Goal: Task Accomplishment & Management: Use online tool/utility

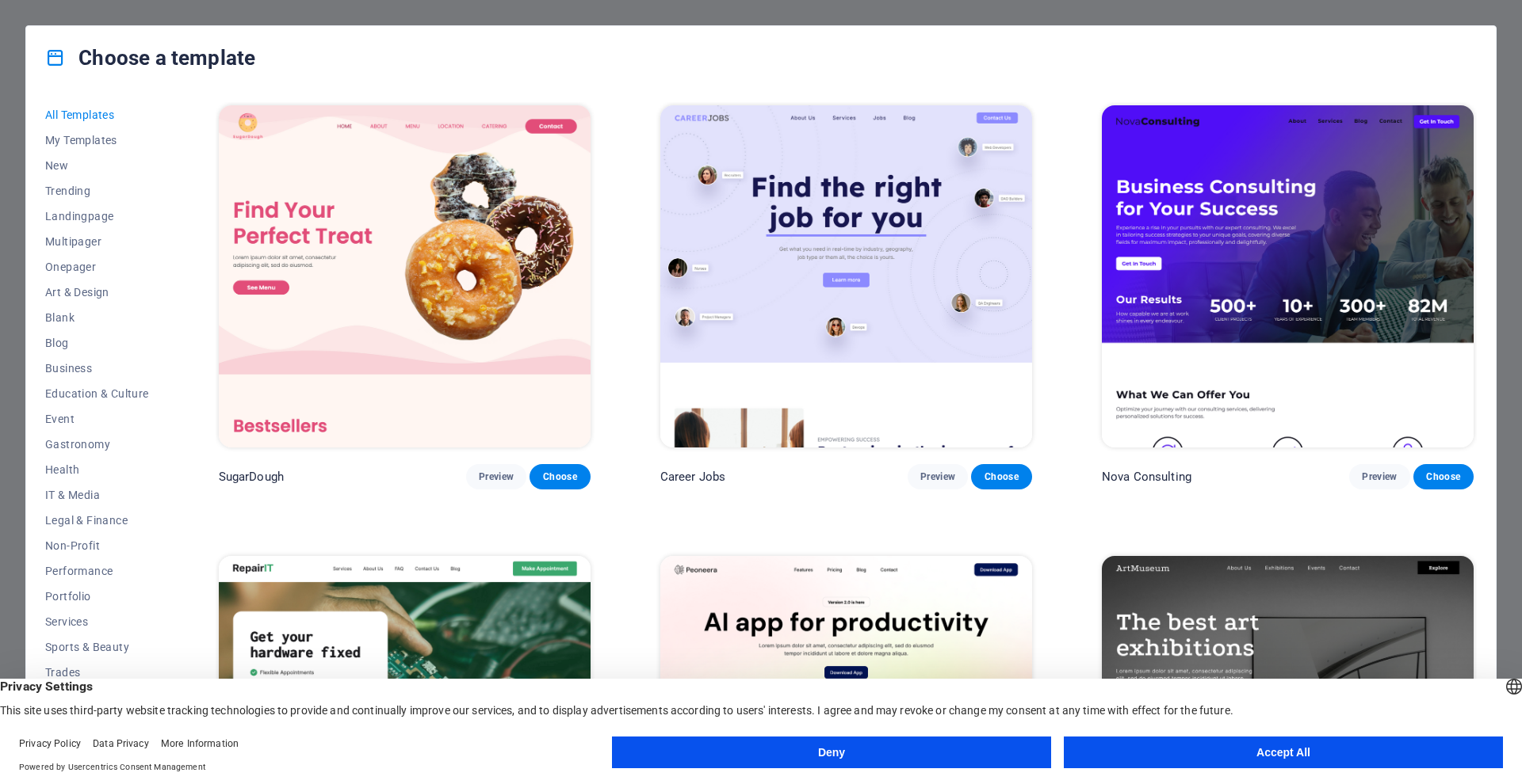
click at [1254, 747] on button "Accept All" at bounding box center [1283, 752] width 439 height 32
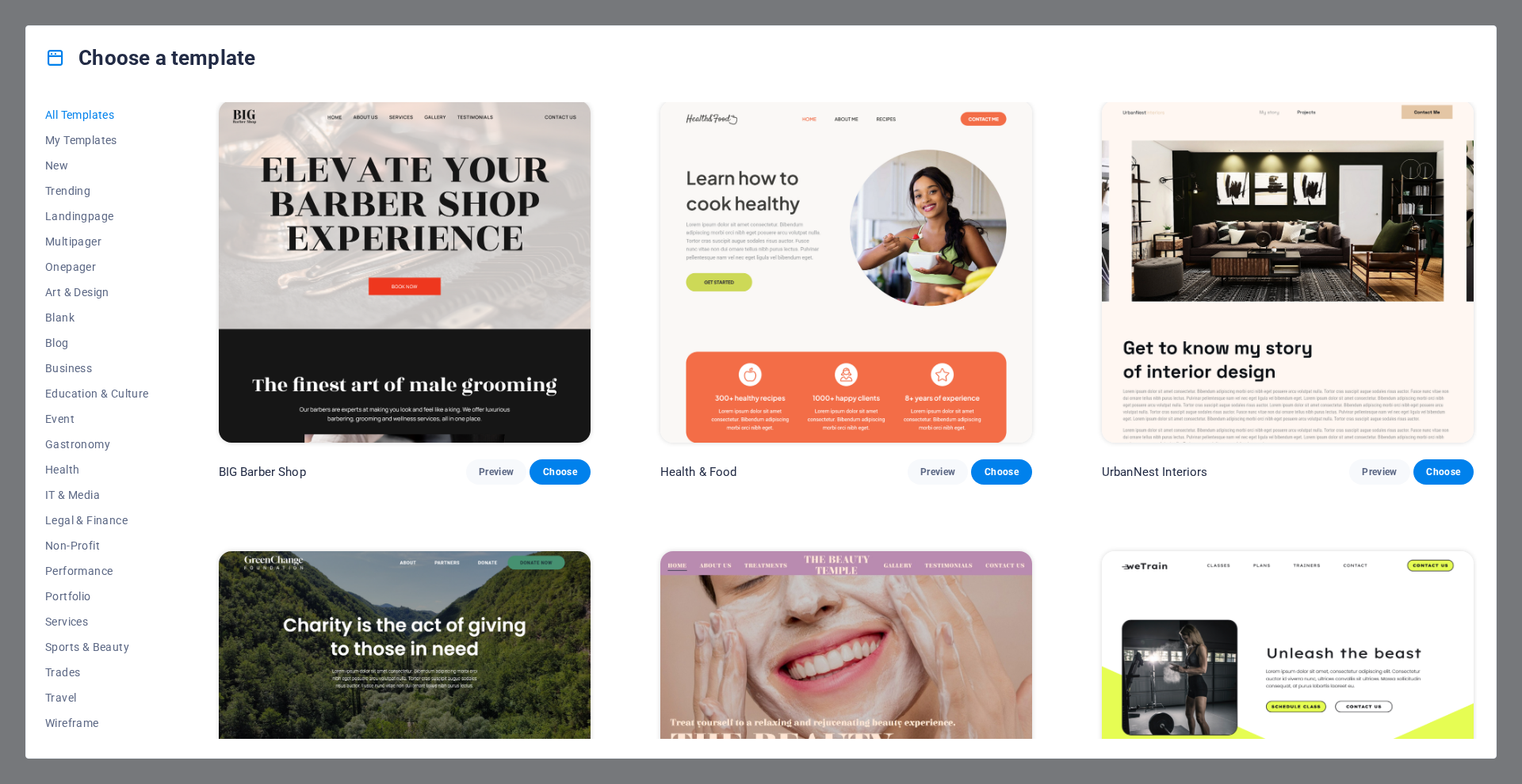
scroll to position [2260, 0]
click at [61, 166] on span "New" at bounding box center [97, 165] width 104 height 12
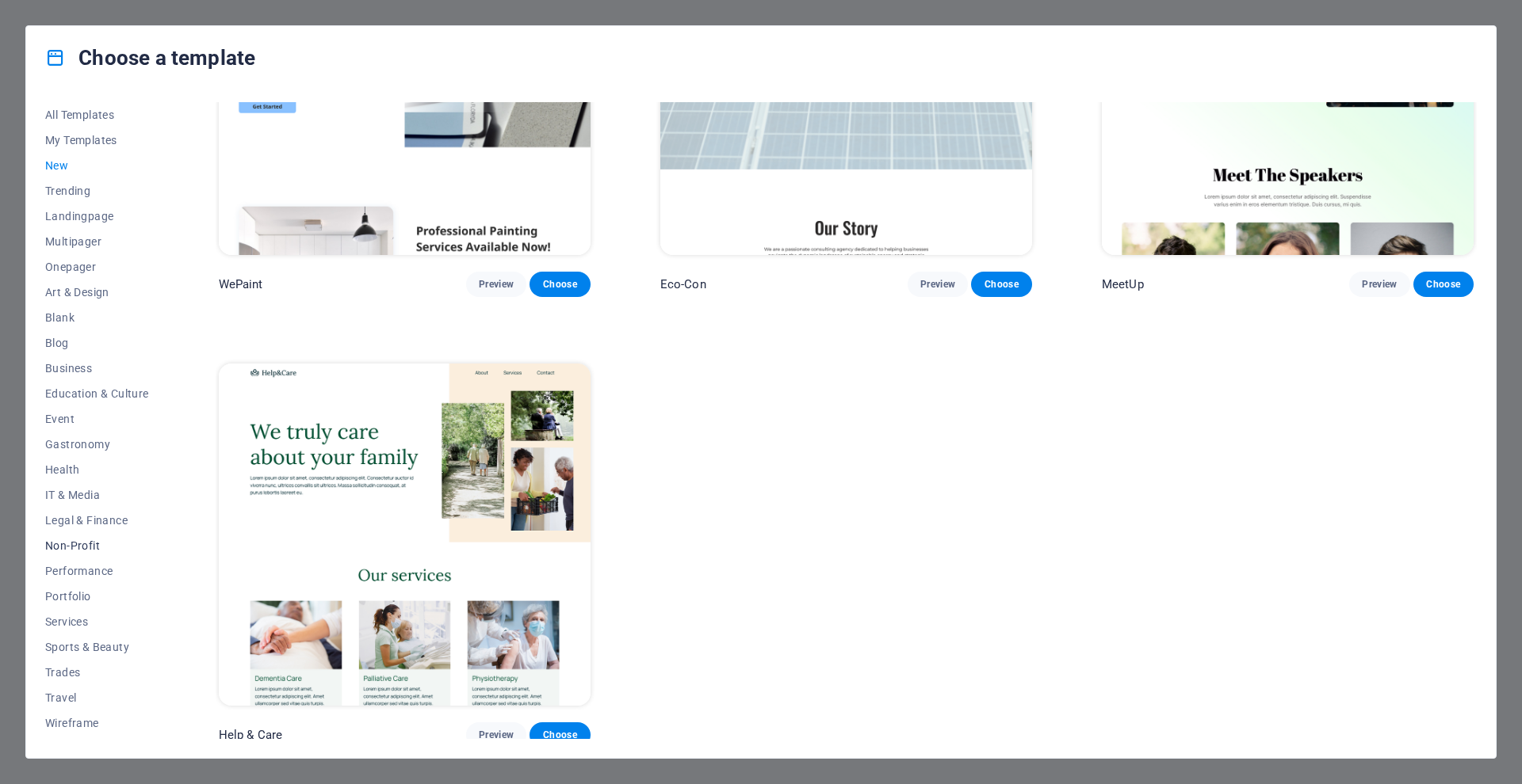
click at [81, 545] on span "Non-Profit" at bounding box center [97, 546] width 104 height 12
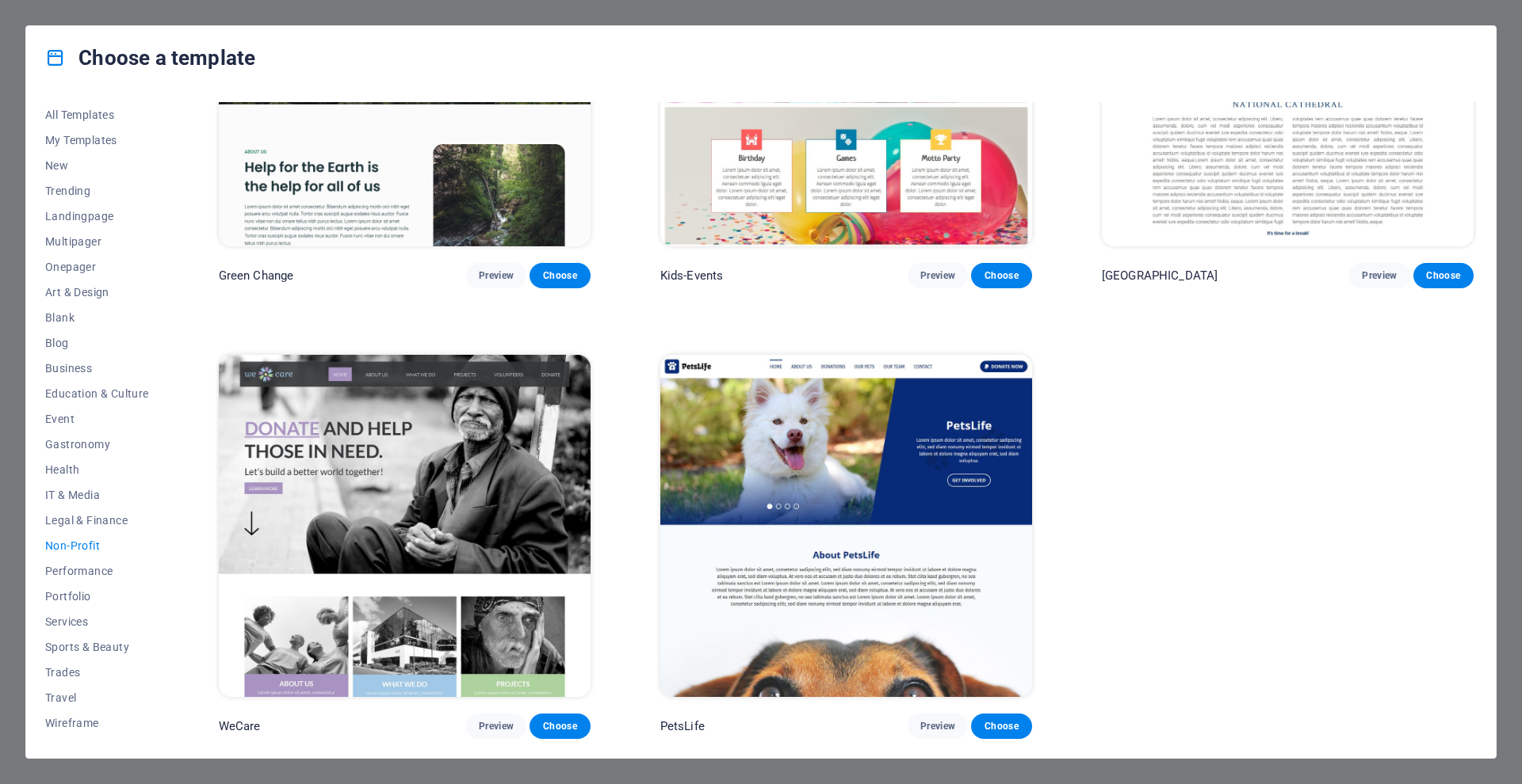
scroll to position [198, 0]
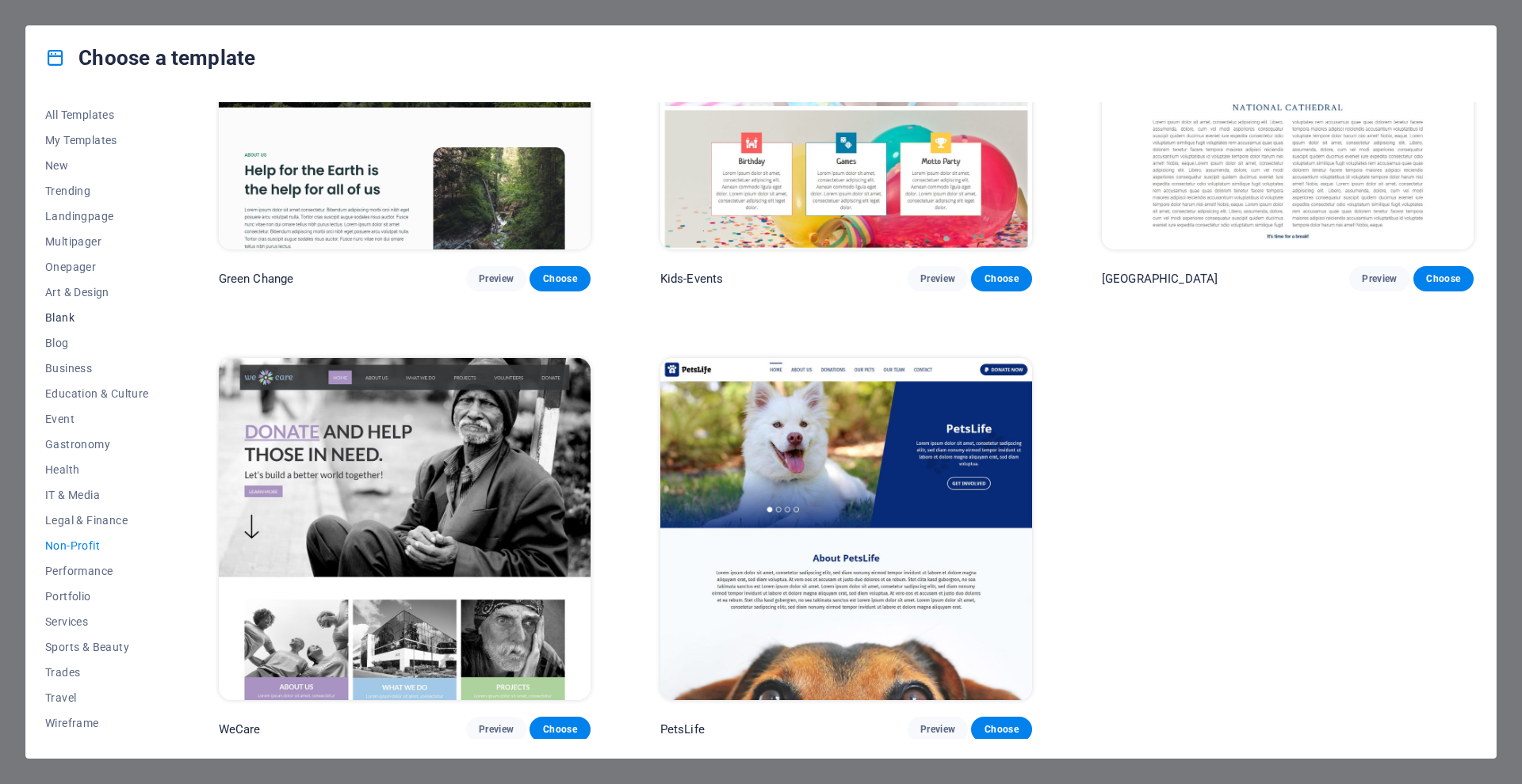
click at [59, 318] on span "Blank" at bounding box center [97, 318] width 104 height 12
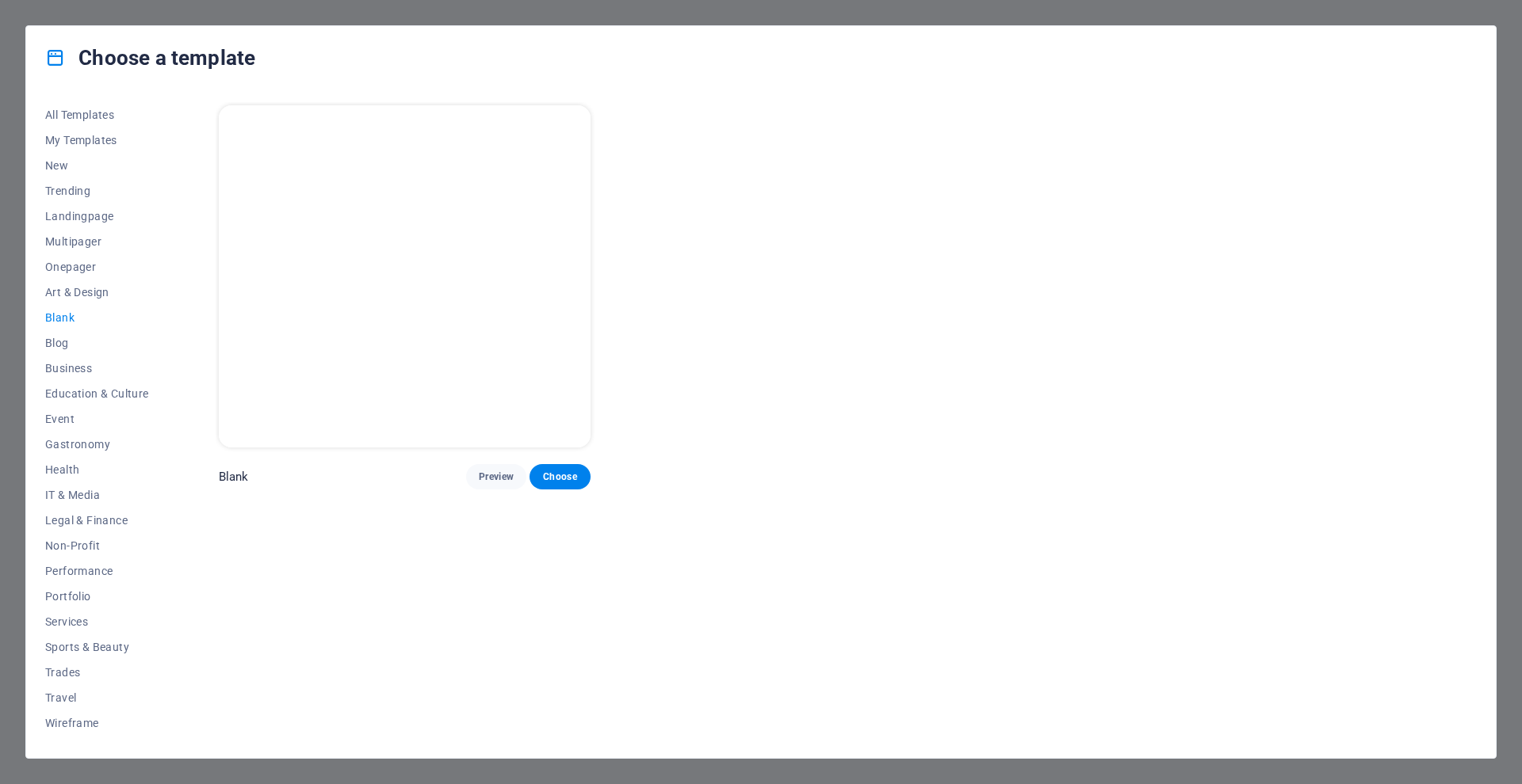
scroll to position [0, 0]
click at [556, 471] on span "Choose" at bounding box center [559, 477] width 34 height 12
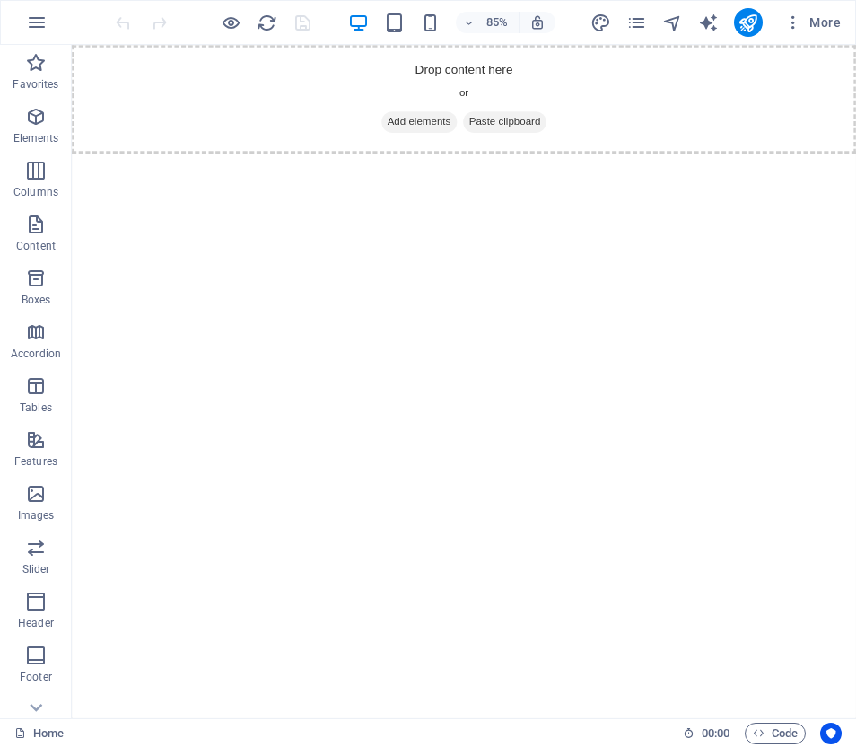
click at [484, 134] on span "Add elements" at bounding box center [480, 135] width 89 height 25
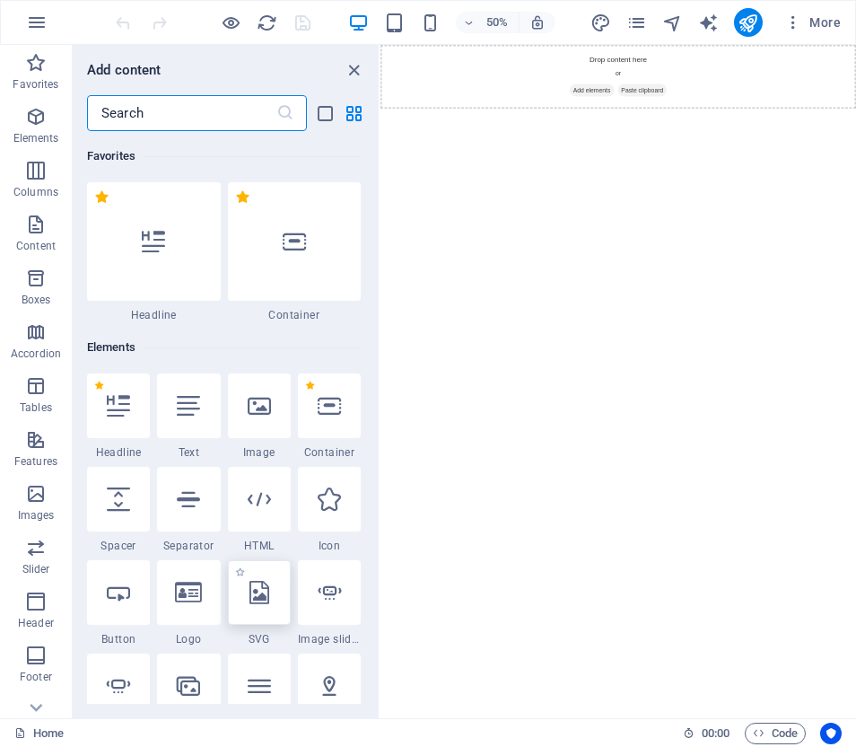
scroll to position [1, 0]
click at [188, 598] on icon at bounding box center [188, 591] width 27 height 23
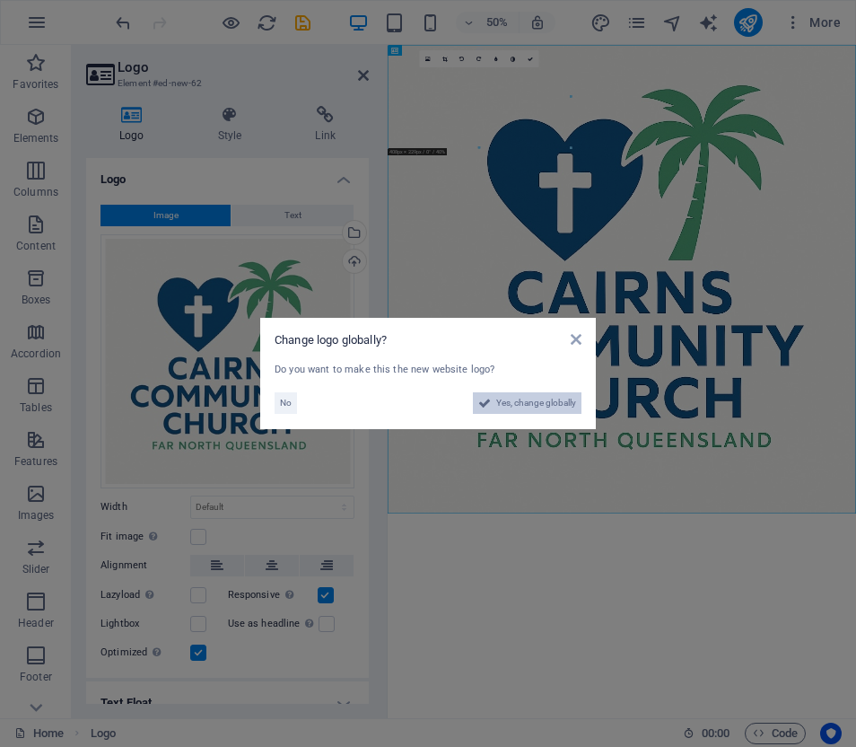
click at [526, 399] on span "Yes, change globally" at bounding box center [536, 403] width 80 height 22
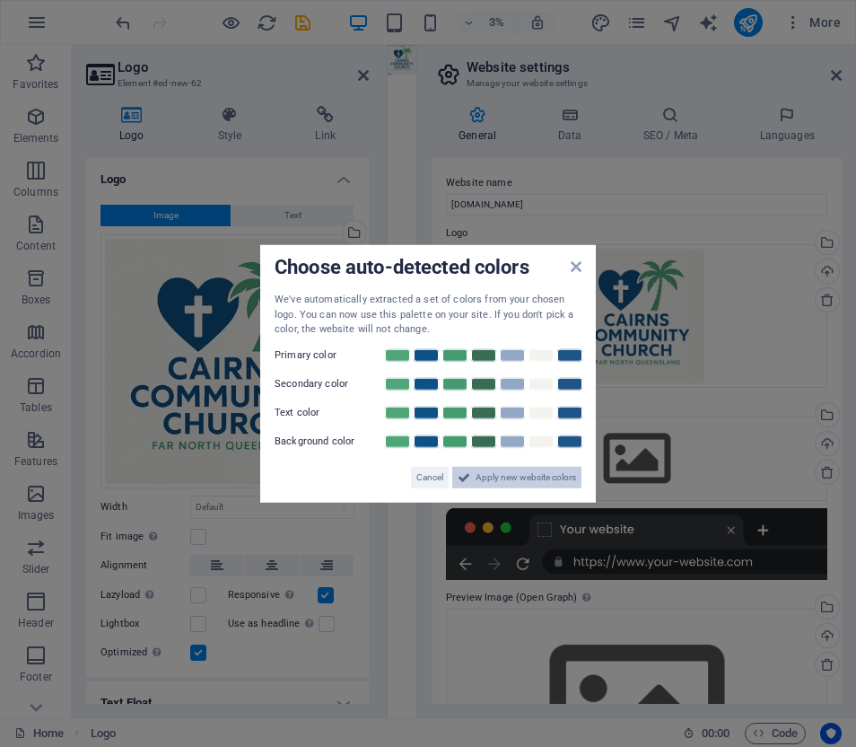
click at [524, 475] on span "Apply new website colors" at bounding box center [526, 477] width 100 height 22
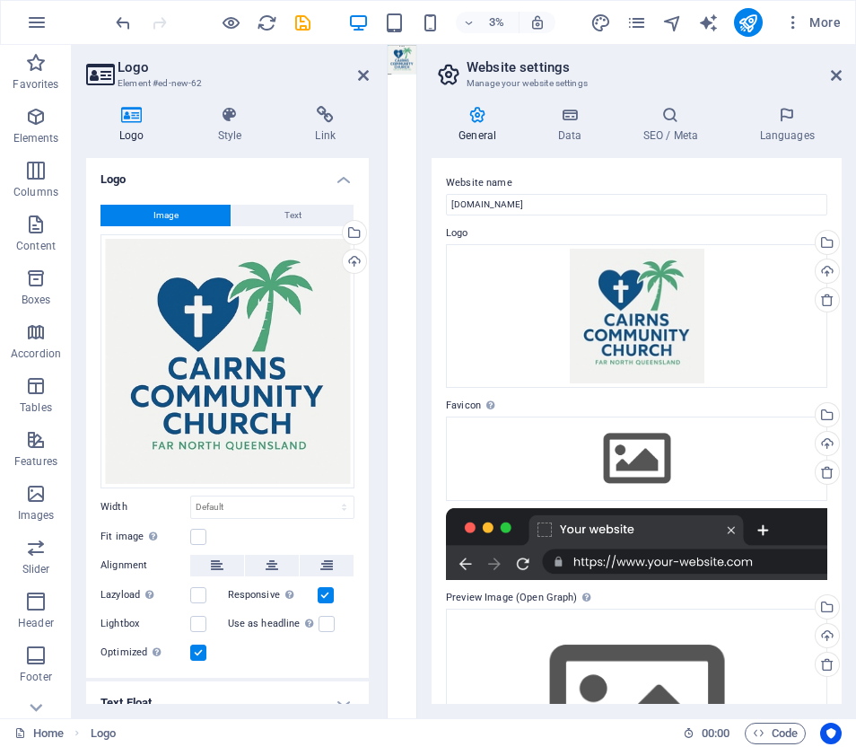
scroll to position [0, 0]
click at [825, 268] on div "Upload" at bounding box center [825, 272] width 27 height 27
click at [38, 114] on icon "button" at bounding box center [36, 117] width 22 height 22
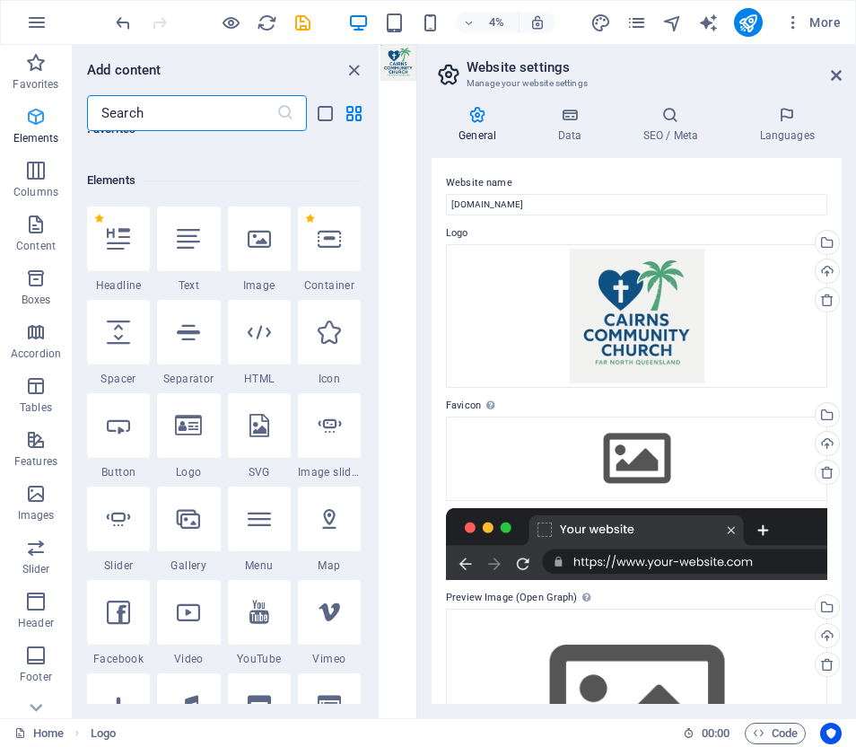
scroll to position [191, 0]
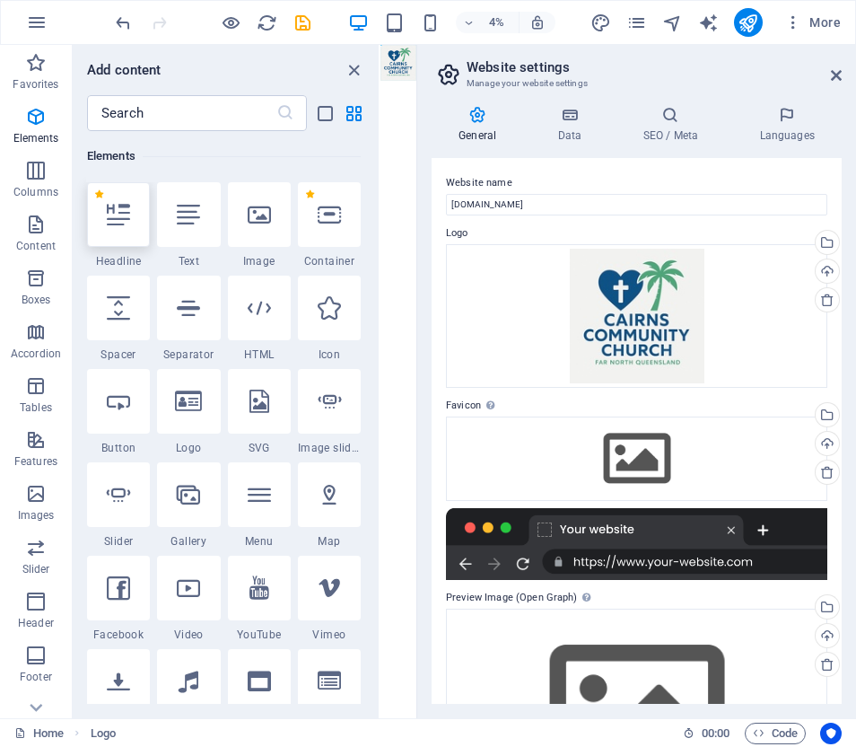
click at [109, 216] on icon at bounding box center [118, 214] width 23 height 23
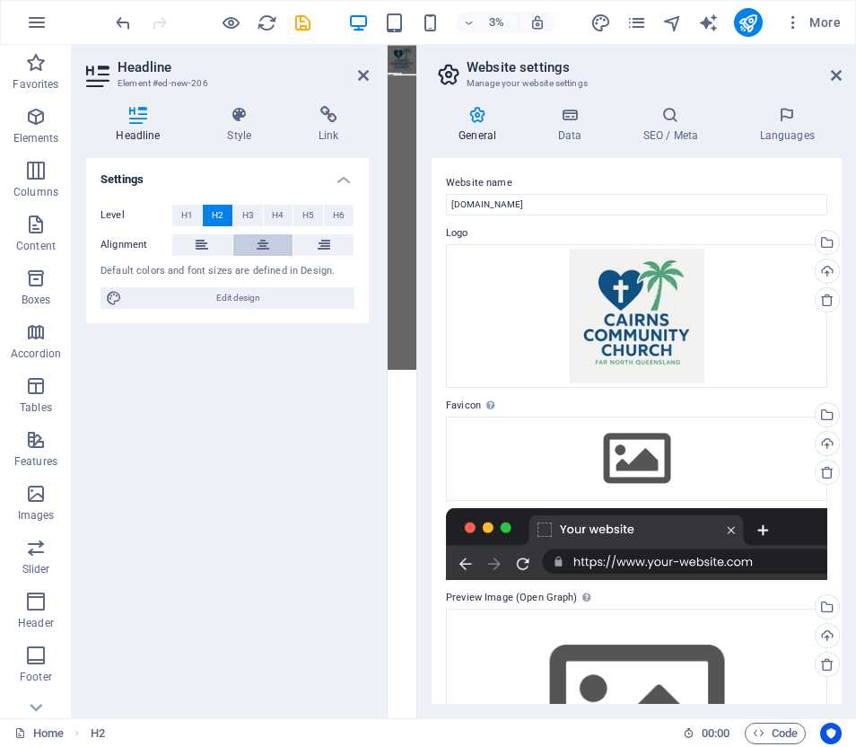
click at [264, 242] on icon at bounding box center [263, 245] width 13 height 22
click at [228, 293] on span "Edit design" at bounding box center [238, 298] width 222 height 22
select select "px"
select select "400"
select select "px"
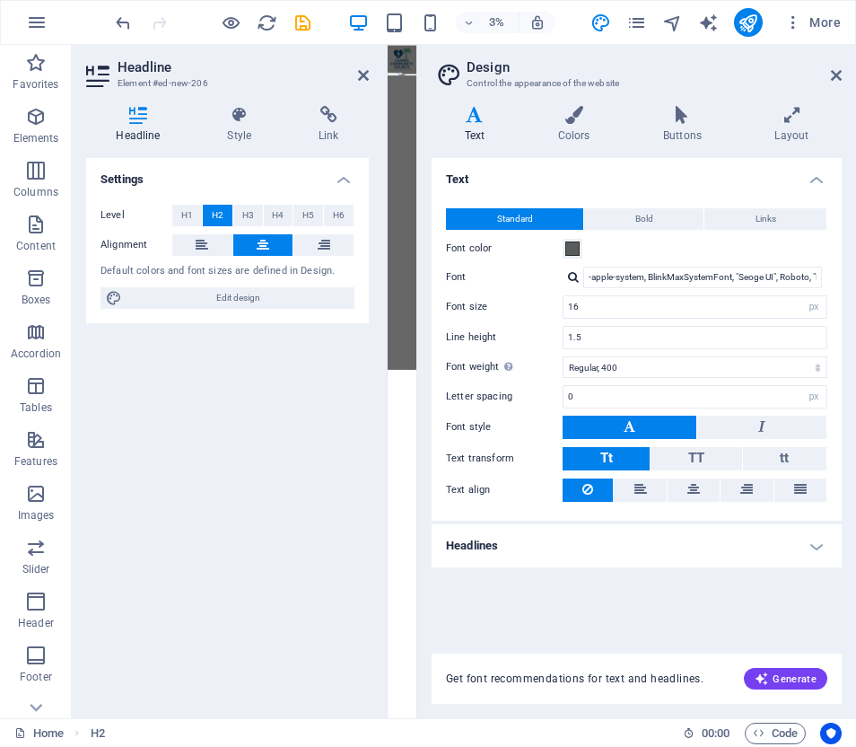
click at [473, 123] on icon at bounding box center [475, 115] width 86 height 18
click at [816, 545] on h4 "Headlines" at bounding box center [637, 545] width 410 height 43
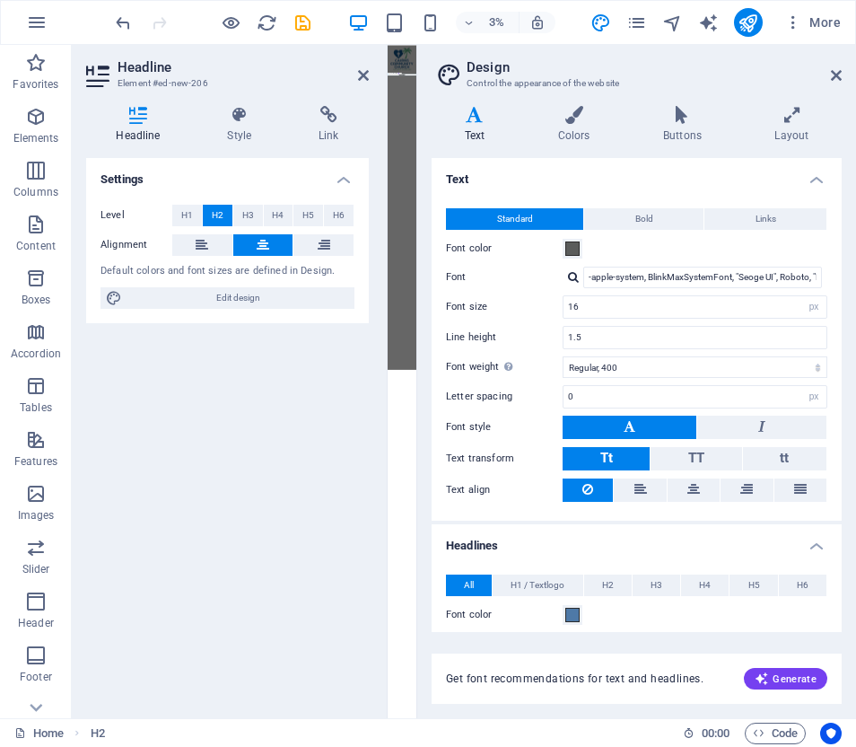
click at [816, 545] on h4 "Headlines" at bounding box center [637, 540] width 410 height 32
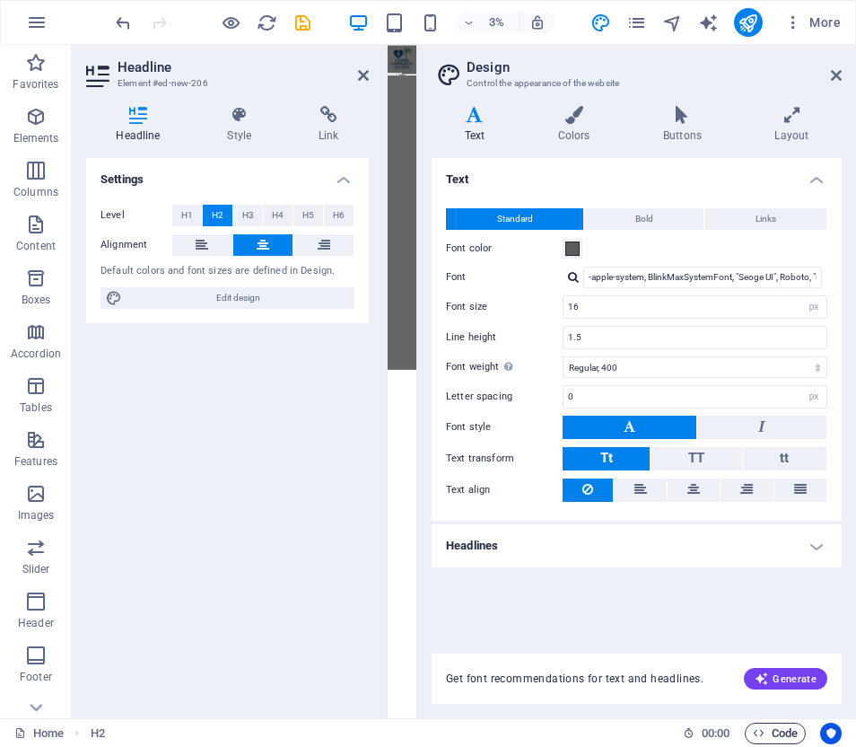
click at [780, 731] on span "Code" at bounding box center [775, 733] width 45 height 22
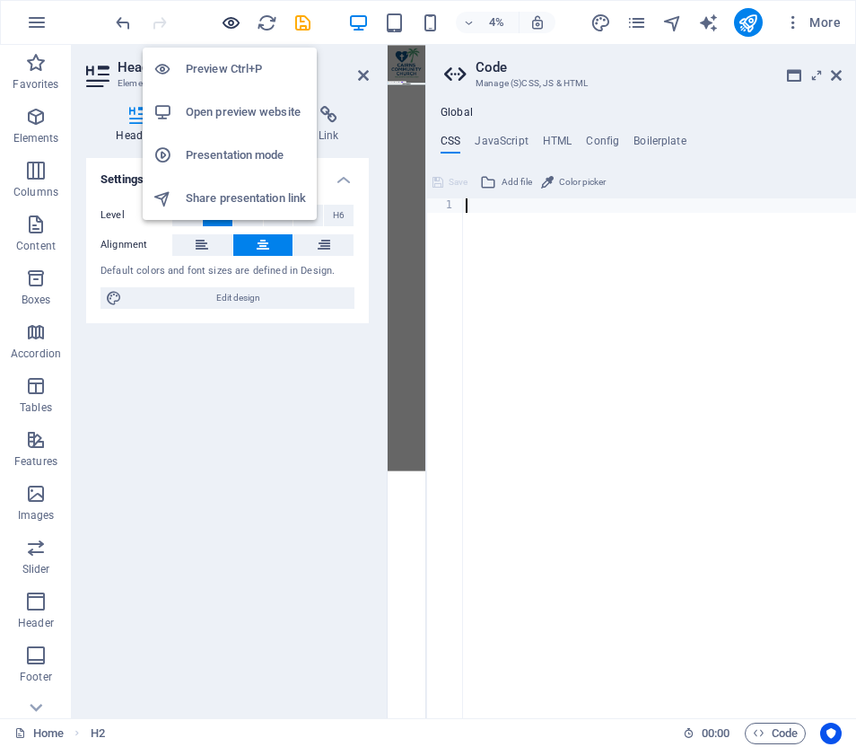
click at [229, 23] on icon "button" at bounding box center [231, 23] width 21 height 21
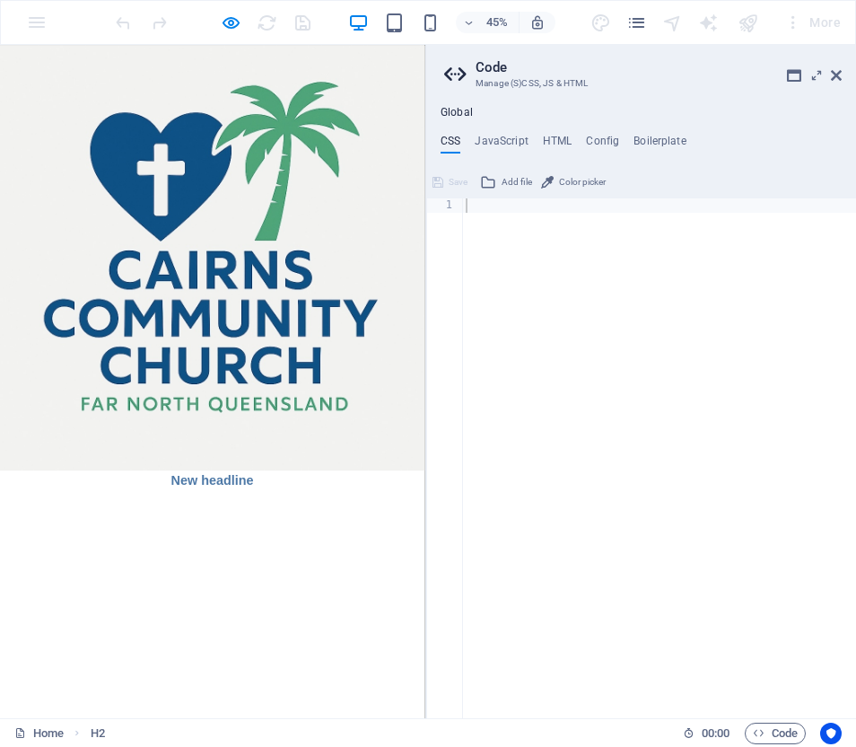
drag, startPoint x: 387, startPoint y: 1004, endPoint x: 584, endPoint y: 1014, distance: 197.6
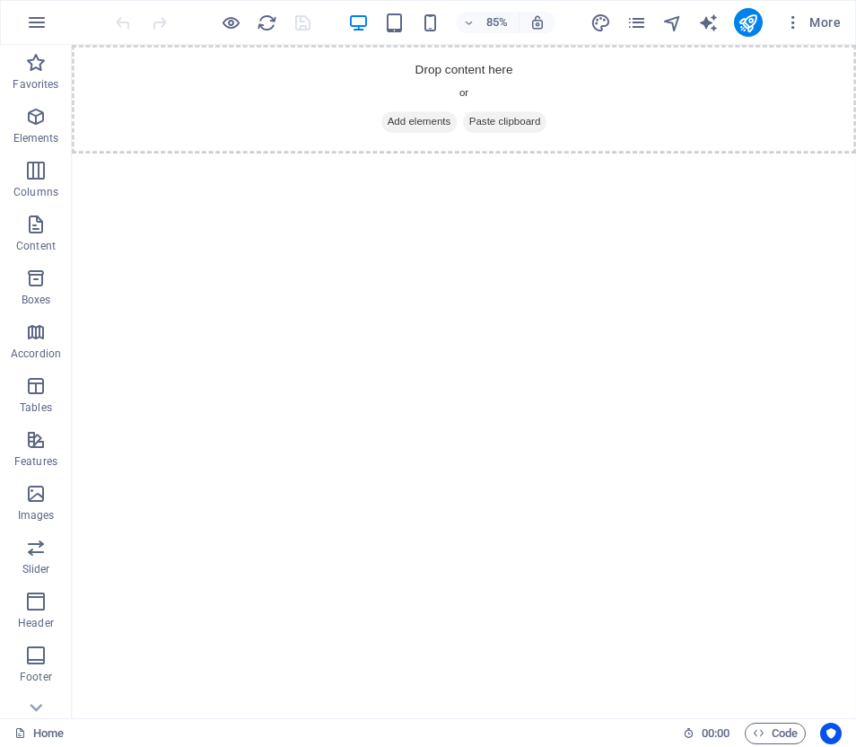
click at [475, 133] on span "Add elements" at bounding box center [480, 135] width 89 height 25
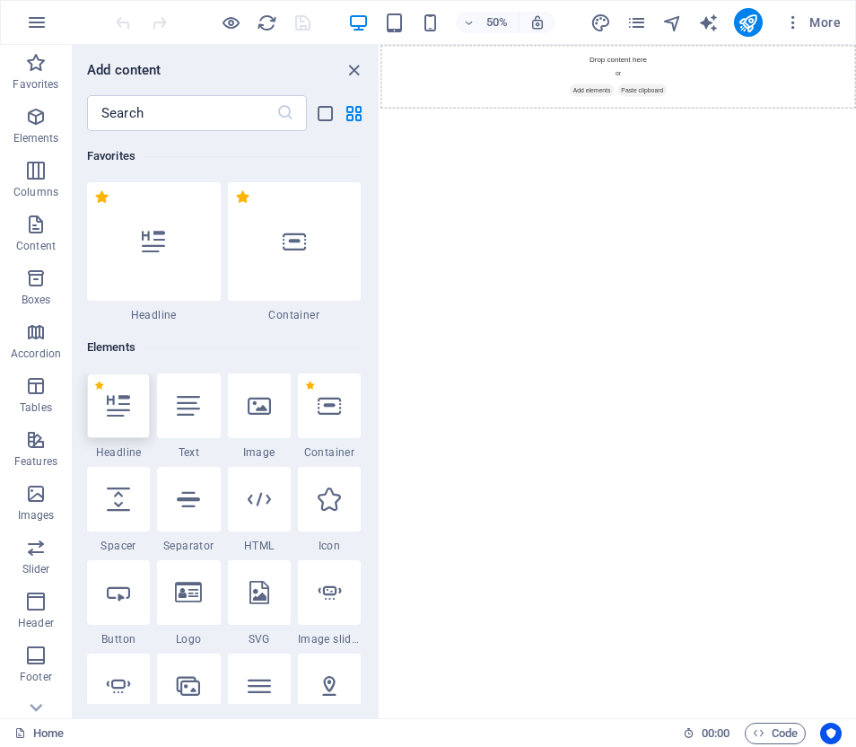
click at [125, 415] on icon at bounding box center [118, 405] width 23 height 23
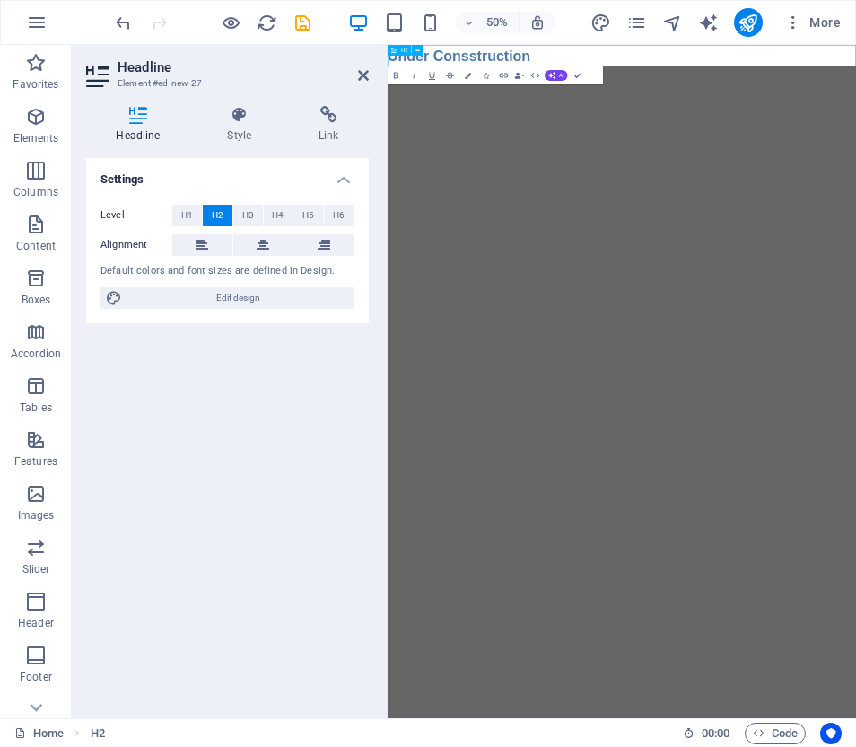
click at [563, 72] on h2 "Under Consstruction" at bounding box center [856, 66] width 937 height 43
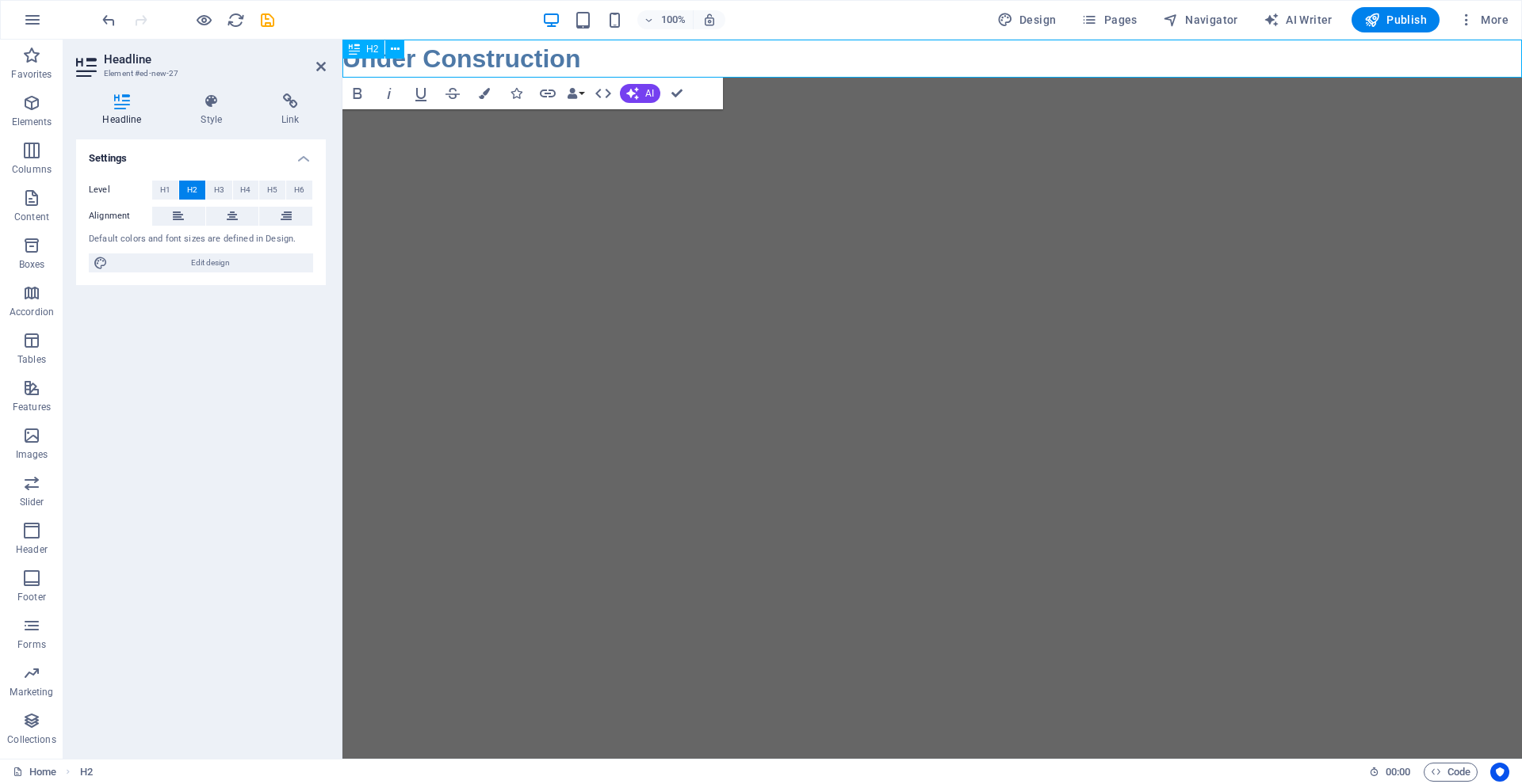
click at [579, 57] on h2 "Under Construction" at bounding box center [932, 58] width 1179 height 38
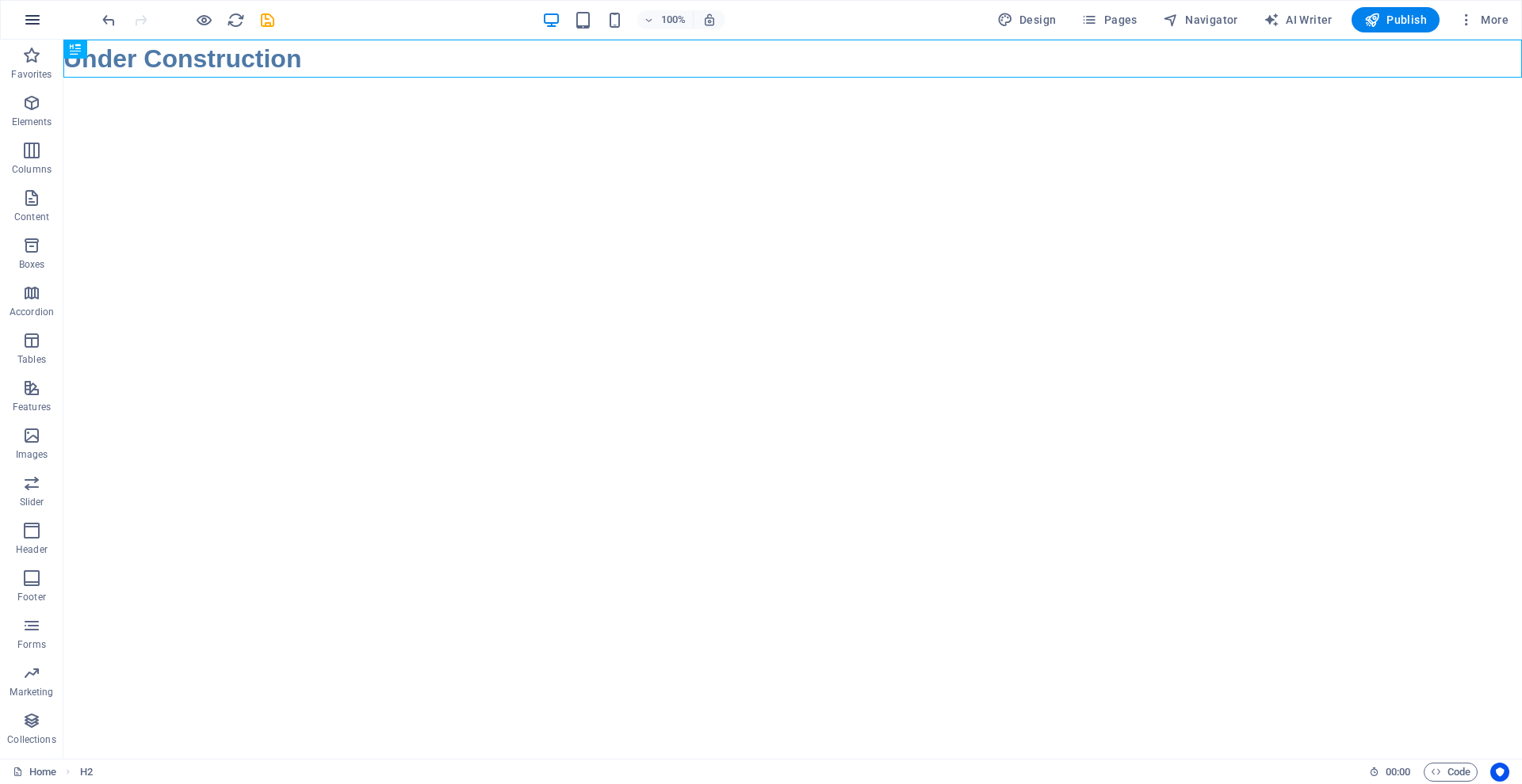
click at [31, 15] on icon "button" at bounding box center [33, 20] width 19 height 19
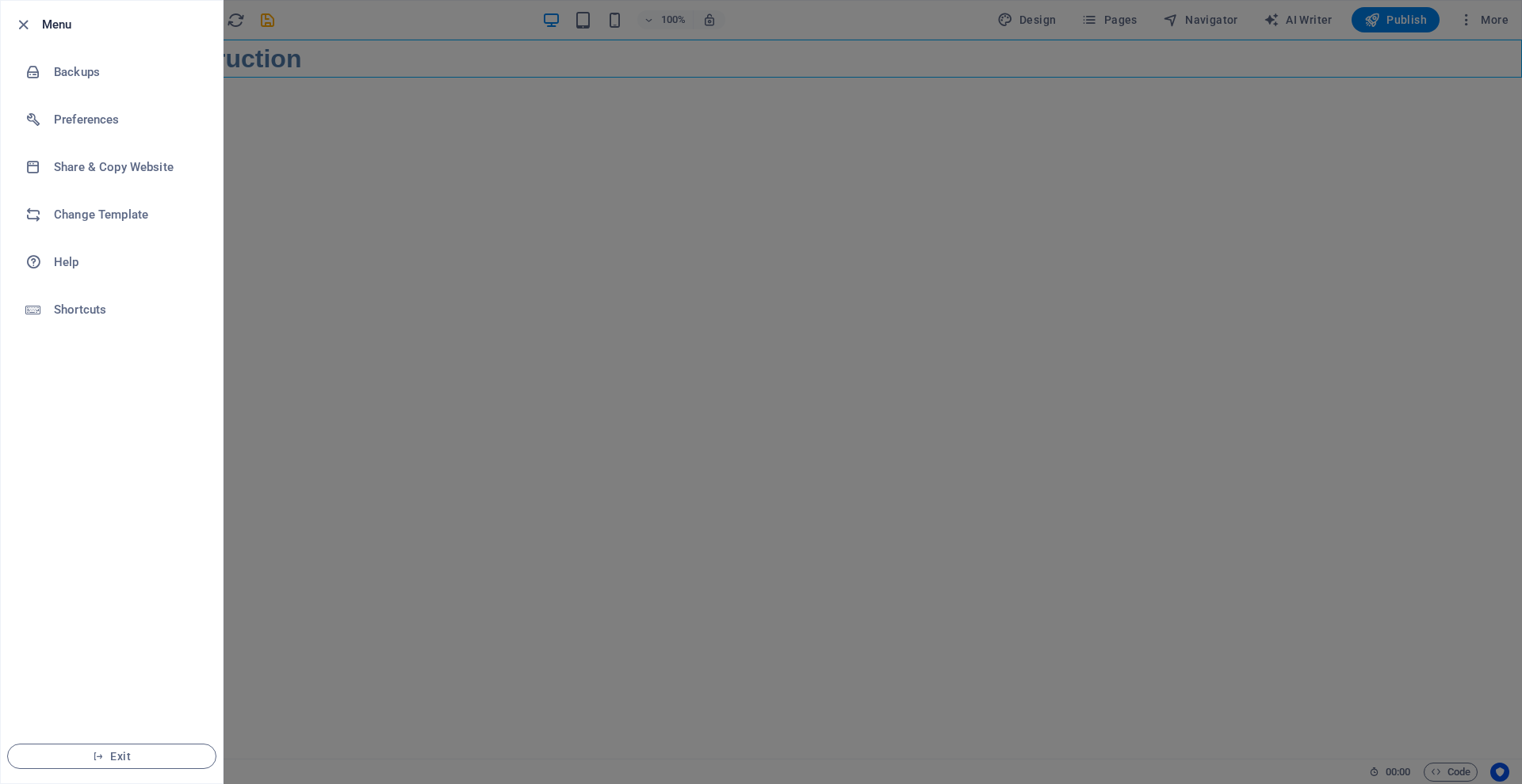
click at [31, 16] on icon "button" at bounding box center [23, 25] width 19 height 19
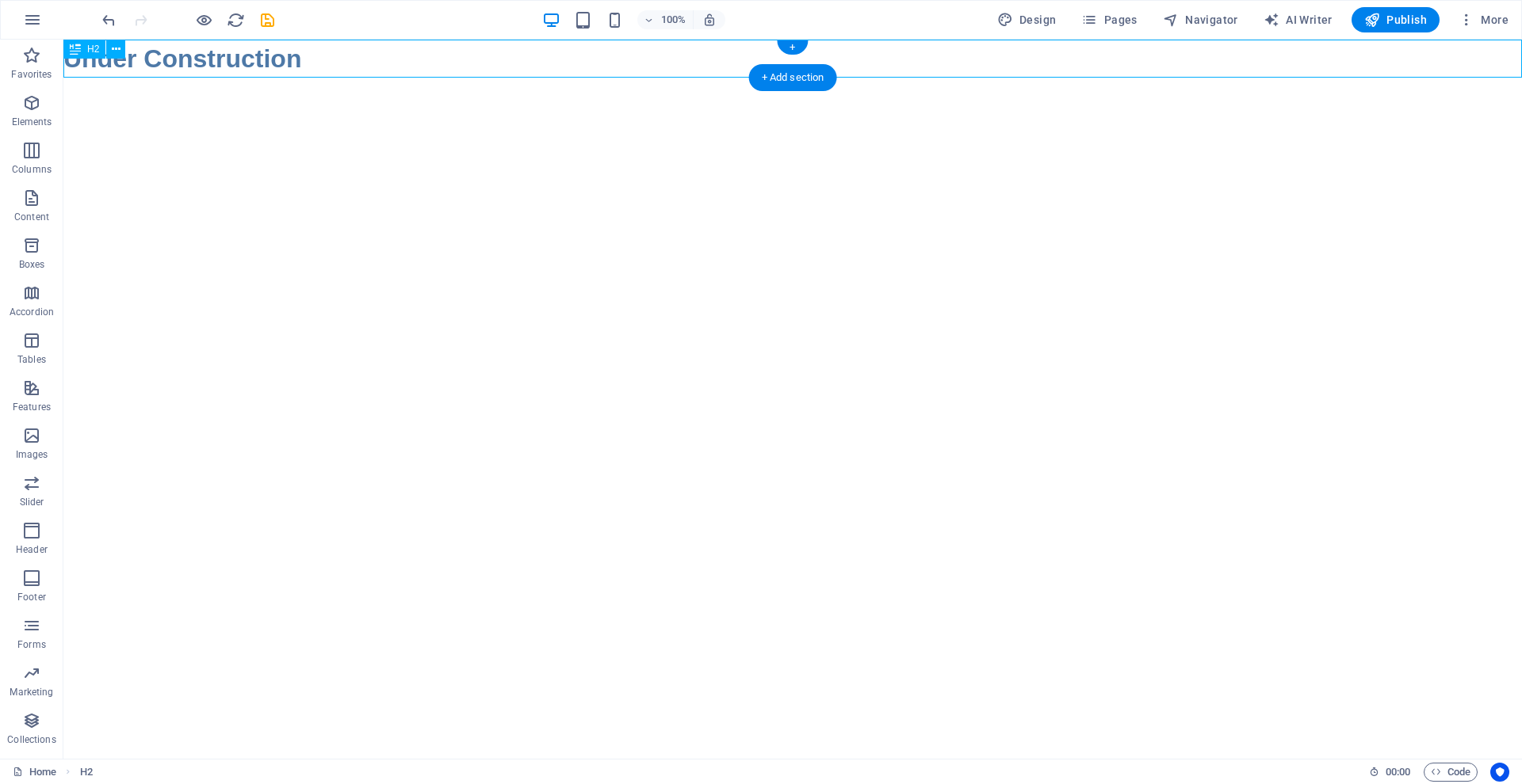
click at [65, 68] on div "Under Construction" at bounding box center [792, 58] width 1458 height 38
click at [114, 45] on icon at bounding box center [117, 49] width 9 height 17
click at [28, 108] on icon "button" at bounding box center [32, 103] width 19 height 19
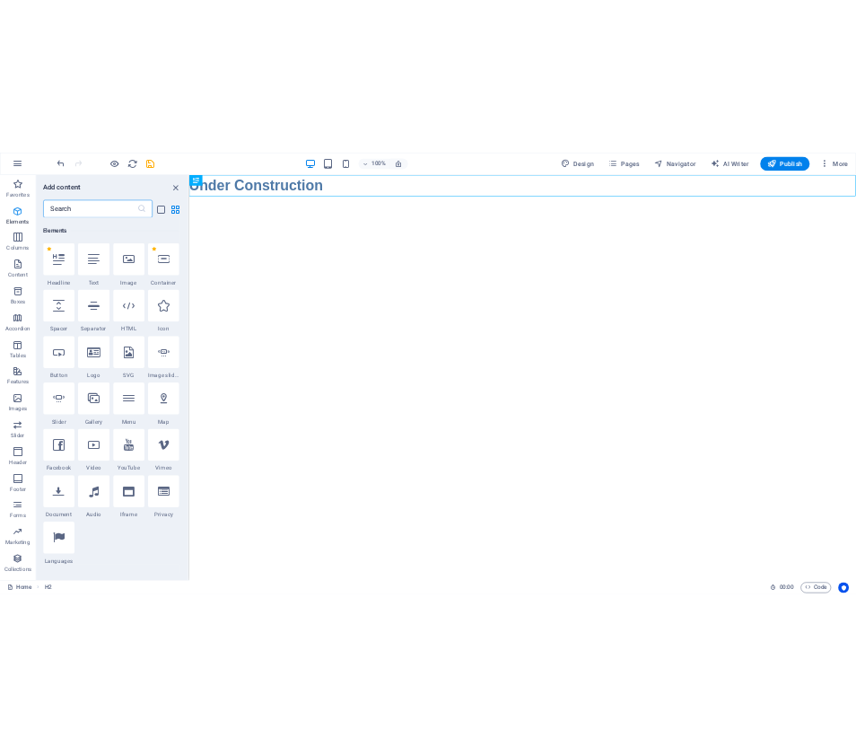
scroll to position [191, 0]
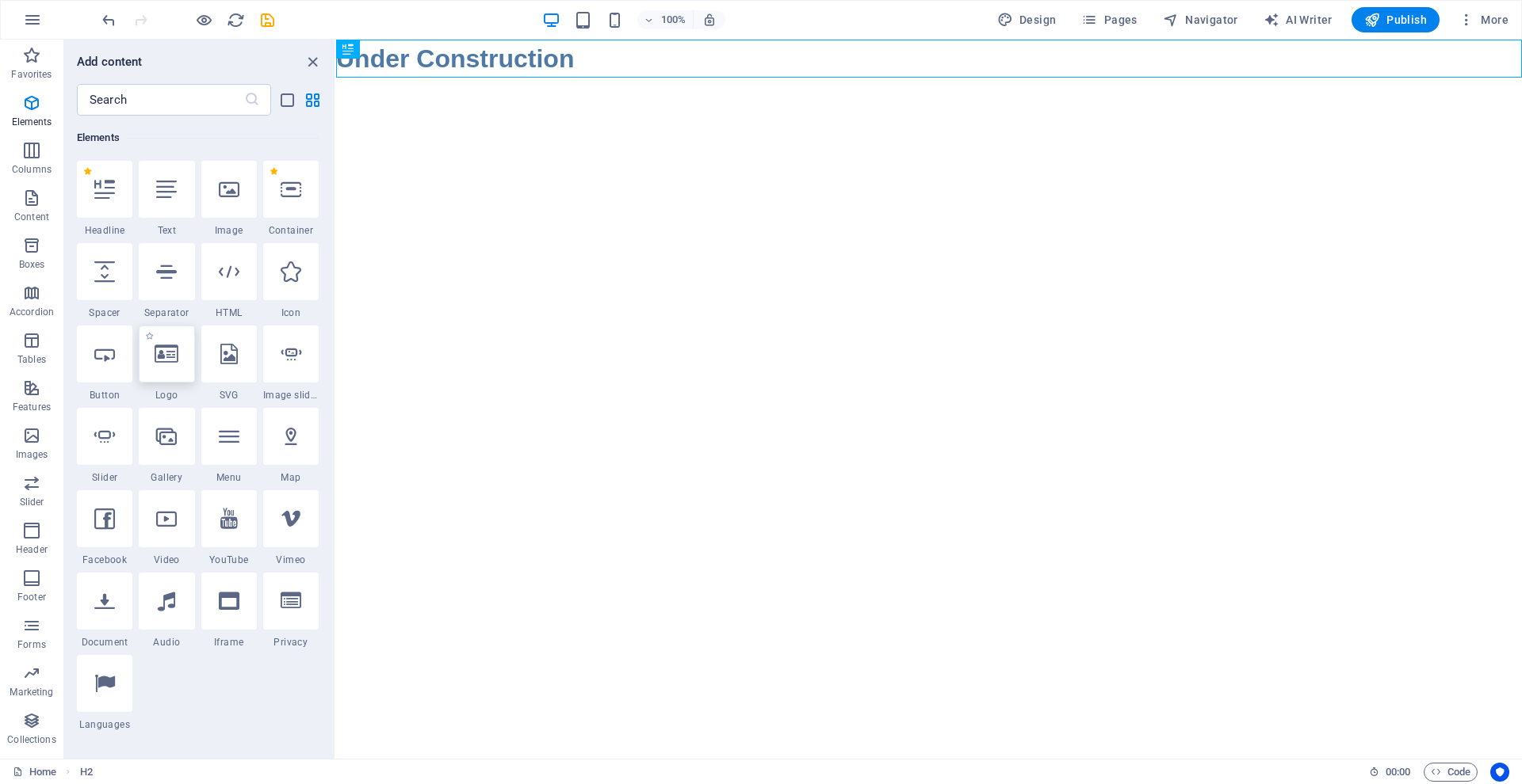
click at [168, 359] on icon at bounding box center [166, 353] width 24 height 20
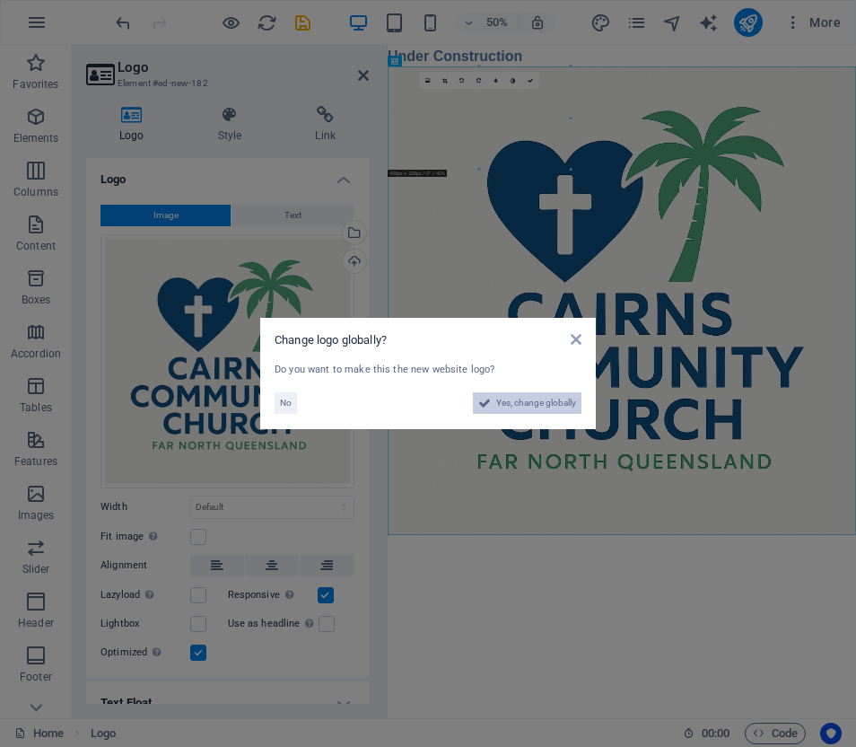
click at [546, 401] on span "Yes, change globally" at bounding box center [536, 403] width 80 height 22
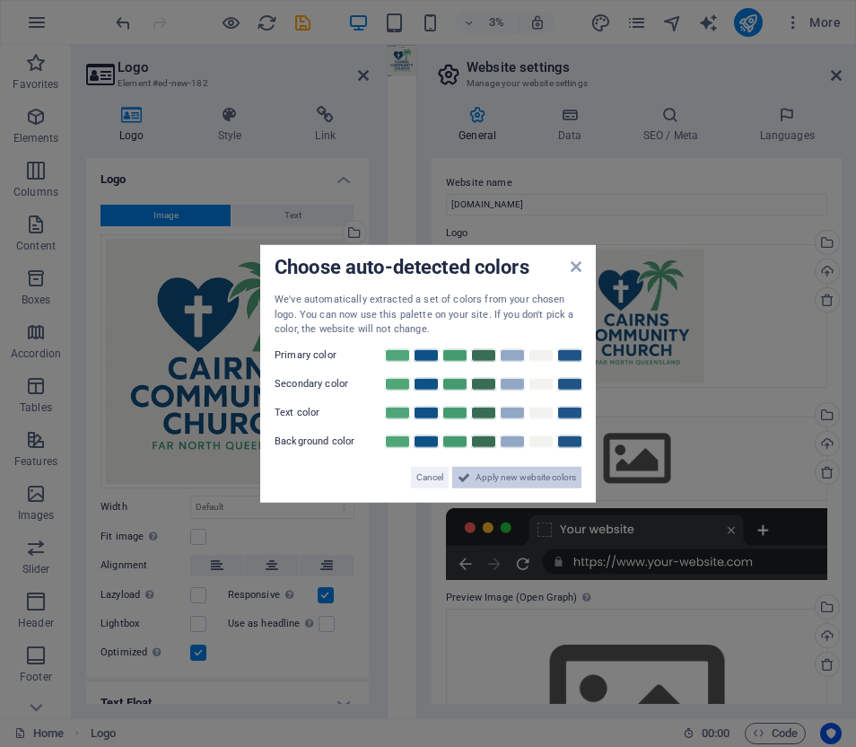
click at [511, 470] on span "Apply new website colors" at bounding box center [526, 477] width 100 height 22
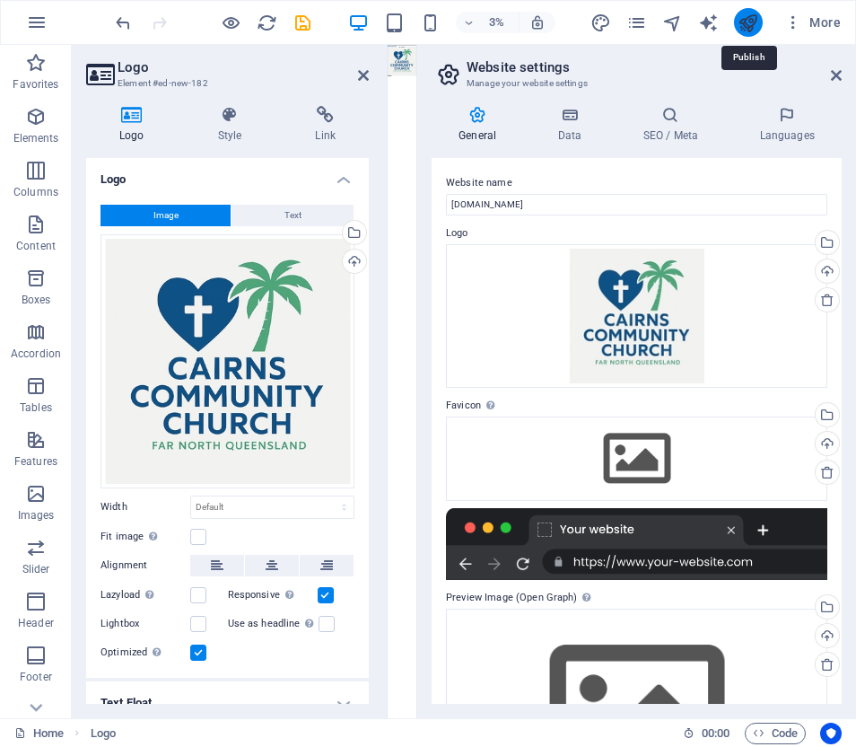
click at [748, 21] on icon "publish" at bounding box center [748, 23] width 21 height 21
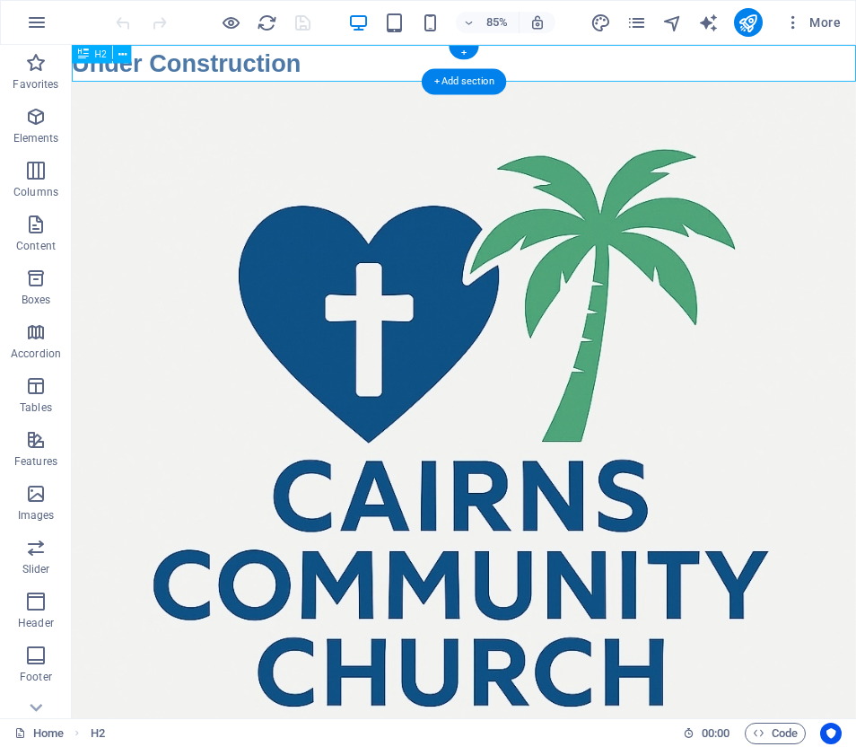
click at [75, 80] on div "Under Construction" at bounding box center [533, 66] width 922 height 43
drag, startPoint x: 146, startPoint y: 108, endPoint x: 171, endPoint y: 73, distance: 43.1
click at [340, 66] on div "Under Construction" at bounding box center [533, 66] width 922 height 43
click at [336, 67] on div "Under Construction" at bounding box center [533, 66] width 922 height 43
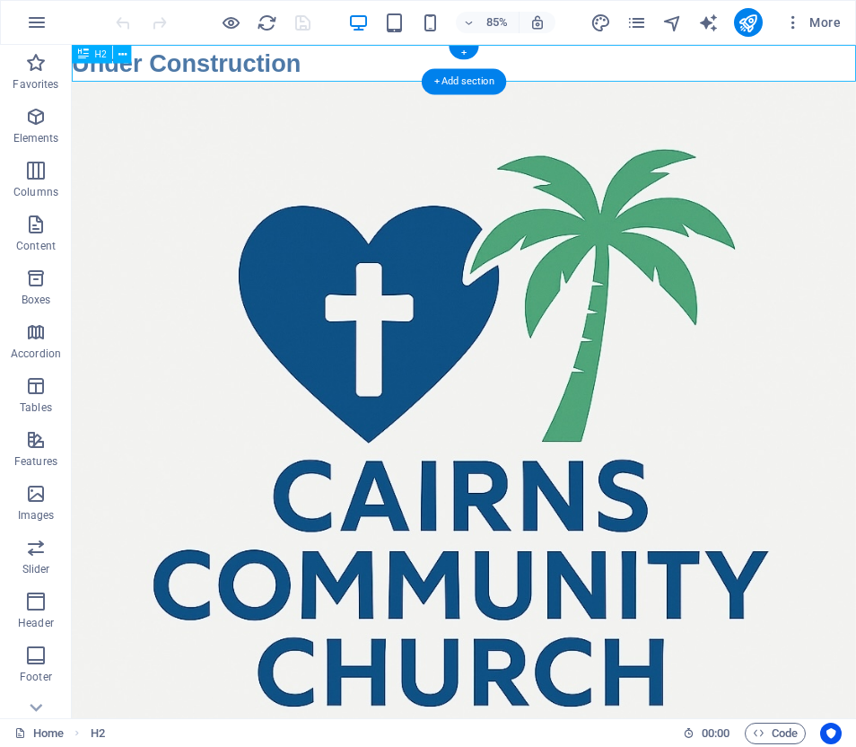
click at [336, 67] on div "Under Construction" at bounding box center [533, 66] width 922 height 43
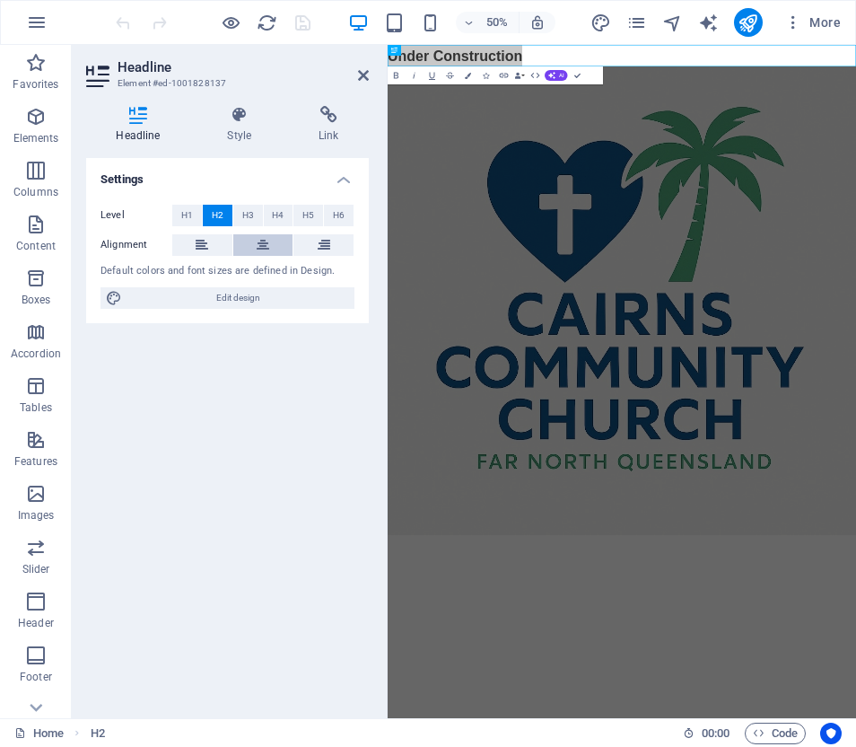
click at [263, 237] on icon at bounding box center [263, 245] width 13 height 22
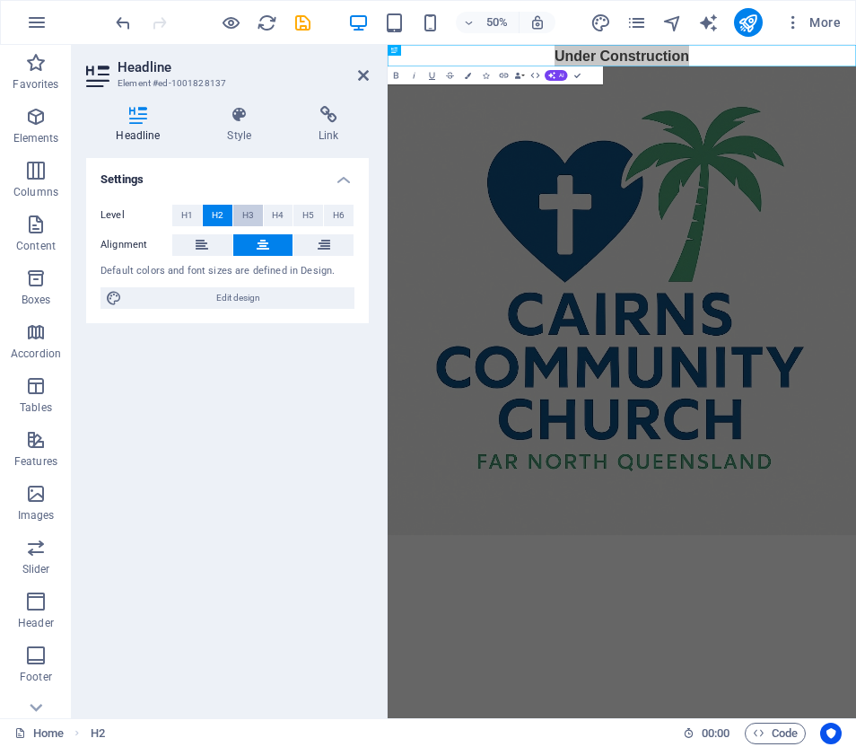
click at [250, 209] on span "H3" at bounding box center [248, 216] width 12 height 22
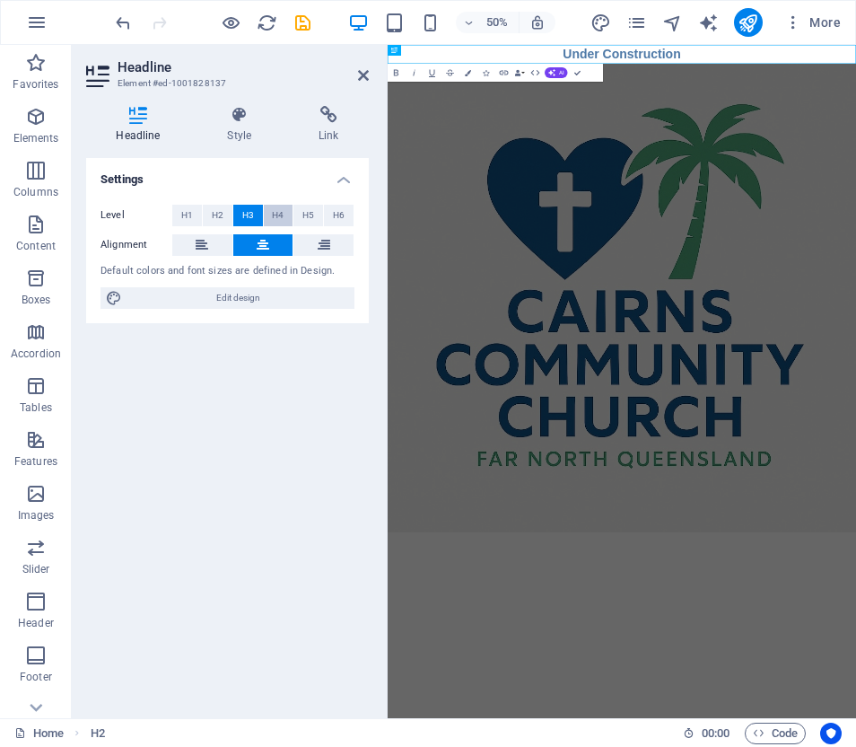
click at [281, 213] on span "H4" at bounding box center [278, 216] width 12 height 22
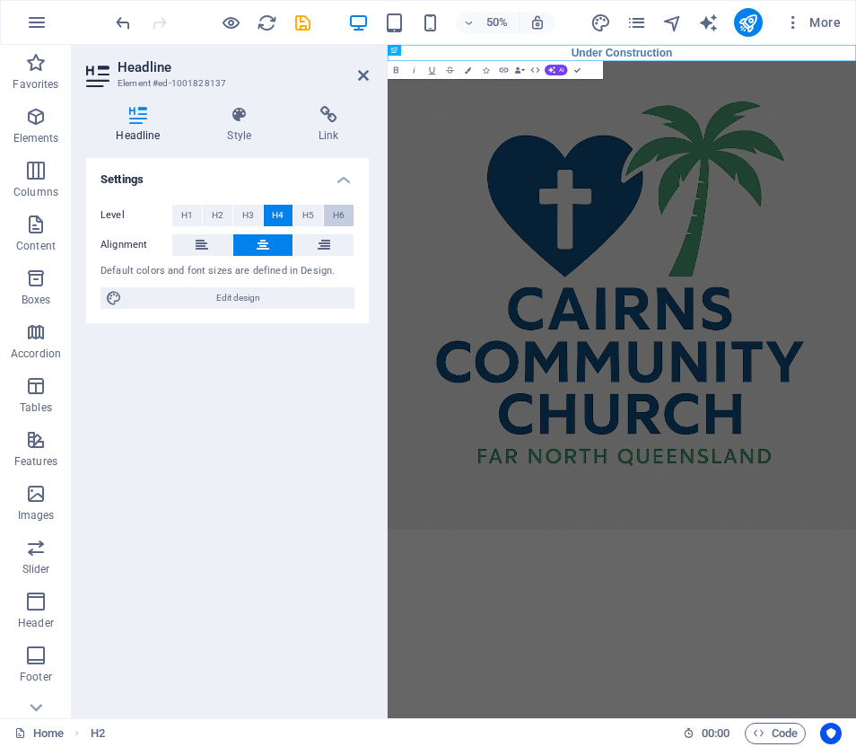
click at [335, 213] on span "H6" at bounding box center [339, 216] width 12 height 22
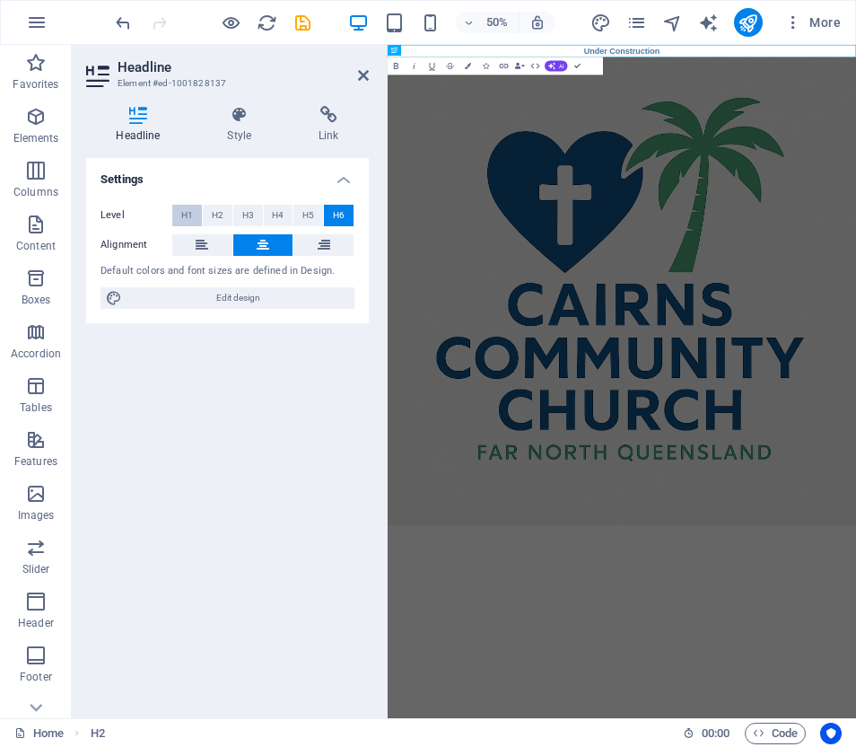
click at [188, 213] on span "H1" at bounding box center [187, 216] width 12 height 22
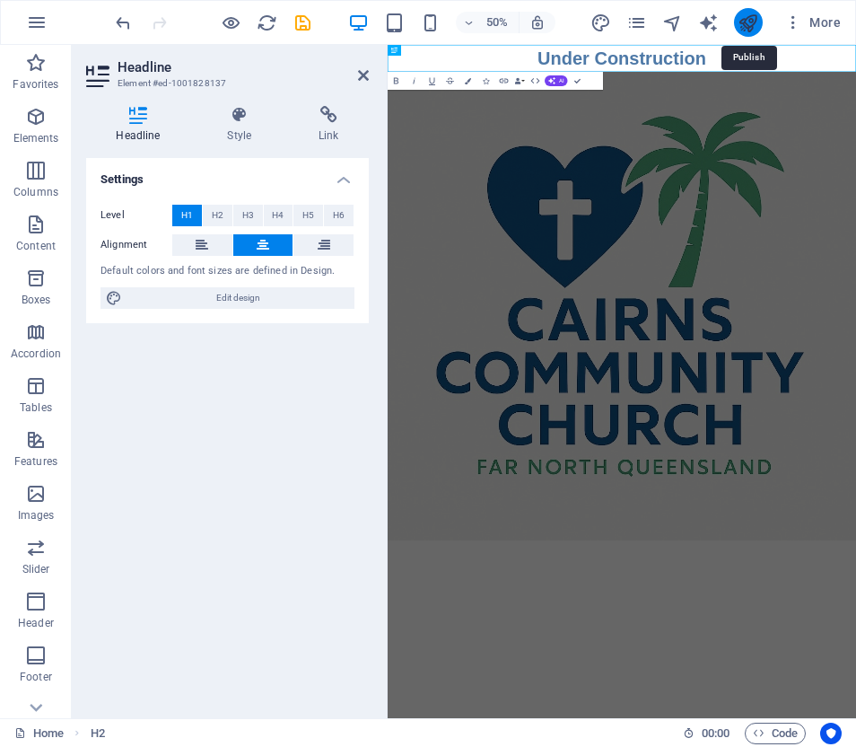
click at [748, 23] on icon "publish" at bounding box center [748, 23] width 21 height 21
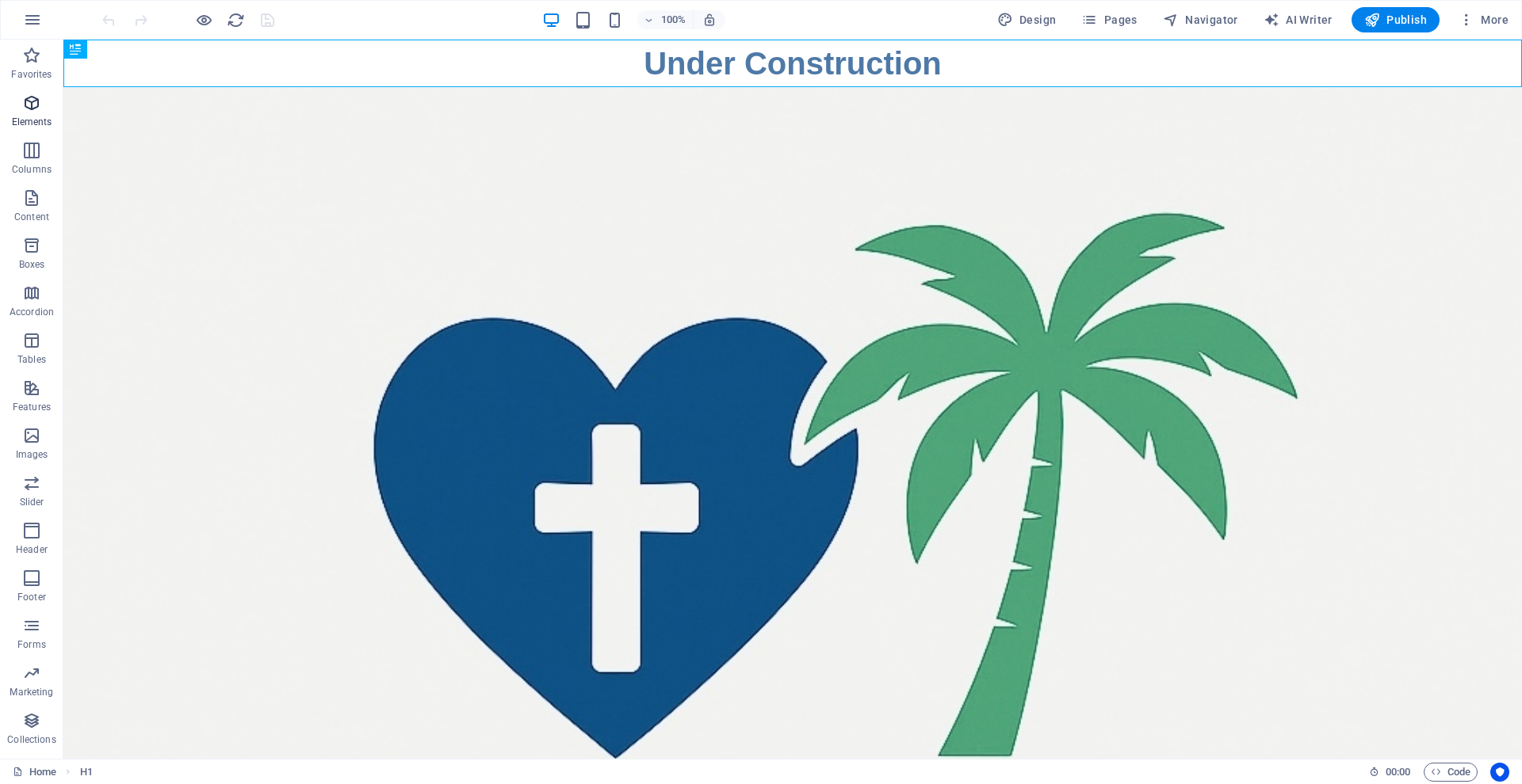
click at [34, 112] on span "Elements" at bounding box center [32, 112] width 64 height 38
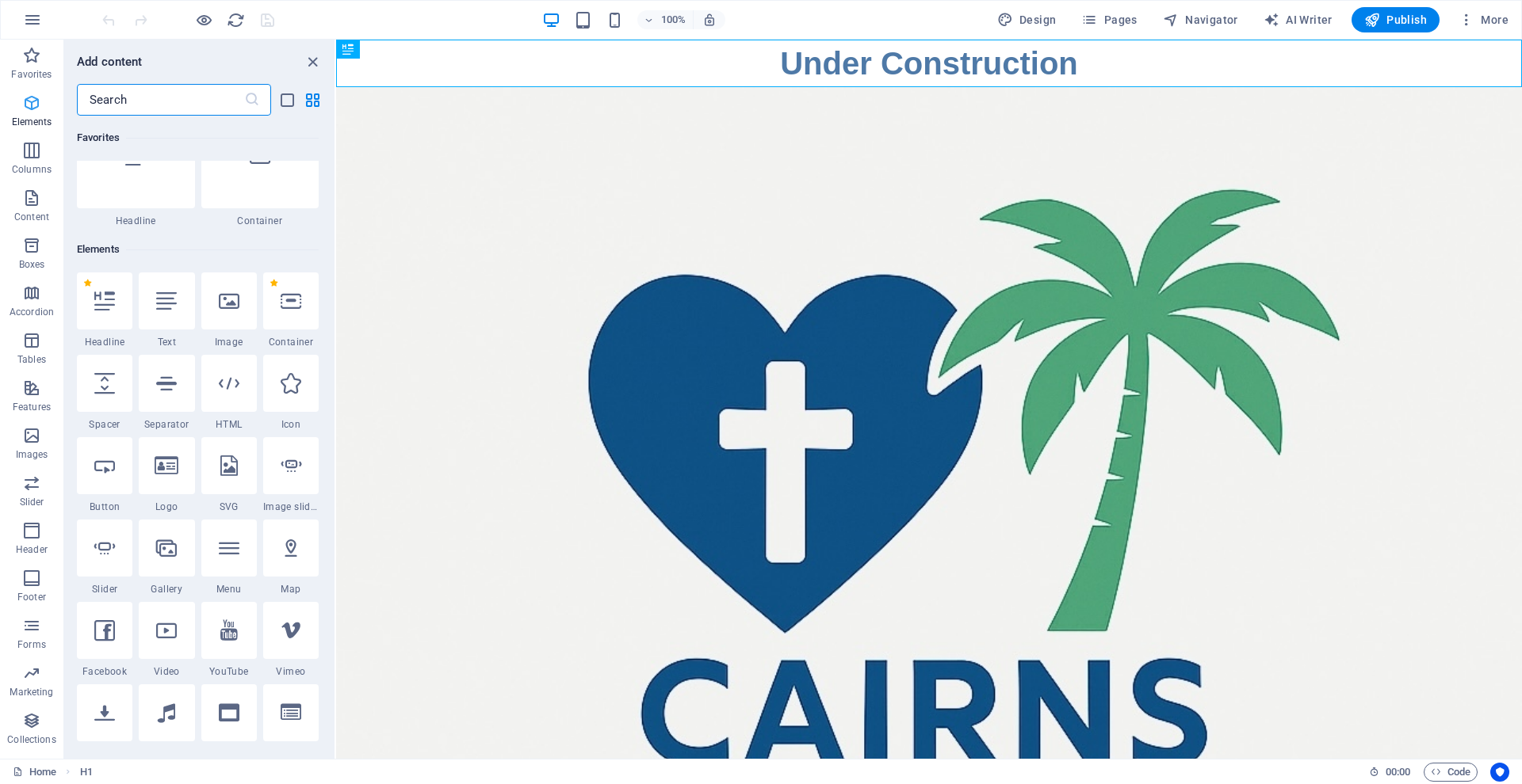
scroll to position [169, 0]
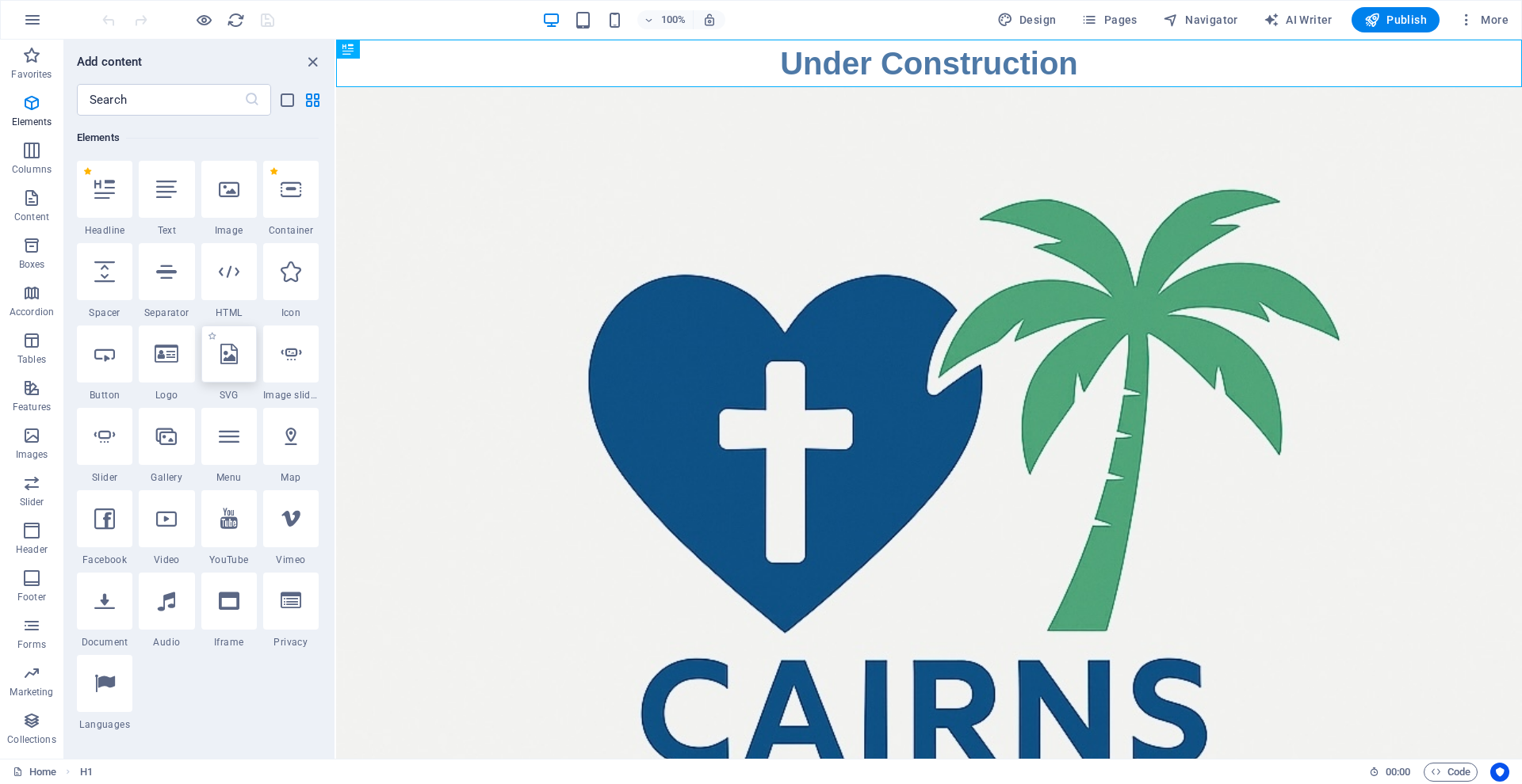
click at [221, 359] on icon at bounding box center [229, 353] width 18 height 20
select select "xMidYMid"
select select "px"
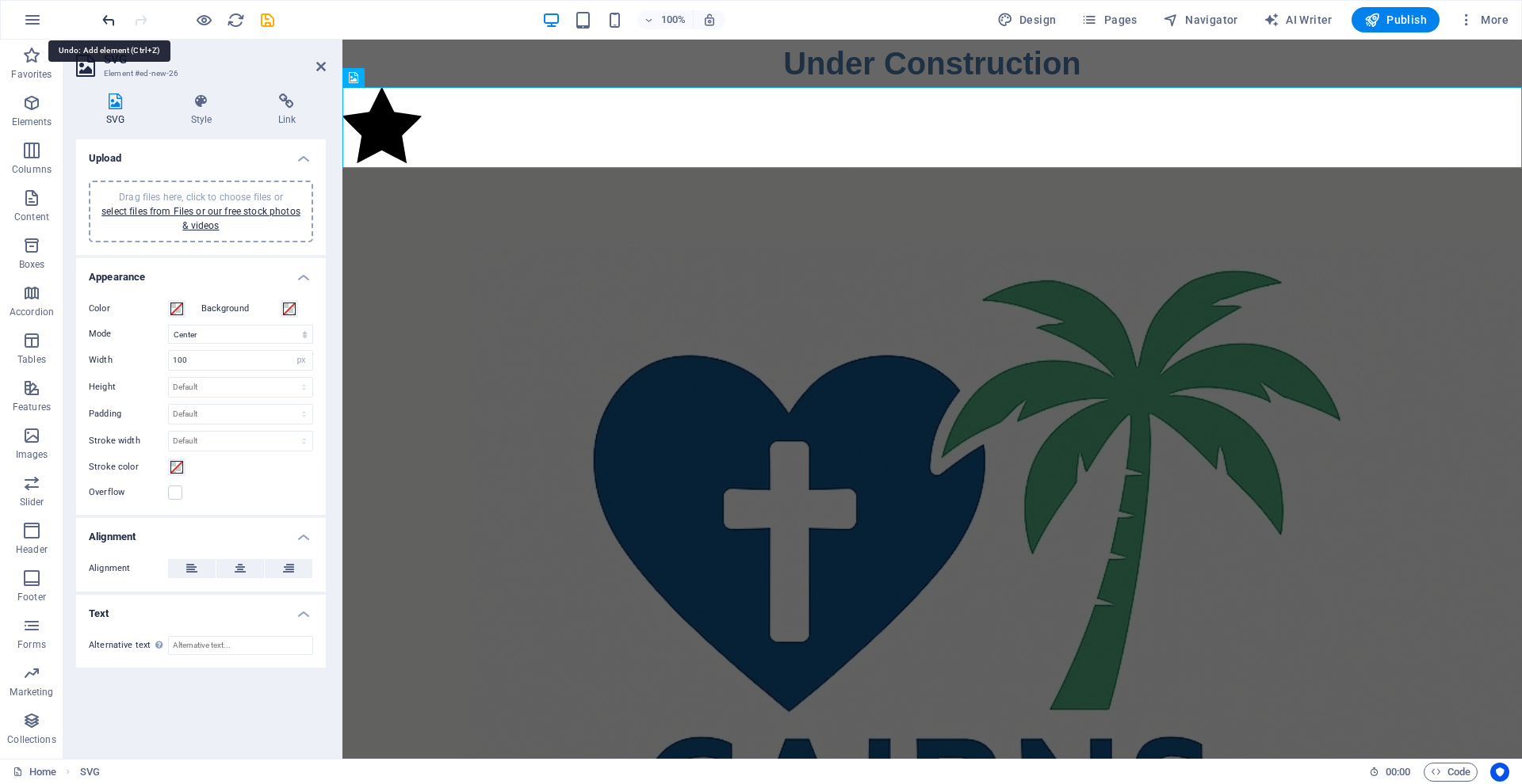
click at [108, 16] on icon "undo" at bounding box center [109, 20] width 19 height 19
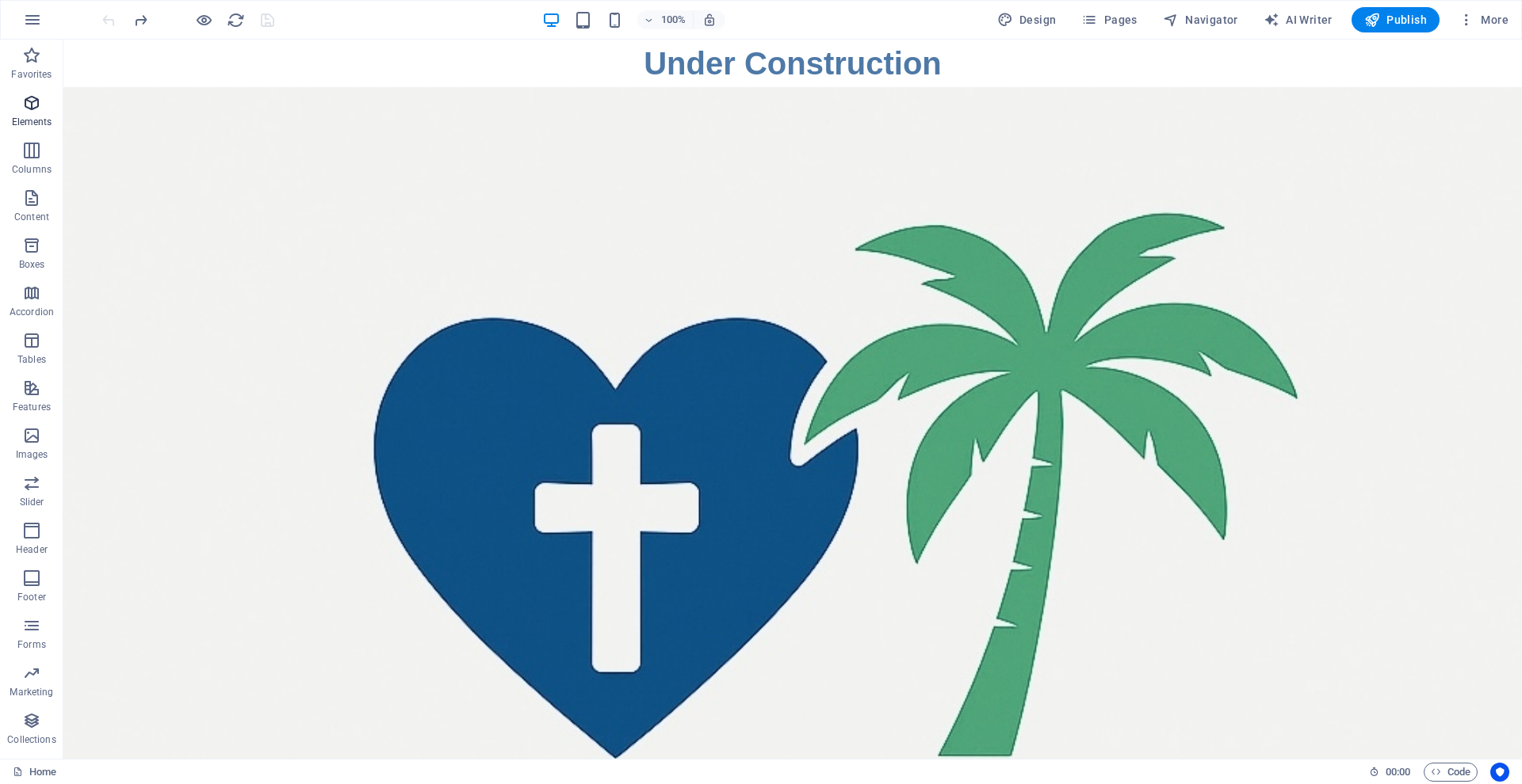
click at [34, 111] on icon "button" at bounding box center [32, 103] width 19 height 19
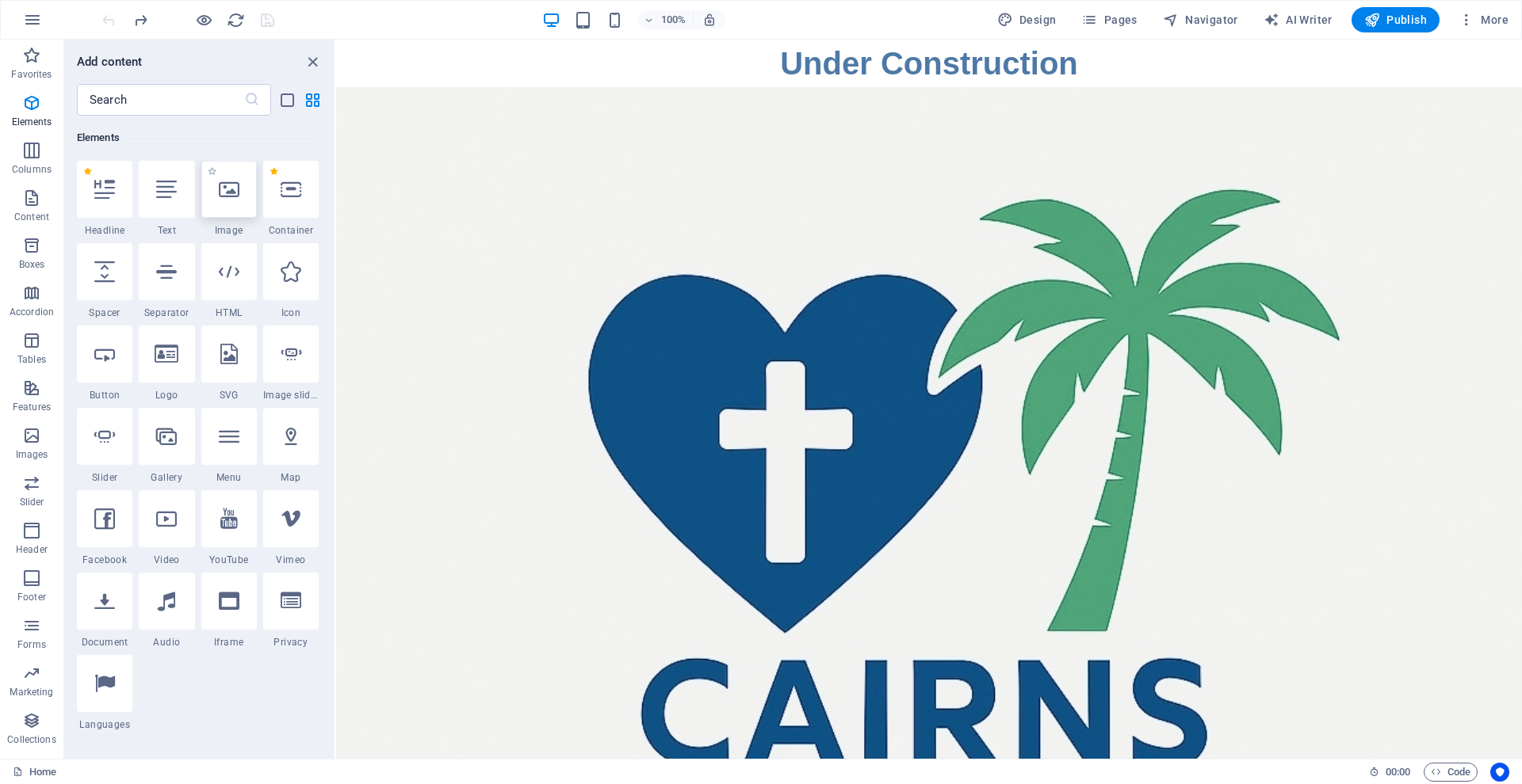
click at [222, 192] on icon at bounding box center [229, 189] width 20 height 20
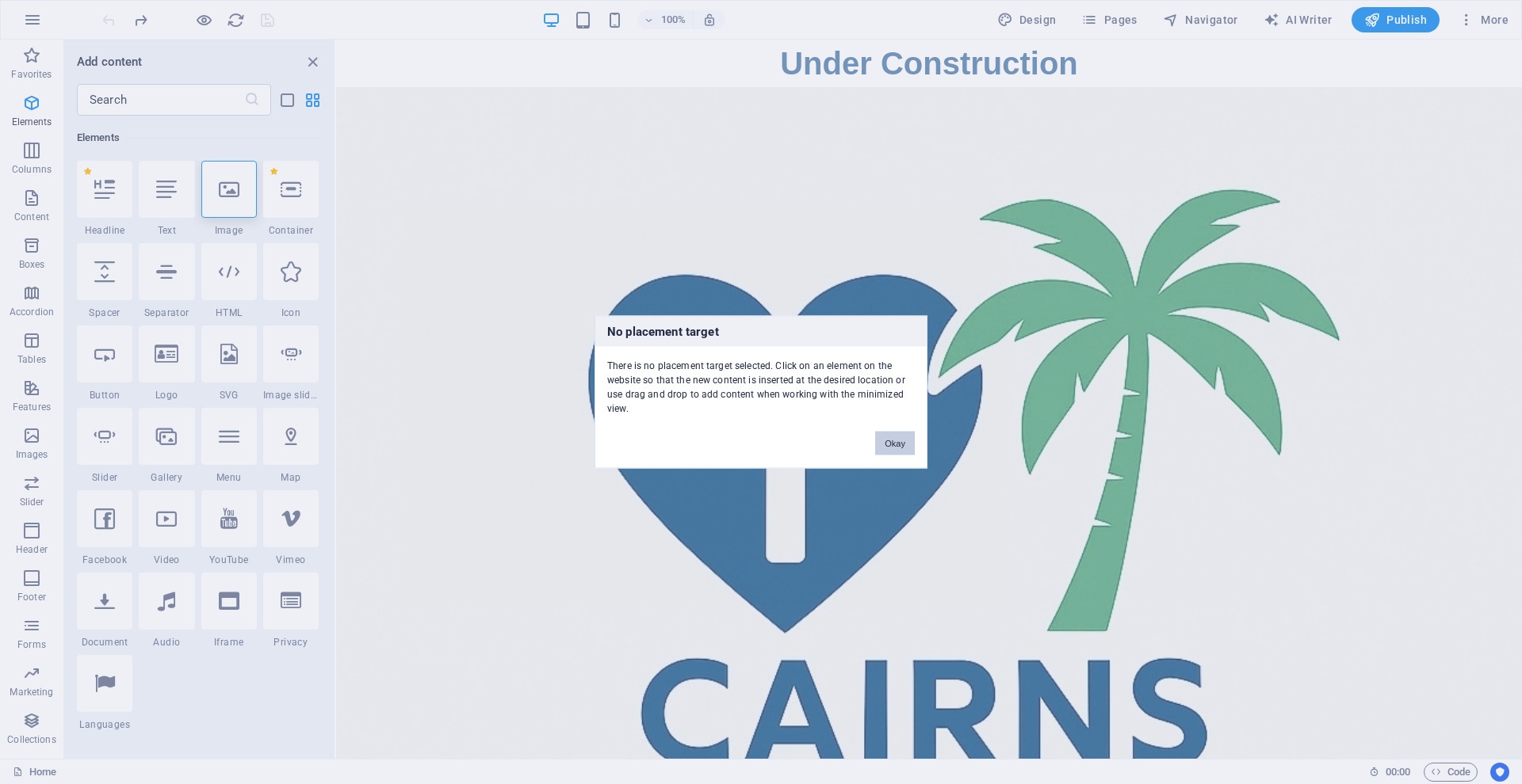
click at [891, 441] on button "Okay" at bounding box center [895, 443] width 40 height 24
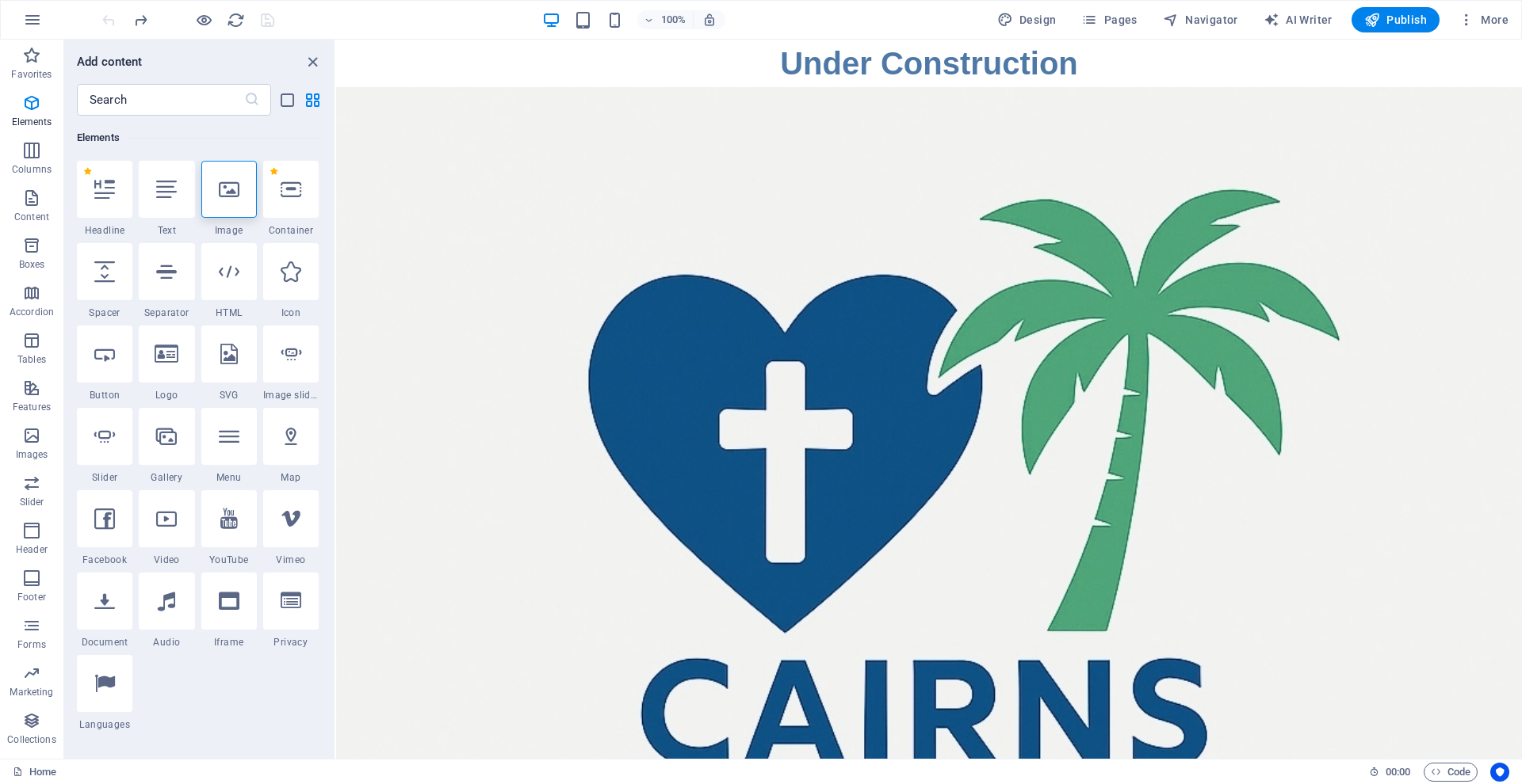
click at [753, 124] on html "Skip to main content Under Construction" at bounding box center [928, 656] width 1185 height 1233
click at [746, 121] on html "Skip to main content Under Construction" at bounding box center [928, 656] width 1185 height 1233
click at [167, 354] on icon at bounding box center [166, 353] width 24 height 20
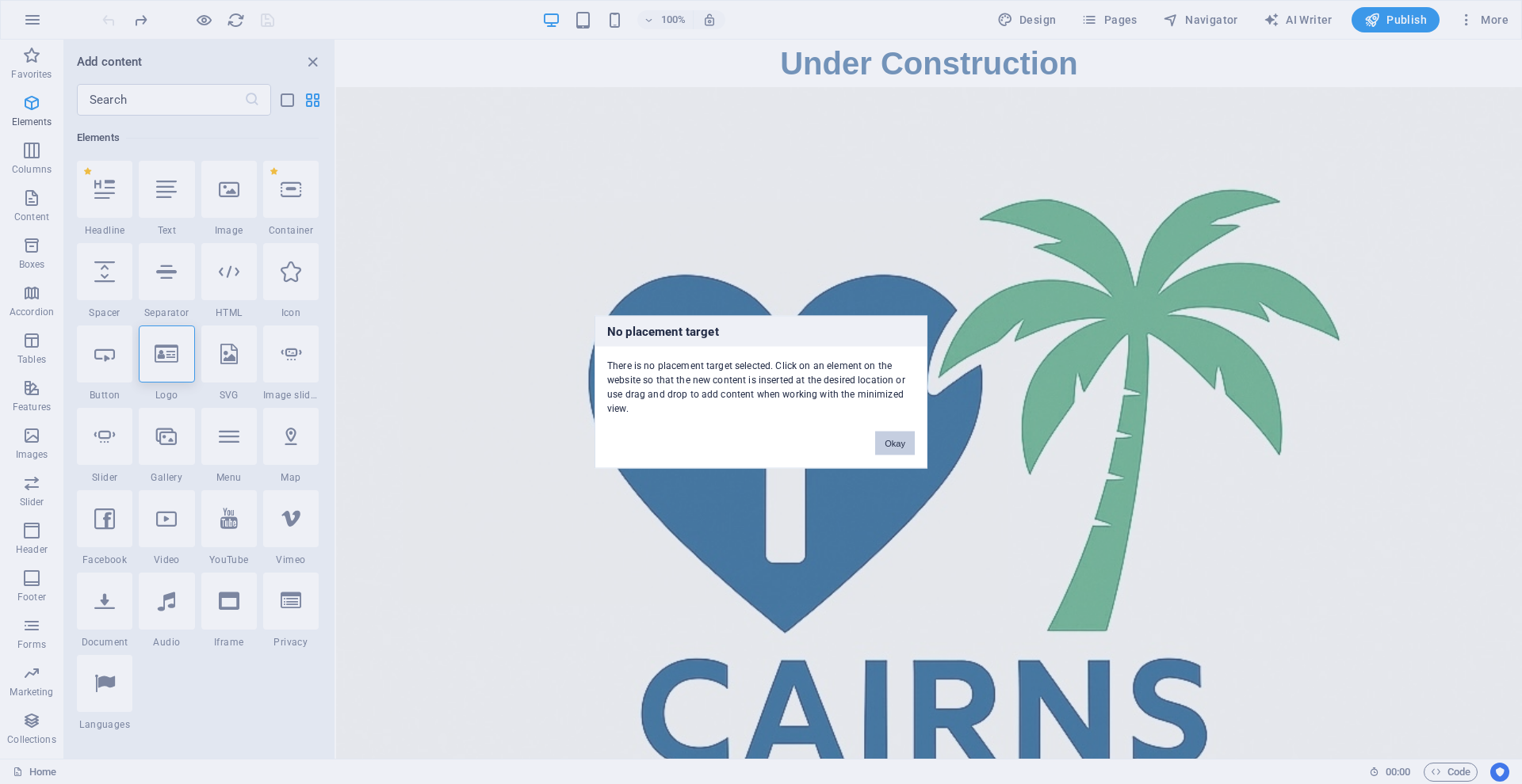
click at [890, 444] on button "Okay" at bounding box center [895, 443] width 40 height 24
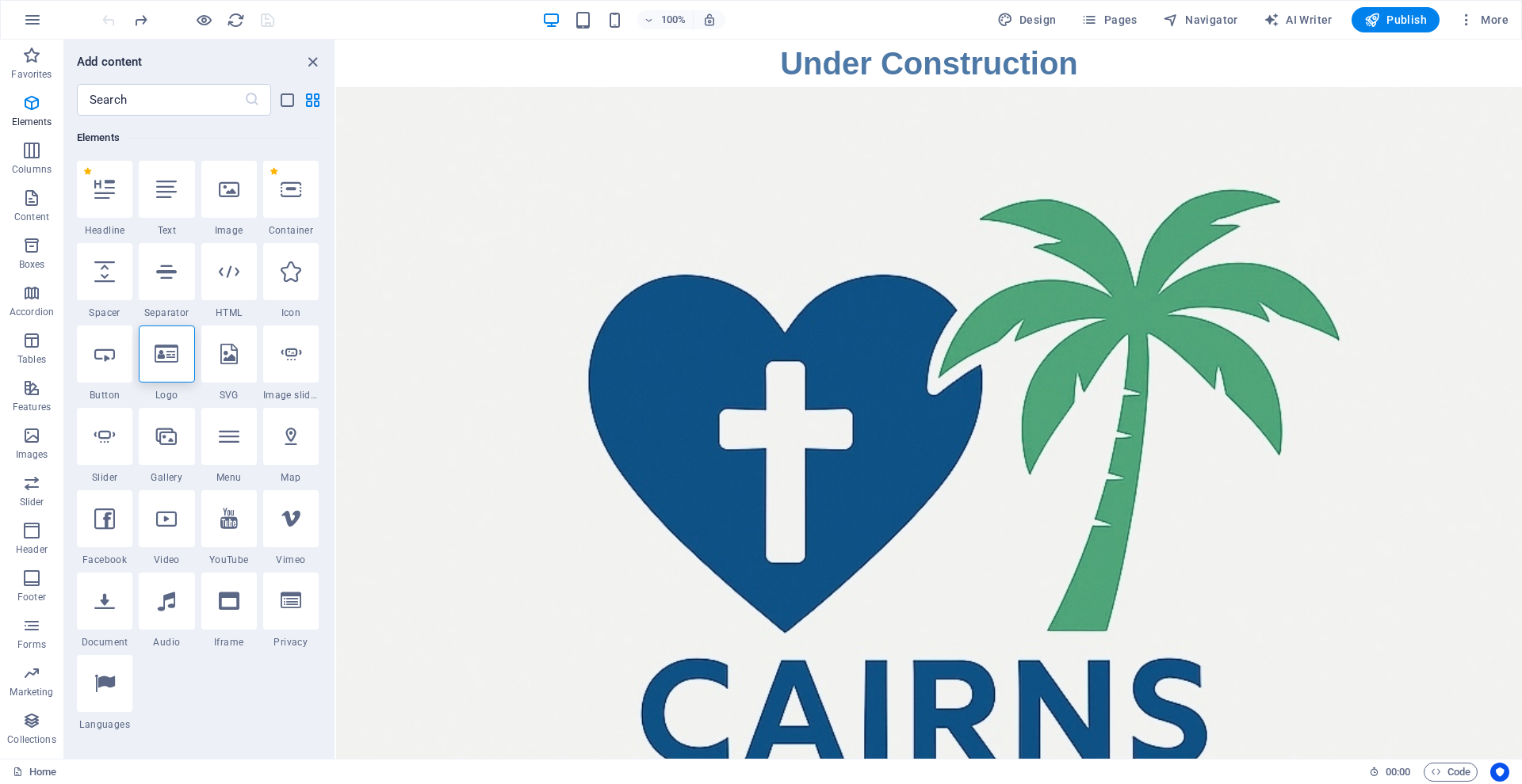
click at [734, 84] on div "Under Construction" at bounding box center [928, 64] width 1185 height 48
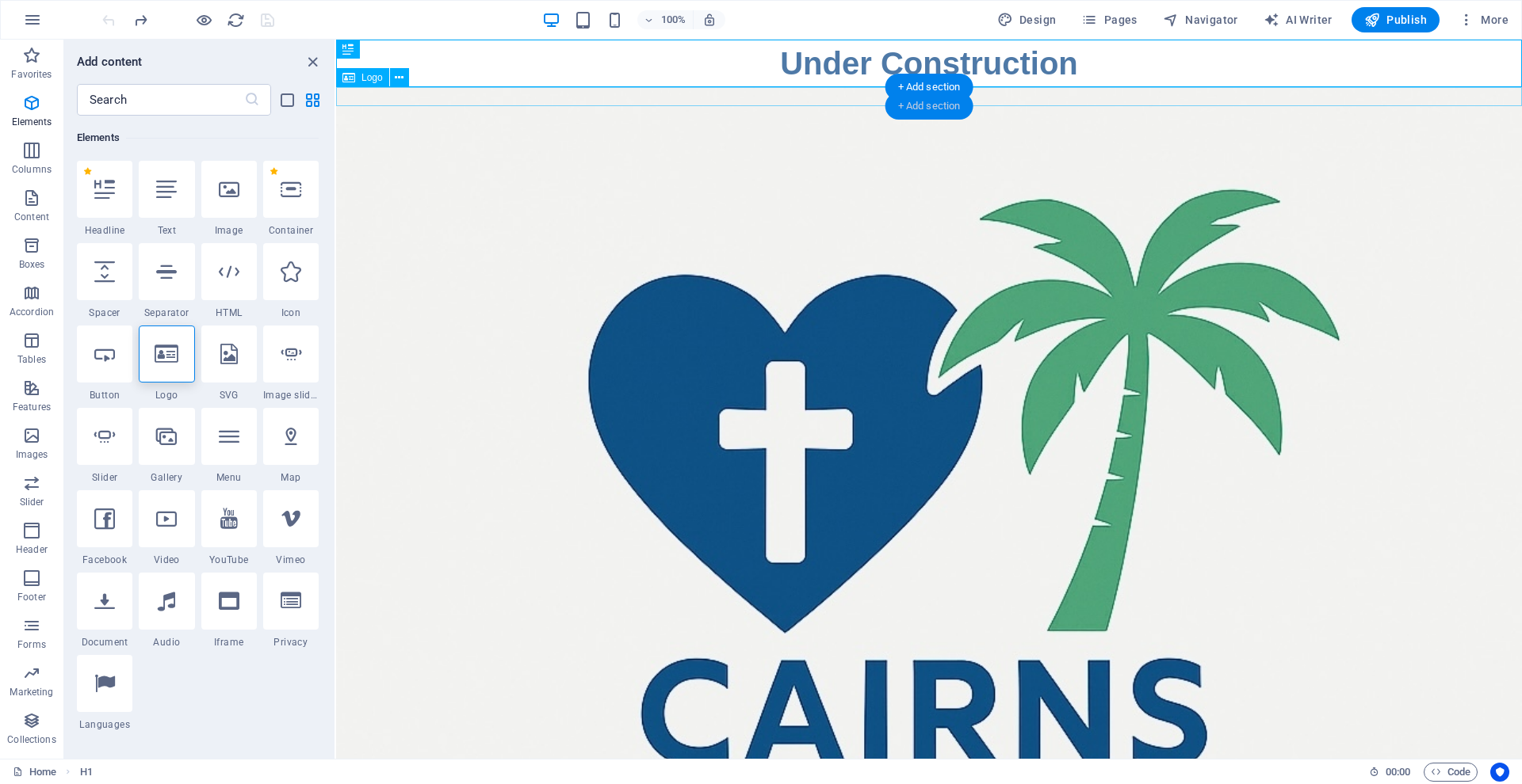
click at [928, 104] on div "+ Add section" at bounding box center [929, 106] width 88 height 27
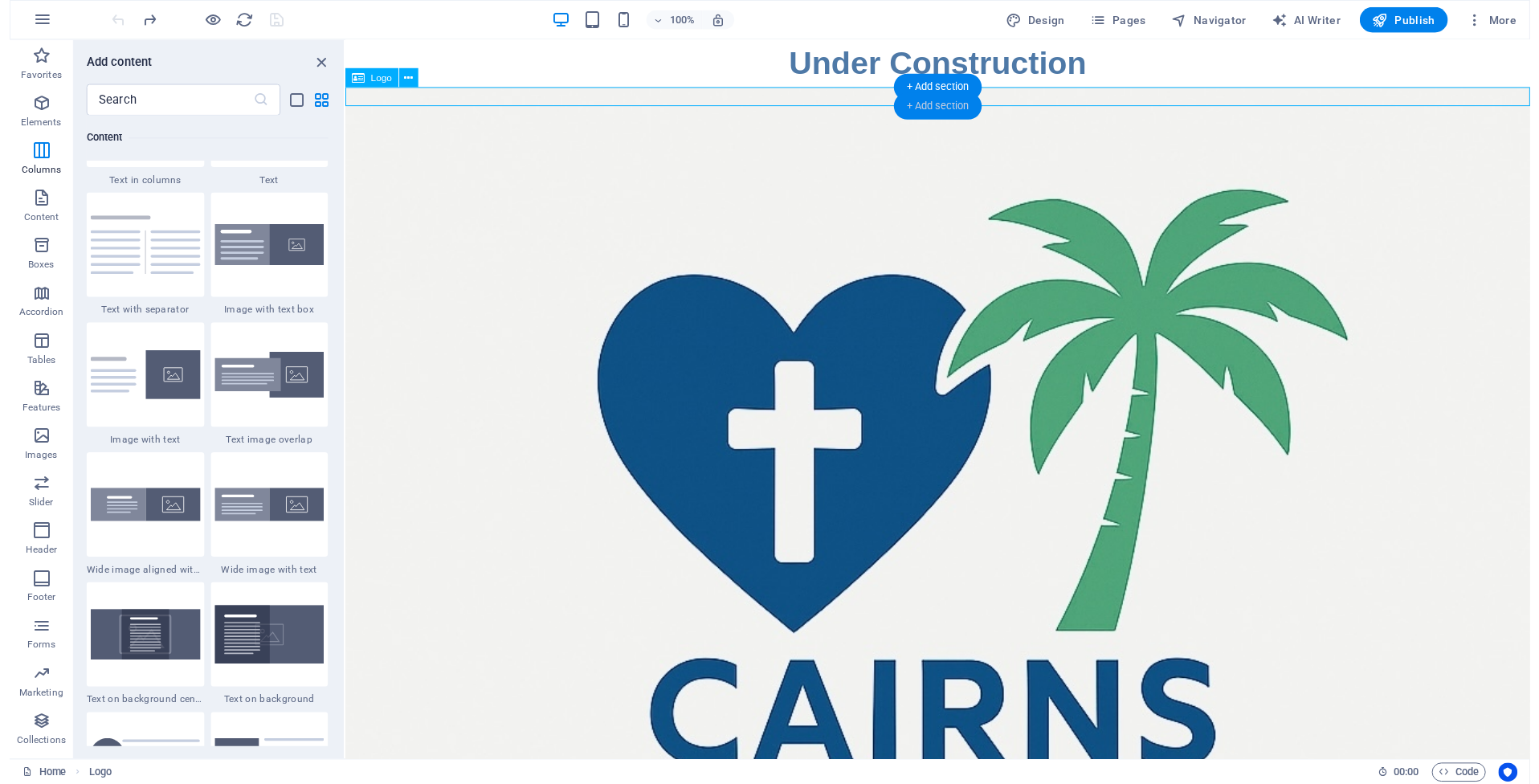
scroll to position [2916, 0]
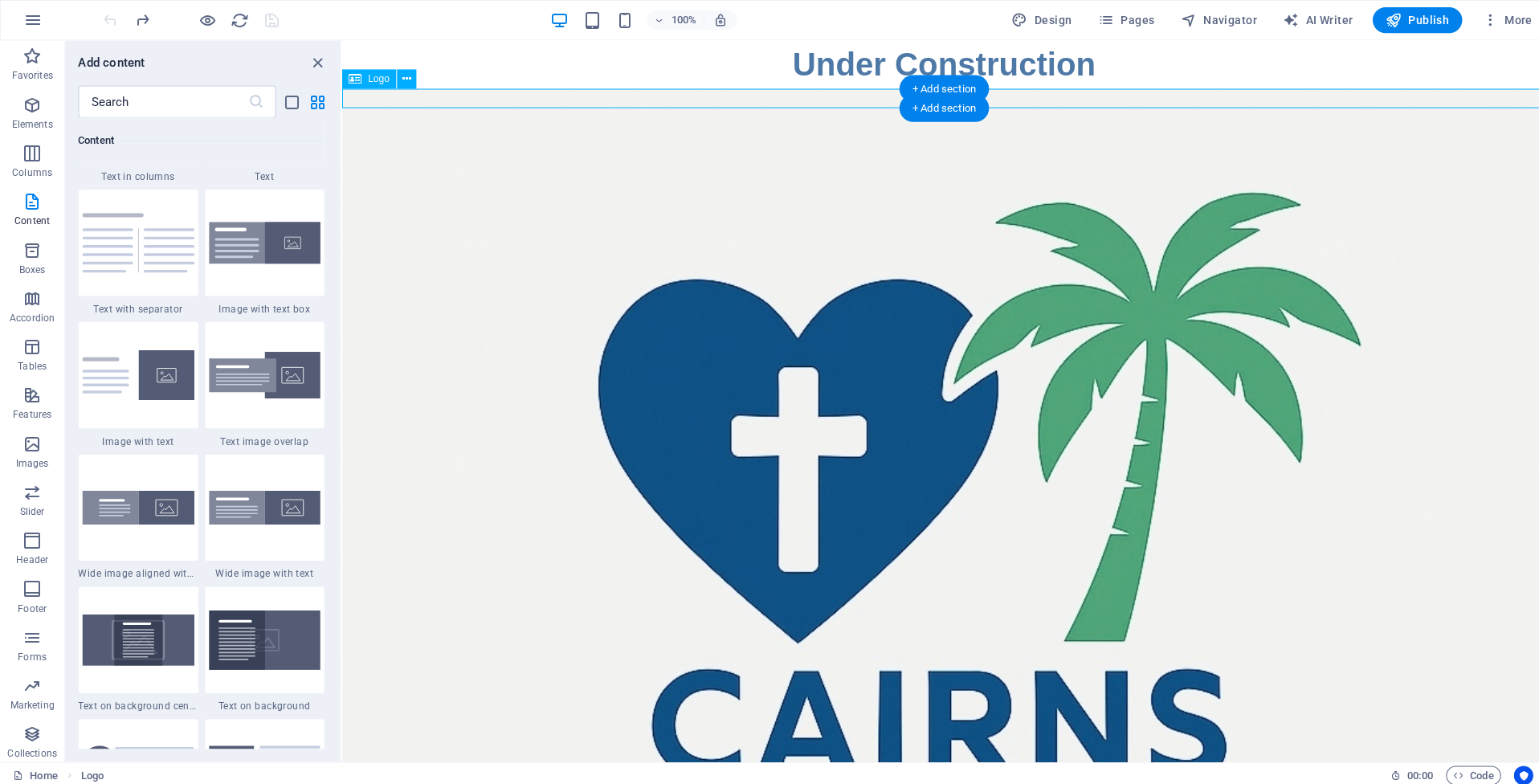
click at [406, 98] on div at bounding box center [940, 687] width 1199 height 1198
click at [27, 104] on icon "button" at bounding box center [32, 105] width 20 height 20
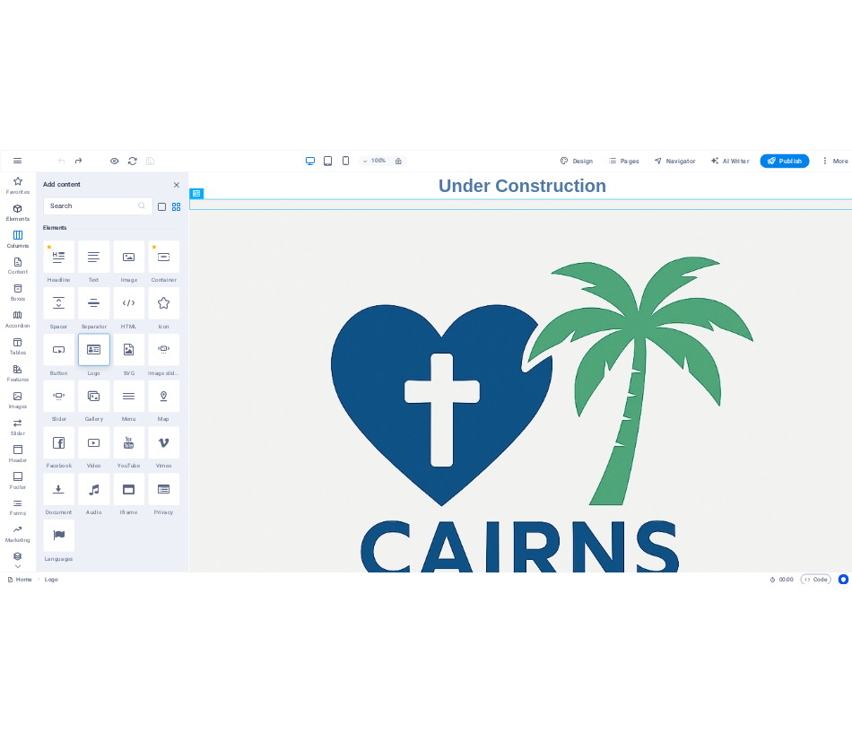
scroll to position [191, 0]
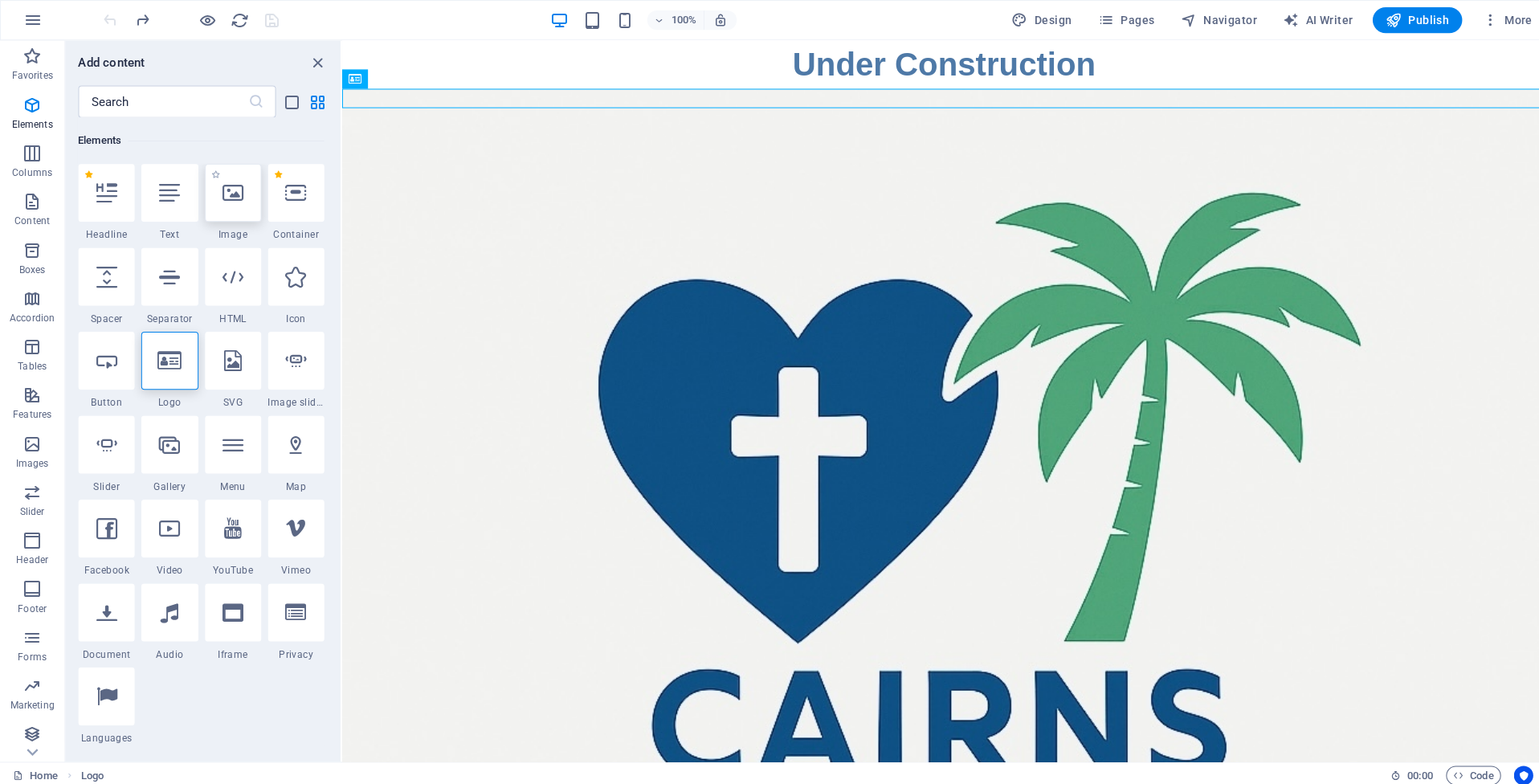
click at [231, 197] on icon at bounding box center [232, 192] width 21 height 21
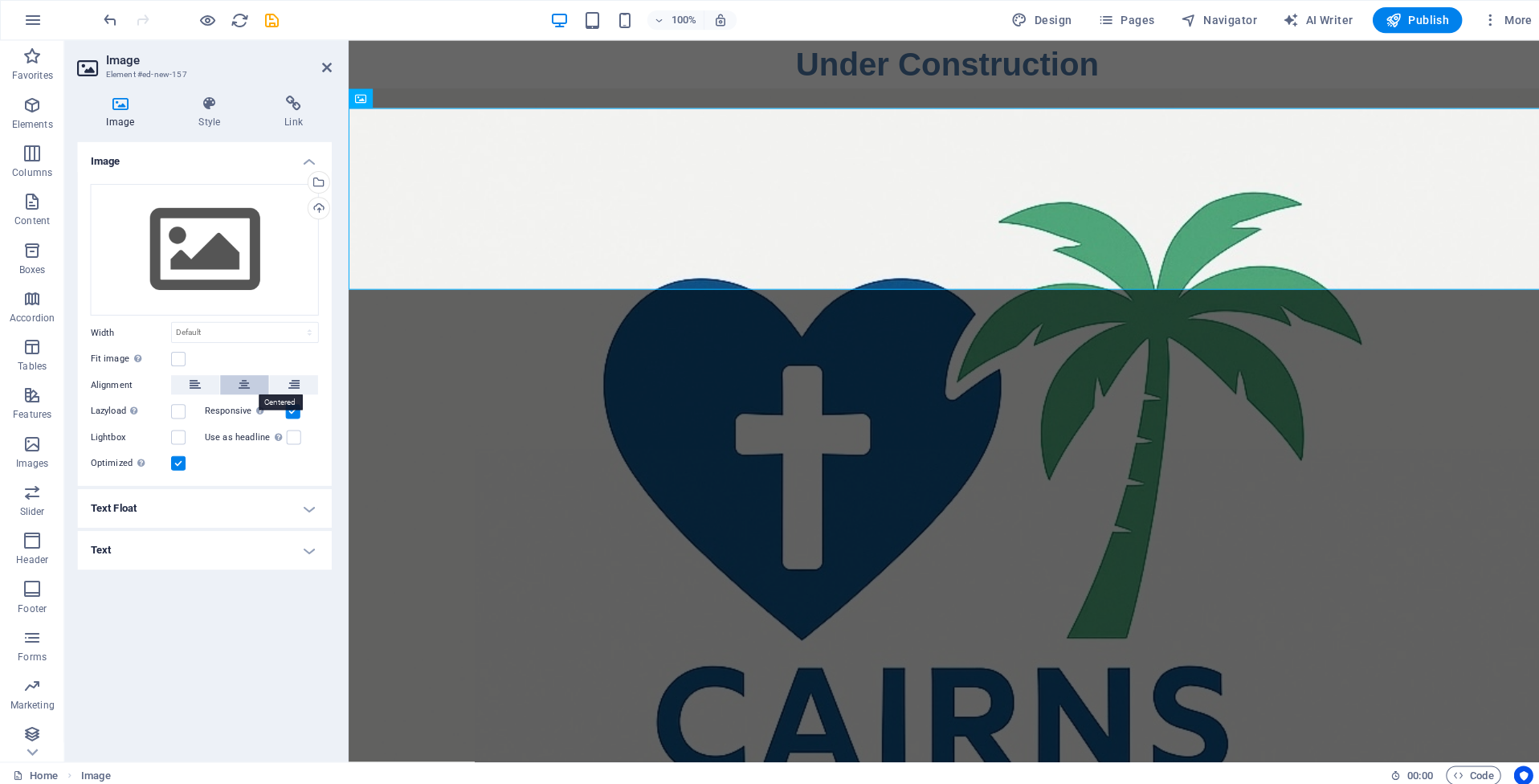
click at [238, 379] on icon at bounding box center [244, 383] width 12 height 20
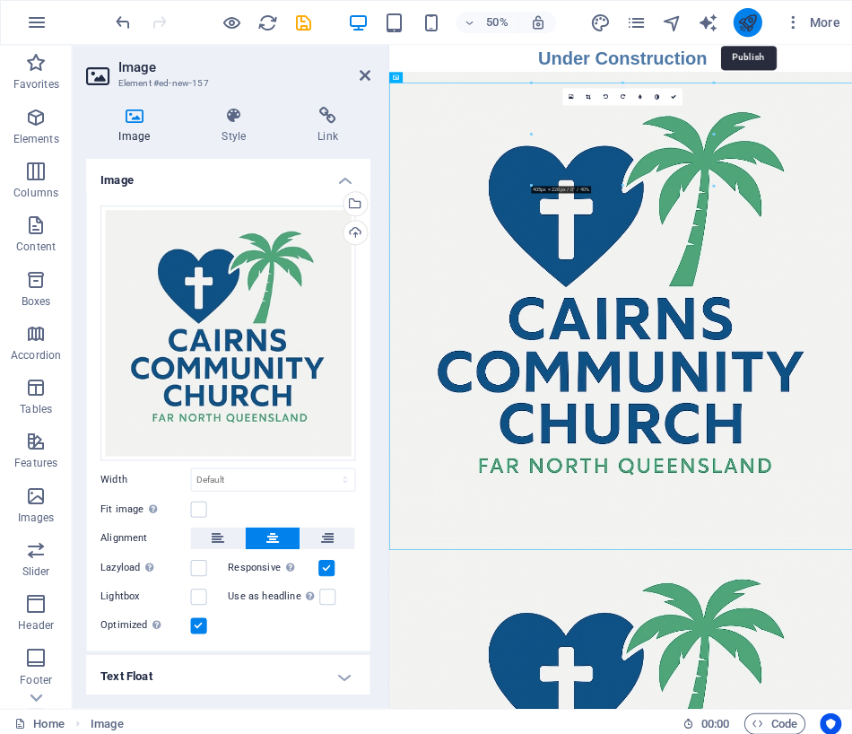
click at [735, 17] on icon "publish" at bounding box center [744, 23] width 21 height 21
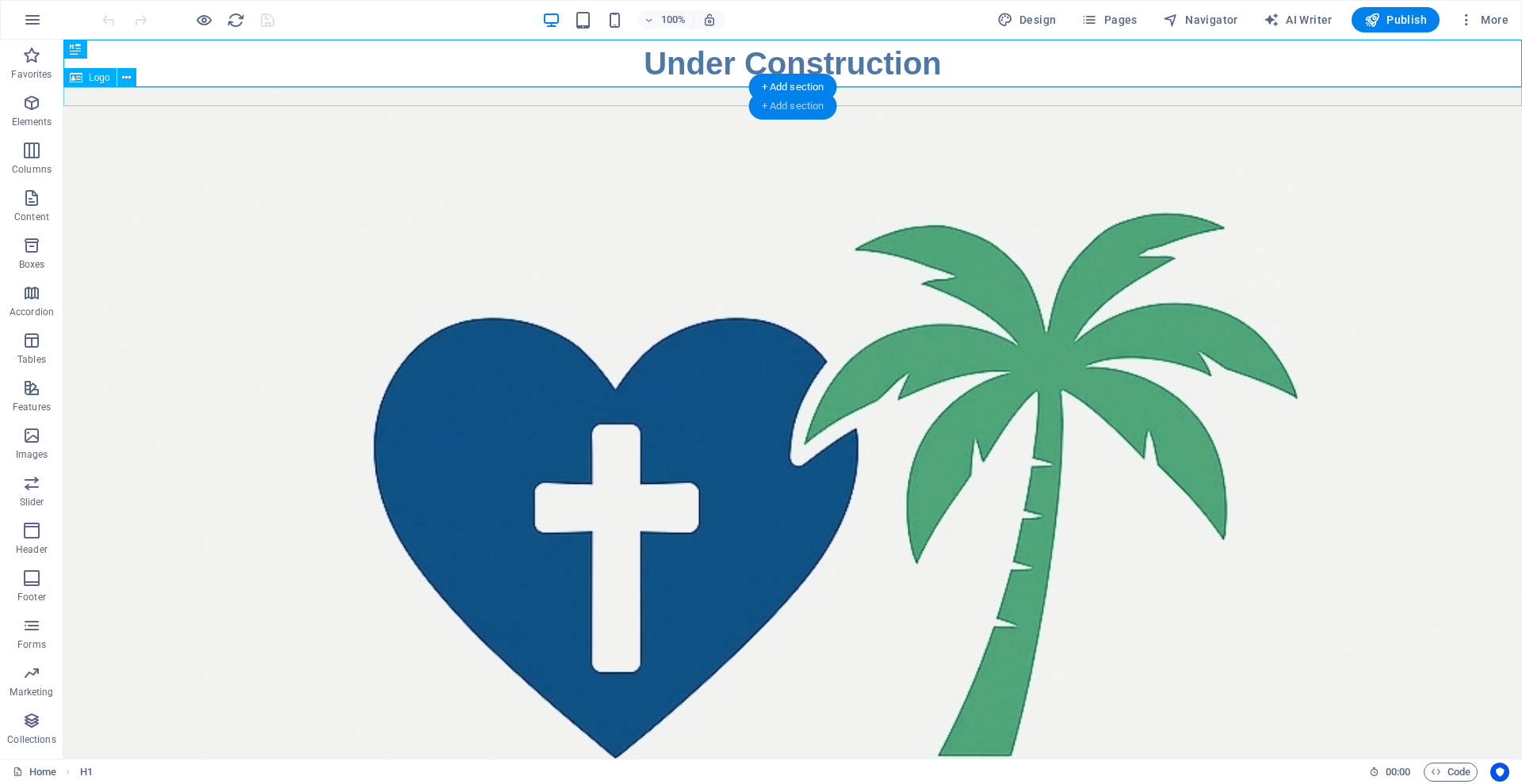
click at [769, 103] on div "+ Add section" at bounding box center [793, 106] width 88 height 27
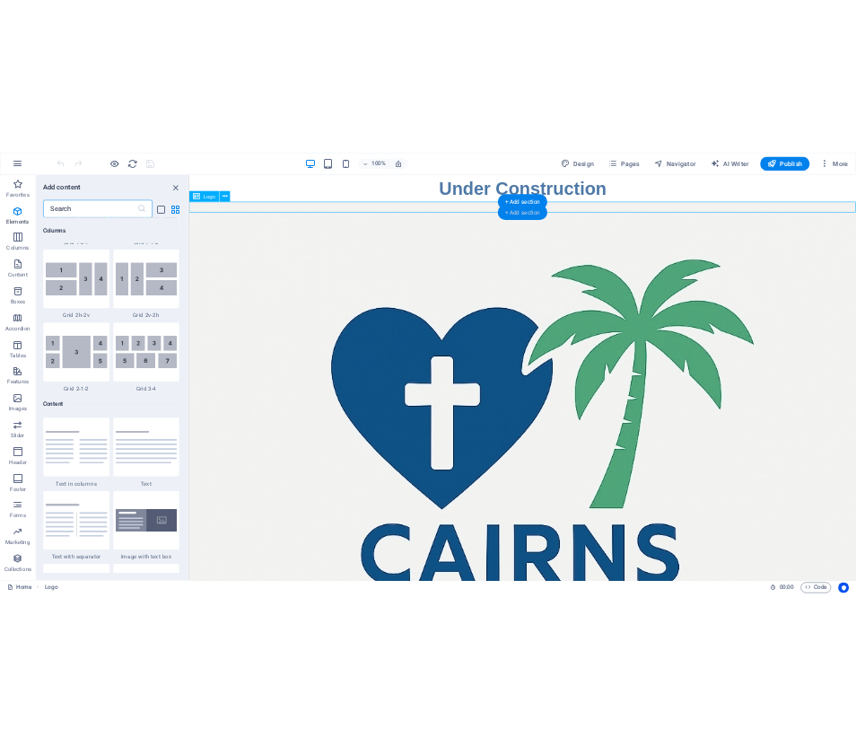
scroll to position [3139, 0]
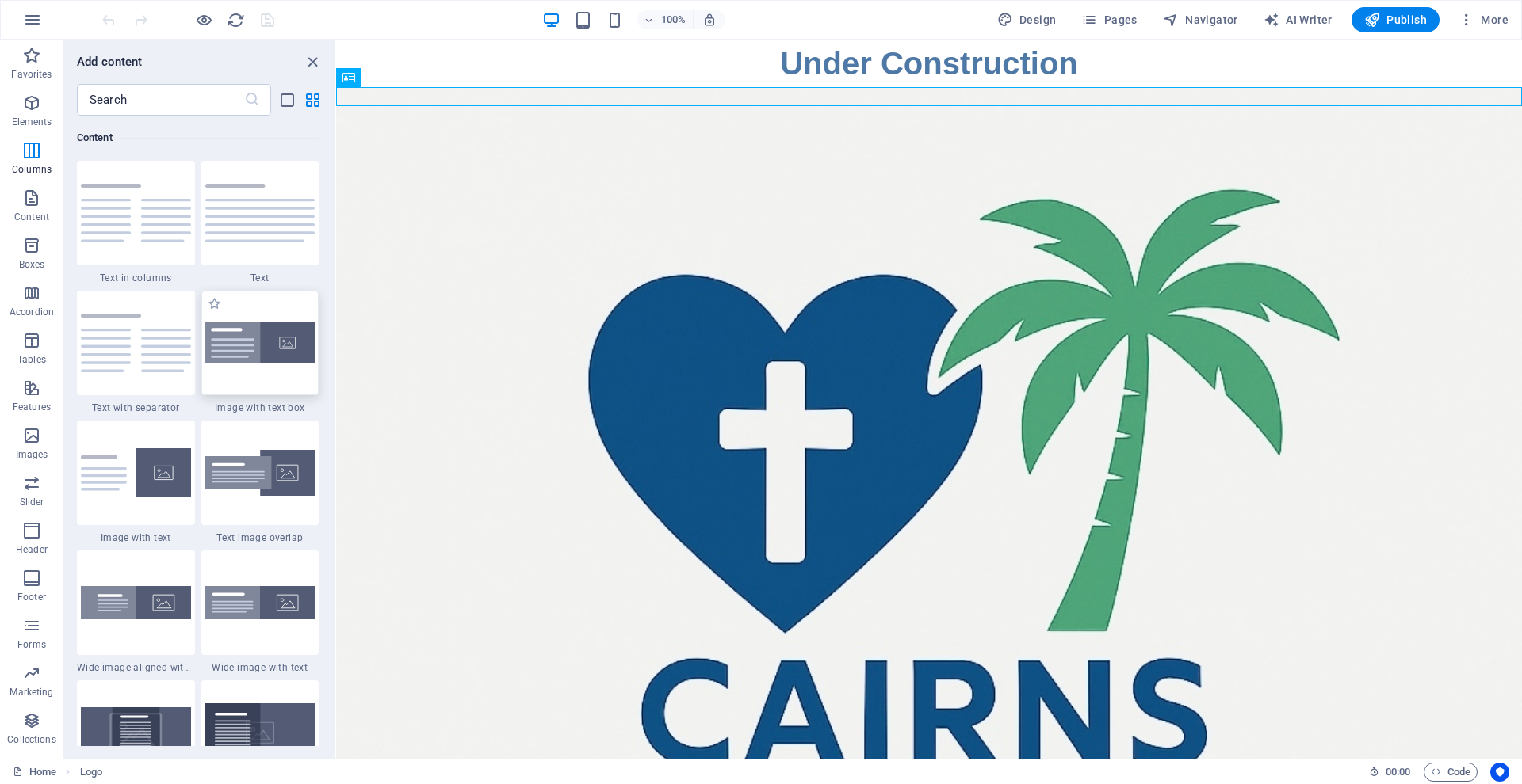
click at [289, 365] on img at bounding box center [260, 343] width 110 height 42
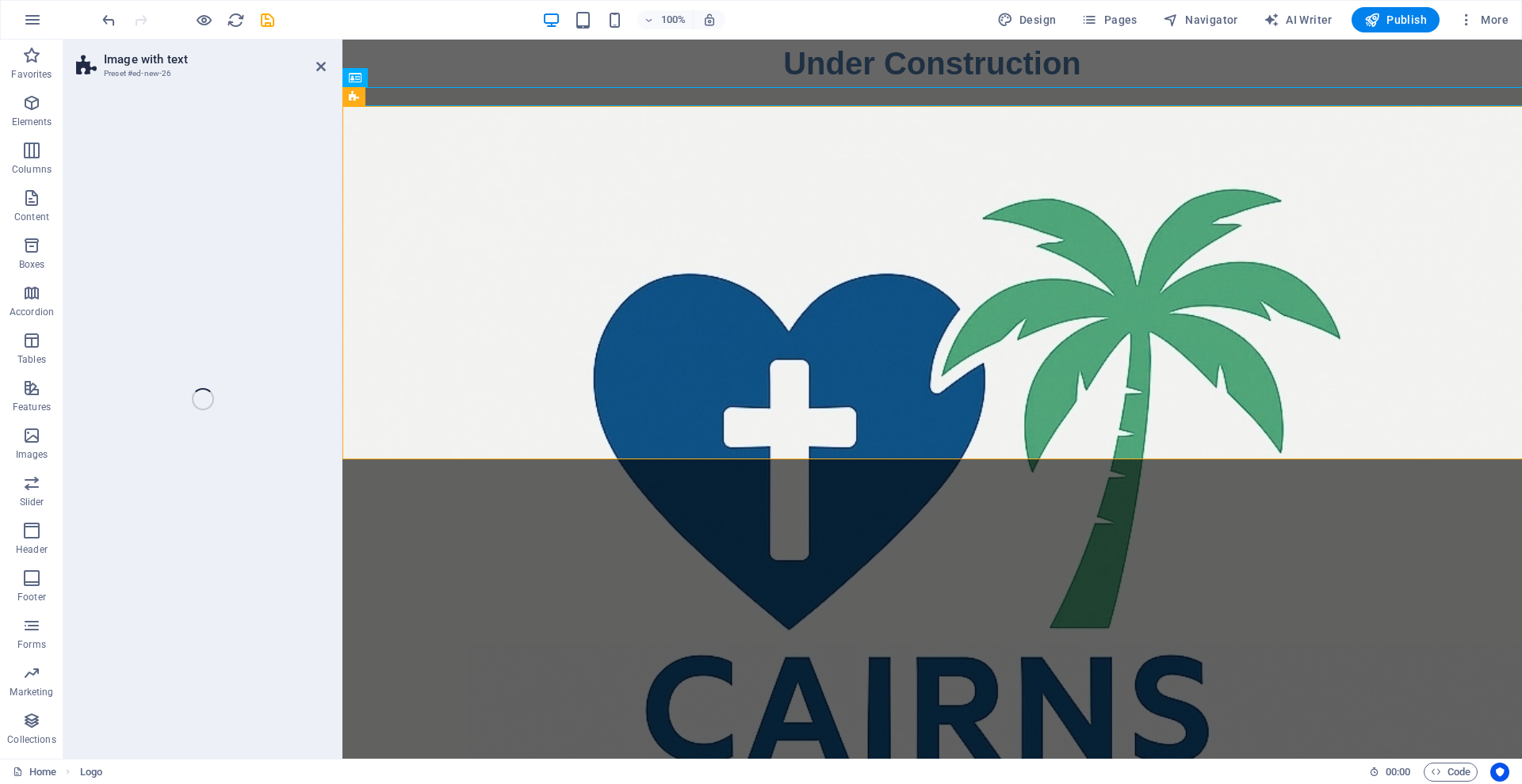
select select "rem"
select select "px"
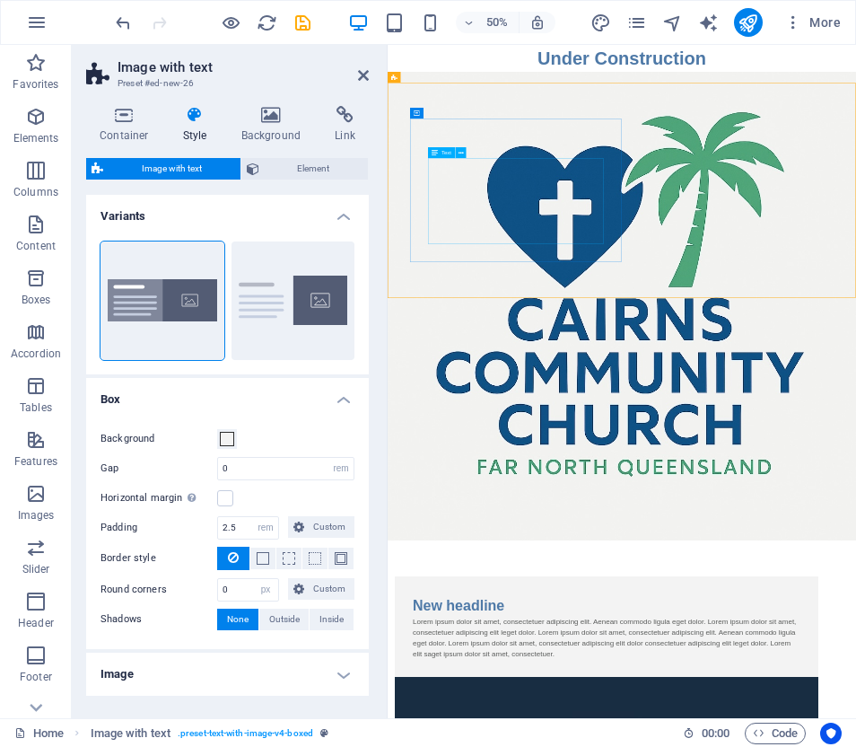
drag, startPoint x: 655, startPoint y: 246, endPoint x: 916, endPoint y: 162, distance: 274.1
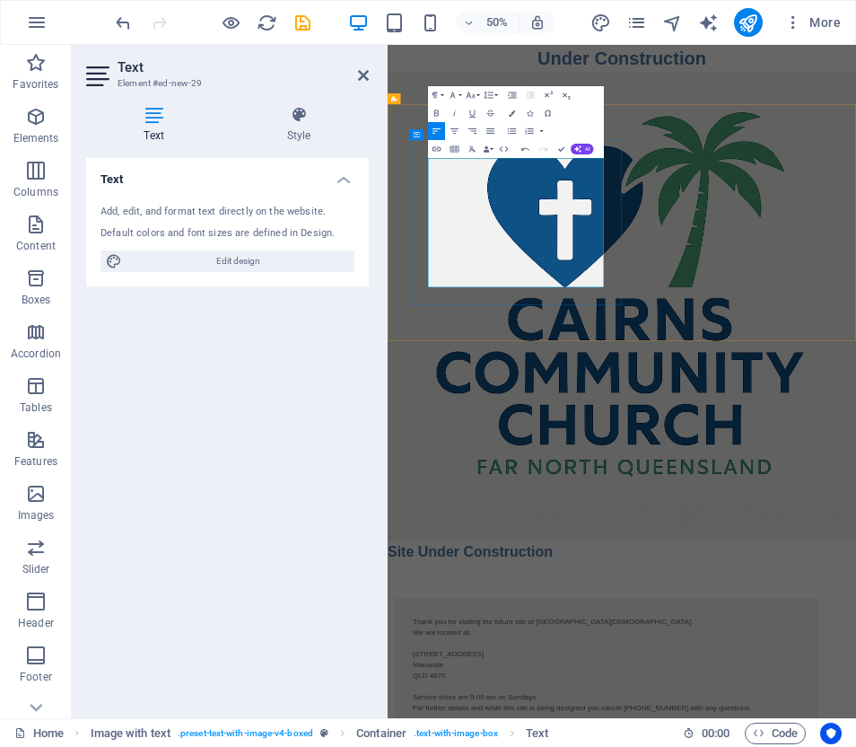
drag, startPoint x: 477, startPoint y: 284, endPoint x: 797, endPoint y: 510, distance: 391.3
click at [490, 132] on icon "button" at bounding box center [490, 131] width 11 height 11
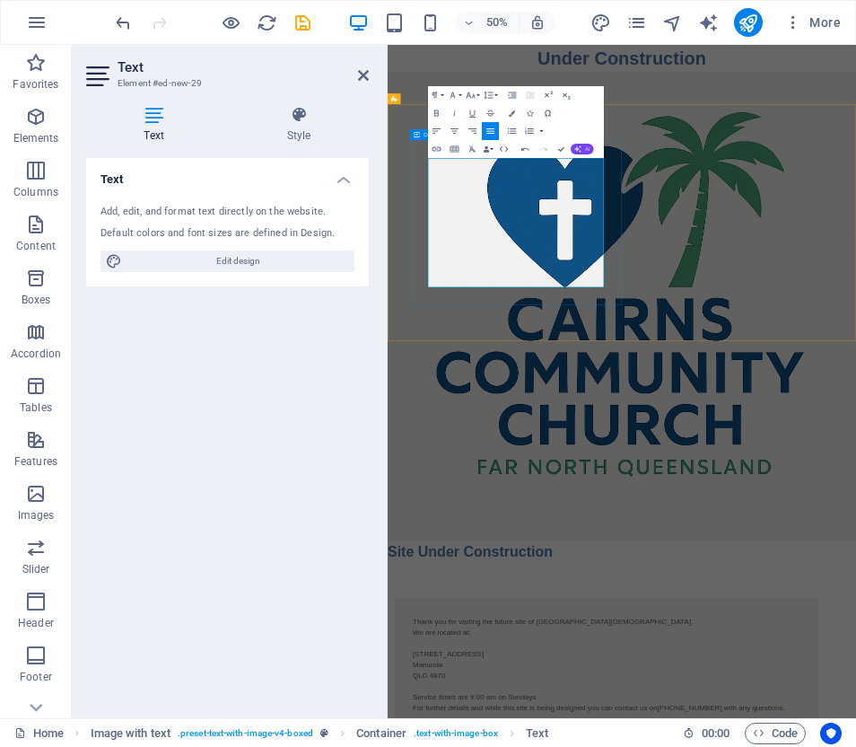
click at [583, 145] on button "AI" at bounding box center [582, 149] width 23 height 11
click at [529, 161] on link "Improve" at bounding box center [544, 163] width 88 height 13
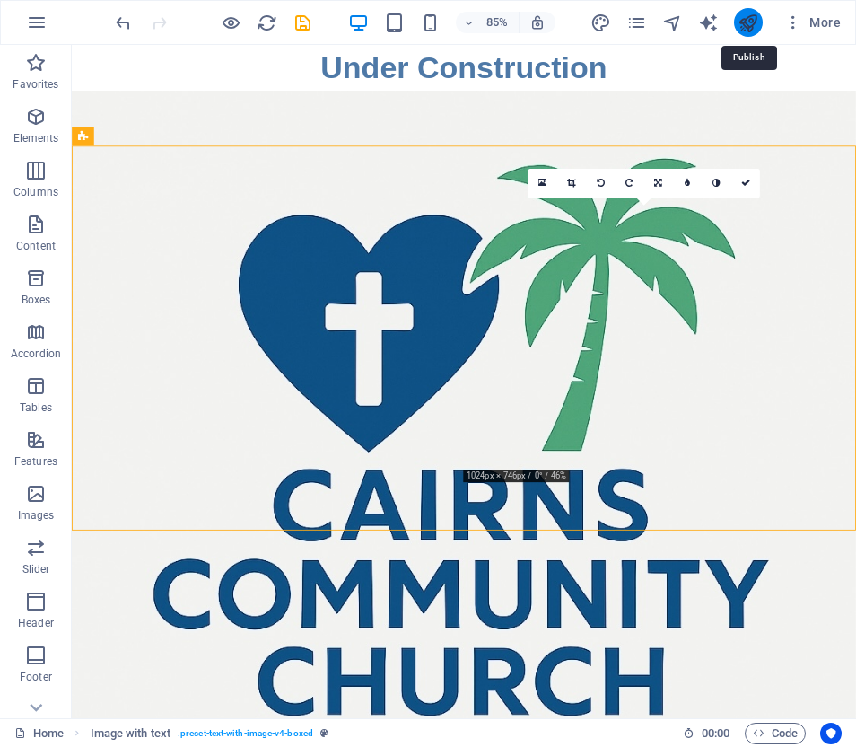
click at [748, 18] on icon "publish" at bounding box center [748, 23] width 21 height 21
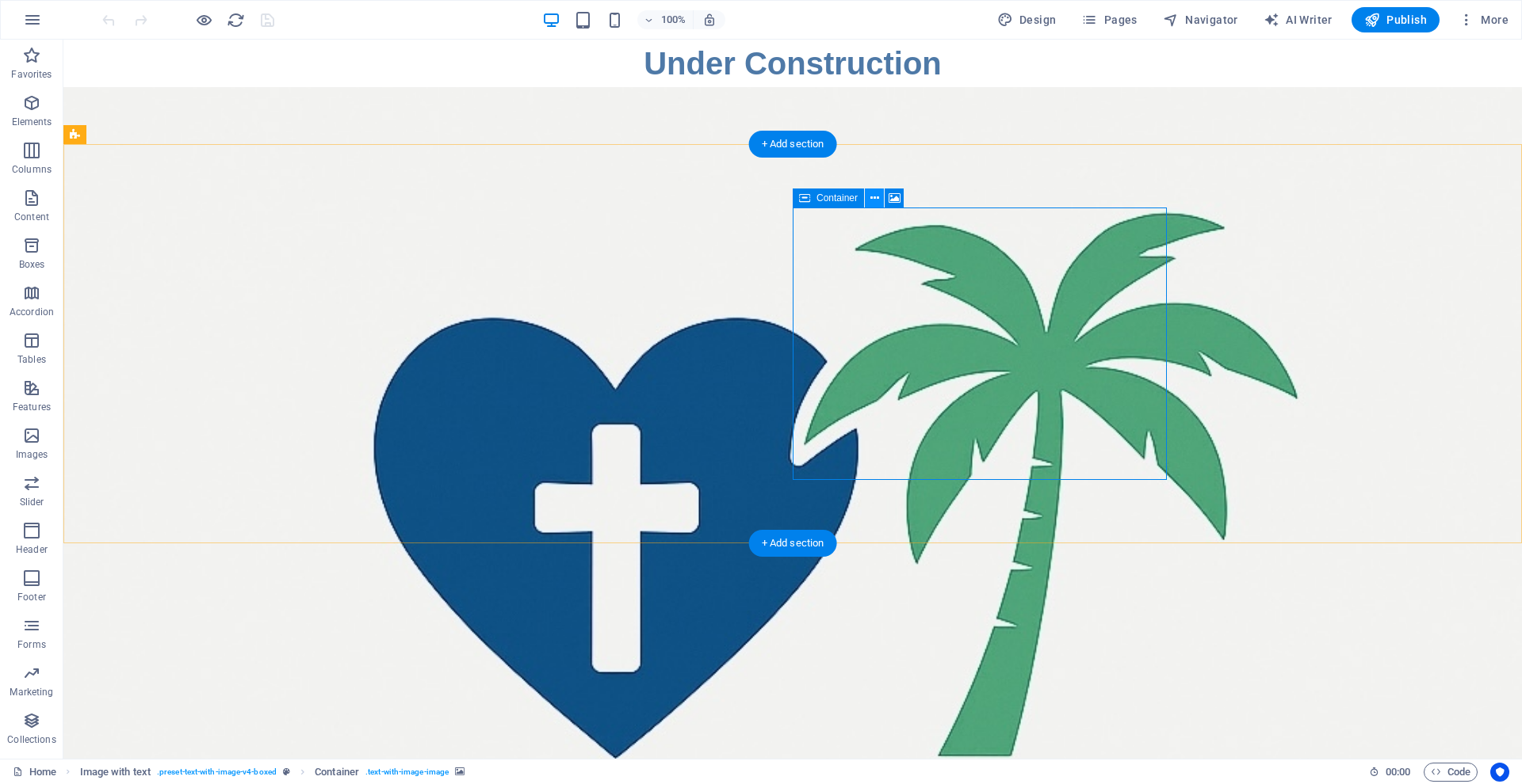
click at [875, 197] on icon at bounding box center [875, 198] width 9 height 17
click at [804, 200] on icon at bounding box center [804, 199] width 11 height 19
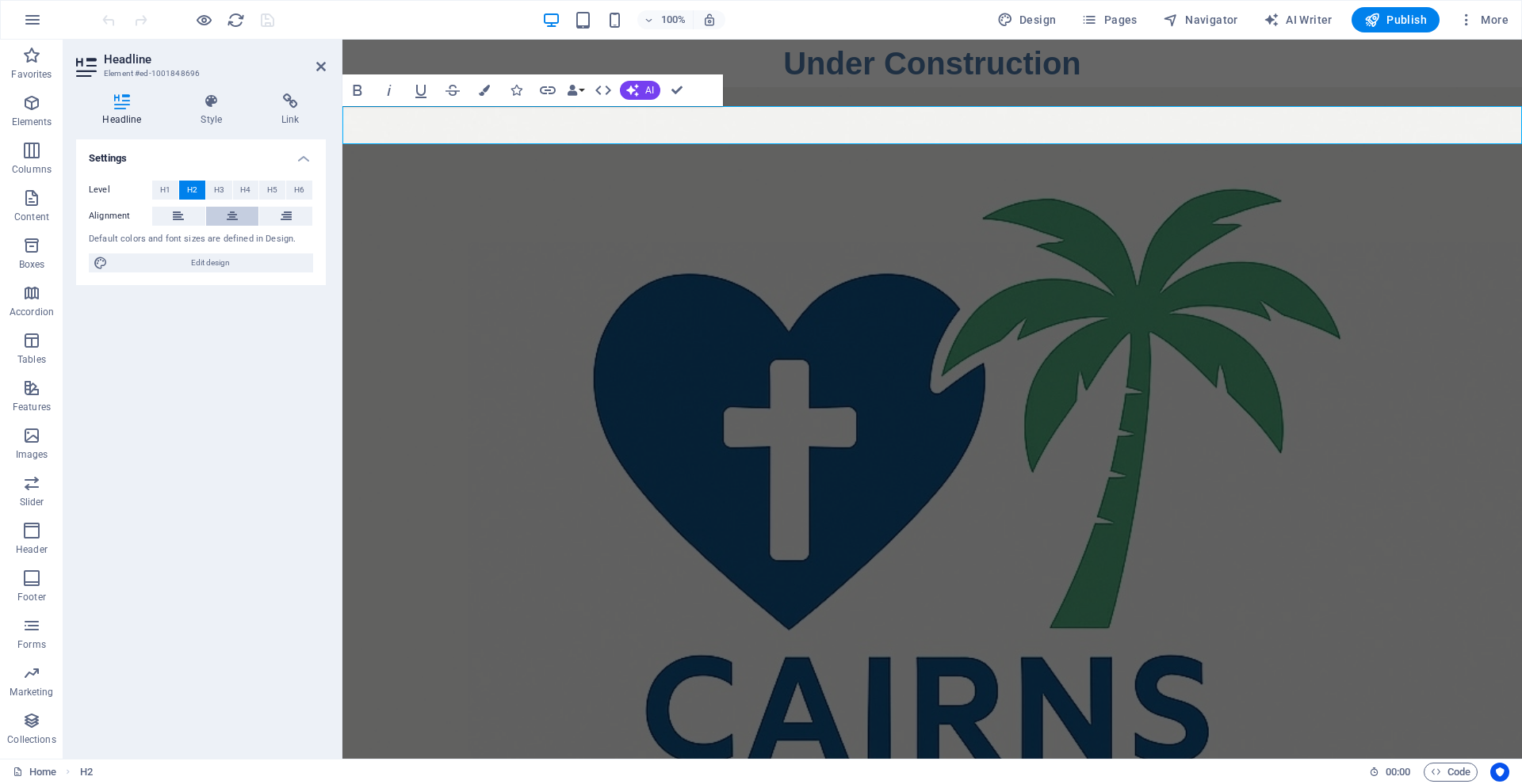
click at [226, 212] on button at bounding box center [232, 216] width 53 height 19
click at [829, 64] on div "Under Construction" at bounding box center [932, 64] width 1179 height 48
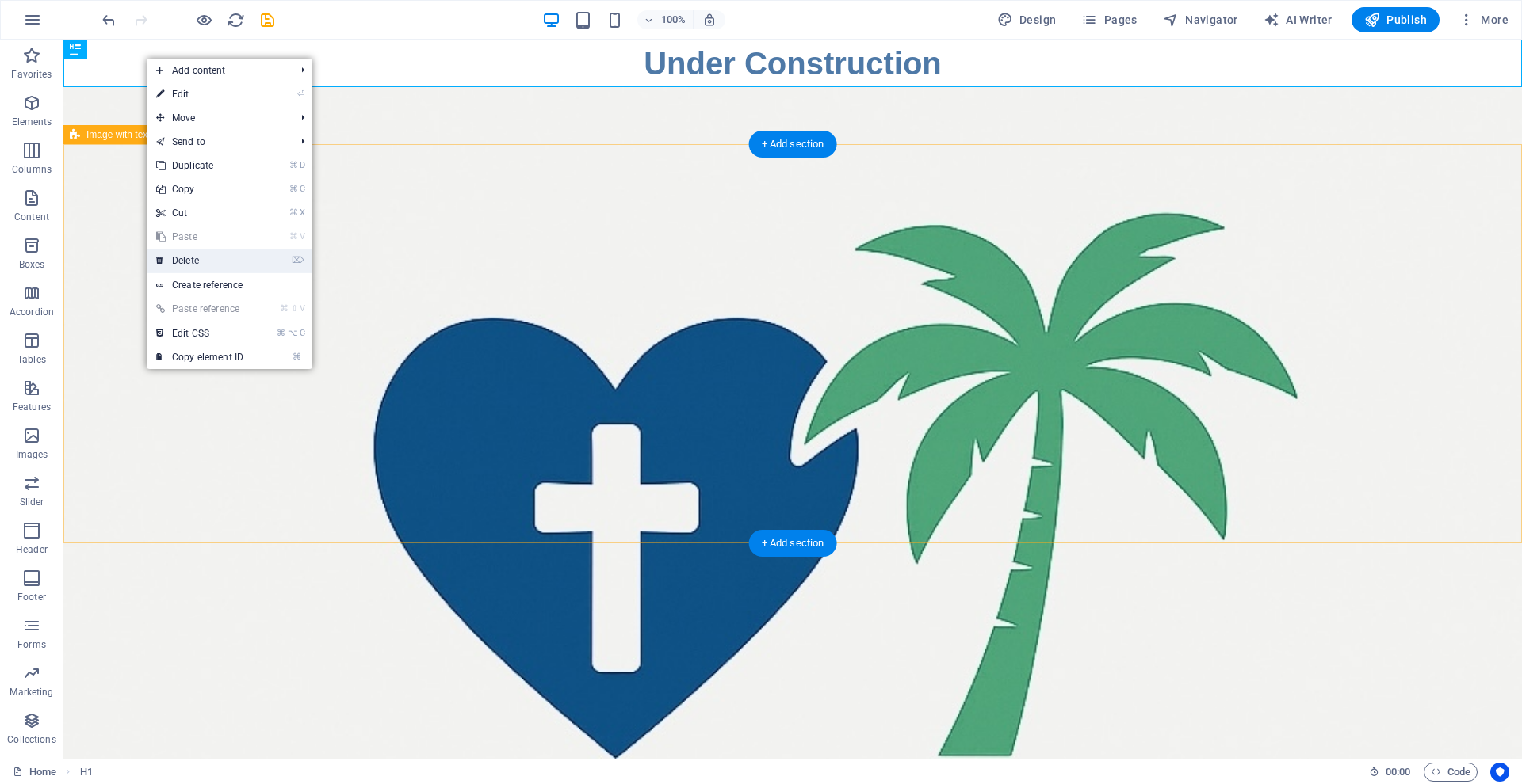
click at [178, 253] on link "⌦ Delete" at bounding box center [200, 260] width 106 height 24
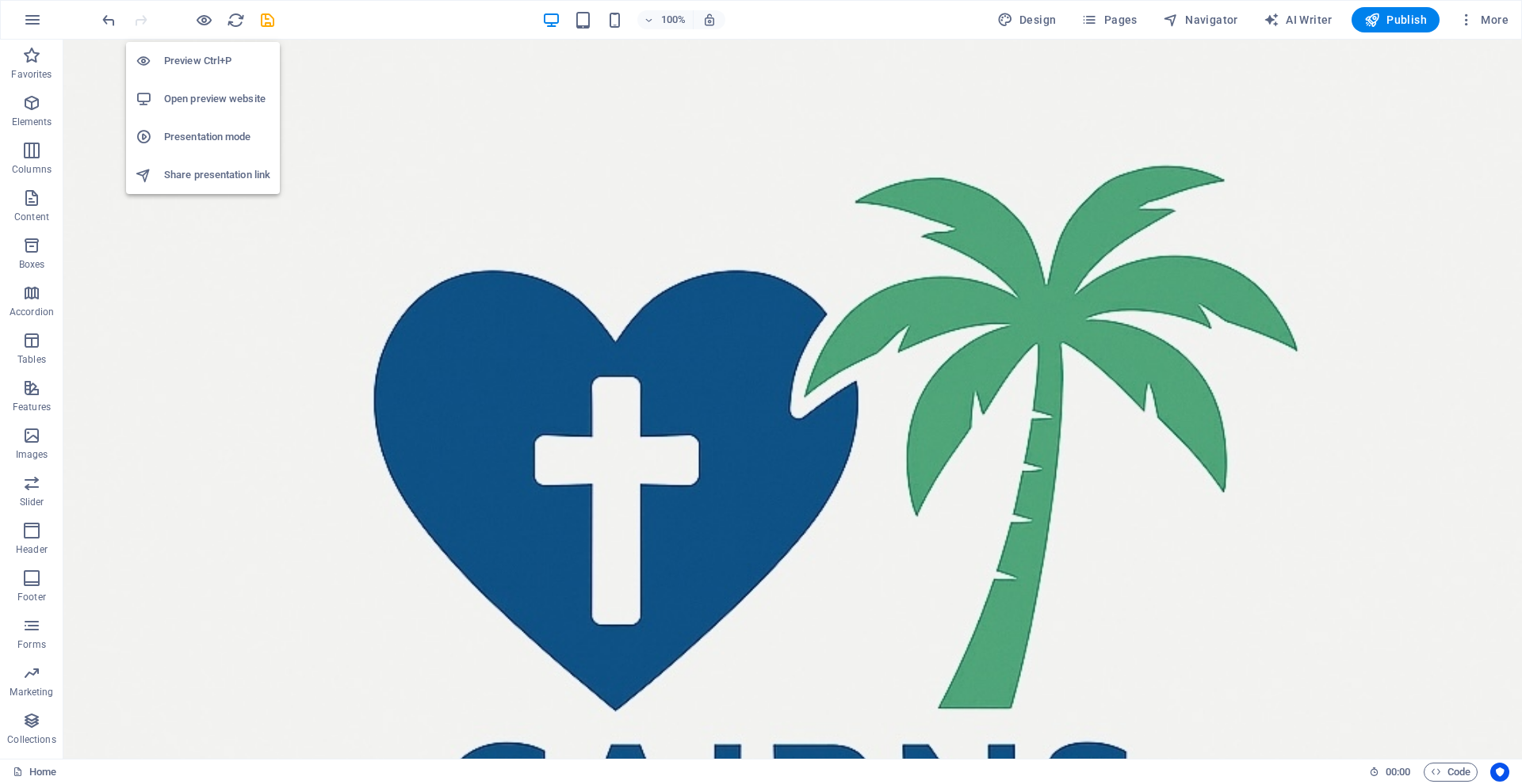
click at [201, 57] on h6 "Preview Ctrl+P" at bounding box center [217, 61] width 106 height 19
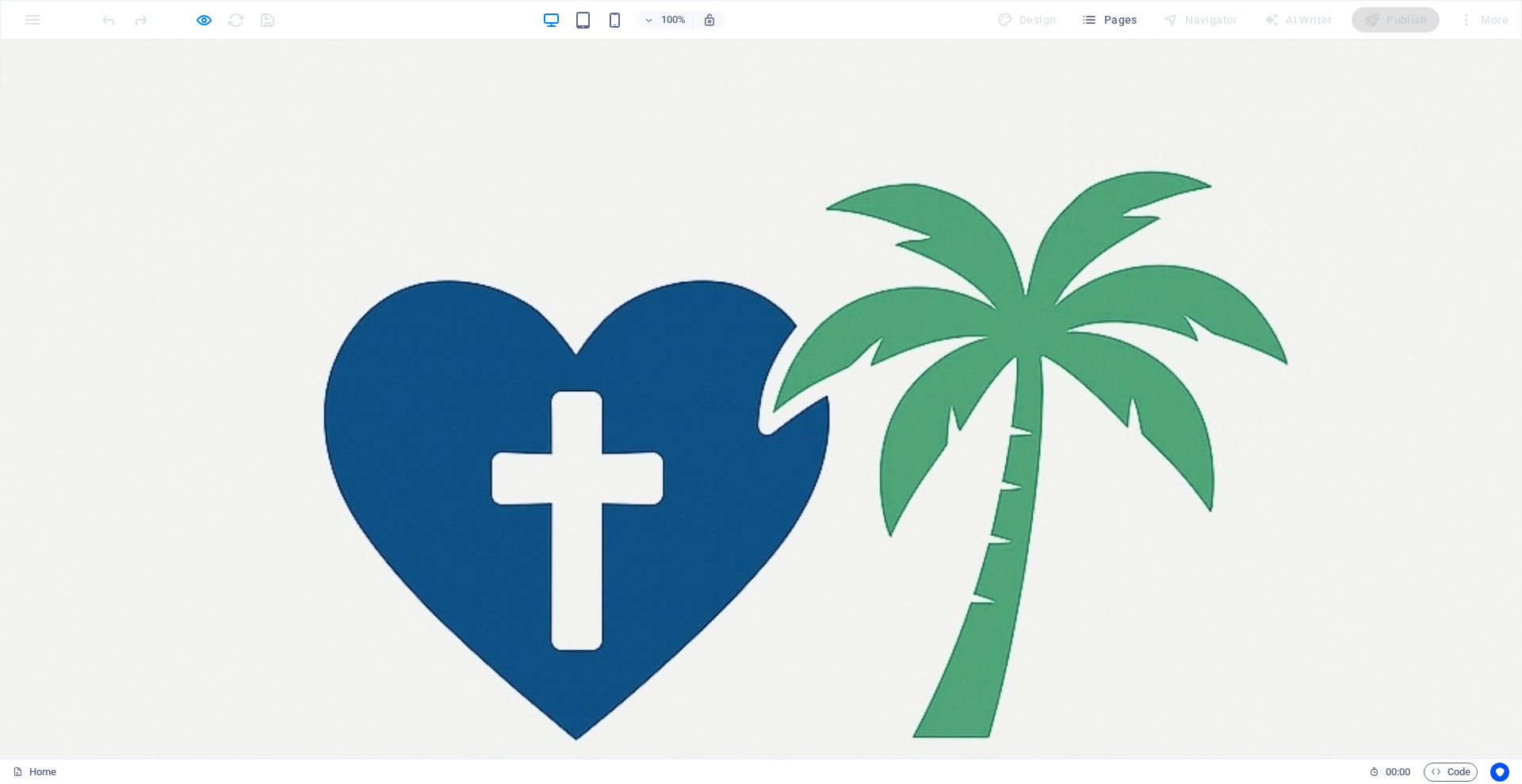
click at [204, 96] on h6 "Open preview website" at bounding box center [217, 99] width 106 height 19
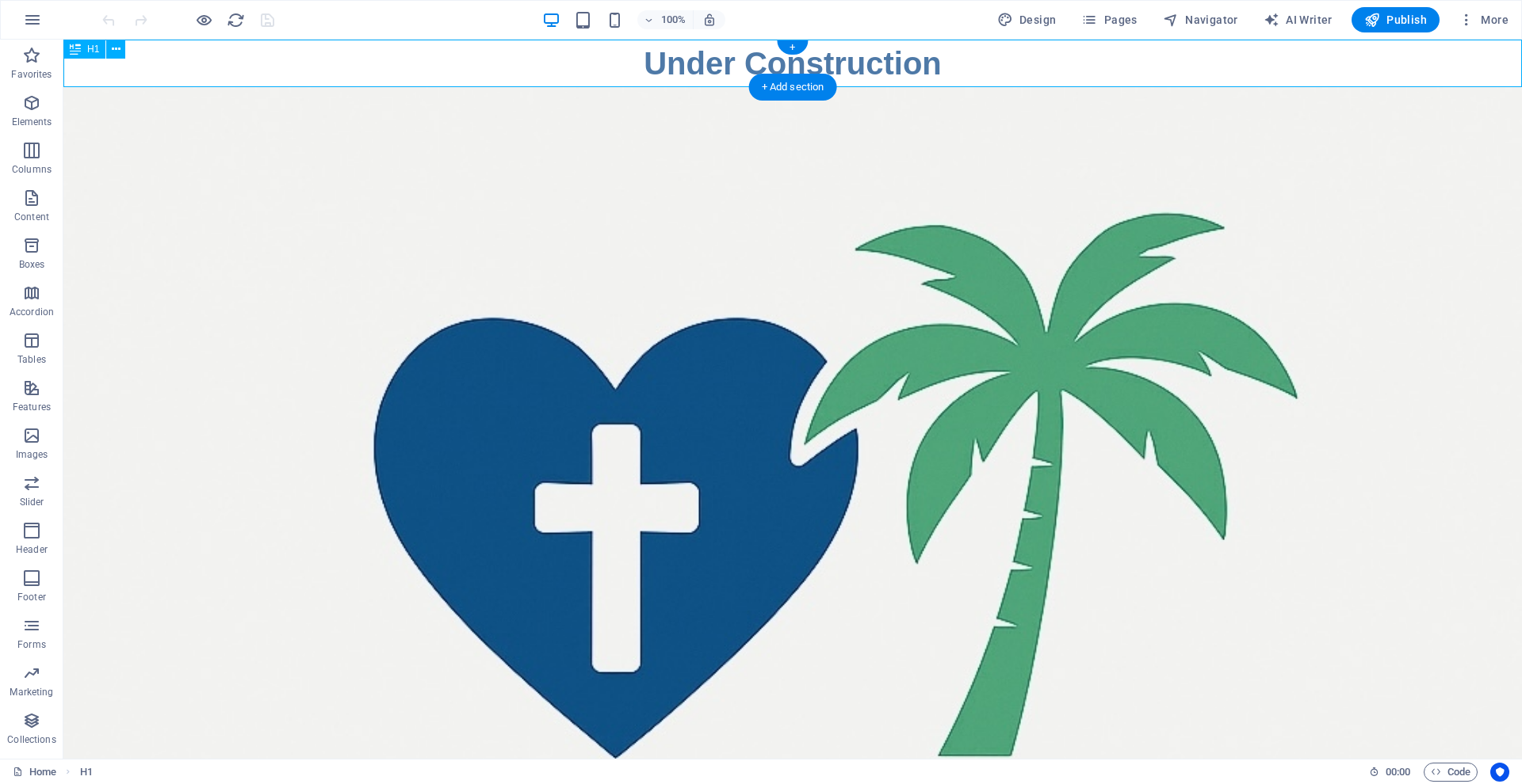
click at [228, 65] on div "Under Construction" at bounding box center [792, 64] width 1458 height 48
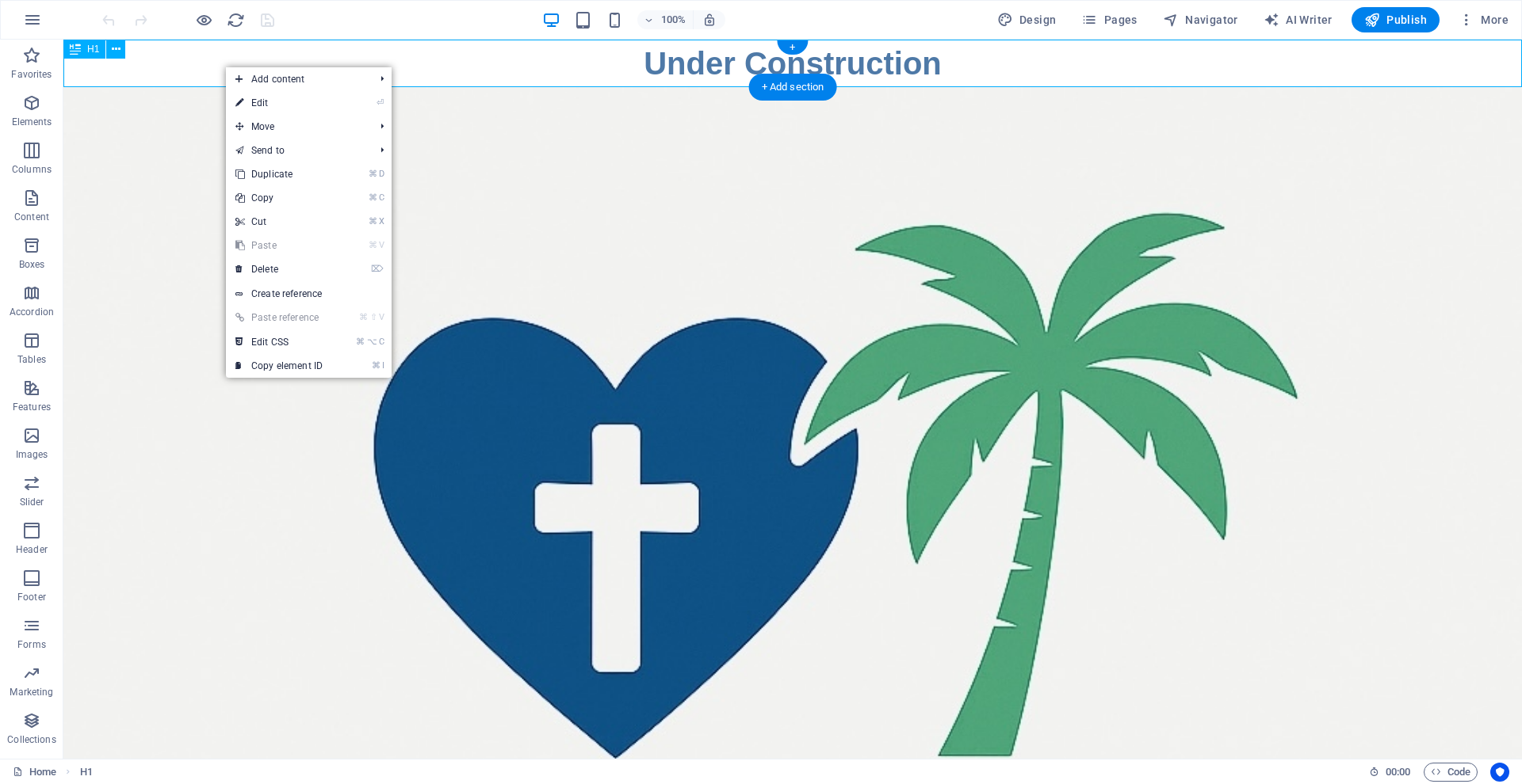
drag, startPoint x: 219, startPoint y: 68, endPoint x: 231, endPoint y: 65, distance: 12.4
click at [261, 269] on link "⌦ Delete" at bounding box center [279, 269] width 106 height 24
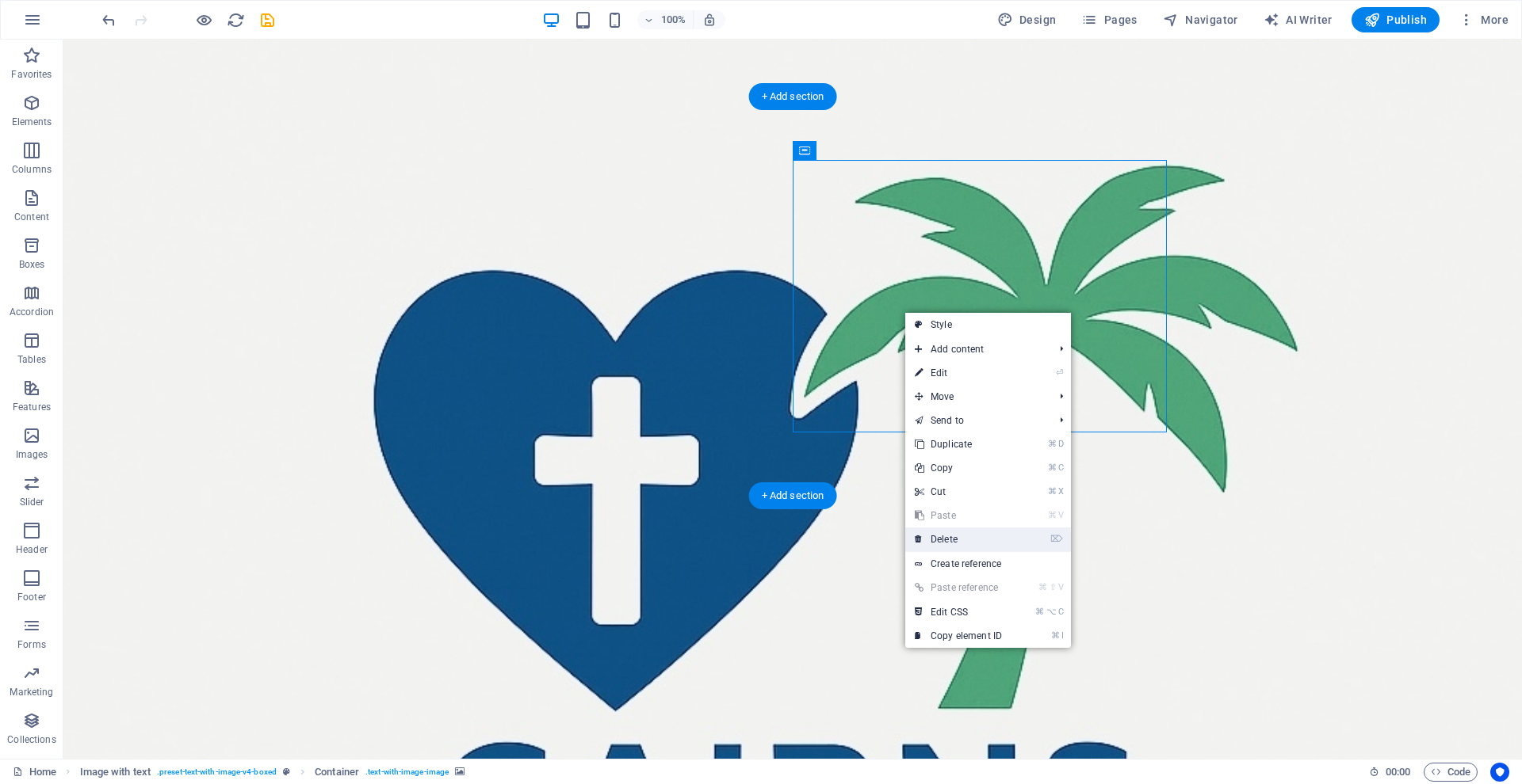
drag, startPoint x: 951, startPoint y: 536, endPoint x: 886, endPoint y: 496, distance: 76.3
click at [951, 536] on link "⌦ Delete" at bounding box center [958, 539] width 106 height 24
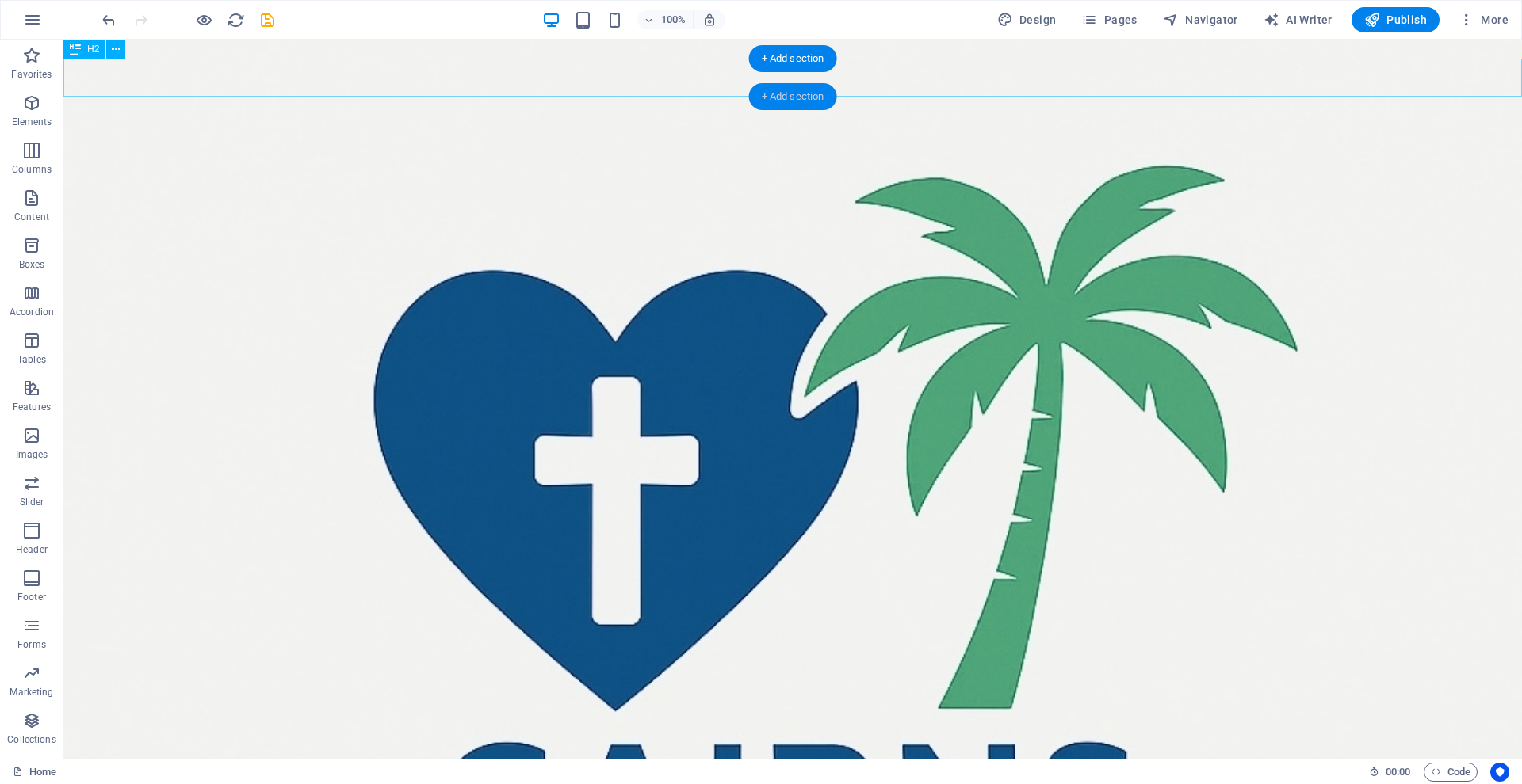
click at [776, 94] on div "+ Add section" at bounding box center [793, 96] width 88 height 27
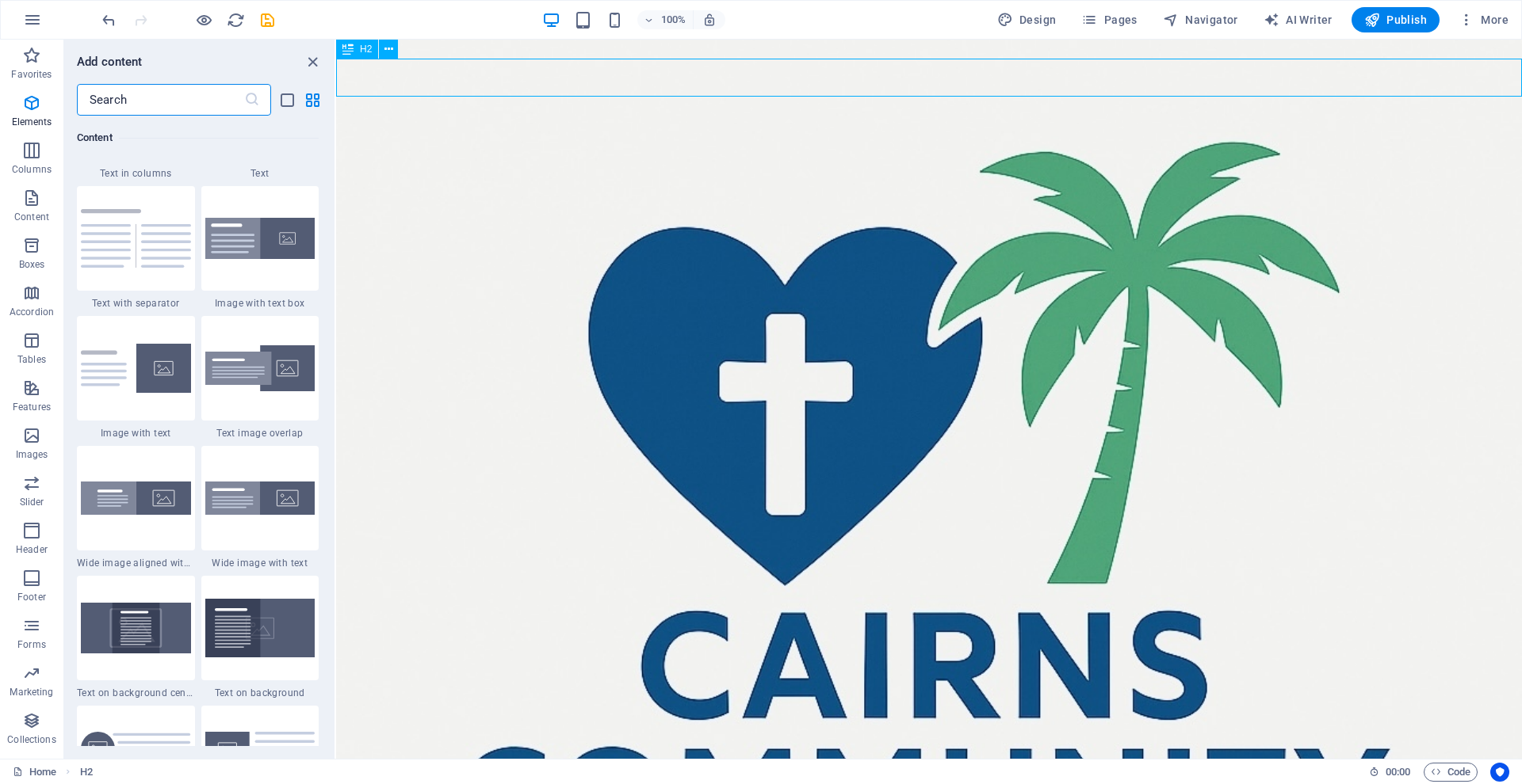
scroll to position [2876, 0]
click at [34, 102] on icon "button" at bounding box center [32, 103] width 19 height 19
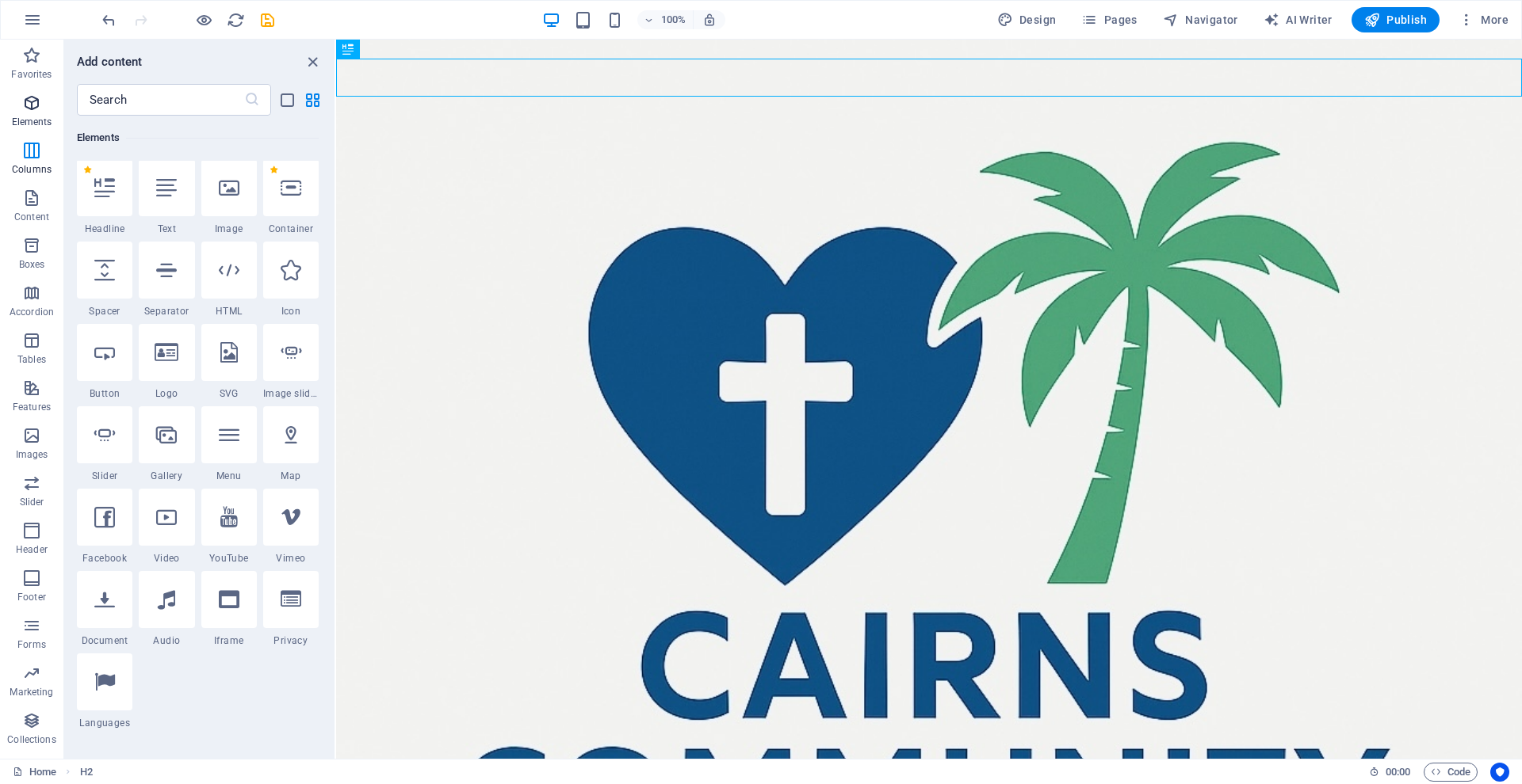
scroll to position [169, 0]
click at [155, 352] on icon at bounding box center [166, 353] width 24 height 20
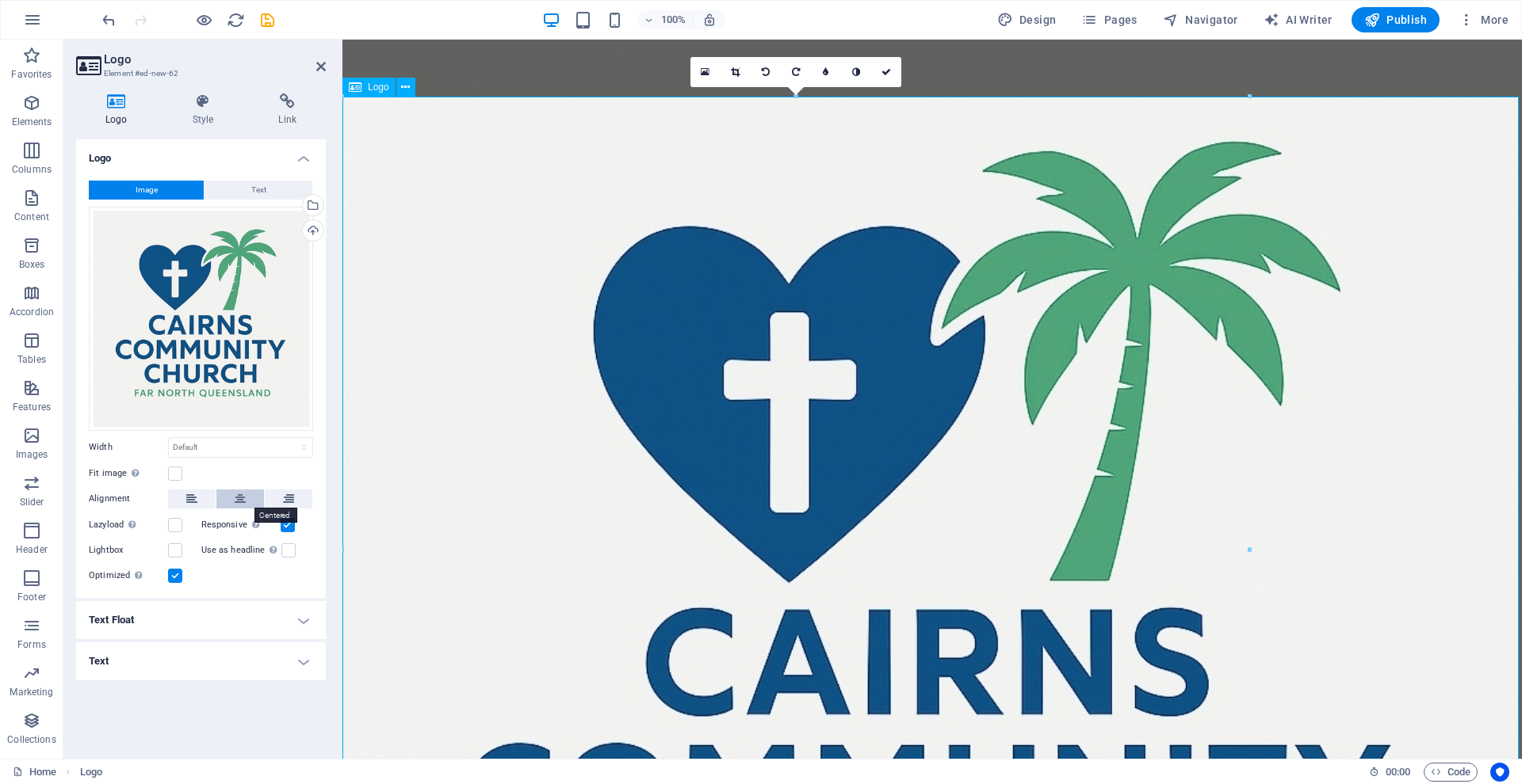
click at [239, 497] on icon at bounding box center [240, 499] width 11 height 19
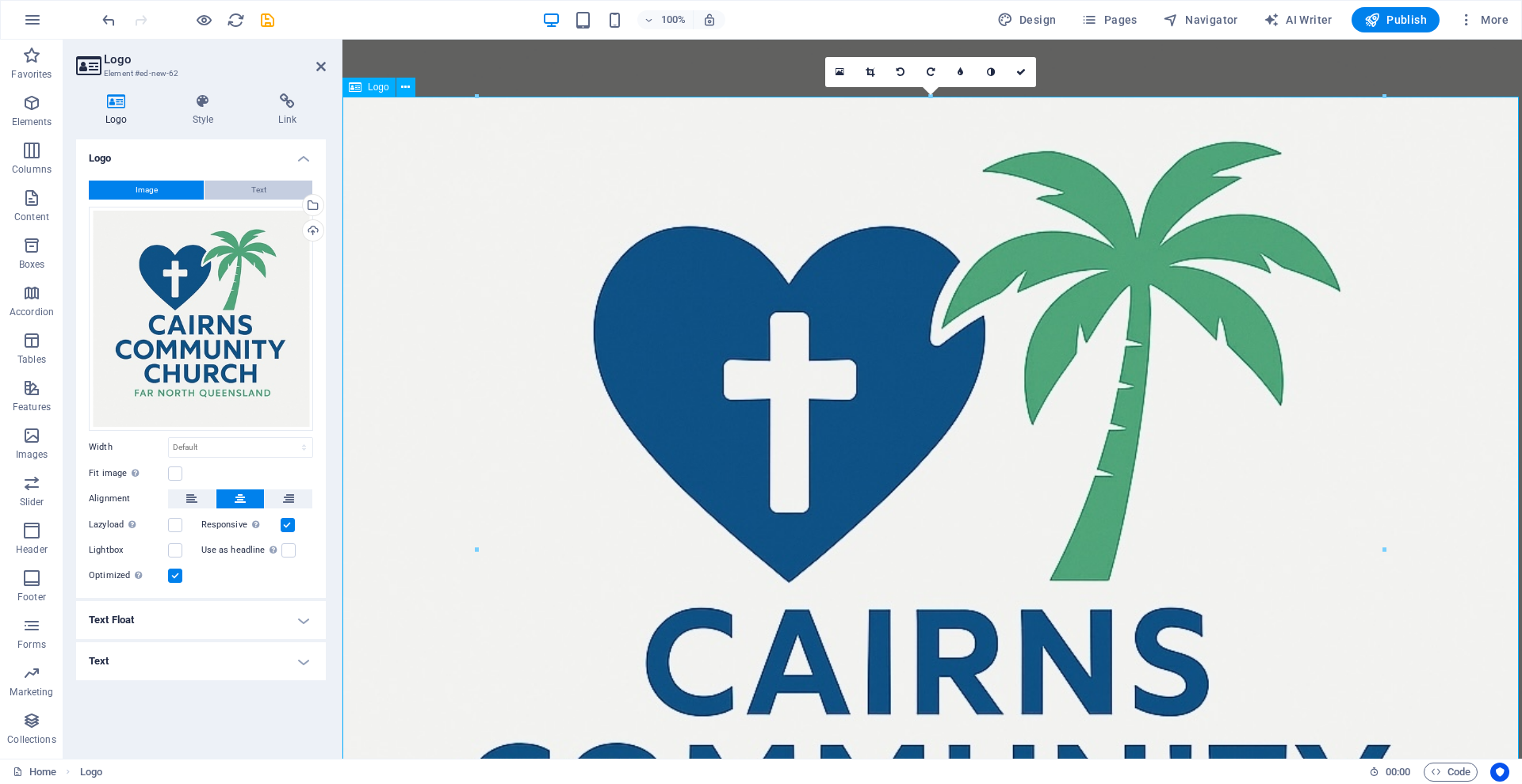
click at [262, 185] on span "Text" at bounding box center [258, 191] width 15 height 19
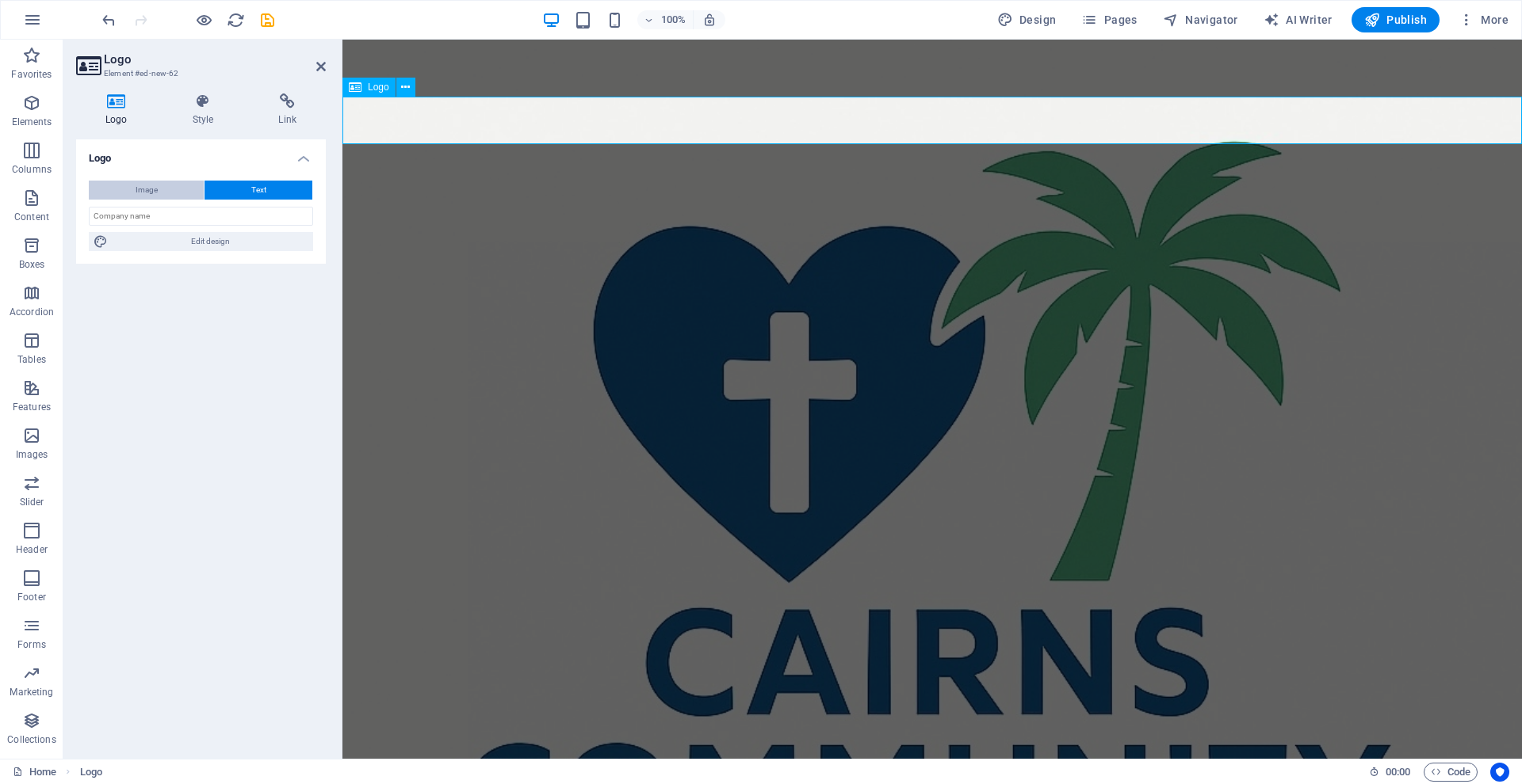
click at [170, 187] on button "Image" at bounding box center [146, 191] width 115 height 19
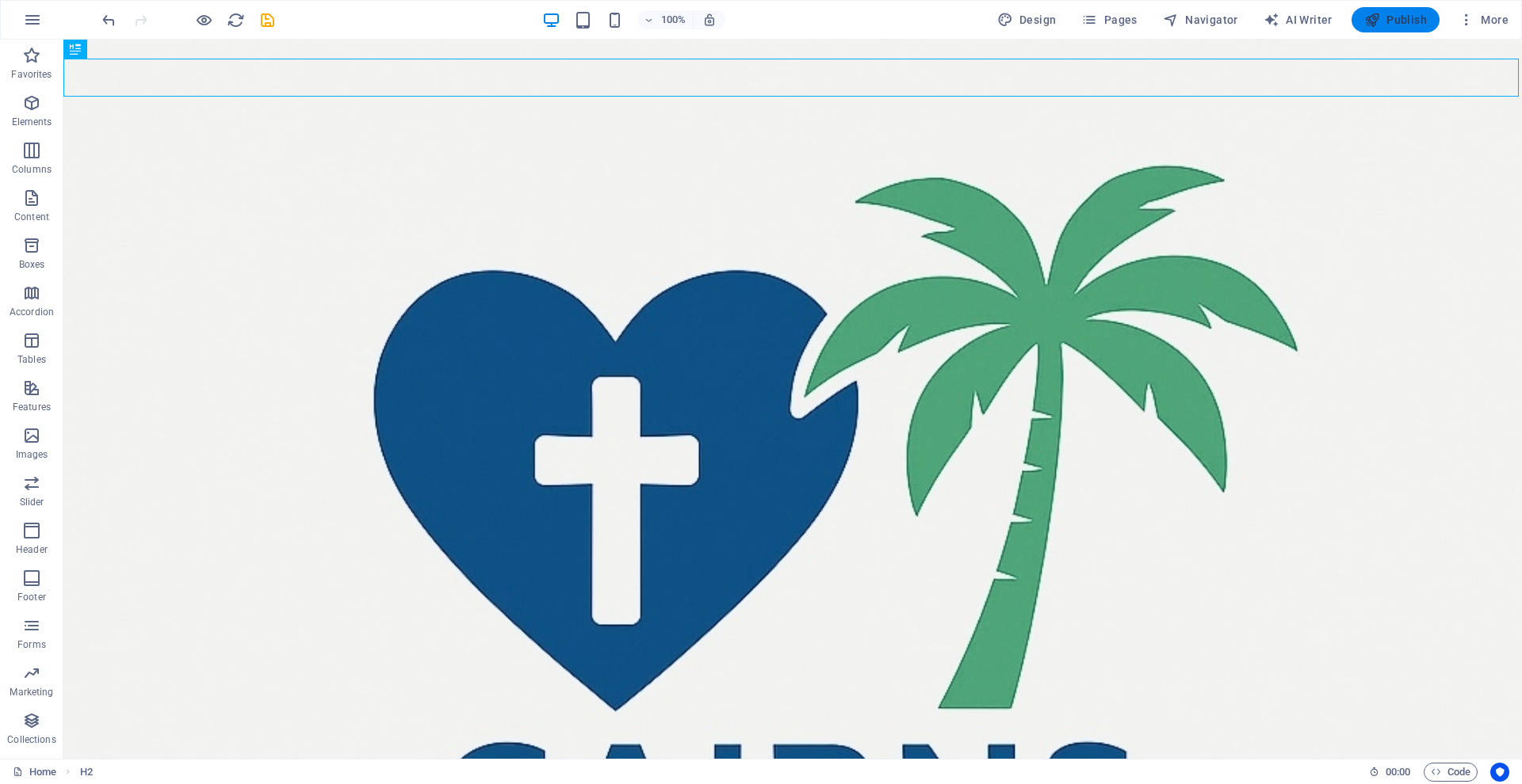
click at [1382, 19] on span "Publish" at bounding box center [1395, 19] width 63 height 16
click at [29, 107] on icon "button" at bounding box center [32, 103] width 19 height 19
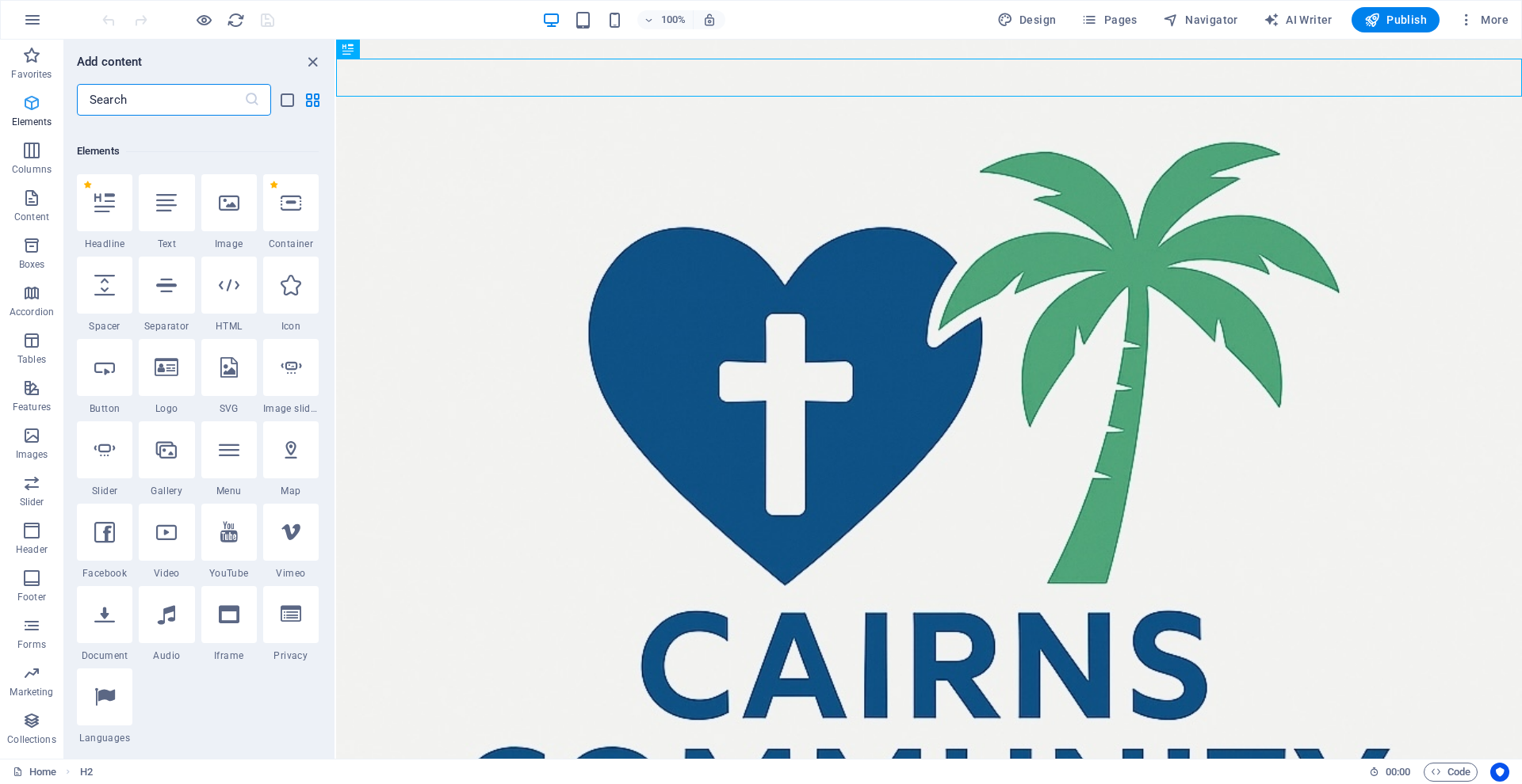
scroll to position [169, 0]
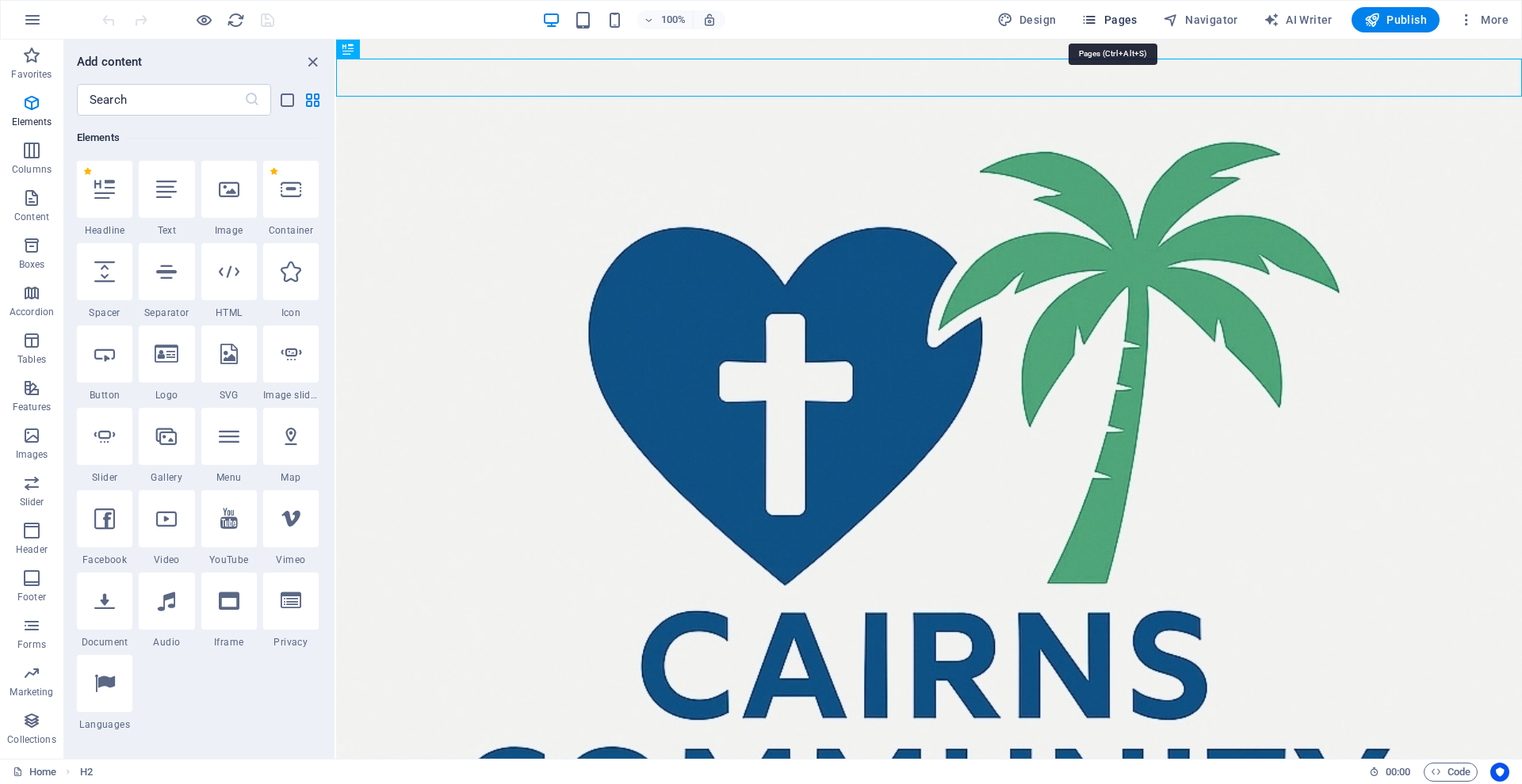
click at [1123, 19] on span "Pages" at bounding box center [1109, 19] width 56 height 16
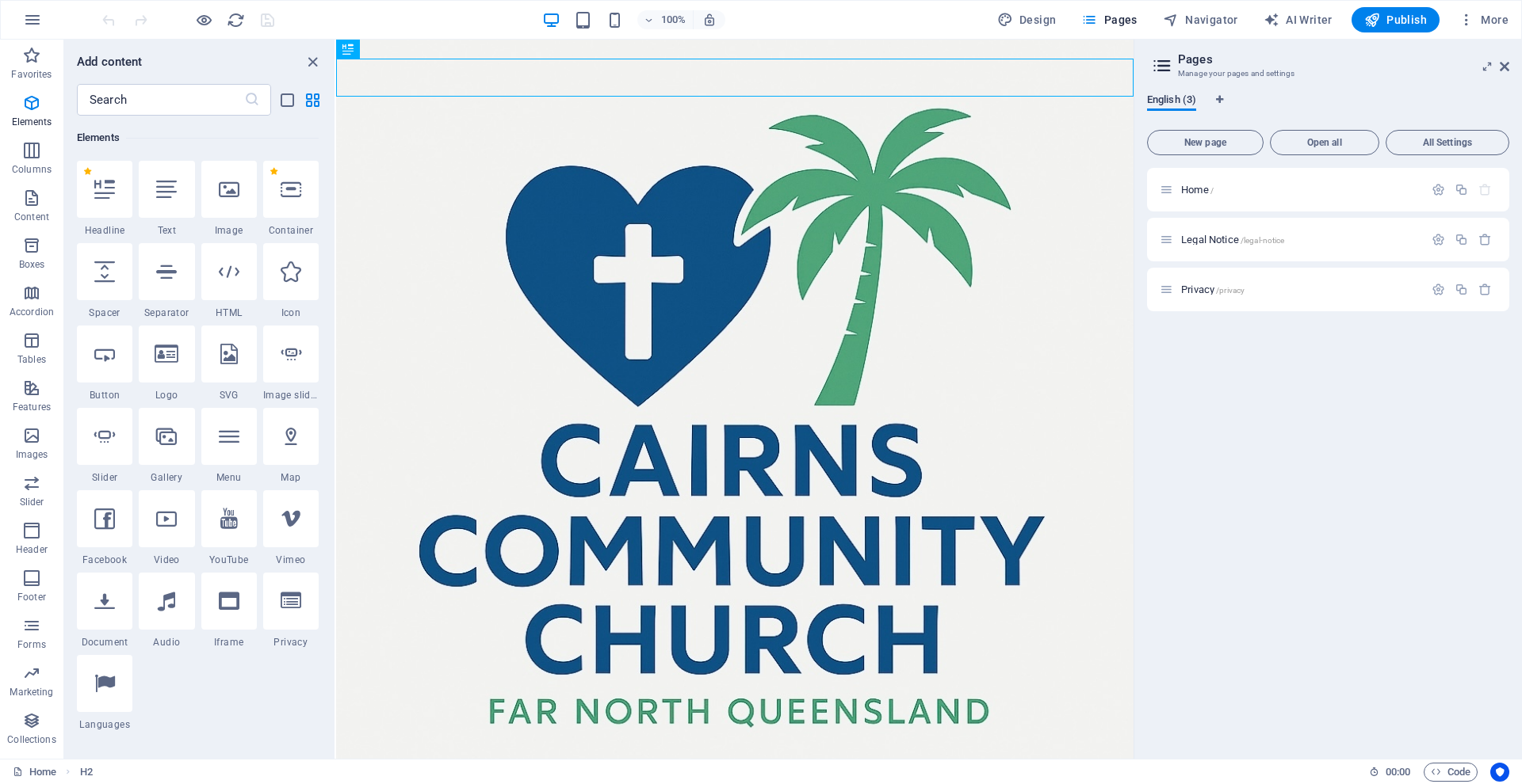
click at [1184, 98] on span "English (3)" at bounding box center [1171, 101] width 49 height 22
click at [1316, 139] on span "Open all" at bounding box center [1324, 142] width 95 height 10
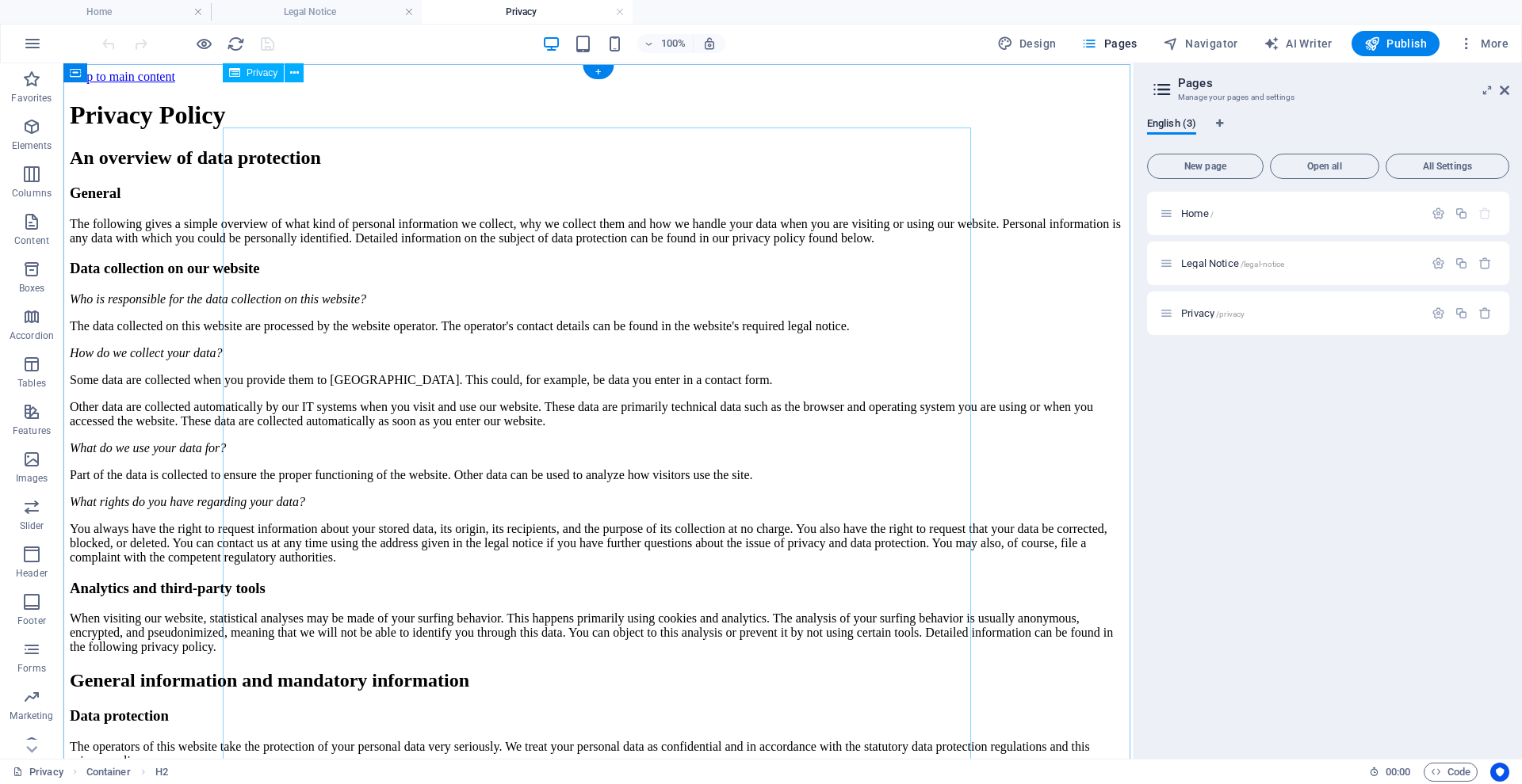
scroll to position [0, 0]
click at [118, 5] on h4 "Home" at bounding box center [105, 12] width 211 height 18
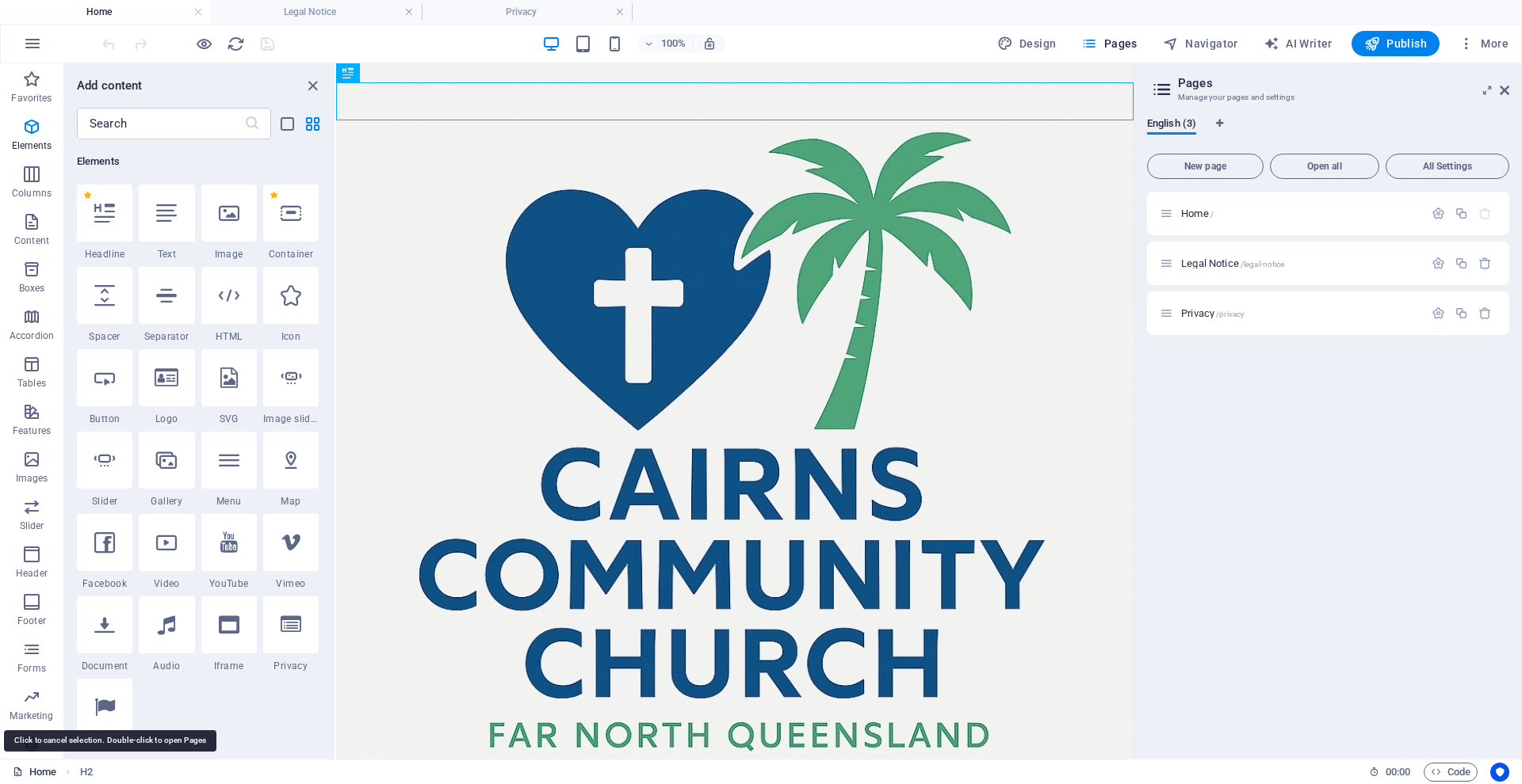
click at [46, 772] on link "Home" at bounding box center [34, 773] width 43 height 19
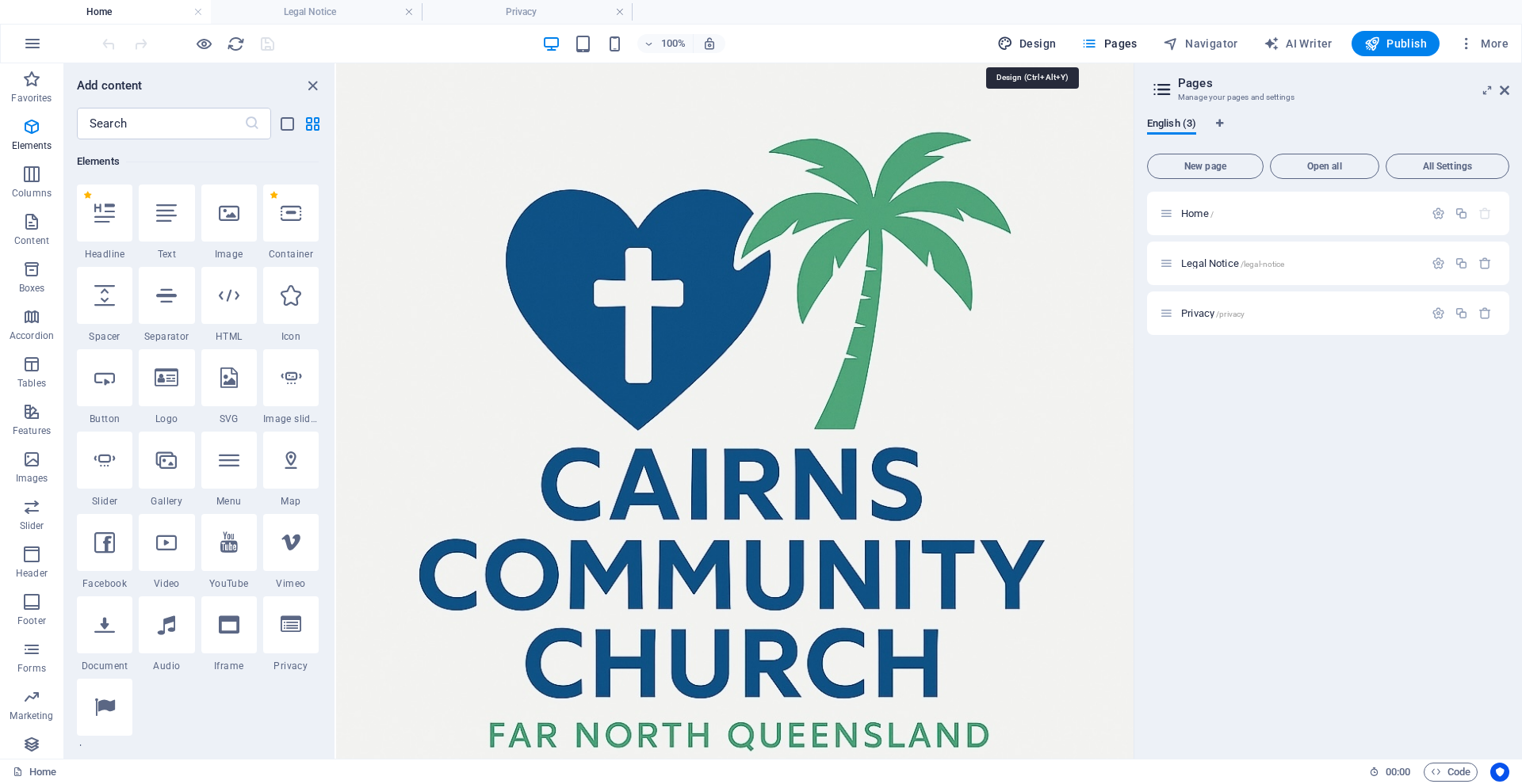
click at [1042, 41] on span "Design" at bounding box center [1026, 43] width 59 height 16
select select "px"
select select "400"
select select "px"
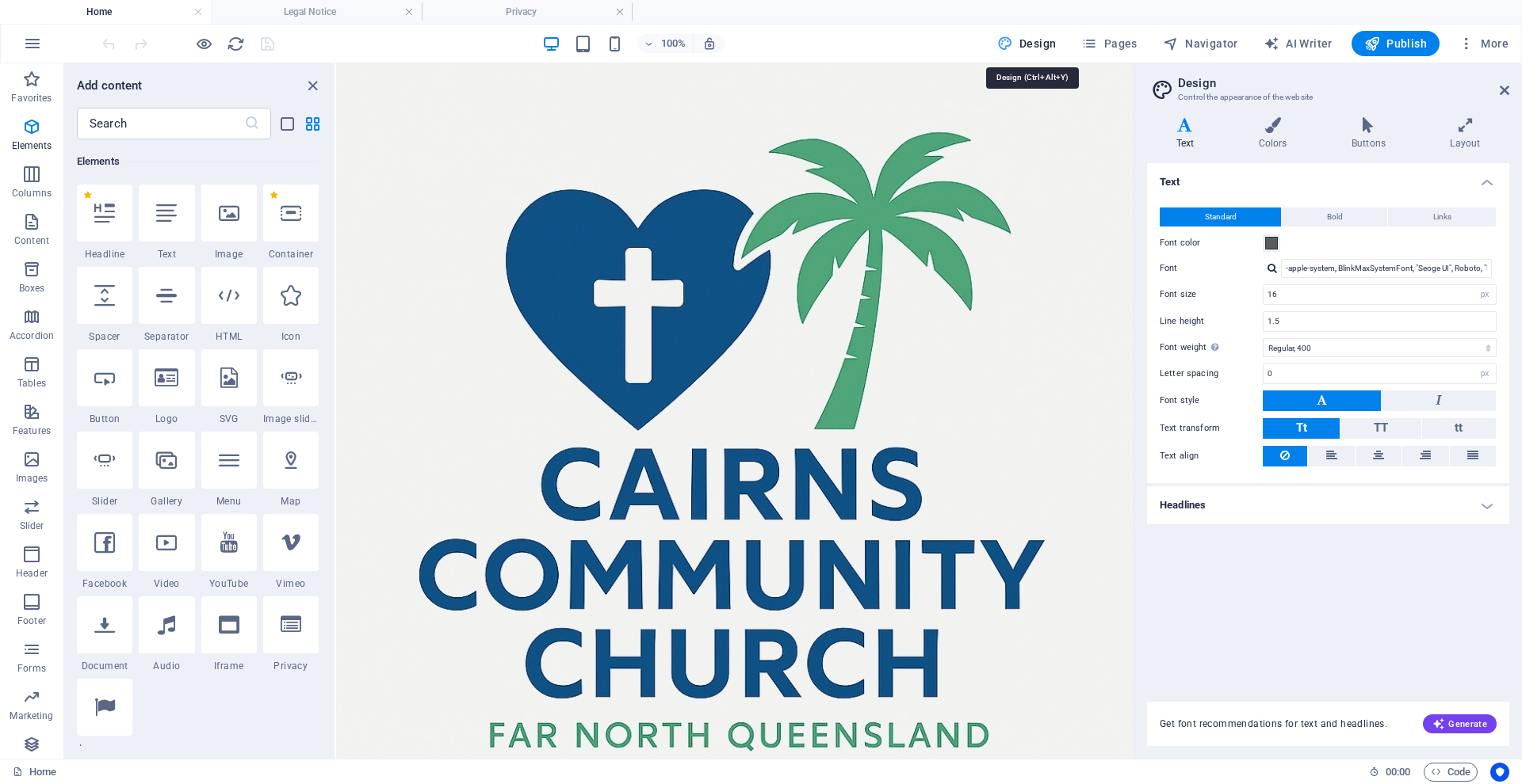
click at [1041, 41] on span "Design" at bounding box center [1026, 43] width 59 height 16
click at [1230, 44] on span "Navigator" at bounding box center [1200, 43] width 75 height 16
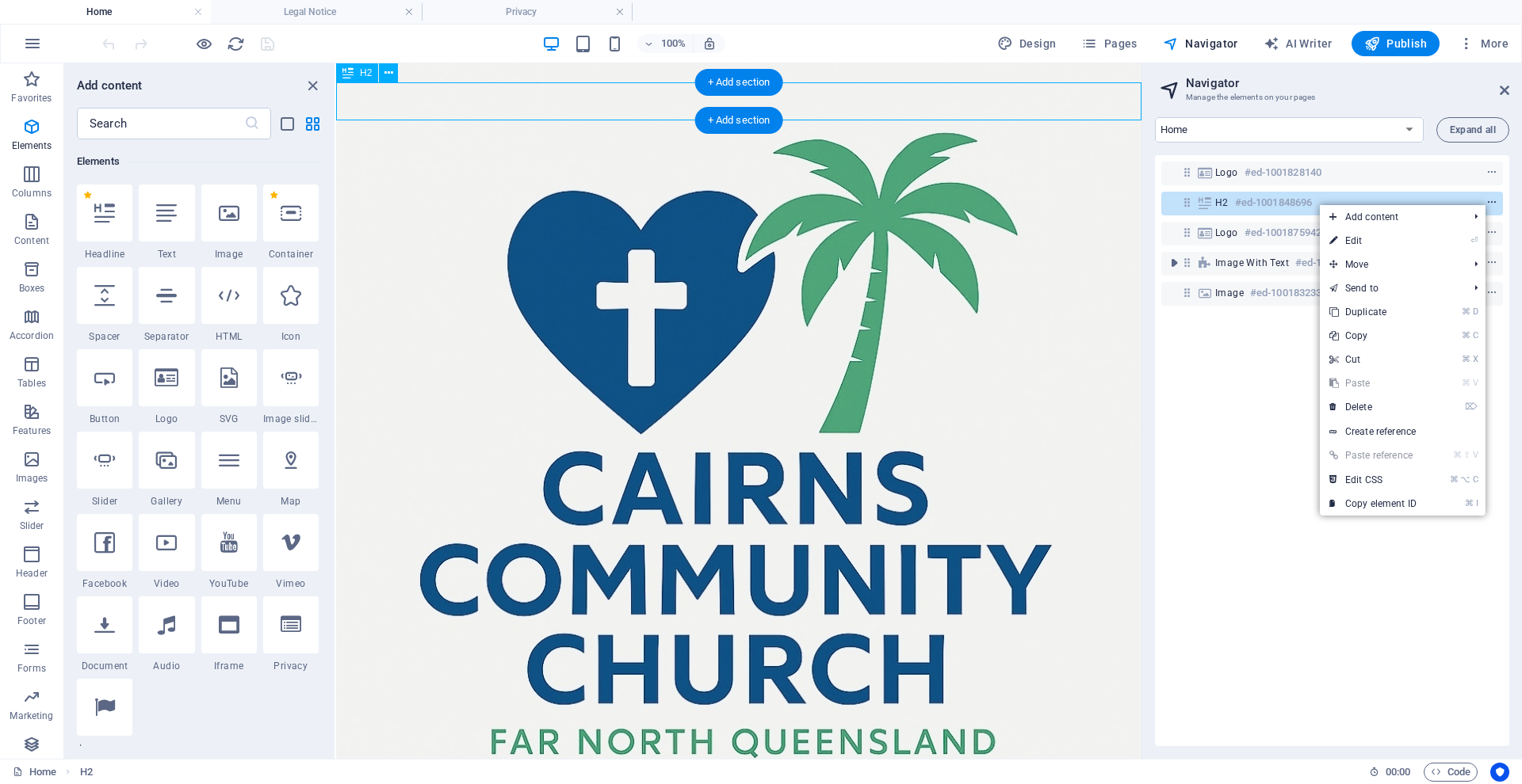
click at [1486, 203] on icon "context-menu" at bounding box center [1491, 202] width 11 height 11
click at [1455, 127] on span "Expand all" at bounding box center [1473, 130] width 46 height 10
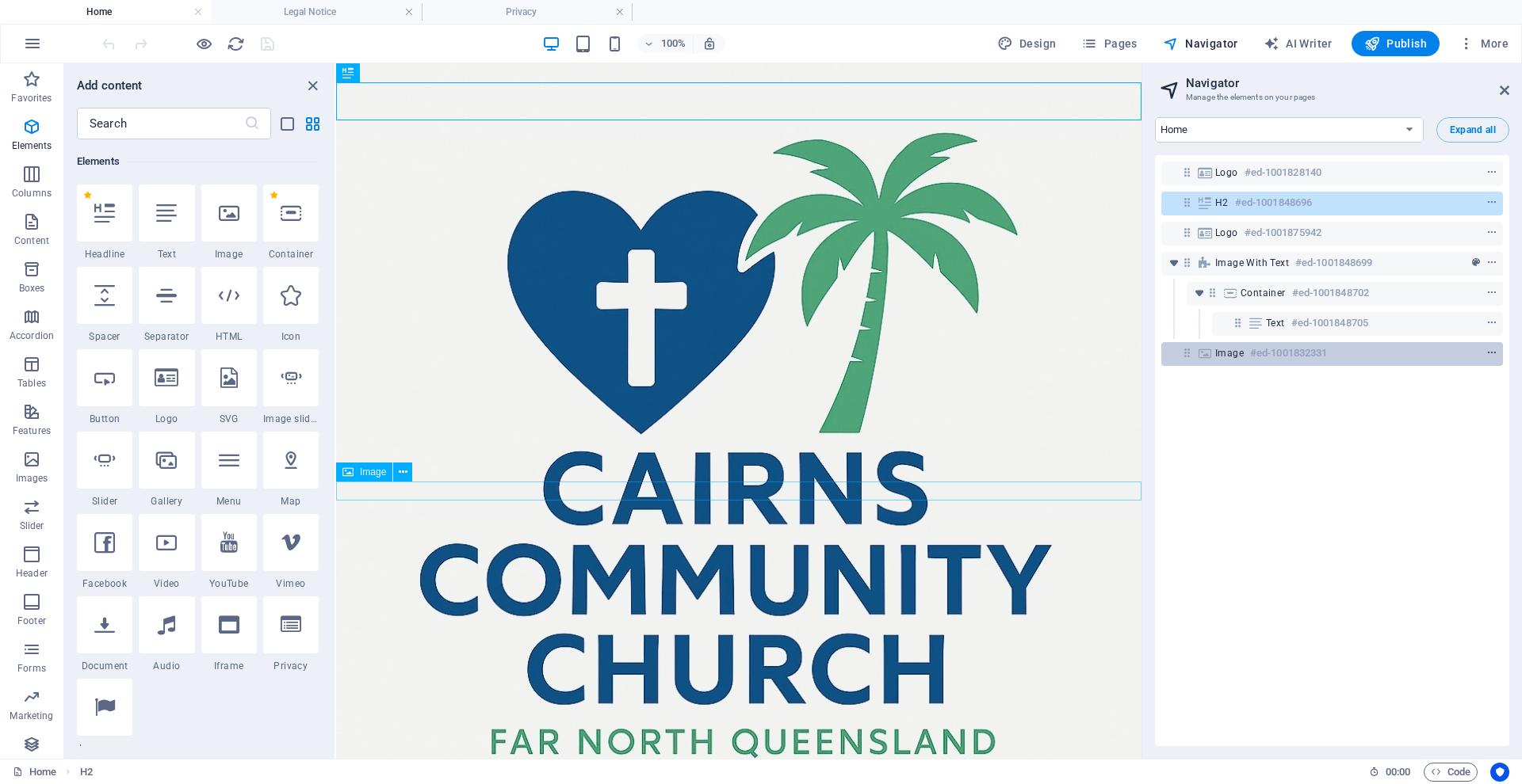
click at [1484, 351] on span "context-menu" at bounding box center [1492, 353] width 16 height 11
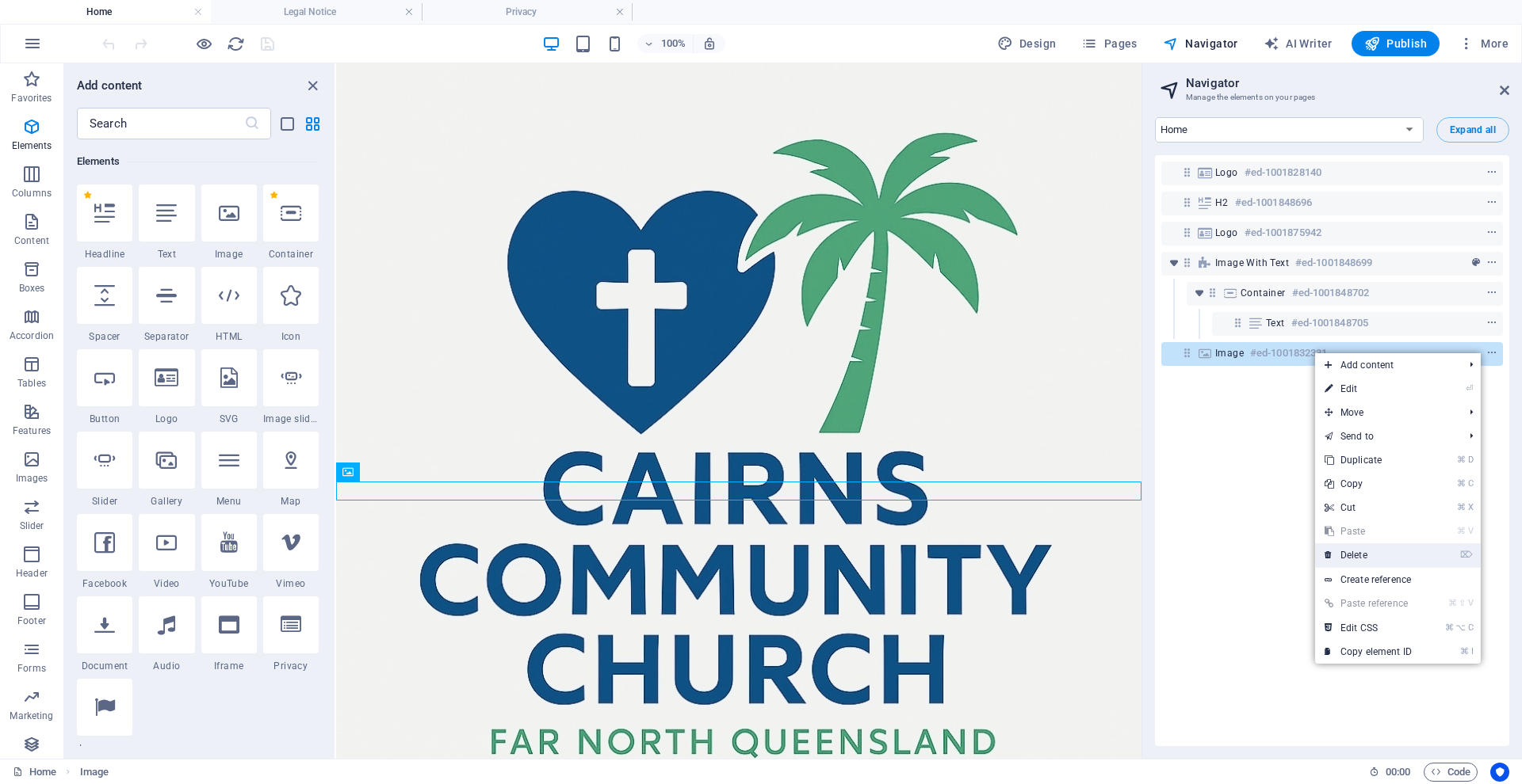
click at [1355, 554] on link "⌦ Delete" at bounding box center [1368, 555] width 106 height 24
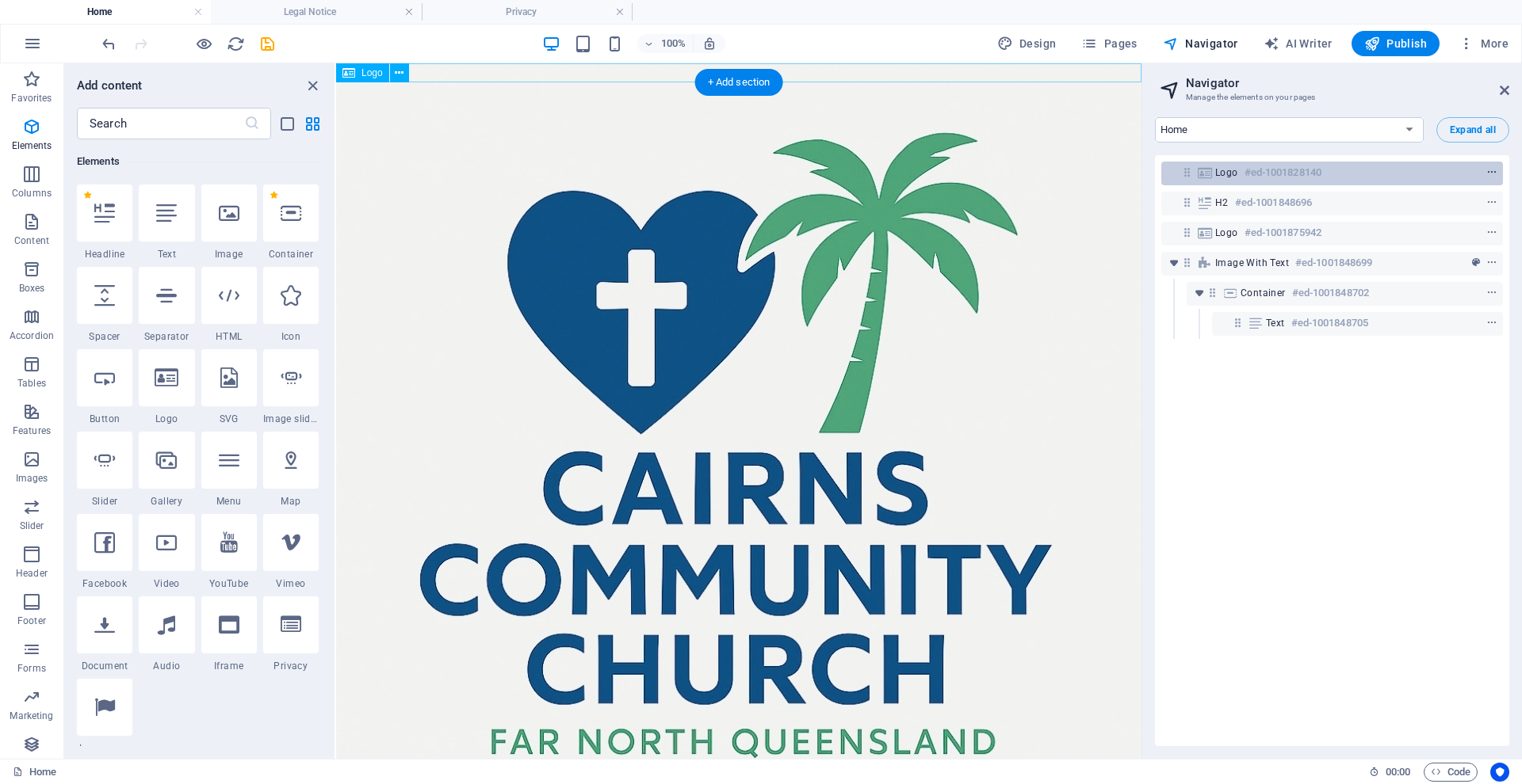
click at [1487, 172] on icon "context-menu" at bounding box center [1491, 172] width 11 height 11
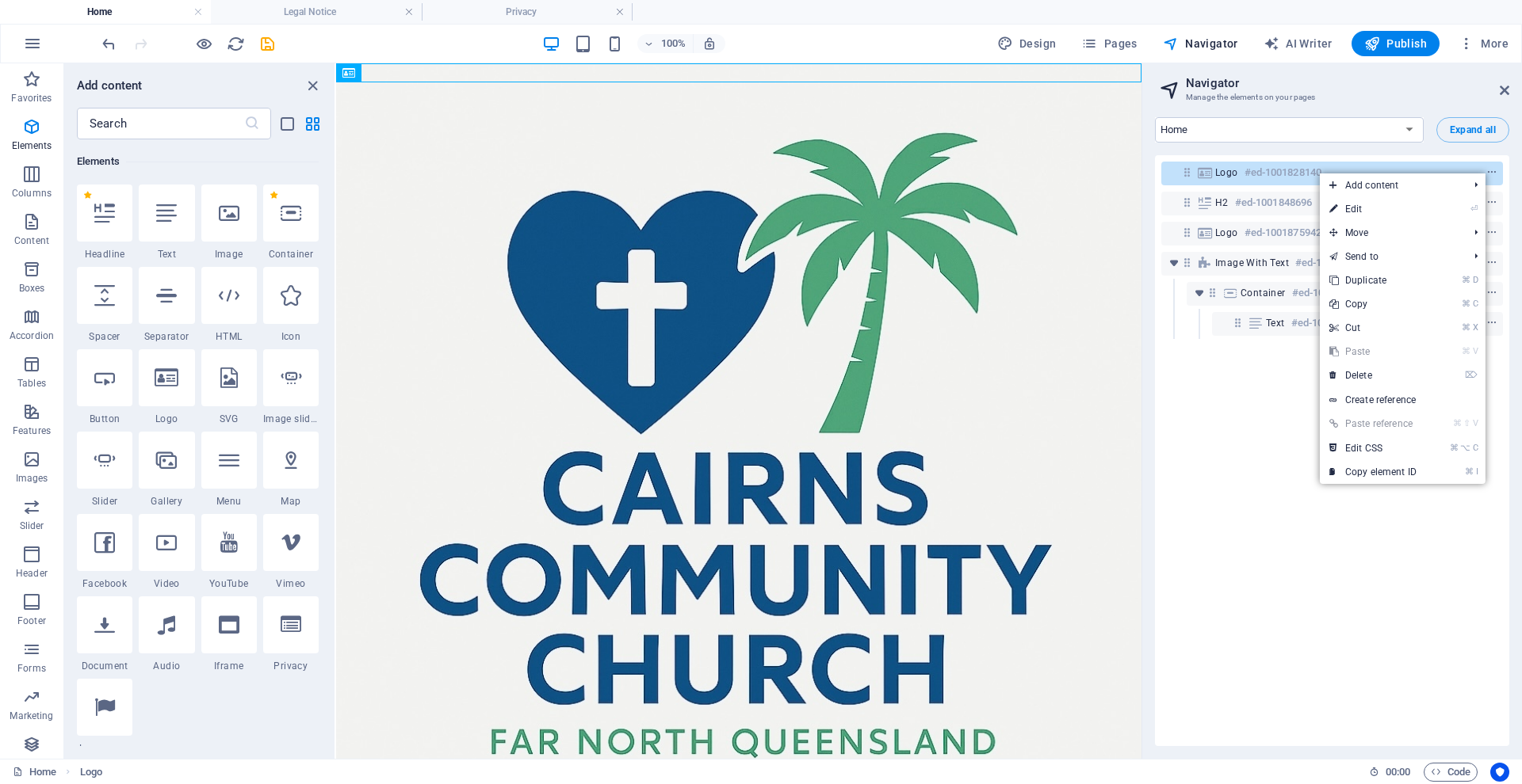
click at [1371, 375] on link "⌦ Delete" at bounding box center [1373, 375] width 106 height 24
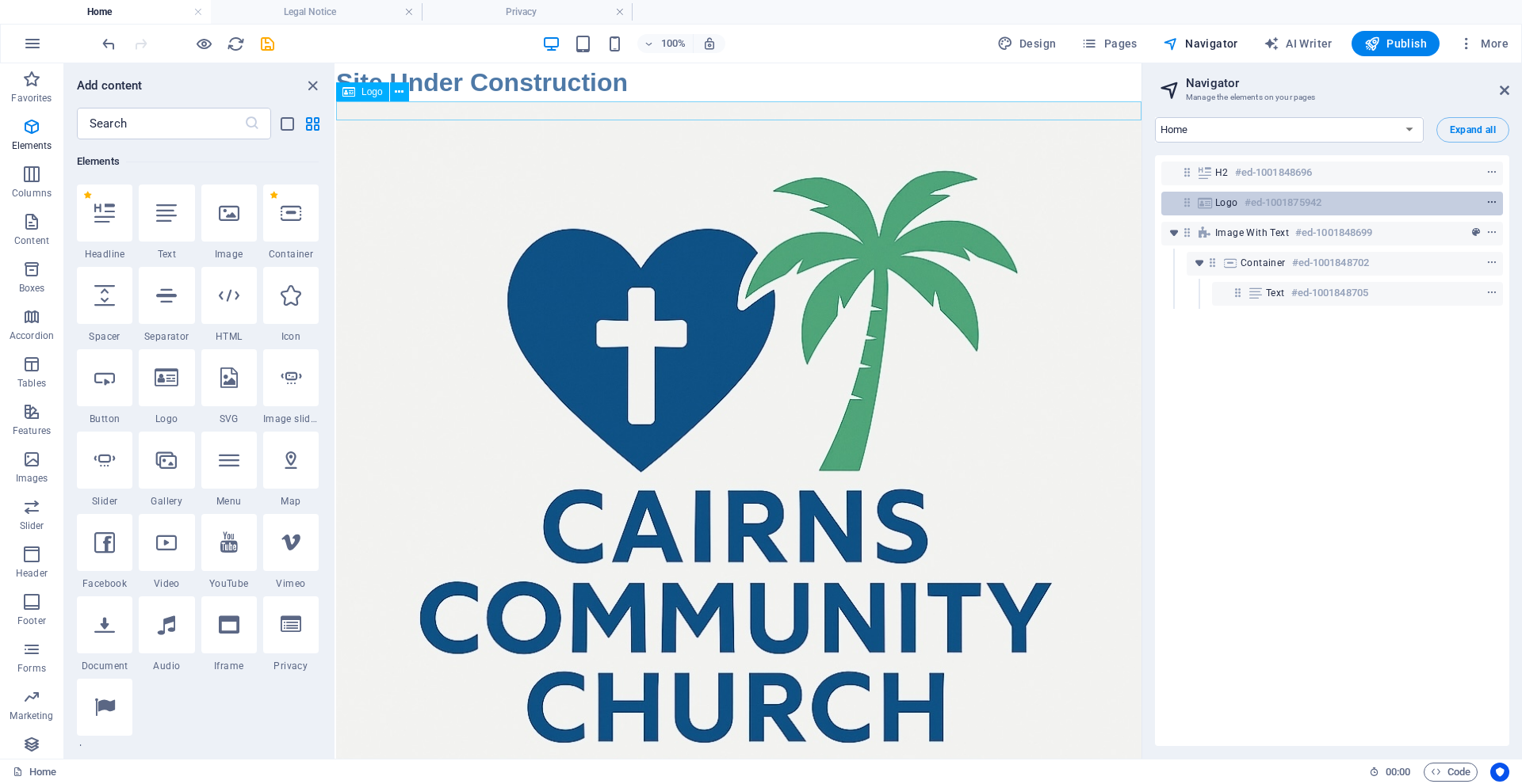
click at [1484, 201] on span "context-menu" at bounding box center [1492, 202] width 16 height 11
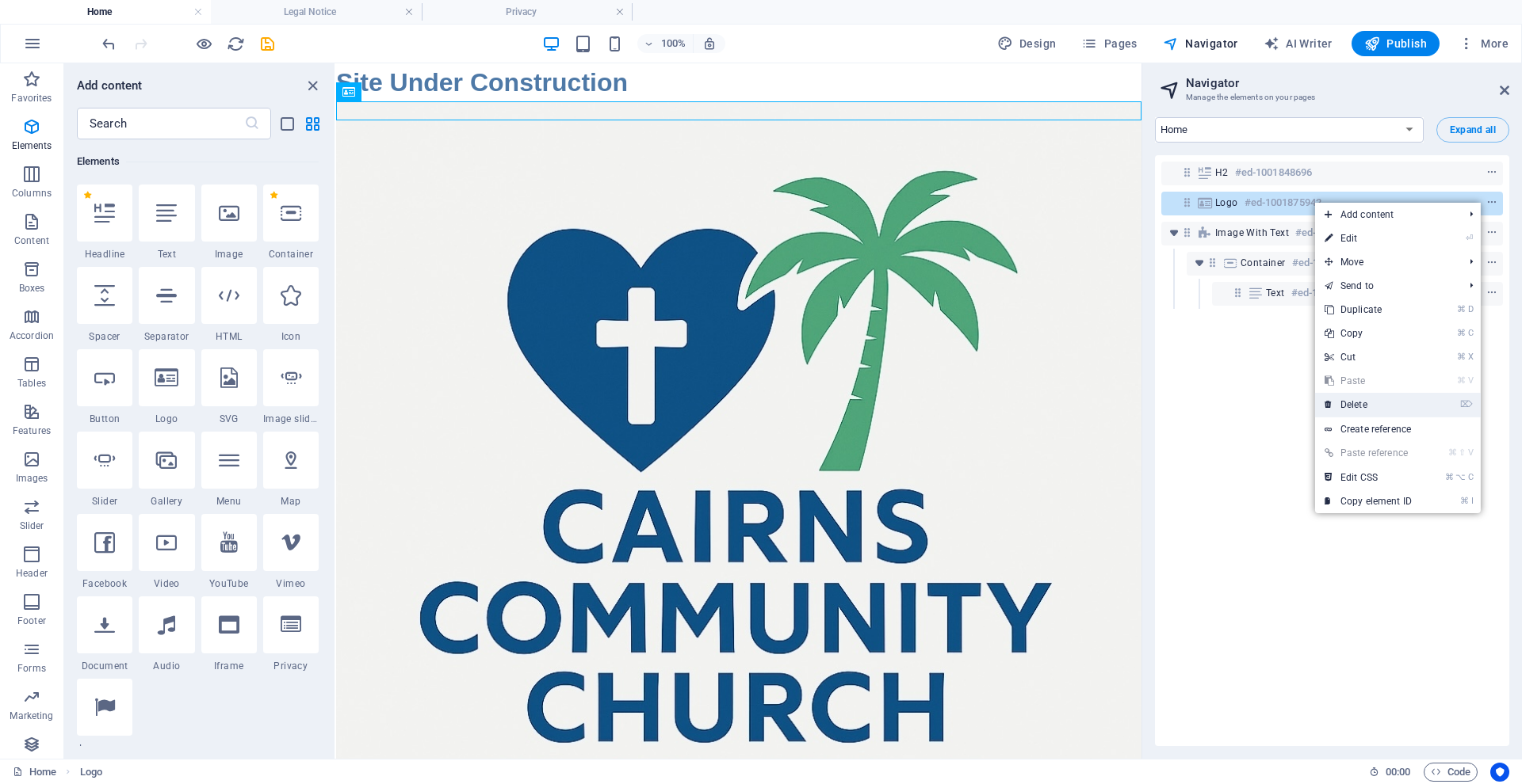
click at [1373, 405] on link "⌦ Delete" at bounding box center [1368, 404] width 106 height 24
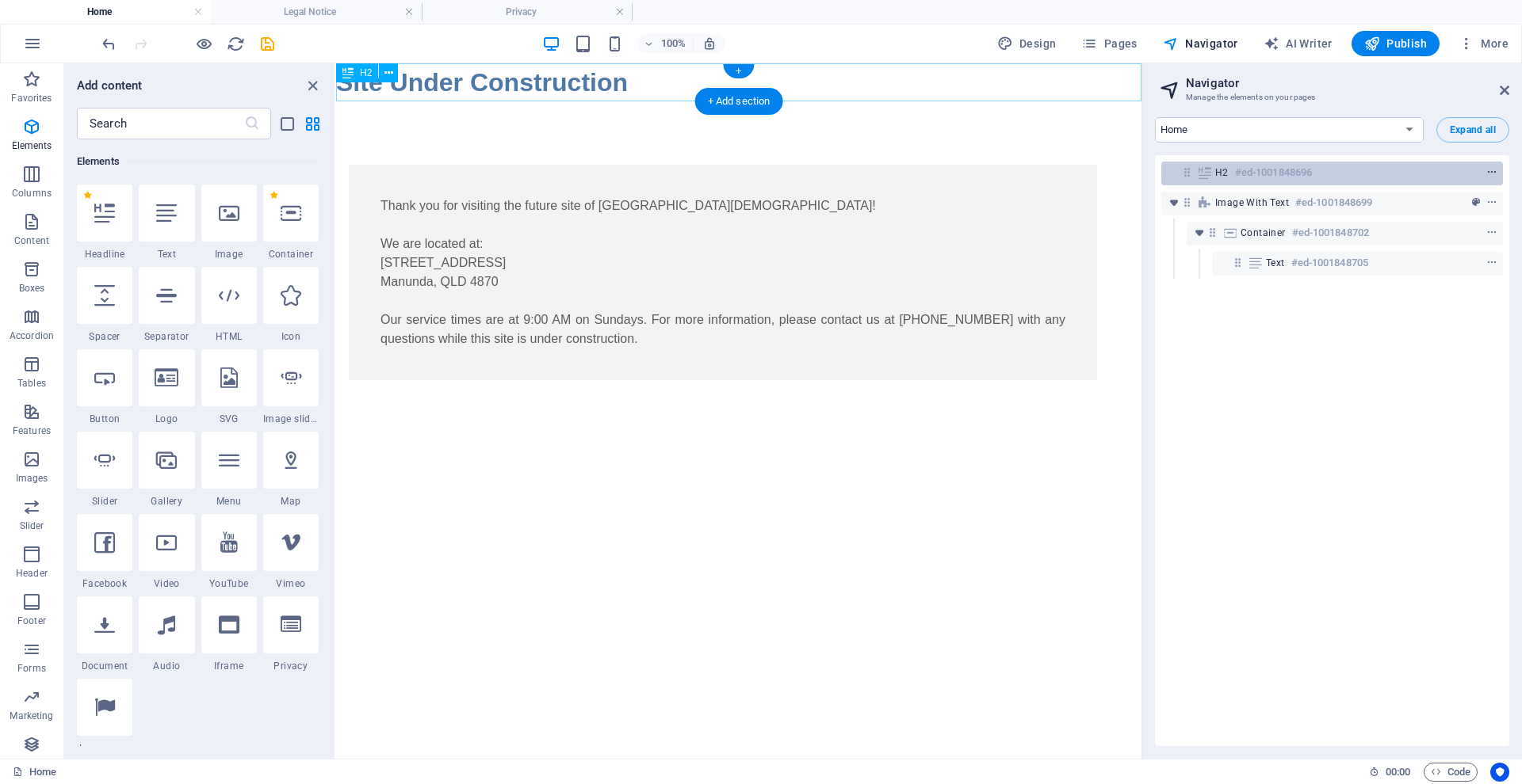
click at [1488, 170] on icon "context-menu" at bounding box center [1491, 172] width 11 height 11
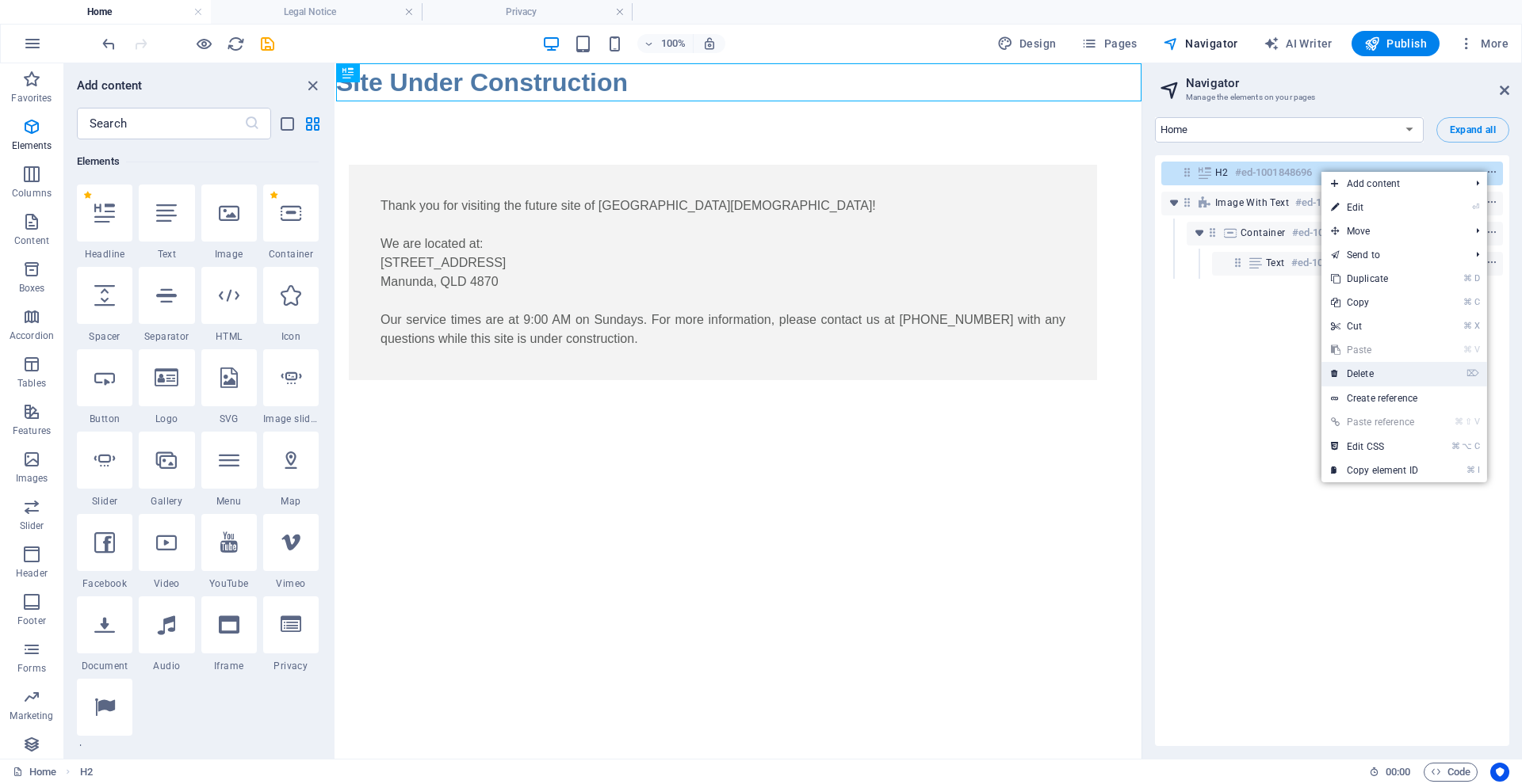
click at [1369, 372] on link "⌦ Delete" at bounding box center [1374, 373] width 106 height 24
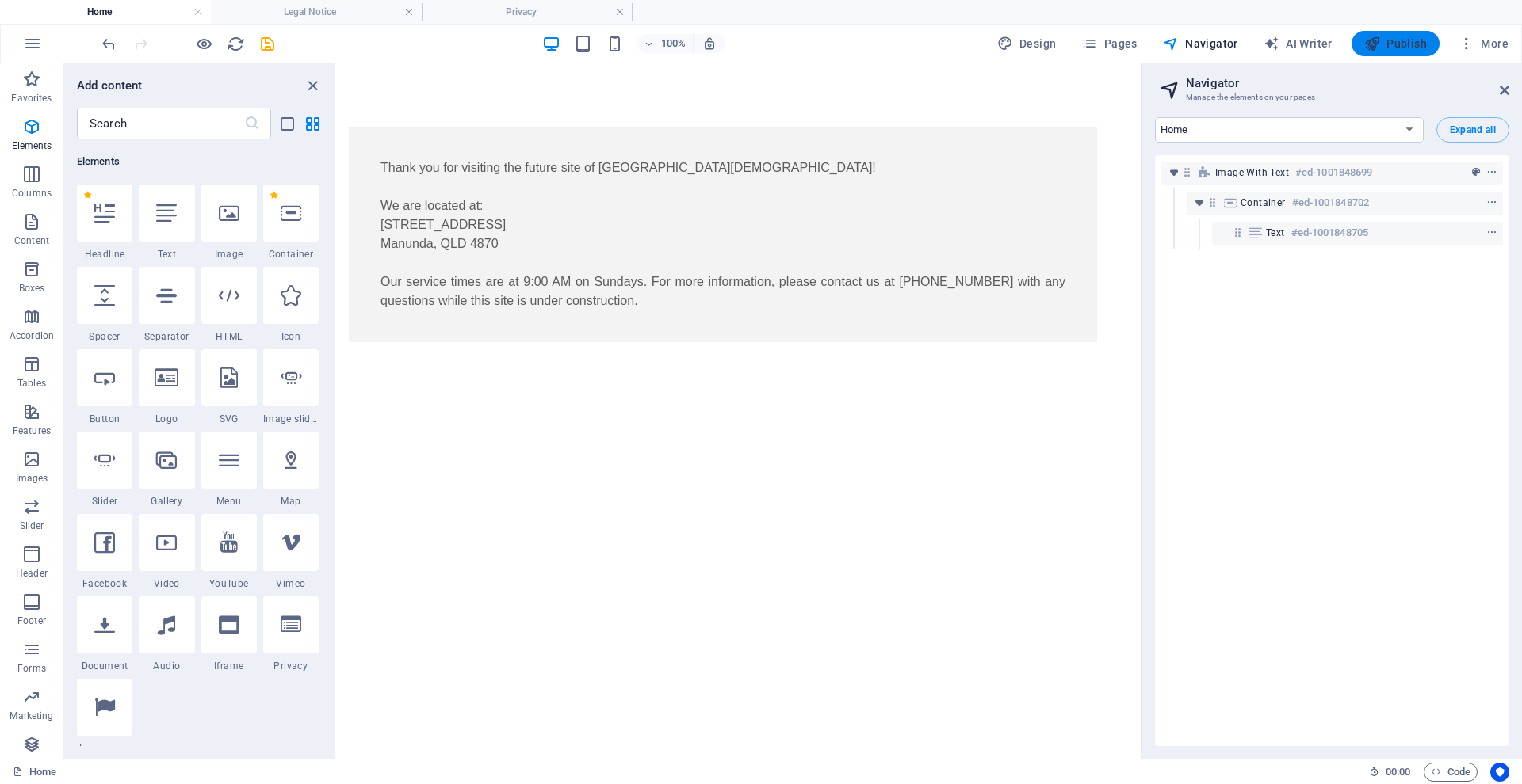
click at [1407, 39] on span "Publish" at bounding box center [1395, 43] width 63 height 16
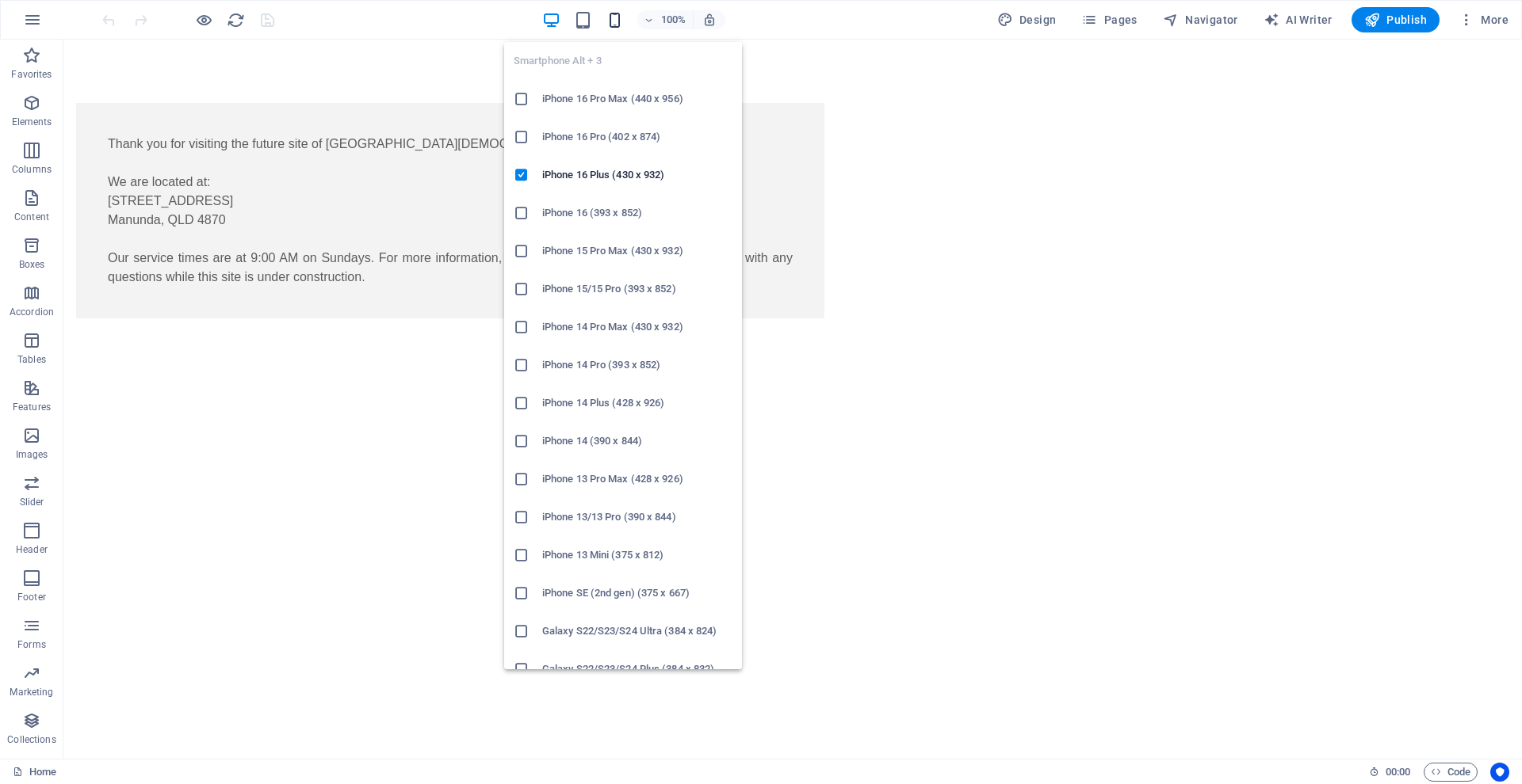
click at [614, 18] on icon "button" at bounding box center [614, 20] width 19 height 19
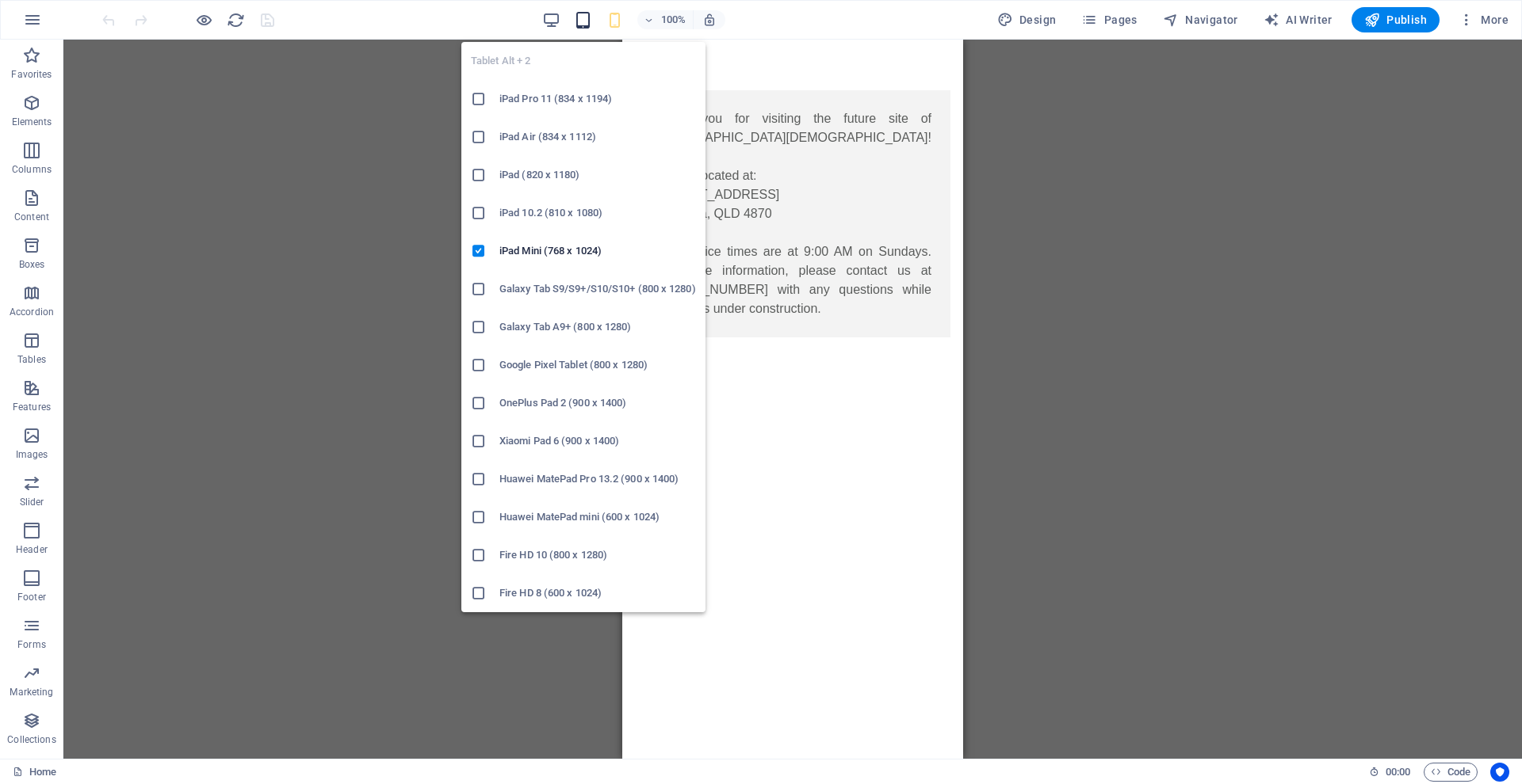
click at [586, 18] on icon "button" at bounding box center [583, 20] width 19 height 19
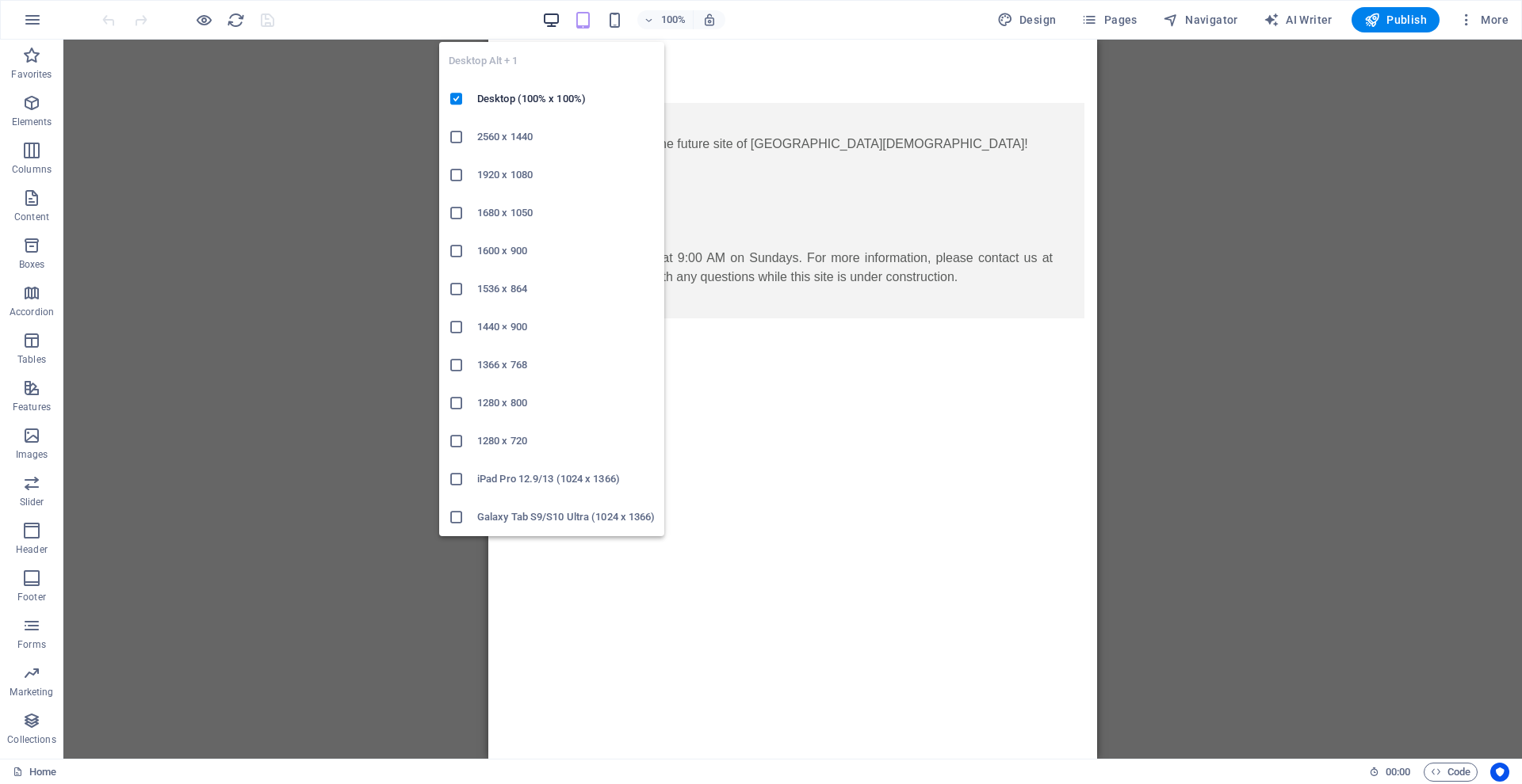
click at [556, 19] on icon "button" at bounding box center [551, 20] width 19 height 19
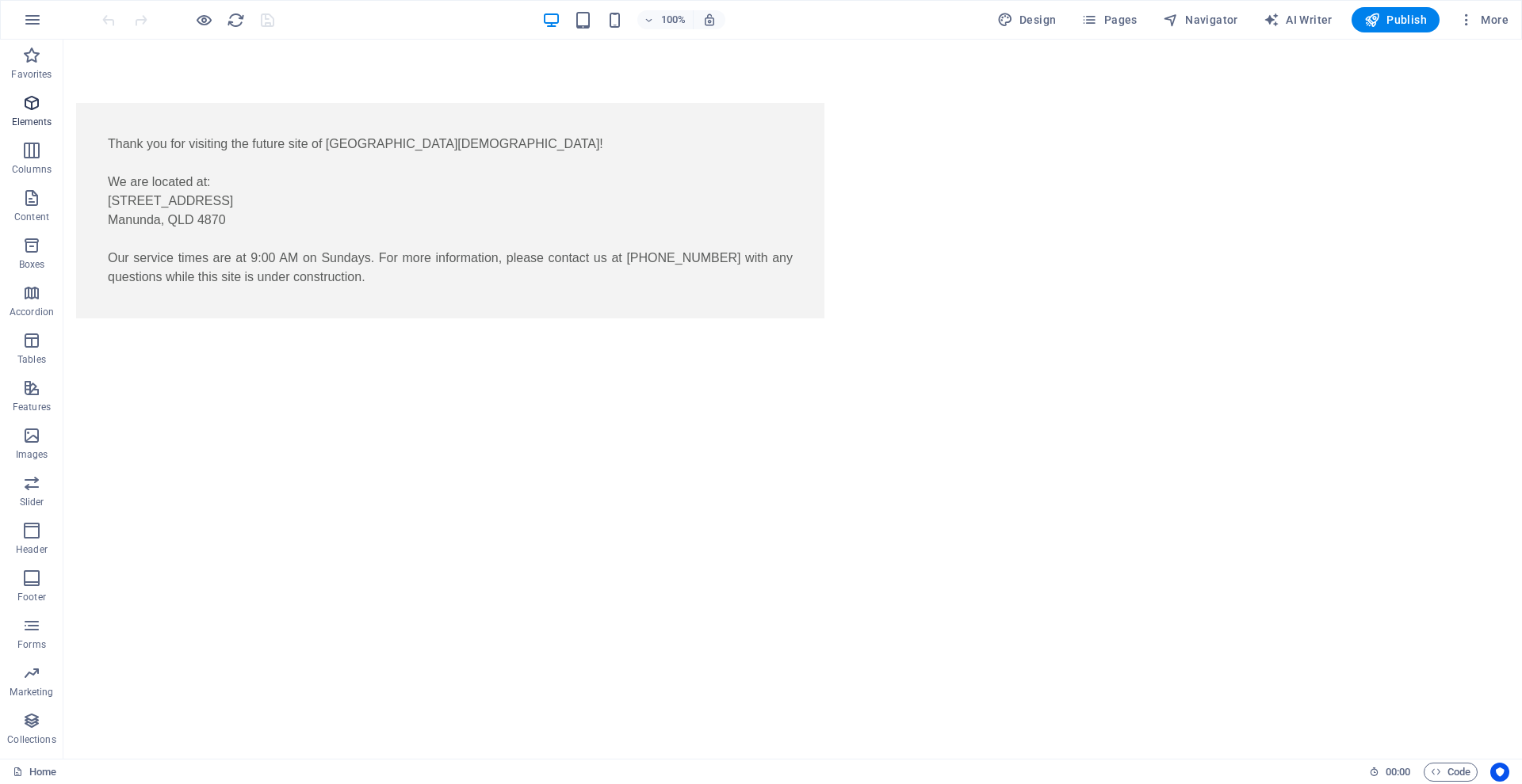
click at [29, 113] on span "Elements" at bounding box center [32, 112] width 64 height 38
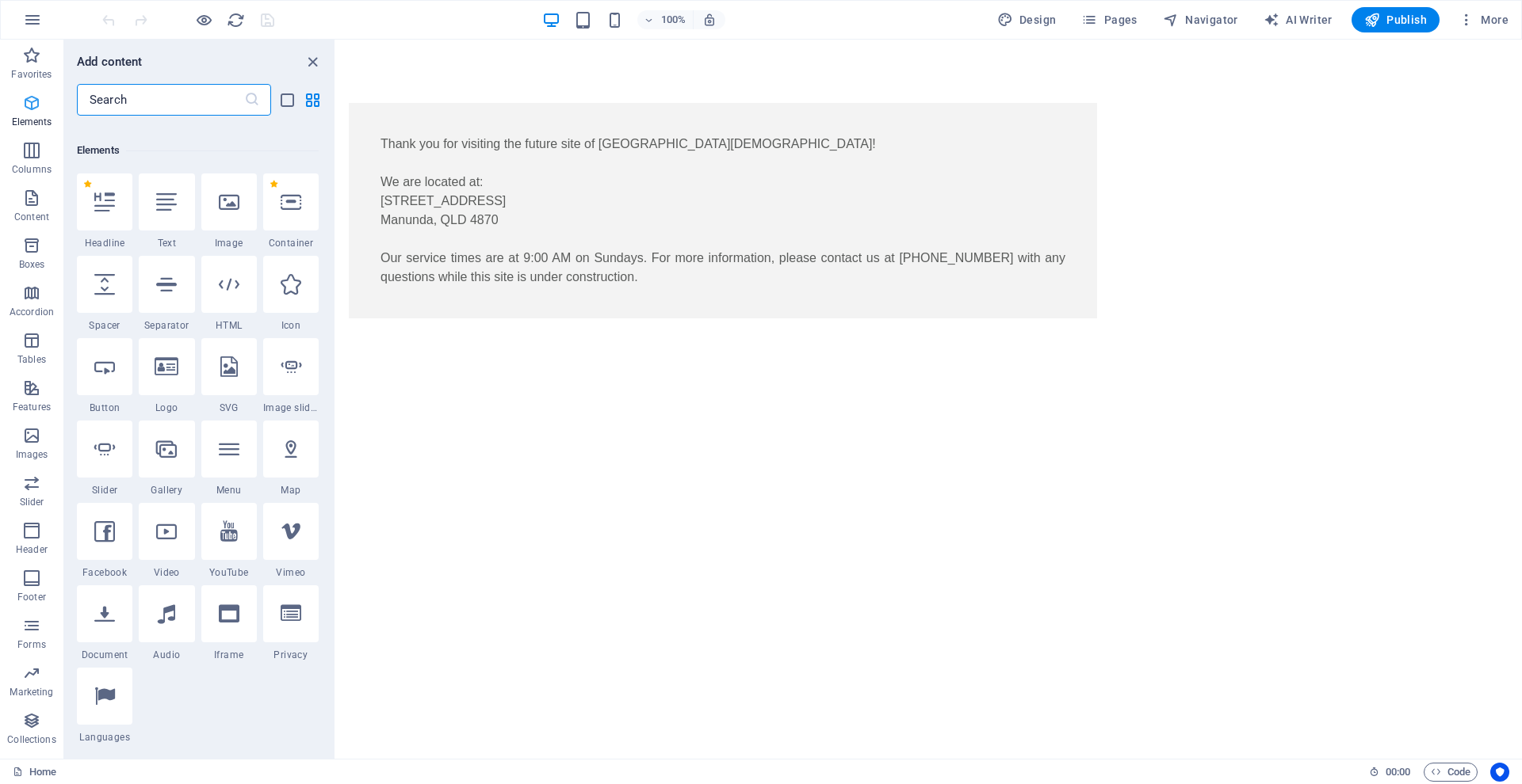
scroll to position [169, 0]
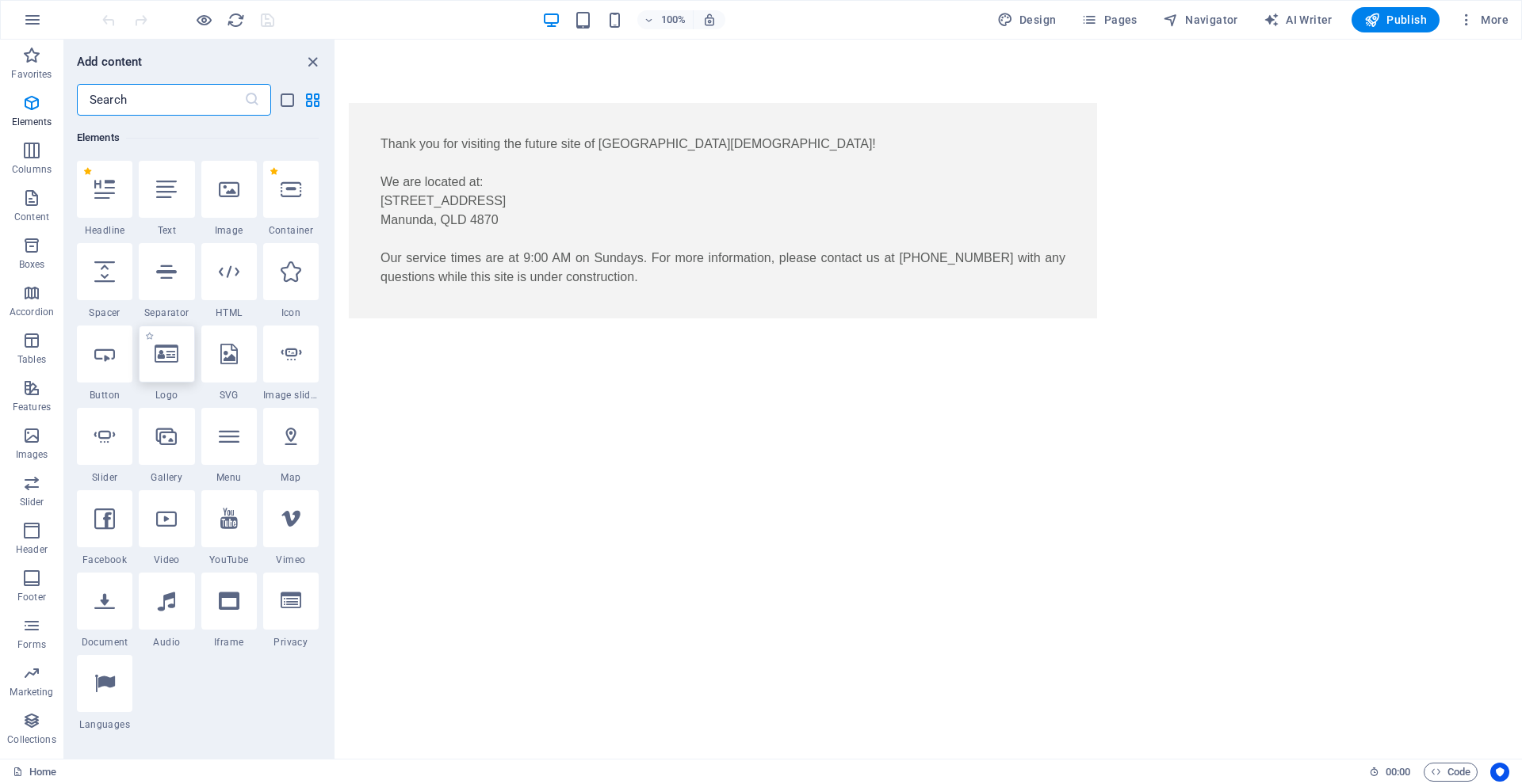
click at [166, 354] on icon at bounding box center [166, 353] width 24 height 20
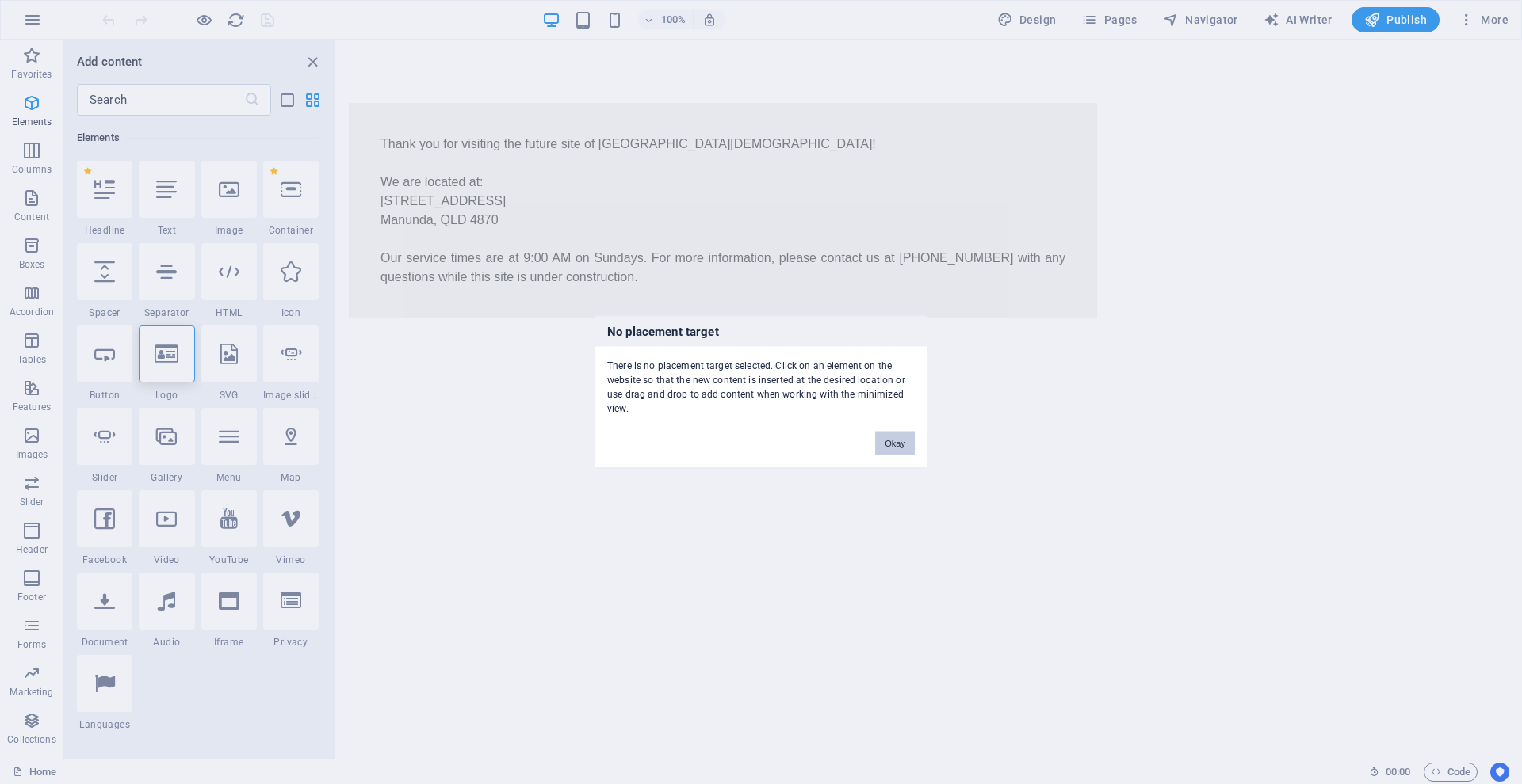
drag, startPoint x: 897, startPoint y: 444, endPoint x: 560, endPoint y: 404, distance: 339.4
click at [897, 444] on button "Okay" at bounding box center [895, 443] width 40 height 24
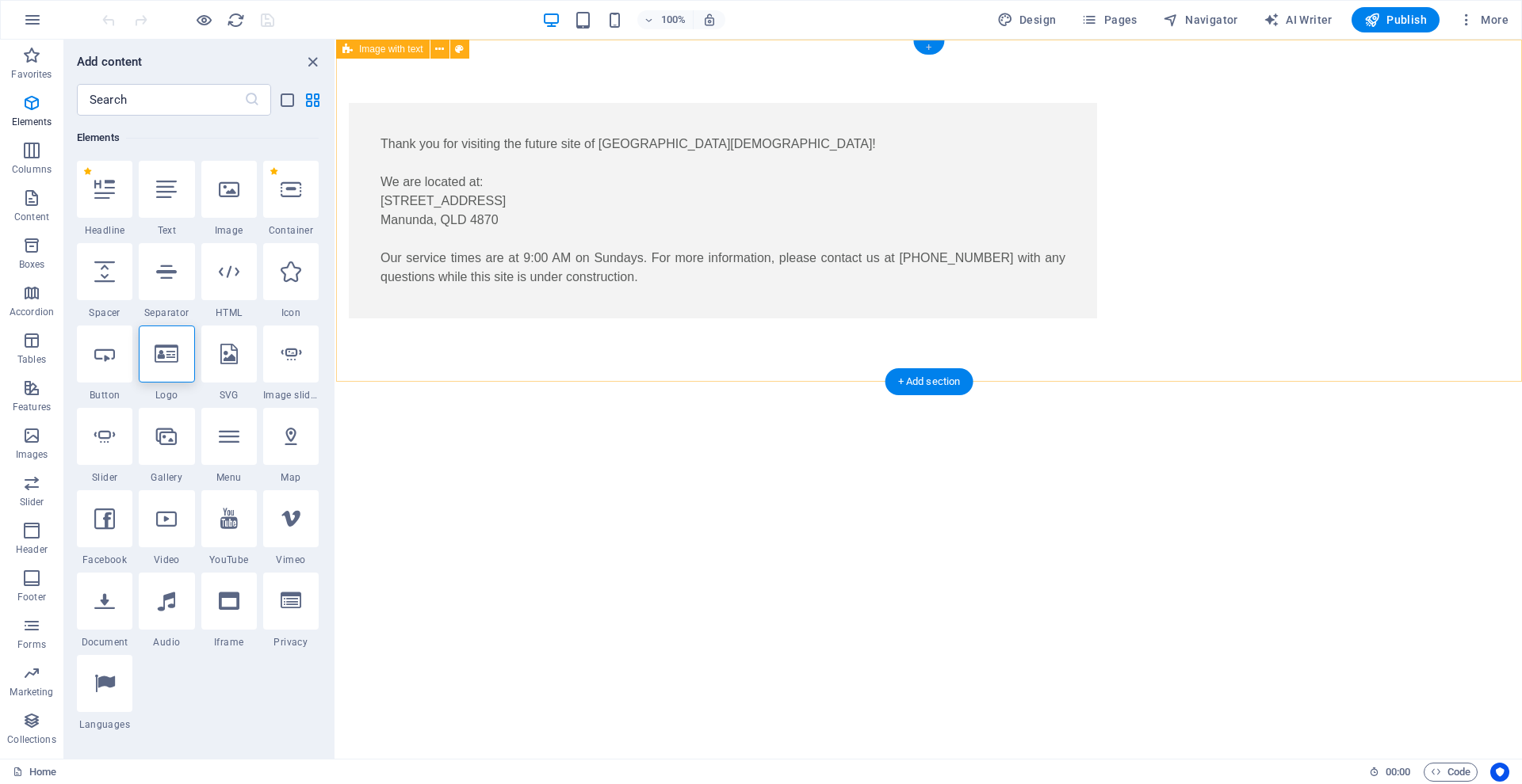
click at [927, 48] on div "+" at bounding box center [928, 48] width 31 height 14
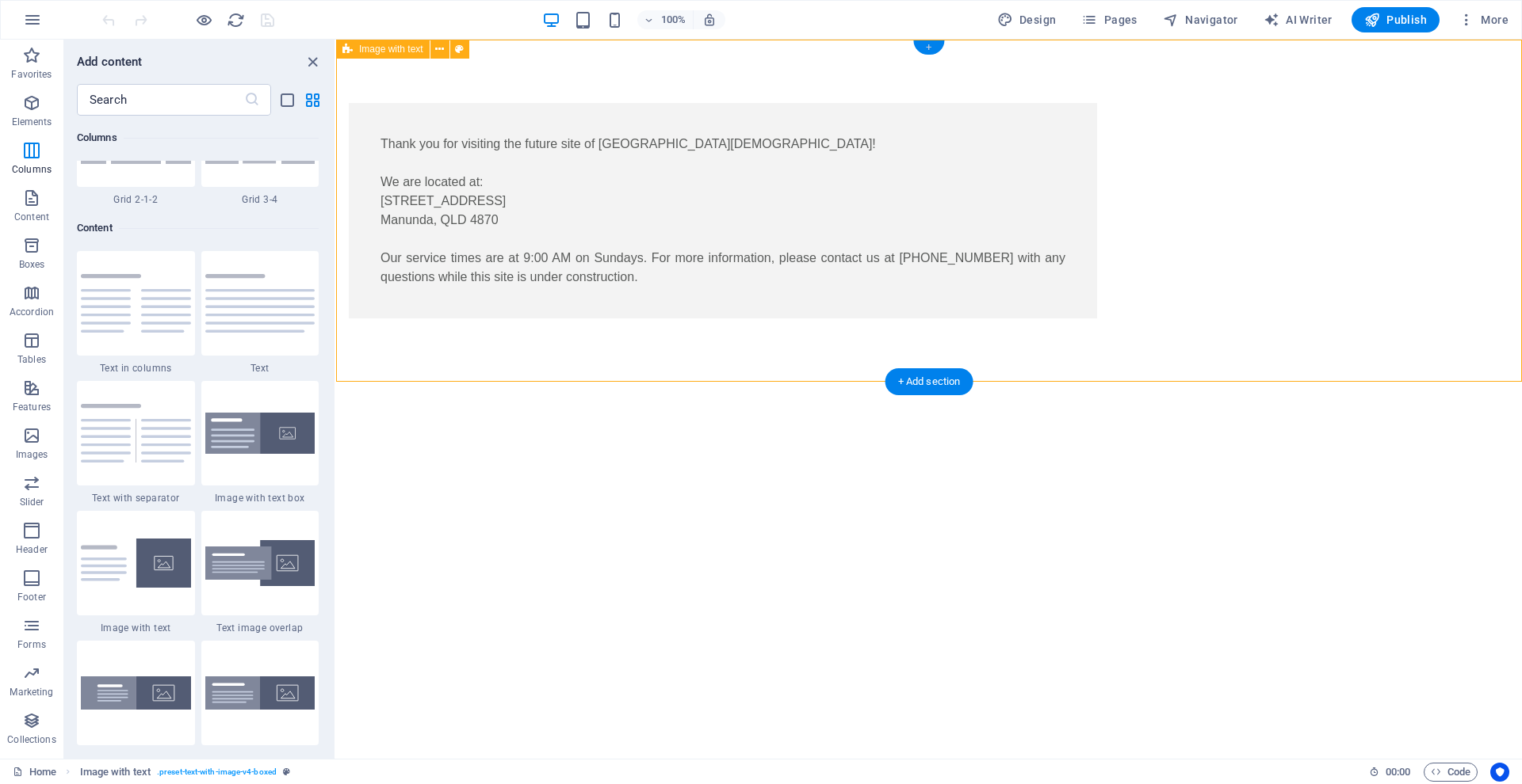
scroll to position [2876, 0]
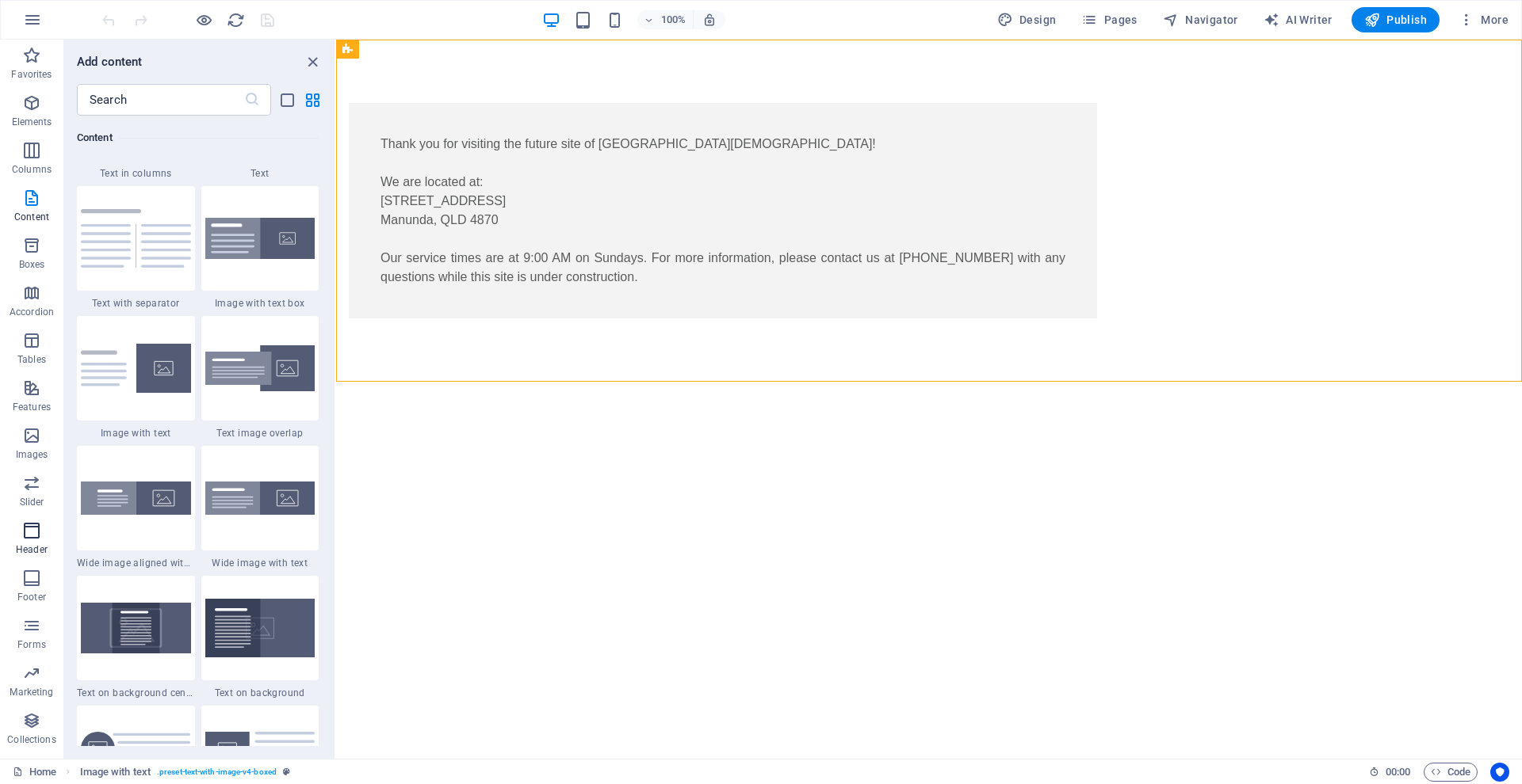
click at [30, 531] on icon "button" at bounding box center [32, 531] width 19 height 19
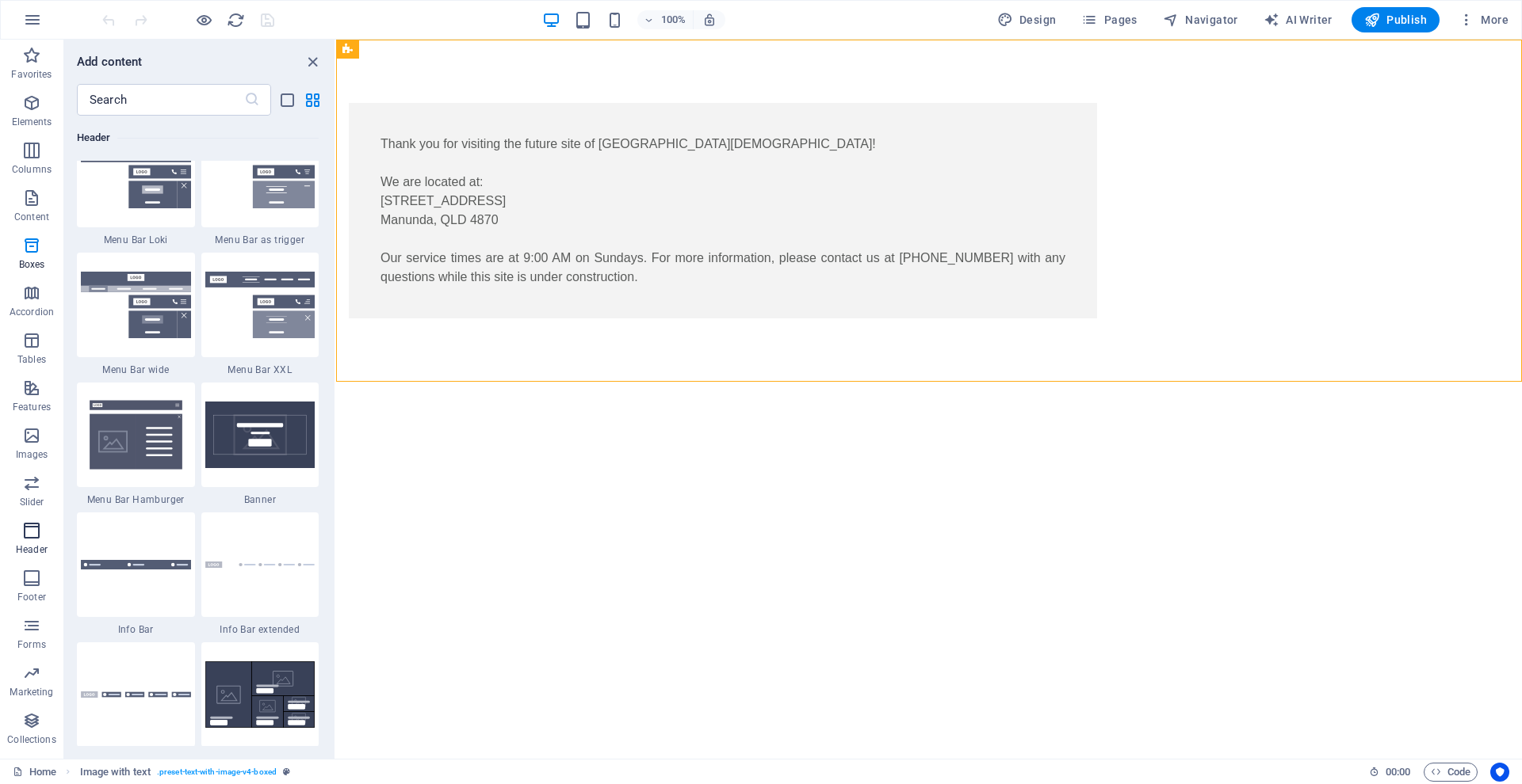
scroll to position [9866, 0]
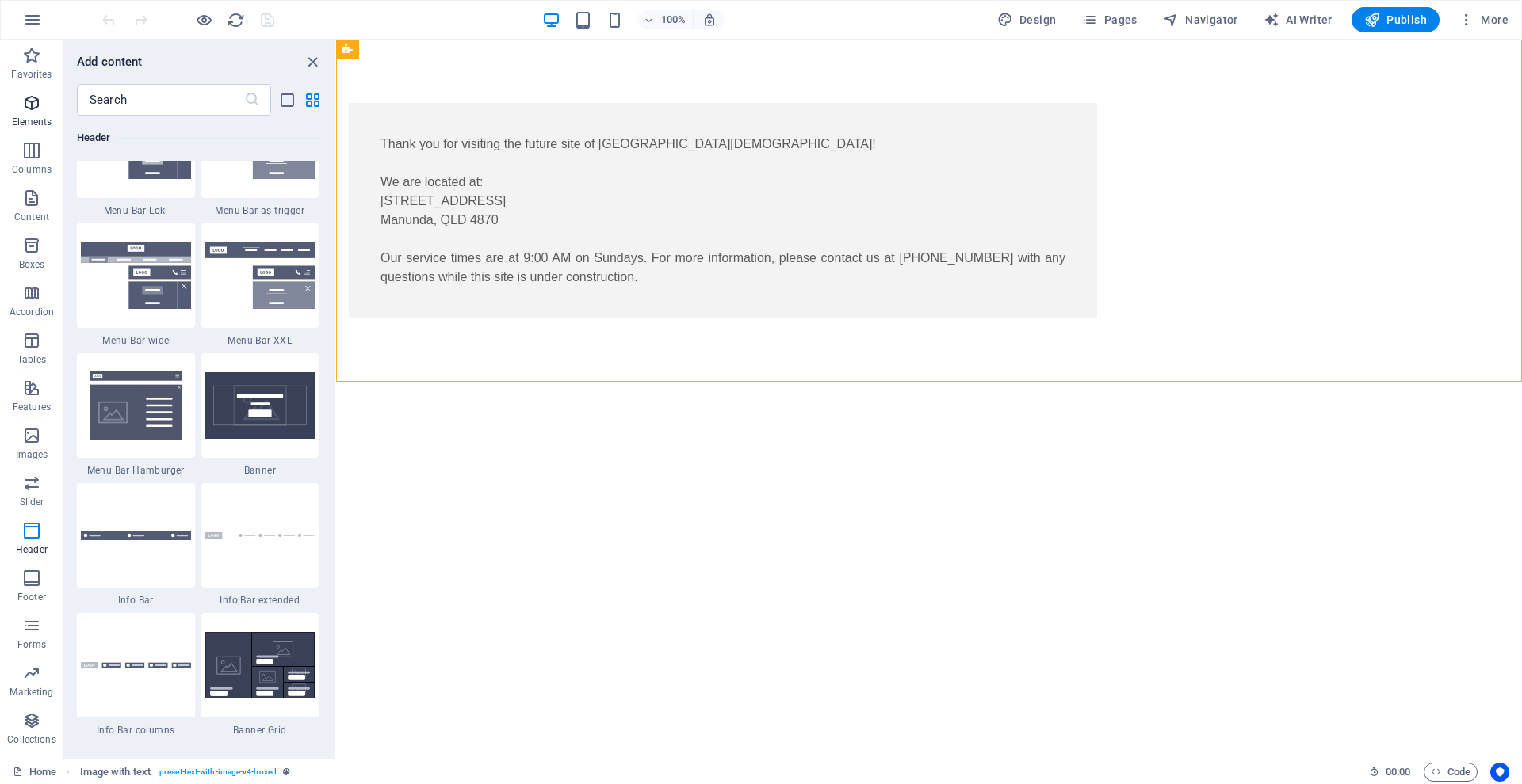
click at [30, 104] on icon "button" at bounding box center [32, 103] width 19 height 19
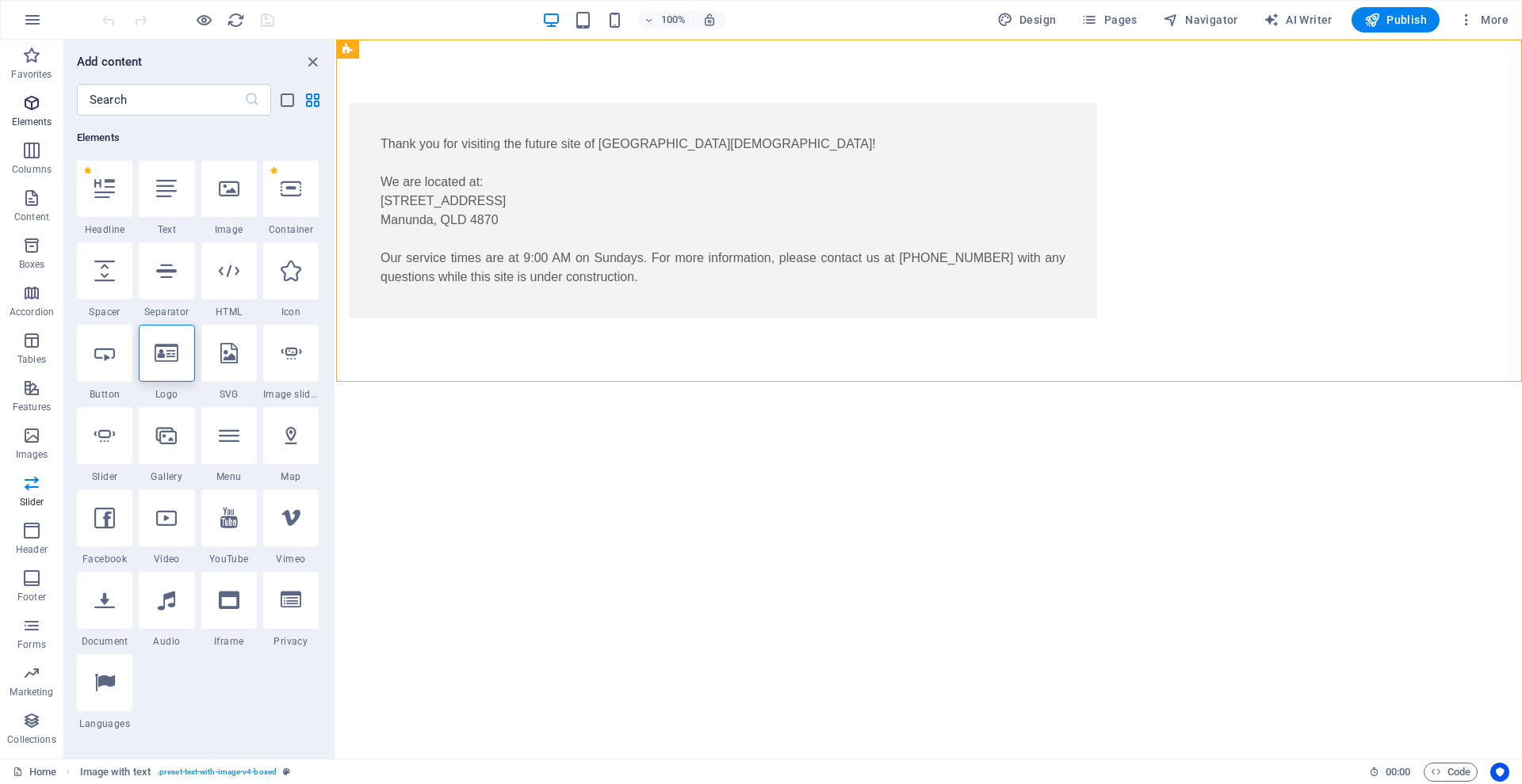
scroll to position [169, 0]
click at [104, 191] on icon at bounding box center [104, 189] width 20 height 20
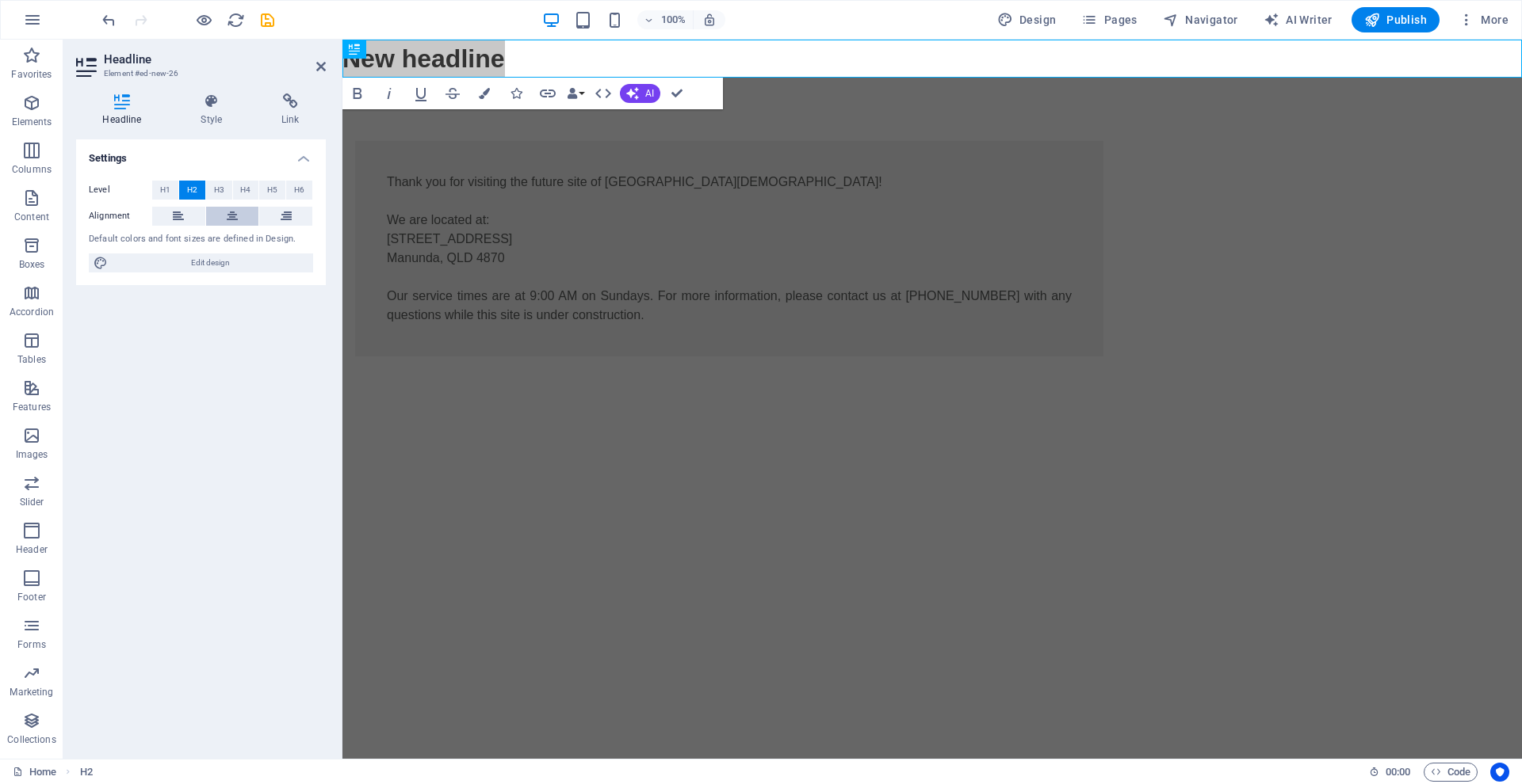
click at [231, 213] on icon at bounding box center [232, 216] width 11 height 19
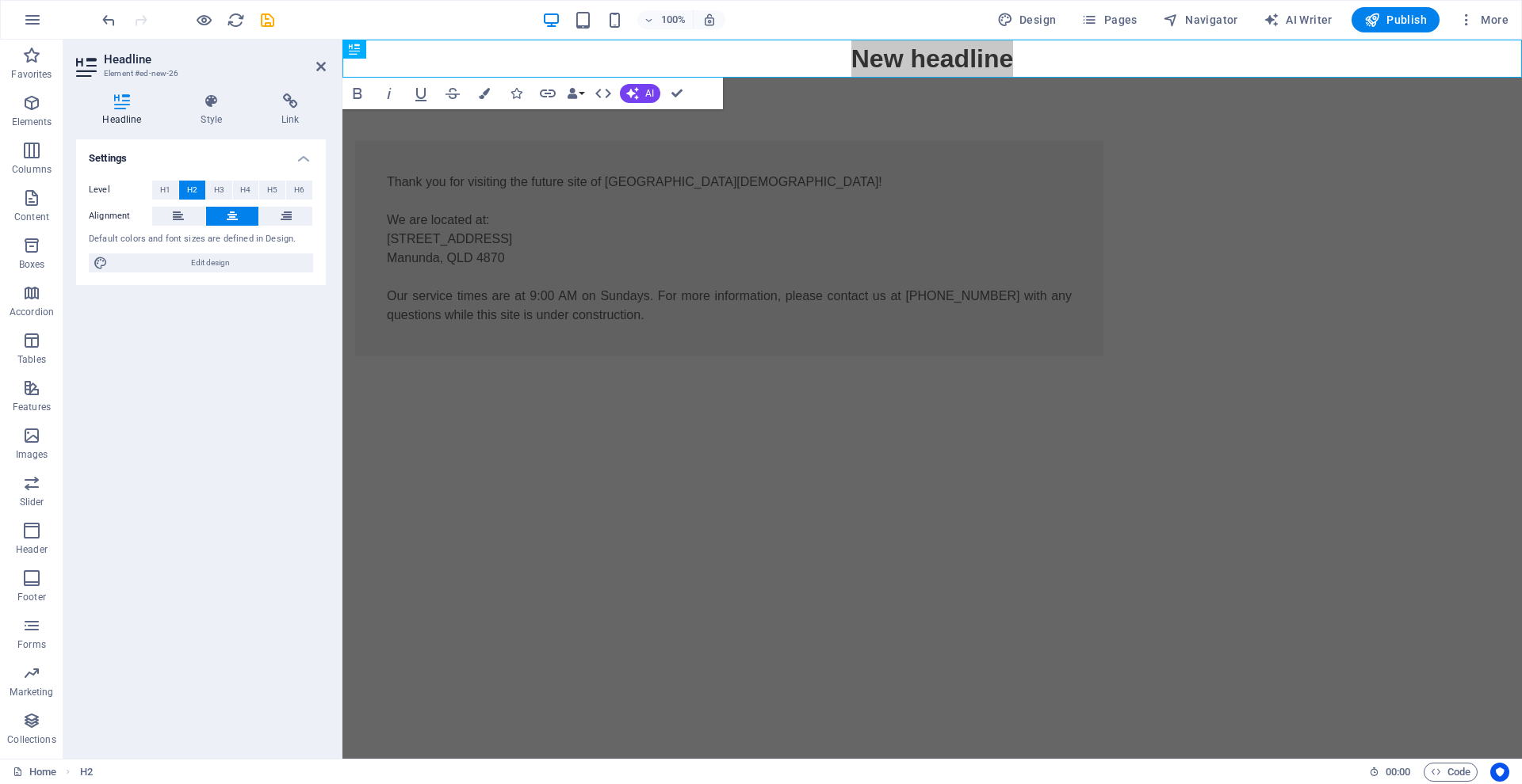
click at [232, 215] on button at bounding box center [232, 216] width 53 height 19
click at [919, 60] on h2 "New headline" at bounding box center [932, 58] width 1179 height 38
click at [1011, 59] on h2 "New headline" at bounding box center [932, 58] width 1179 height 38
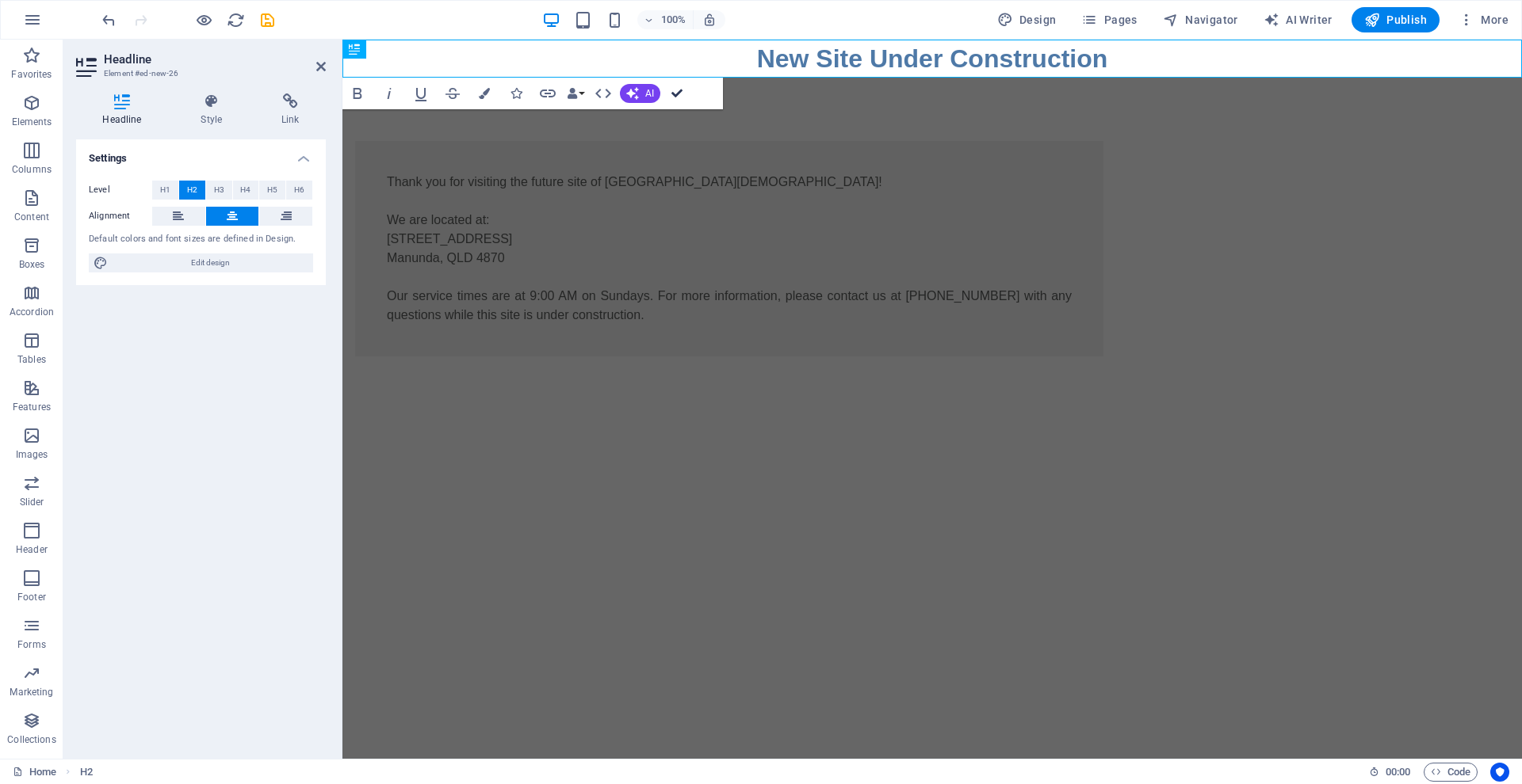
drag, startPoint x: 678, startPoint y: 92, endPoint x: 615, endPoint y: 52, distance: 74.6
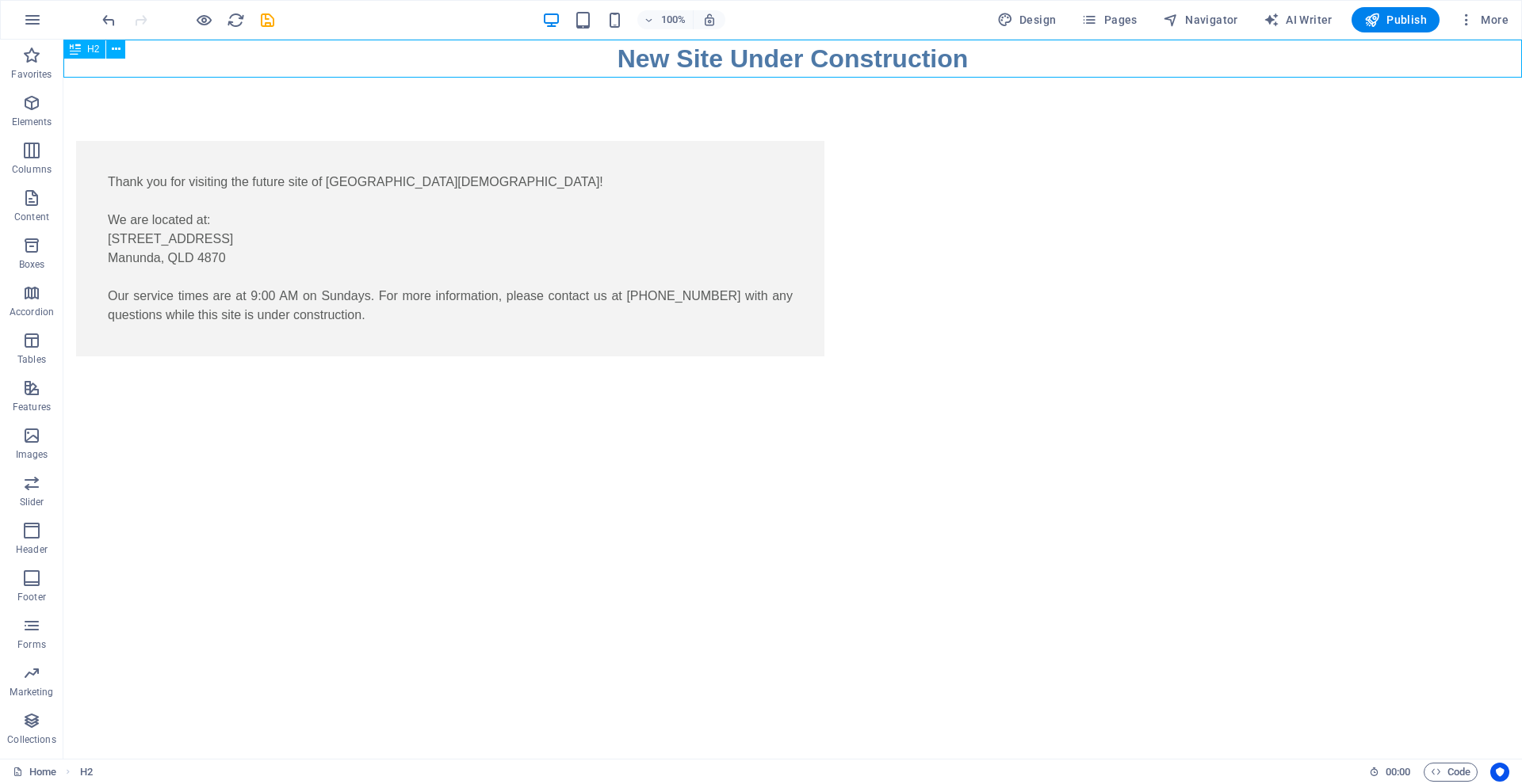
click at [787, 59] on div "New Site Under Construction" at bounding box center [792, 58] width 1458 height 38
click at [785, 72] on div "New Site Under Construction" at bounding box center [792, 58] width 1458 height 38
click at [786, 50] on div "New Site Under Construction" at bounding box center [792, 58] width 1458 height 38
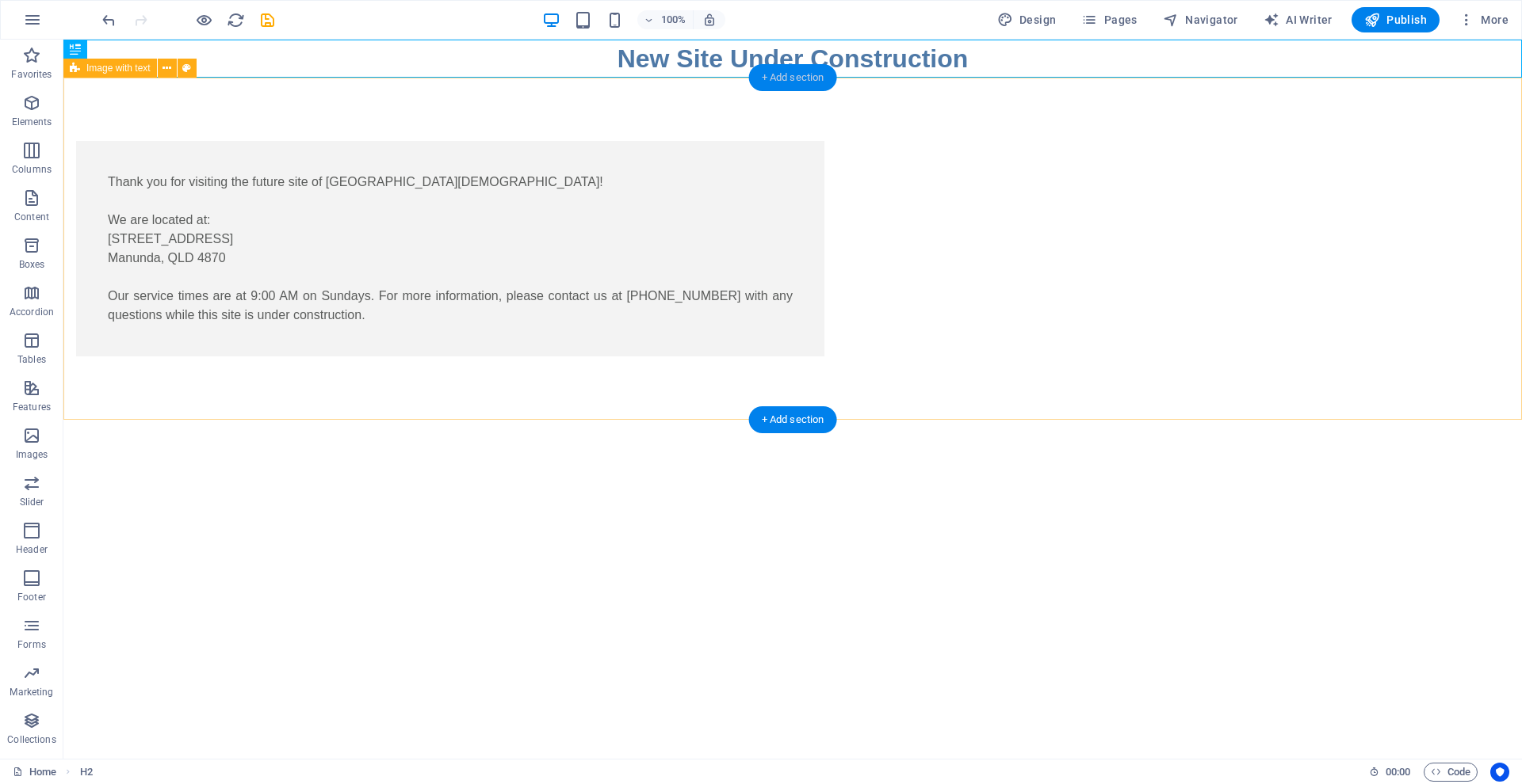
click at [786, 77] on div "+ Add section" at bounding box center [793, 78] width 88 height 27
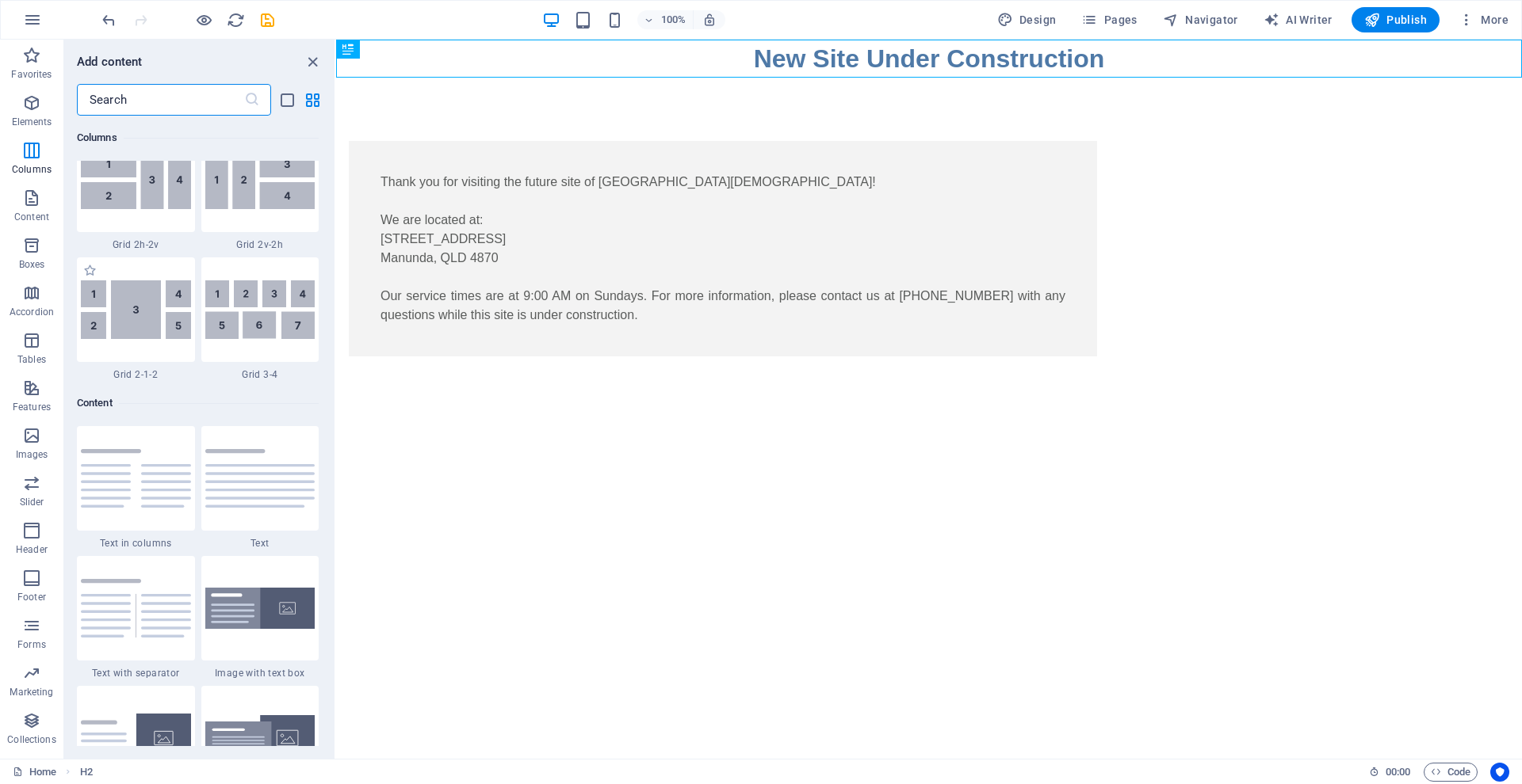
scroll to position [2506, 0]
click at [30, 438] on icon "button" at bounding box center [32, 436] width 19 height 19
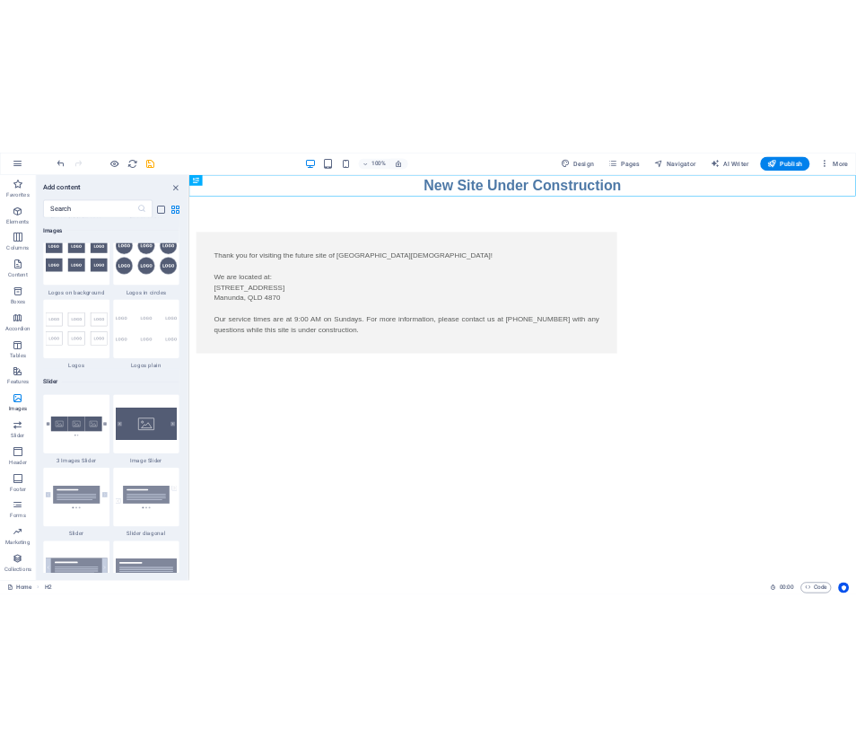
scroll to position [9869, 0]
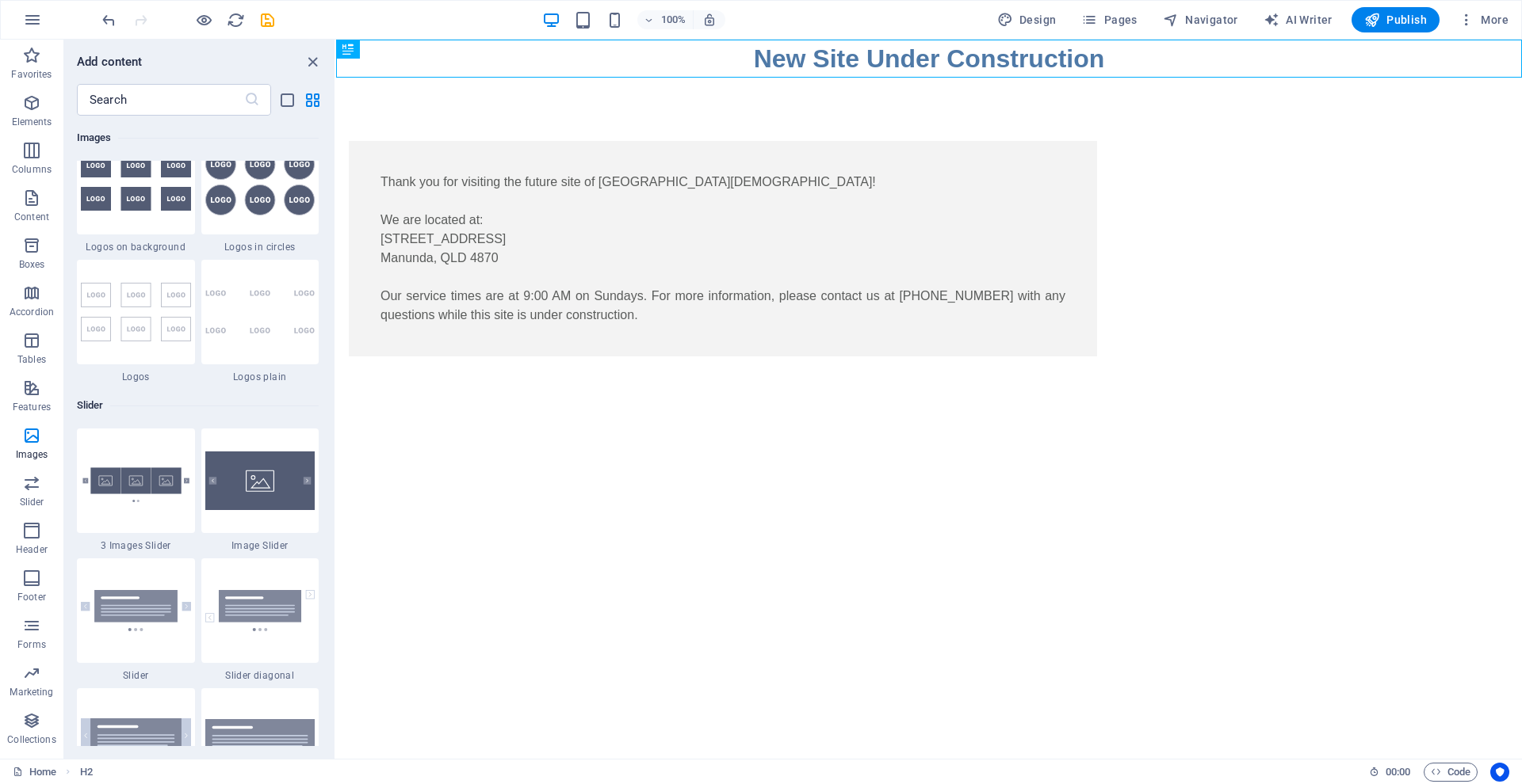
click at [254, 64] on img at bounding box center [260, 52] width 110 height 24
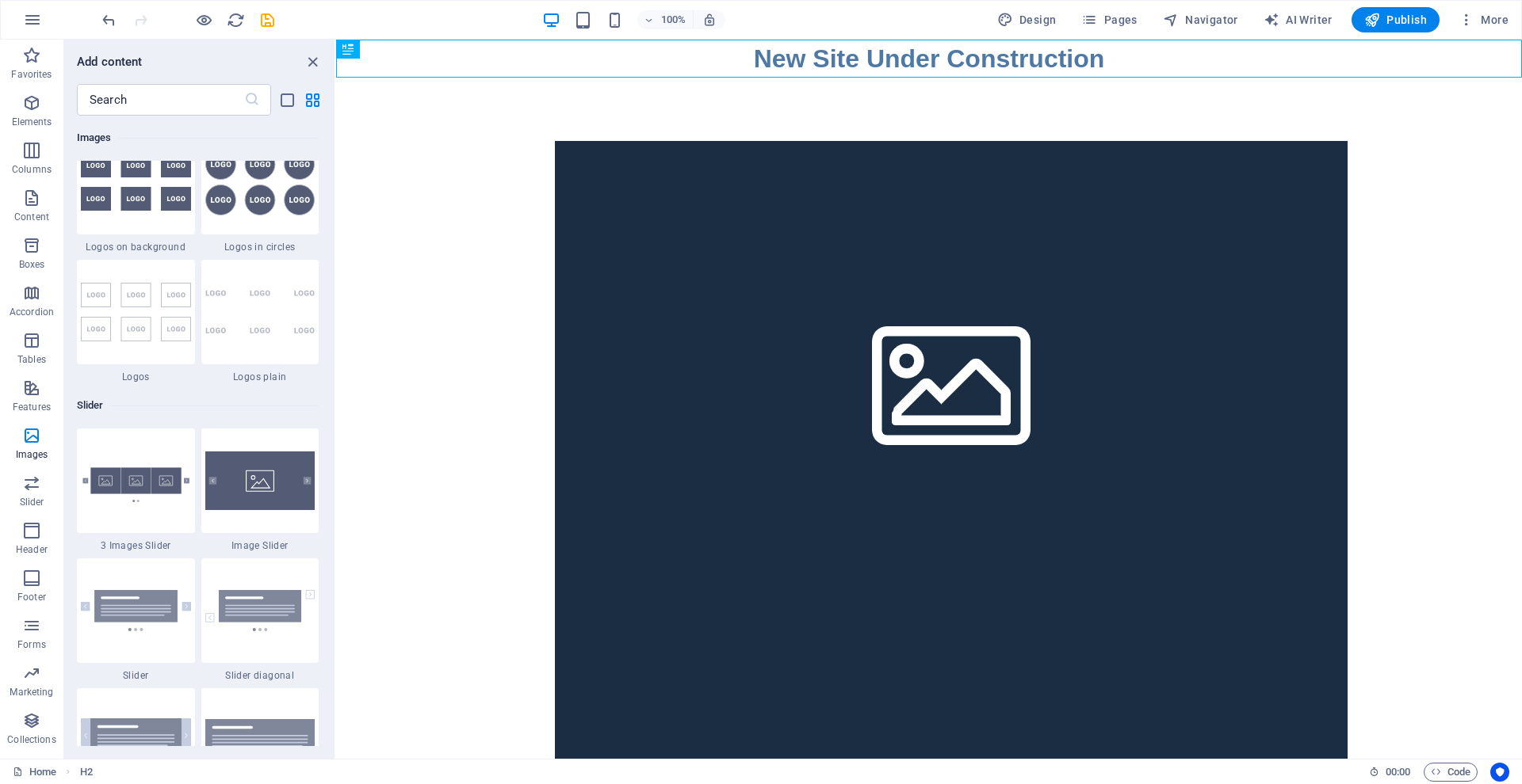
select select "rem"
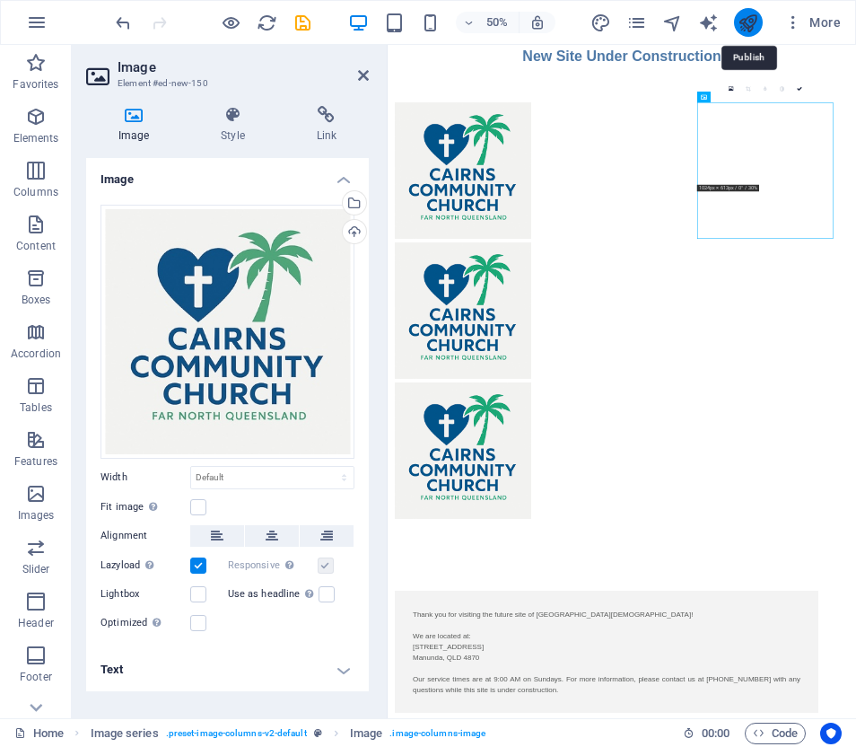
click at [747, 26] on icon "publish" at bounding box center [748, 23] width 21 height 21
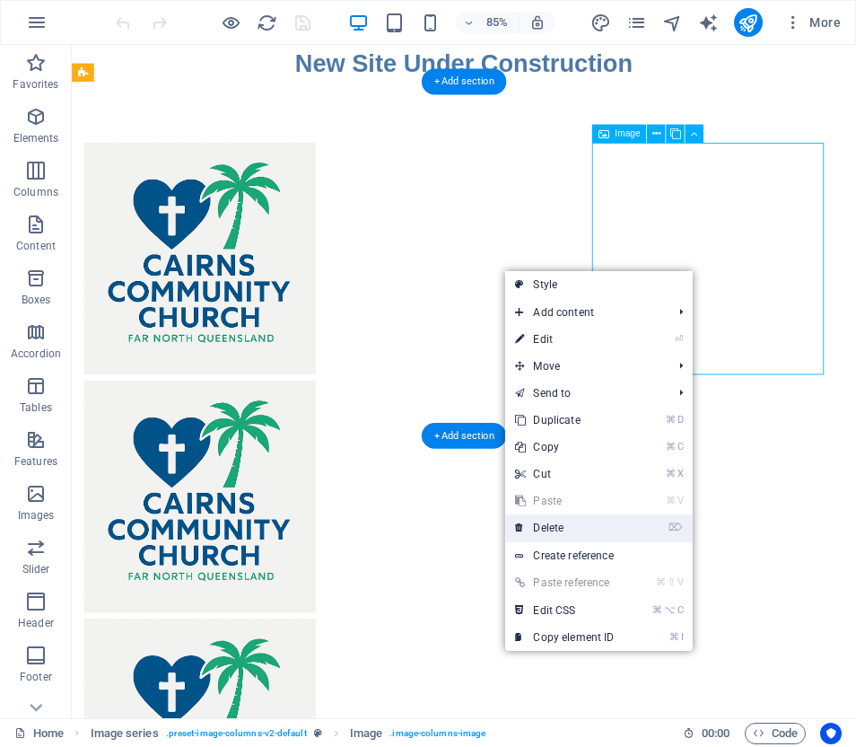
click at [540, 526] on link "⌦ Delete" at bounding box center [564, 527] width 120 height 27
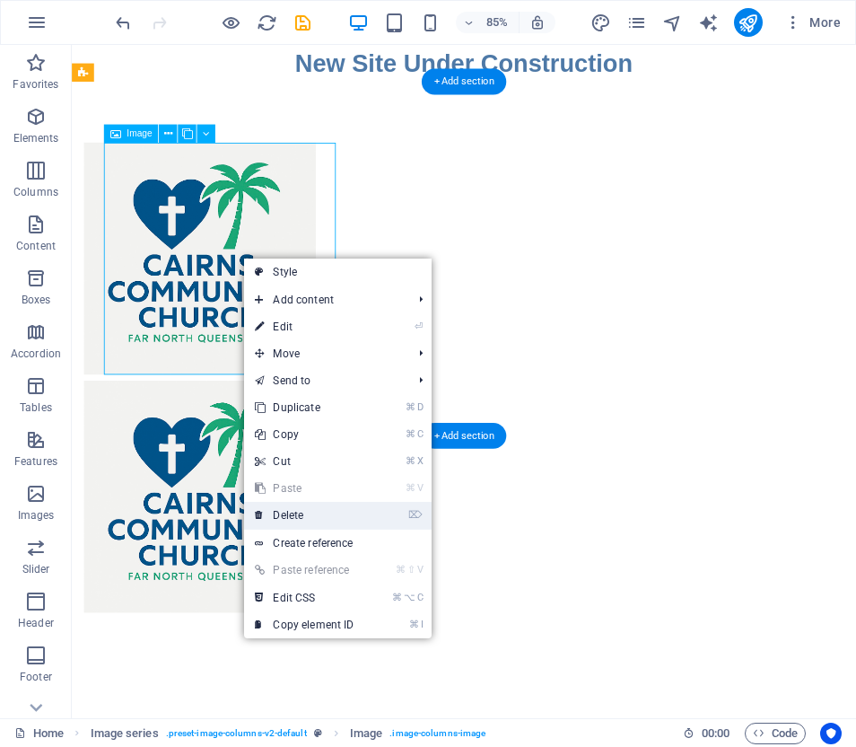
click at [283, 513] on link "⌦ Delete" at bounding box center [304, 515] width 120 height 27
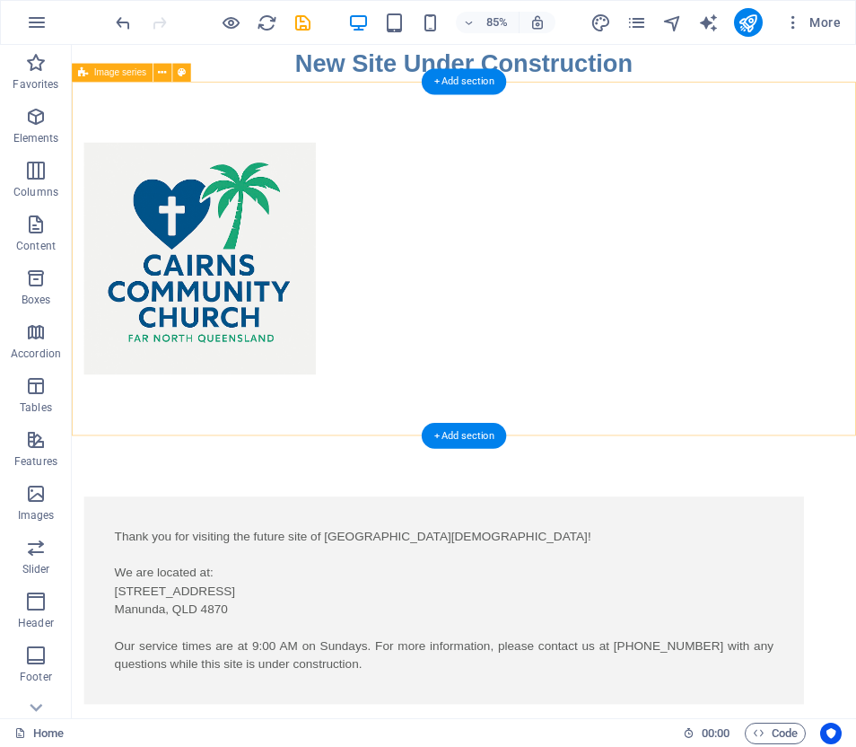
click at [100, 234] on div at bounding box center [533, 296] width 922 height 416
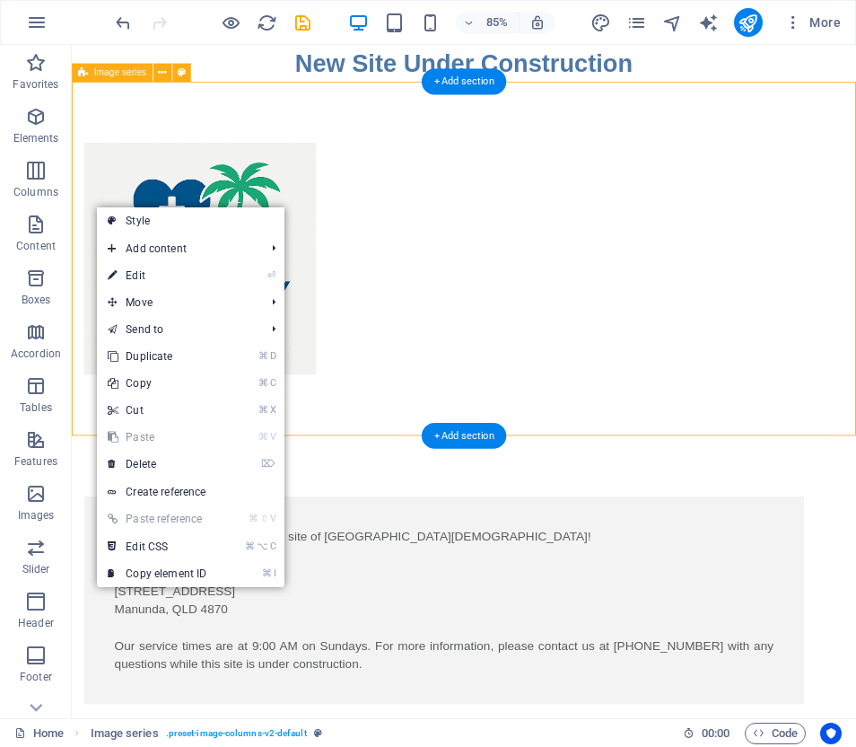
click at [100, 234] on div at bounding box center [533, 296] width 922 height 416
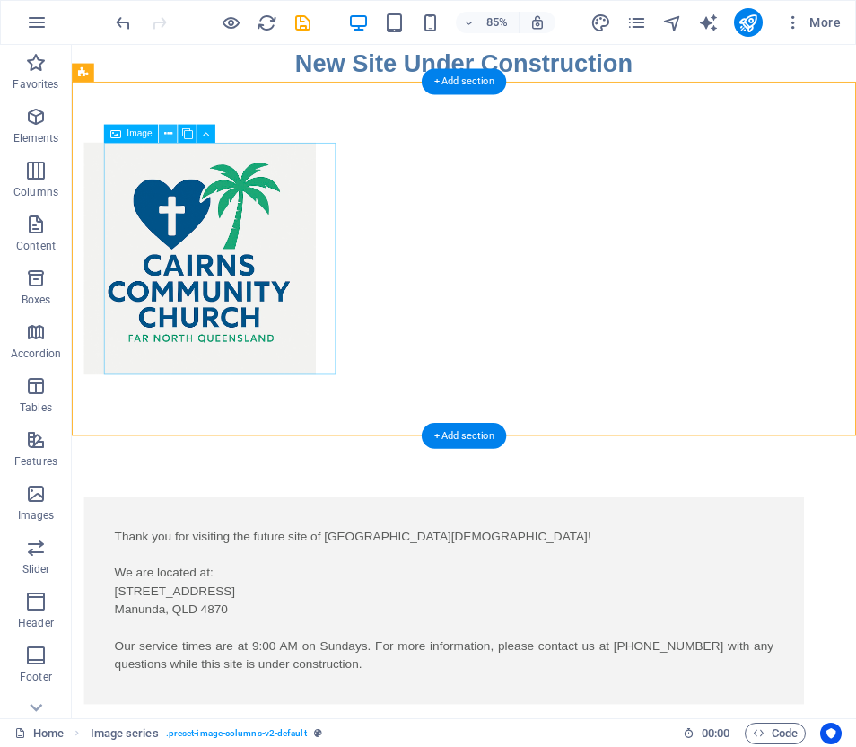
click at [169, 133] on icon at bounding box center [168, 134] width 8 height 16
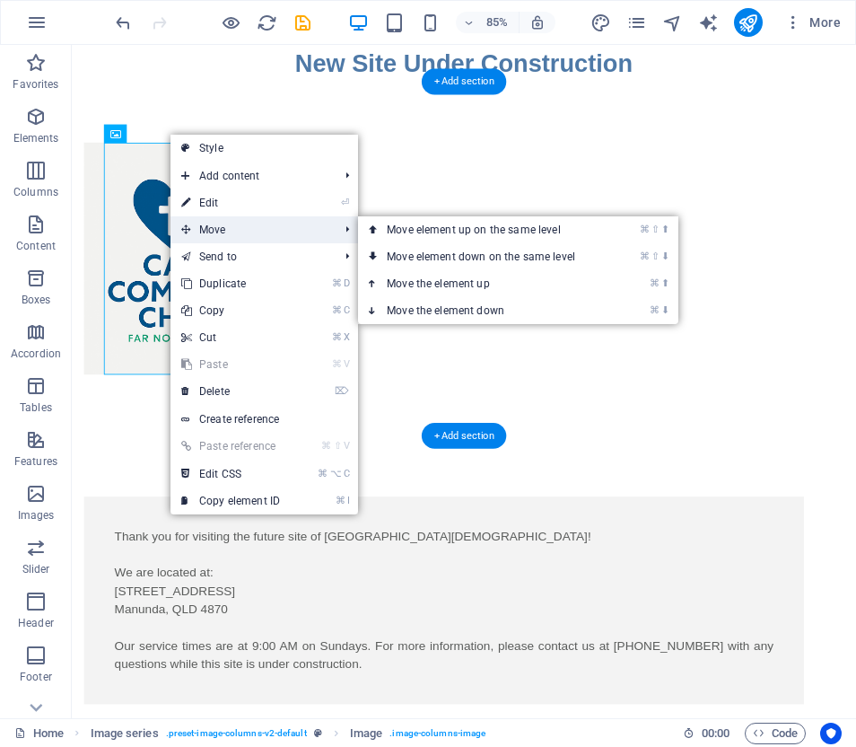
click at [209, 228] on span "Move" at bounding box center [250, 229] width 161 height 27
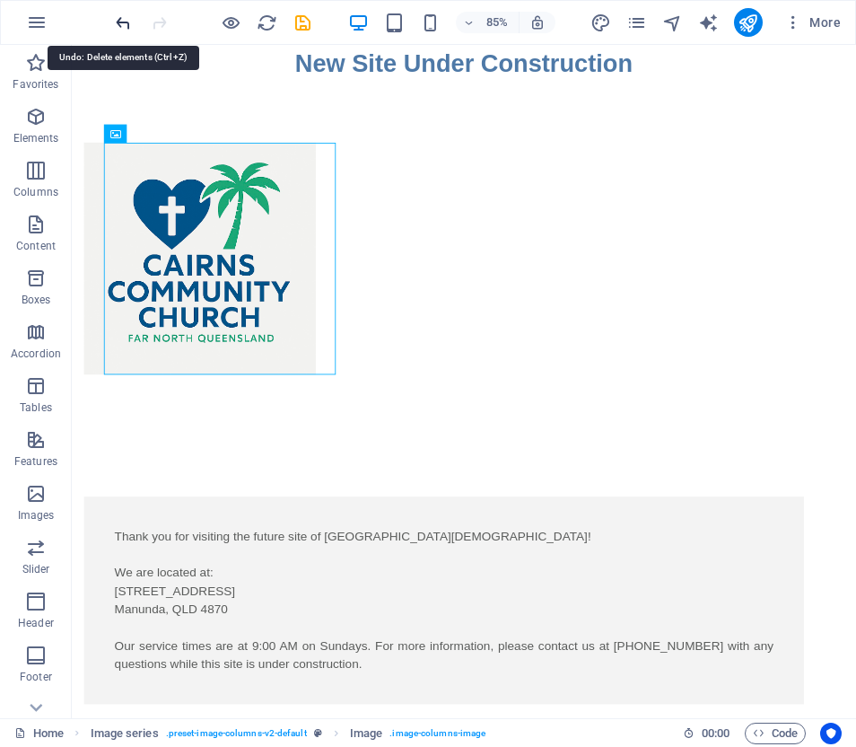
click at [121, 22] on icon "undo" at bounding box center [123, 23] width 21 height 21
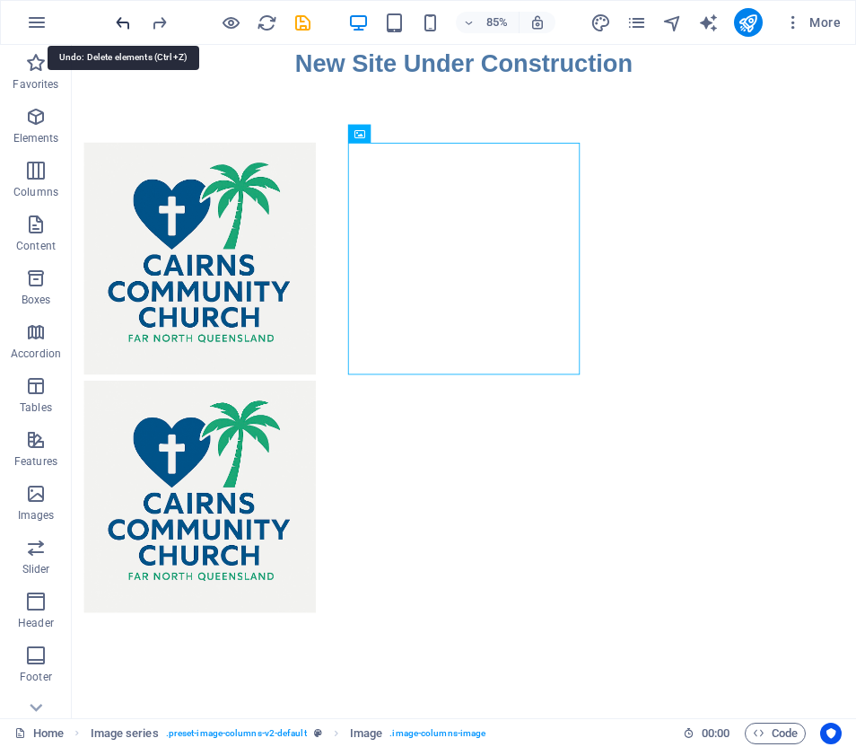
click at [121, 22] on icon "undo" at bounding box center [123, 23] width 21 height 21
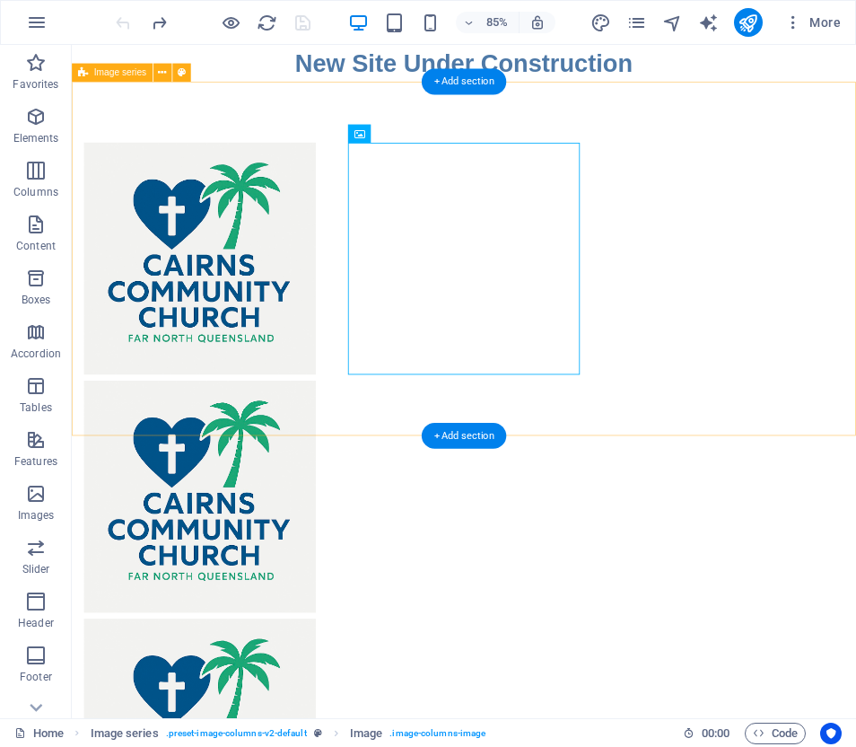
click at [790, 479] on div at bounding box center [533, 576] width 922 height 976
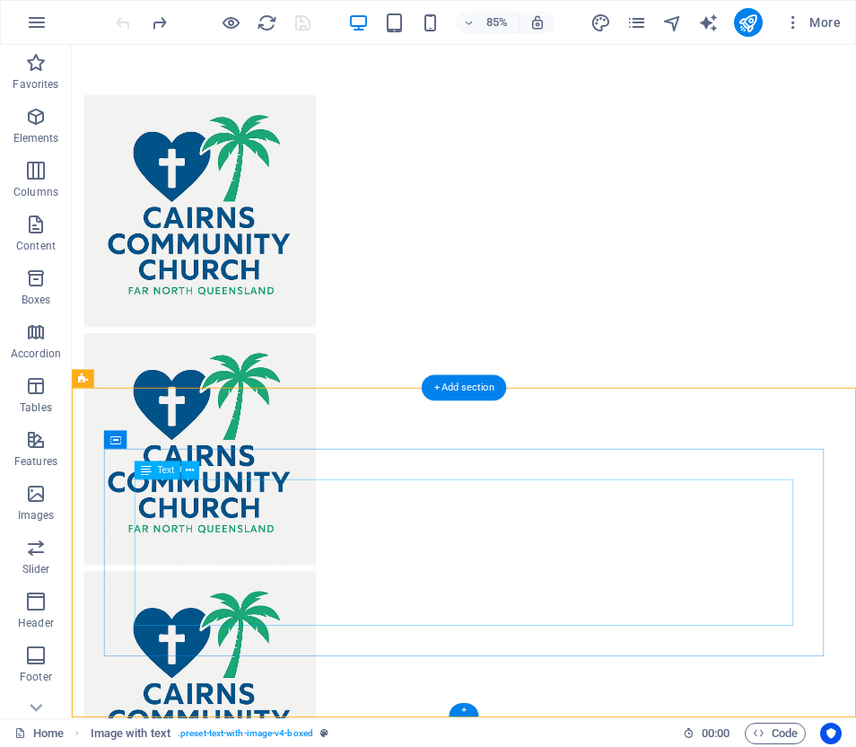
scroll to position [56, 0]
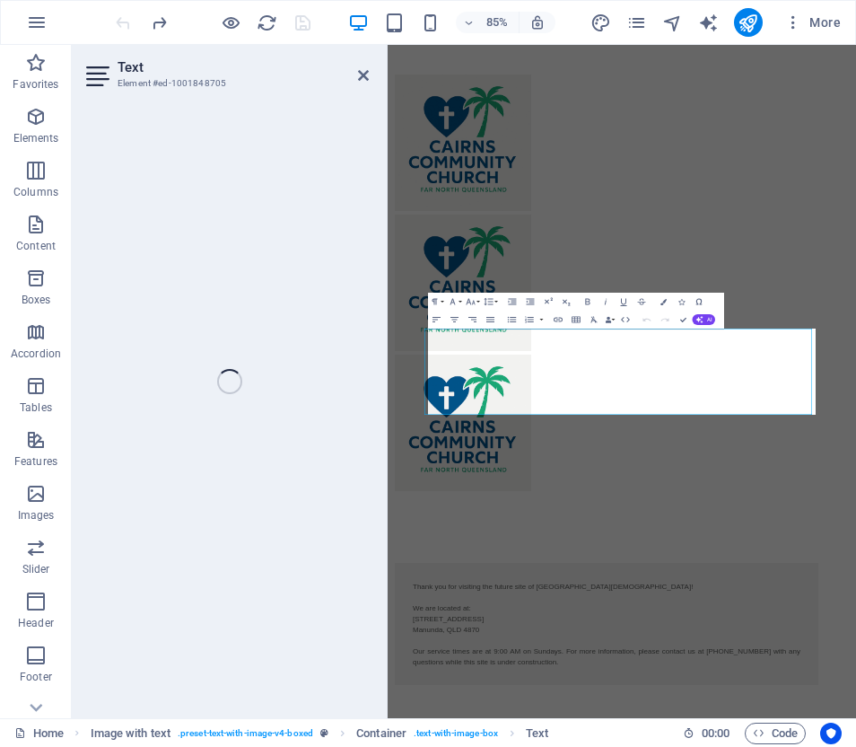
scroll to position [0, 0]
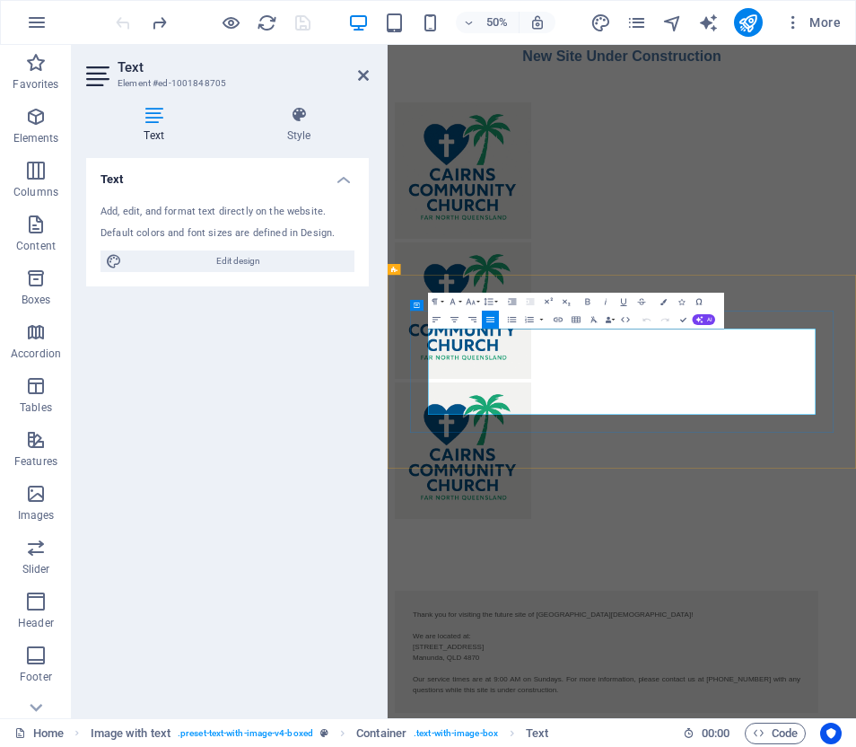
click at [855, 746] on html "Skip to main content New Site Under Construction Thank you for visiting the fut…" at bounding box center [856, 748] width 937 height 1407
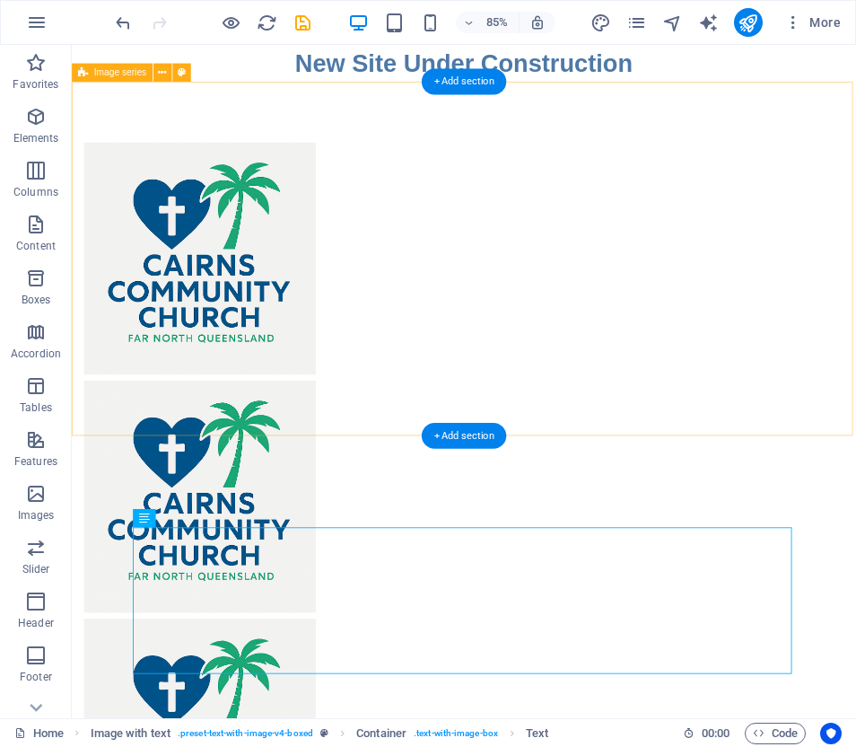
scroll to position [3, 0]
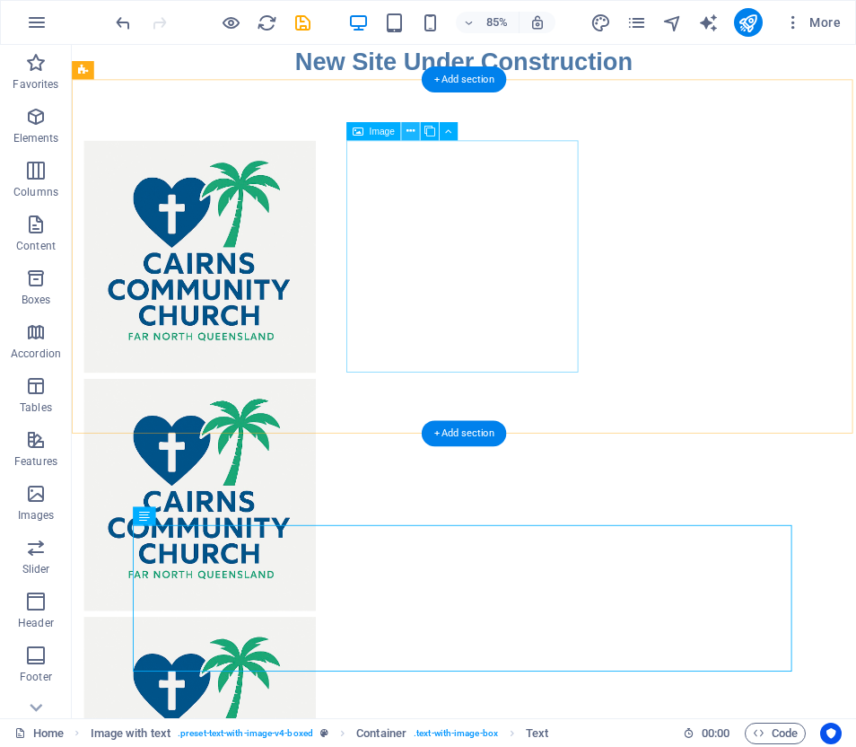
click at [409, 130] on icon at bounding box center [410, 131] width 8 height 16
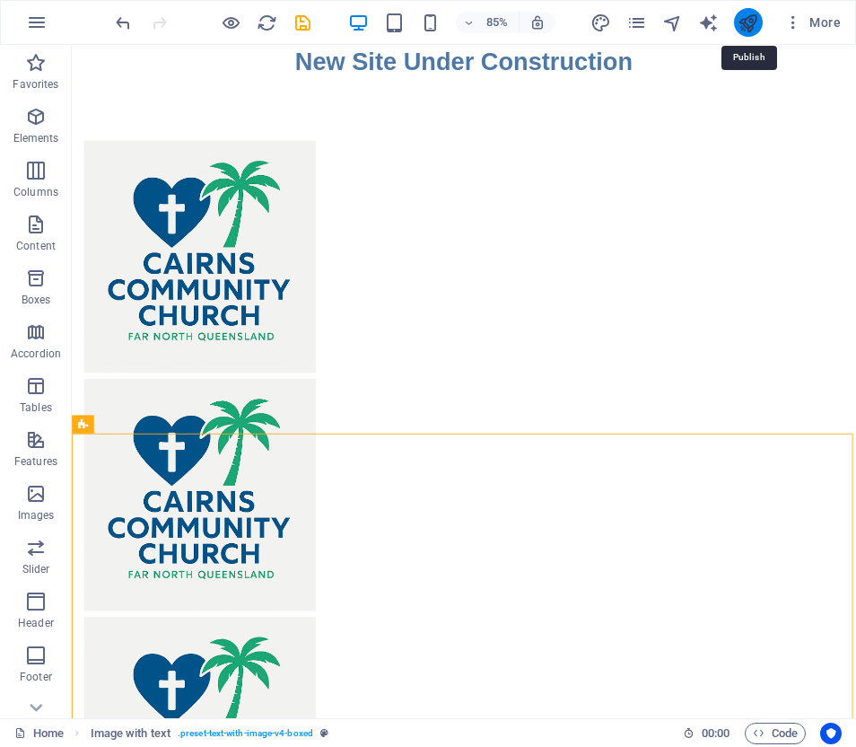
click at [746, 21] on icon "publish" at bounding box center [748, 23] width 21 height 21
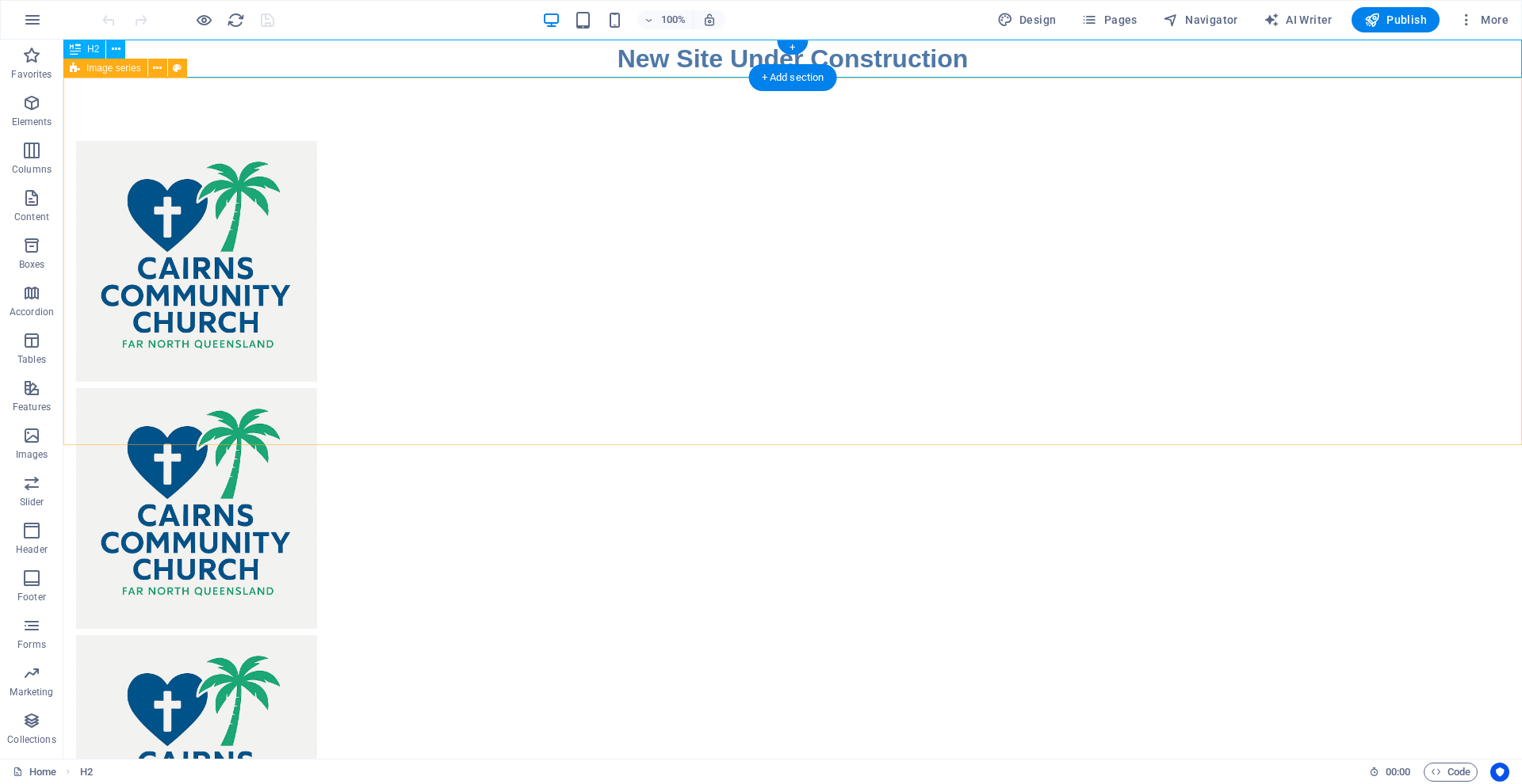
click at [125, 67] on span "Image series" at bounding box center [114, 68] width 55 height 10
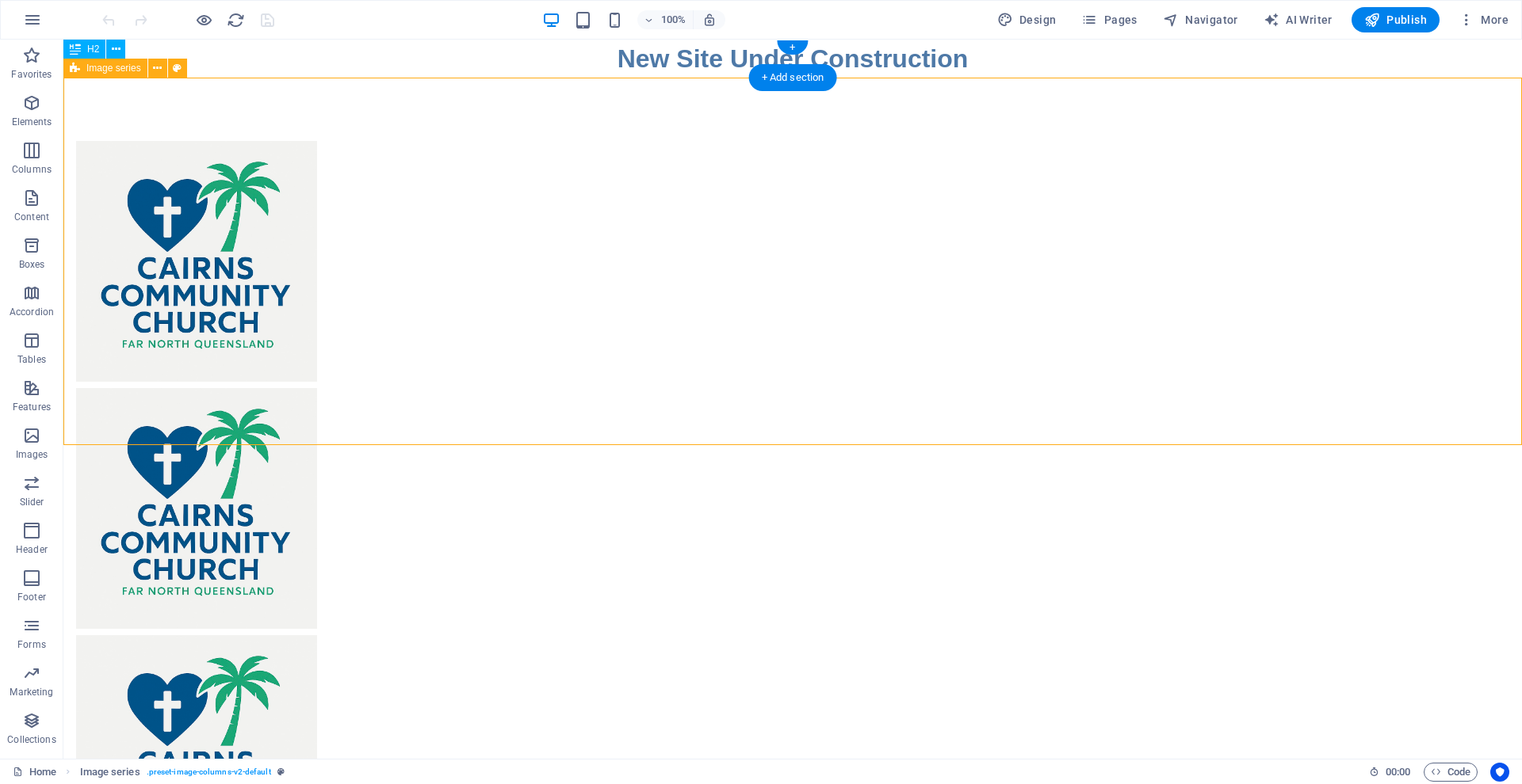
click at [74, 68] on icon at bounding box center [75, 68] width 11 height 19
click at [155, 68] on icon at bounding box center [157, 68] width 9 height 17
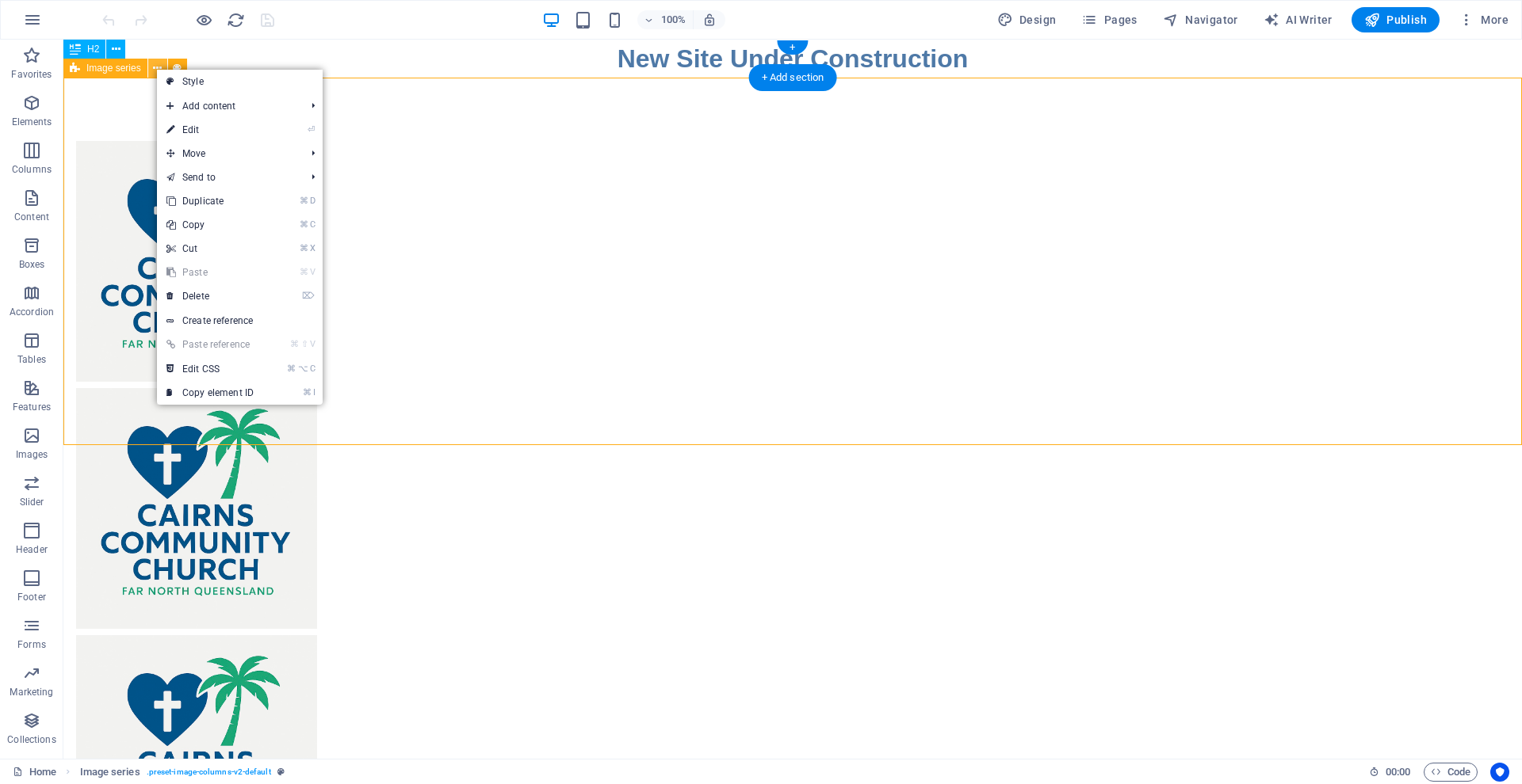
click at [155, 68] on icon at bounding box center [157, 68] width 9 height 17
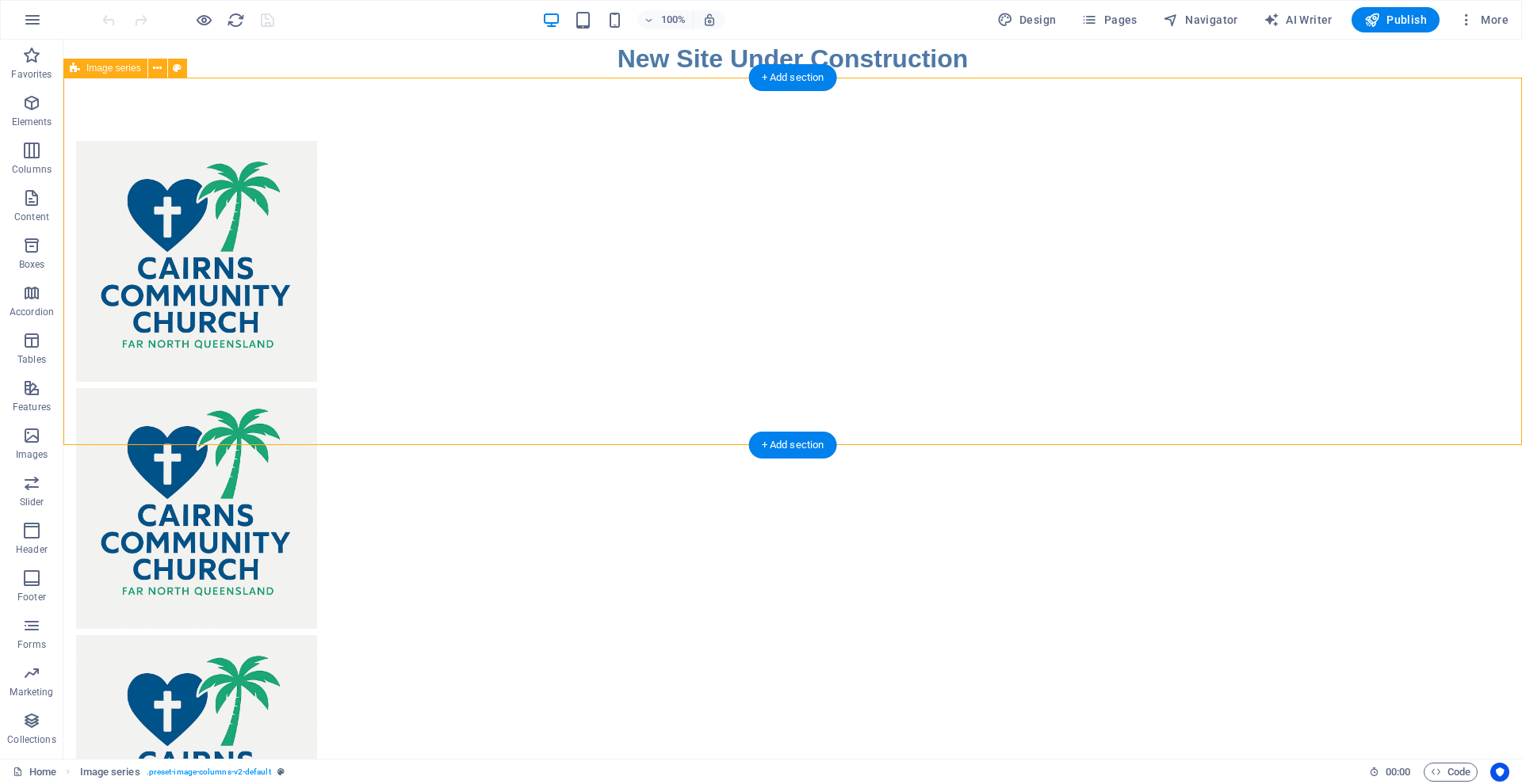
click at [644, 412] on div at bounding box center [792, 509] width 1458 height 862
click at [527, 130] on icon at bounding box center [525, 132] width 7 height 17
click at [484, 133] on icon at bounding box center [486, 132] width 9 height 17
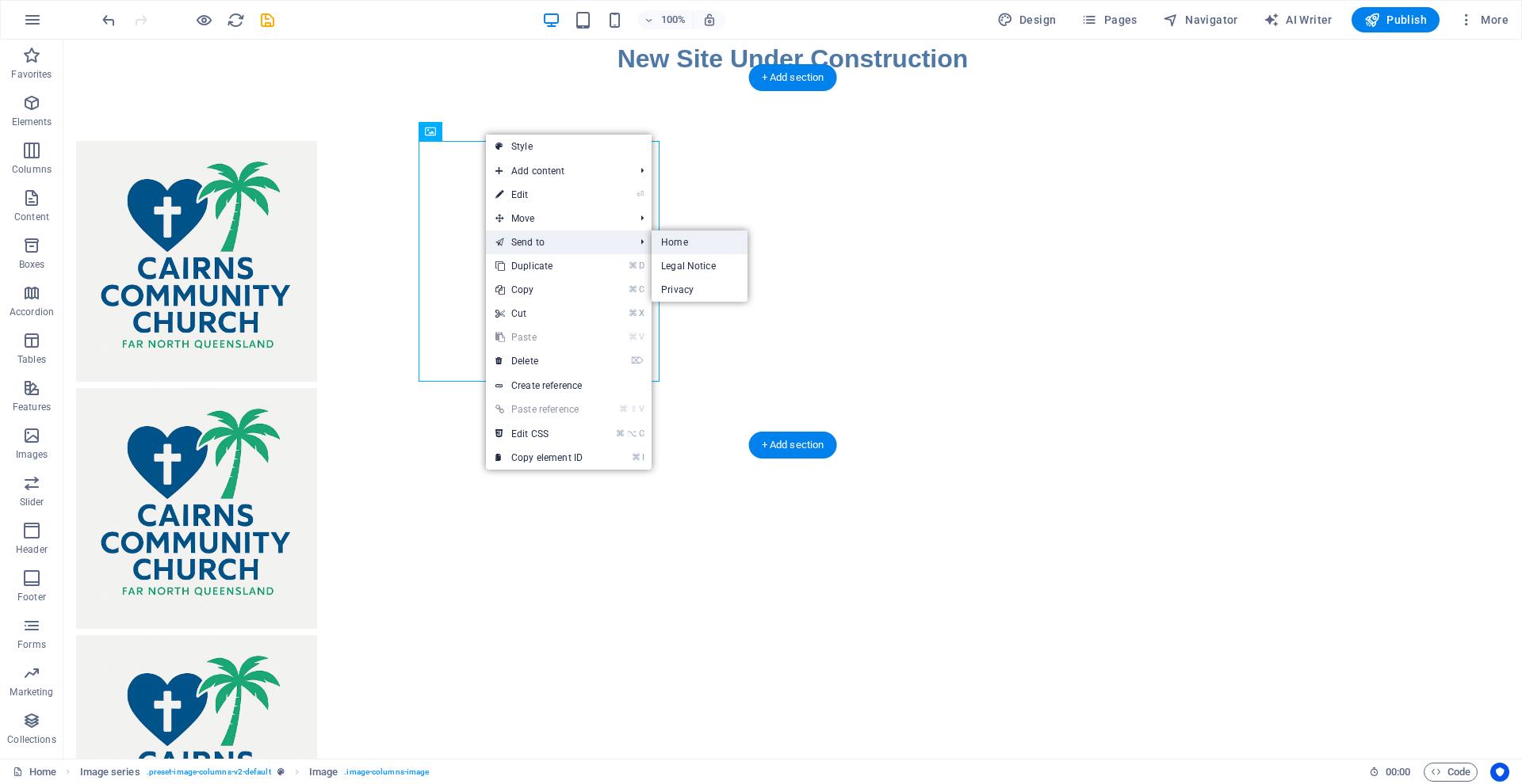
click at [673, 238] on link "Home" at bounding box center [700, 242] width 96 height 24
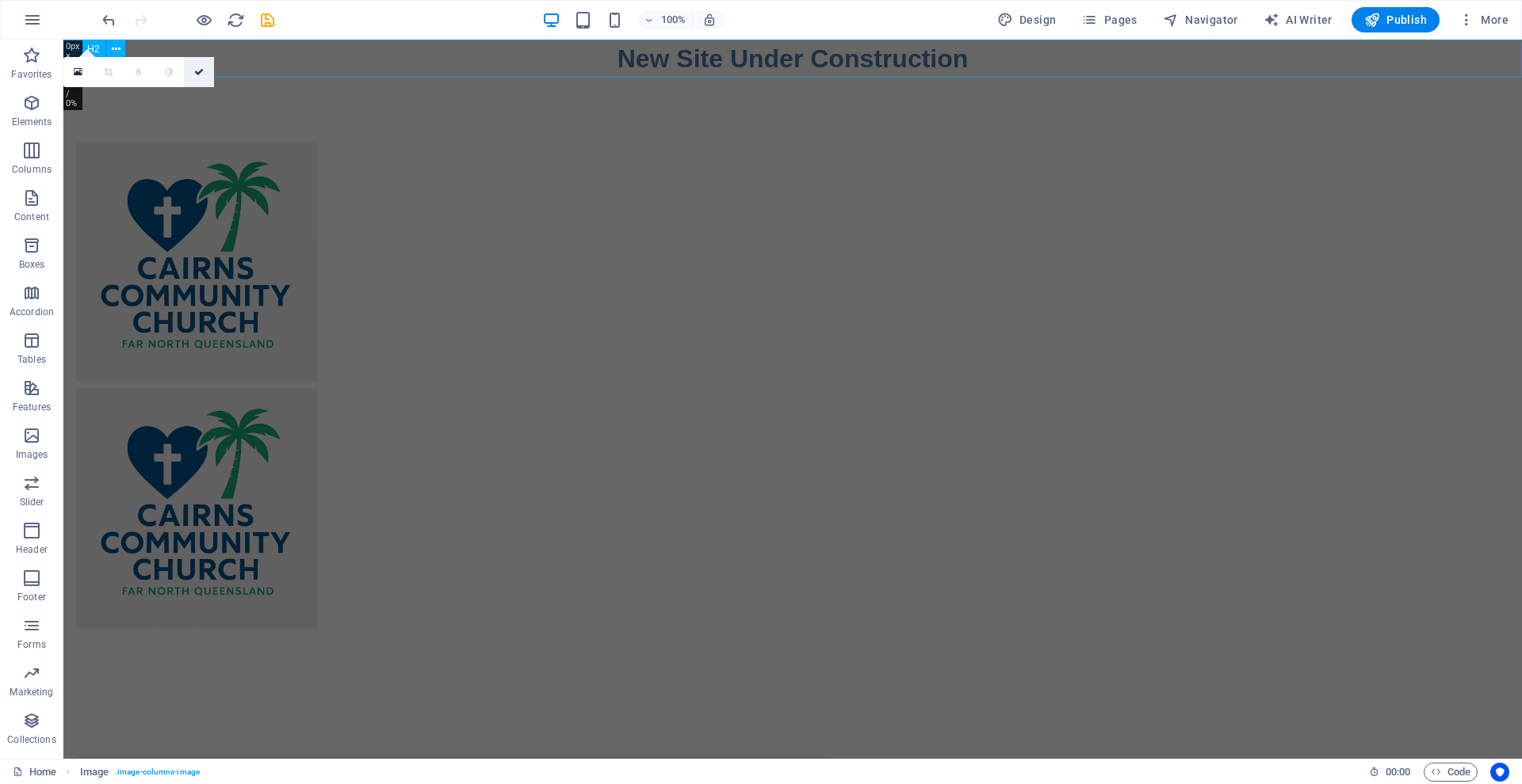
click at [199, 71] on icon at bounding box center [199, 72] width 10 height 10
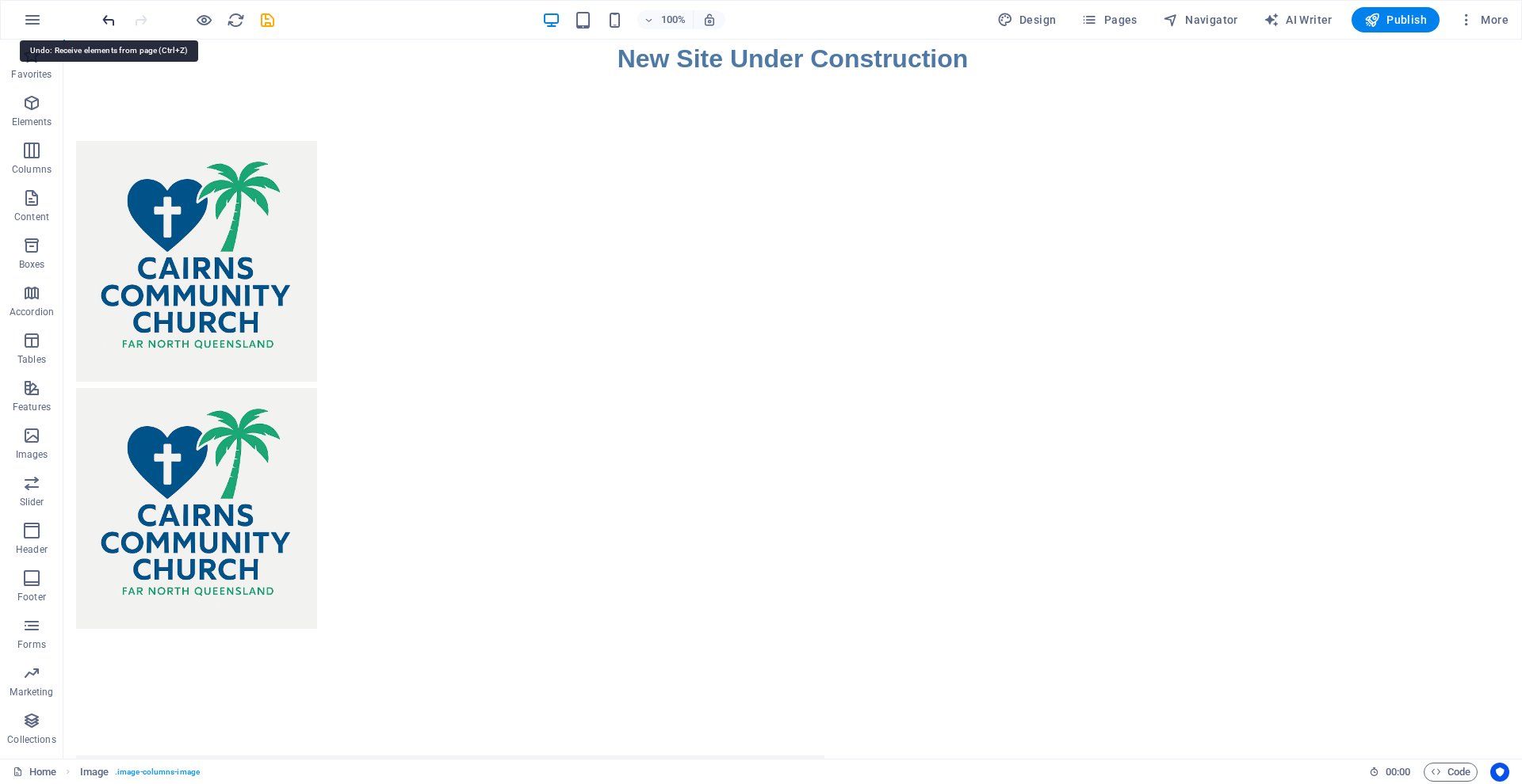
click at [109, 20] on icon "undo" at bounding box center [109, 20] width 19 height 19
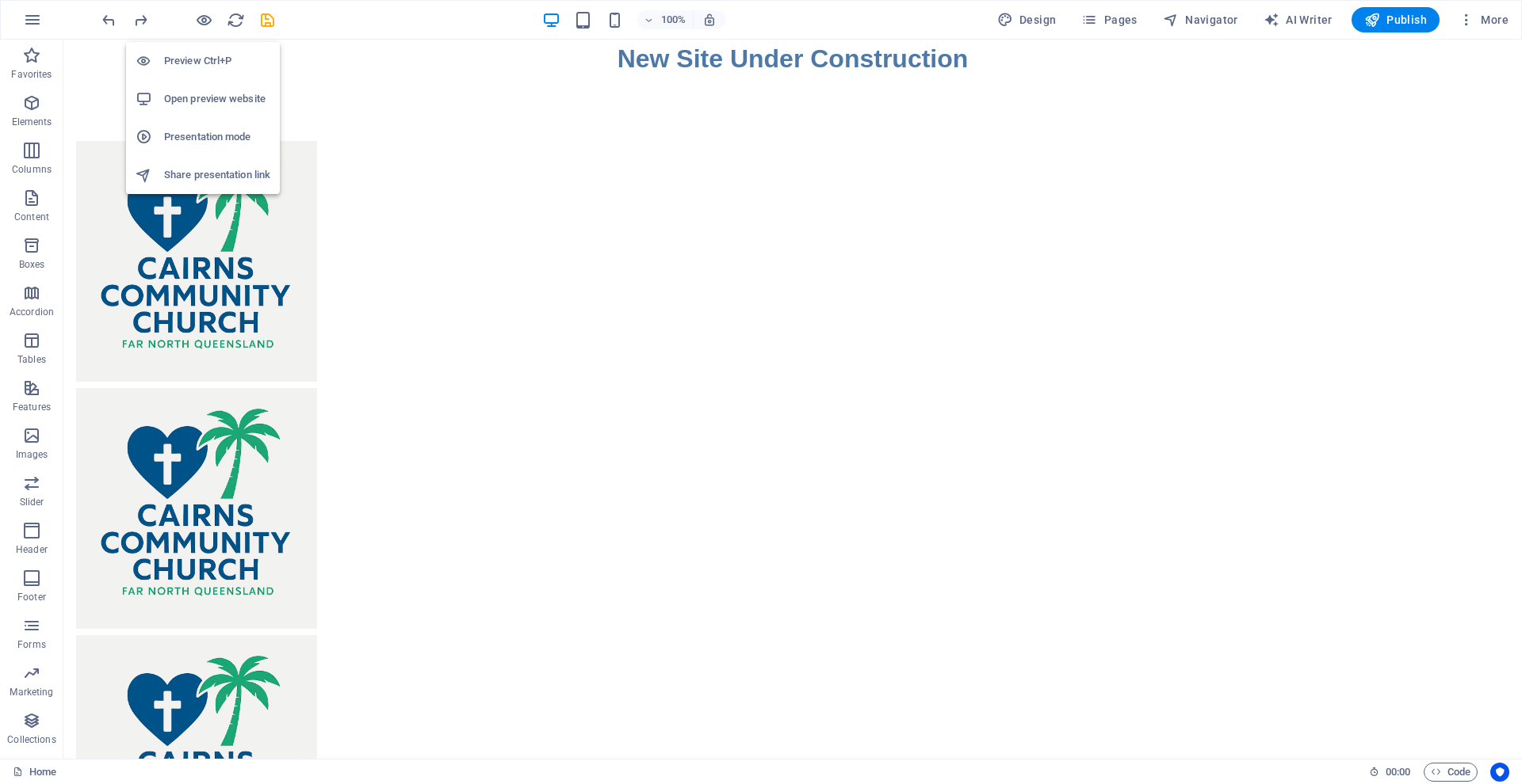
click at [195, 61] on h6 "Preview Ctrl+P" at bounding box center [217, 61] width 106 height 19
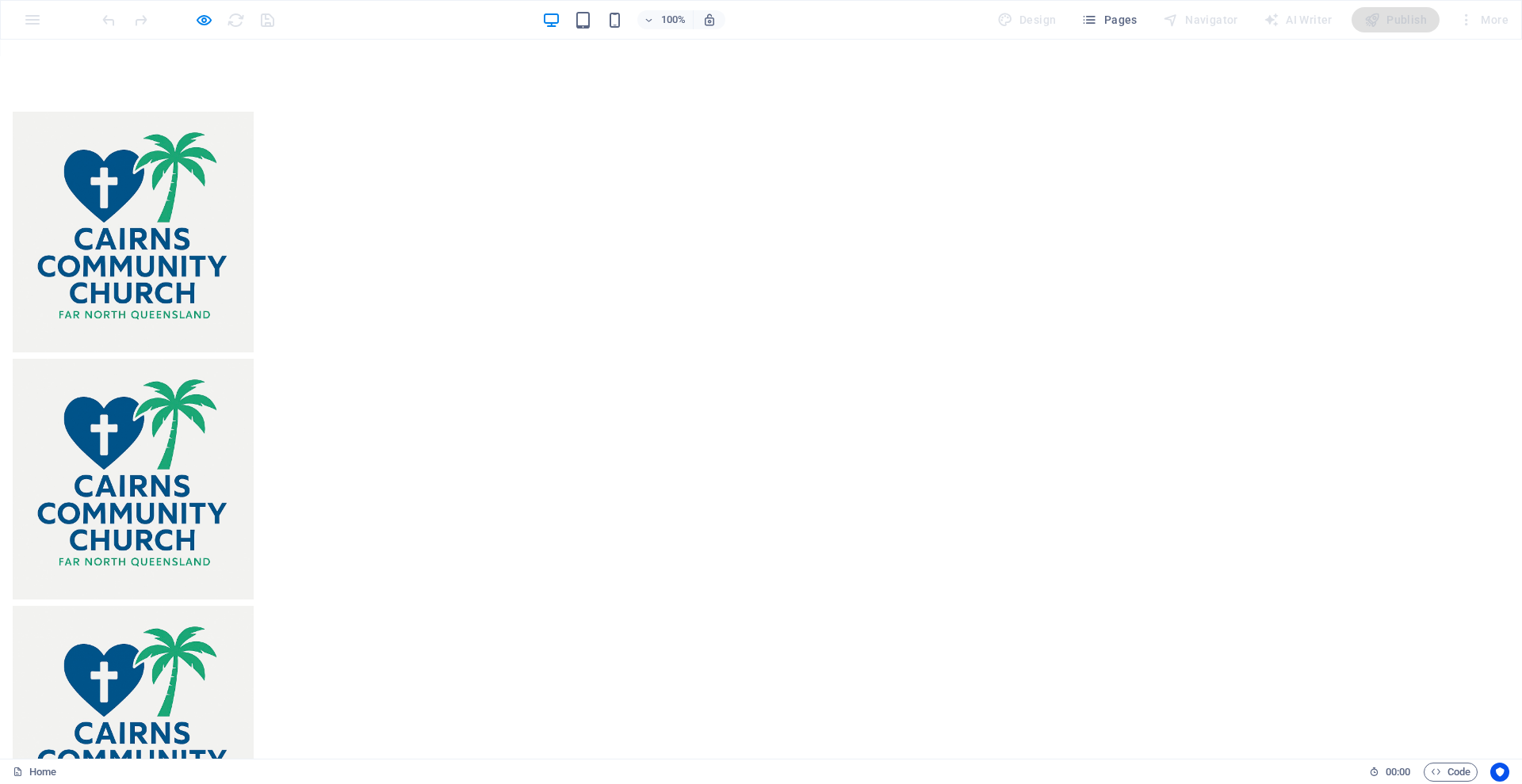
scroll to position [28, 0]
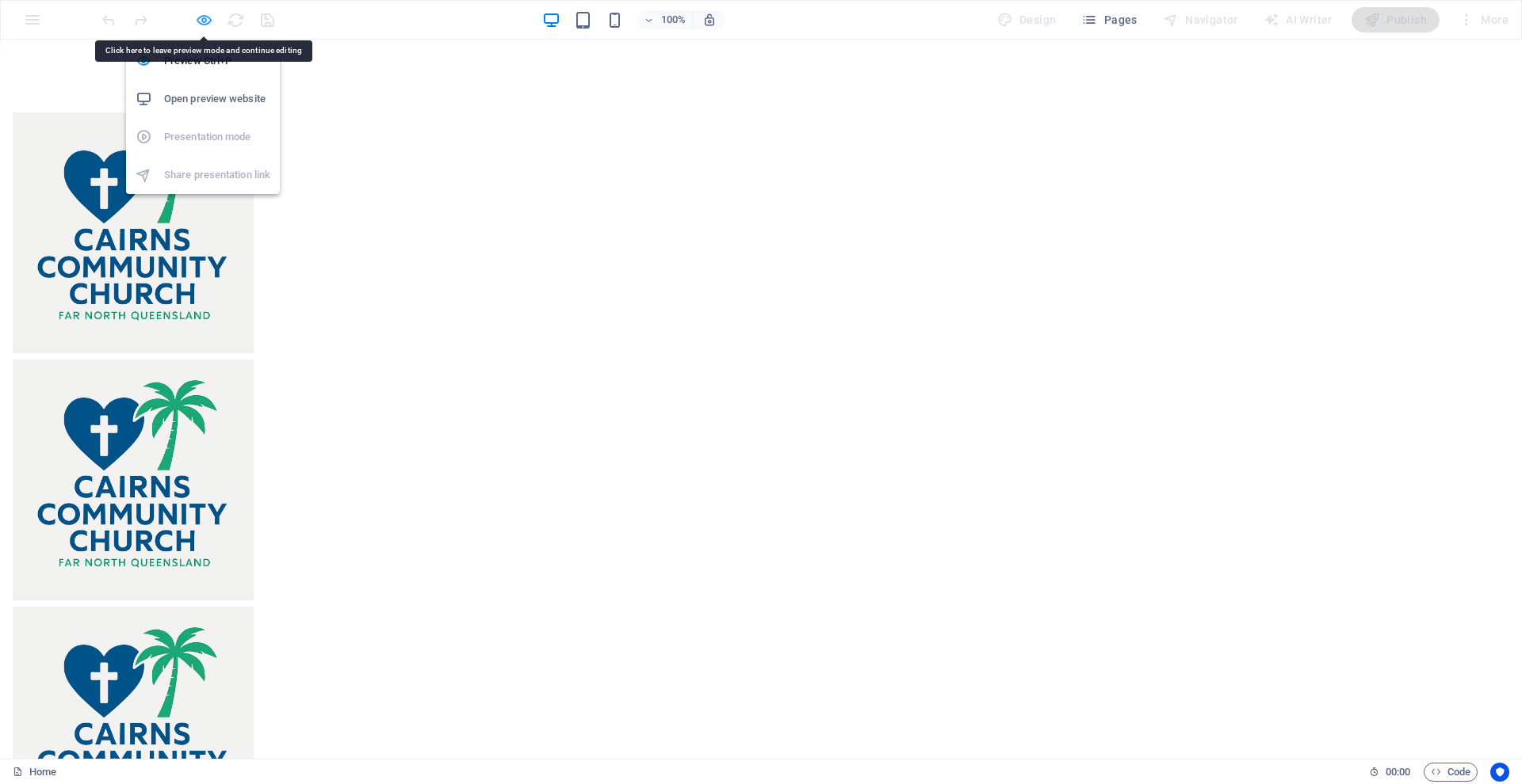
click at [201, 19] on icon "button" at bounding box center [204, 20] width 19 height 19
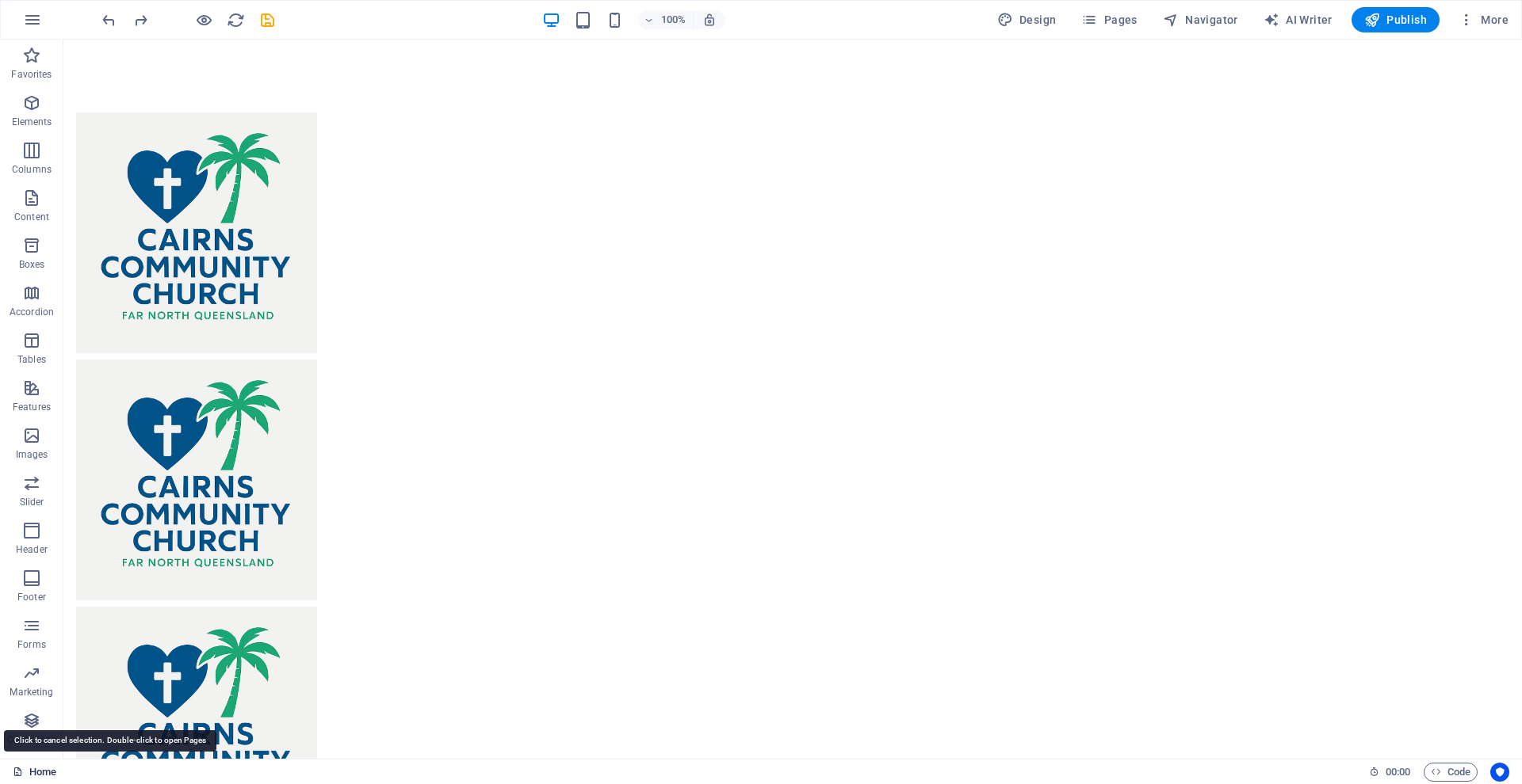
click at [41, 770] on link "Home" at bounding box center [34, 773] width 43 height 19
click at [31, 438] on icon "button" at bounding box center [32, 436] width 19 height 19
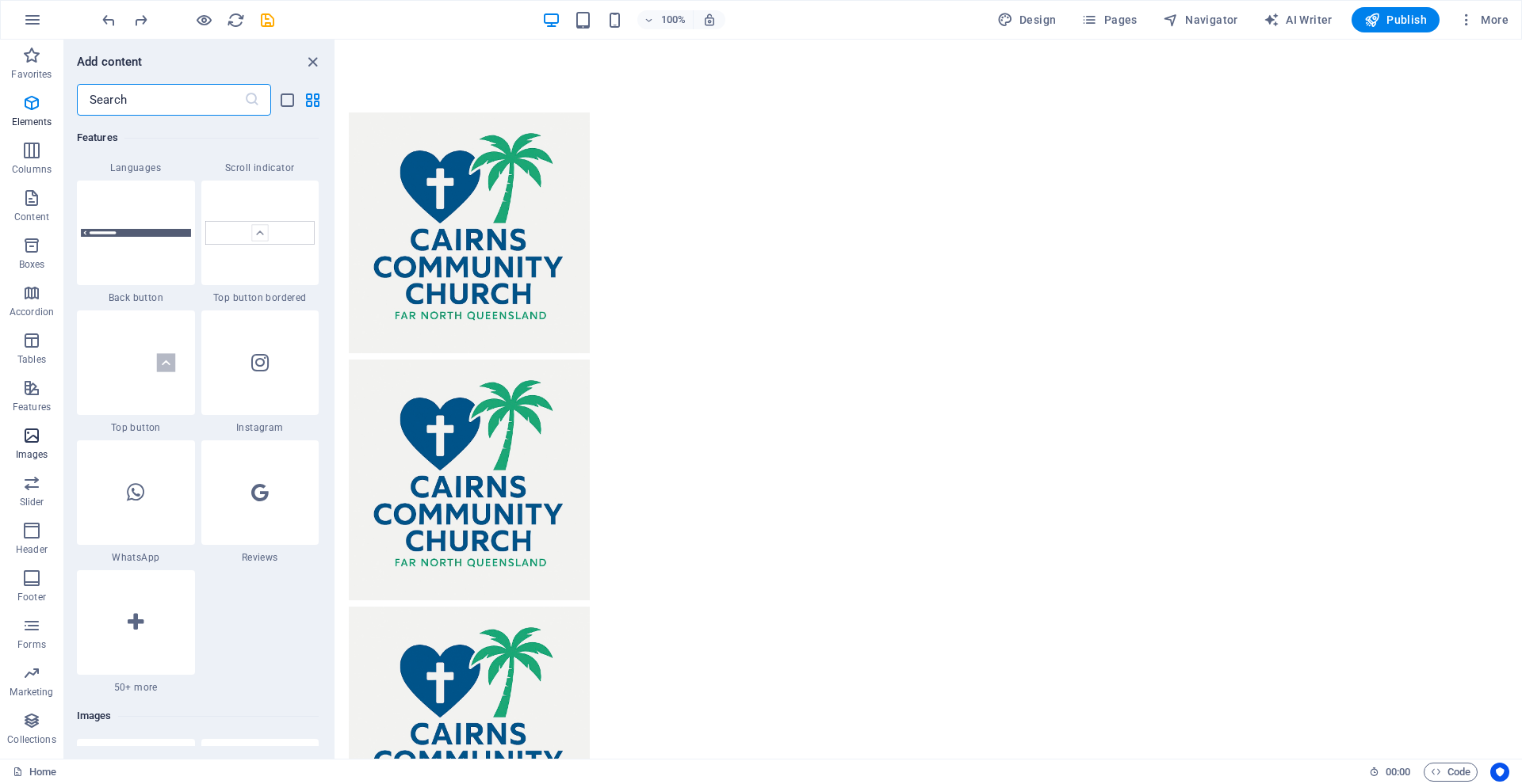
scroll to position [8032, 0]
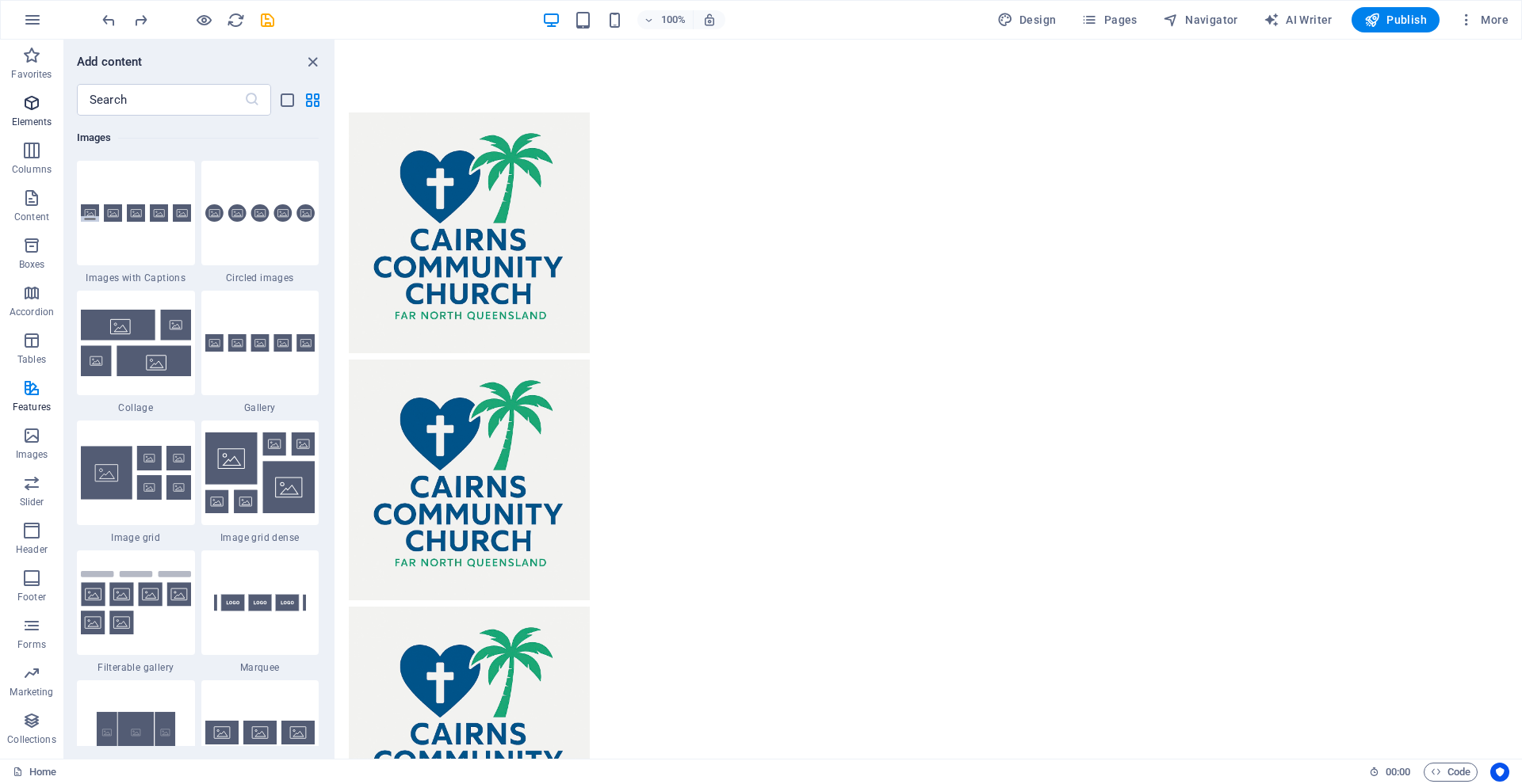
click at [30, 102] on icon "button" at bounding box center [32, 103] width 19 height 19
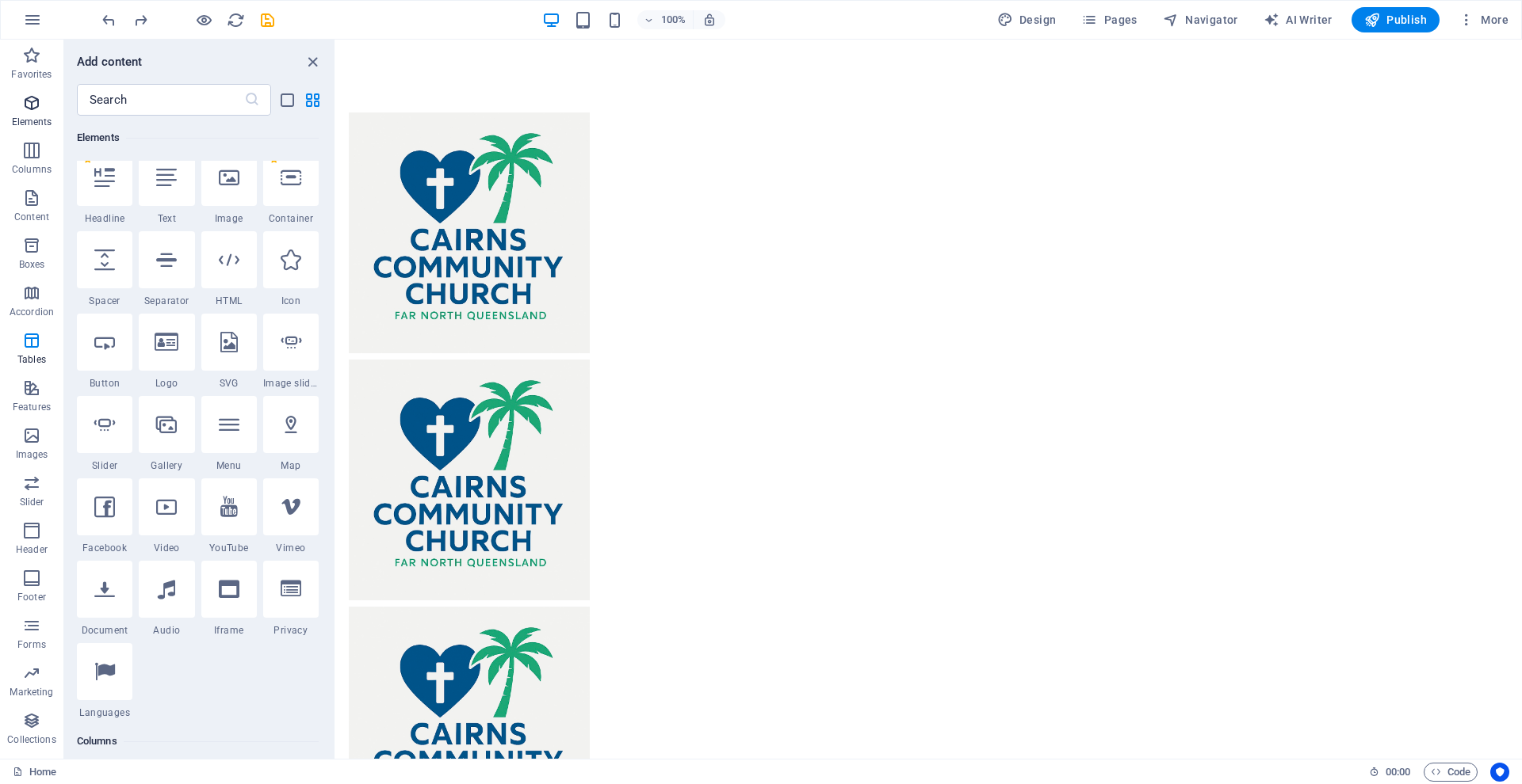
scroll to position [169, 0]
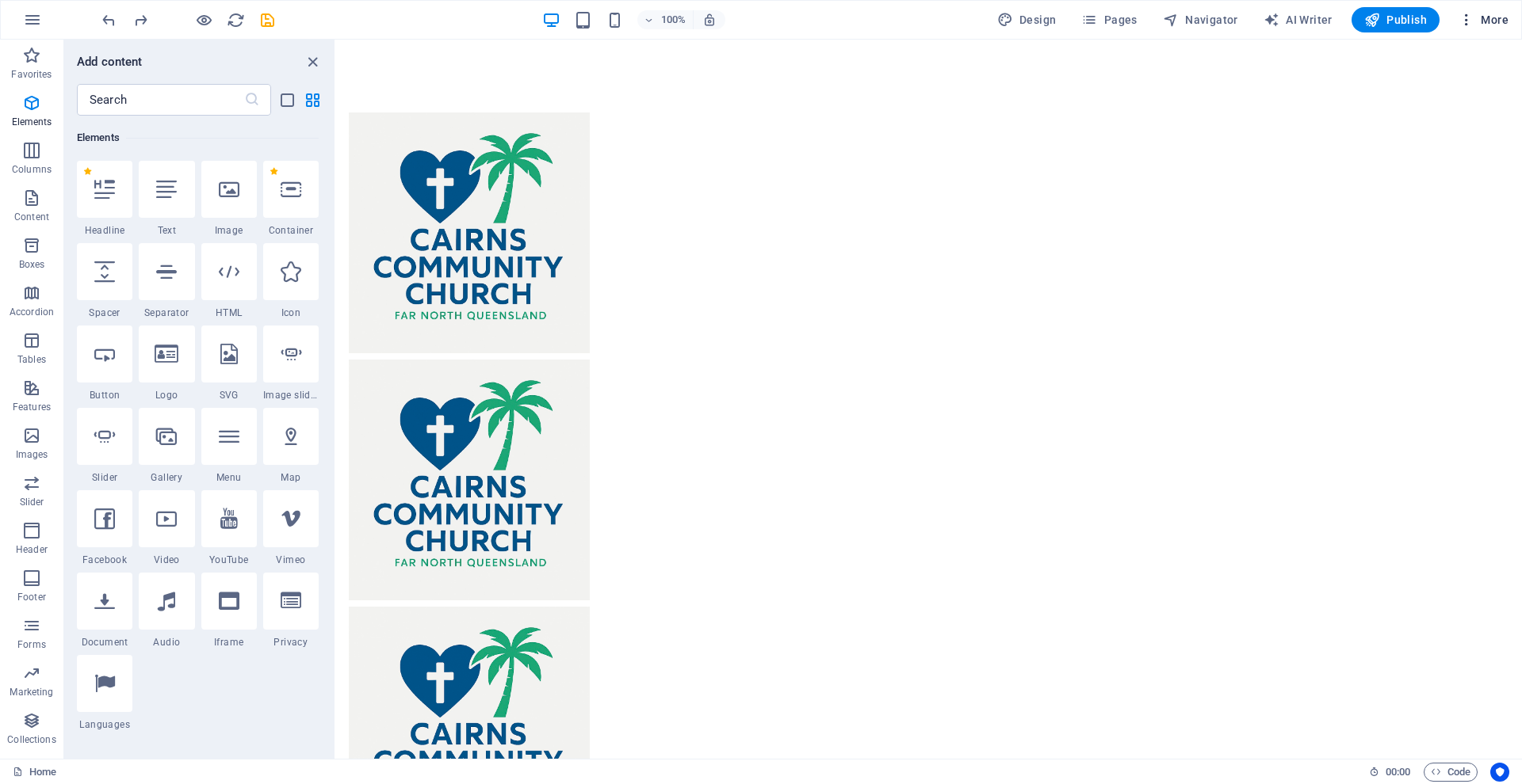
click at [1486, 19] on span "More" at bounding box center [1483, 19] width 50 height 16
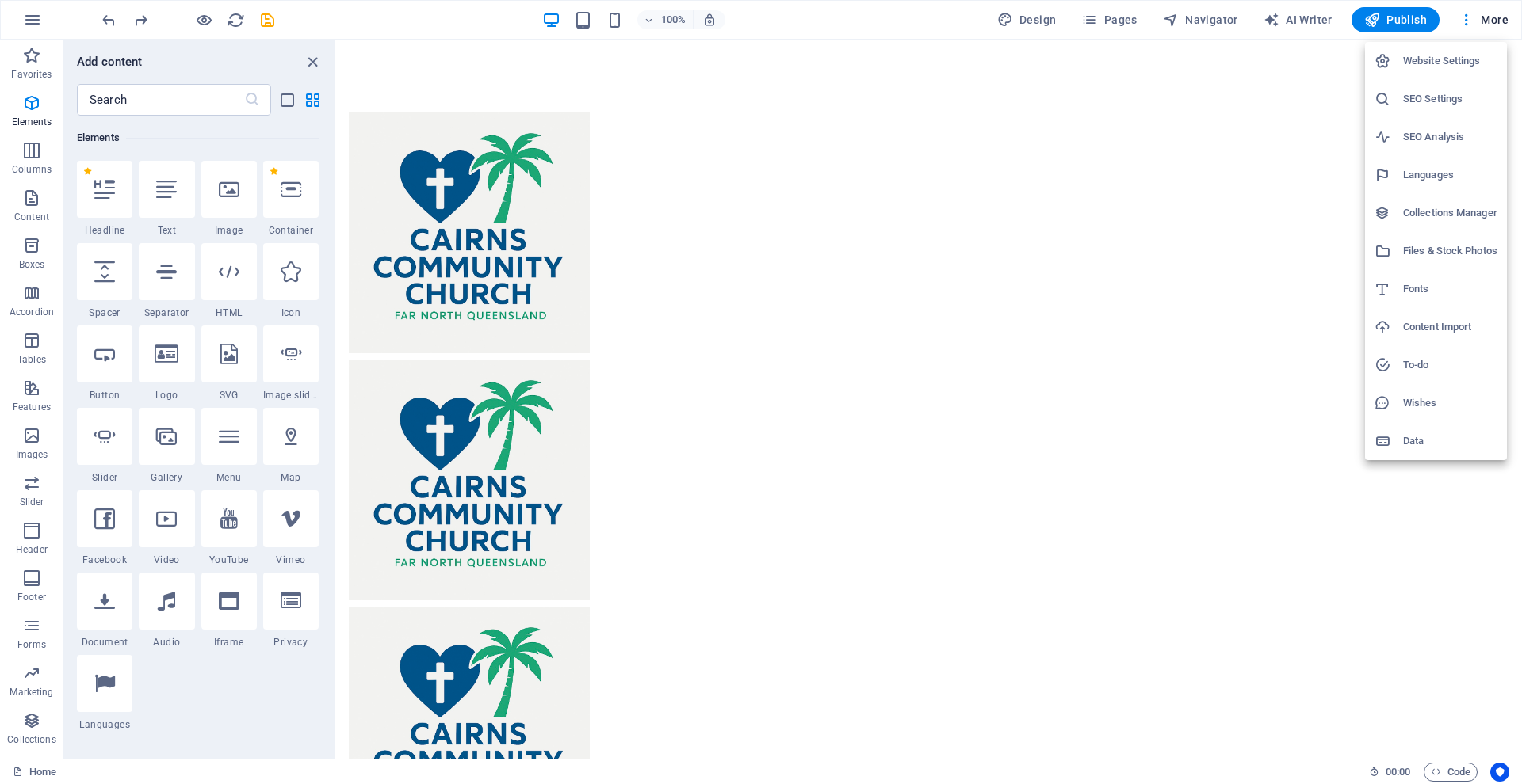
click at [1402, 19] on div at bounding box center [761, 392] width 1522 height 784
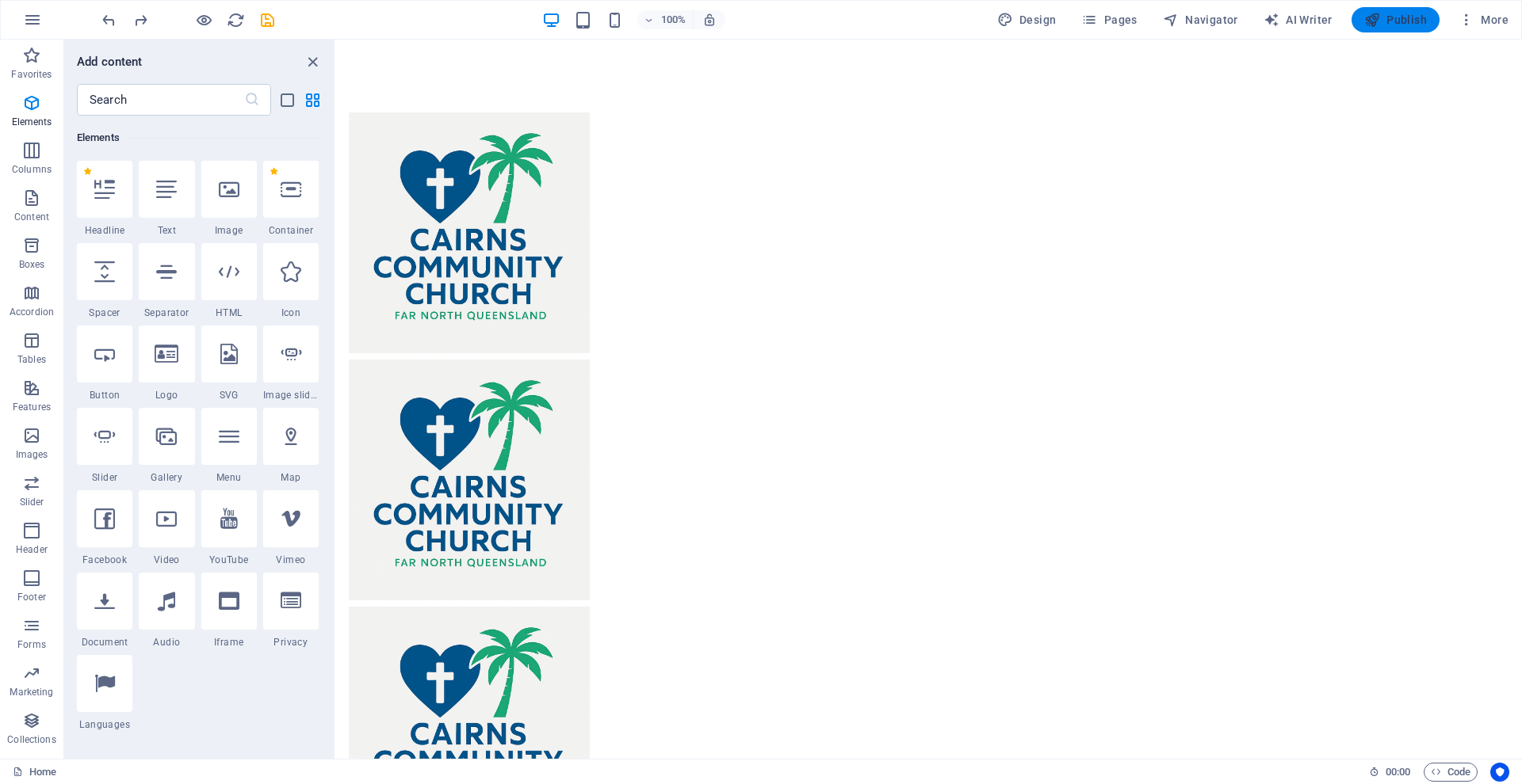
click at [1386, 20] on span "Publish" at bounding box center [1395, 19] width 63 height 16
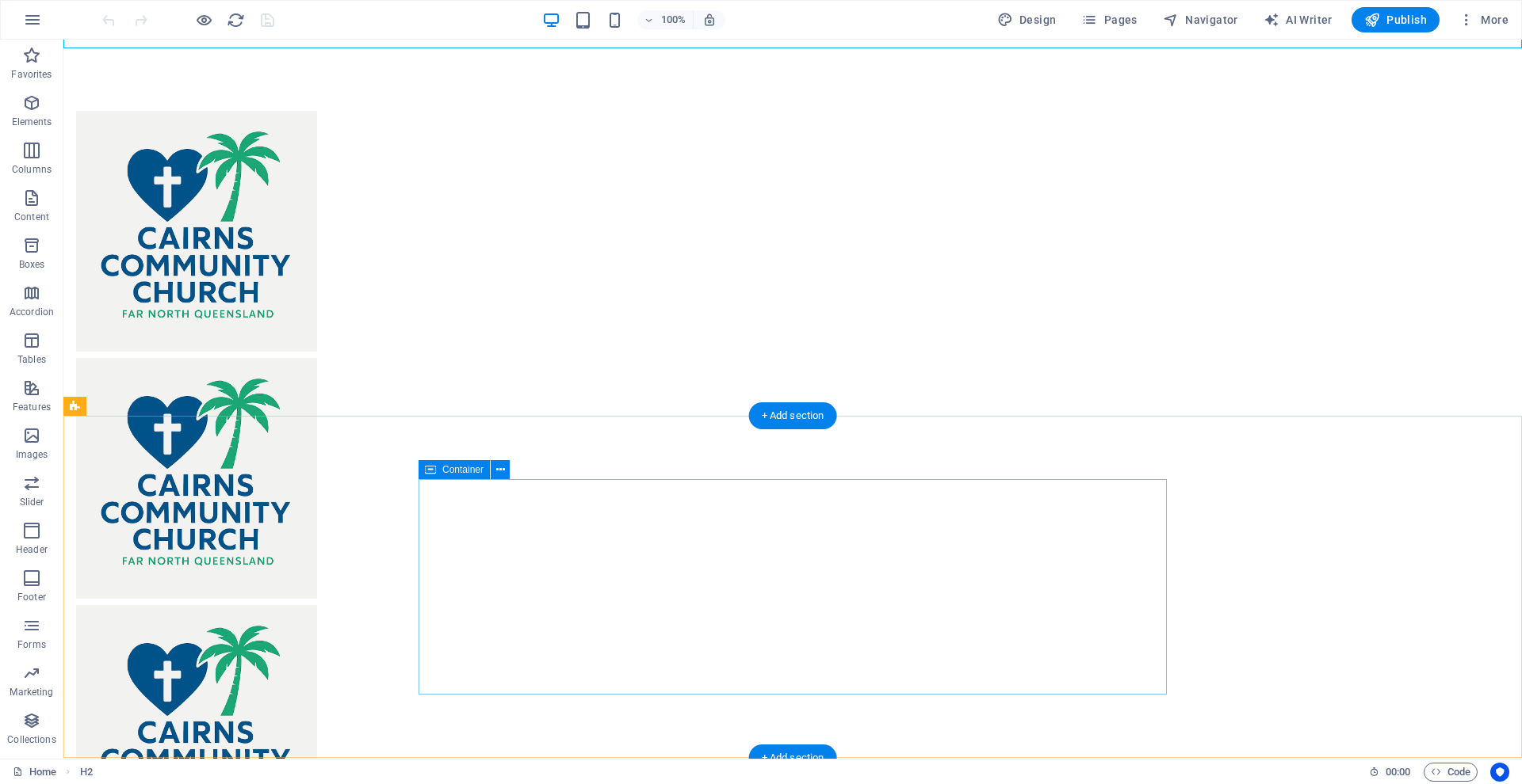
scroll to position [28, 0]
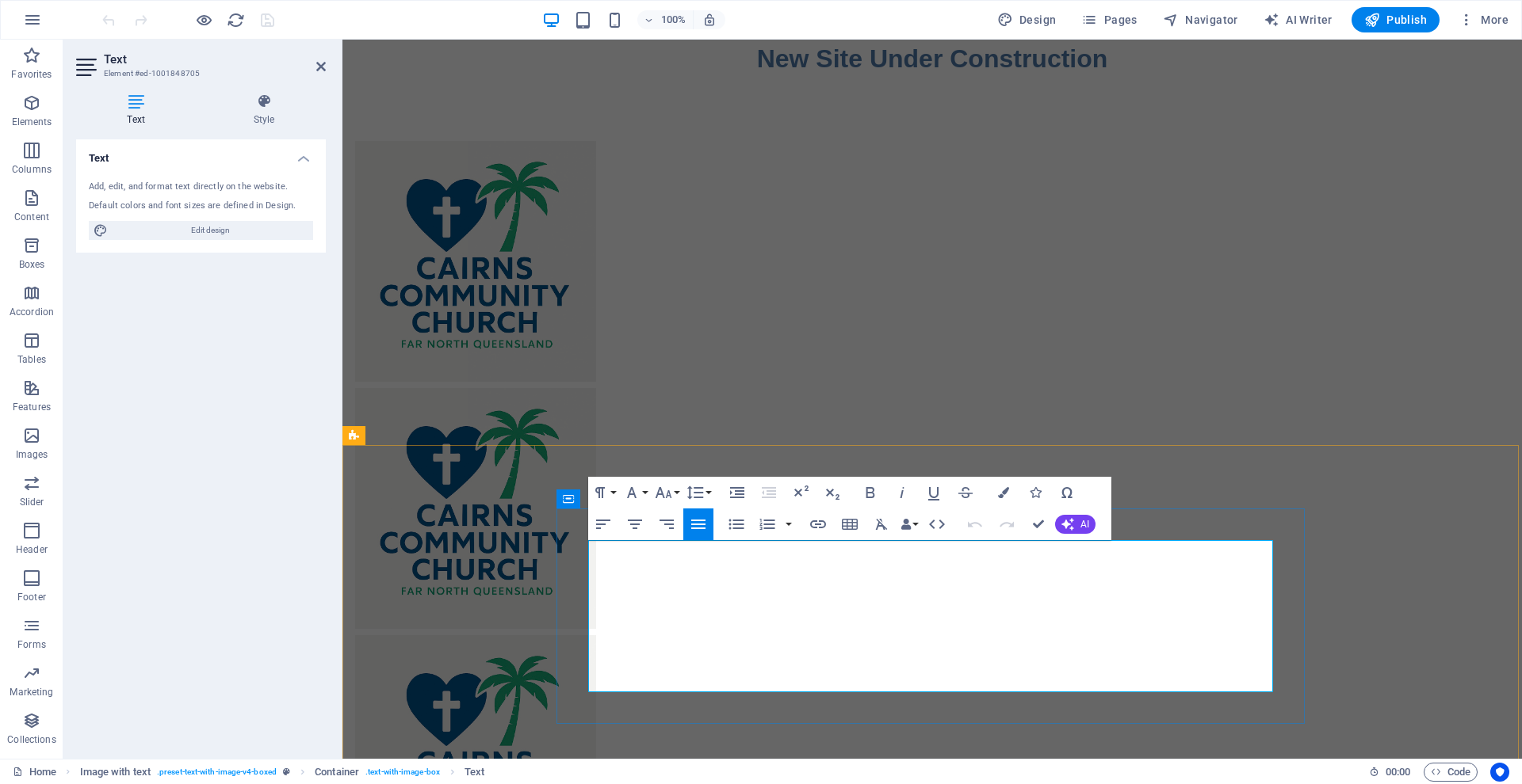
click at [28, 106] on icon "button" at bounding box center [32, 103] width 19 height 19
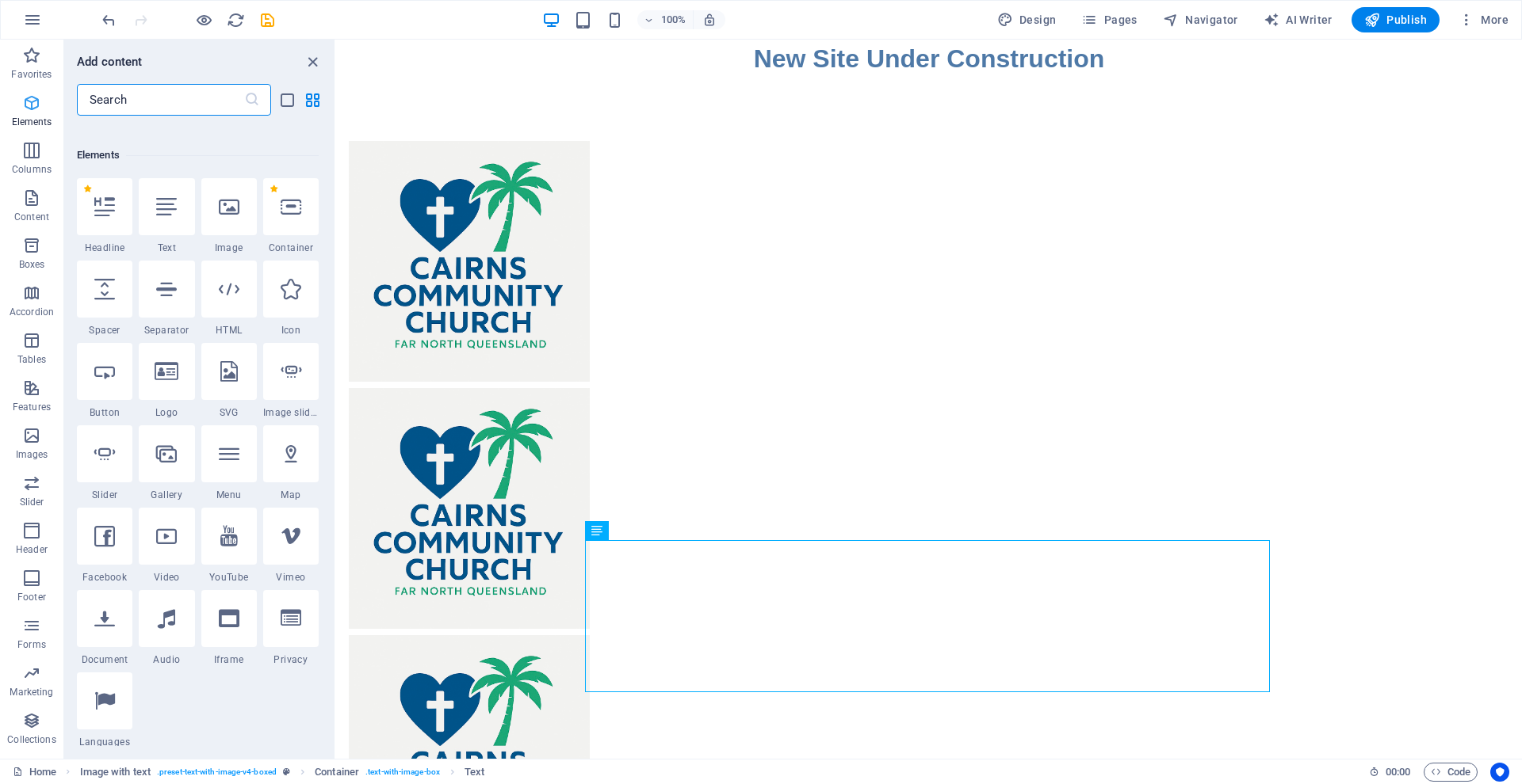
scroll to position [169, 0]
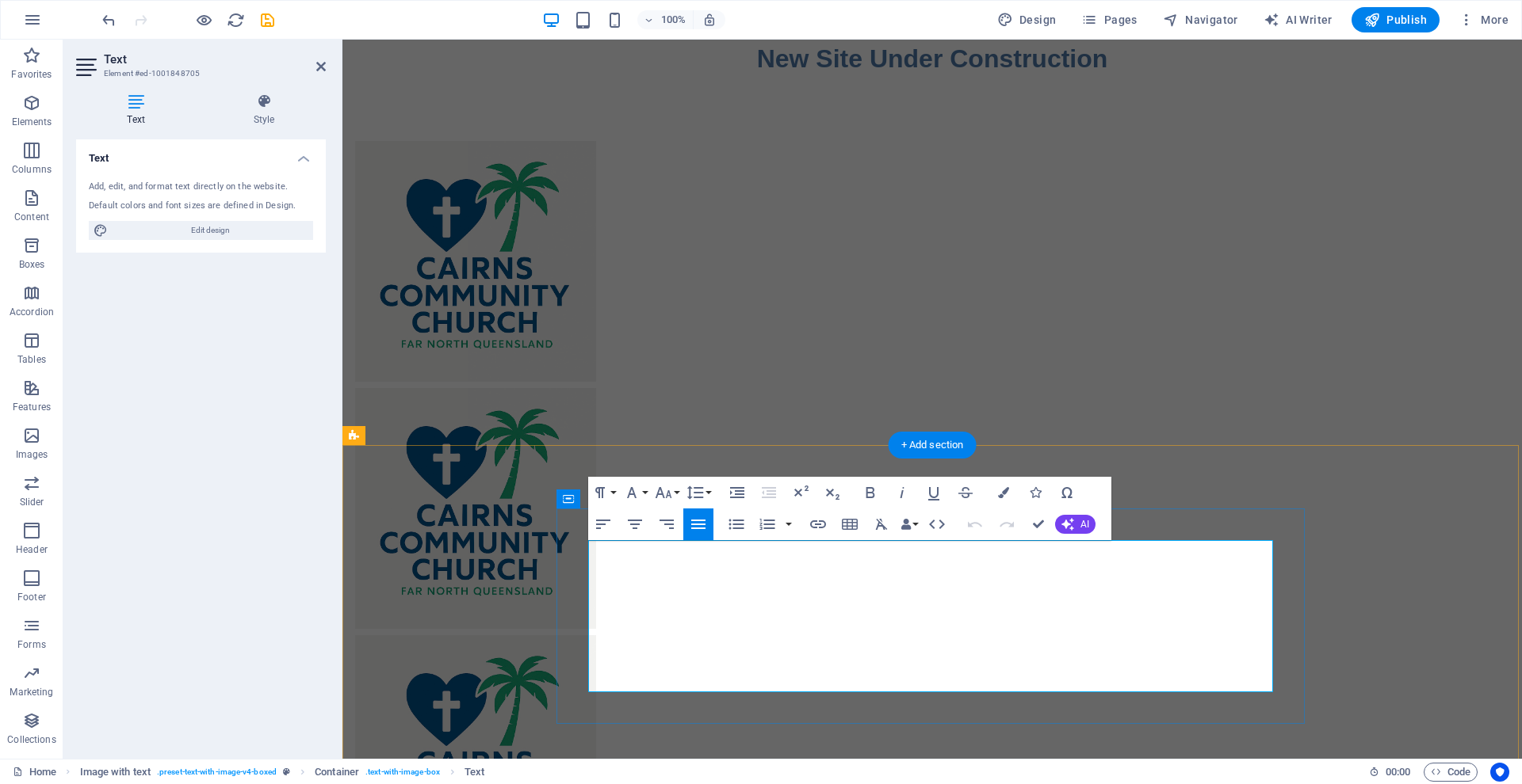
drag, startPoint x: 1044, startPoint y: 682, endPoint x: 1053, endPoint y: 682, distance: 9.0
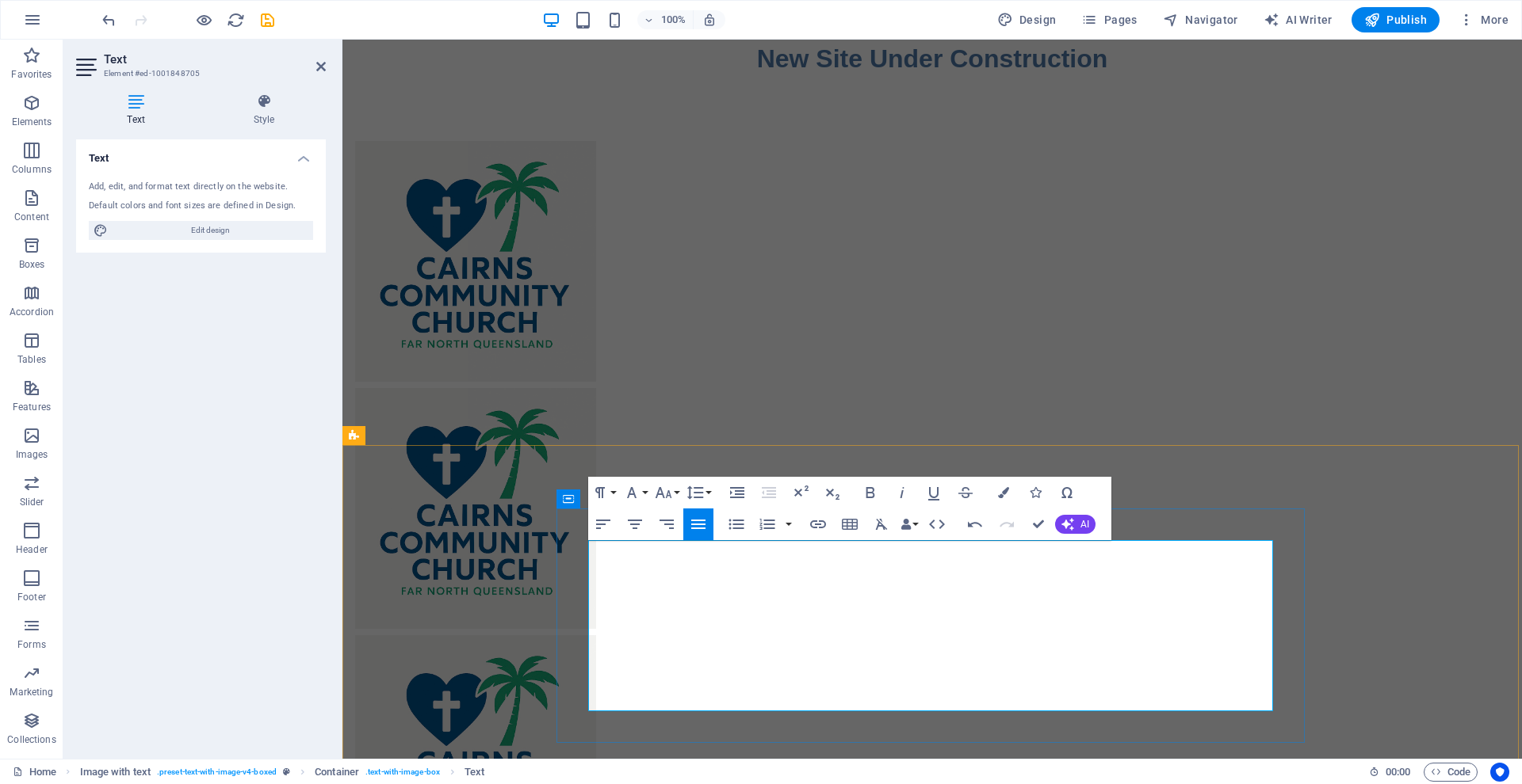
drag, startPoint x: 1104, startPoint y: 663, endPoint x: 1214, endPoint y: 663, distance: 110.0
drag, startPoint x: 695, startPoint y: 482, endPoint x: 974, endPoint y: 482, distance: 279.0
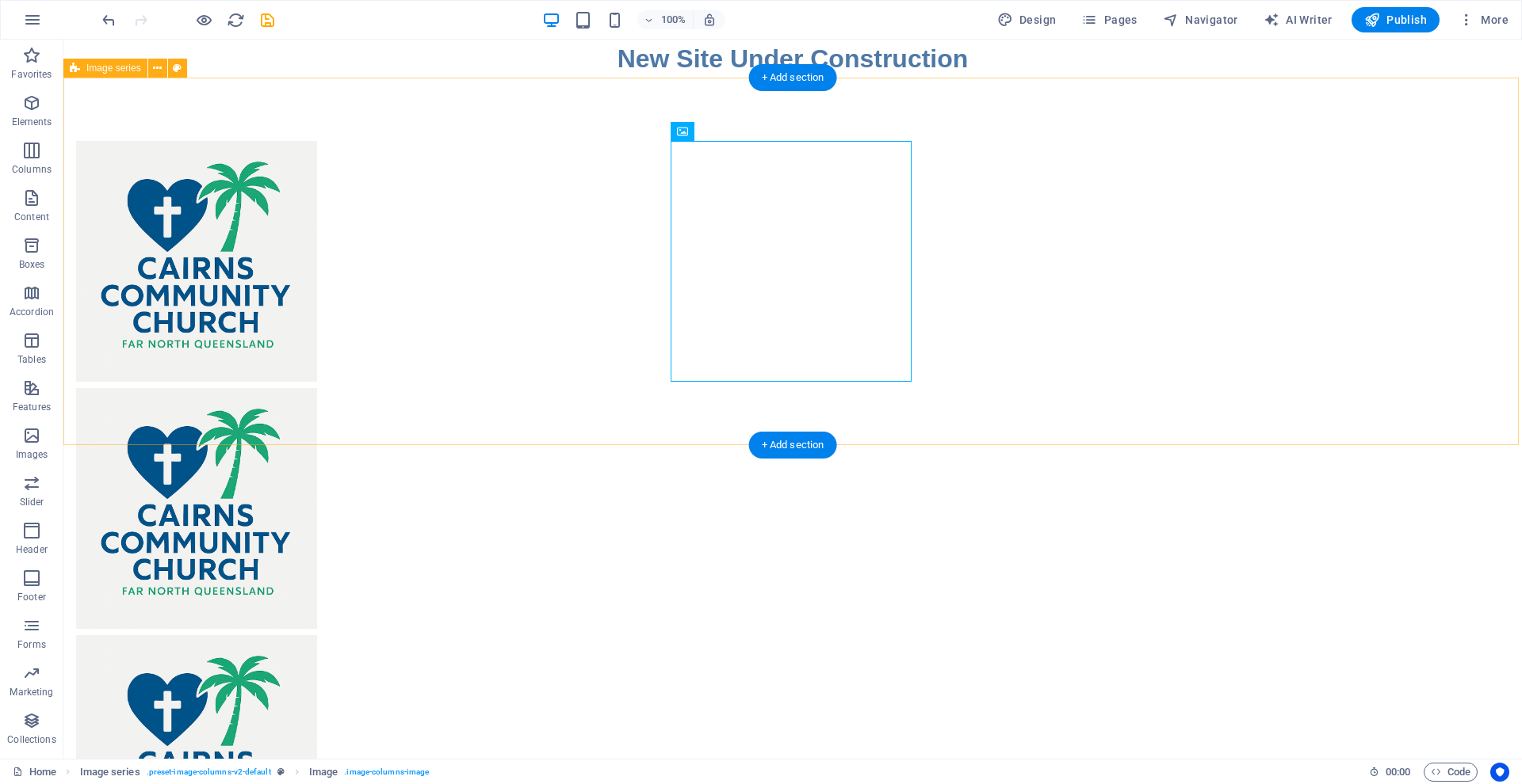
click at [1298, 254] on div at bounding box center [792, 509] width 1458 height 862
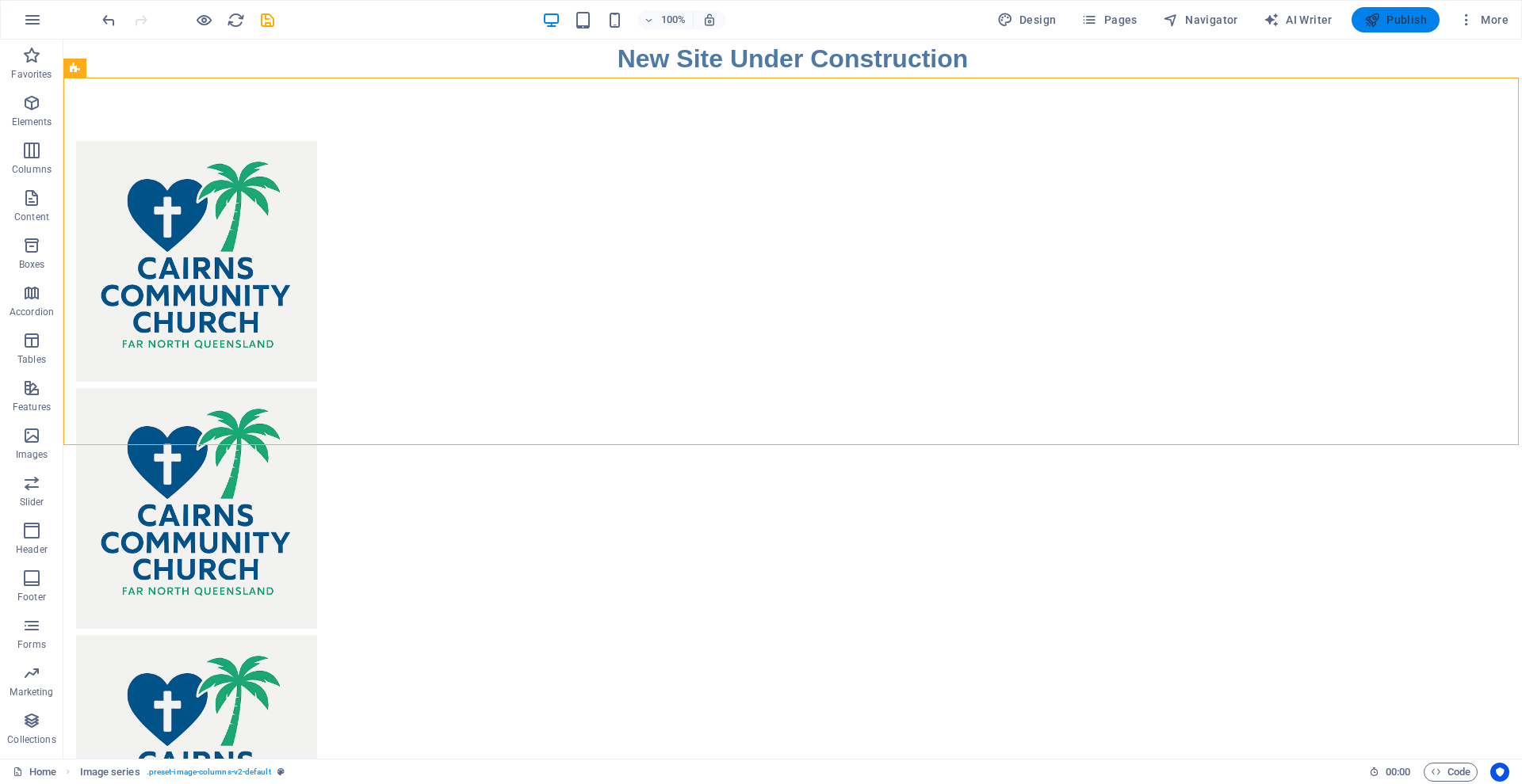
click at [1392, 19] on span "Publish" at bounding box center [1395, 19] width 63 height 16
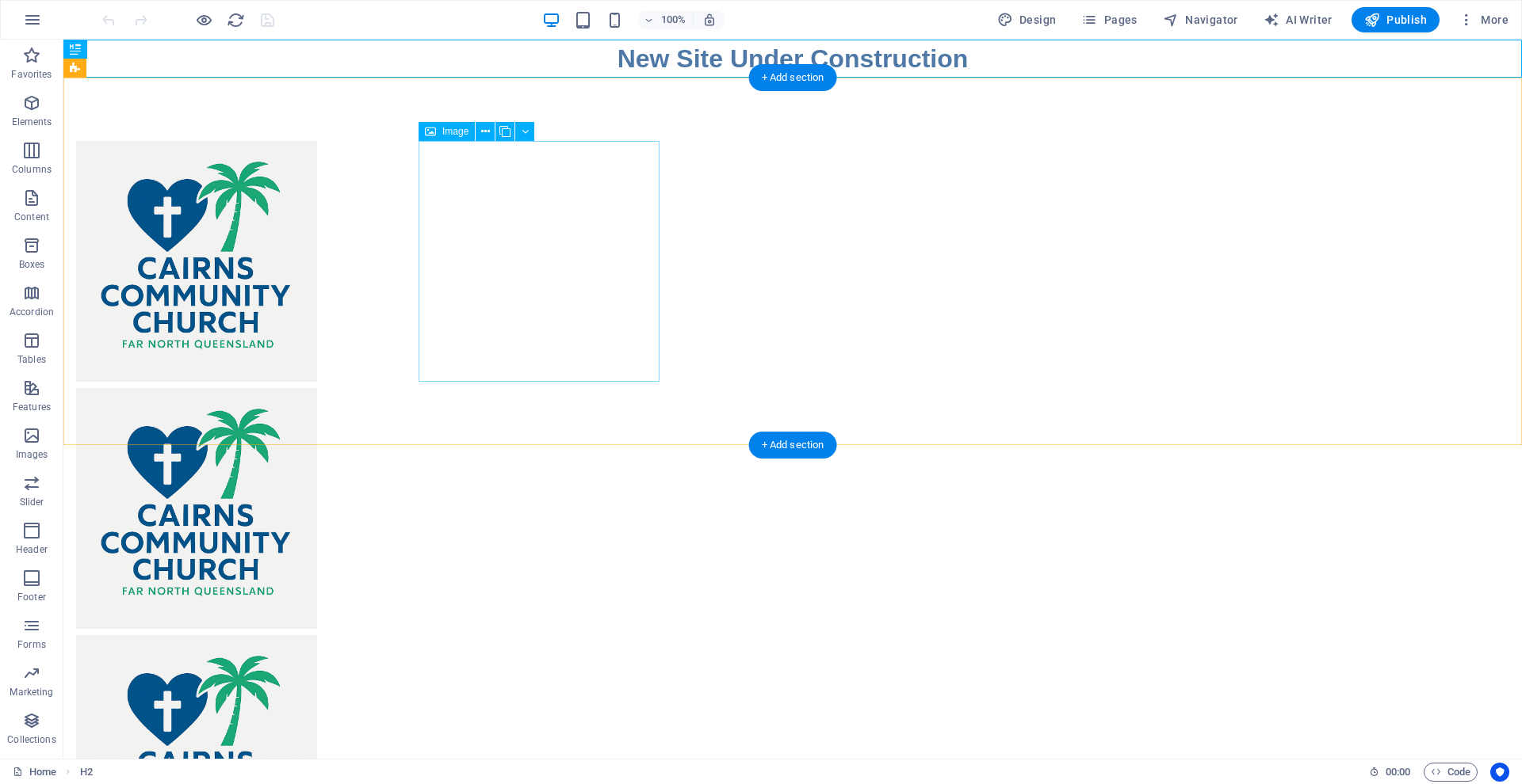
click at [466, 133] on span "Image" at bounding box center [456, 132] width 27 height 10
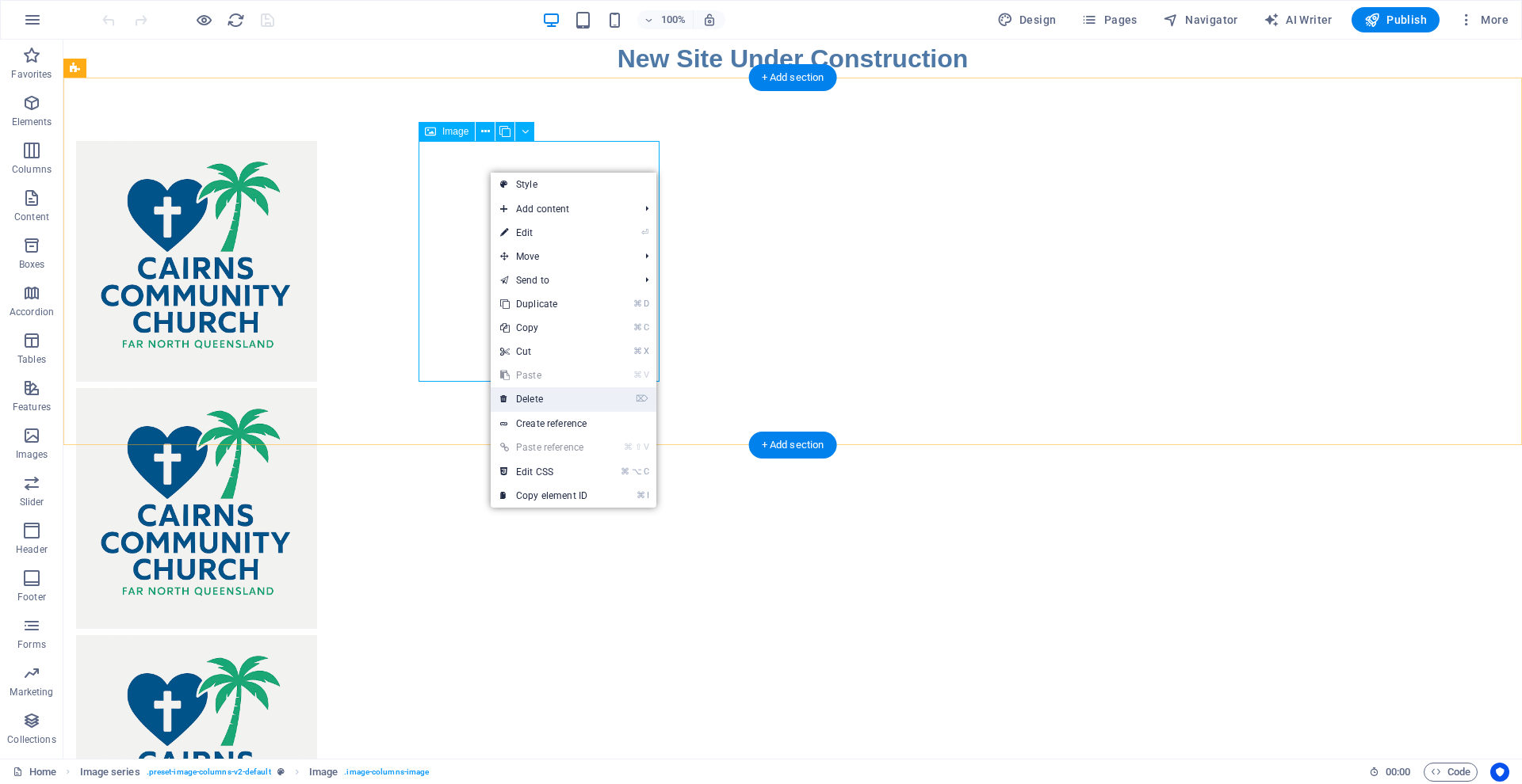
drag, startPoint x: 526, startPoint y: 398, endPoint x: 463, endPoint y: 358, distance: 74.6
click at [526, 398] on link "⌦ Delete" at bounding box center [543, 399] width 106 height 24
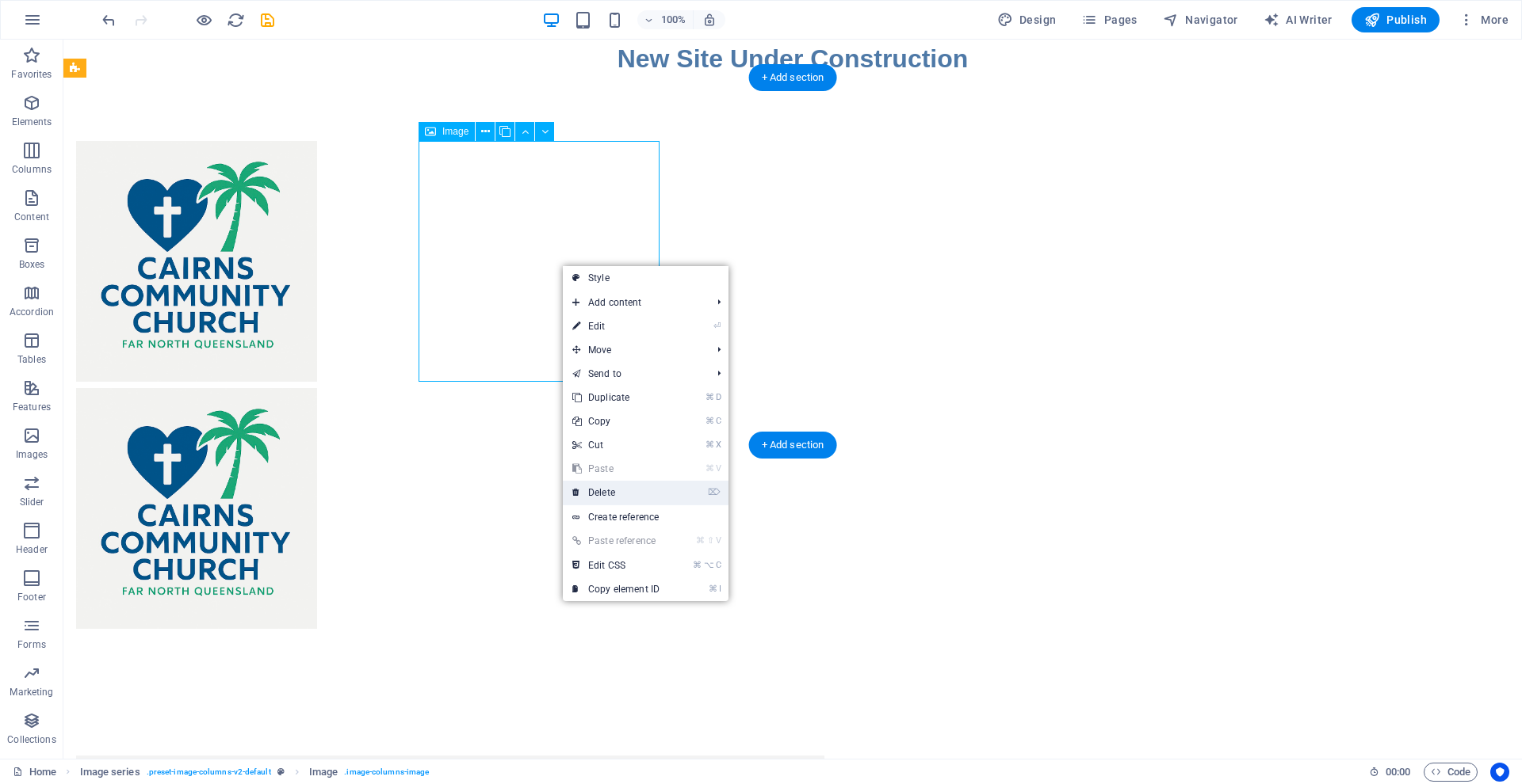
drag, startPoint x: 599, startPoint y: 490, endPoint x: 535, endPoint y: 451, distance: 74.9
click at [599, 490] on link "⌦ Delete" at bounding box center [616, 493] width 106 height 24
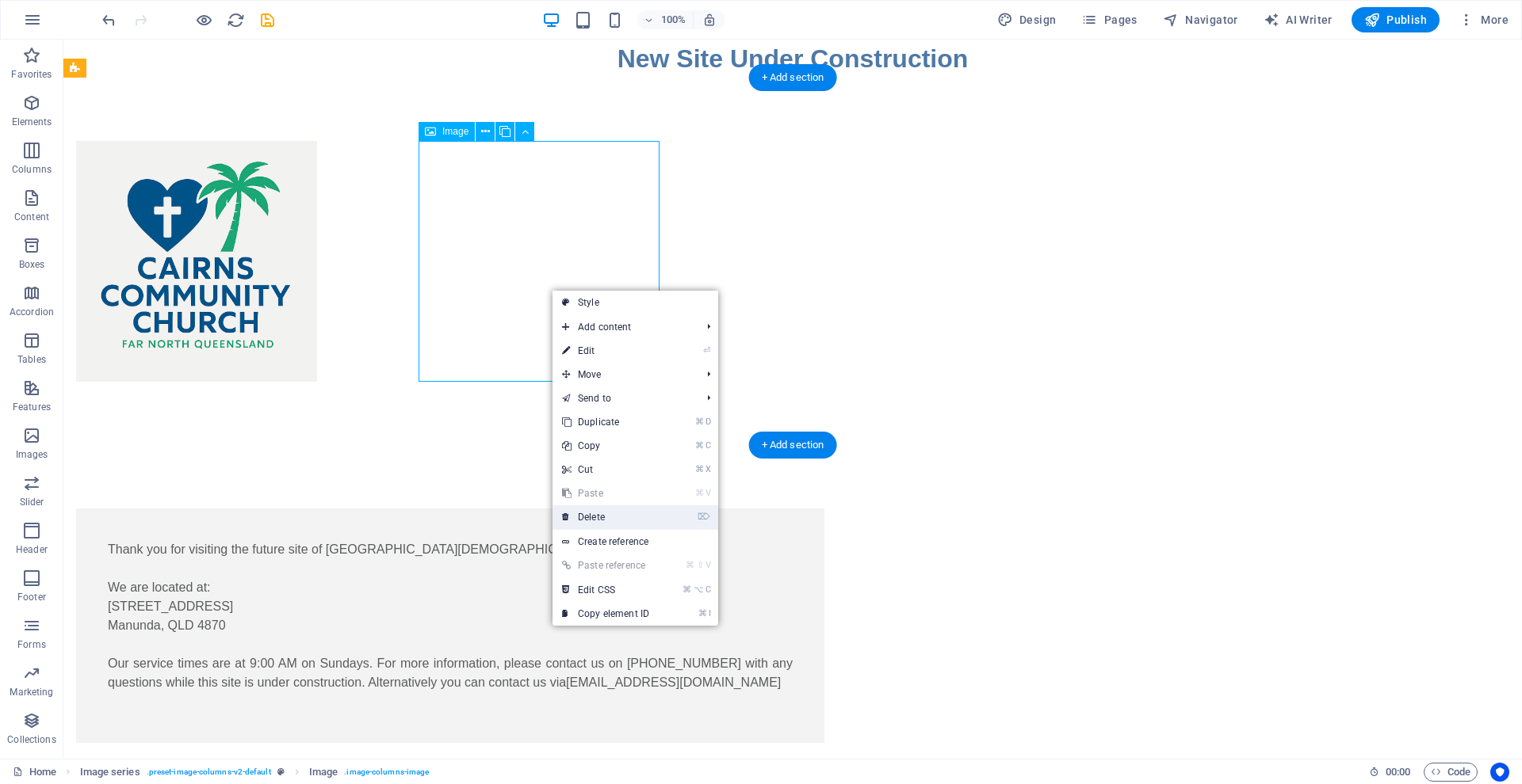
click at [593, 516] on link "⌦ Delete" at bounding box center [605, 516] width 106 height 24
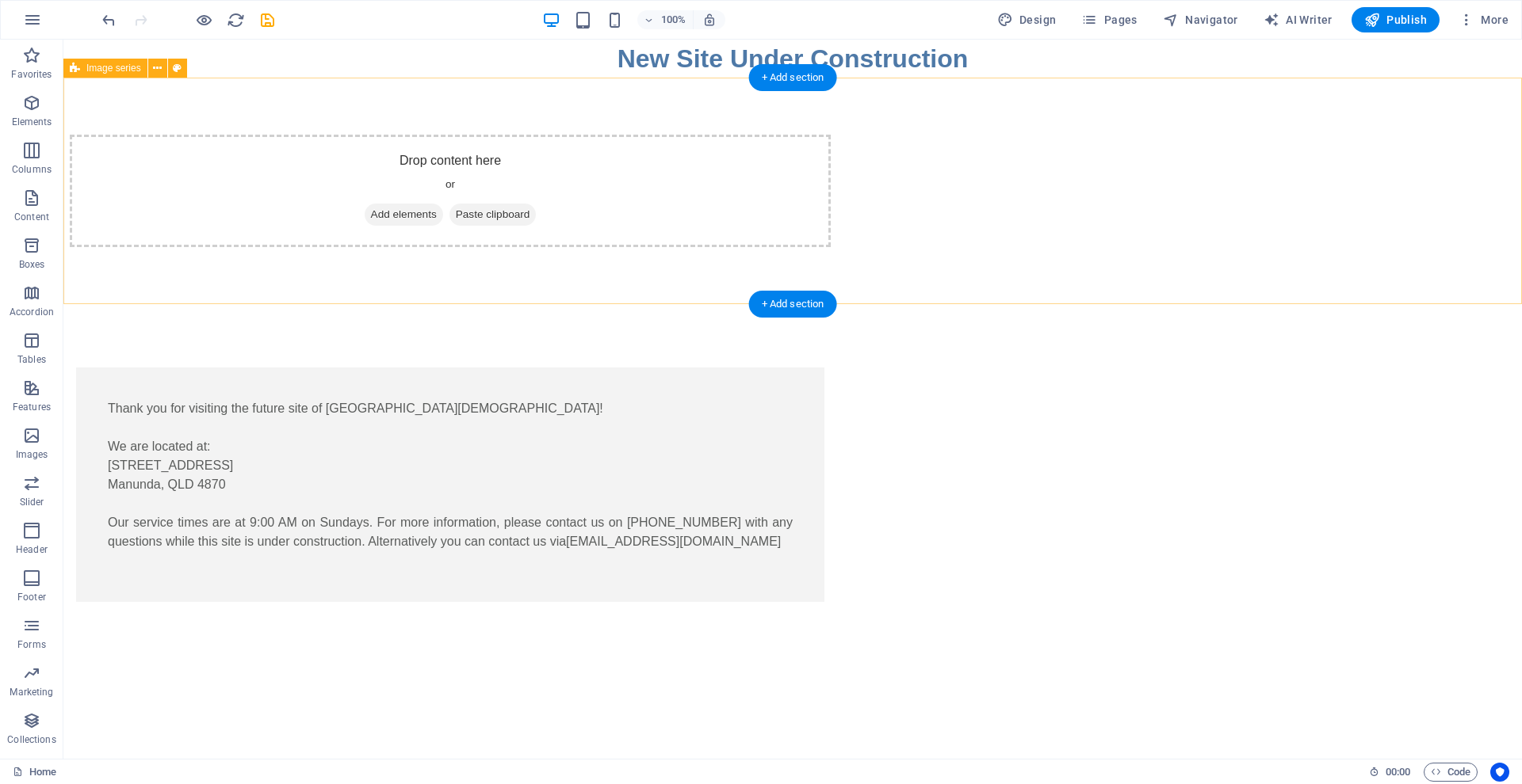
click at [371, 215] on icon at bounding box center [371, 215] width 0 height 0
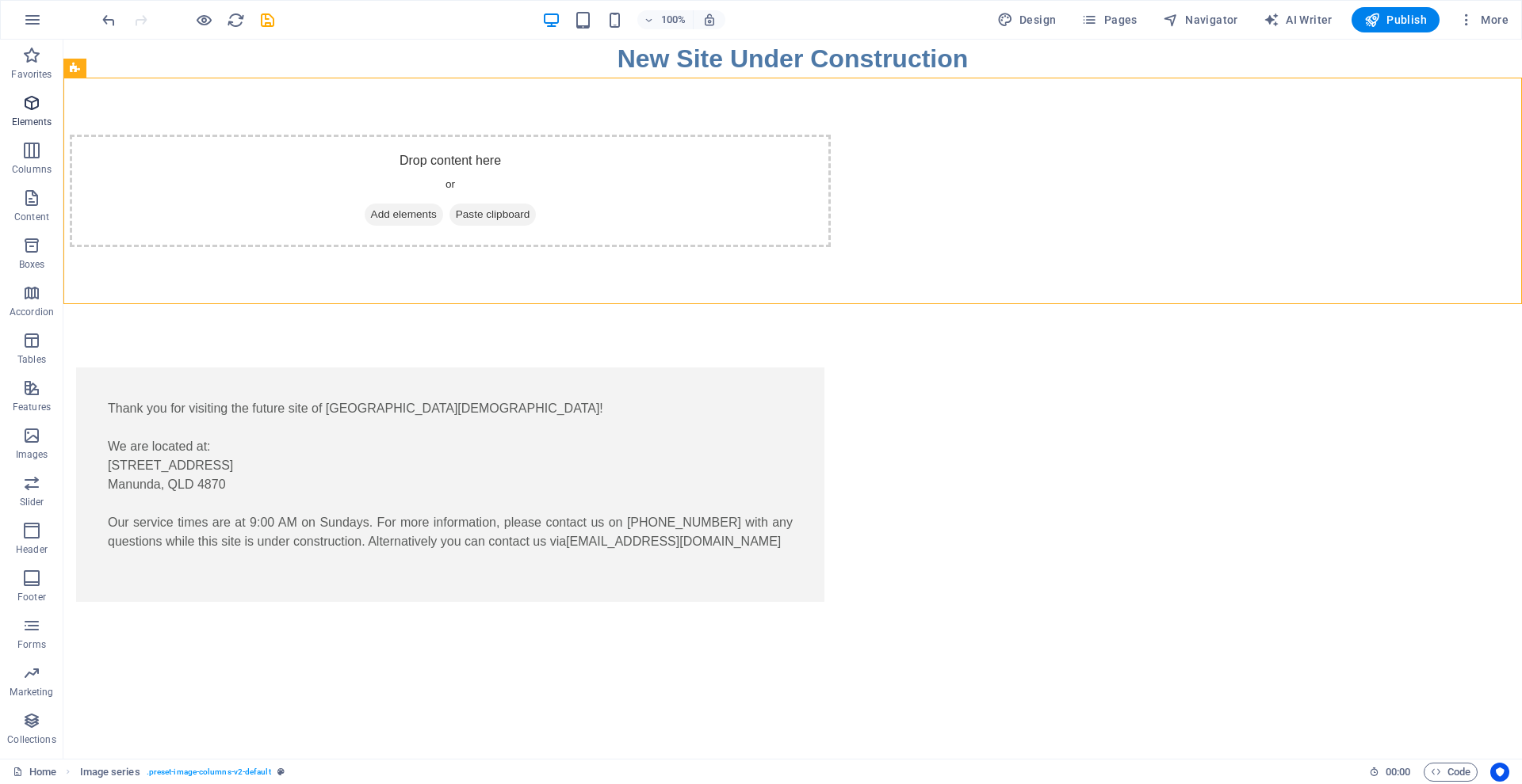
click at [34, 115] on span "Elements" at bounding box center [32, 112] width 64 height 38
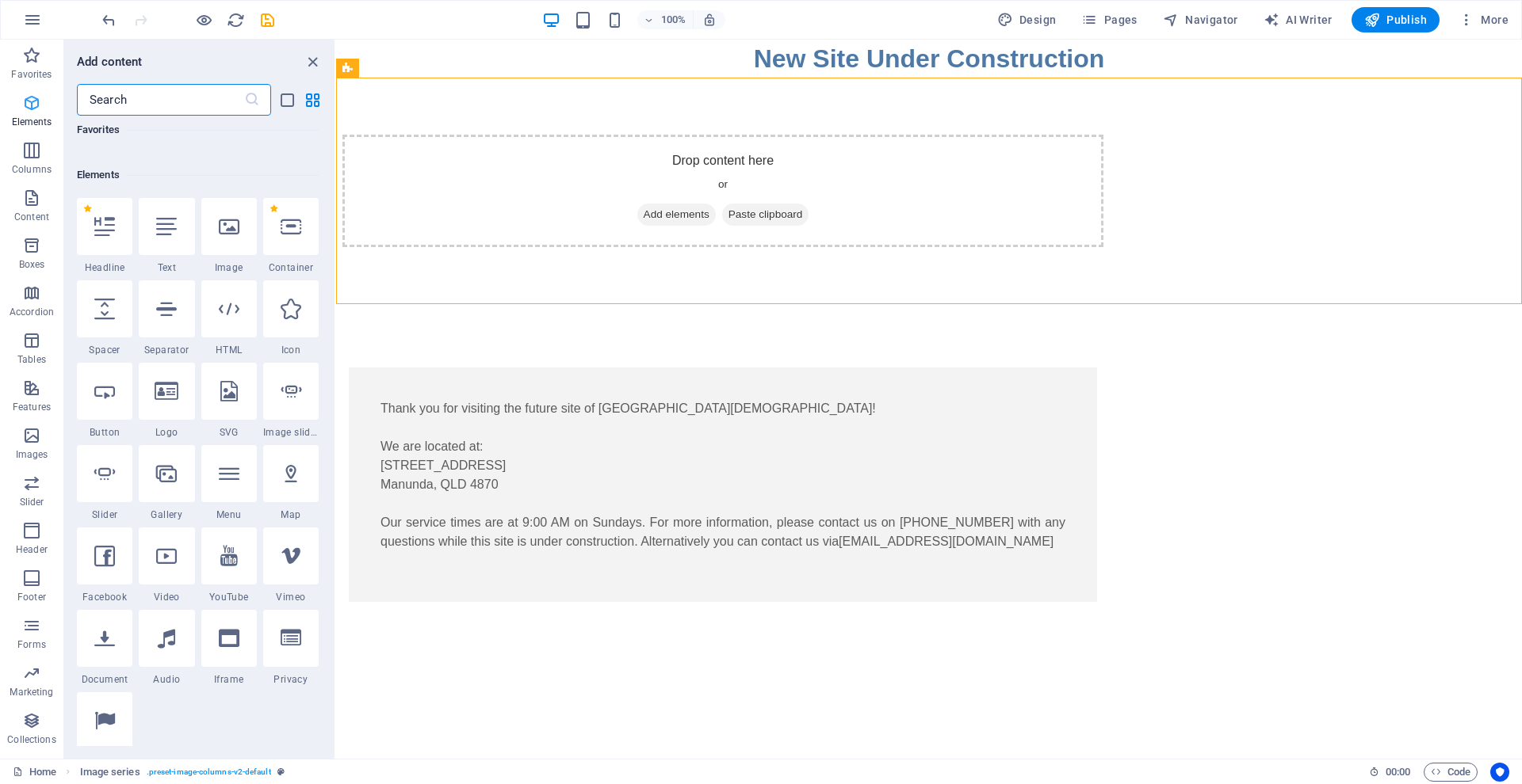
scroll to position [169, 0]
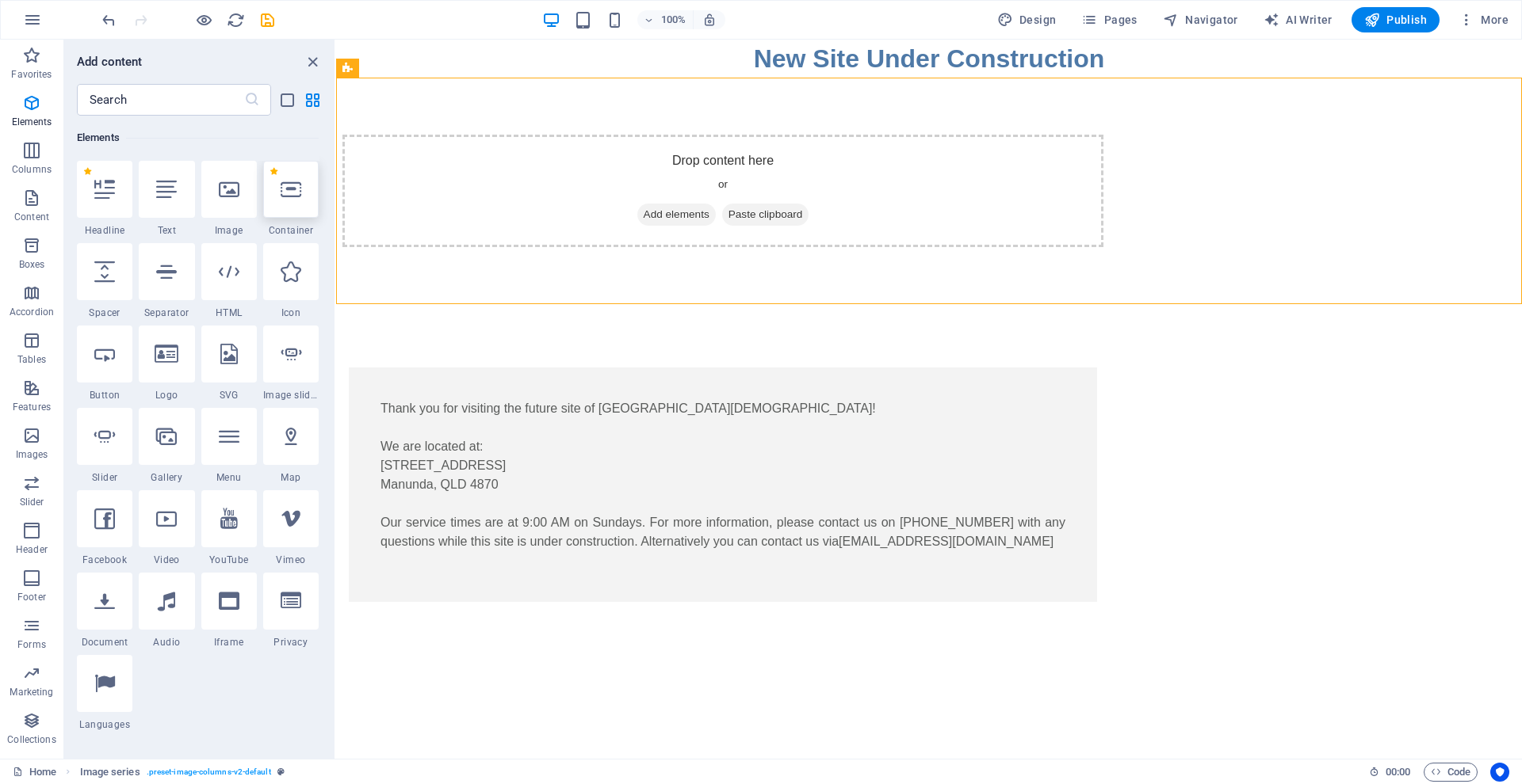
click at [296, 192] on icon at bounding box center [291, 189] width 20 height 20
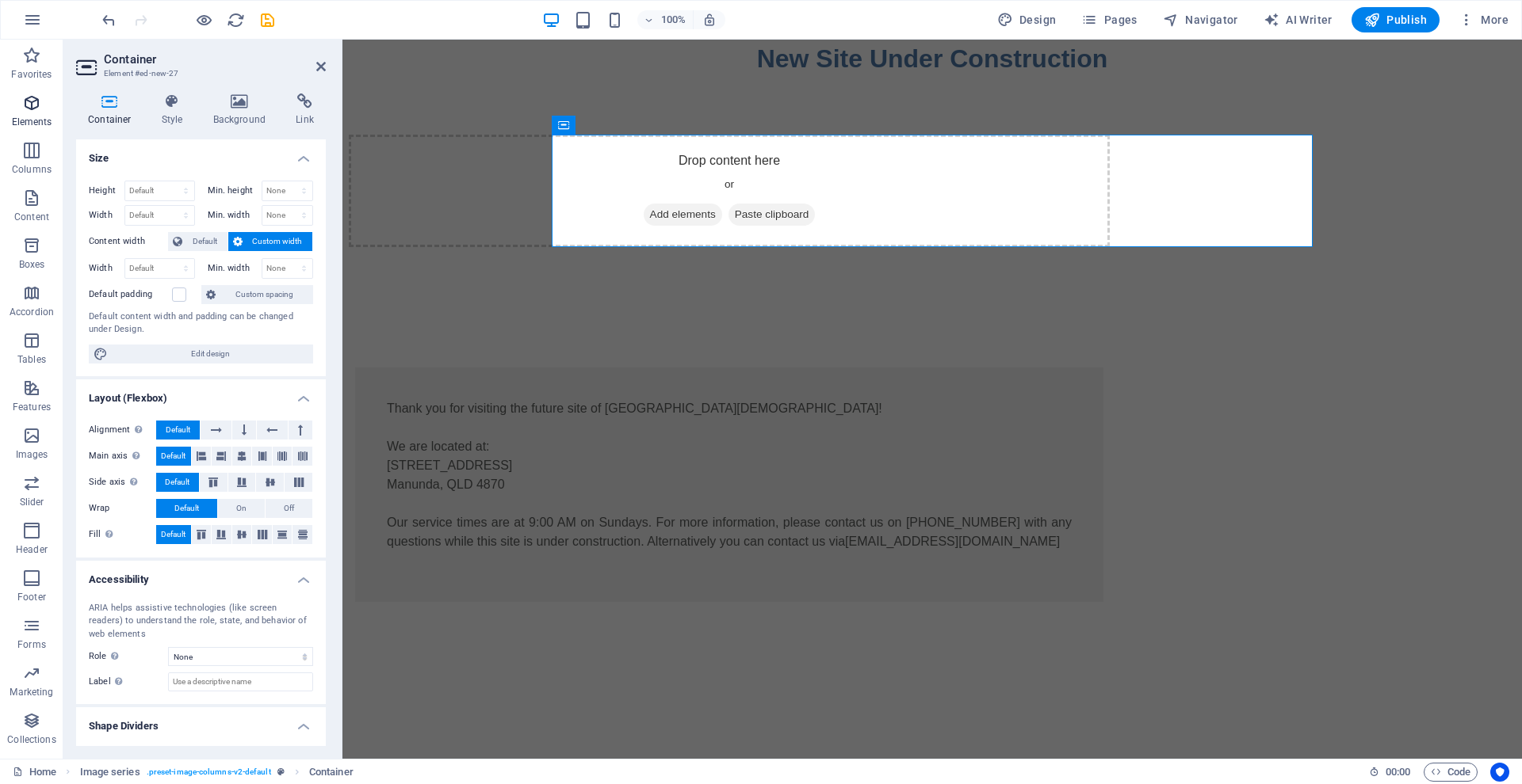
click at [30, 98] on icon "button" at bounding box center [32, 103] width 19 height 19
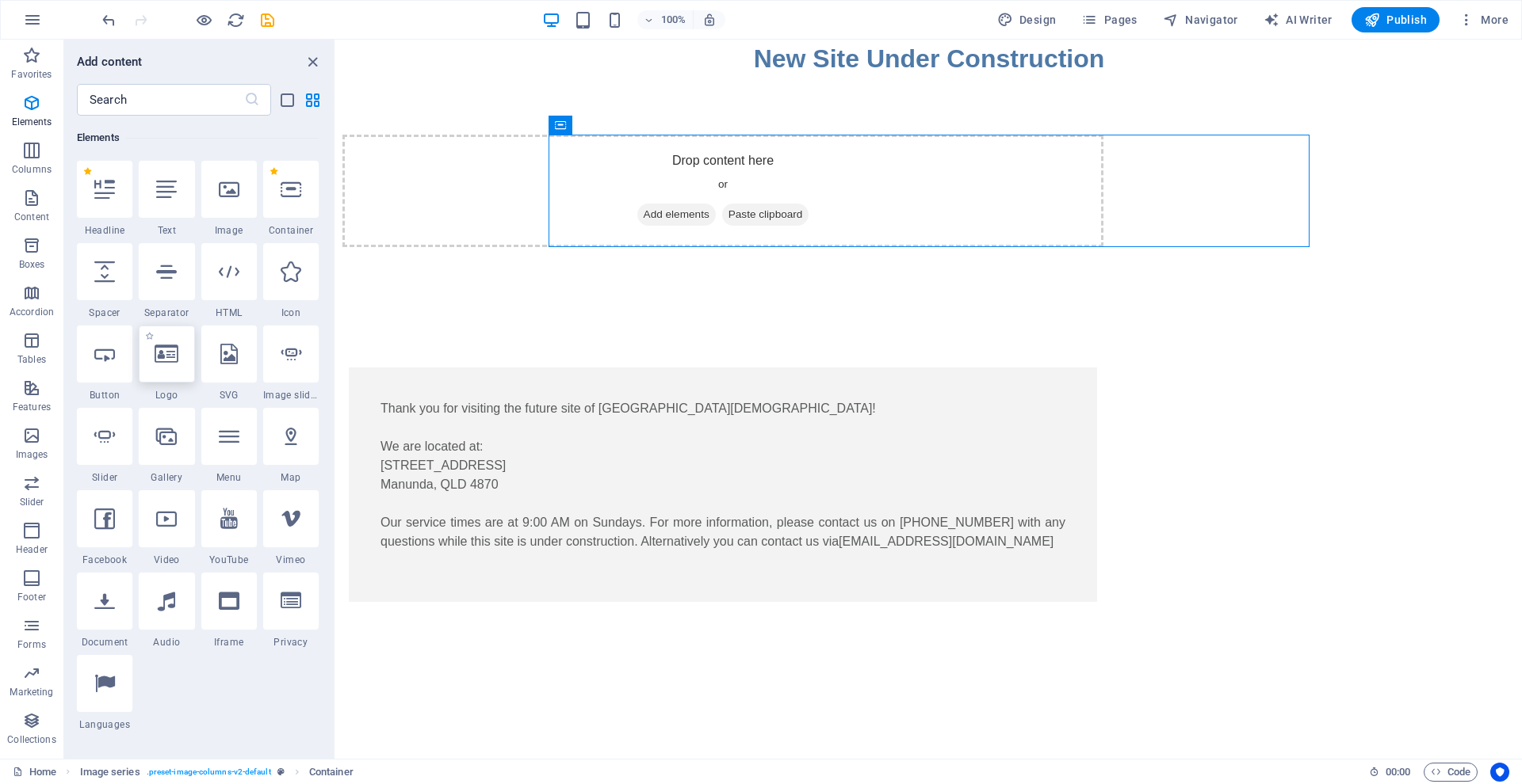
click at [165, 357] on icon at bounding box center [166, 353] width 24 height 20
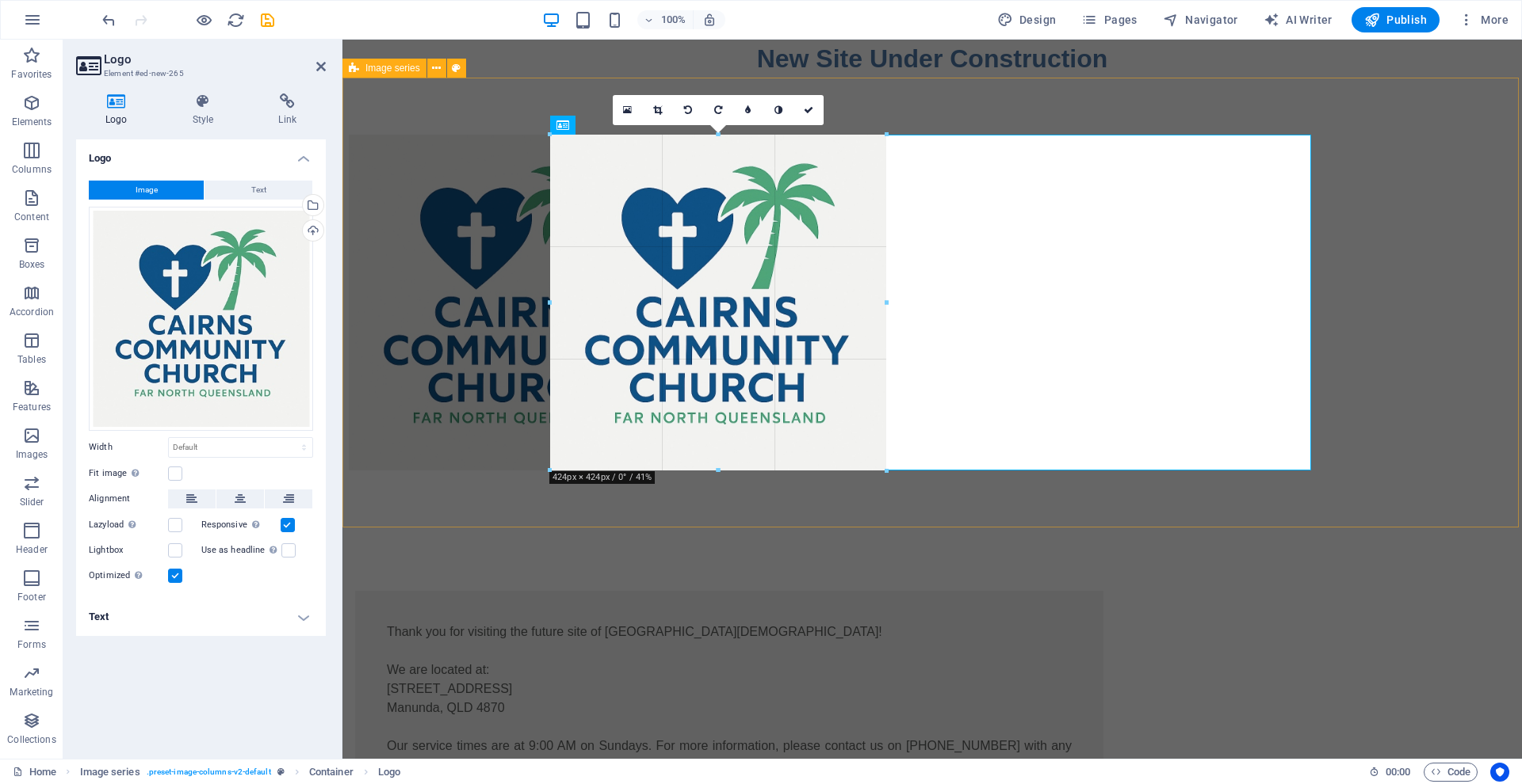
drag, startPoint x: 552, startPoint y: 135, endPoint x: 636, endPoint y: 542, distance: 415.6
type input "424"
select select "px"
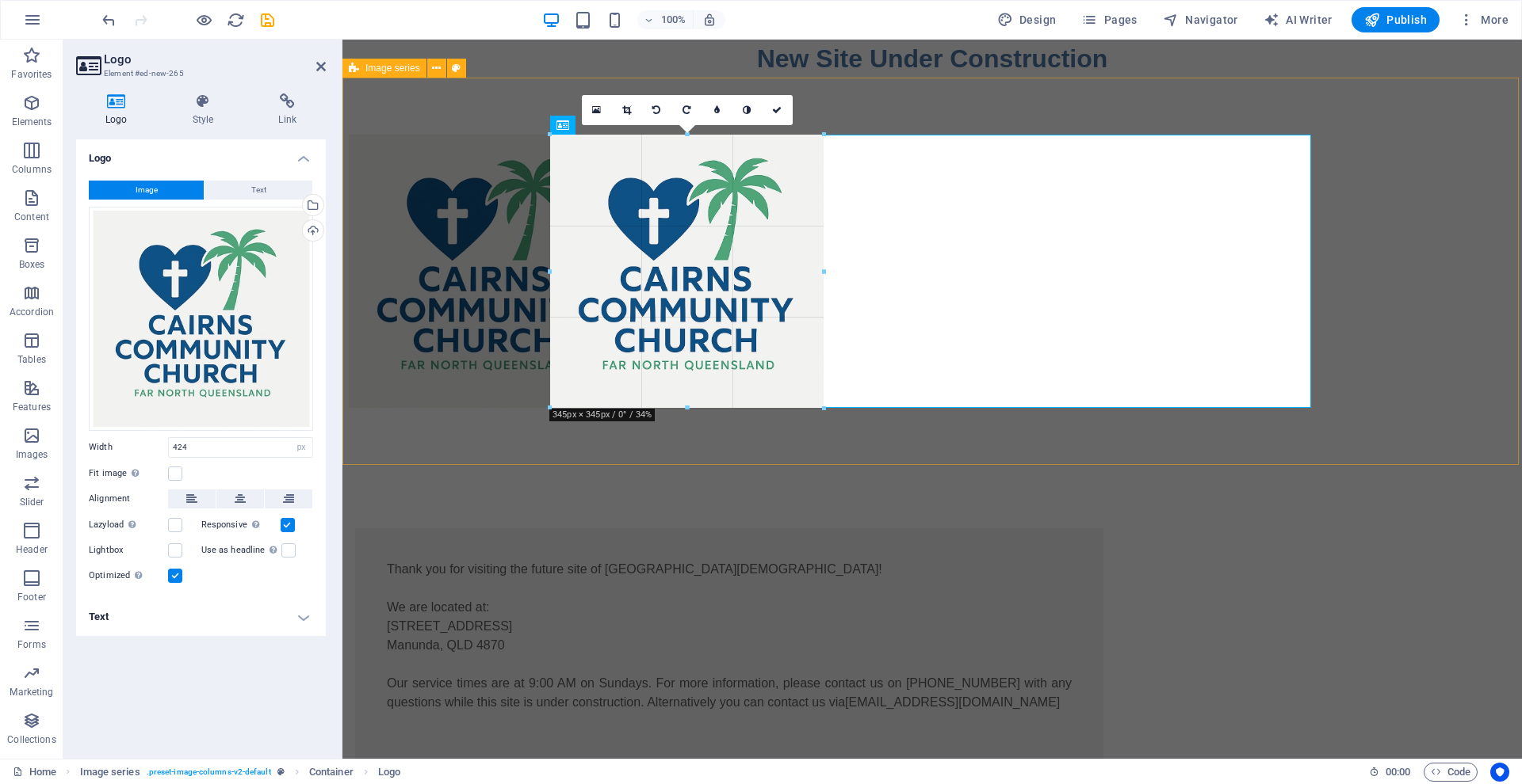
drag, startPoint x: 551, startPoint y: 304, endPoint x: 614, endPoint y: 303, distance: 63.0
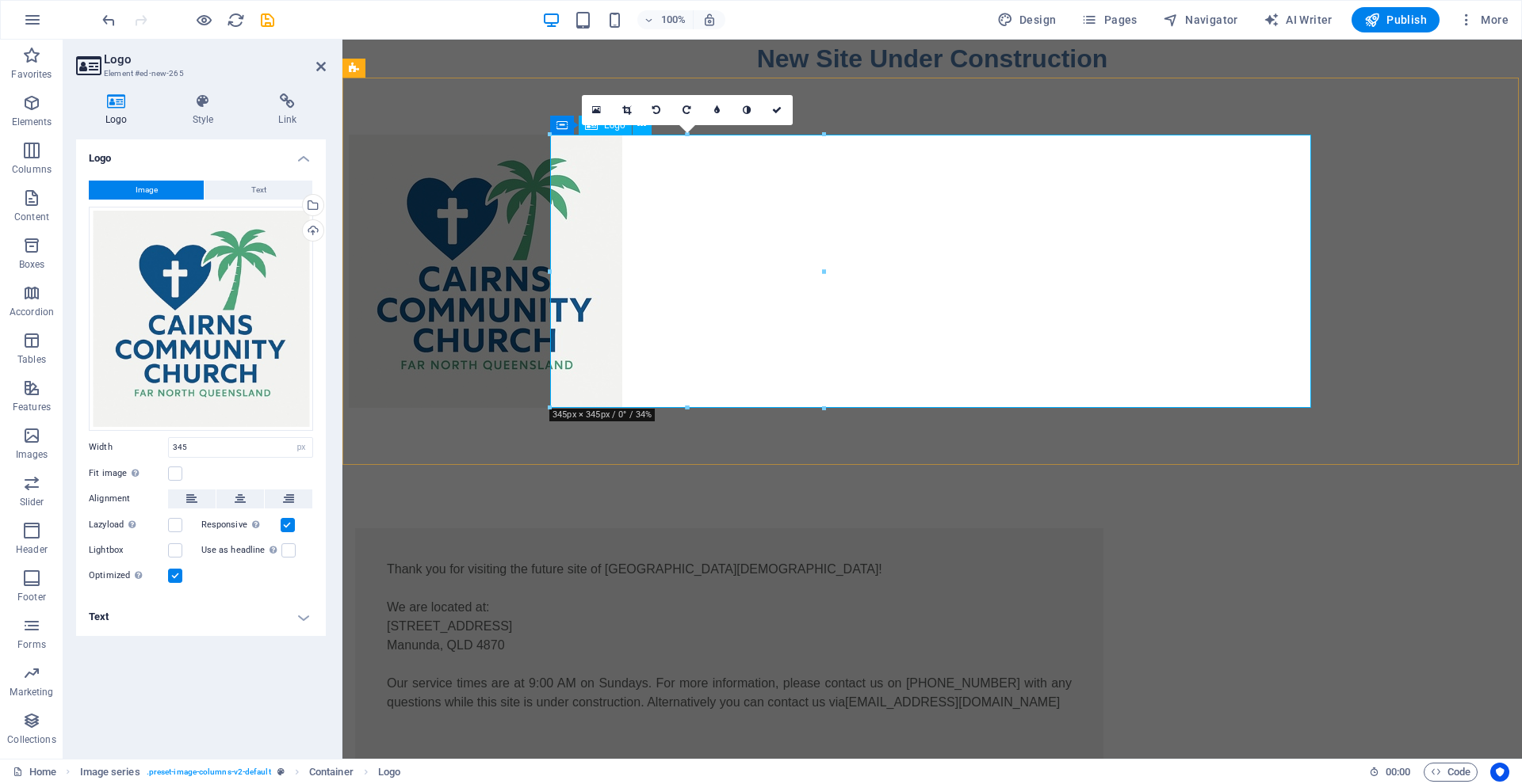
click at [629, 107] on icon at bounding box center [626, 109] width 9 height 10
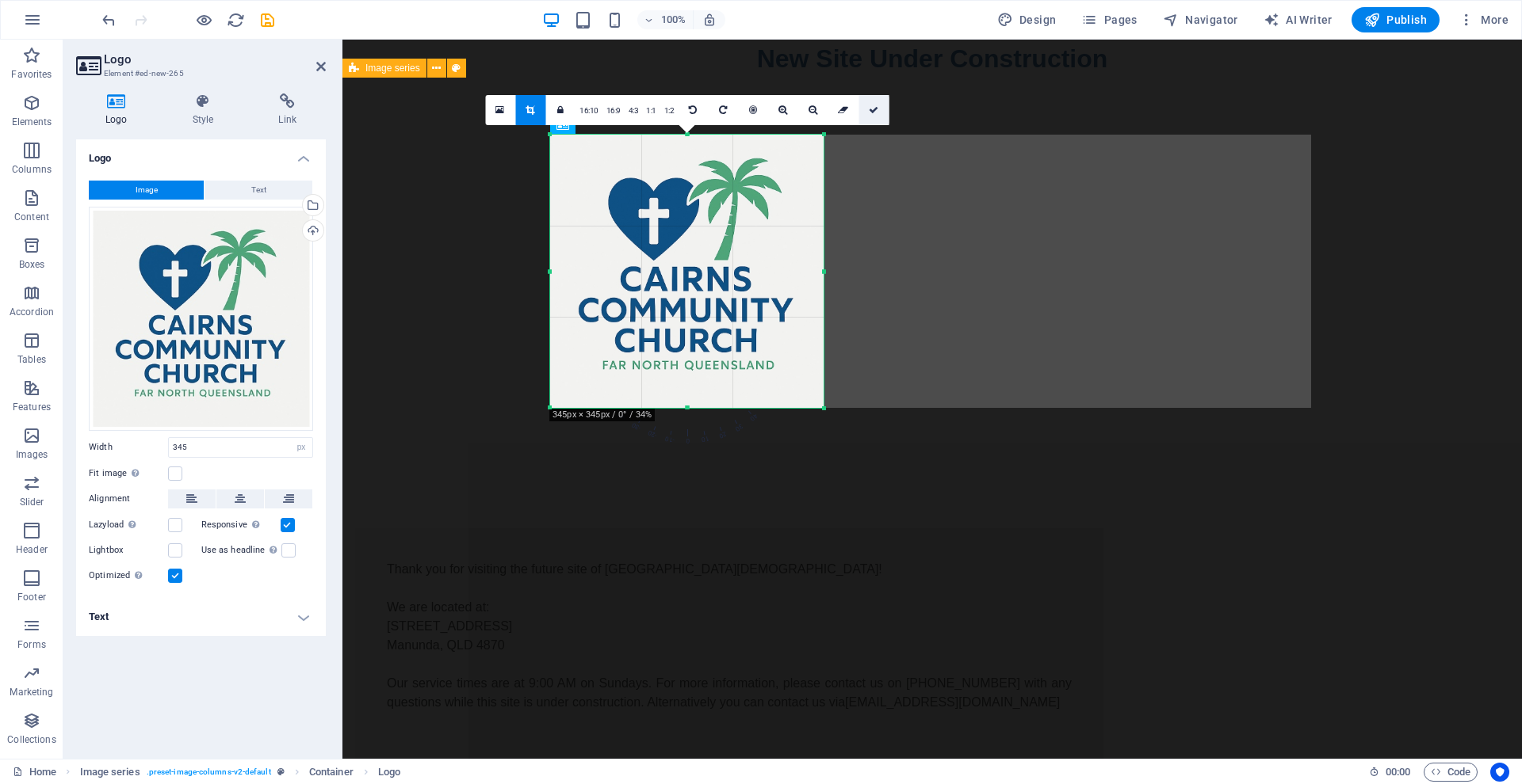
drag, startPoint x: 870, startPoint y: 110, endPoint x: 528, endPoint y: 71, distance: 344.2
click at [870, 110] on icon at bounding box center [873, 109] width 10 height 10
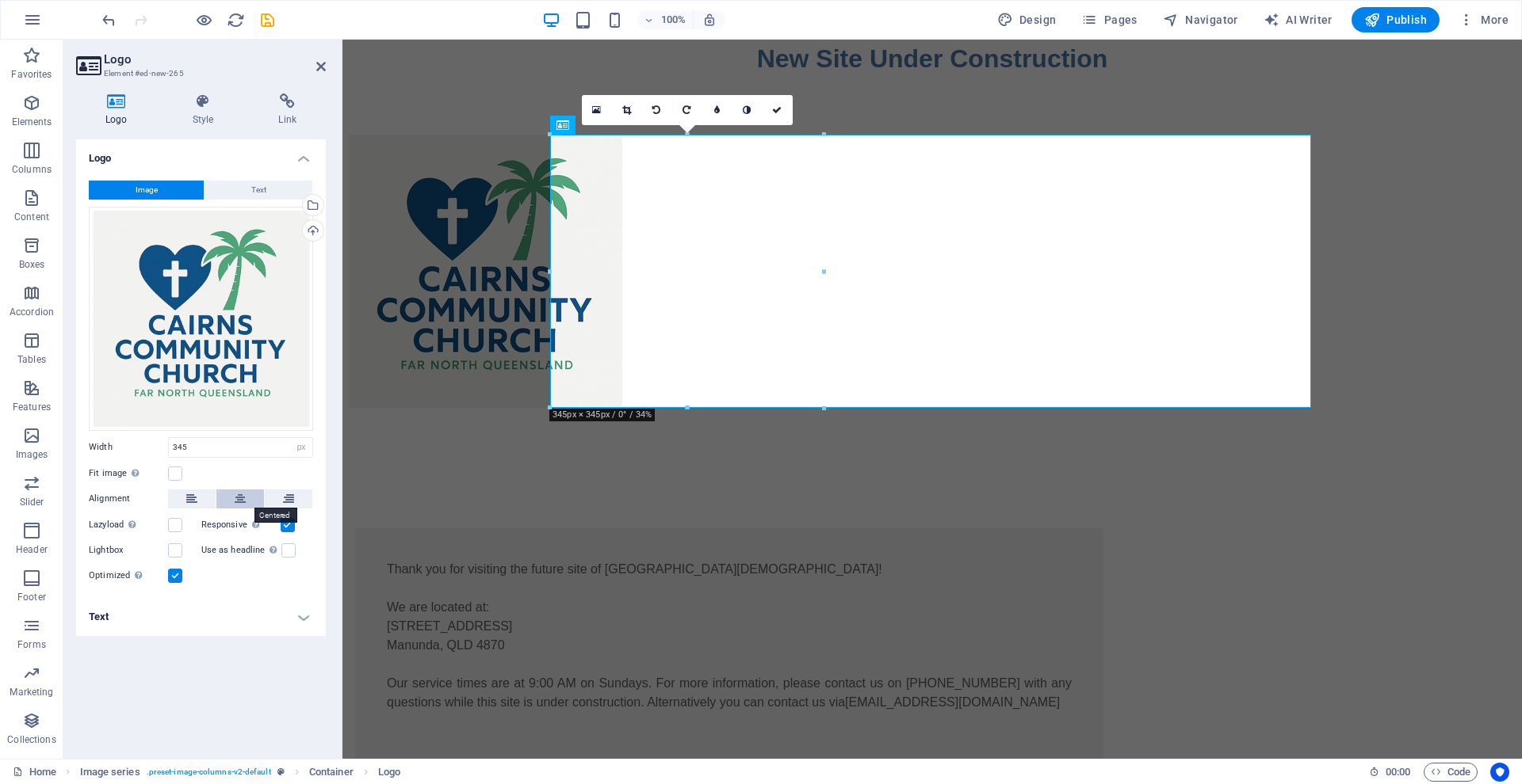
click at [233, 500] on button at bounding box center [240, 499] width 48 height 19
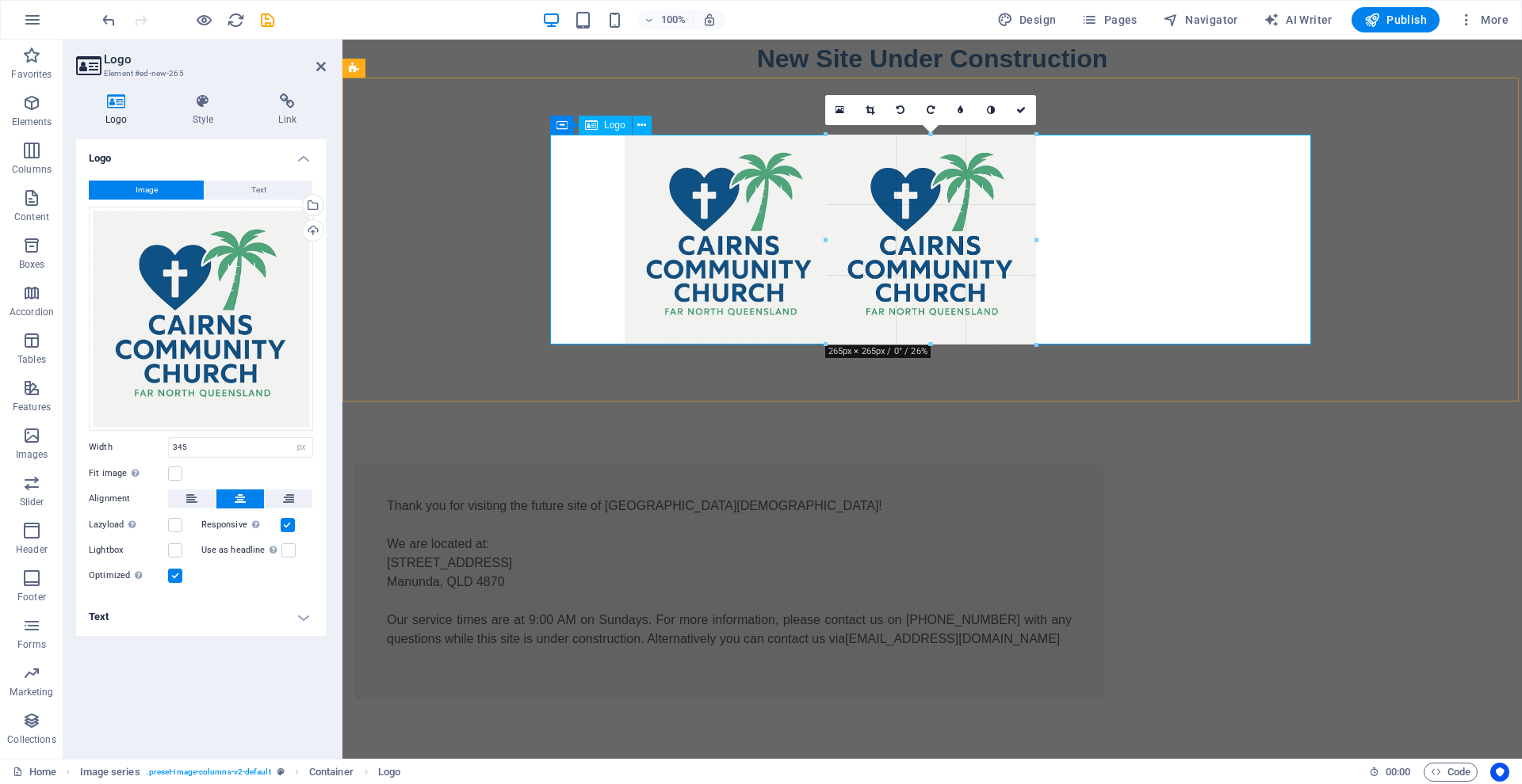
drag, startPoint x: 796, startPoint y: 408, endPoint x: 867, endPoint y: 345, distance: 94.9
type input "265"
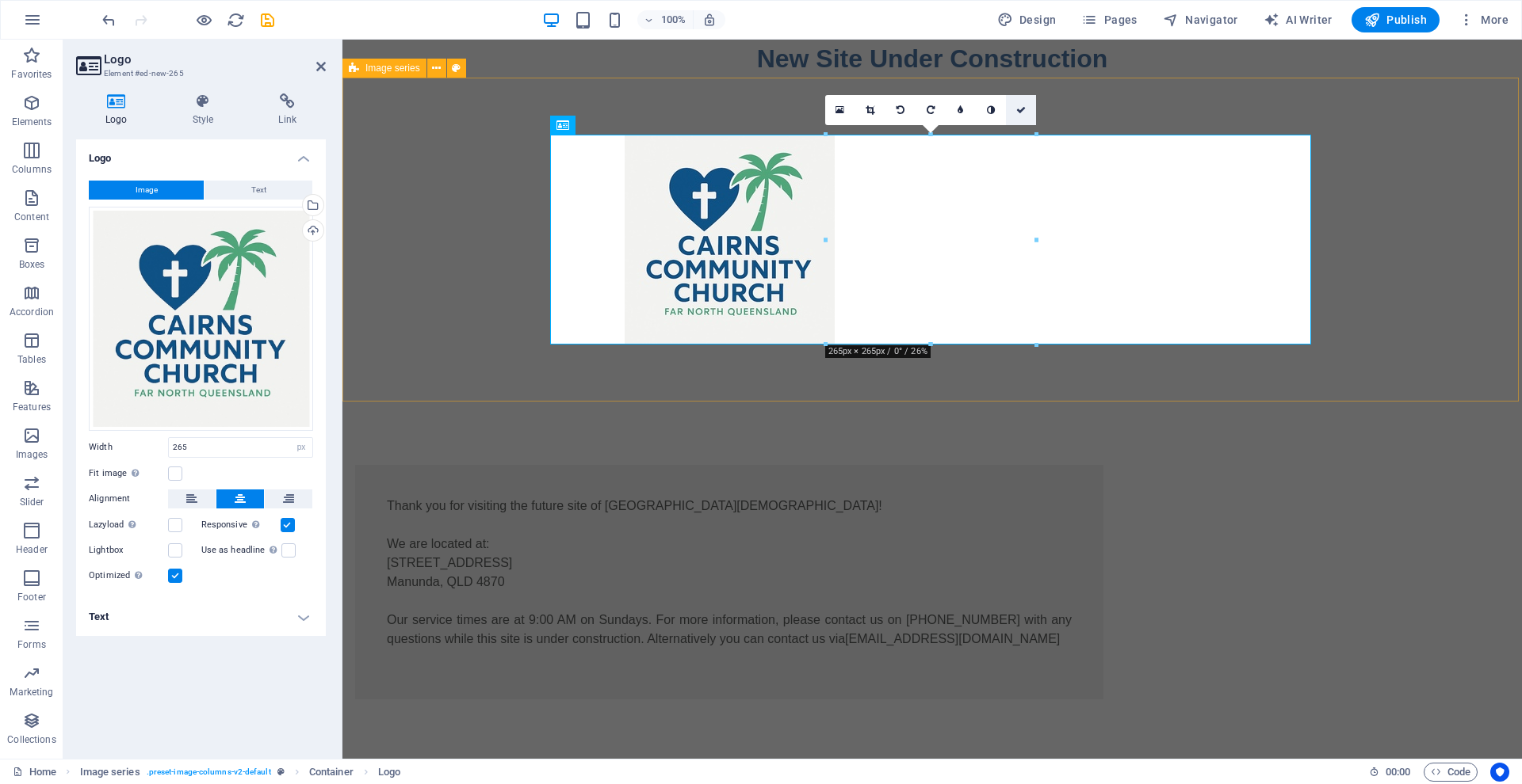
click at [1022, 108] on icon at bounding box center [1020, 109] width 10 height 10
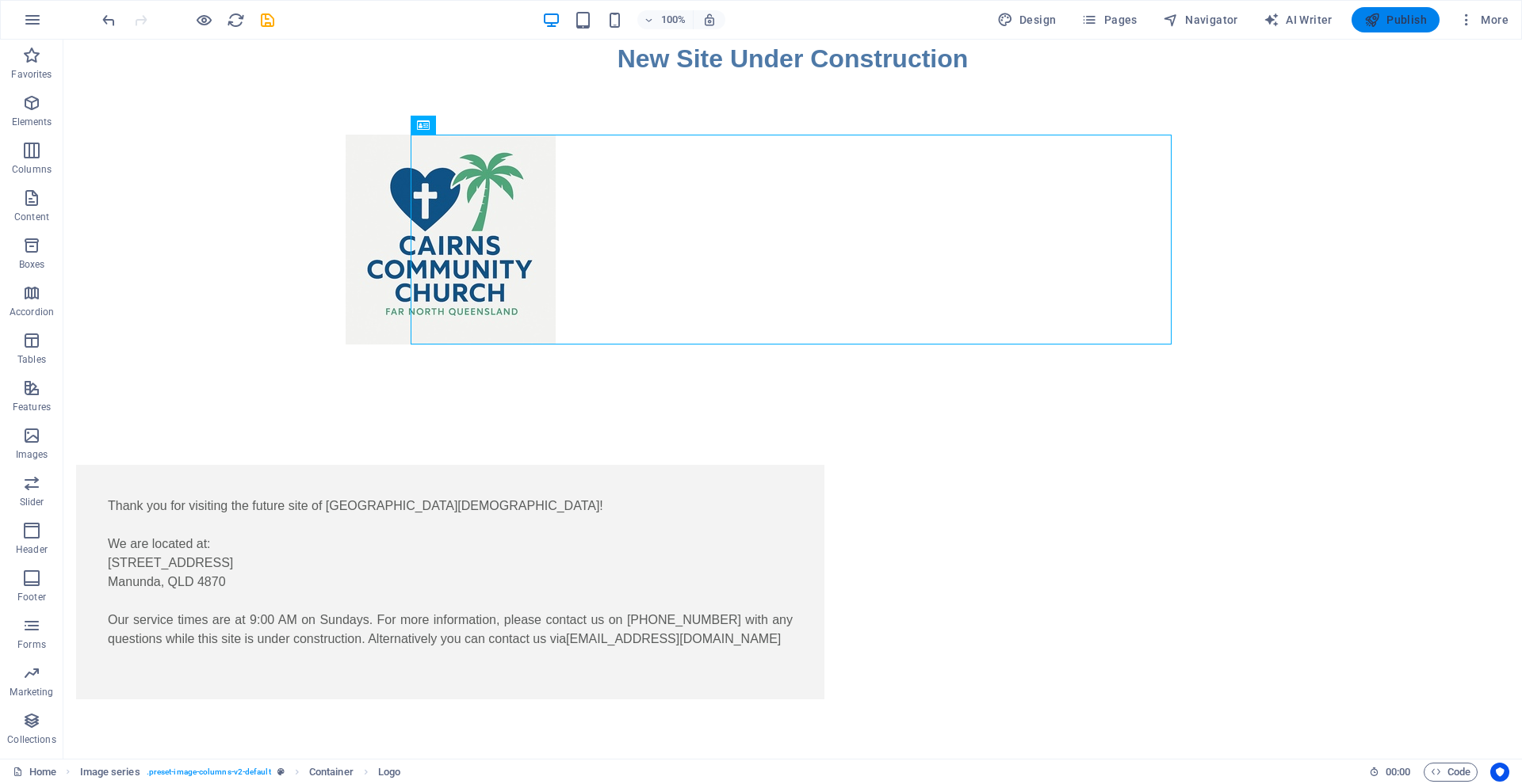
click at [1391, 16] on span "Publish" at bounding box center [1395, 19] width 63 height 16
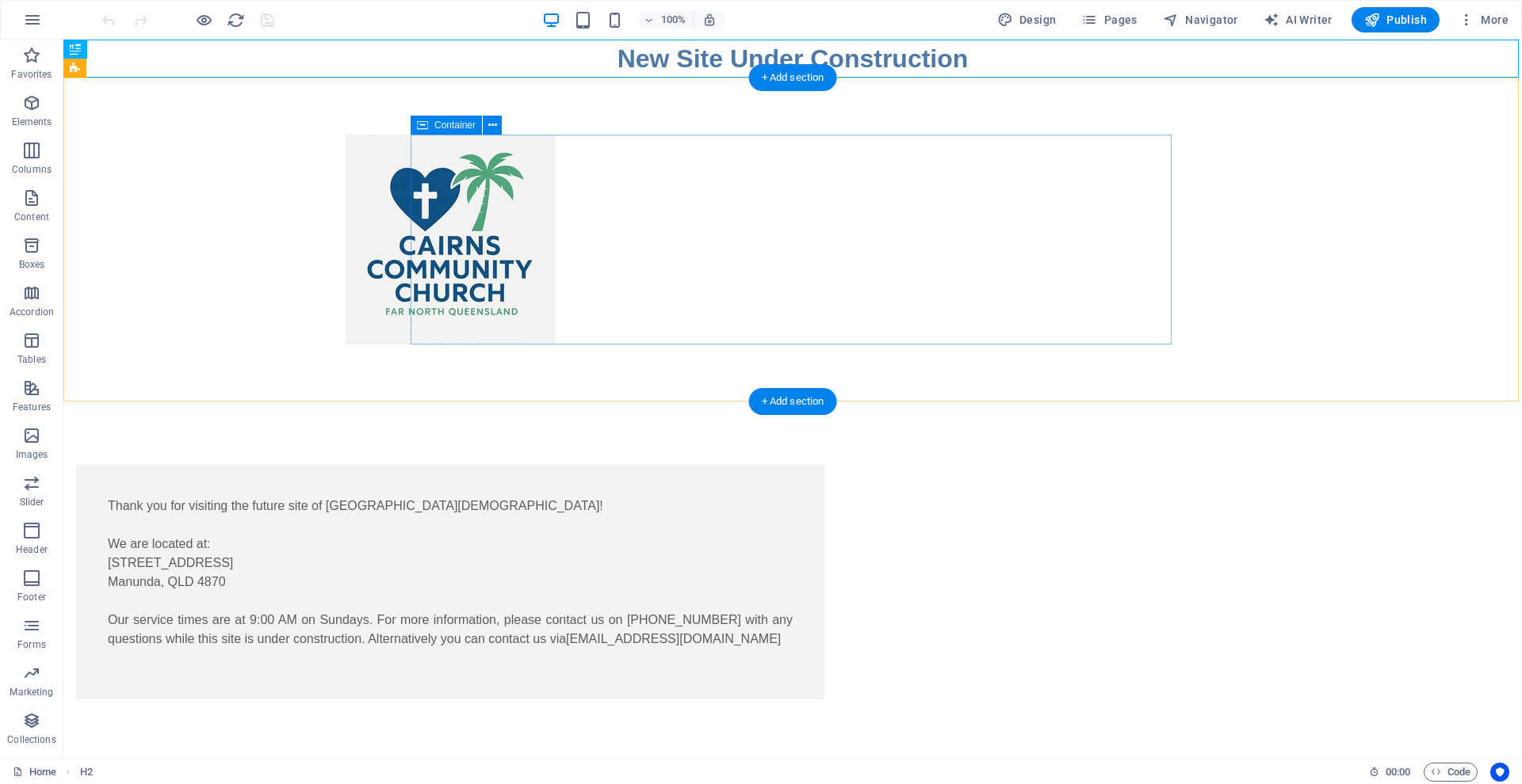
click at [425, 126] on icon at bounding box center [422, 125] width 11 height 19
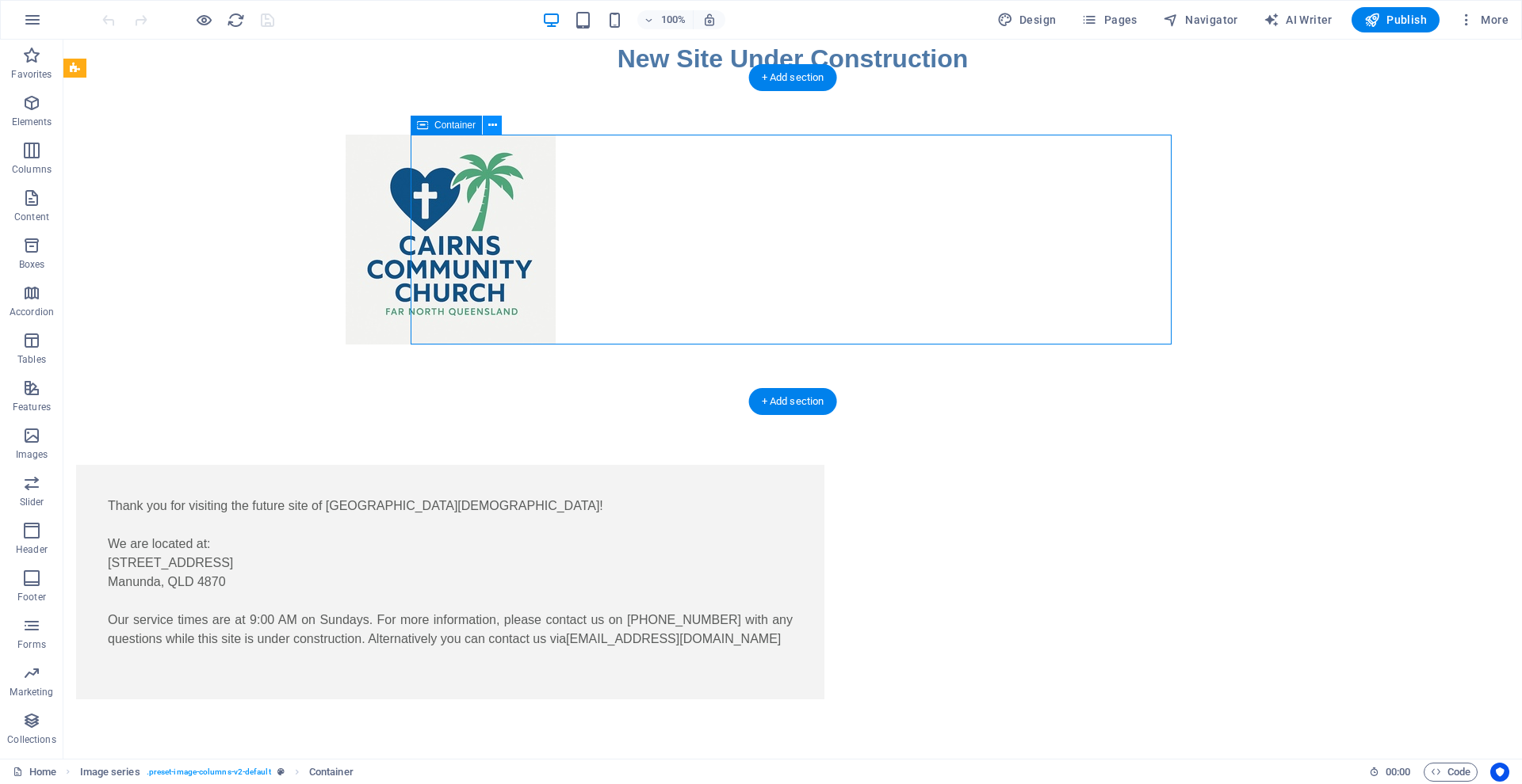
click at [489, 125] on icon at bounding box center [493, 125] width 9 height 17
click at [344, 207] on div at bounding box center [792, 239] width 1458 height 324
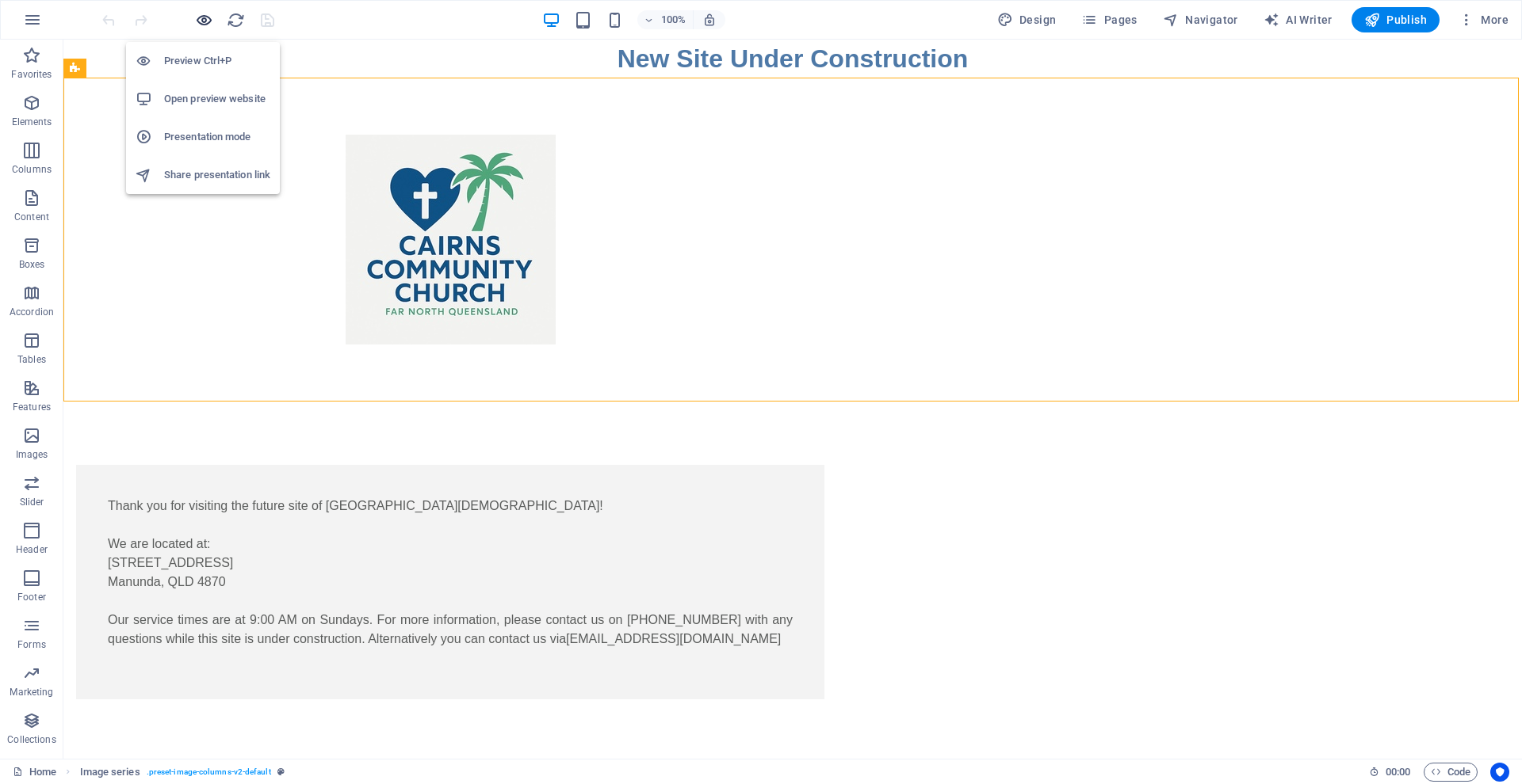
click at [200, 20] on icon "button" at bounding box center [204, 20] width 19 height 19
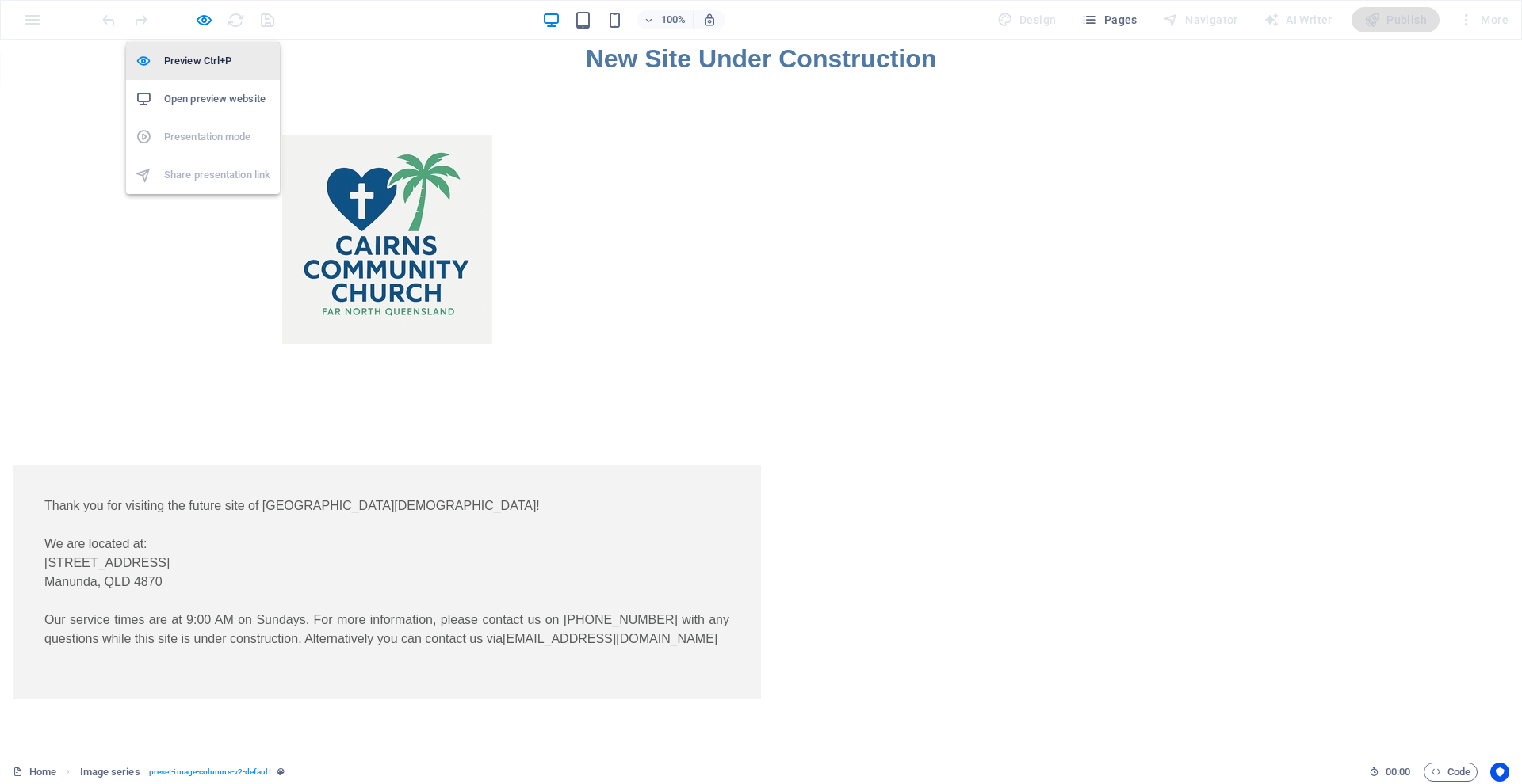
click at [206, 57] on h6 "Preview Ctrl+P" at bounding box center [217, 61] width 106 height 19
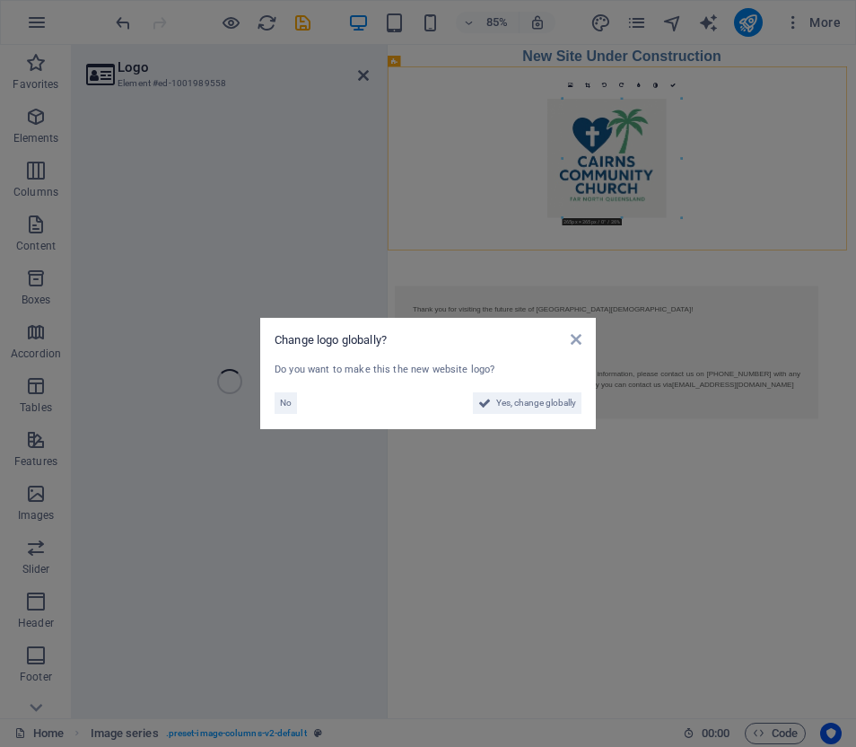
select select "px"
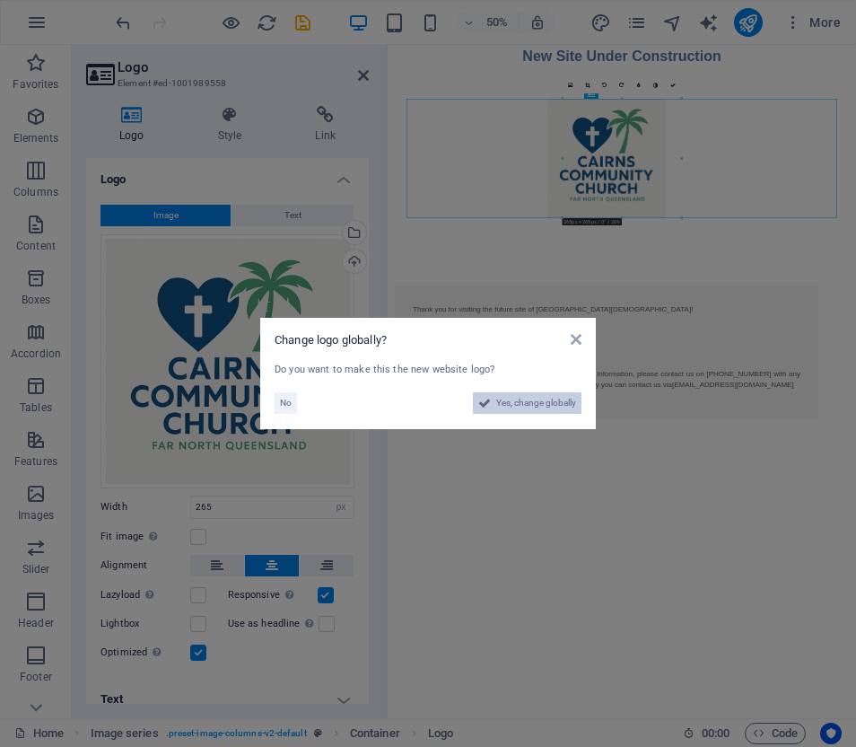
click at [541, 399] on span "Yes, change globally" at bounding box center [536, 403] width 80 height 22
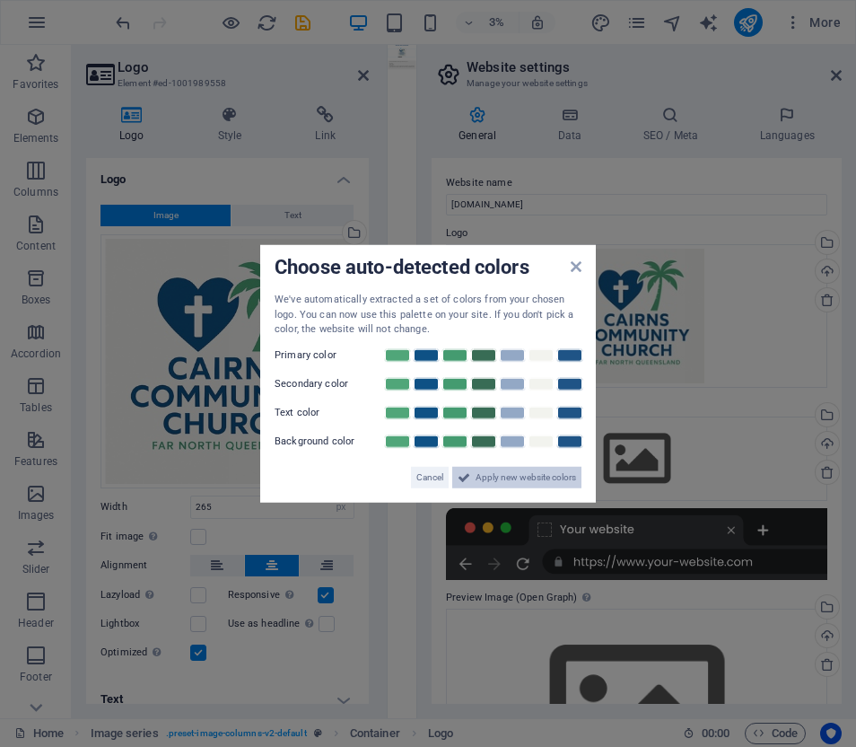
click at [518, 473] on span "Apply new website colors" at bounding box center [526, 477] width 100 height 22
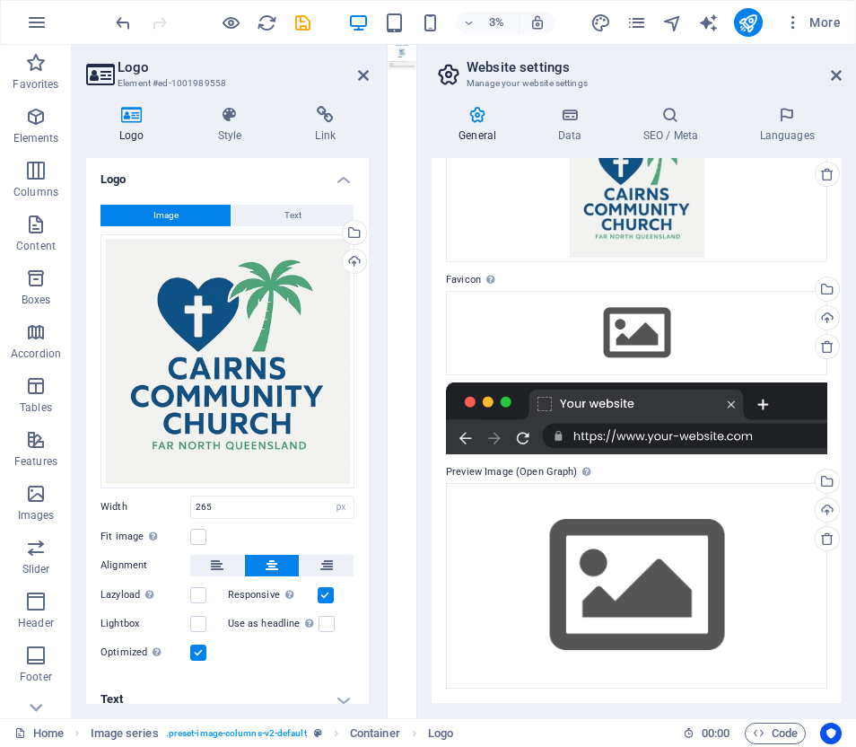
scroll to position [125, 0]
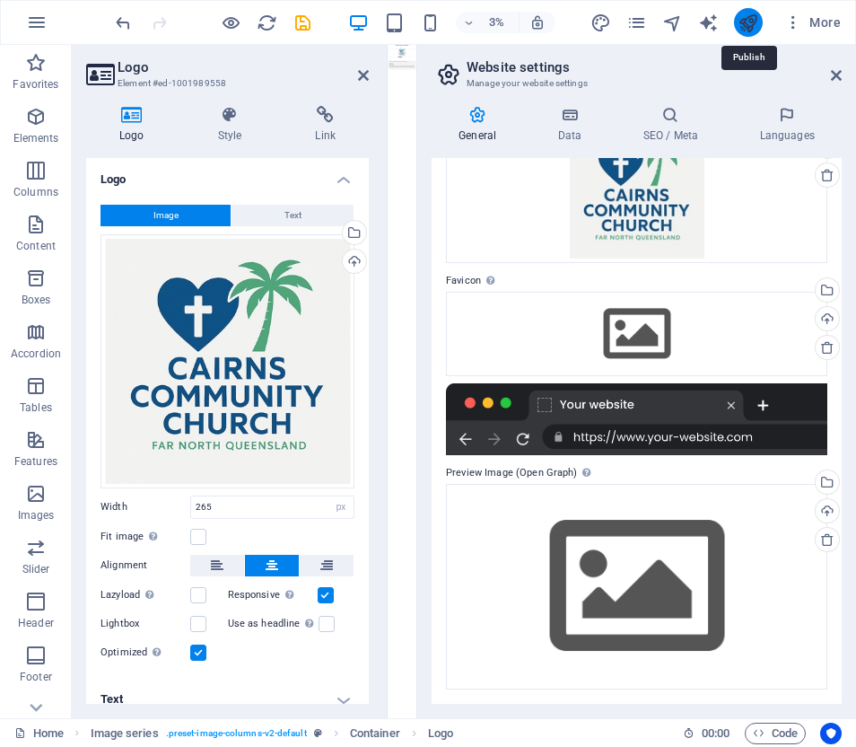
click at [751, 23] on icon "publish" at bounding box center [748, 23] width 21 height 21
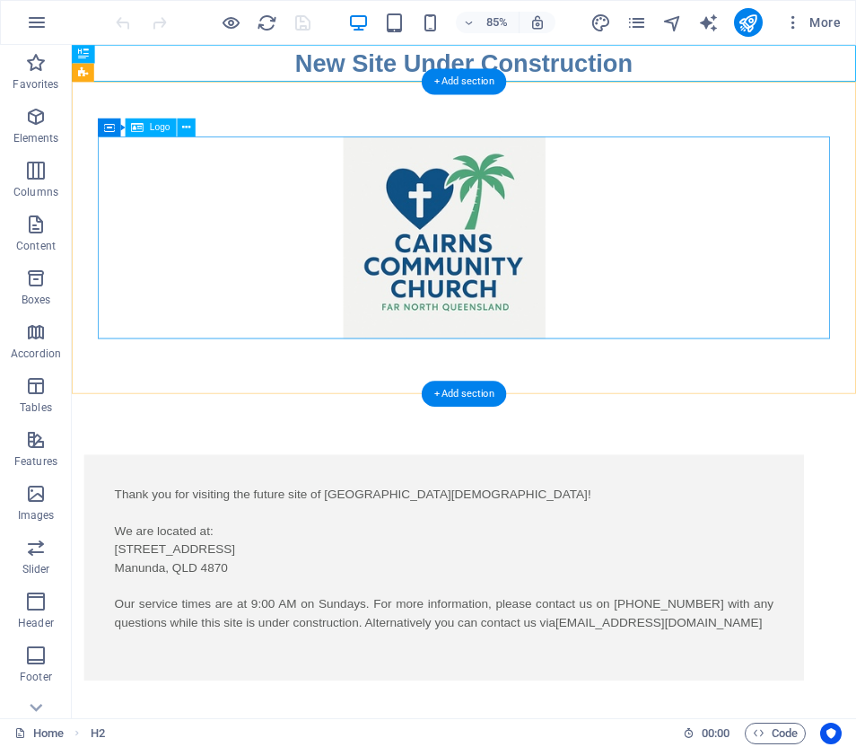
click at [522, 312] on div at bounding box center [509, 272] width 861 height 238
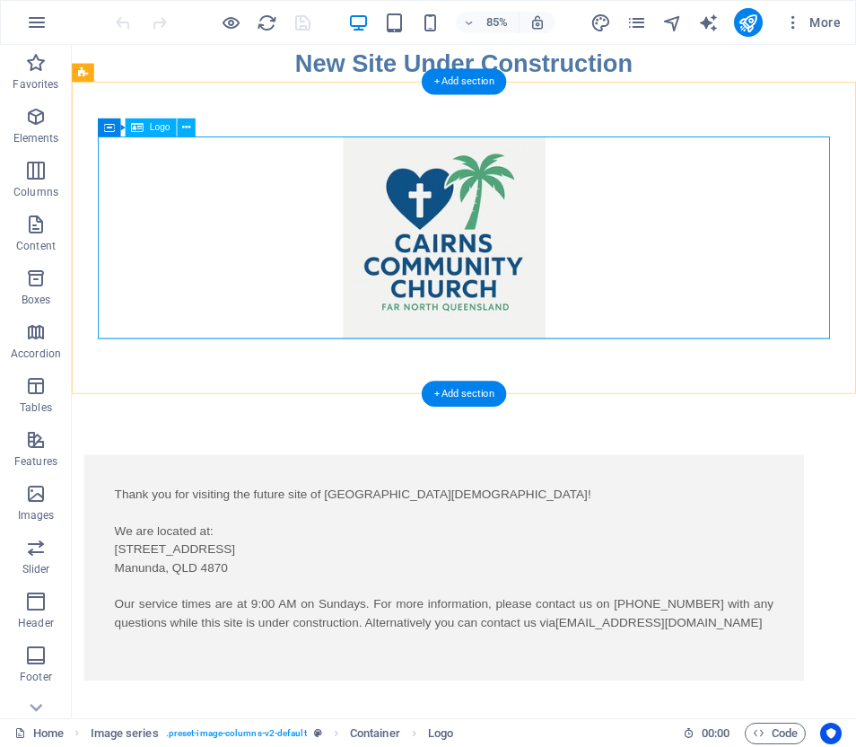
click at [160, 126] on span "Logo" at bounding box center [160, 127] width 21 height 9
click at [151, 126] on span "Logo" at bounding box center [160, 127] width 21 height 9
click at [177, 127] on icon at bounding box center [176, 127] width 8 height 16
click at [528, 278] on div at bounding box center [509, 272] width 861 height 238
click at [530, 277] on div at bounding box center [509, 272] width 861 height 238
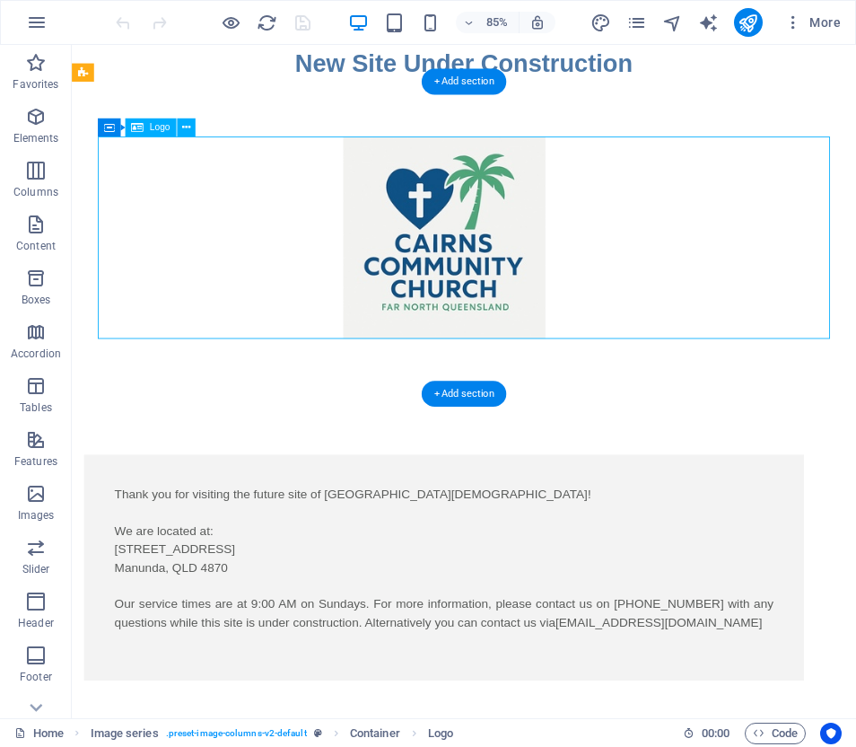
click at [530, 277] on div at bounding box center [509, 272] width 861 height 238
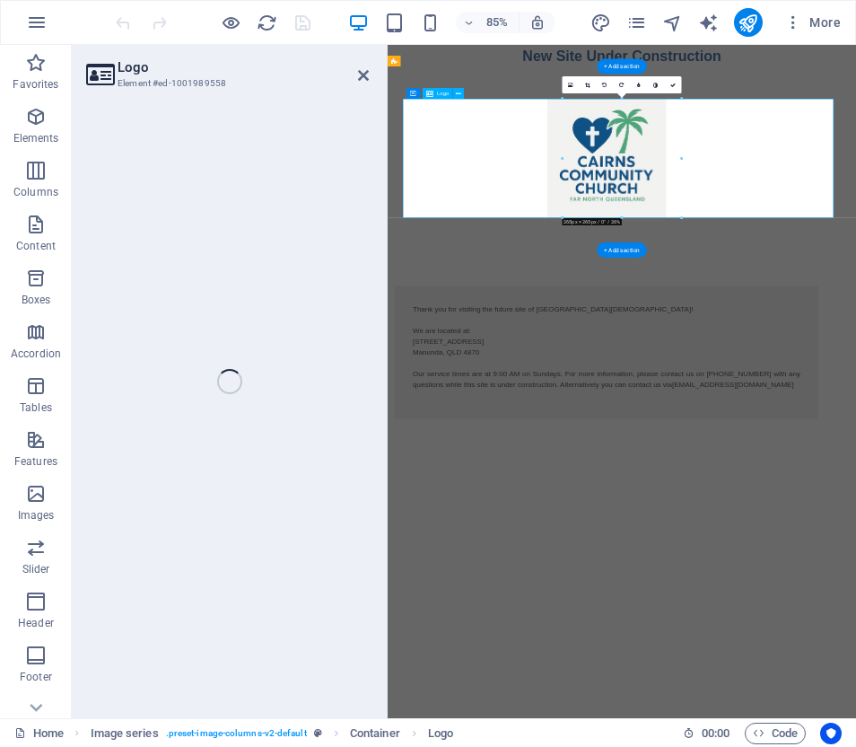
select select "px"
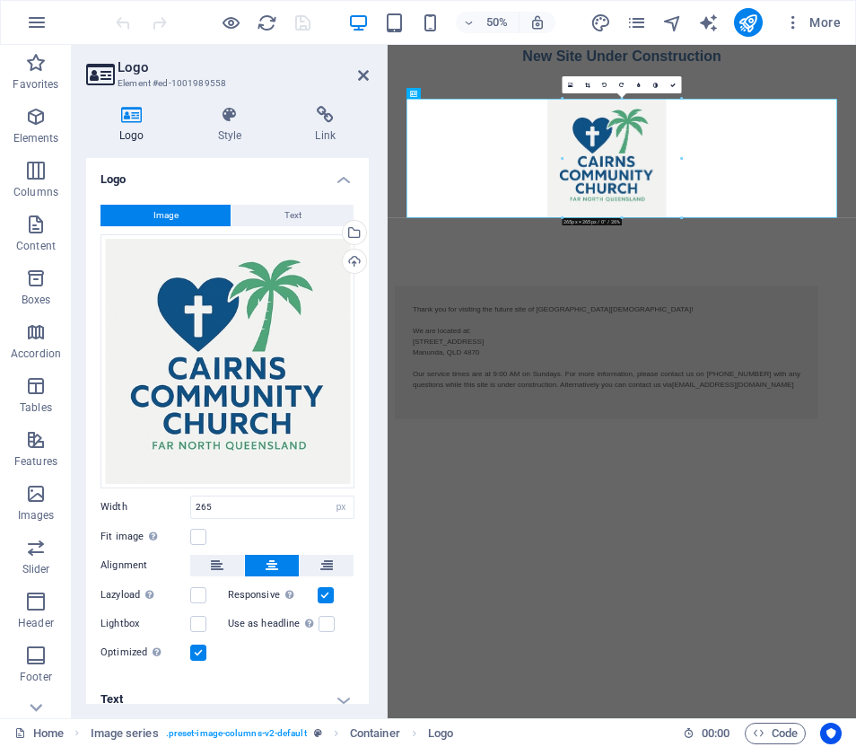
click at [188, 213] on button "Image" at bounding box center [165, 216] width 130 height 22
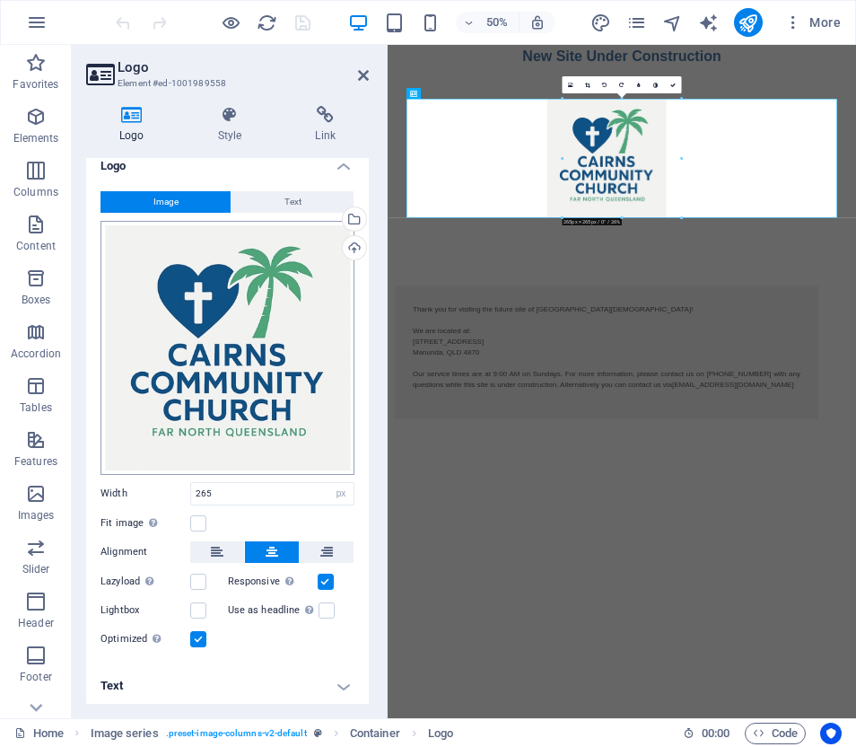
scroll to position [13, 0]
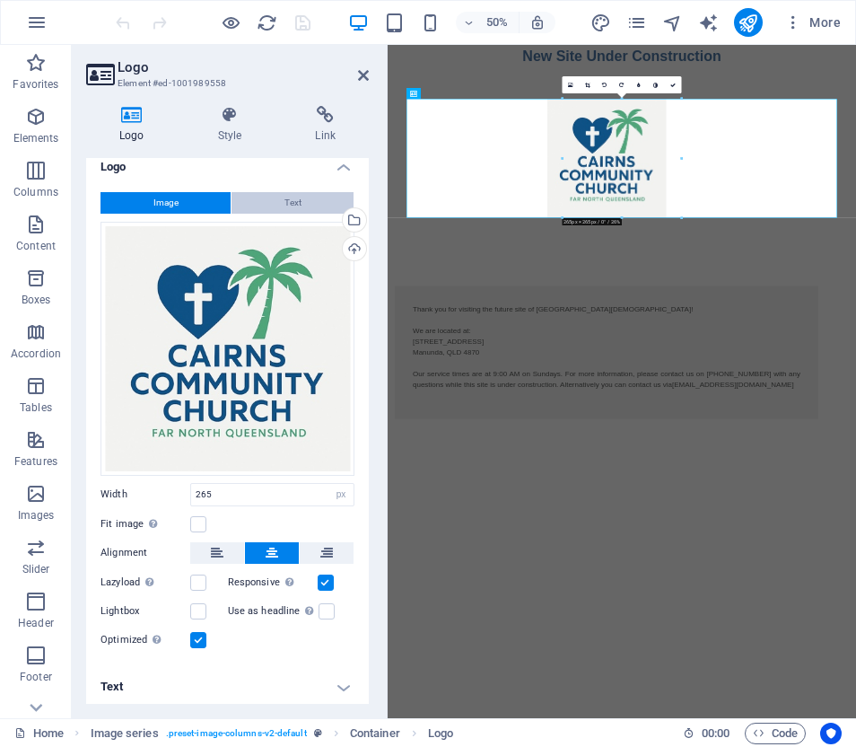
click at [284, 201] on span "Text" at bounding box center [292, 203] width 17 height 22
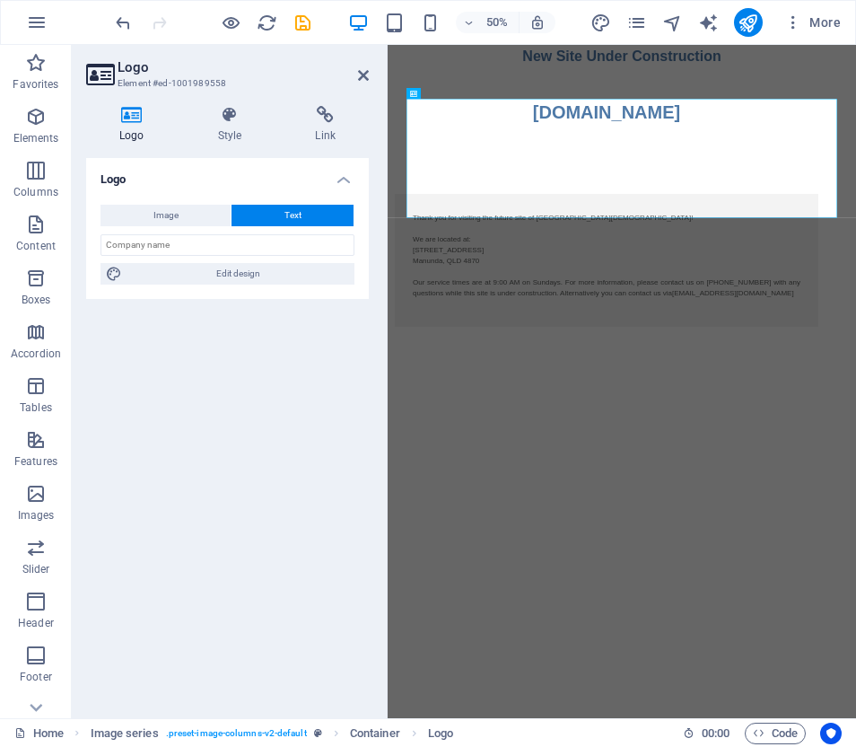
scroll to position [0, 0]
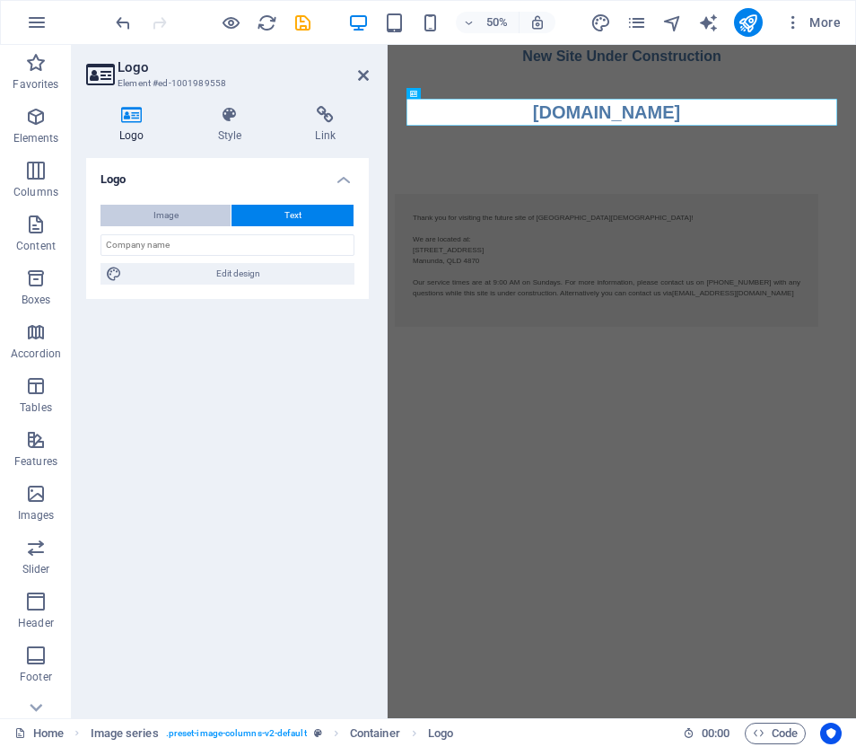
click at [155, 215] on span "Image" at bounding box center [165, 216] width 25 height 22
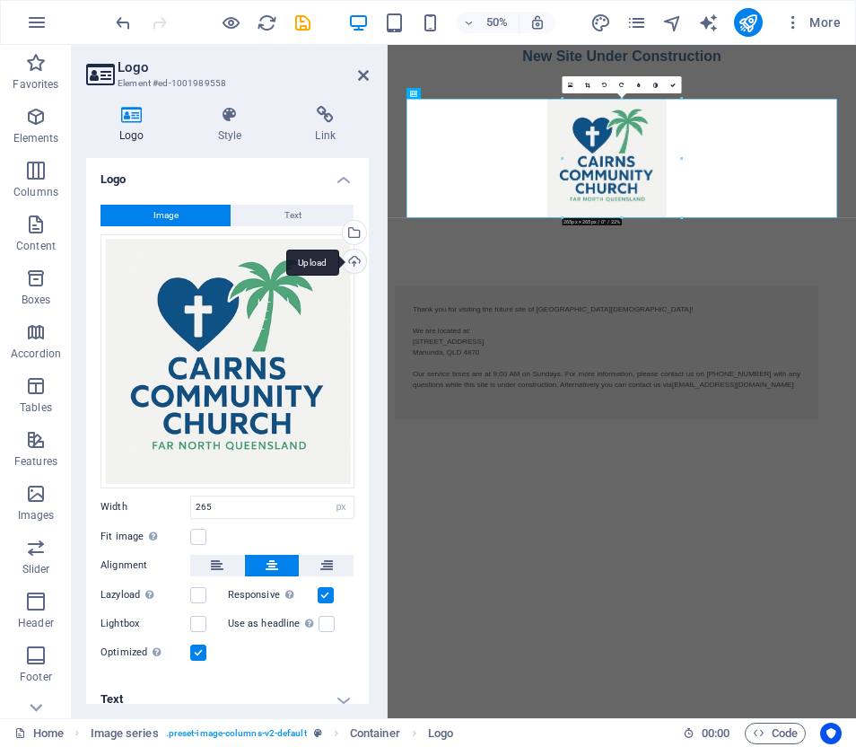
click at [350, 259] on div "Upload" at bounding box center [352, 262] width 27 height 27
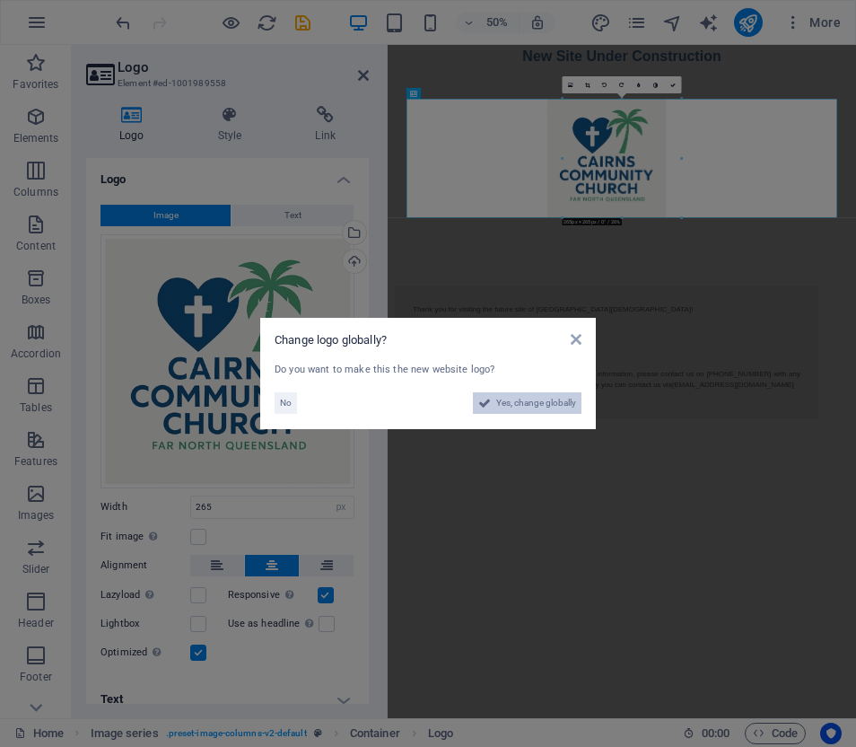
click at [518, 400] on span "Yes, change globally" at bounding box center [536, 403] width 80 height 22
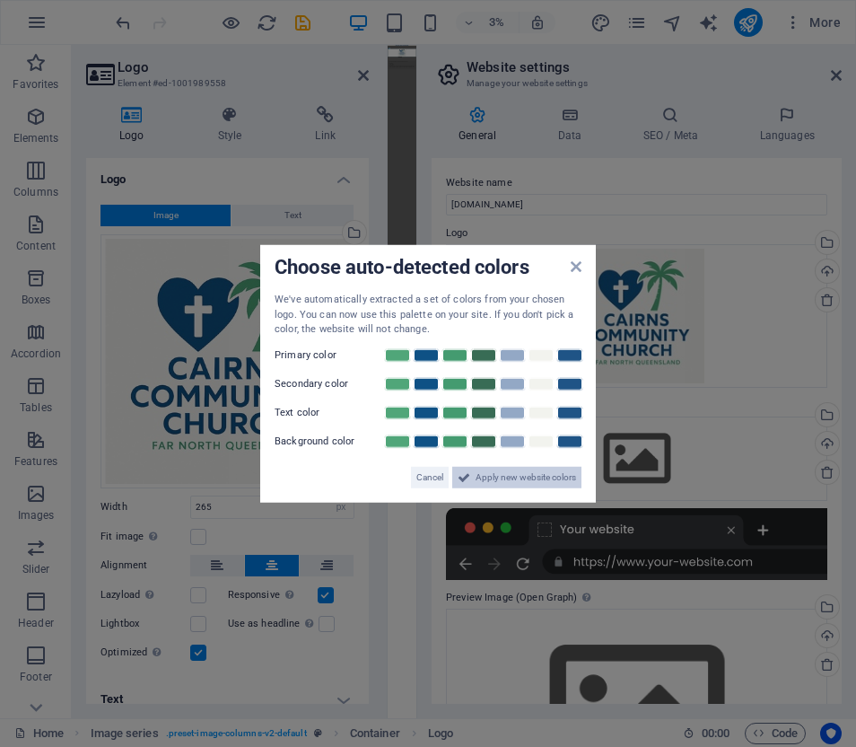
click at [520, 474] on span "Apply new website colors" at bounding box center [526, 477] width 100 height 22
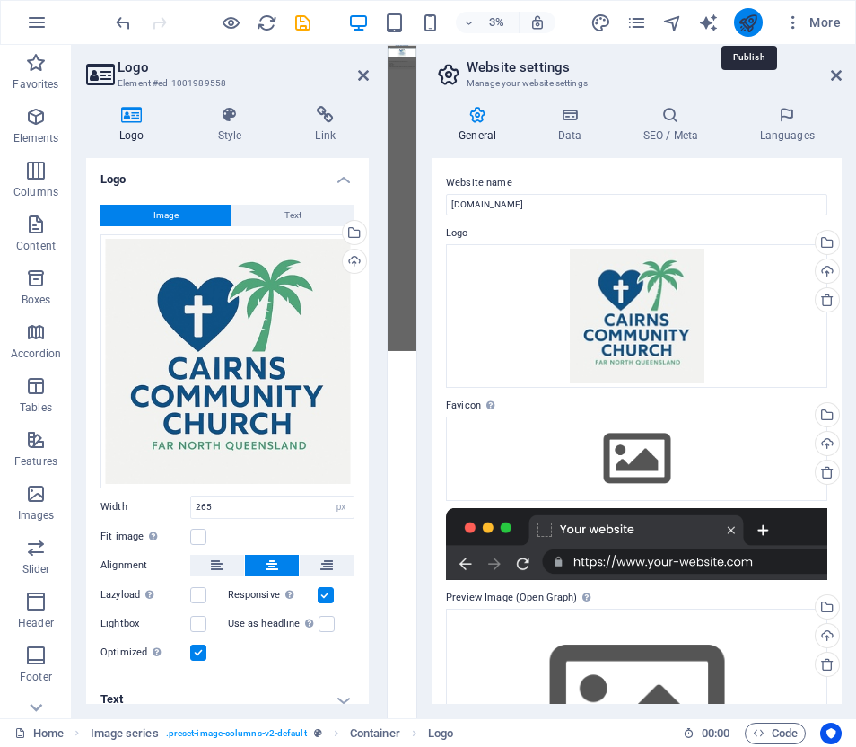
click at [740, 24] on icon "publish" at bounding box center [748, 23] width 21 height 21
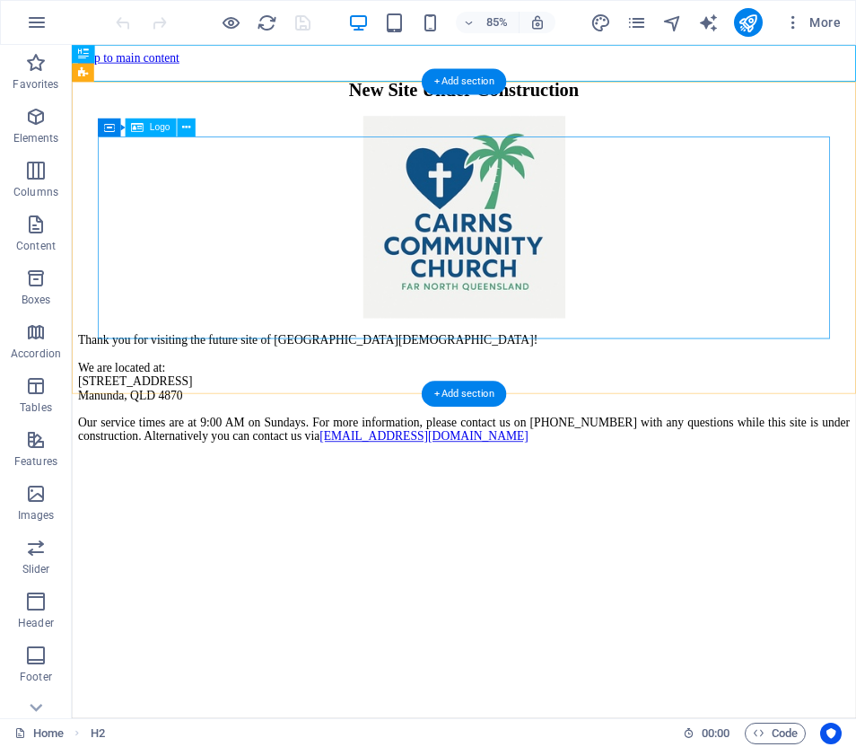
click at [549, 283] on div at bounding box center [533, 248] width 908 height 241
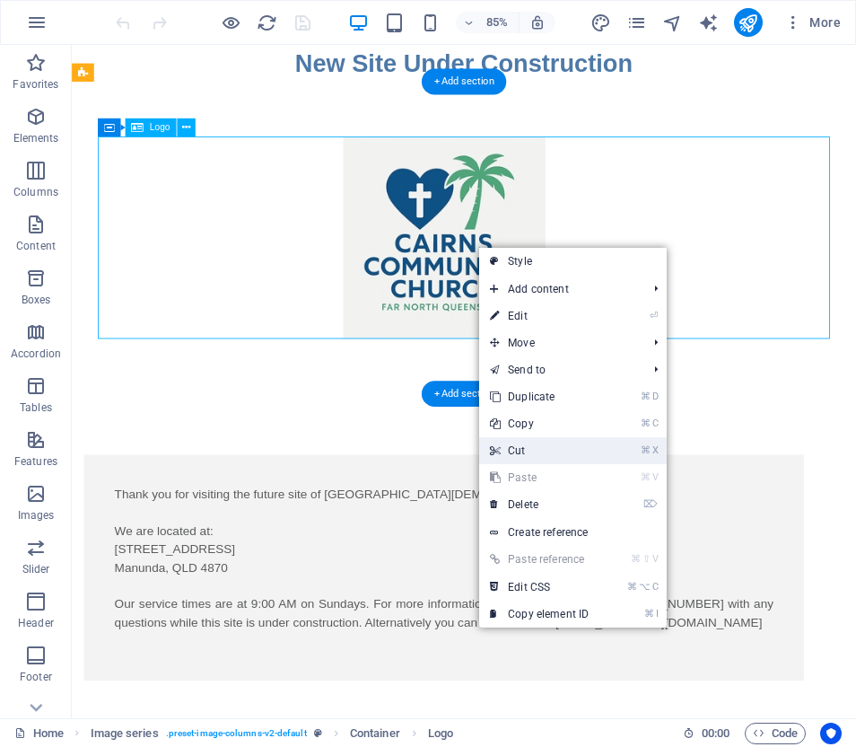
click at [519, 450] on link "⌘ X Cut" at bounding box center [539, 450] width 120 height 27
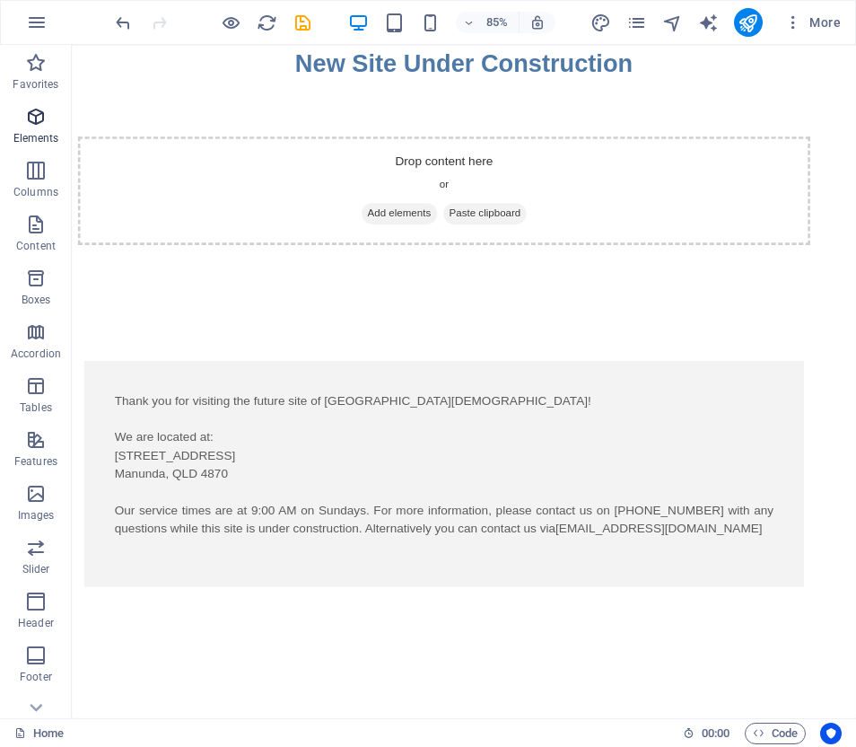
click at [34, 122] on icon "button" at bounding box center [36, 117] width 22 height 22
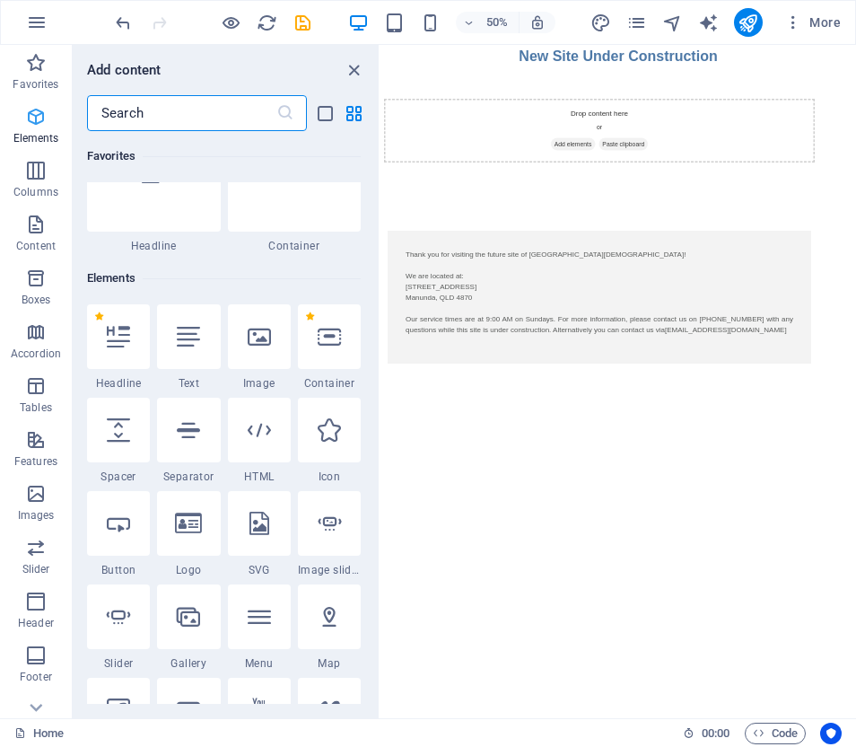
scroll to position [191, 0]
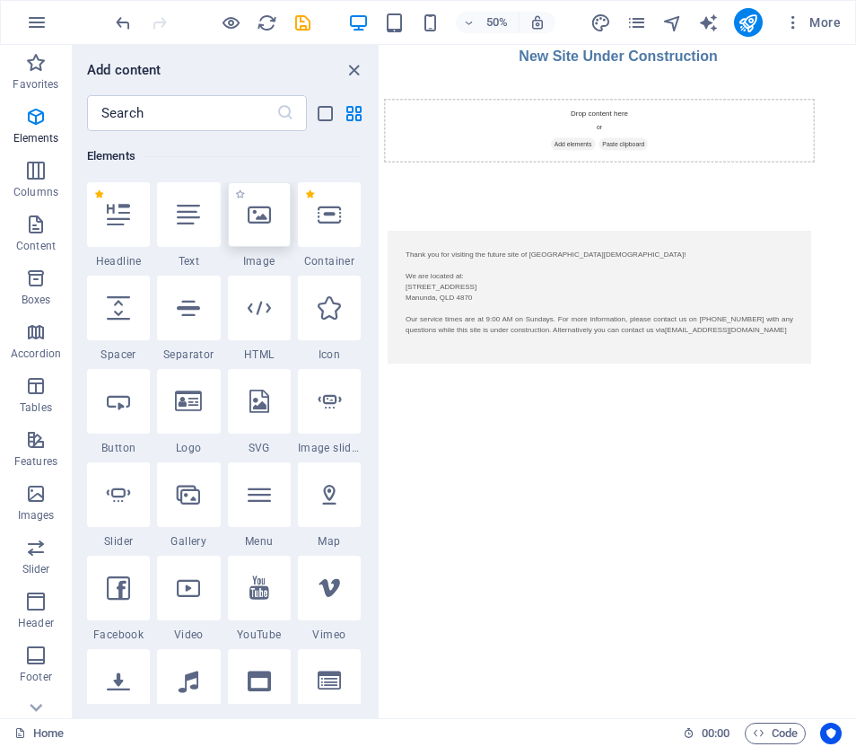
click at [251, 217] on icon at bounding box center [259, 214] width 23 height 23
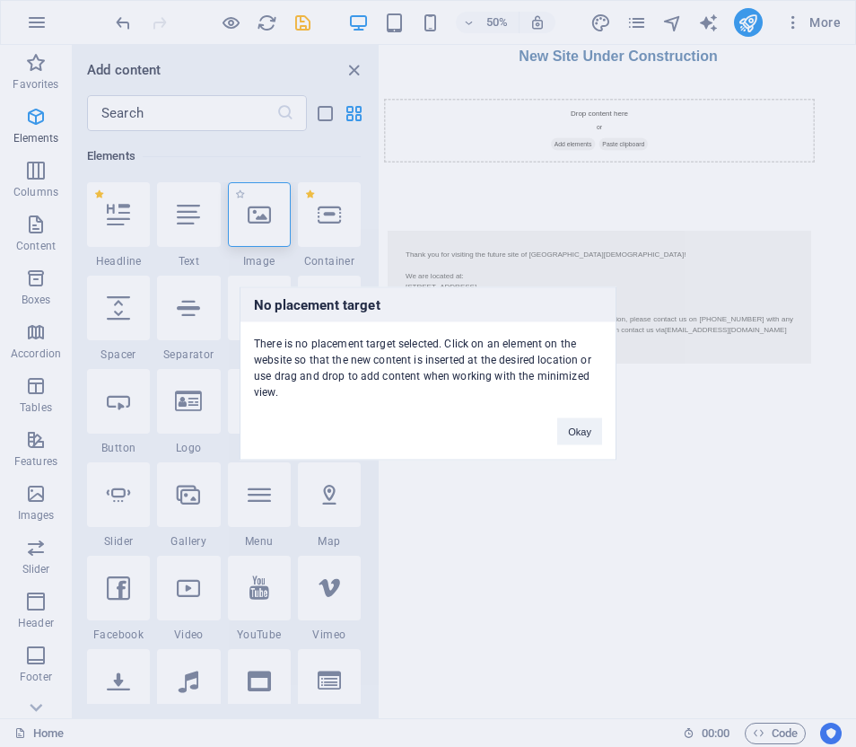
click at [250, 217] on div "No placement target There is no placement target selected. Click on an element …" at bounding box center [428, 373] width 856 height 747
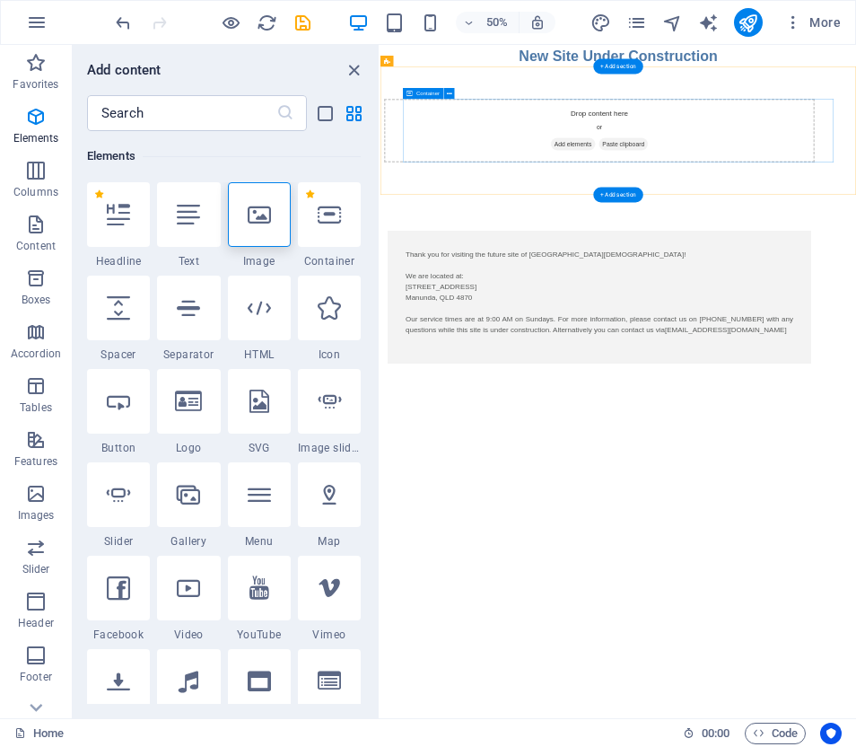
click at [810, 244] on span "Add elements" at bounding box center [765, 243] width 89 height 25
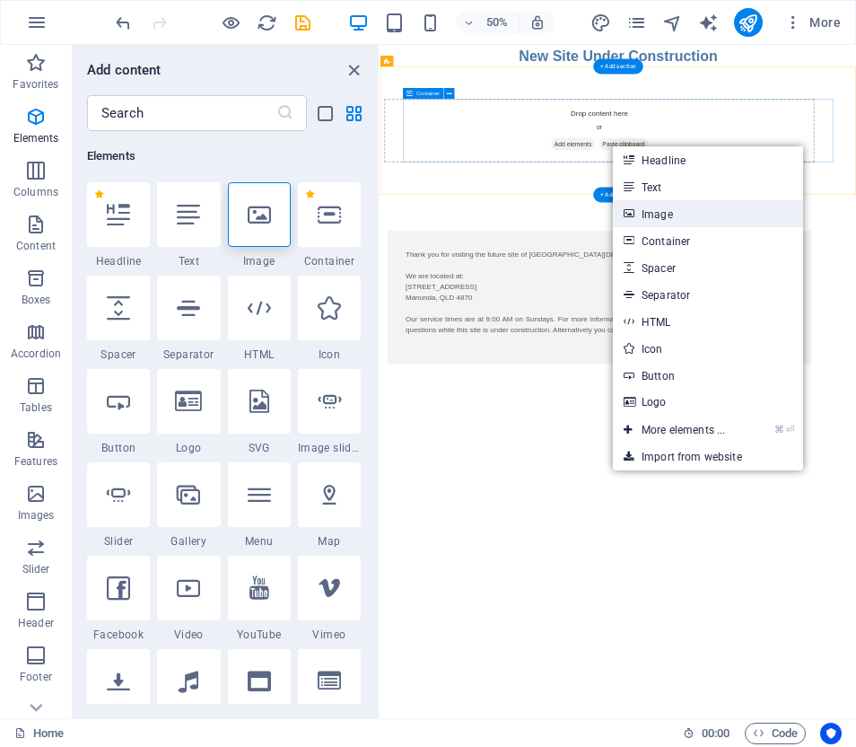
click at [659, 210] on link "Image" at bounding box center [708, 213] width 190 height 27
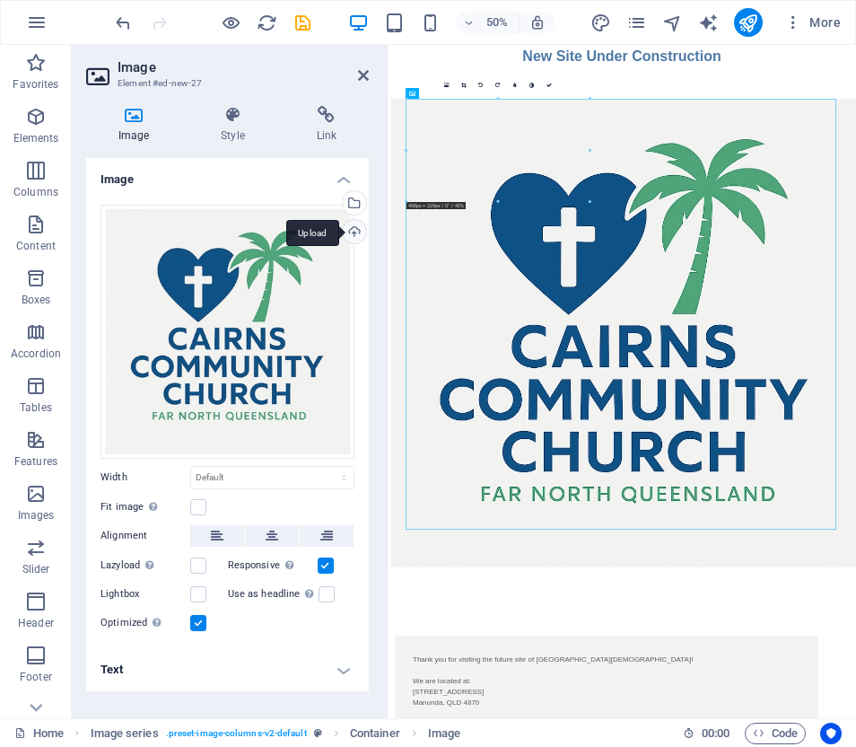
click at [357, 229] on div "Upload" at bounding box center [352, 233] width 27 height 27
click at [270, 536] on icon at bounding box center [272, 536] width 13 height 22
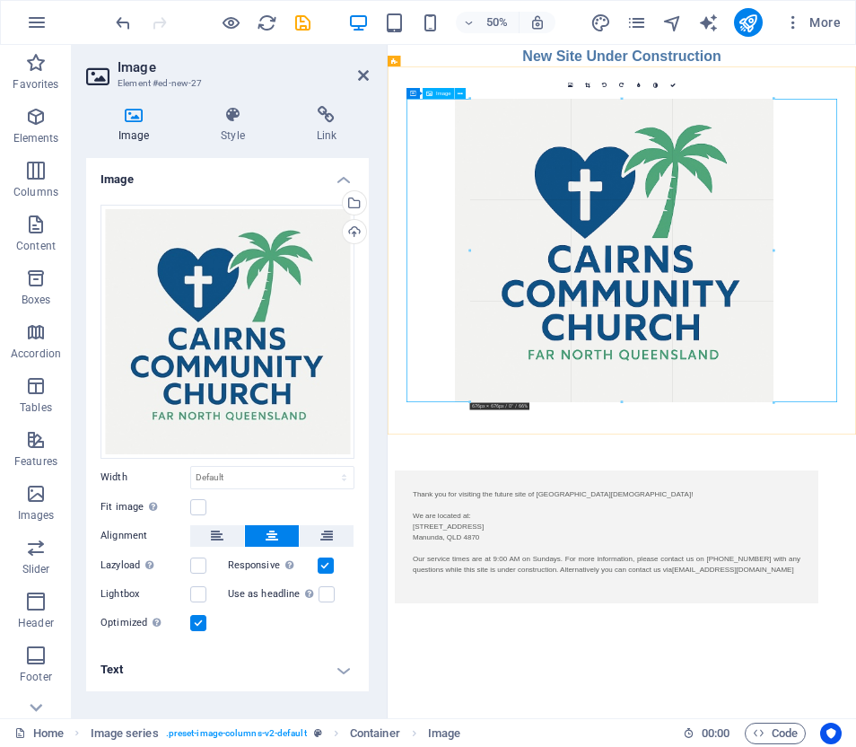
drag, startPoint x: 406, startPoint y: 529, endPoint x: 554, endPoint y: 348, distance: 234.6
type input "676"
select select "px"
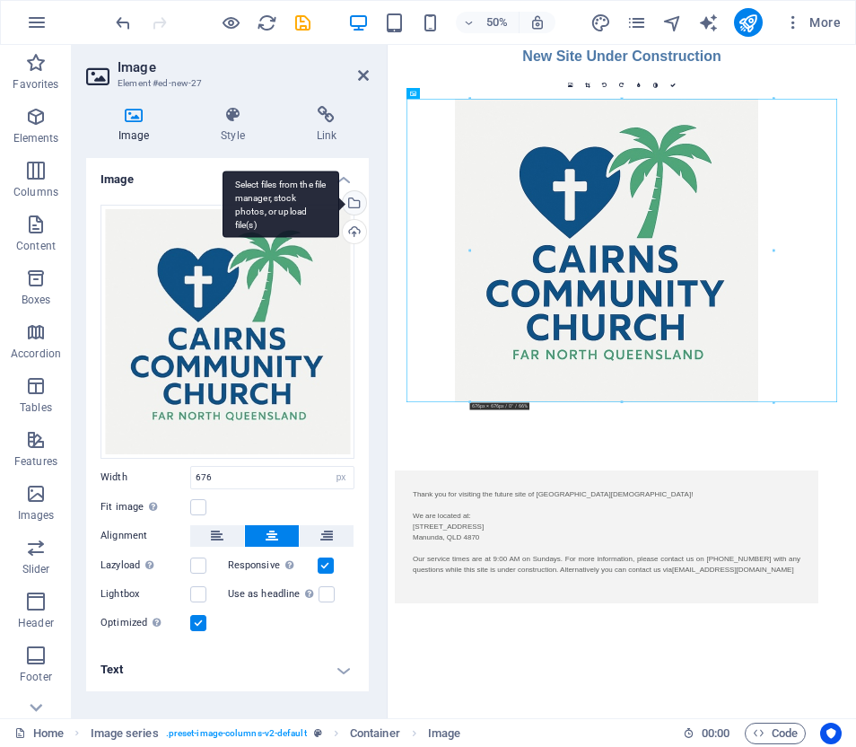
click at [339, 197] on div "Select files from the file manager, stock photos, or upload file(s)" at bounding box center [281, 203] width 117 height 67
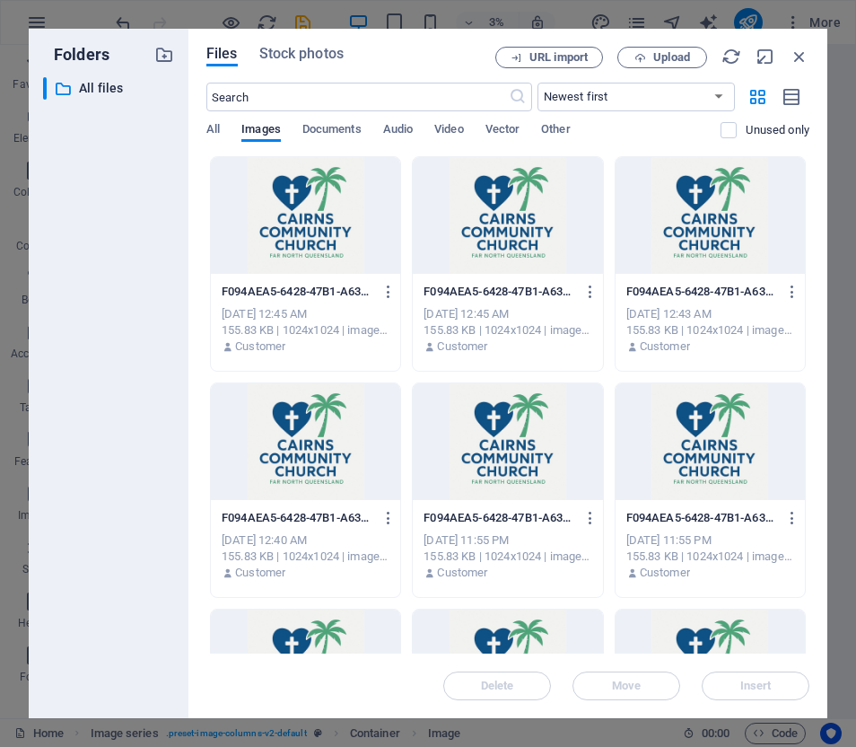
click at [298, 212] on div at bounding box center [305, 215] width 189 height 117
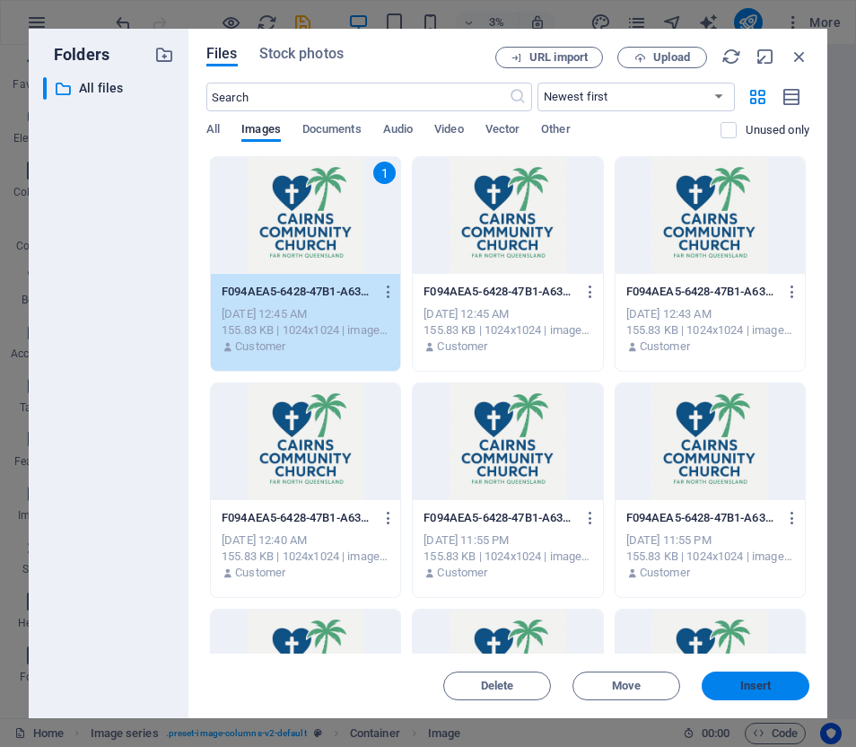
click at [749, 680] on span "Insert" at bounding box center [755, 685] width 31 height 11
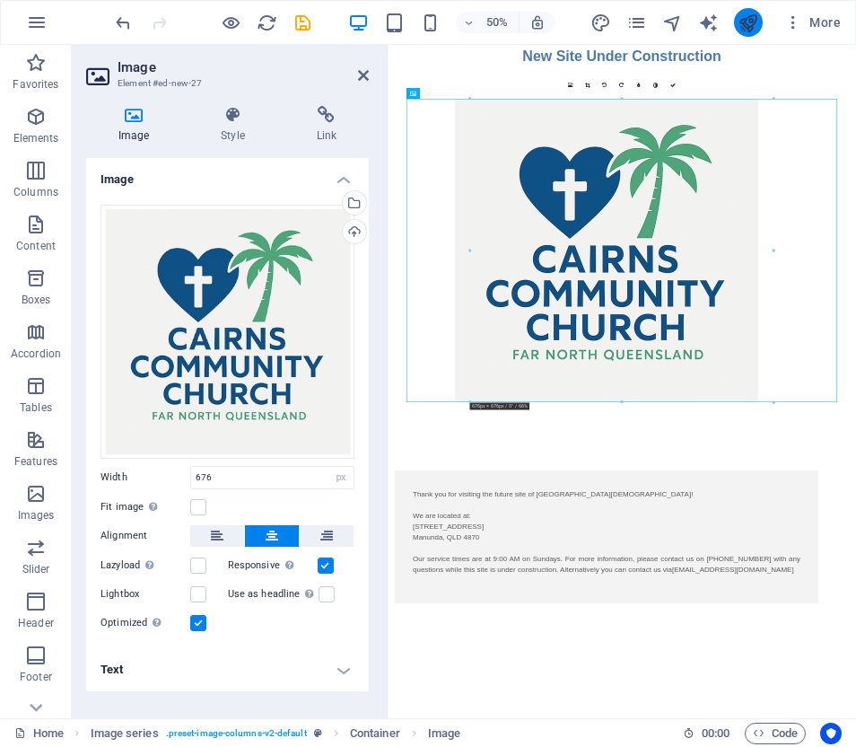
click at [751, 10] on button "publish" at bounding box center [748, 22] width 29 height 29
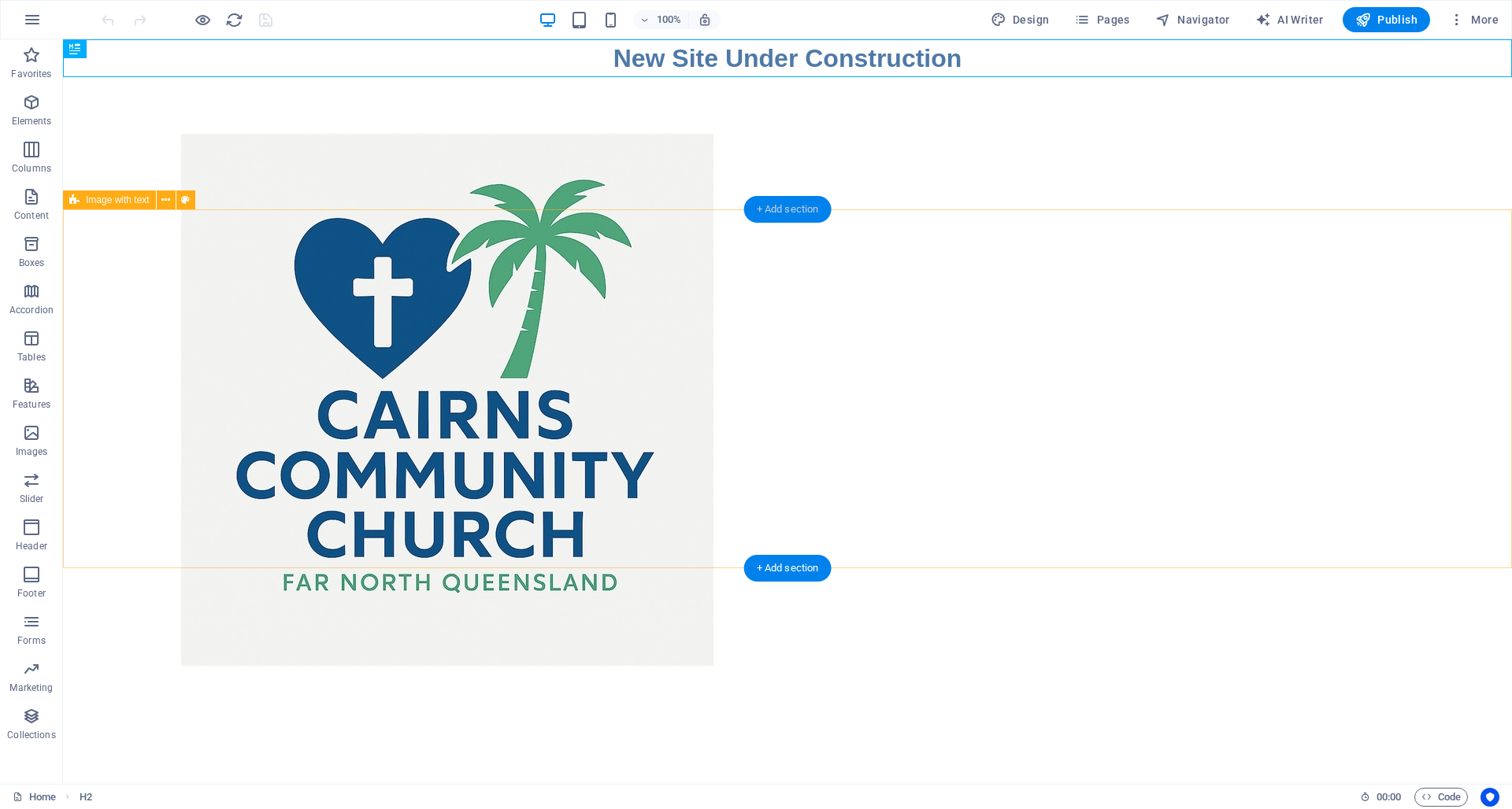
click at [750, 207] on div "+ Add section" at bounding box center [788, 209] width 88 height 27
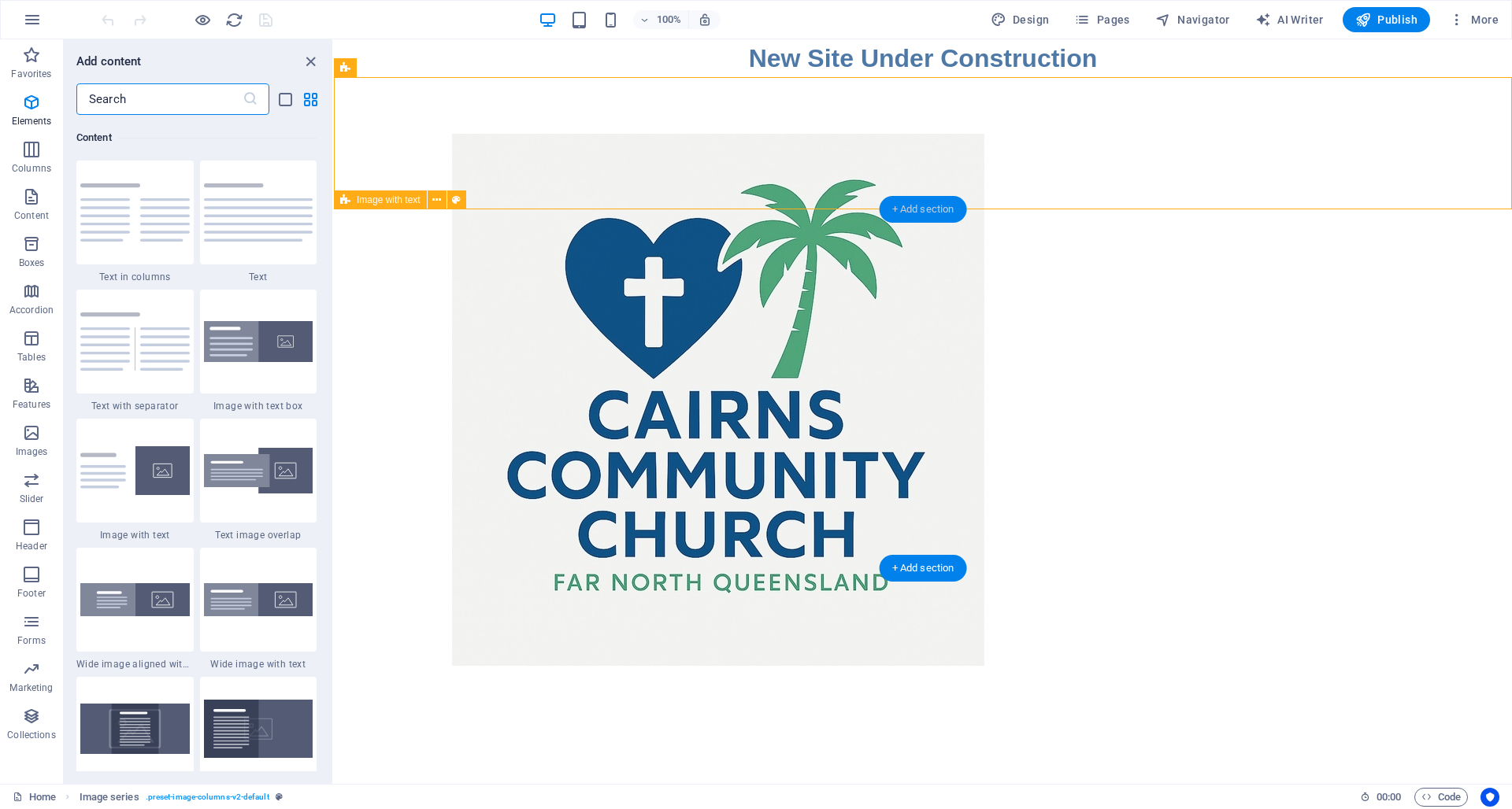
scroll to position [2754, 0]
click at [36, 109] on icon "button" at bounding box center [32, 103] width 19 height 19
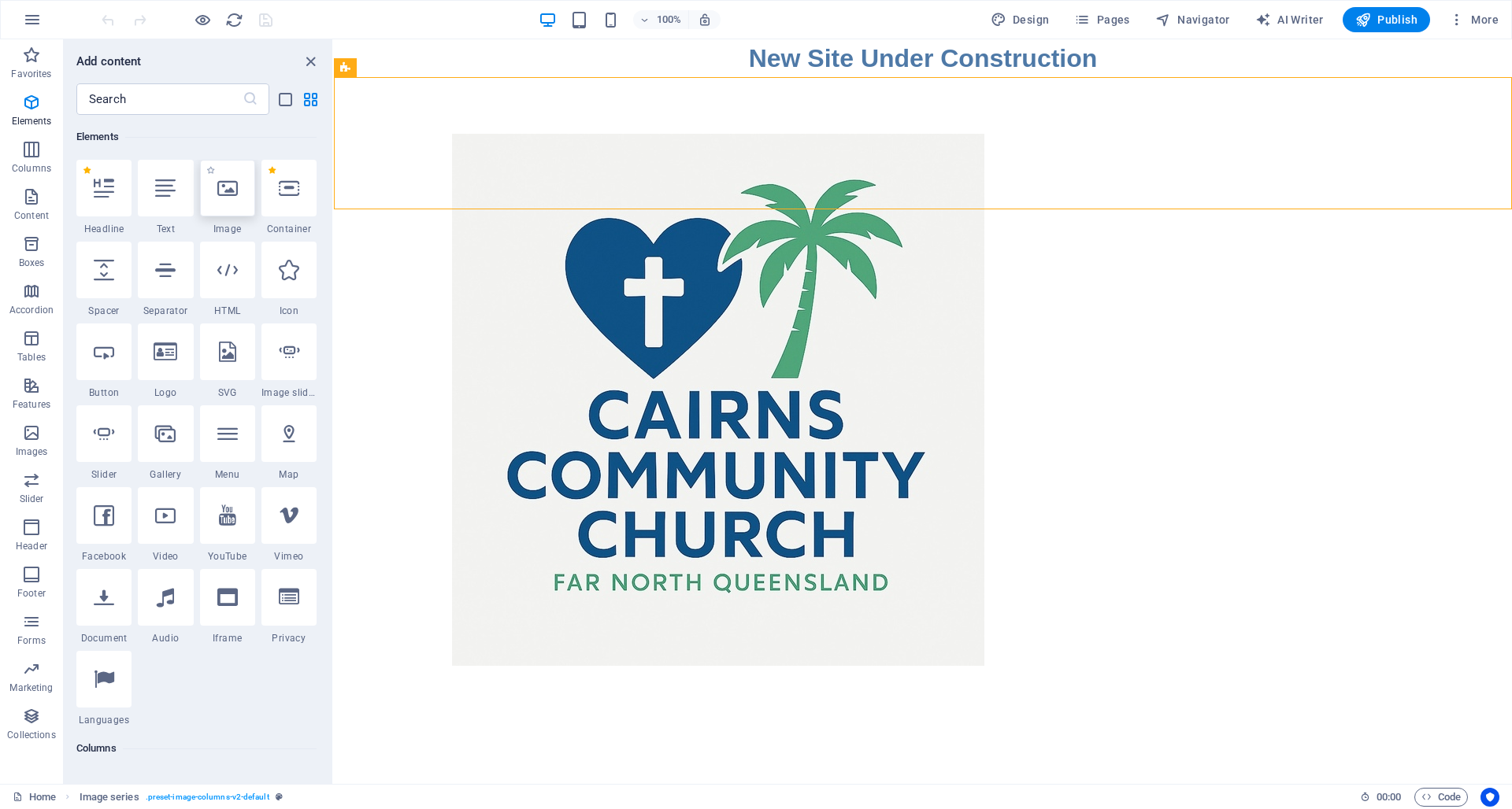
scroll to position [165, 0]
click at [166, 348] on icon at bounding box center [165, 354] width 24 height 20
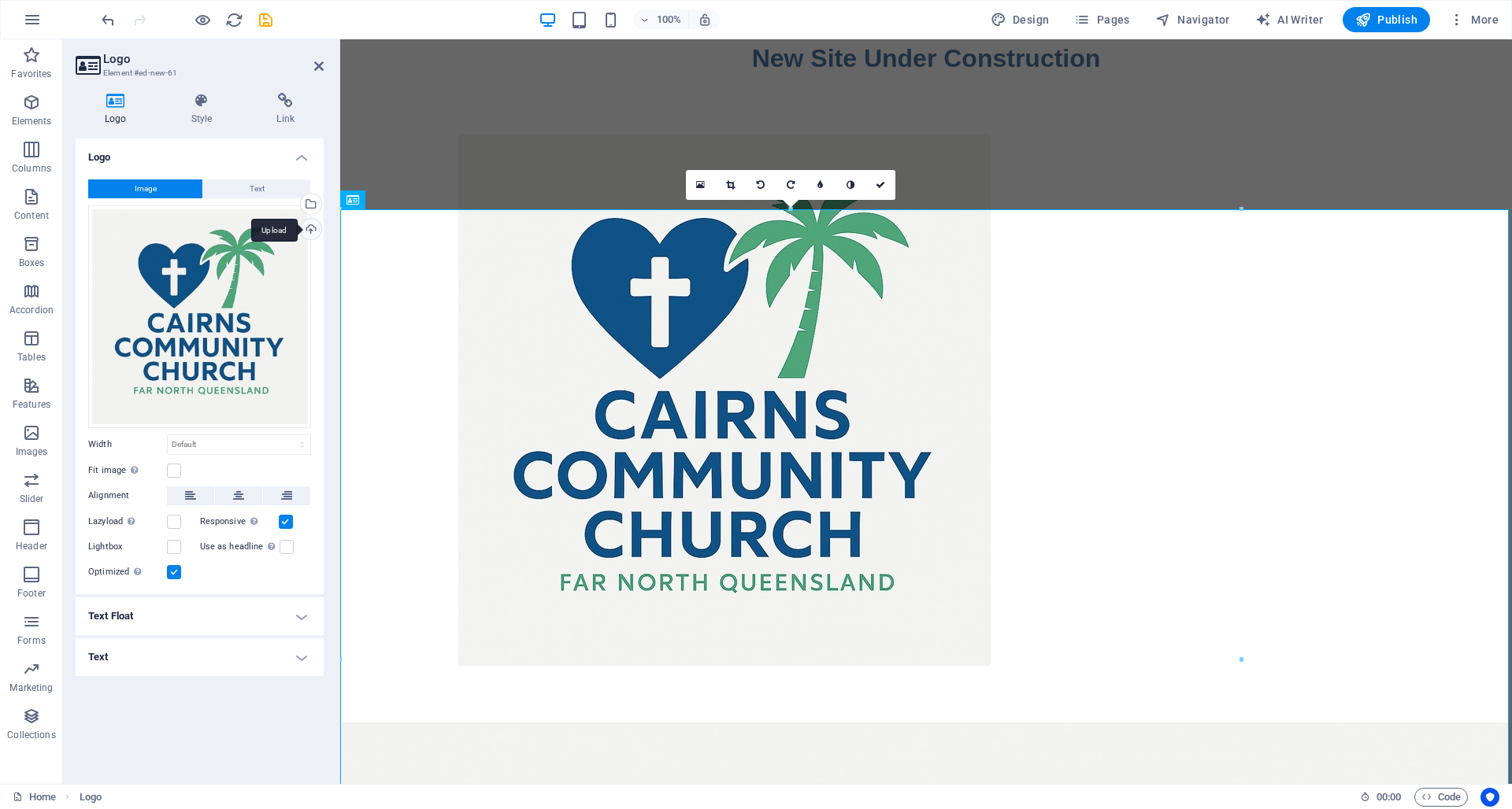
click at [311, 226] on div "Upload" at bounding box center [309, 230] width 24 height 24
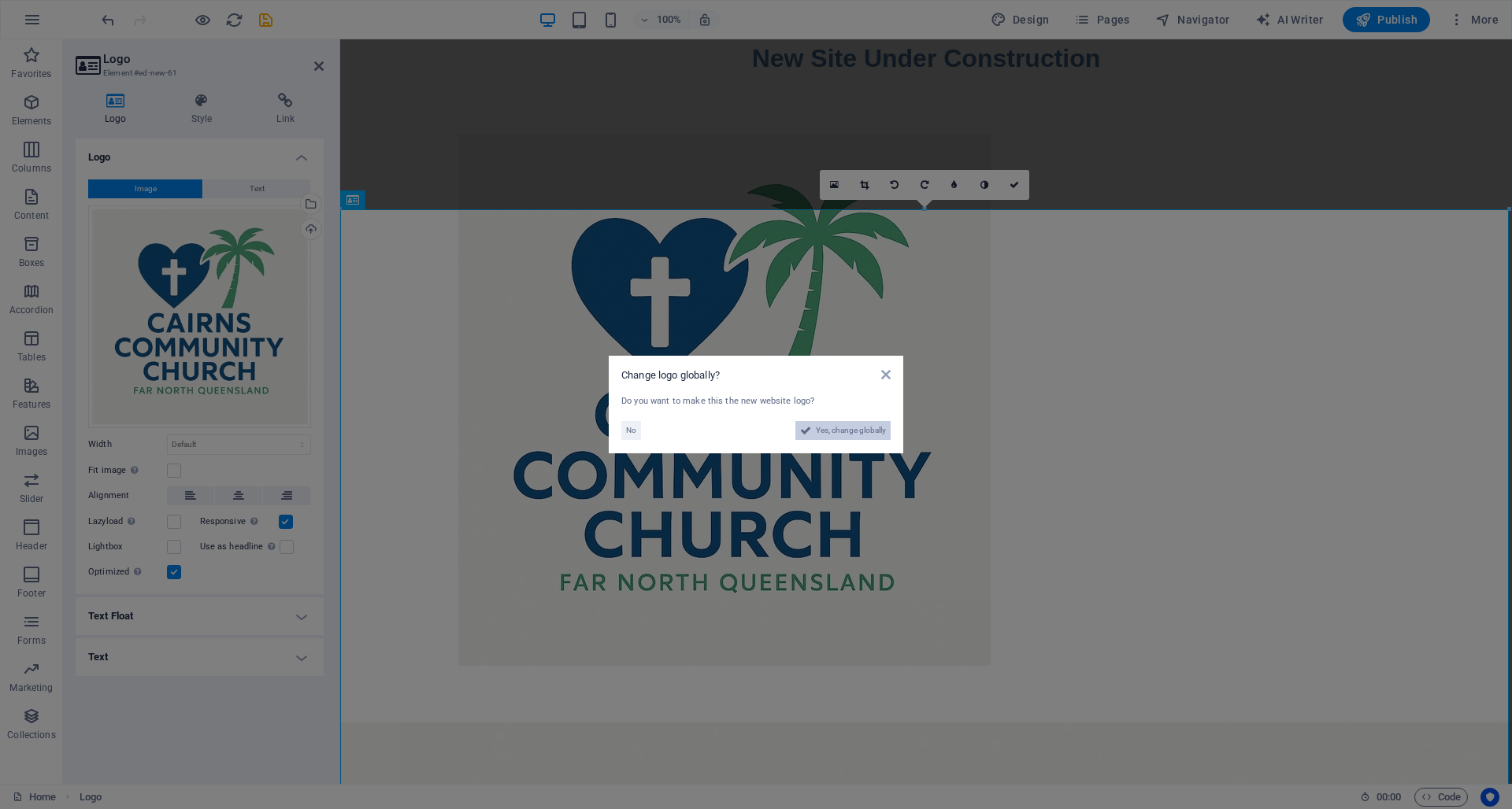
click at [750, 430] on span "Yes, change globally" at bounding box center [851, 431] width 70 height 19
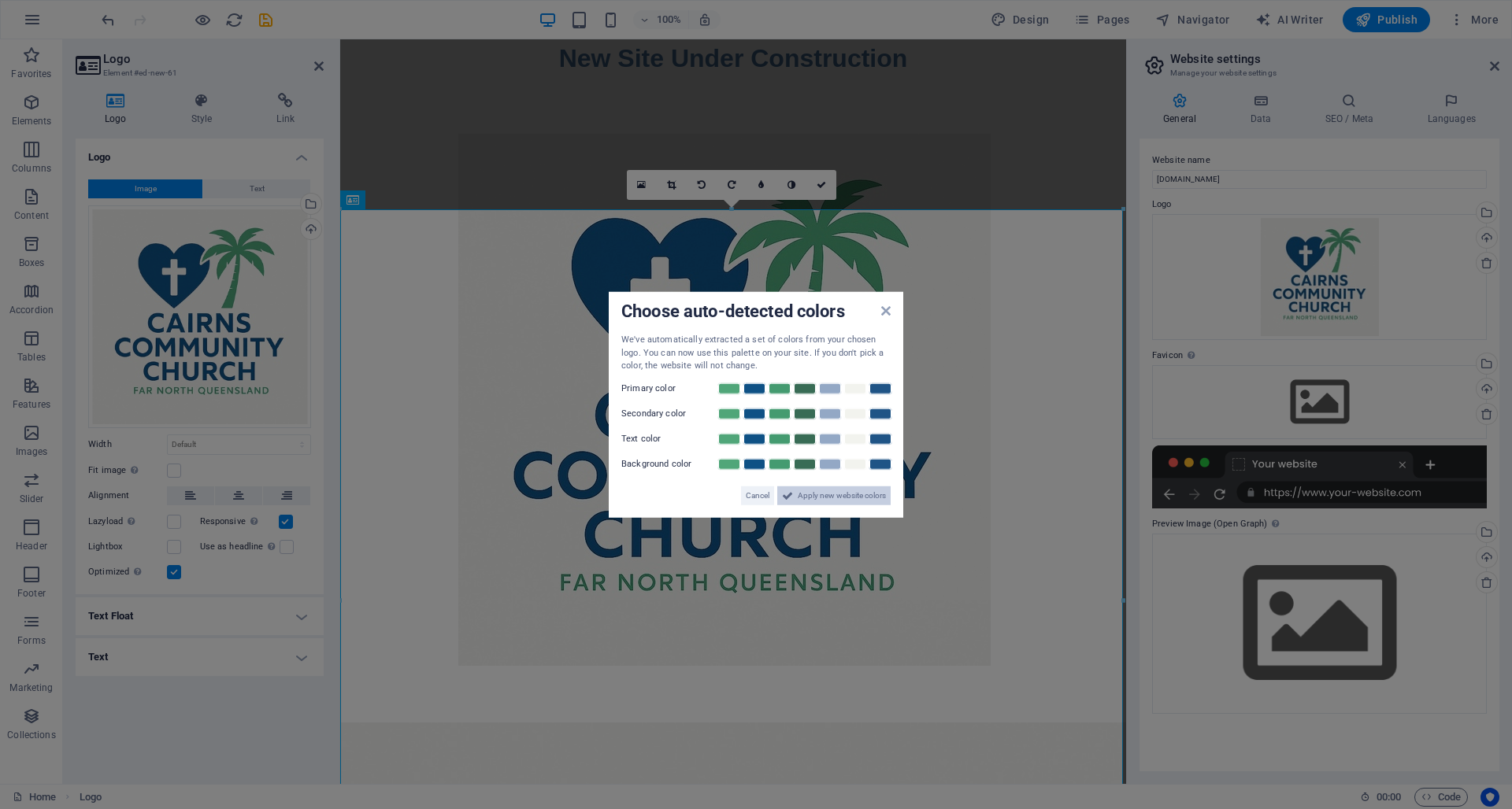
click at [750, 490] on span "Apply new website colors" at bounding box center [842, 496] width 88 height 19
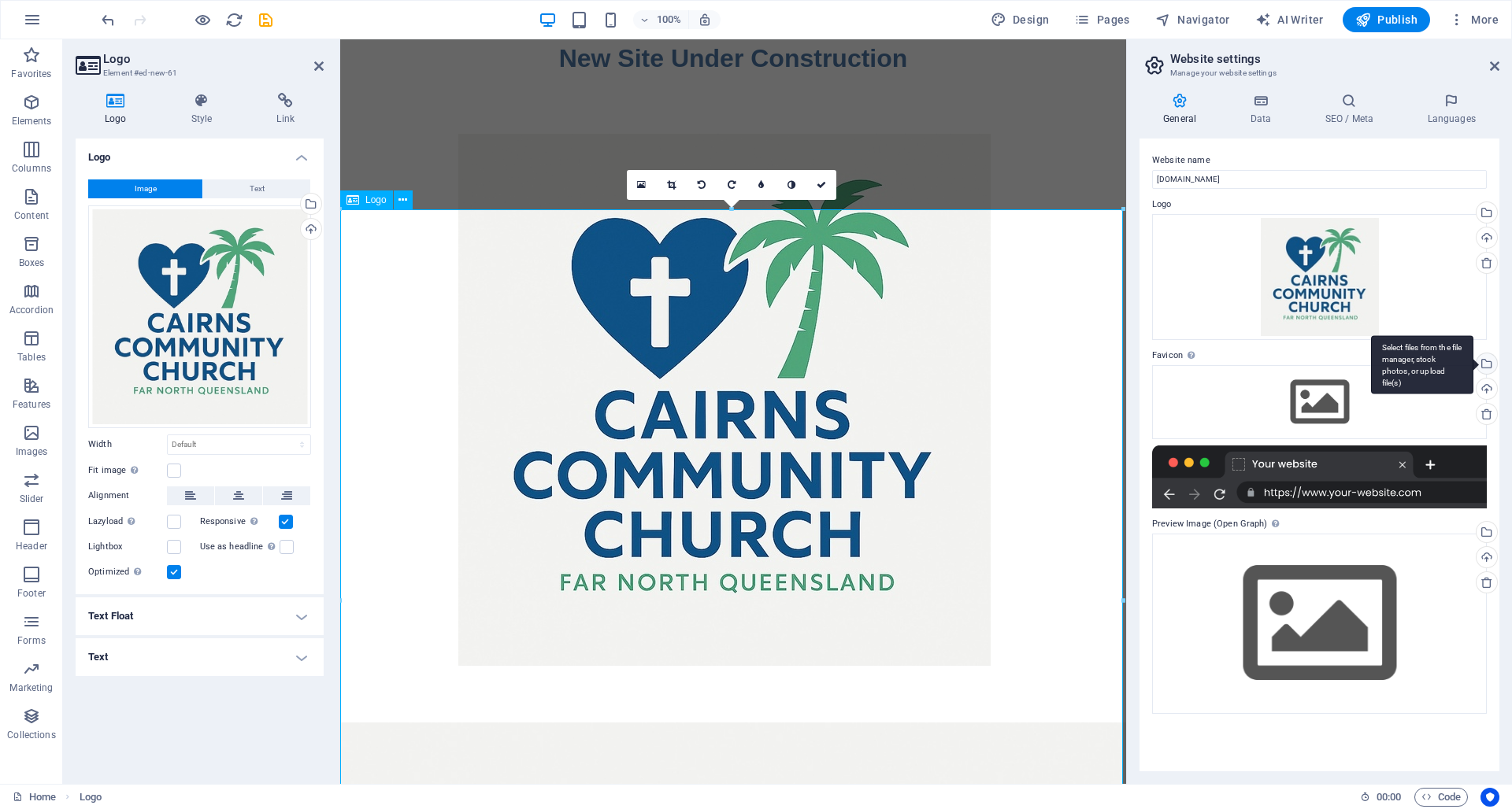
click at [750, 361] on div "Select files from the file manager, stock photos, or upload file(s)" at bounding box center [1422, 364] width 103 height 59
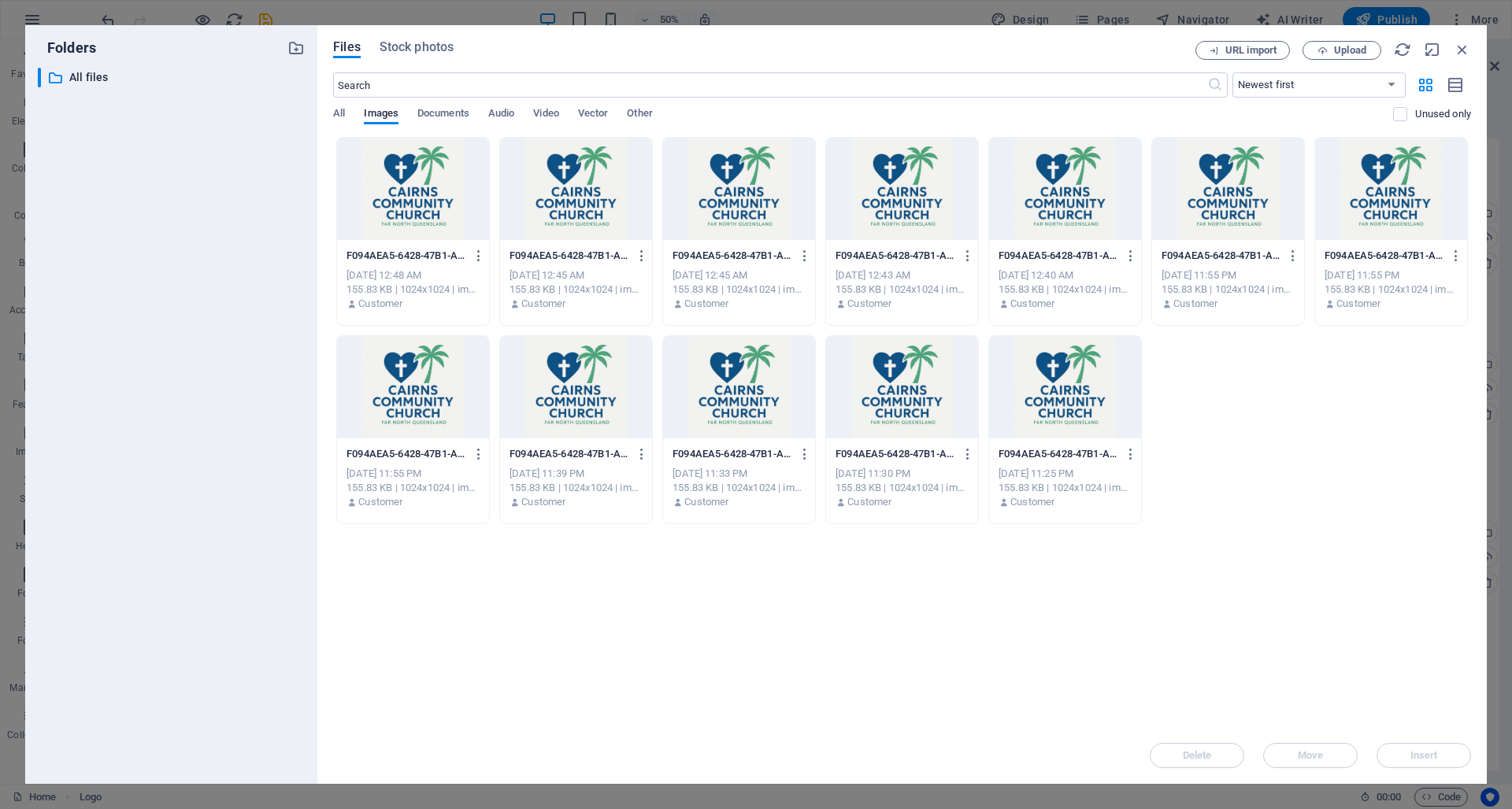
click at [750, 397] on div at bounding box center [1064, 387] width 152 height 103
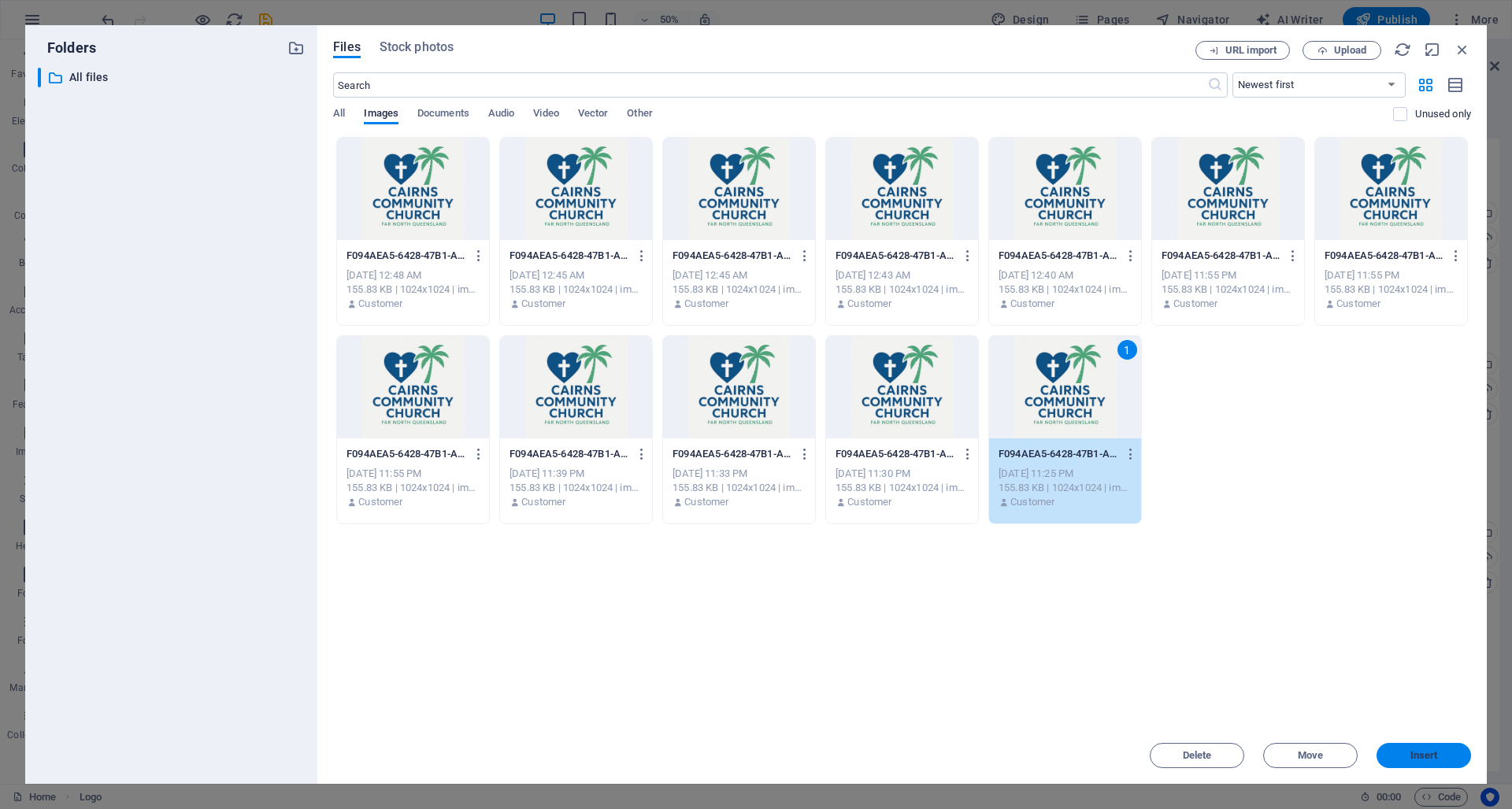
click at [750, 684] on span "Insert" at bounding box center [1423, 755] width 27 height 10
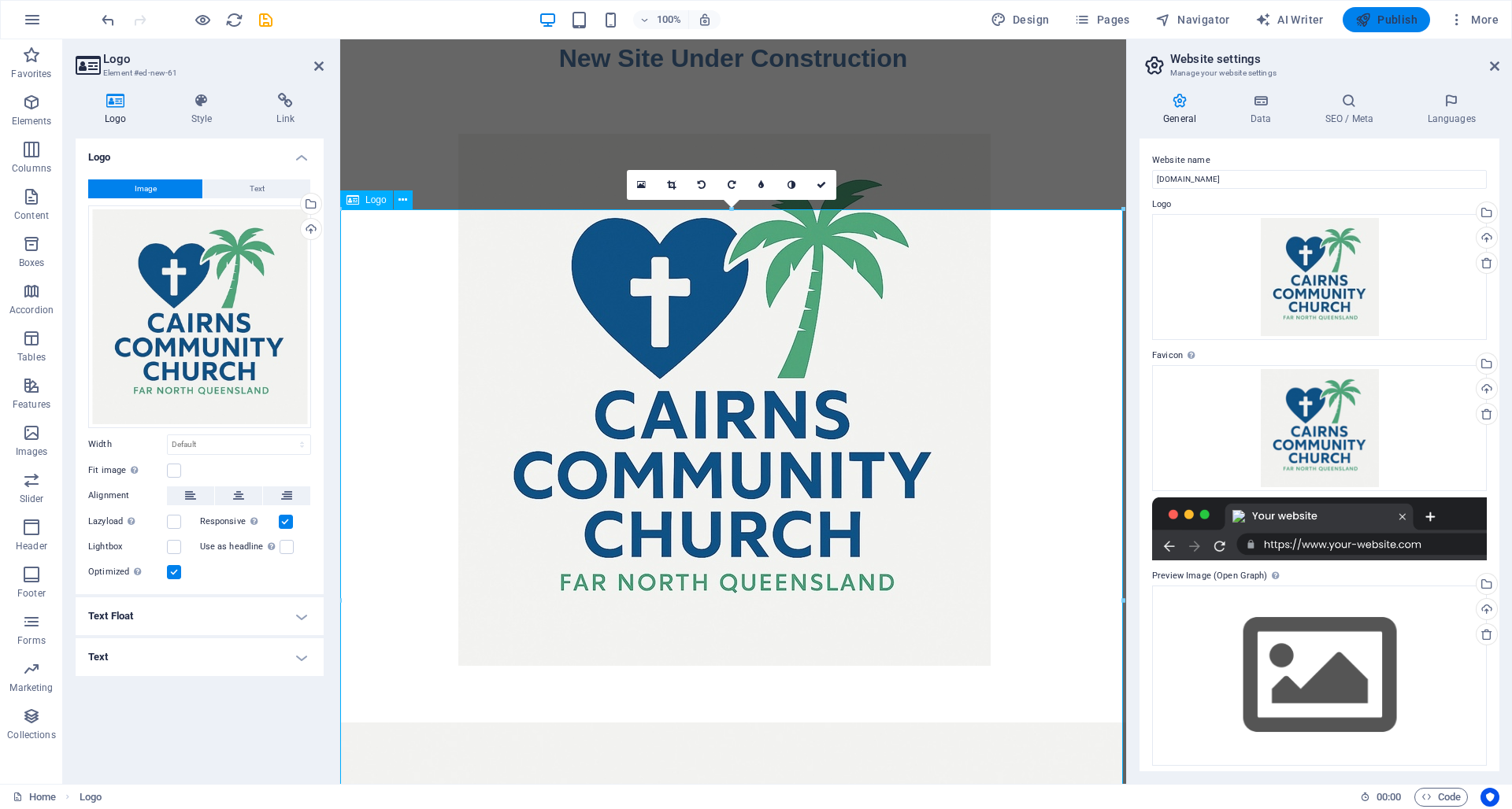
click at [750, 17] on span "Publish" at bounding box center [1386, 19] width 62 height 16
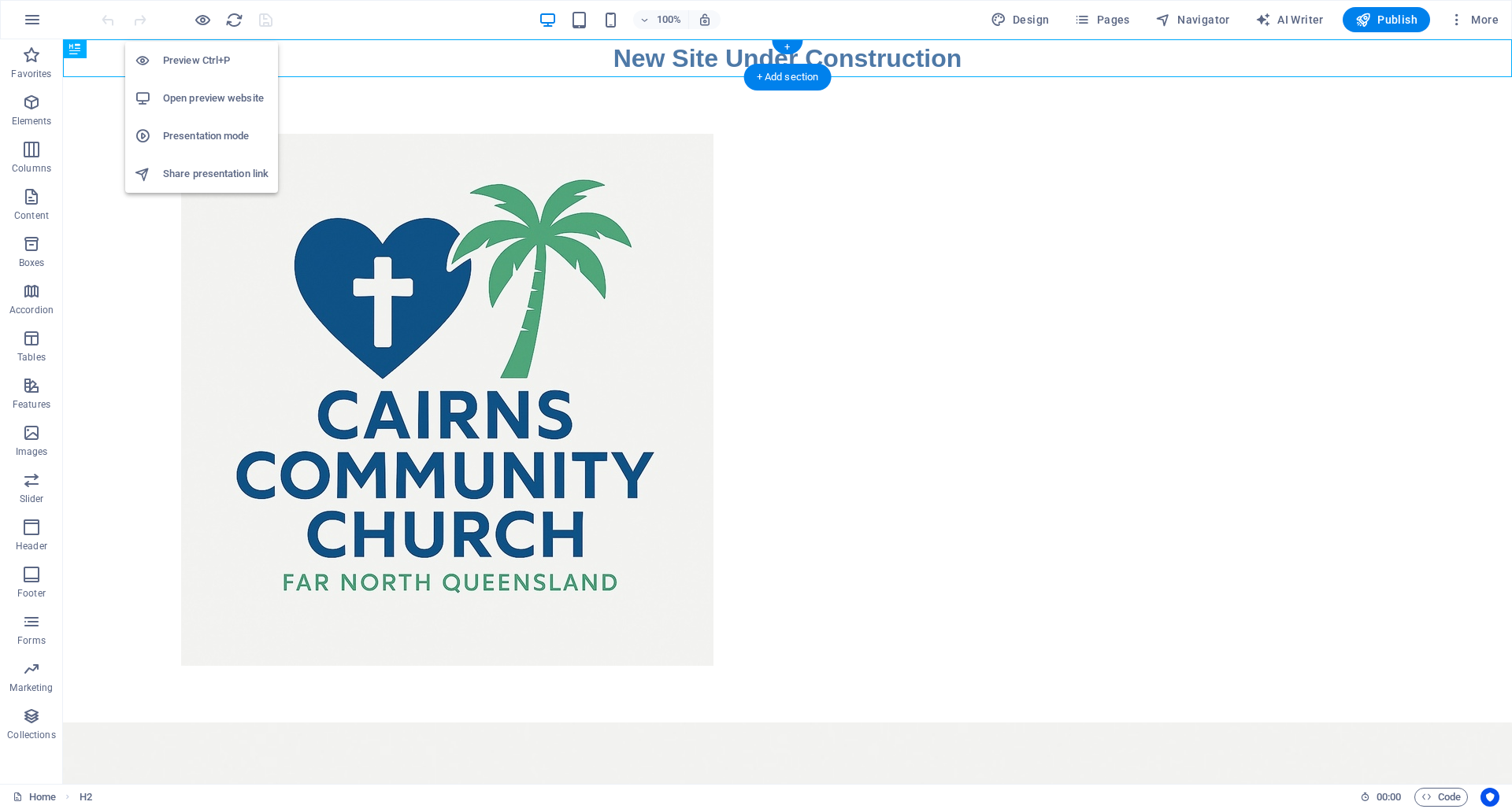
click at [191, 59] on h6 "Preview Ctrl+P" at bounding box center [216, 61] width 105 height 19
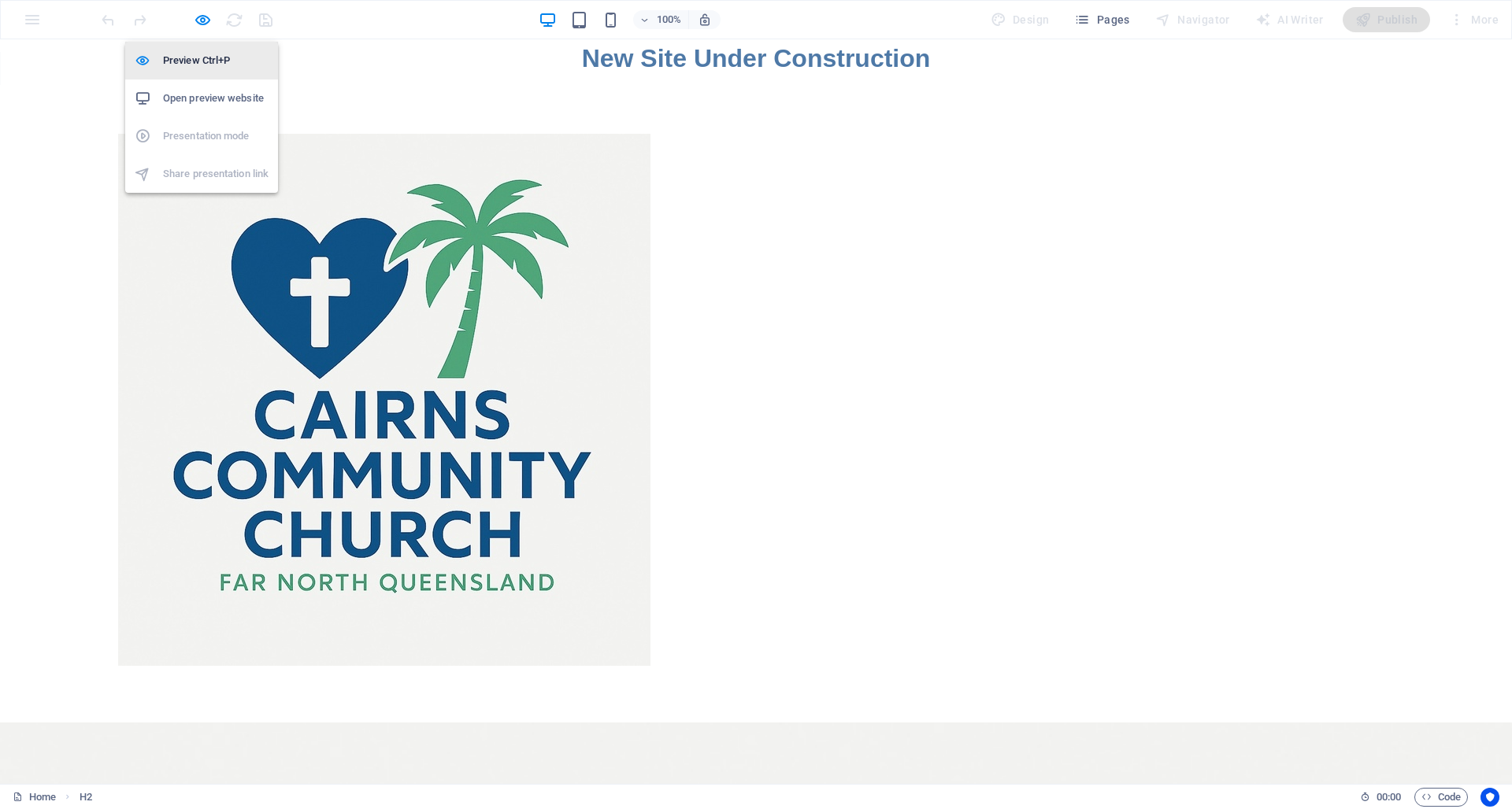
click at [191, 59] on h6 "Preview Ctrl+P" at bounding box center [216, 61] width 105 height 19
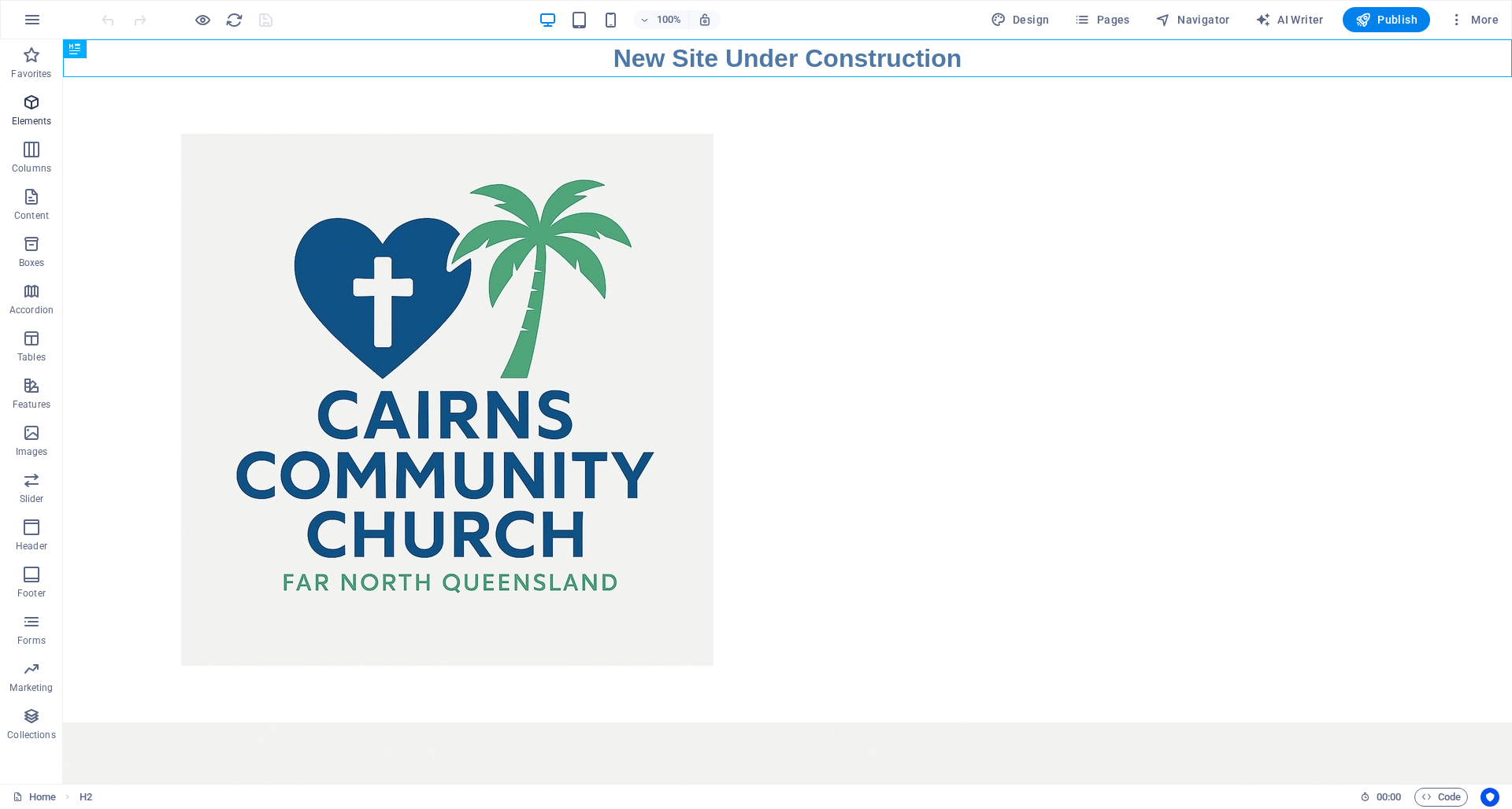
click at [32, 110] on icon "button" at bounding box center [32, 103] width 19 height 19
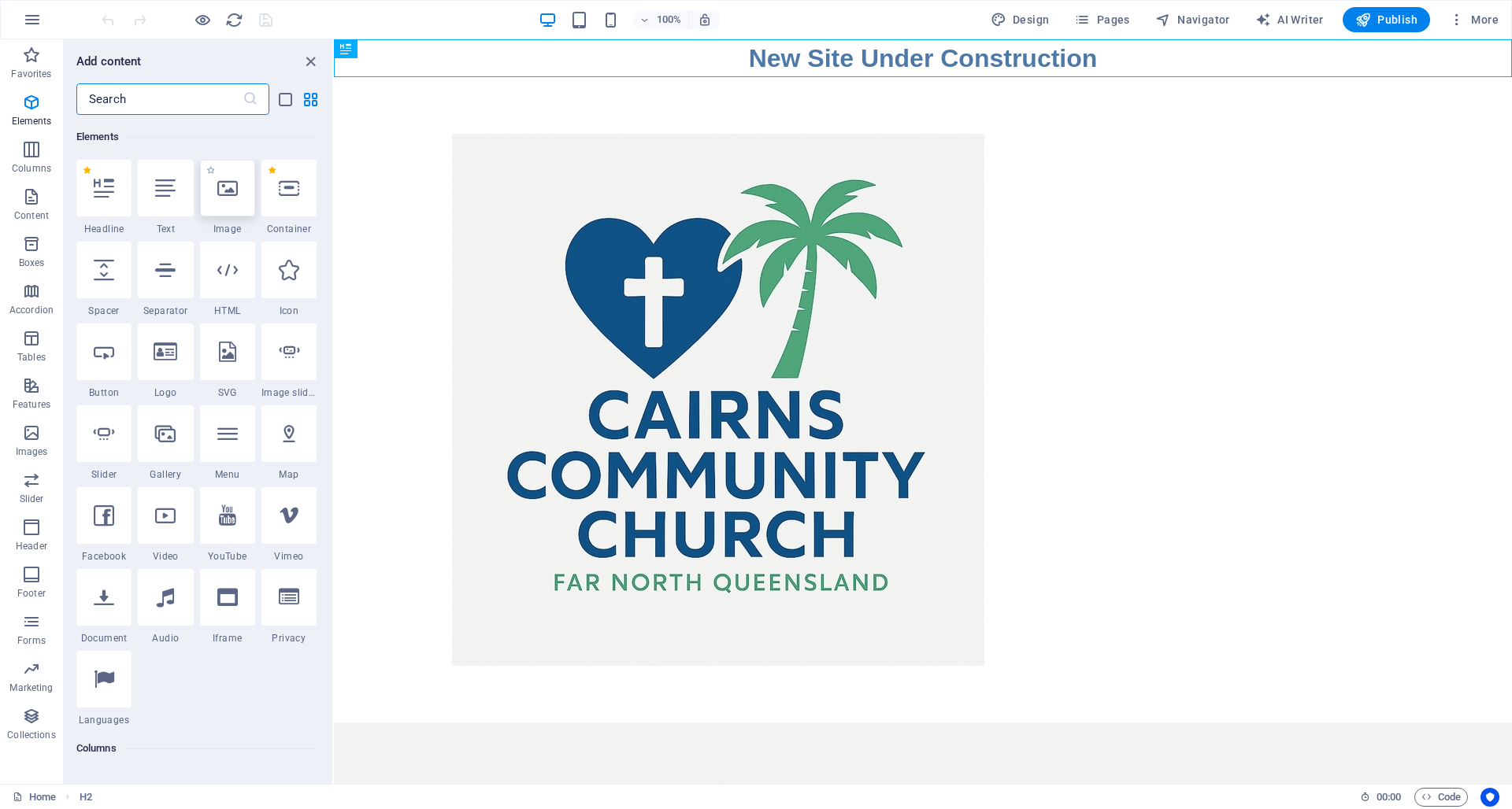
scroll to position [171, 0]
click at [165, 438] on icon at bounding box center [165, 430] width 20 height 20
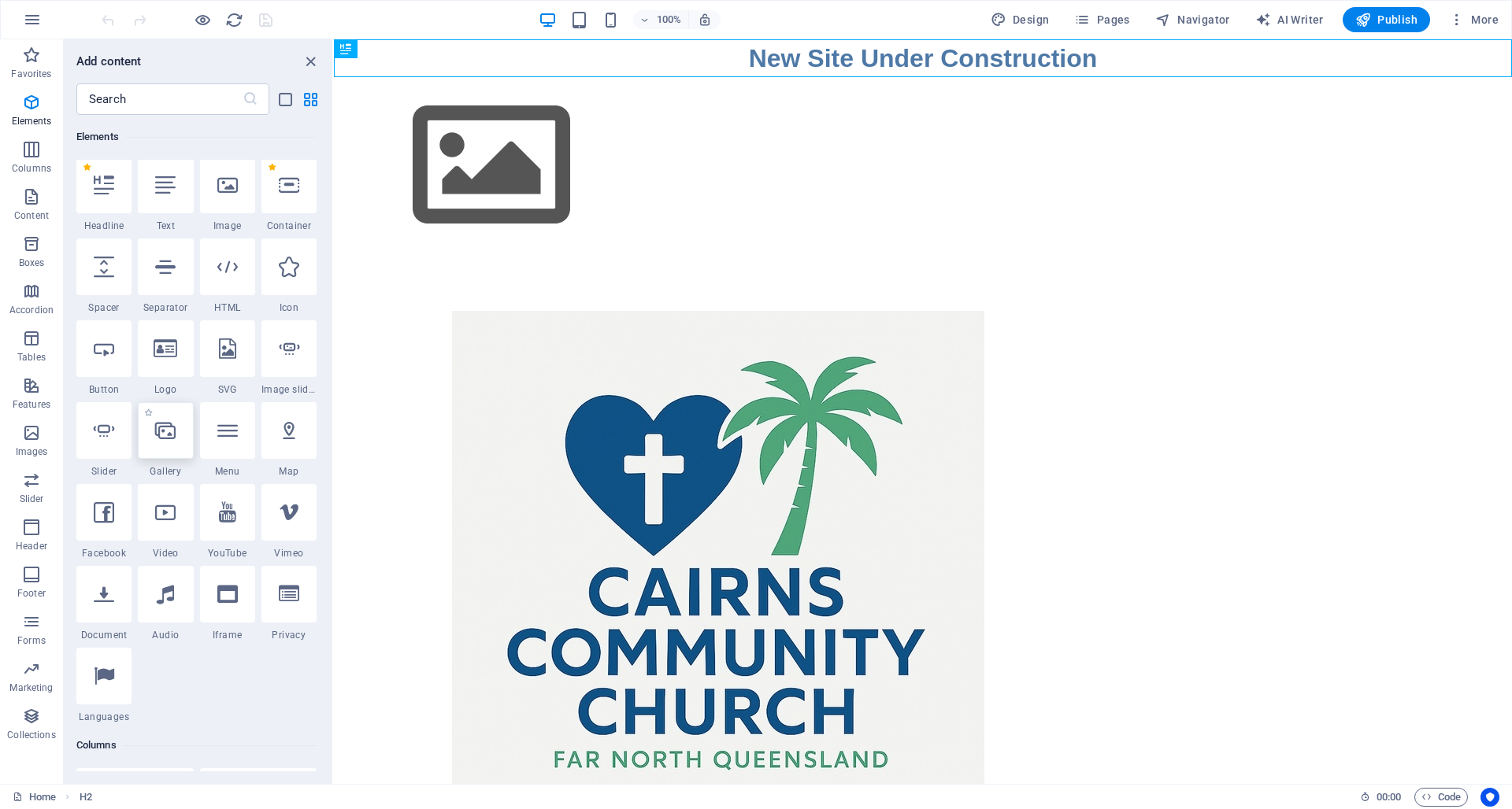
select select "4"
select select "%"
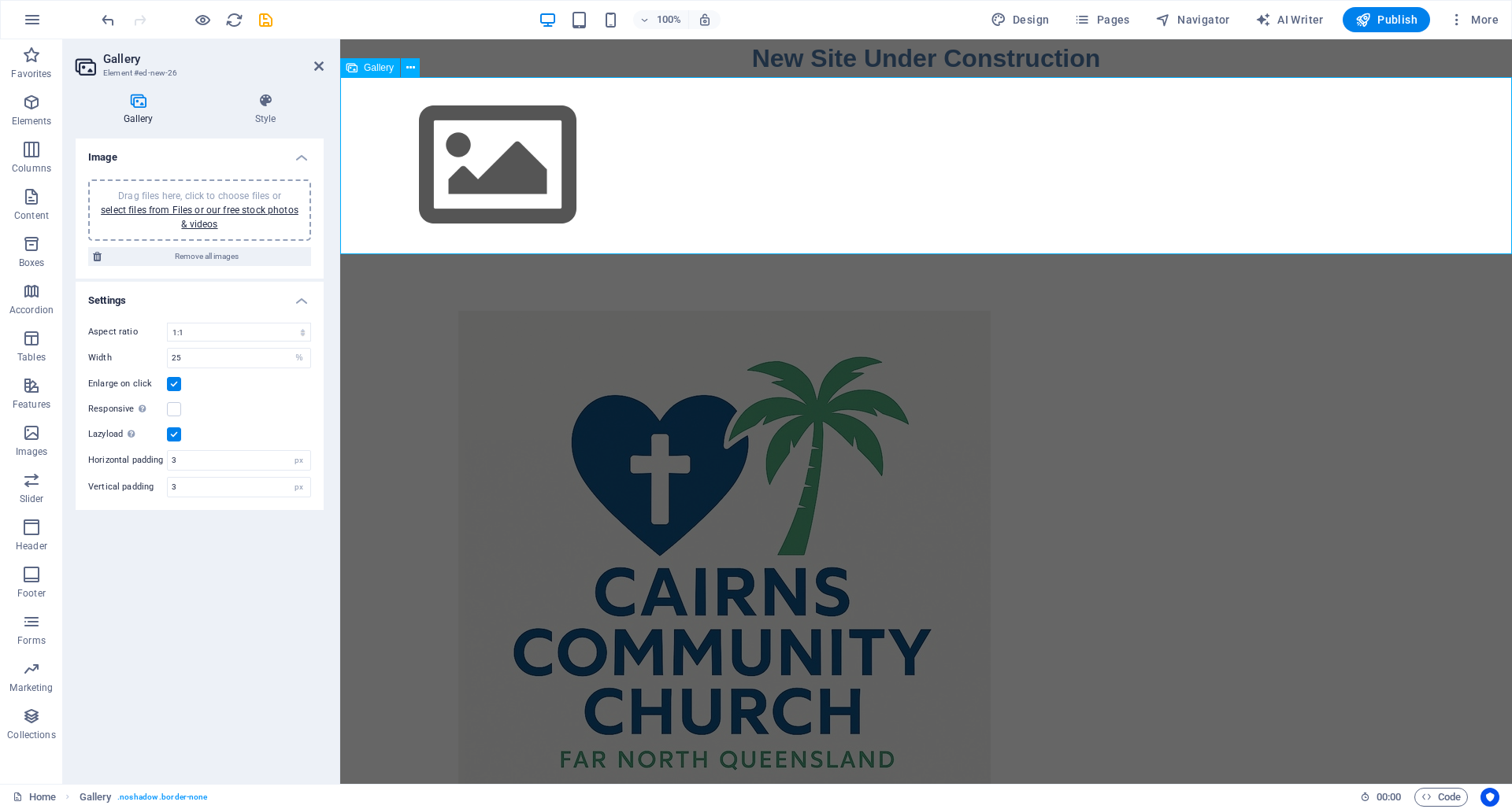
click at [490, 183] on img at bounding box center [498, 166] width 315 height 177
click at [219, 211] on link "select files from Files or our free stock photos & videos" at bounding box center [199, 217] width 197 height 25
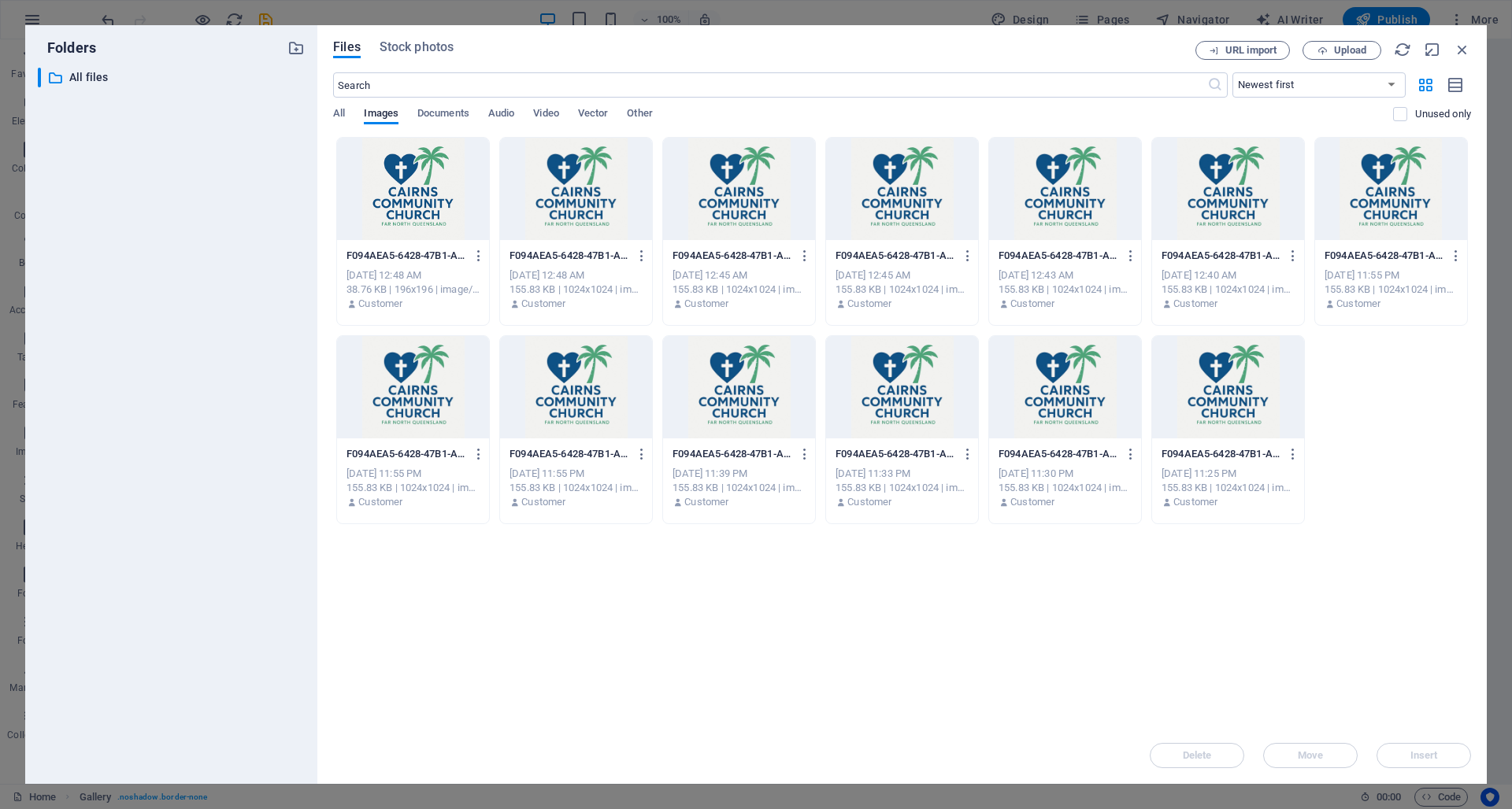
click at [542, 211] on div at bounding box center [576, 189] width 152 height 103
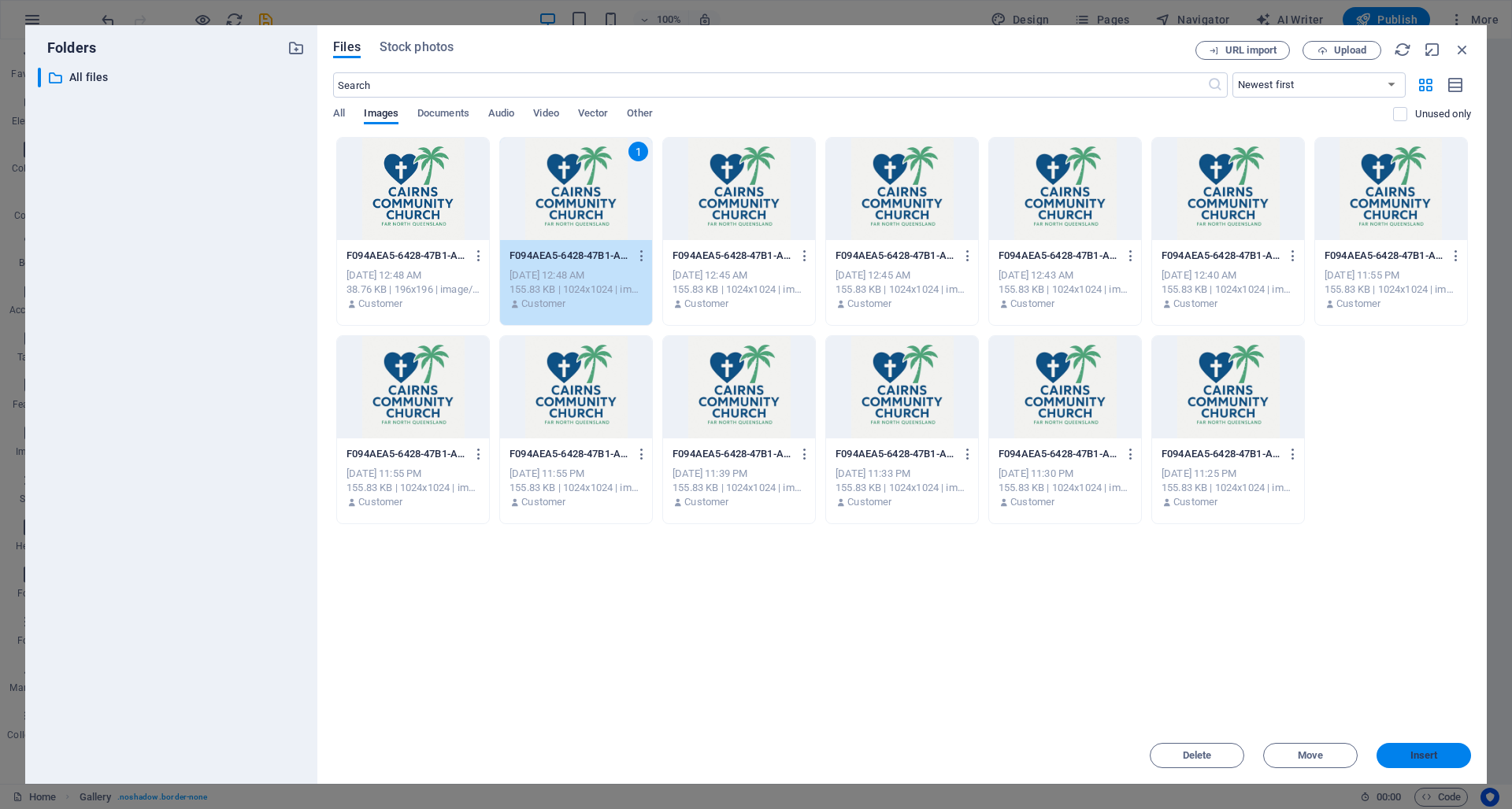
click at [1441, 755] on span "Insert" at bounding box center [1423, 755] width 82 height 10
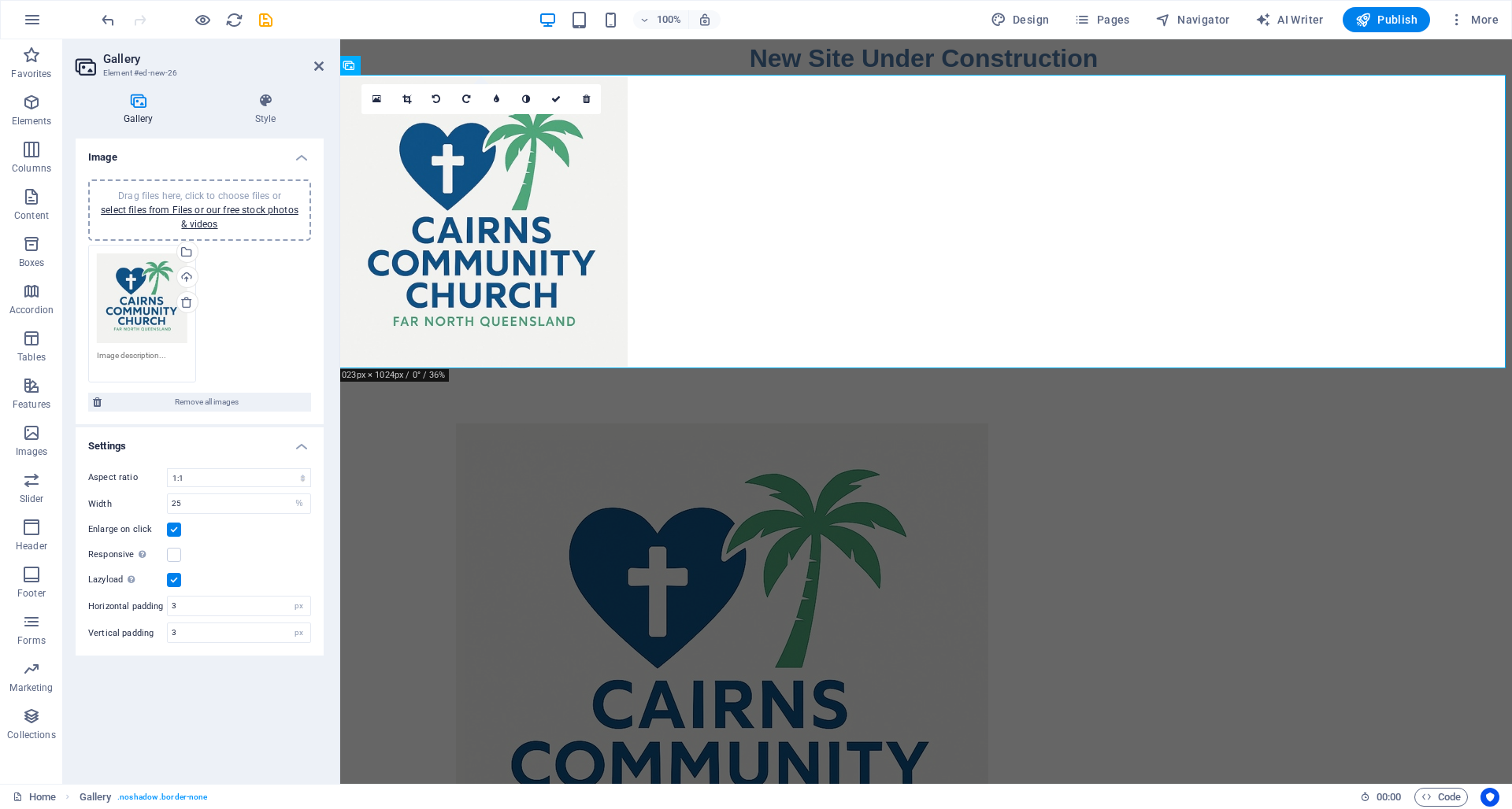
scroll to position [0, 3]
click at [188, 249] on div "Select files from the file manager, stock photos, or upload file(s)" at bounding box center [185, 253] width 24 height 24
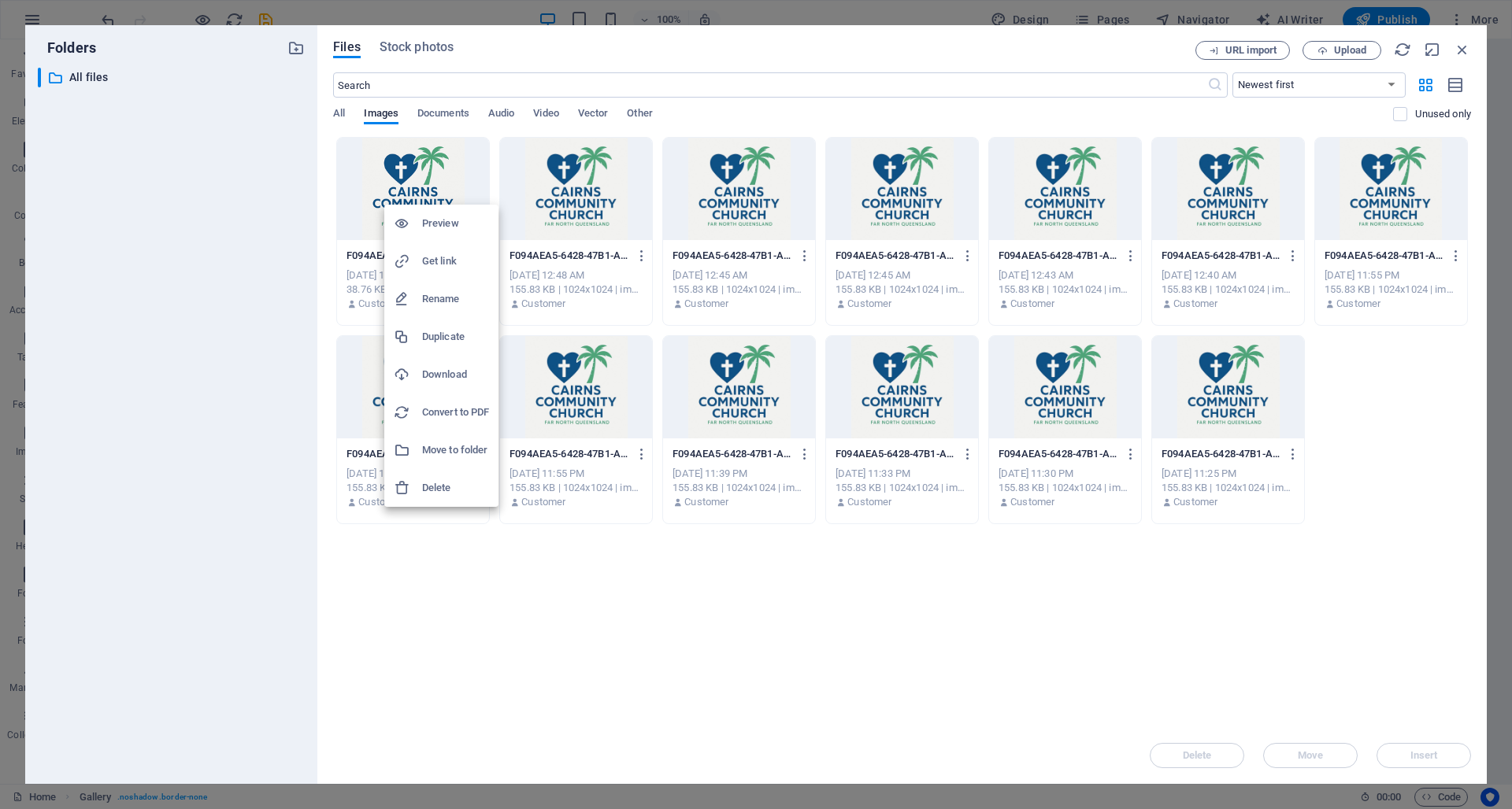
click at [433, 487] on h6 "Delete" at bounding box center [455, 489] width 67 height 19
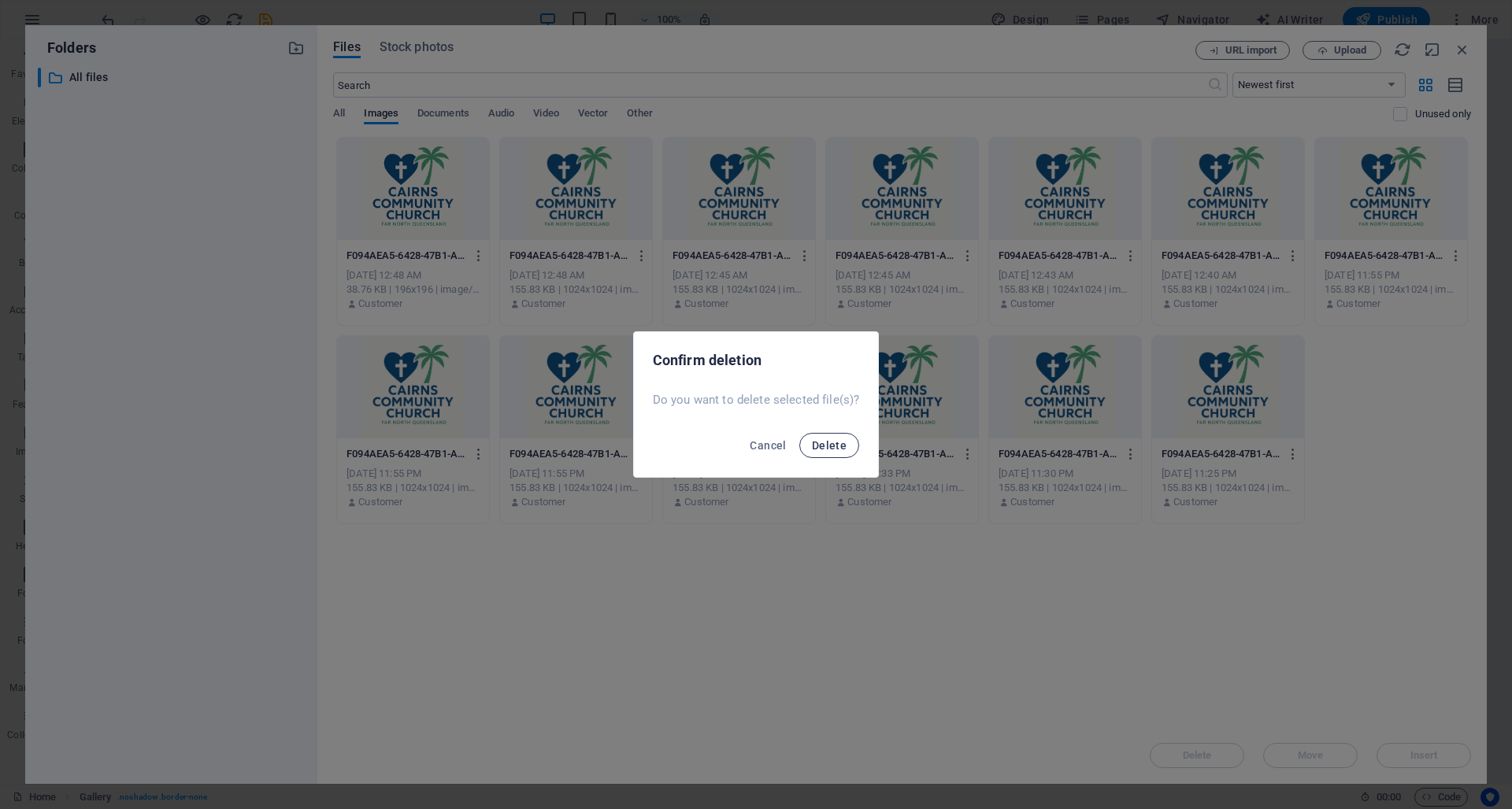
click at [831, 448] on span "Delete" at bounding box center [828, 446] width 34 height 12
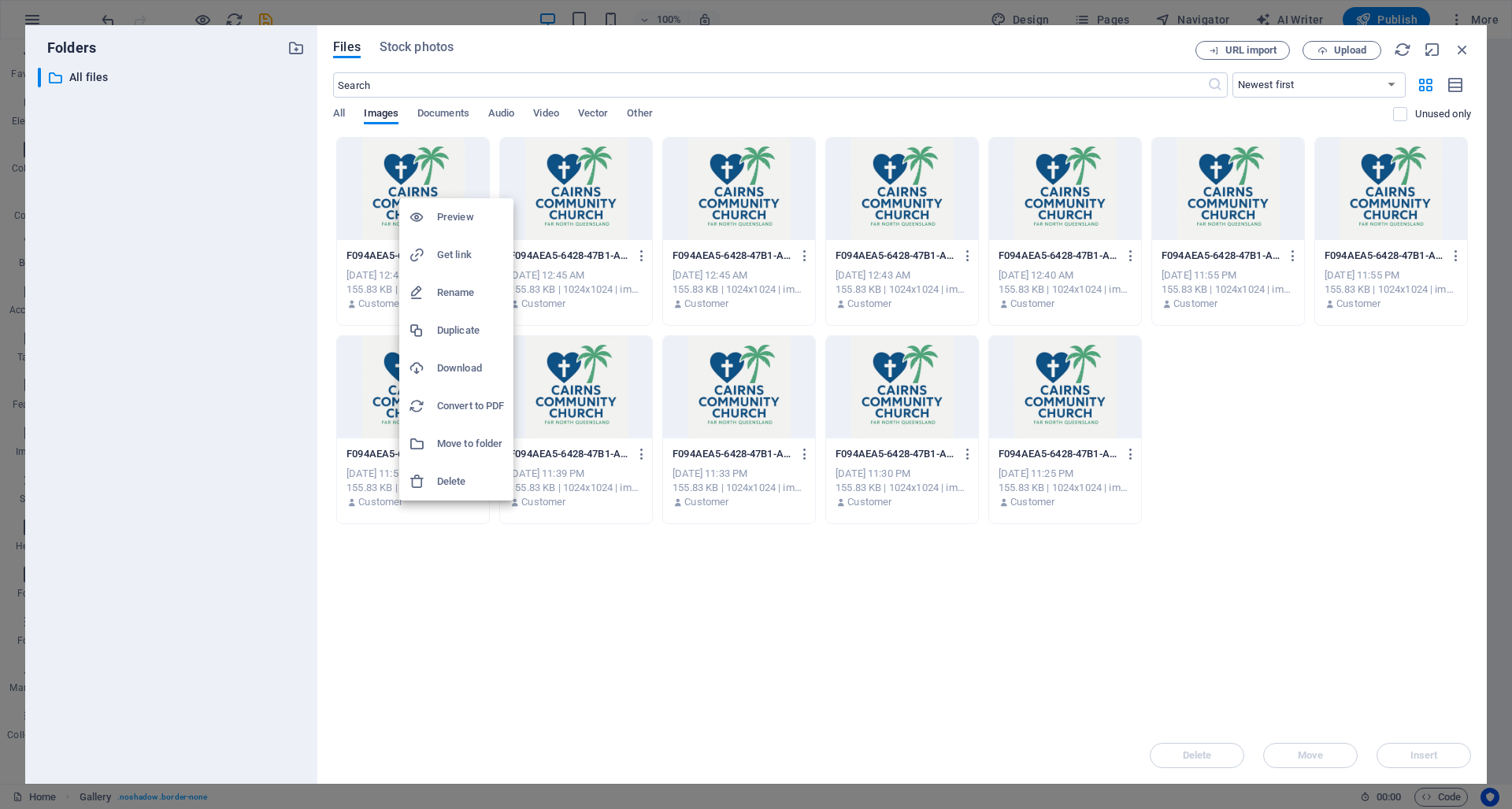
click at [459, 480] on h6 "Delete" at bounding box center [470, 482] width 67 height 19
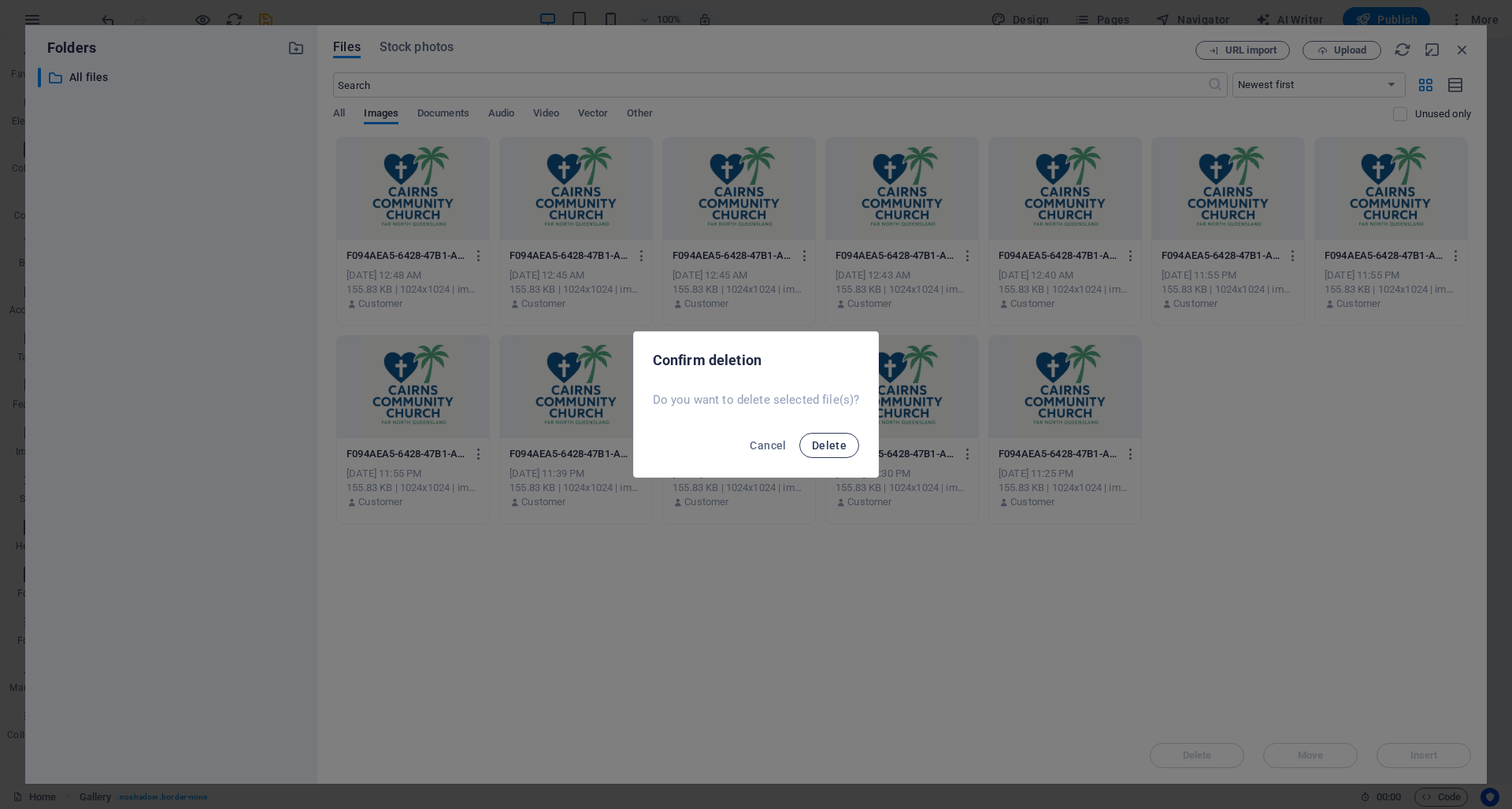
click at [820, 442] on span "Delete" at bounding box center [828, 446] width 34 height 12
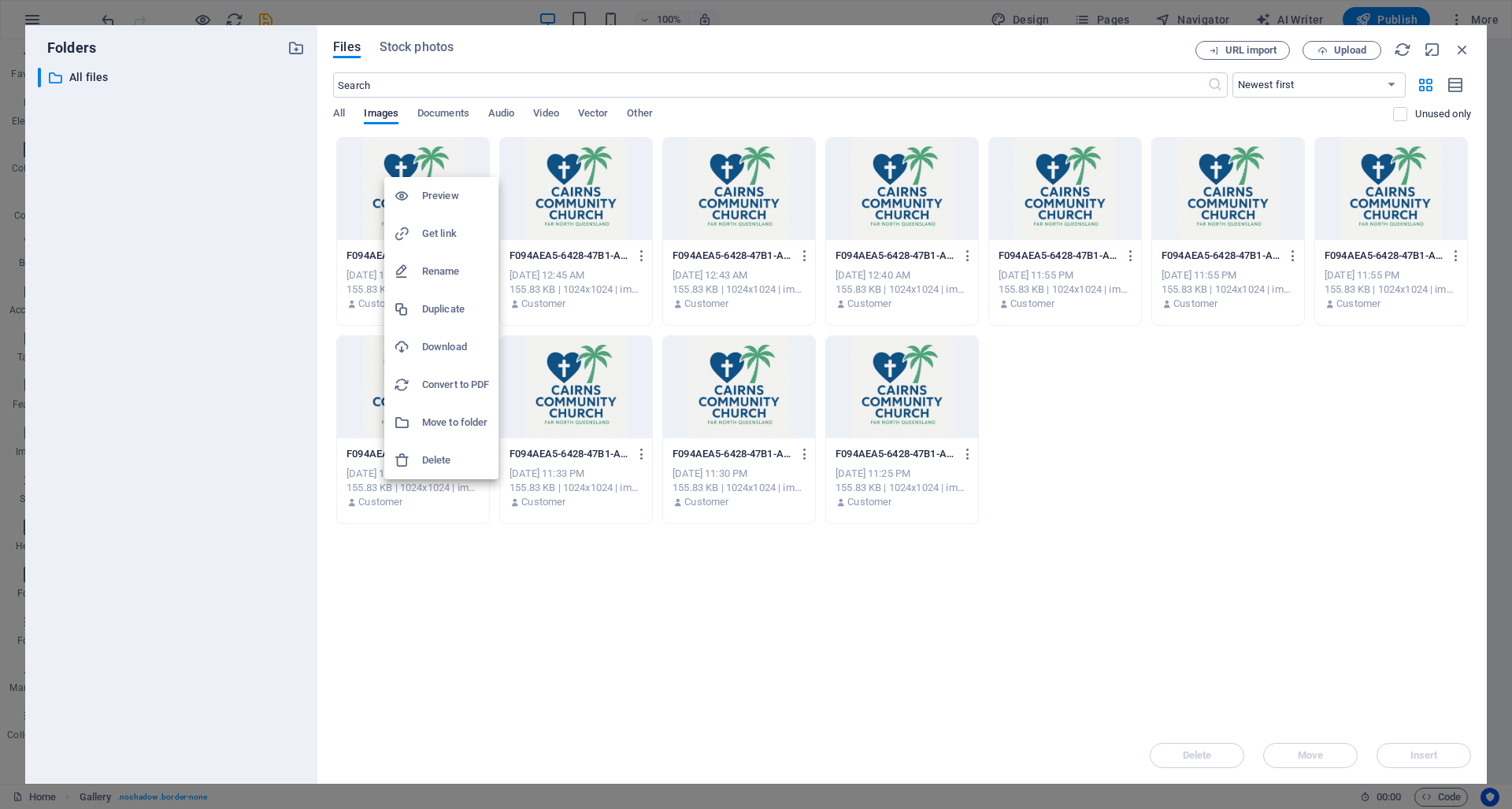
click at [440, 461] on h6 "Delete" at bounding box center [455, 461] width 67 height 19
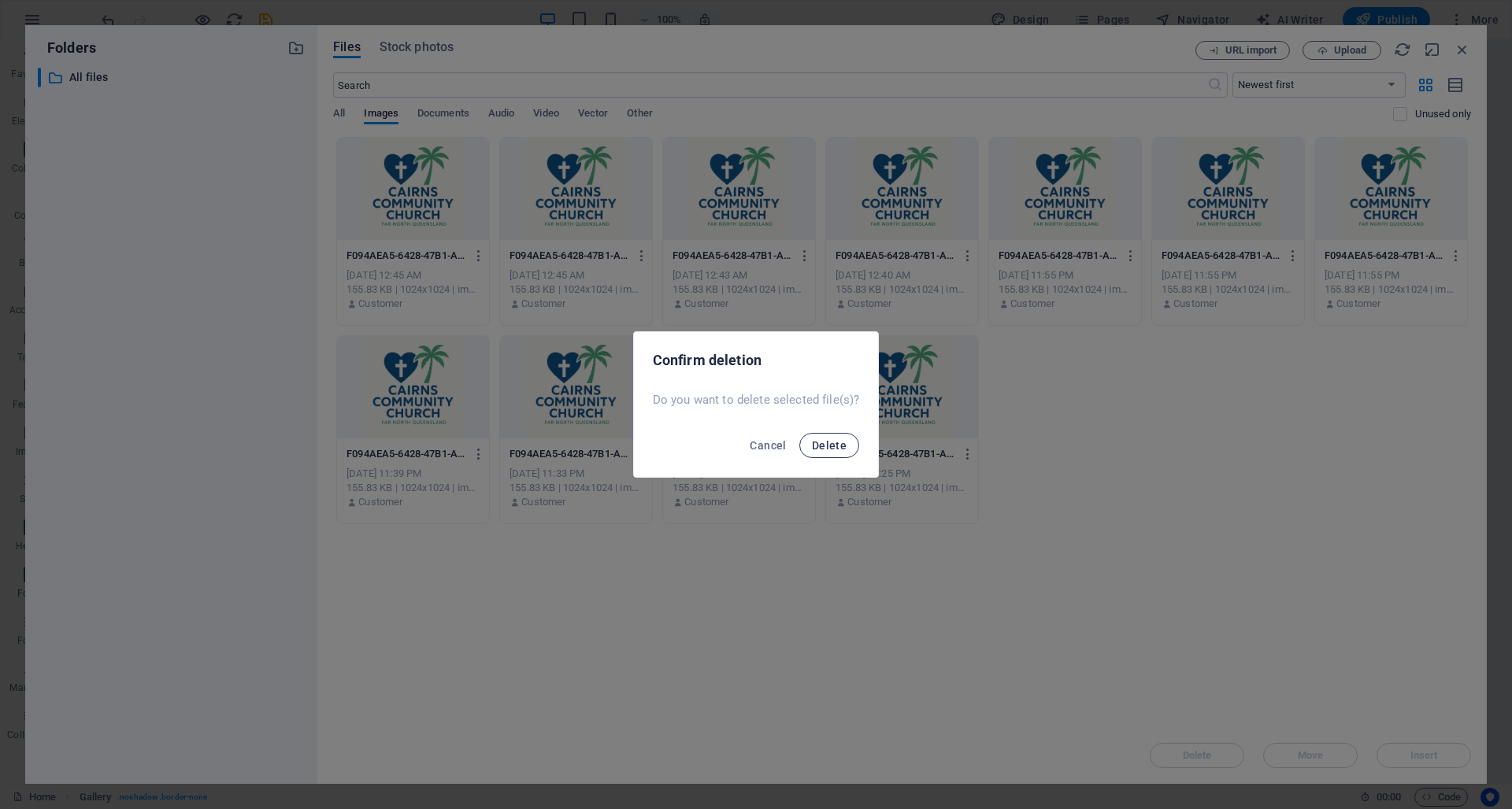
click at [820, 442] on span "Delete" at bounding box center [828, 446] width 34 height 12
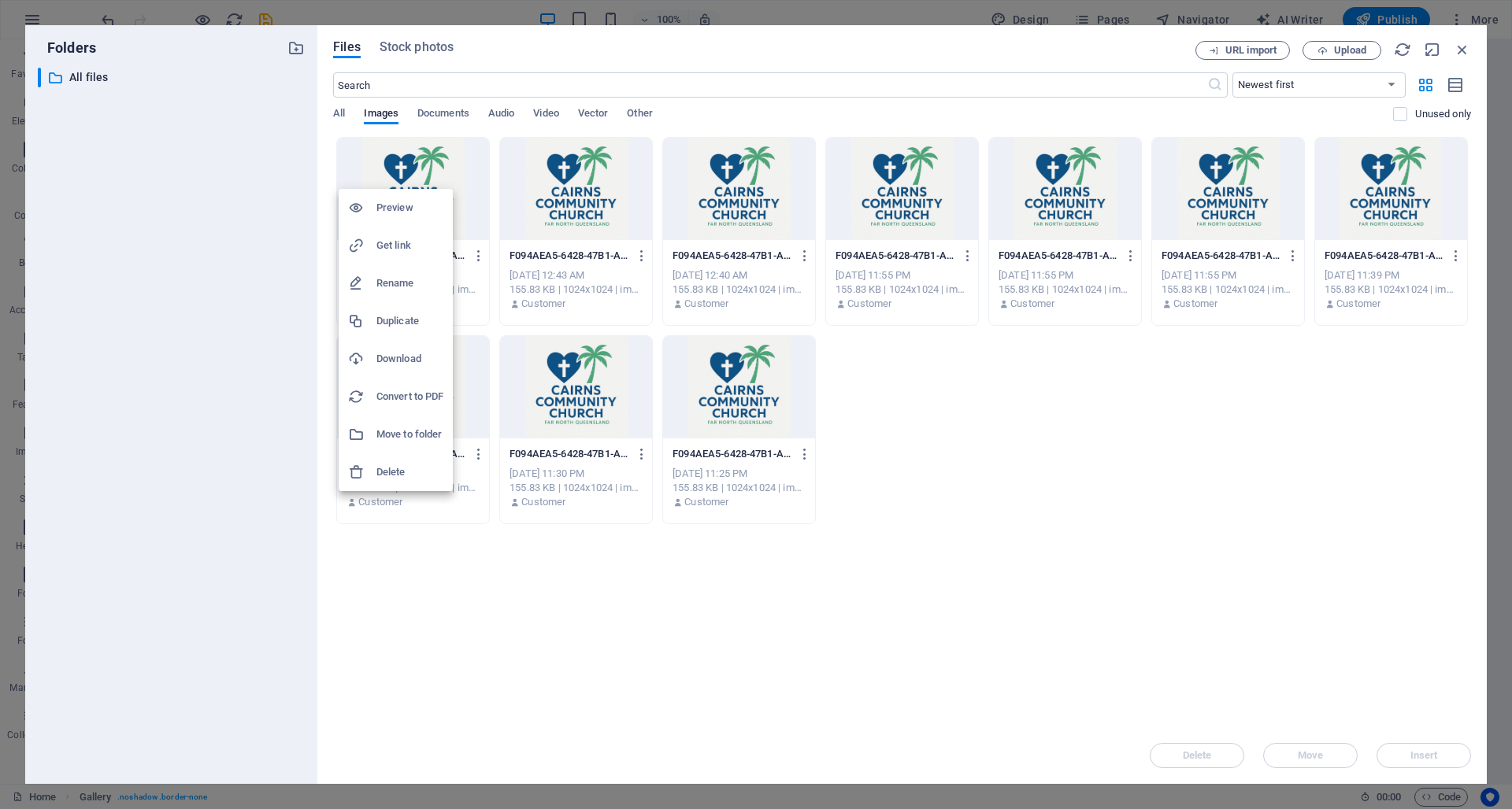
click at [424, 469] on h6 "Delete" at bounding box center [410, 473] width 67 height 19
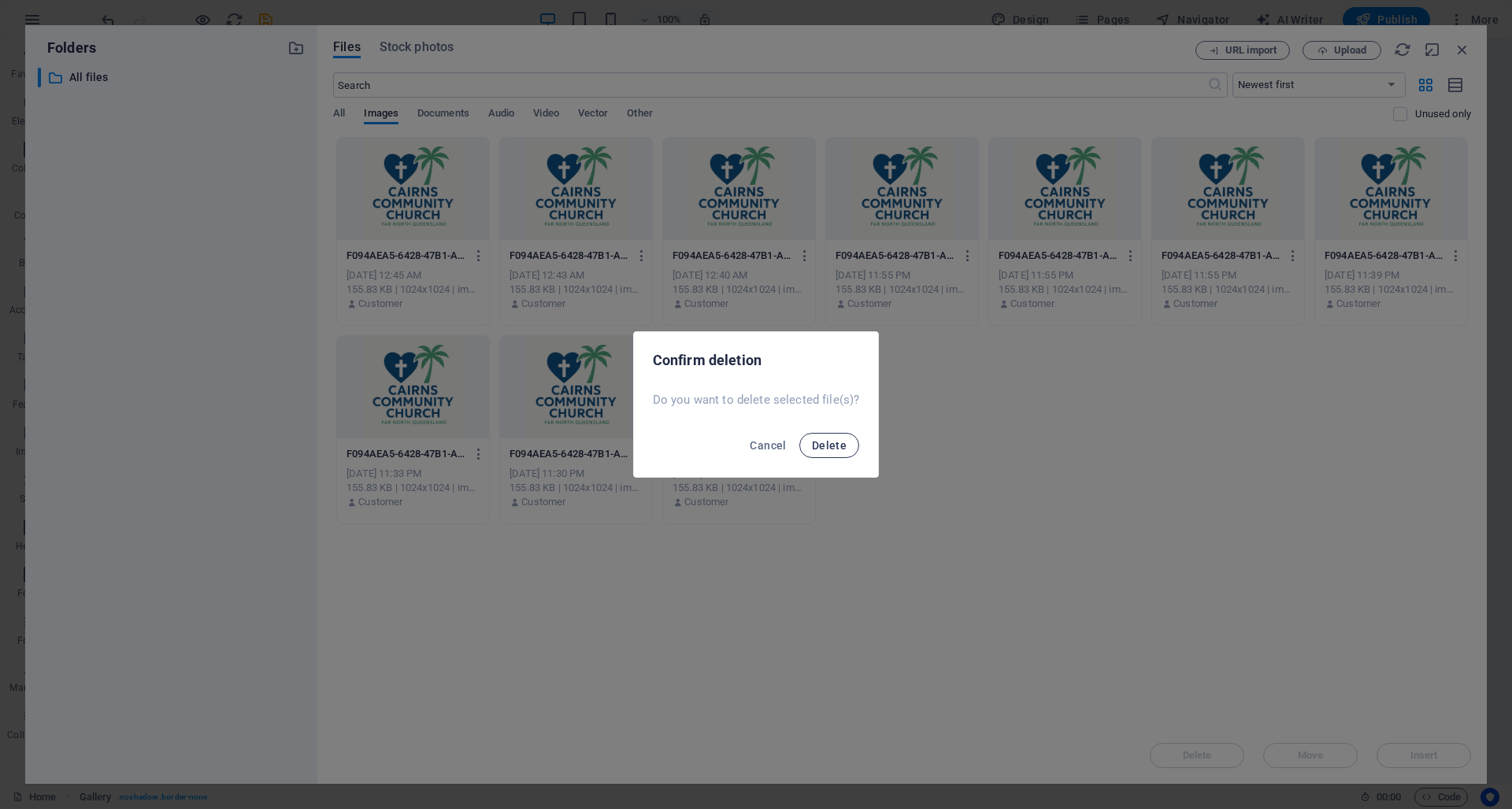
click at [835, 450] on span "Delete" at bounding box center [828, 446] width 34 height 12
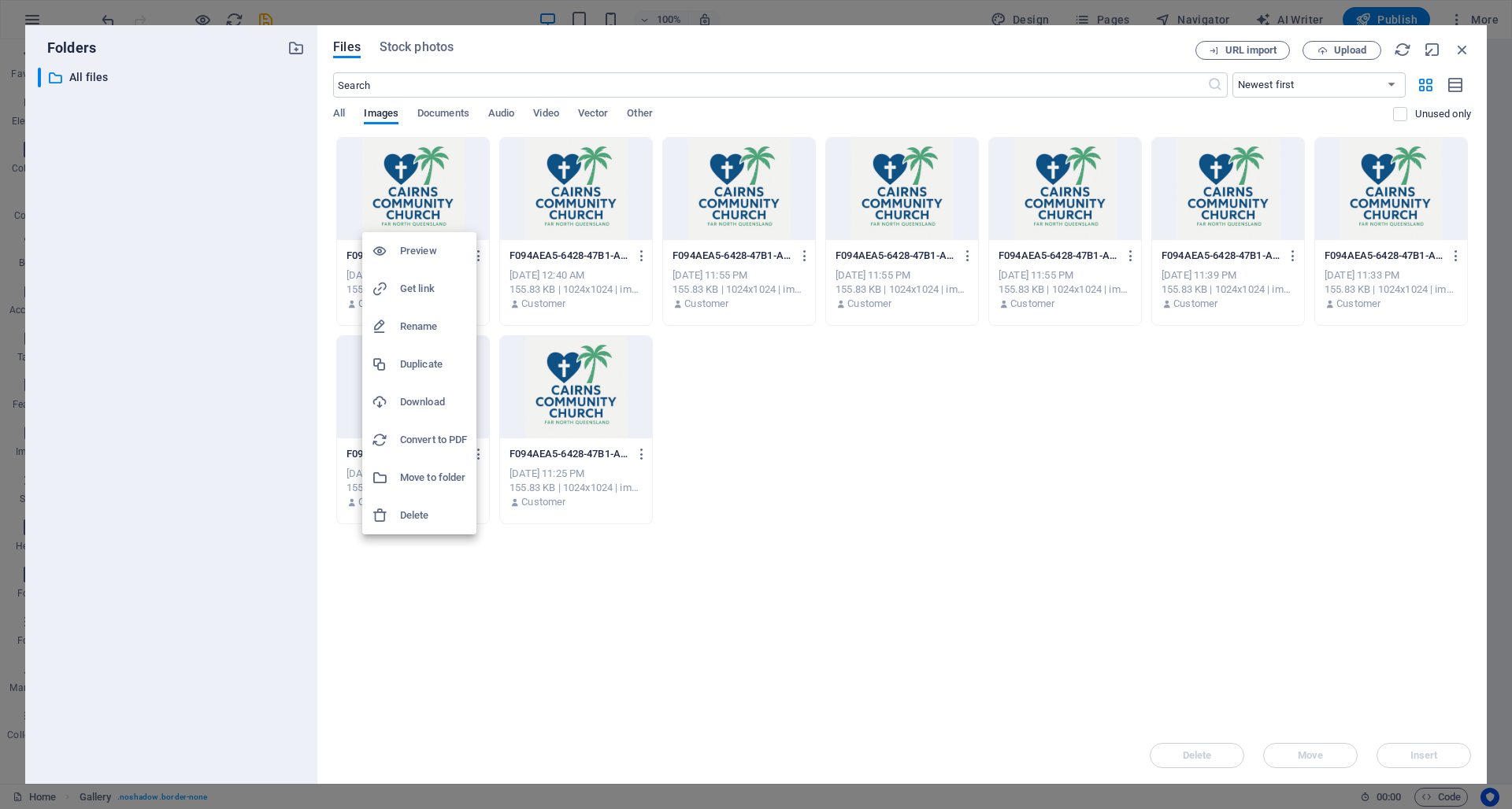
click at [419, 515] on h6 "Delete" at bounding box center [434, 516] width 67 height 19
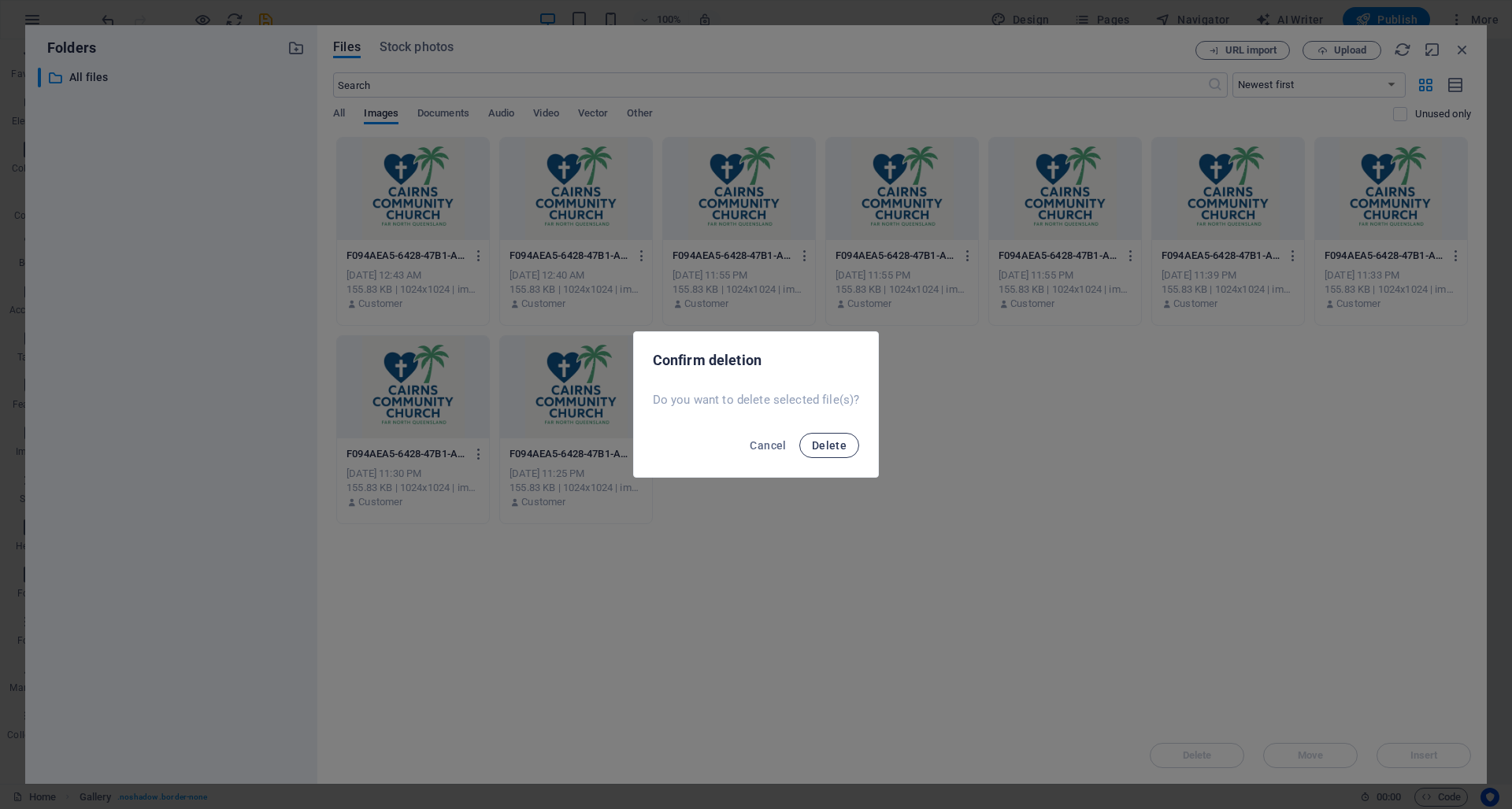
click at [825, 440] on span "Delete" at bounding box center [828, 446] width 34 height 12
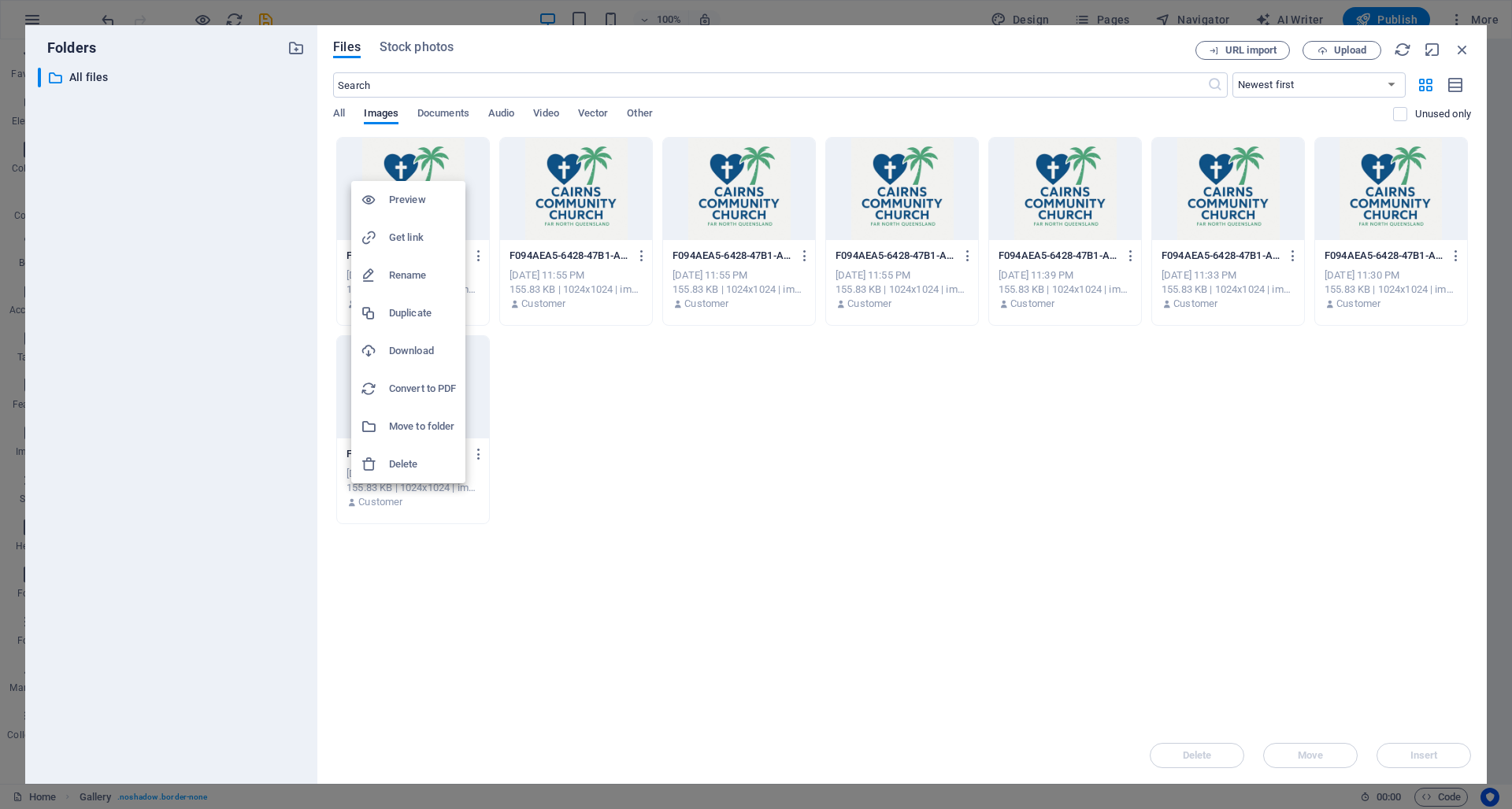
click at [400, 469] on h6 "Delete" at bounding box center [422, 465] width 67 height 19
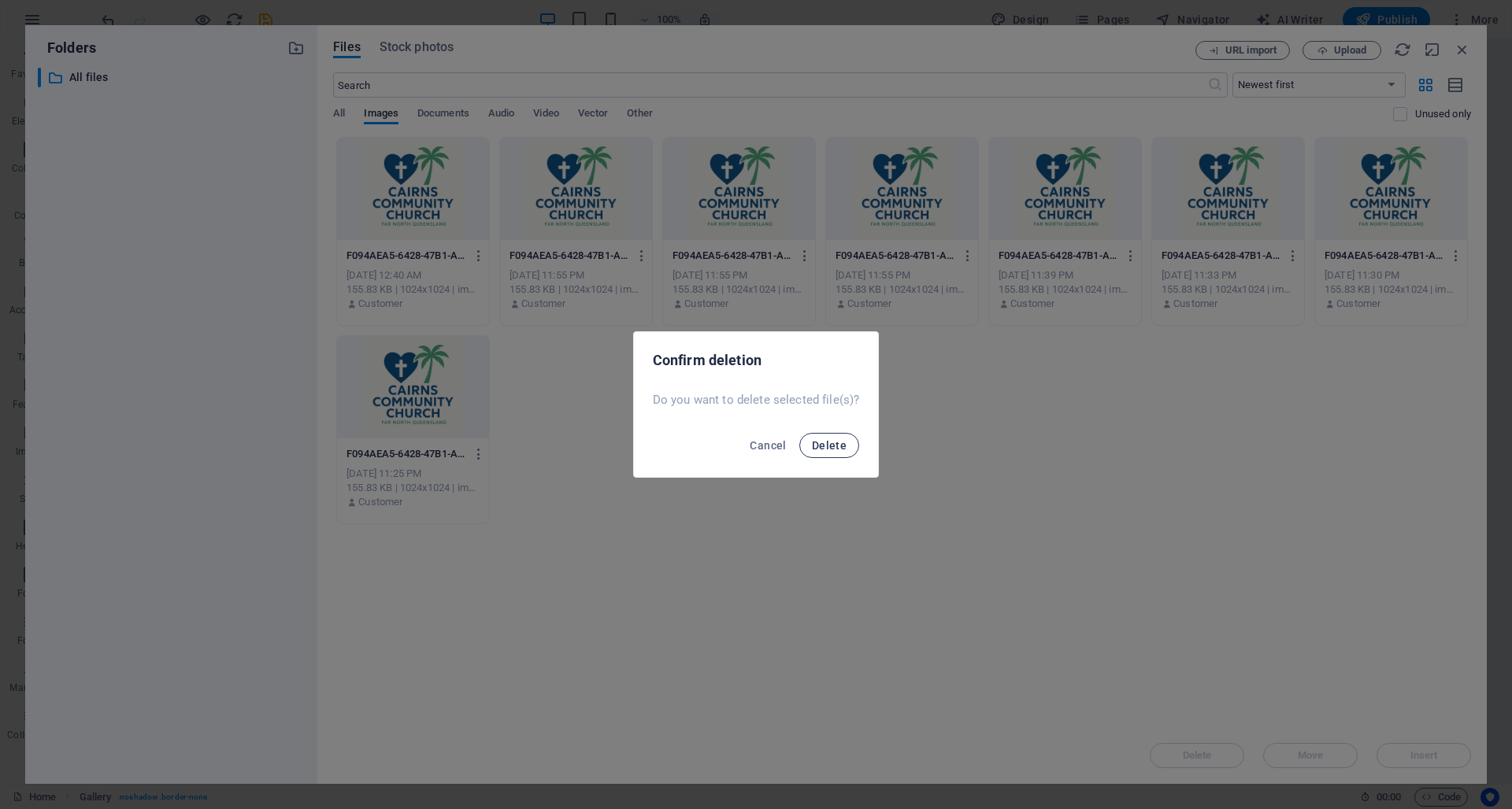
click at [813, 447] on span "Delete" at bounding box center [828, 446] width 34 height 12
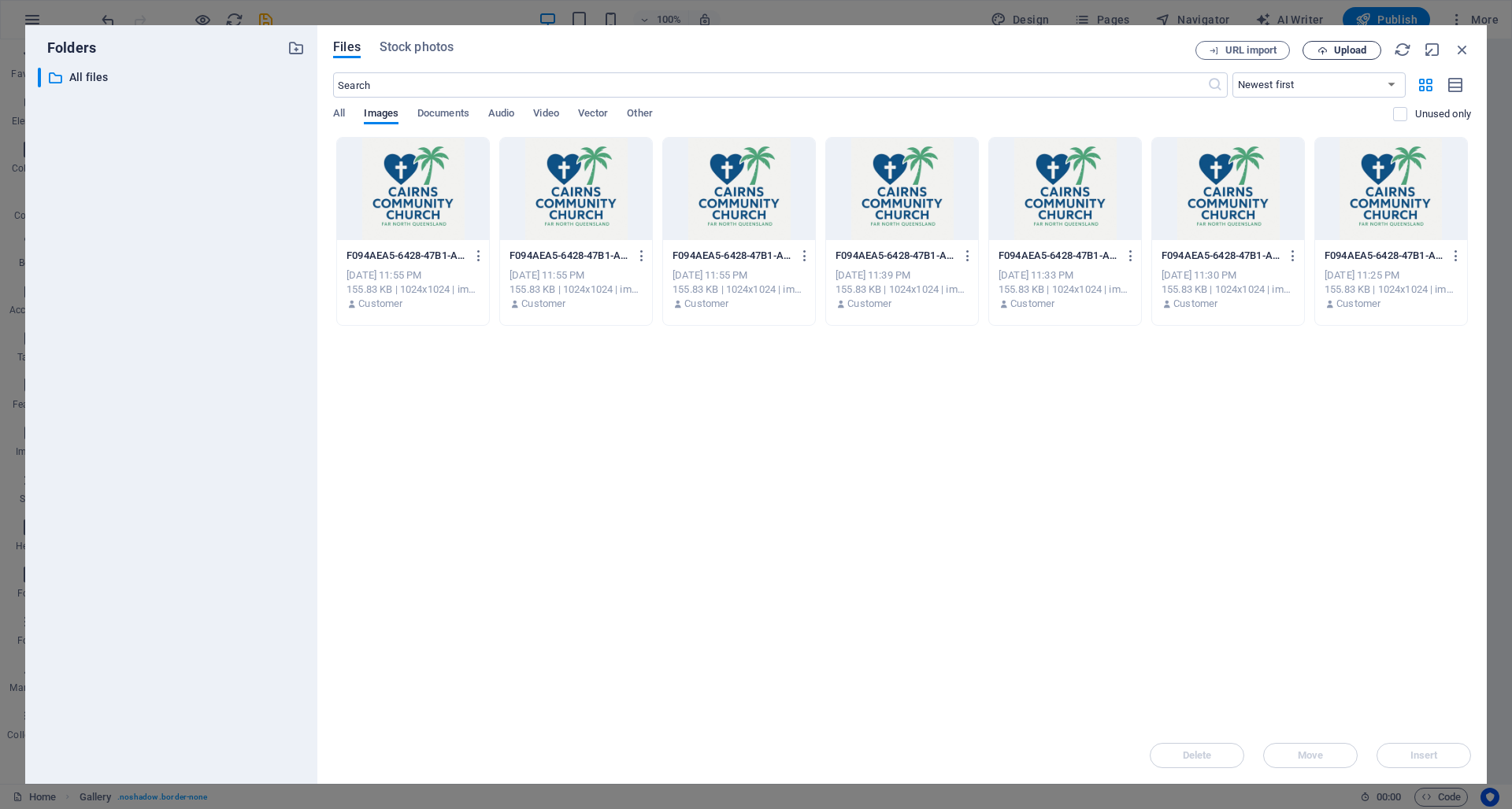
click at [1349, 50] on span "Upload" at bounding box center [1350, 50] width 32 height 10
click at [1459, 46] on icon "button" at bounding box center [1462, 50] width 18 height 18
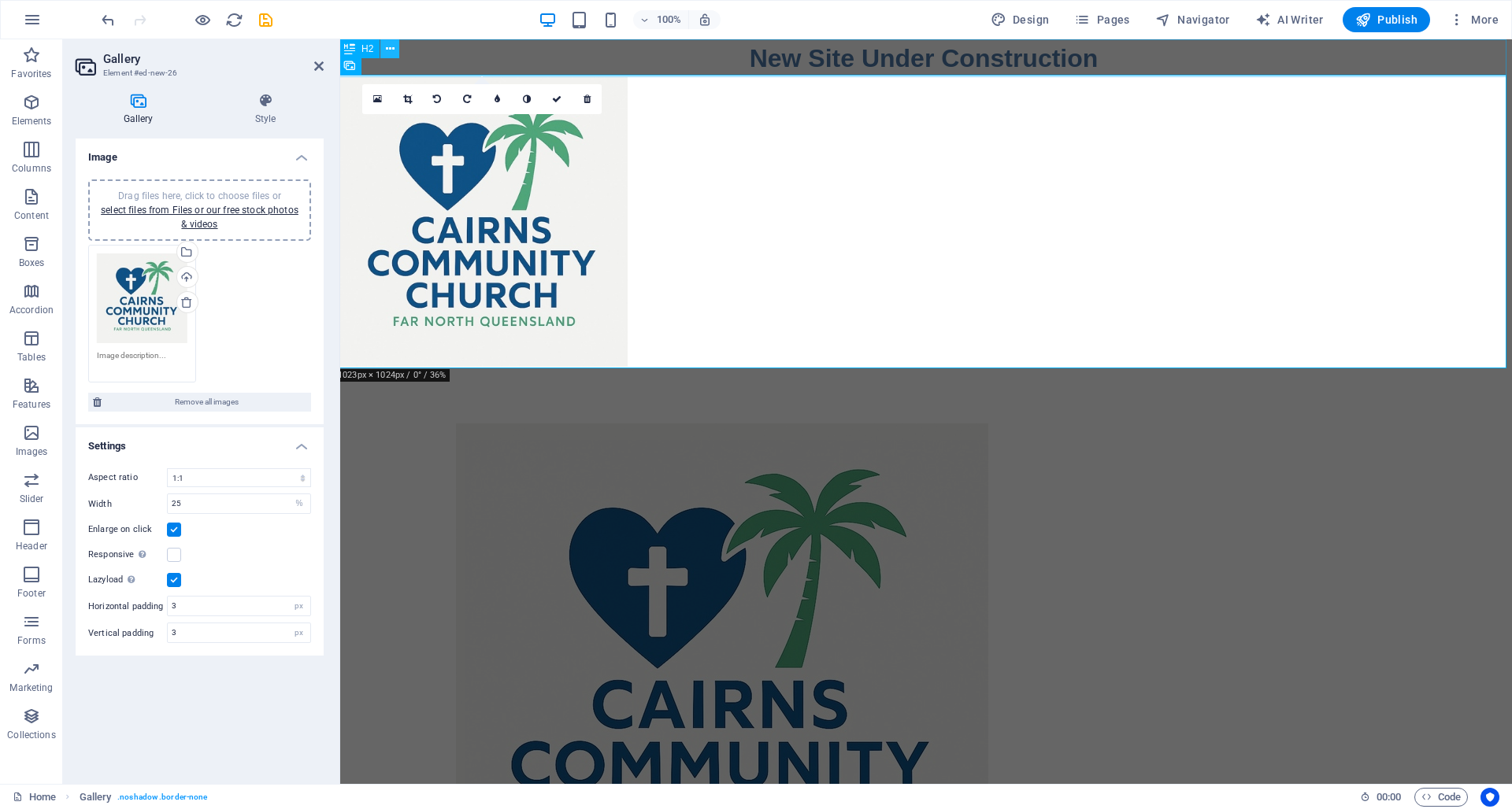
click at [390, 47] on icon at bounding box center [391, 49] width 9 height 17
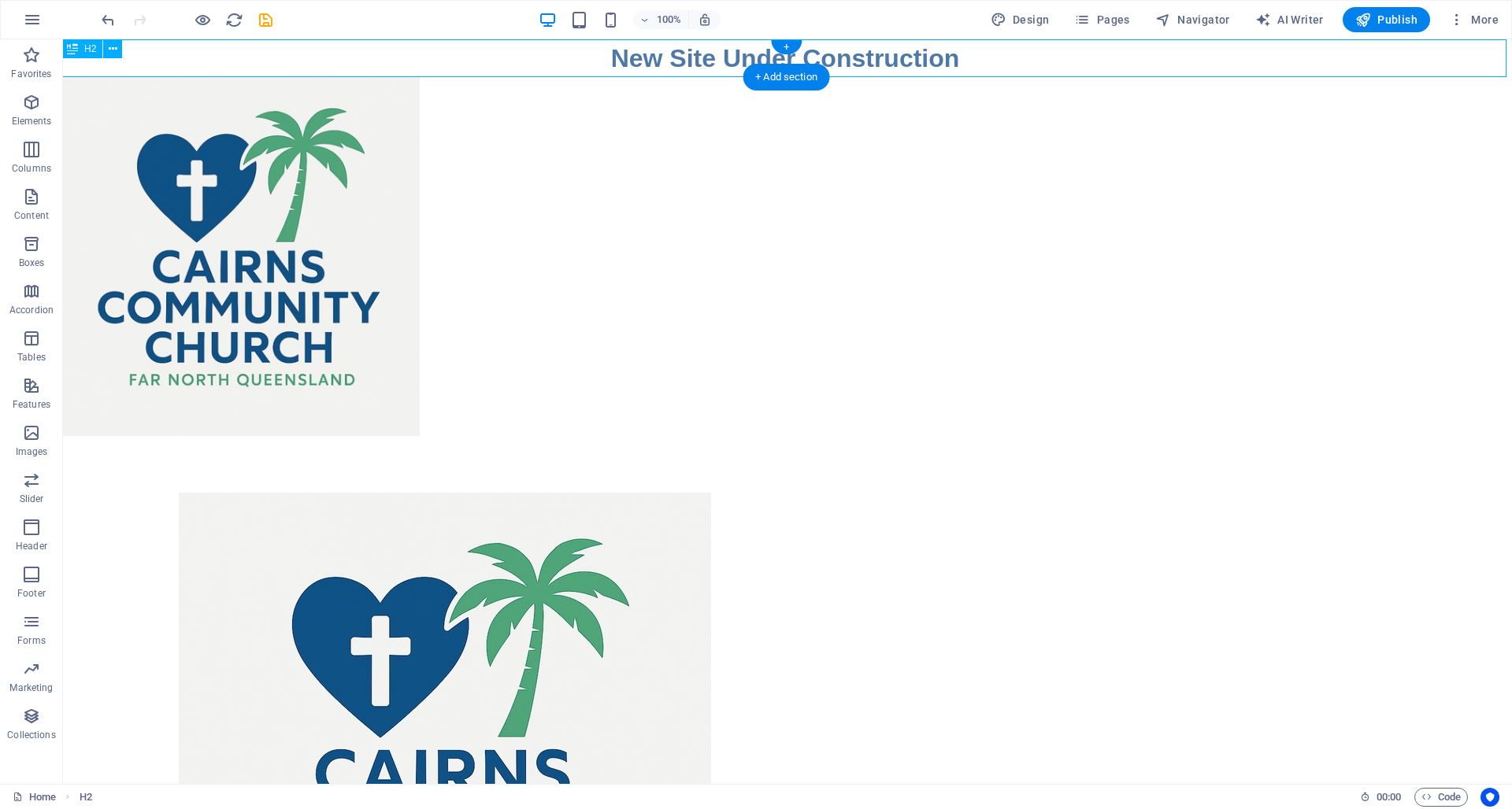
click at [75, 50] on icon at bounding box center [72, 49] width 11 height 19
click at [71, 68] on icon at bounding box center [72, 66] width 11 height 19
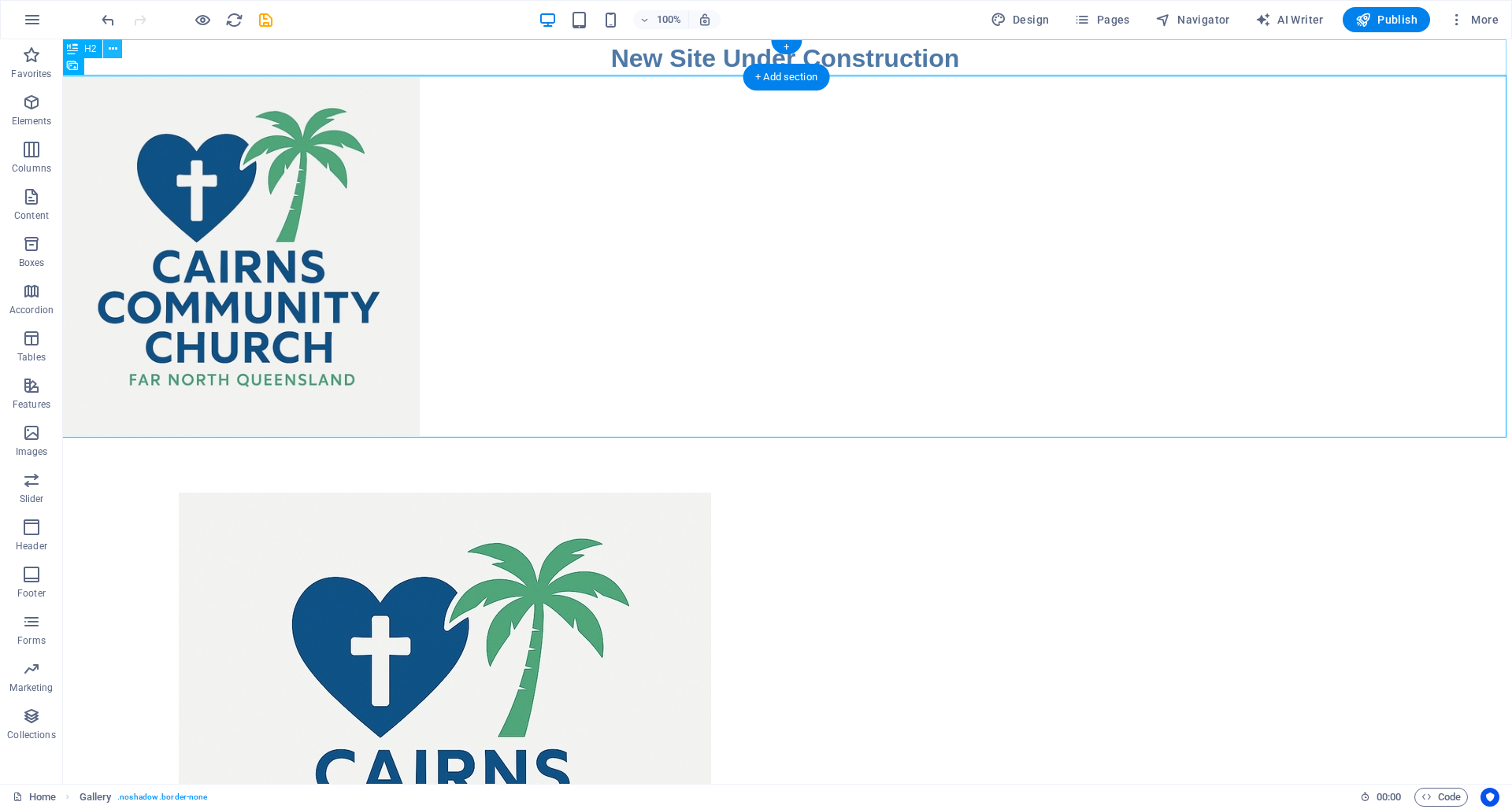
click at [111, 46] on icon at bounding box center [113, 49] width 9 height 17
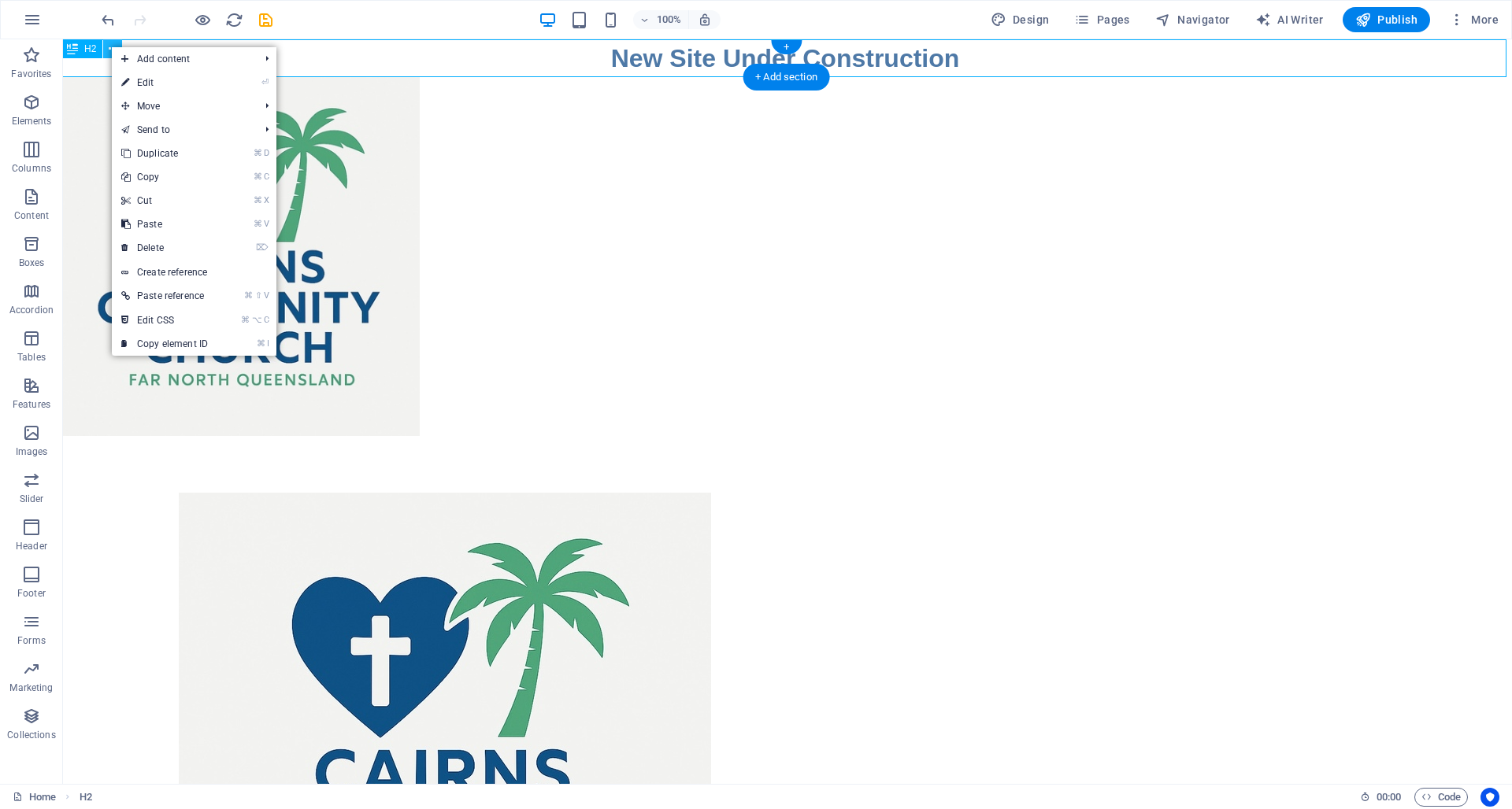
click at [111, 46] on icon at bounding box center [113, 49] width 9 height 17
click at [78, 64] on div "New Site Under Construction" at bounding box center [785, 58] width 1449 height 38
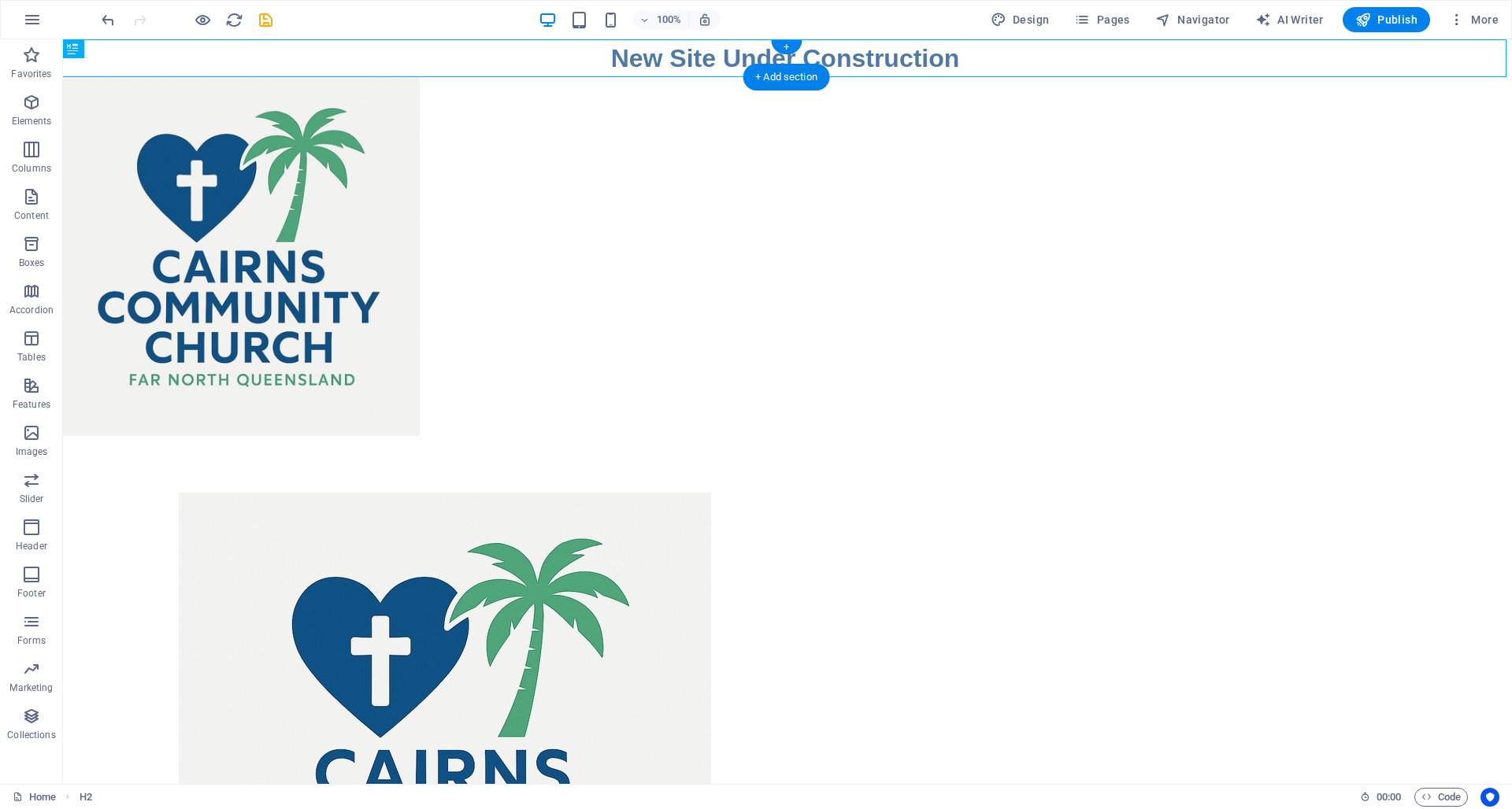
click at [74, 67] on div "New Site Under Construction" at bounding box center [785, 58] width 1449 height 38
click at [88, 152] on li at bounding box center [240, 256] width 364 height 364
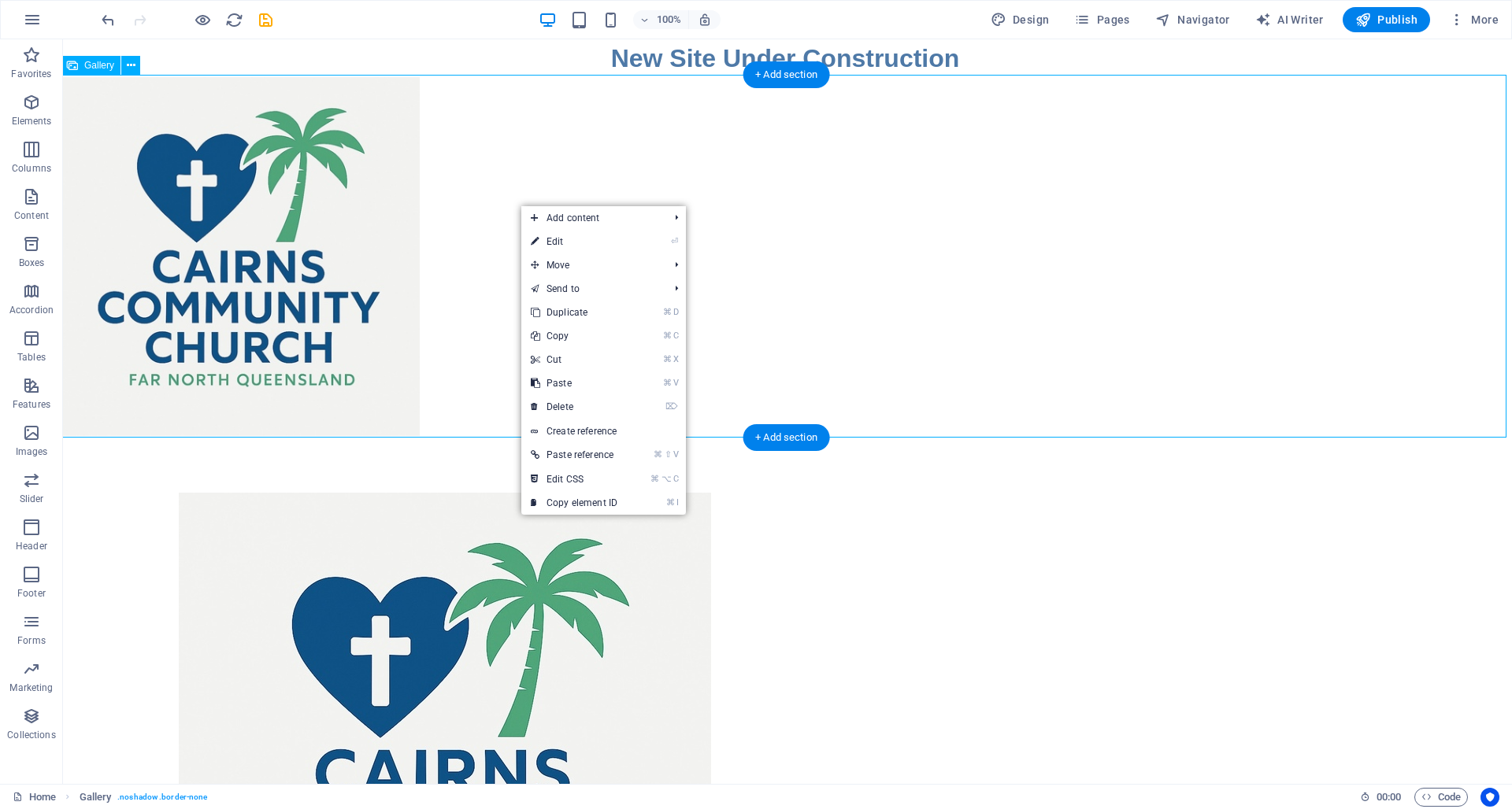
click at [520, 204] on div at bounding box center [785, 256] width 1449 height 364
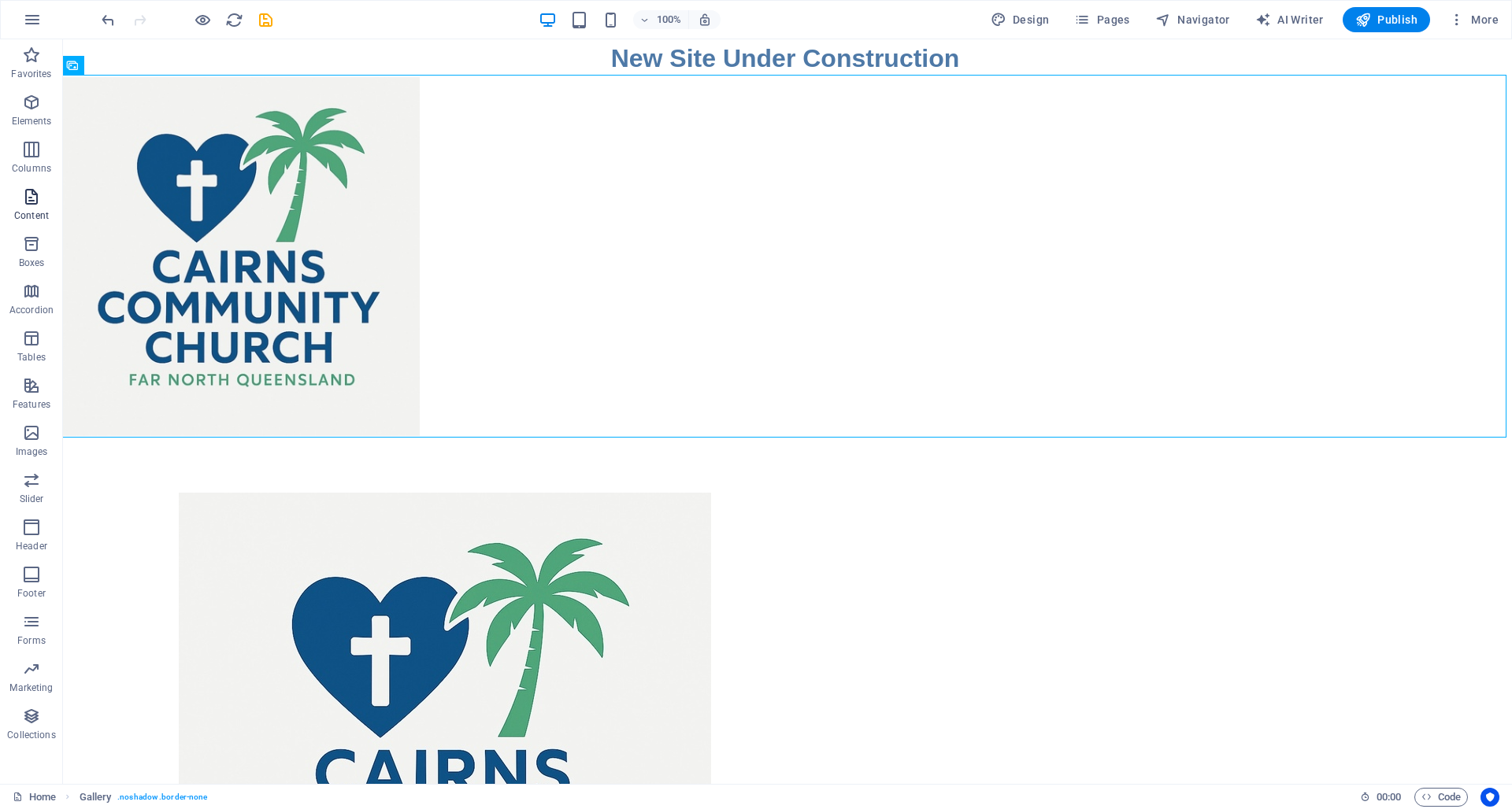
click at [60, 216] on span "Content" at bounding box center [32, 206] width 63 height 38
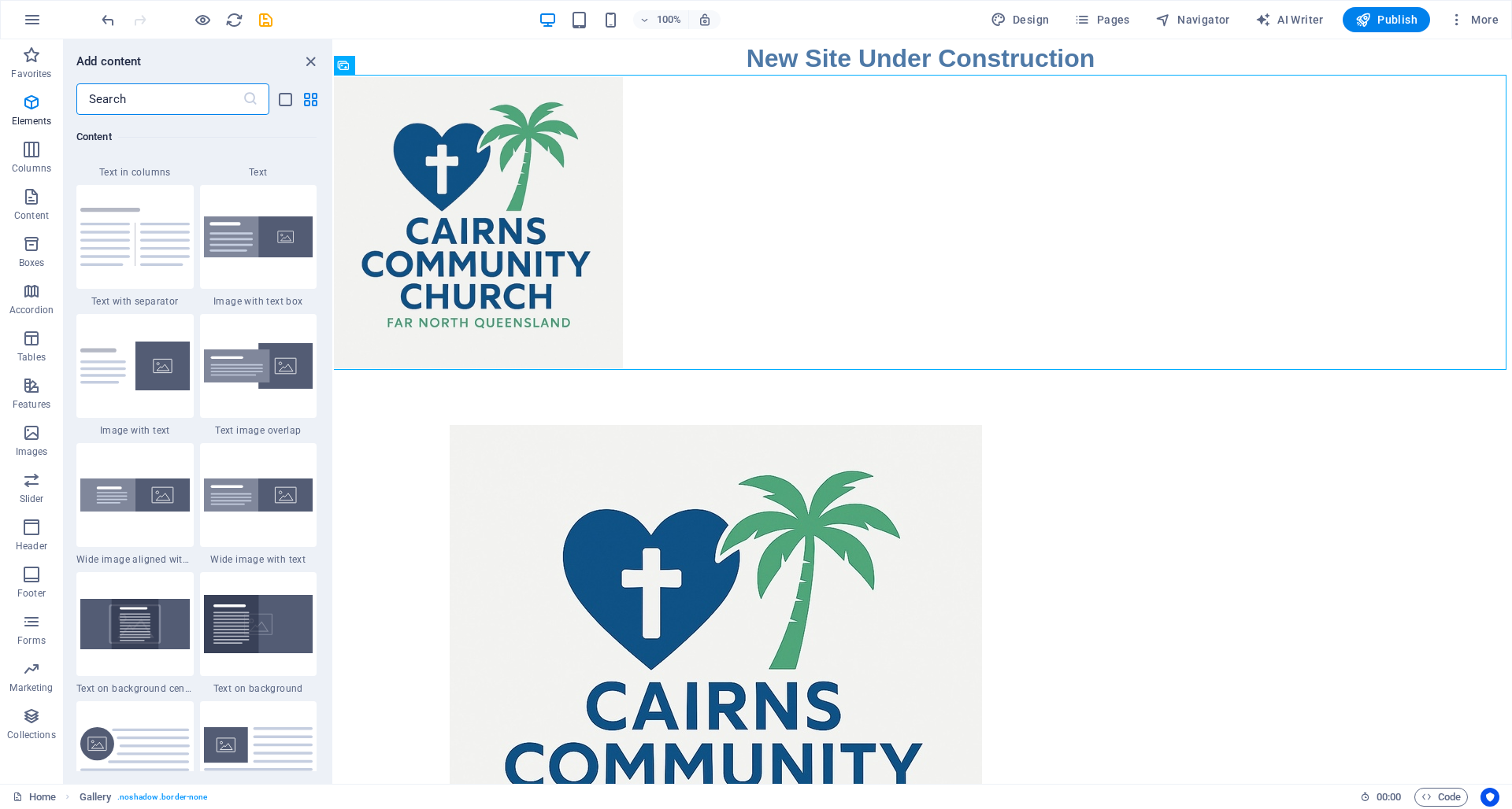
scroll to position [2859, 0]
drag, startPoint x: 306, startPoint y: 57, endPoint x: 244, endPoint y: 18, distance: 73.2
click at [306, 57] on icon "close panel" at bounding box center [311, 61] width 18 height 18
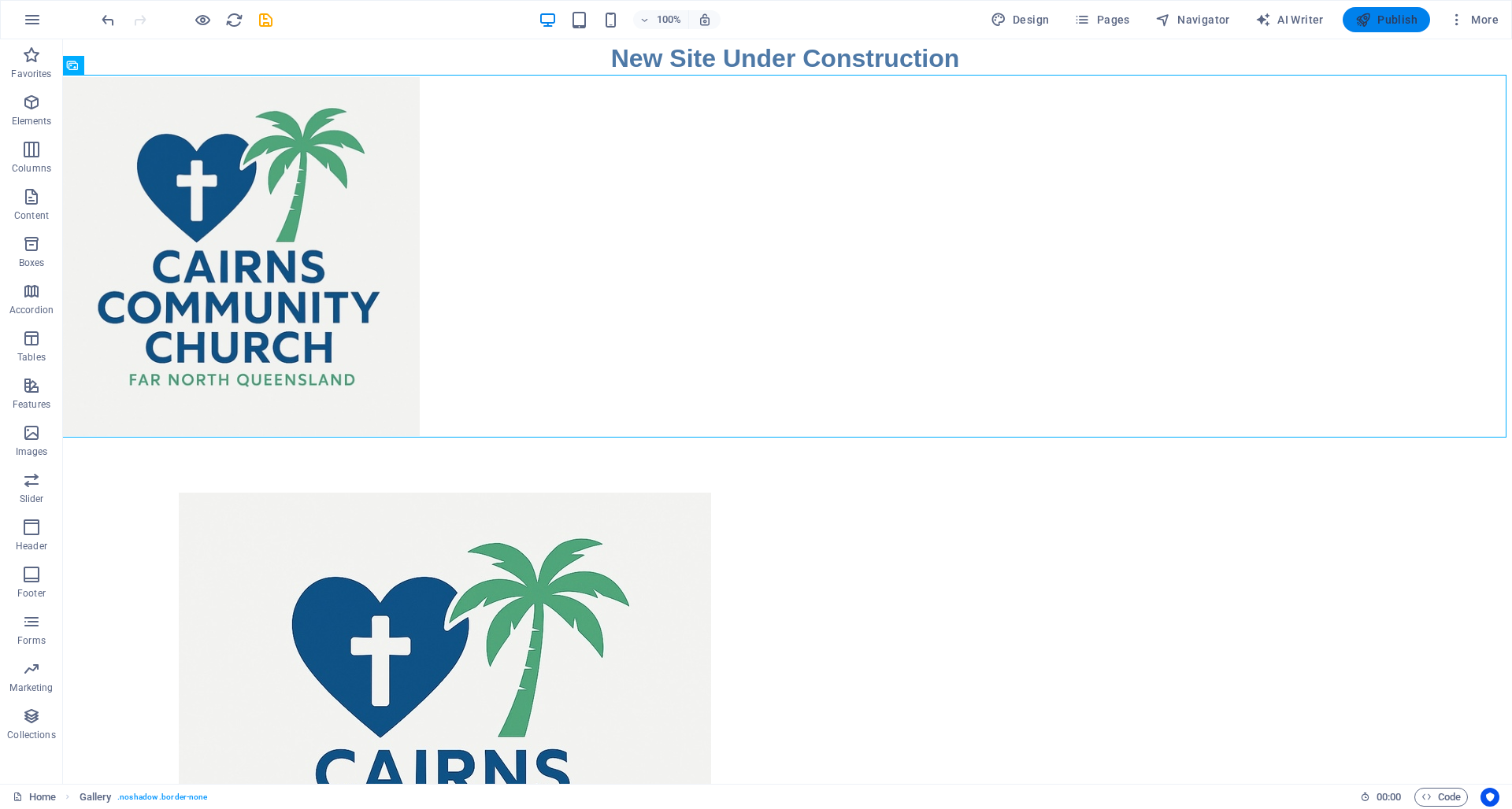
click at [1395, 19] on span "Publish" at bounding box center [1386, 19] width 62 height 16
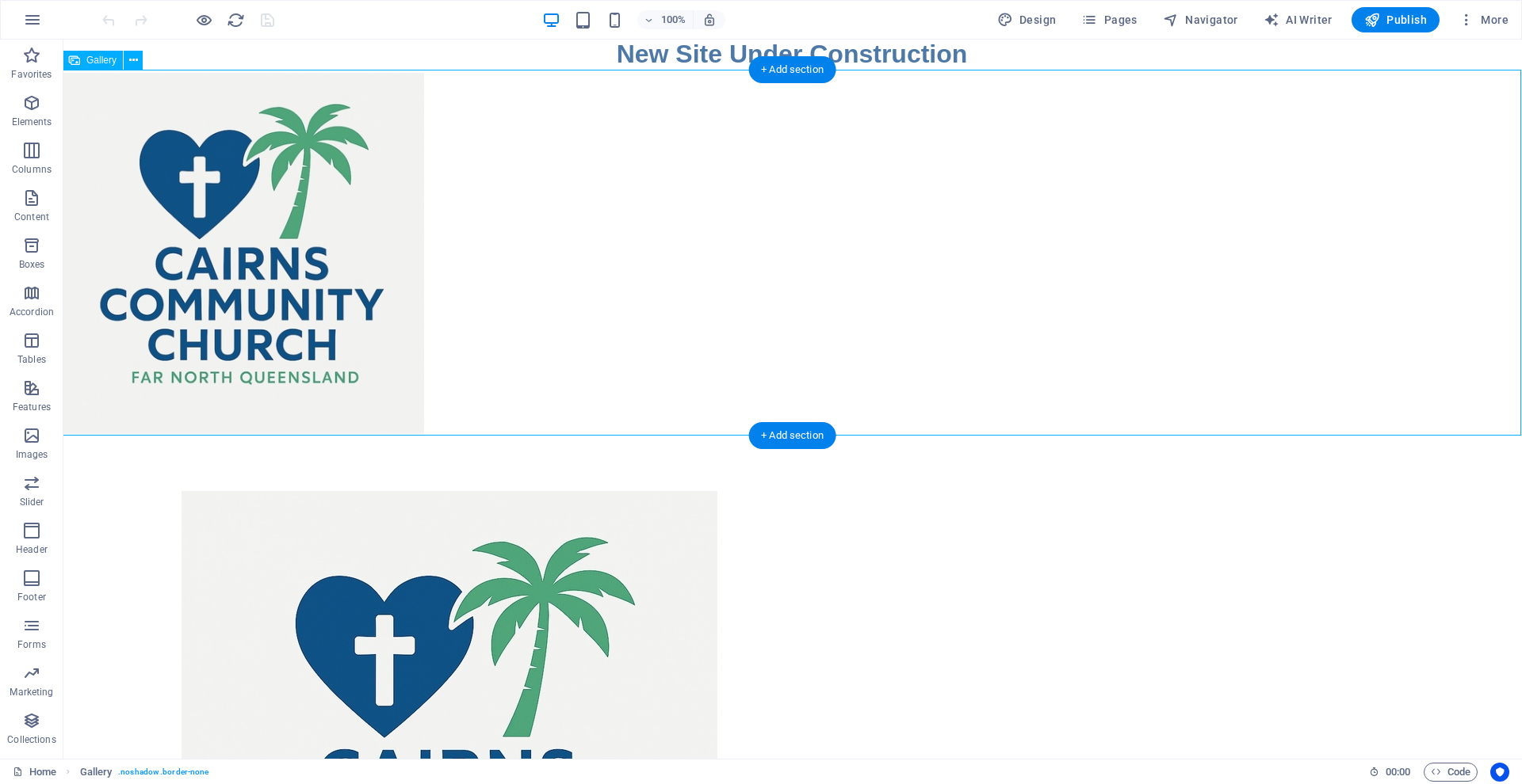
scroll to position [8, 1]
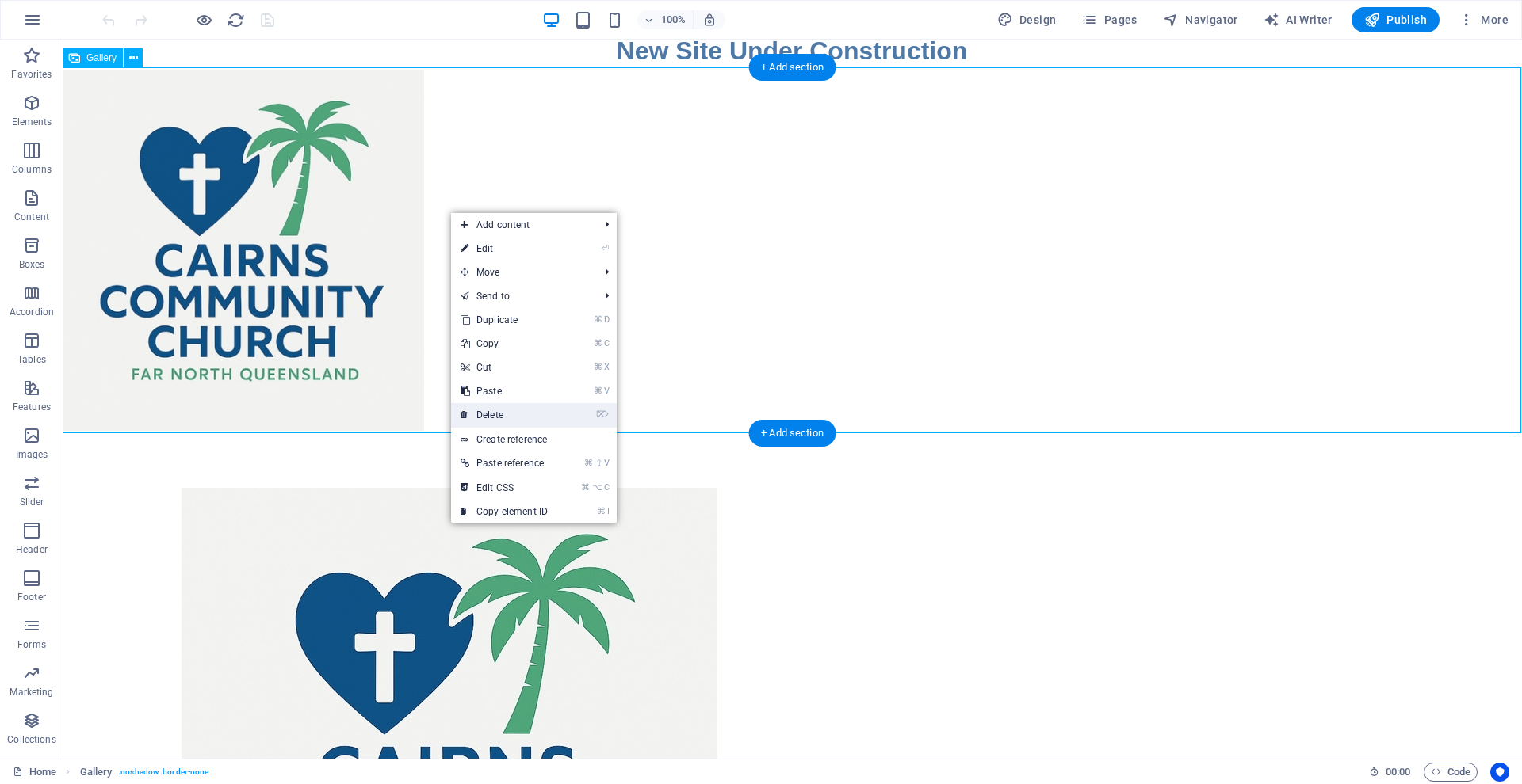
click at [485, 411] on link "⌦ Delete" at bounding box center [504, 415] width 106 height 24
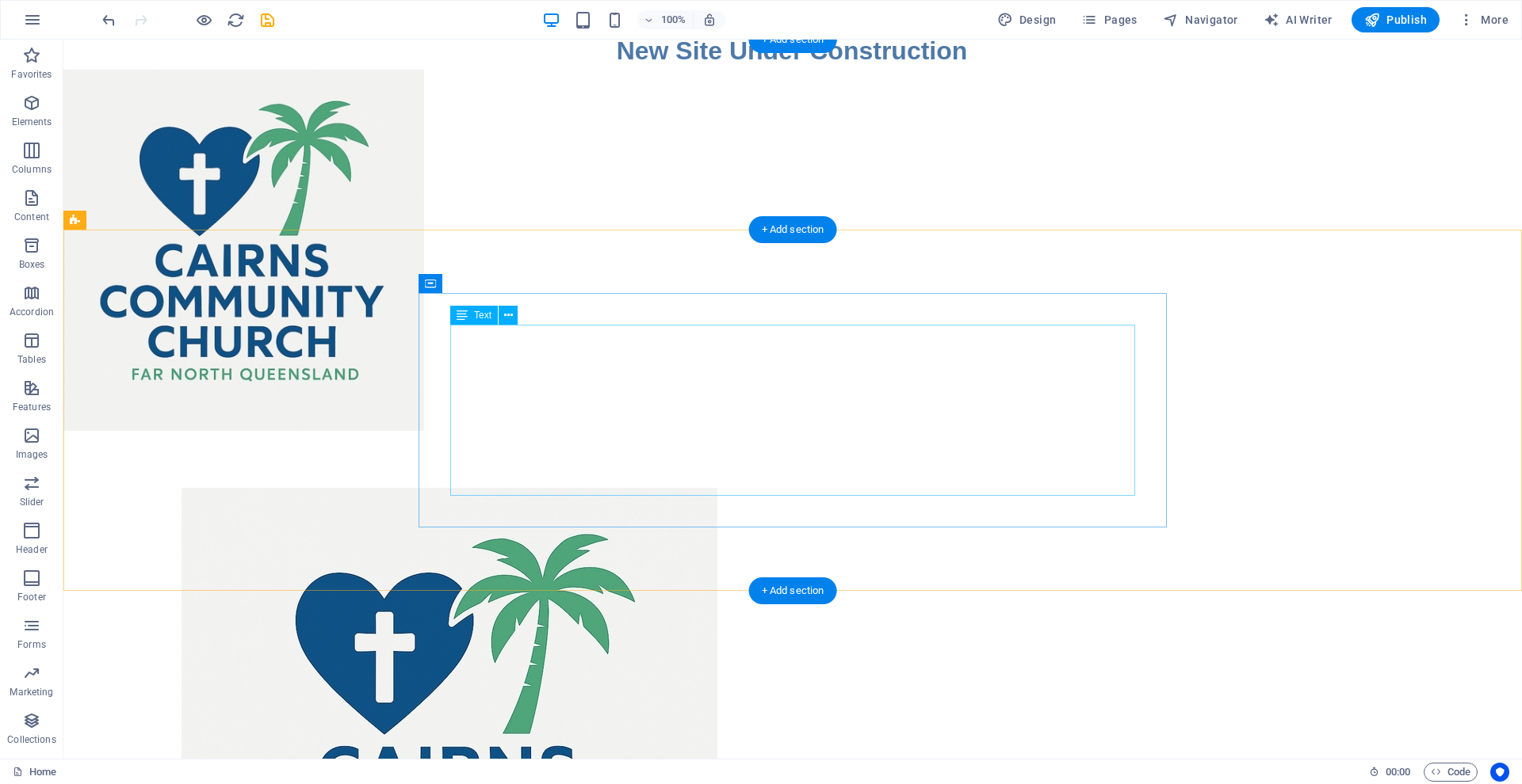
scroll to position [0, 0]
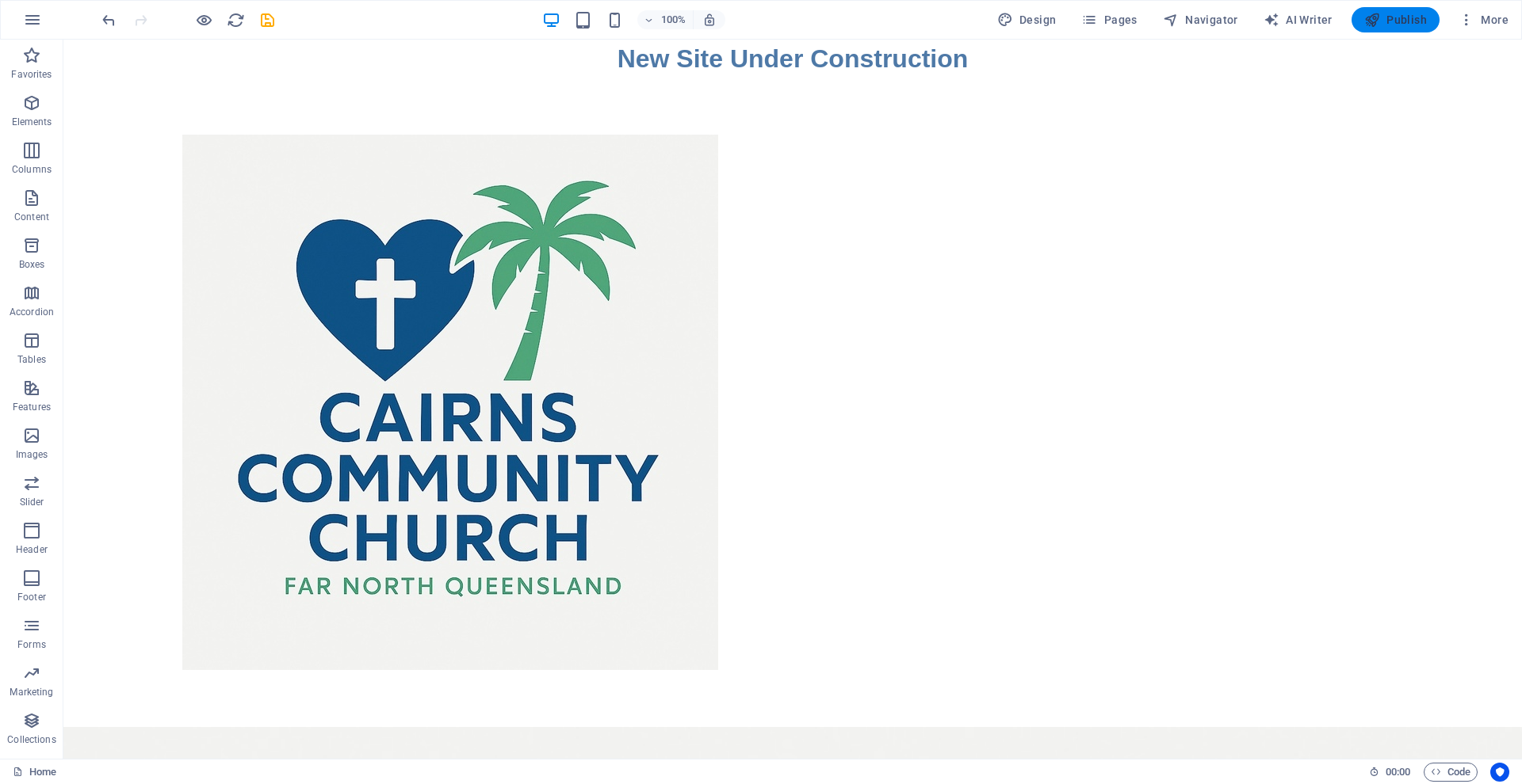
click at [1367, 19] on icon "button" at bounding box center [1372, 19] width 16 height 16
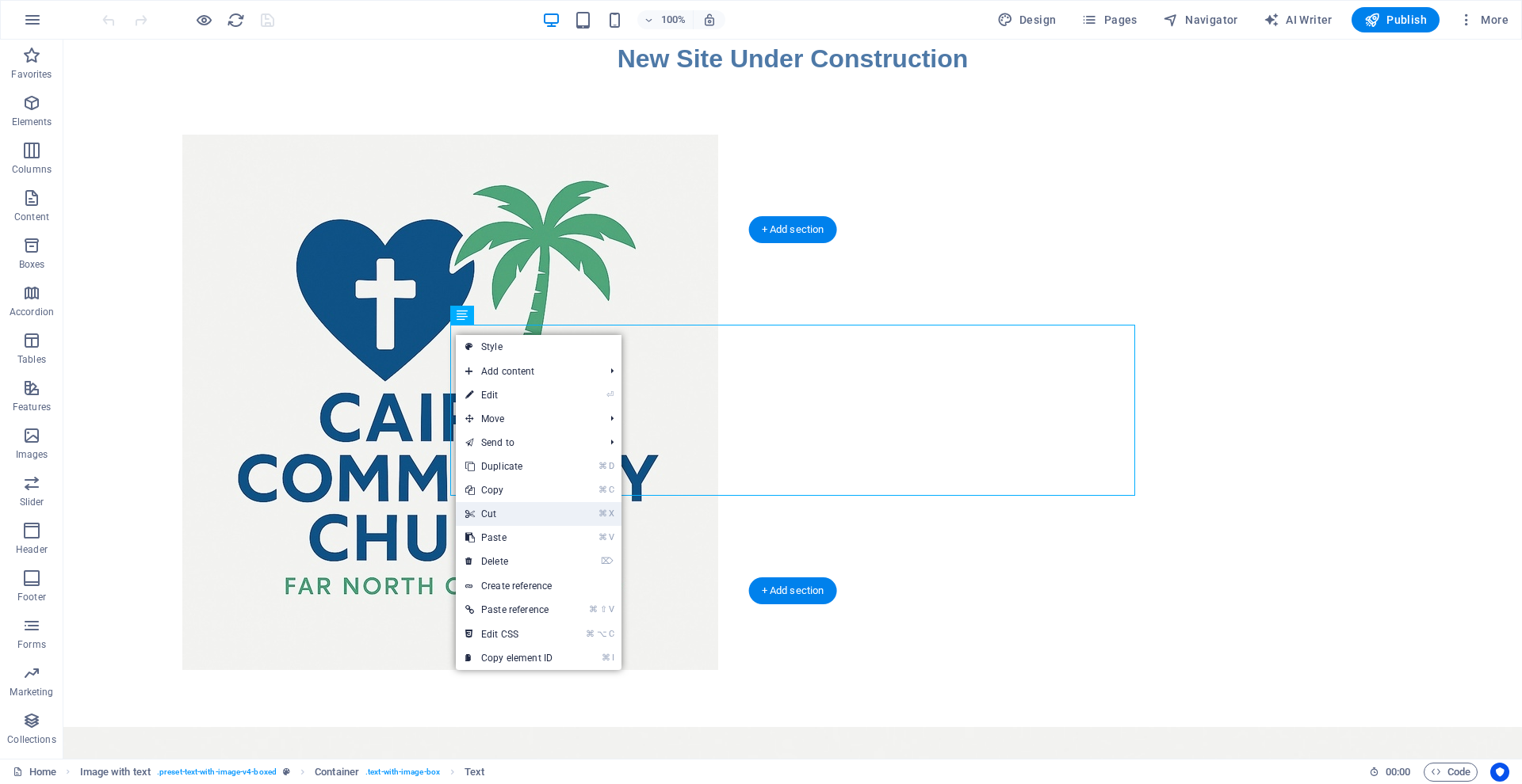
click at [500, 511] on link "⌘ X Cut" at bounding box center [509, 514] width 106 height 24
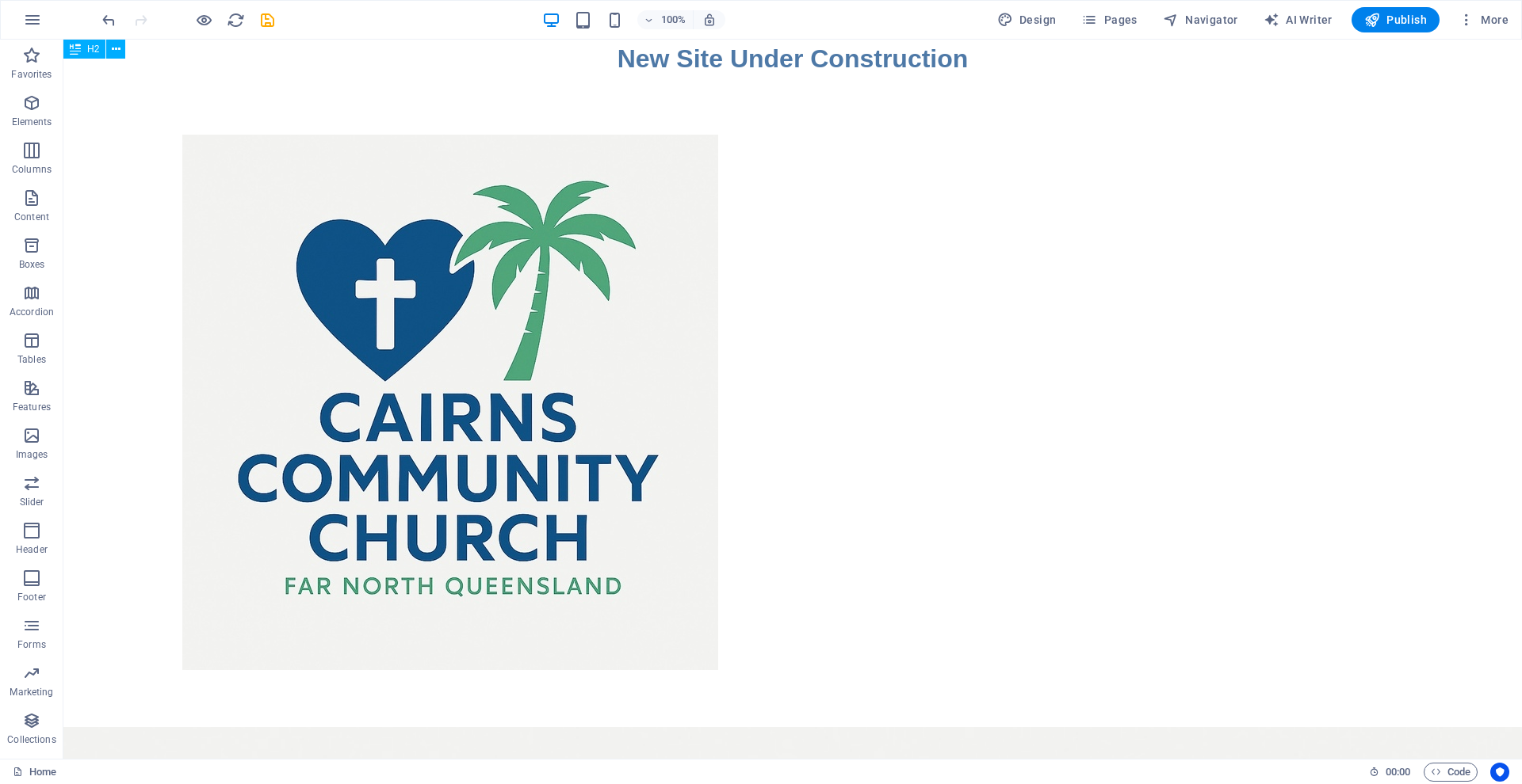
click at [822, 57] on div "New Site Under Construction" at bounding box center [792, 58] width 1458 height 38
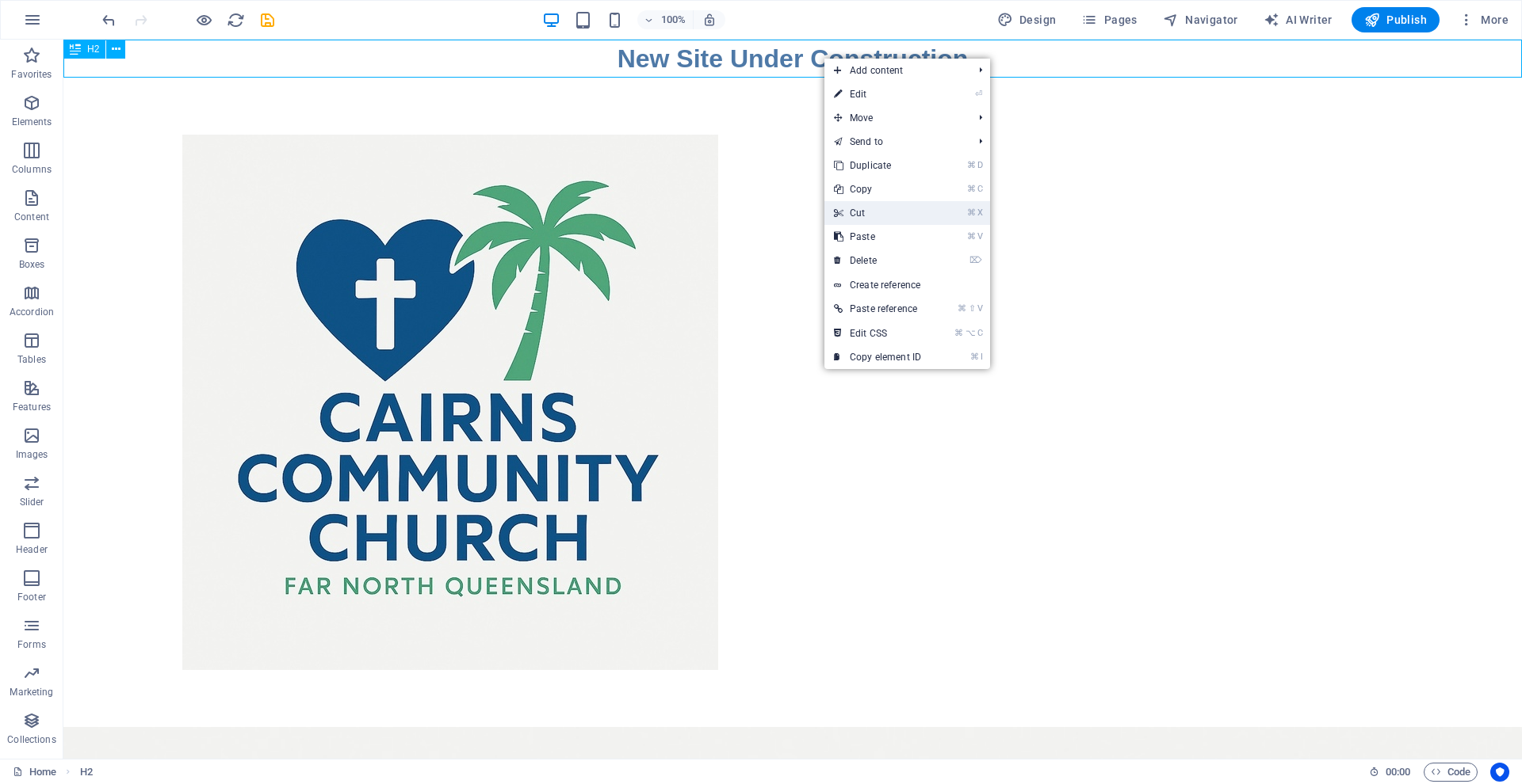
click at [867, 212] on link "⌘ X Cut" at bounding box center [877, 213] width 106 height 24
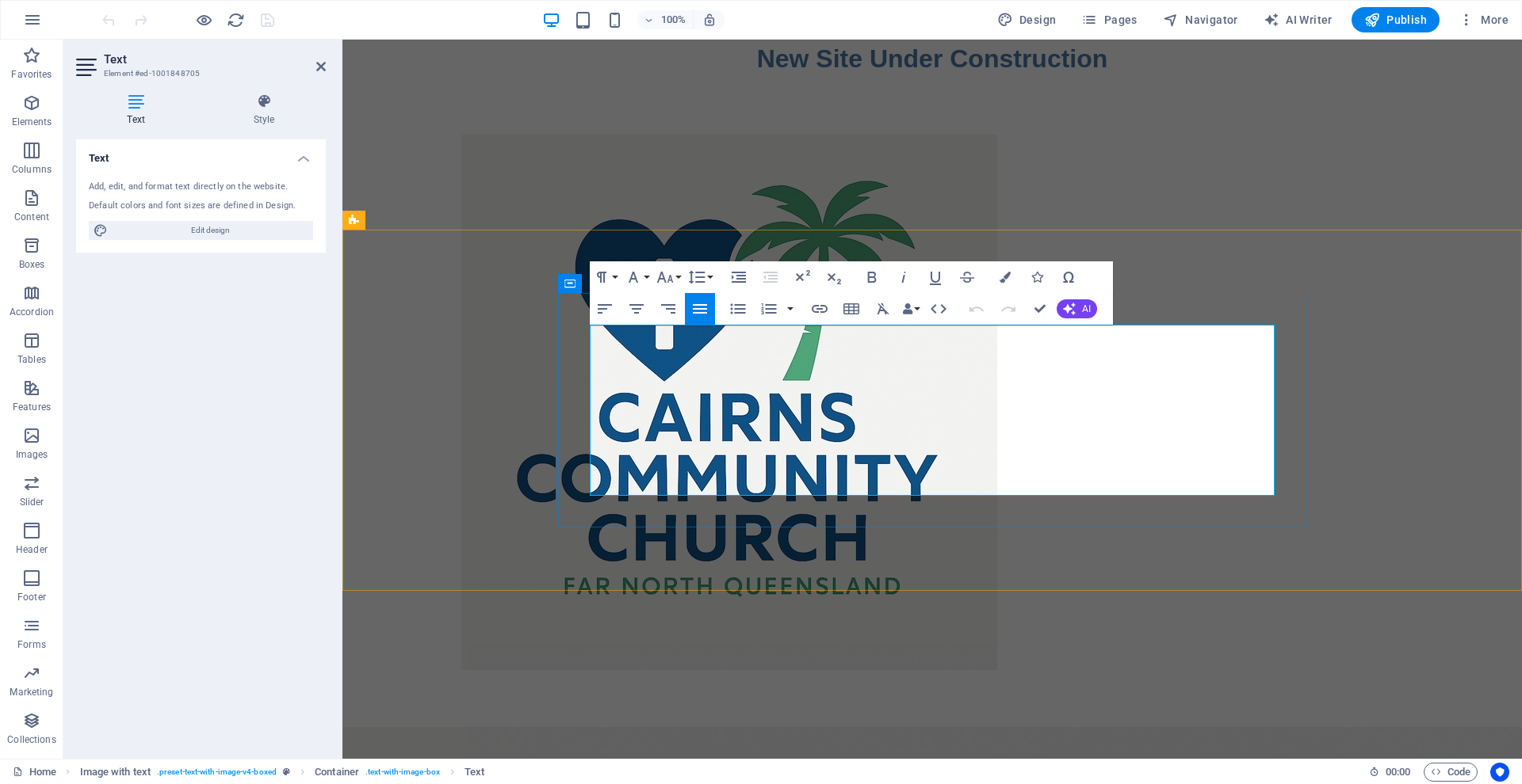
drag, startPoint x: 594, startPoint y: 333, endPoint x: 688, endPoint y: 366, distance: 99.6
drag, startPoint x: 1170, startPoint y: 469, endPoint x: 585, endPoint y: 335, distance: 600.2
copy p "Thank you for visiting the future site of Cairns Community Church! We are locat…"
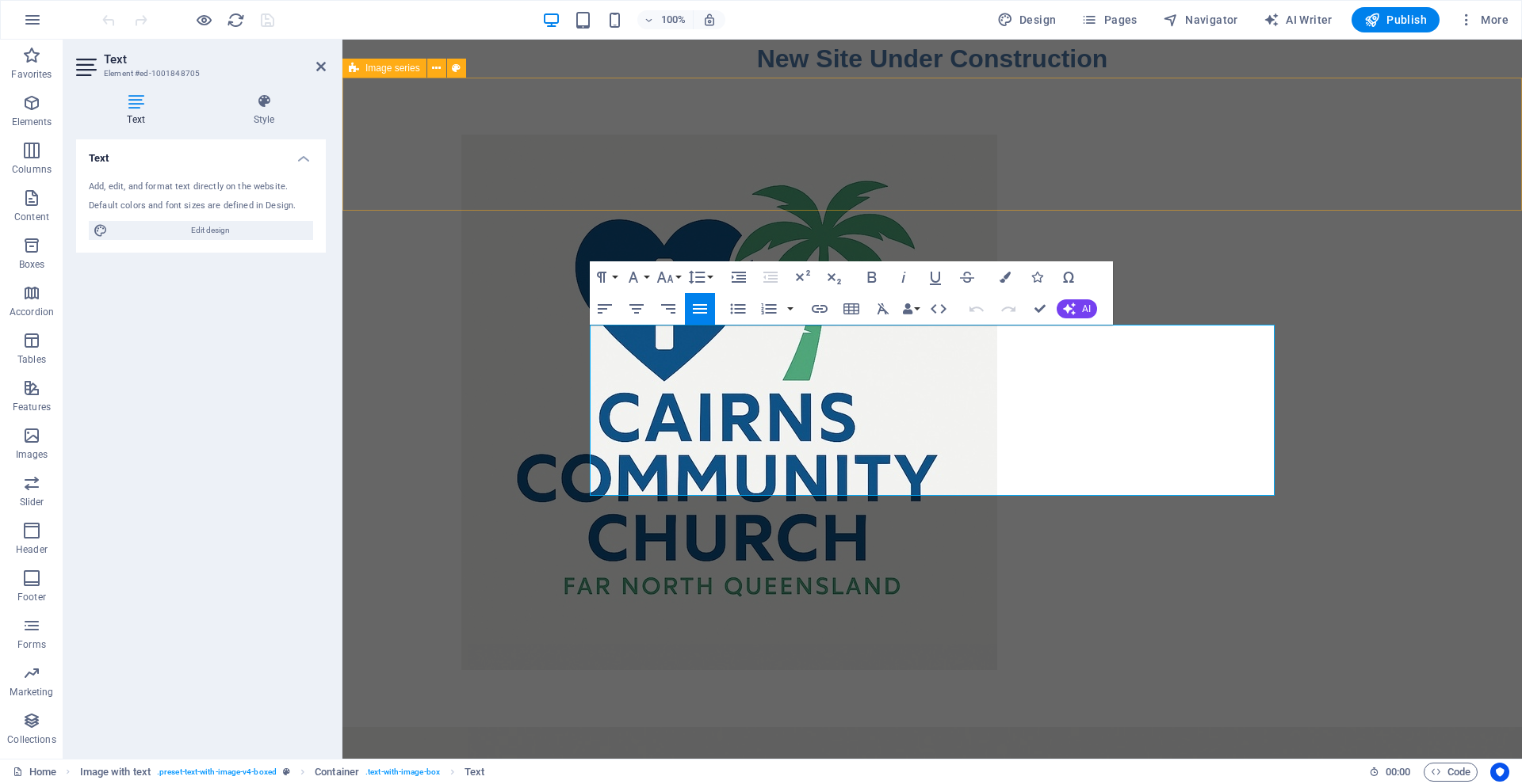
click at [600, 208] on div at bounding box center [932, 403] width 1179 height 650
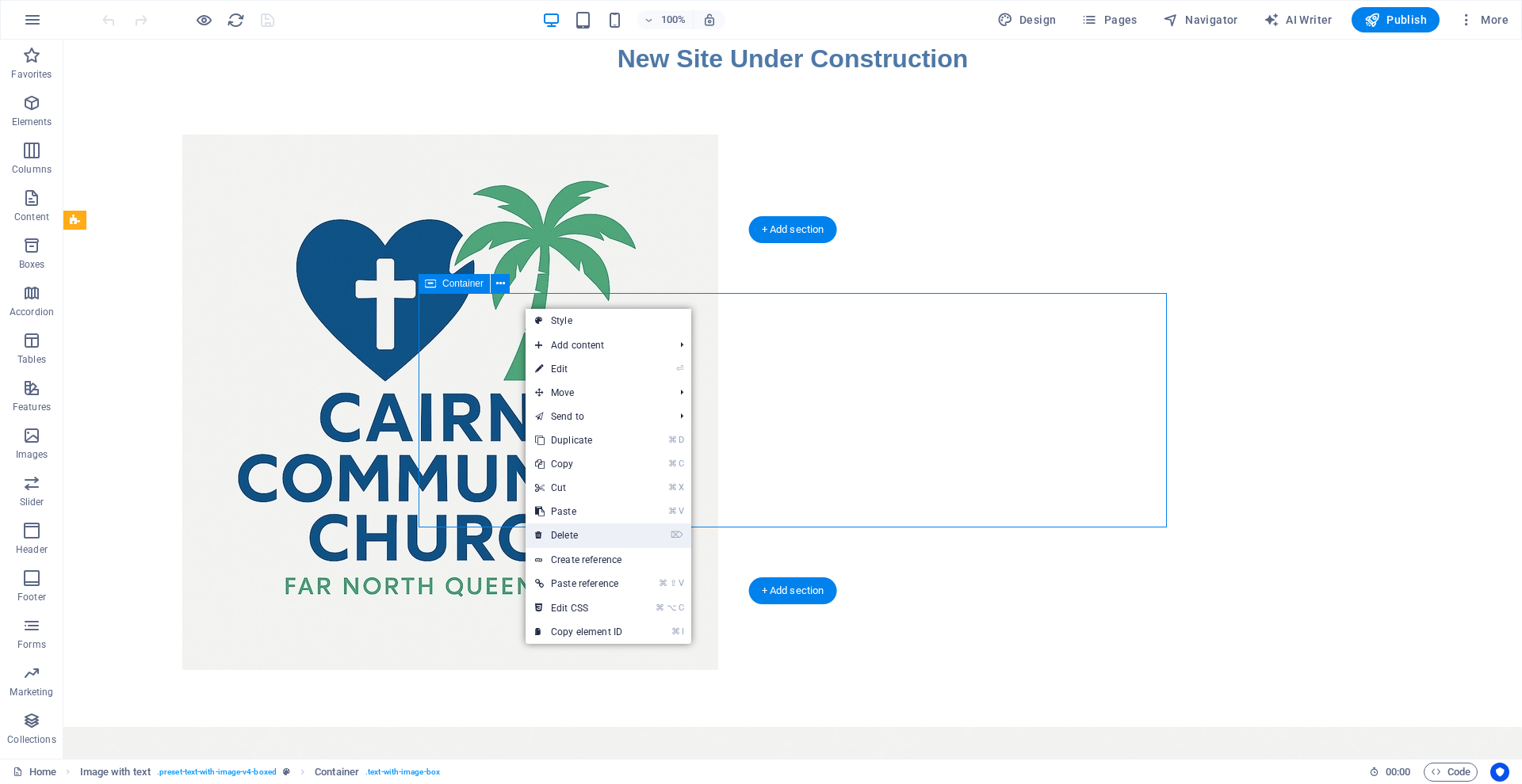
click at [557, 531] on link "⌦ Delete" at bounding box center [579, 535] width 106 height 24
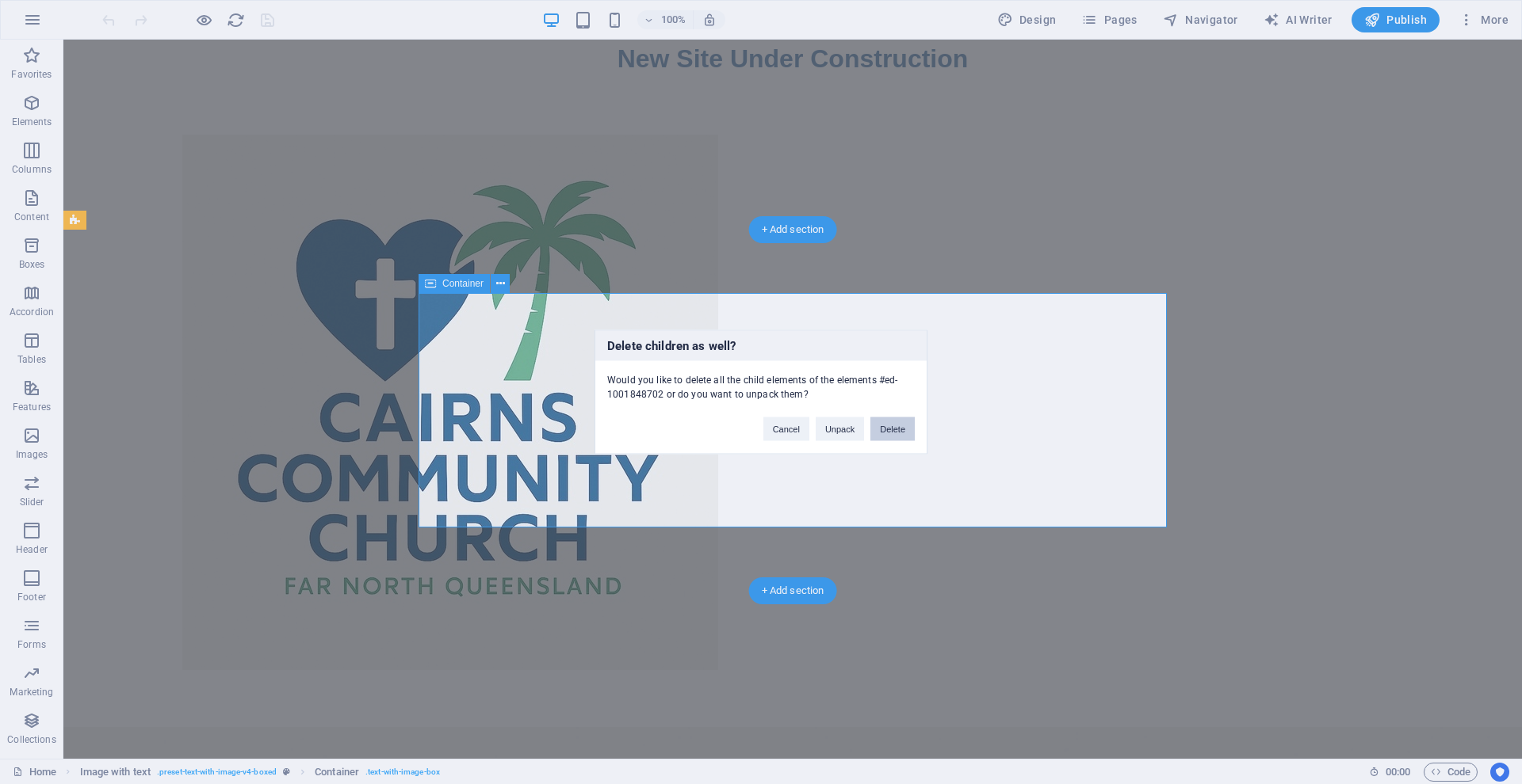
click at [885, 427] on button "Delete" at bounding box center [892, 429] width 44 height 24
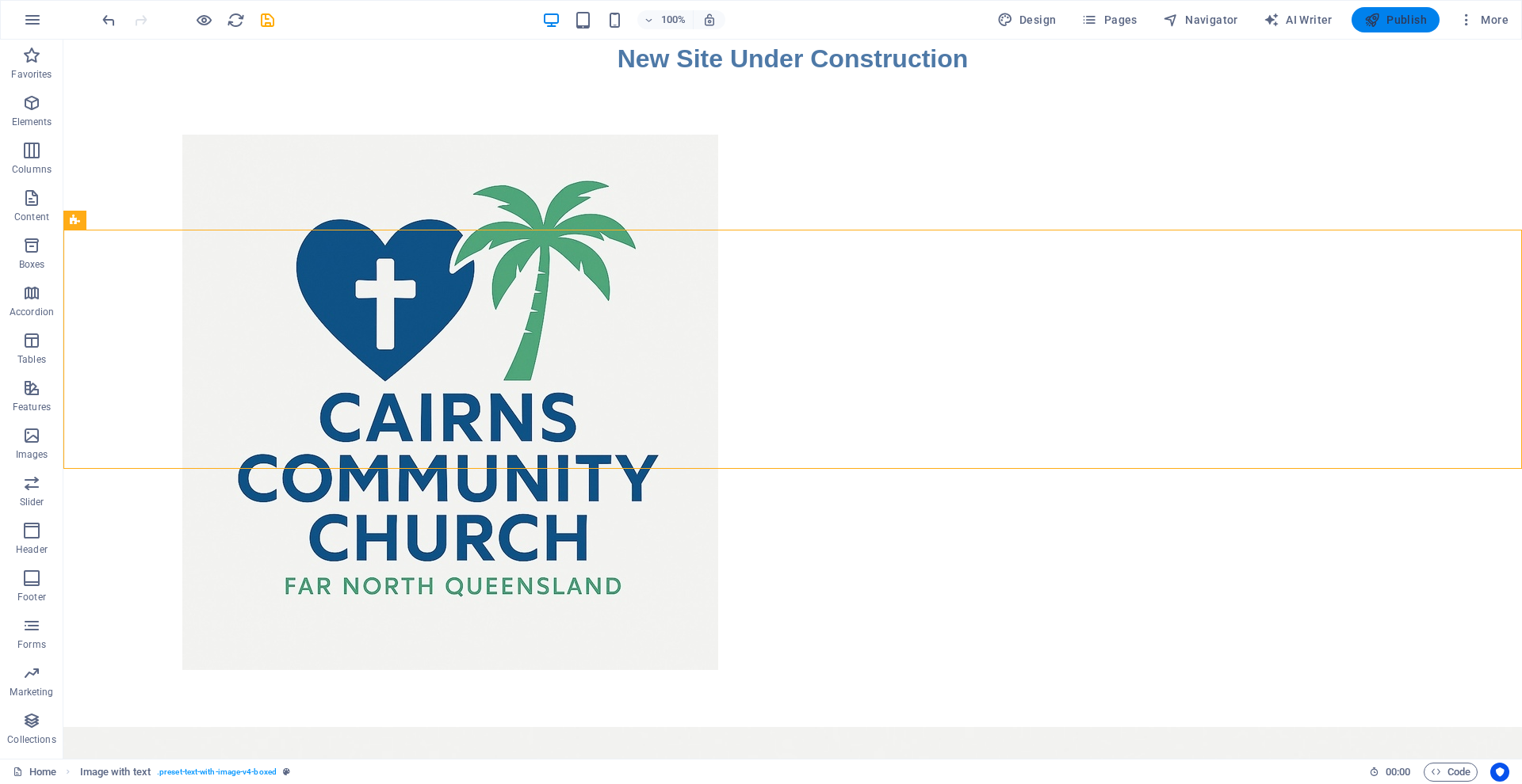
click at [1389, 15] on span "Publish" at bounding box center [1395, 19] width 63 height 16
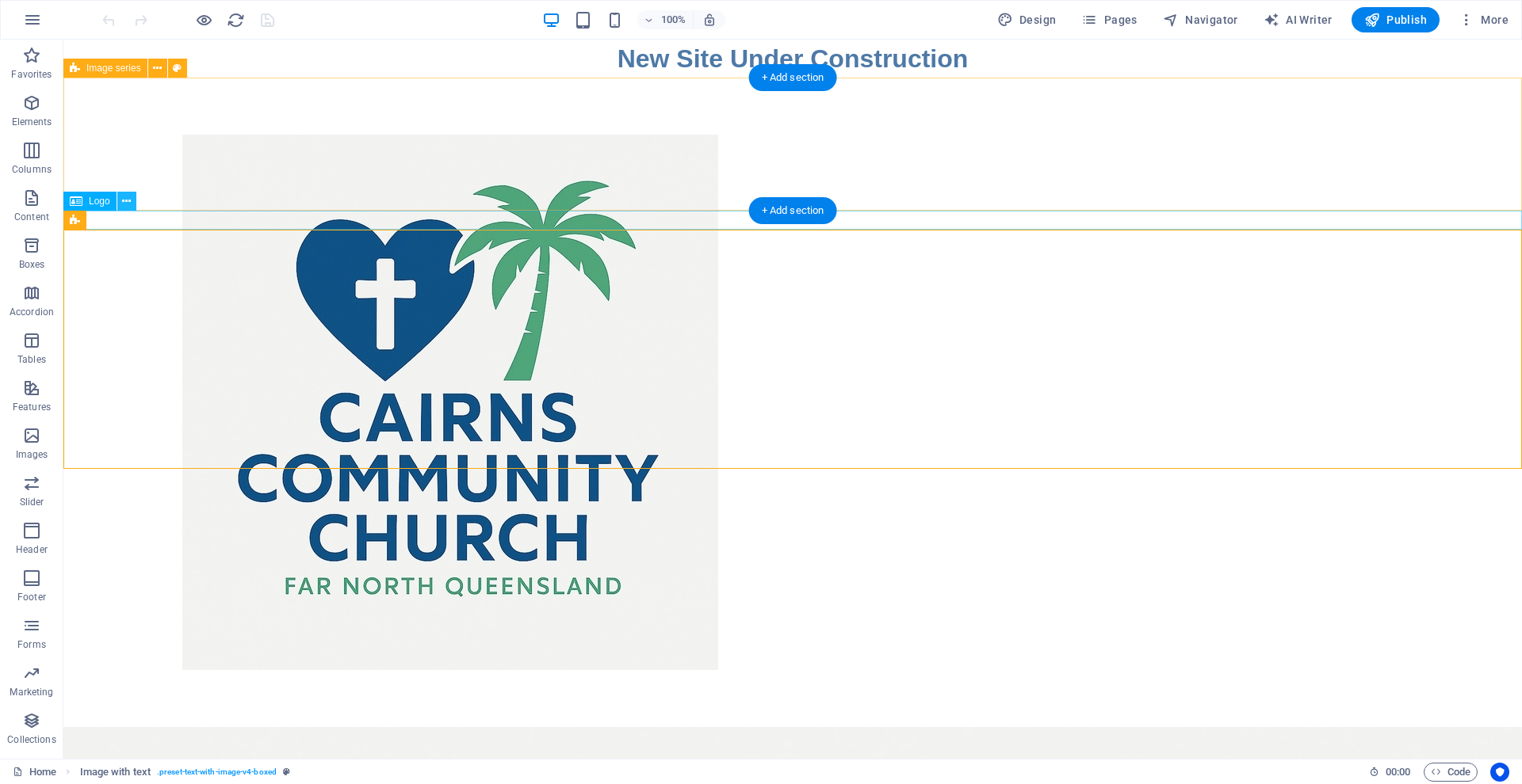
click at [126, 200] on icon at bounding box center [126, 201] width 9 height 17
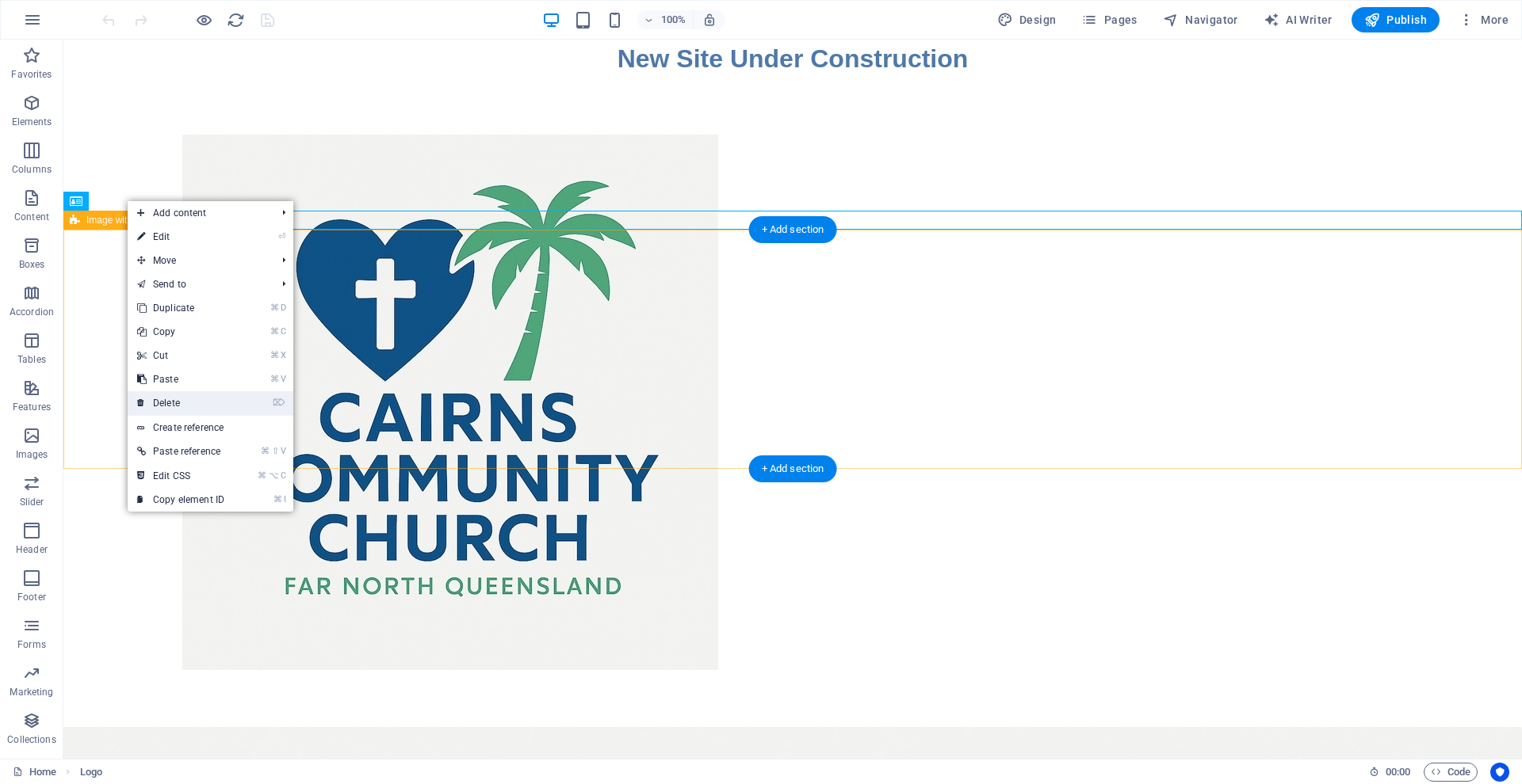
click at [170, 403] on link "⌦ Delete" at bounding box center [180, 403] width 106 height 24
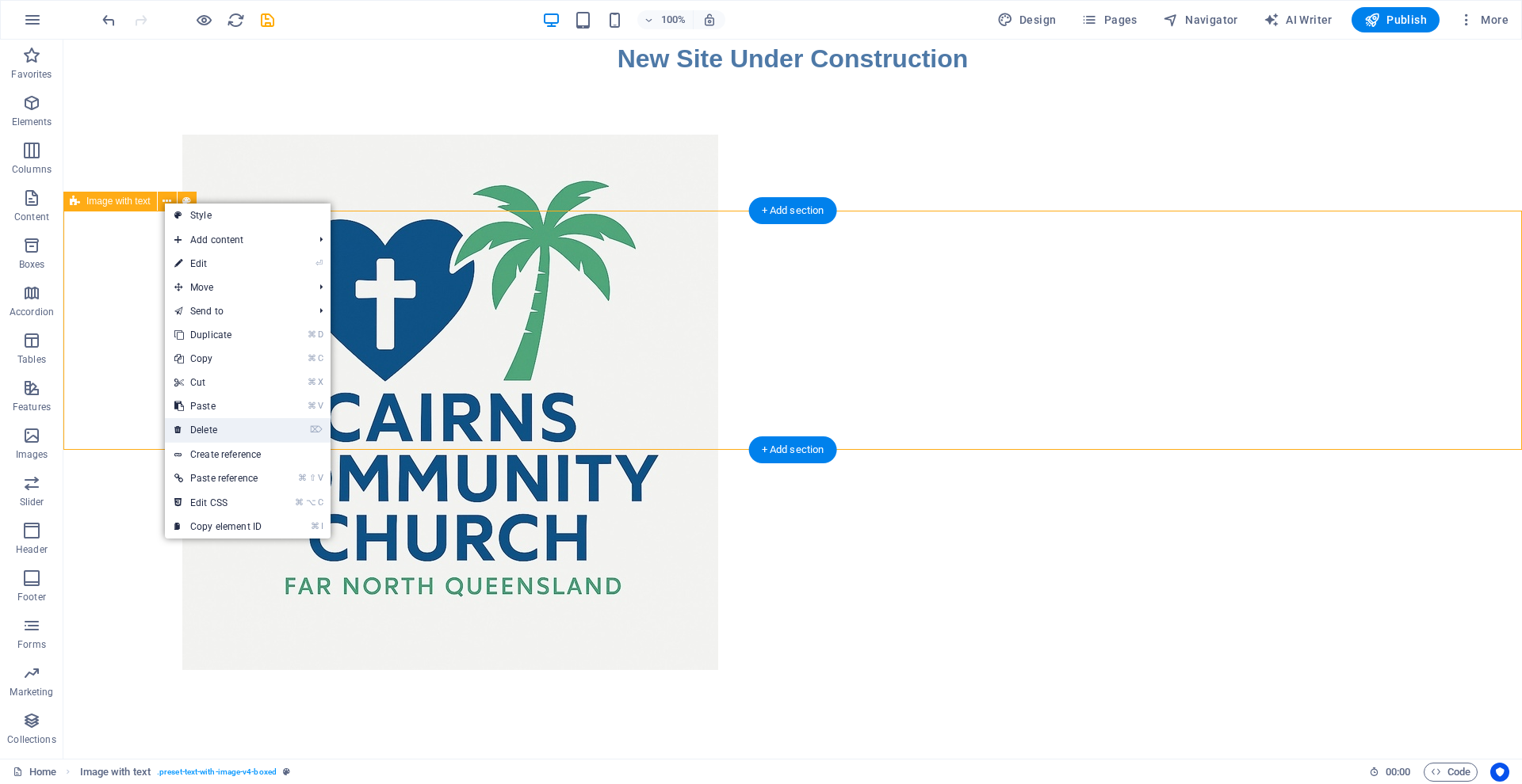
drag, startPoint x: 204, startPoint y: 430, endPoint x: 140, endPoint y: 390, distance: 75.5
click at [204, 430] on link "⌦ Delete" at bounding box center [218, 430] width 106 height 24
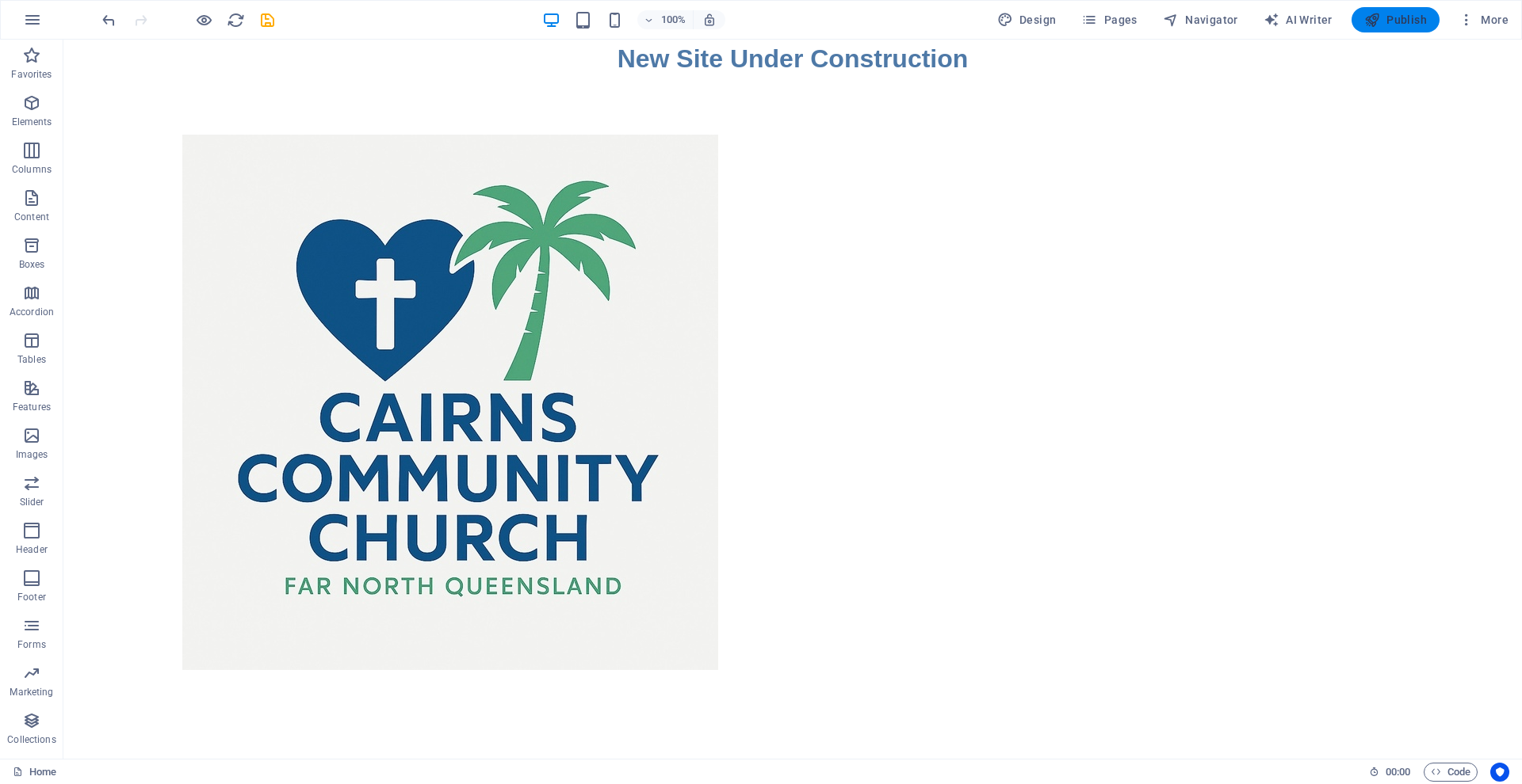
click at [1395, 19] on span "Publish" at bounding box center [1395, 19] width 63 height 16
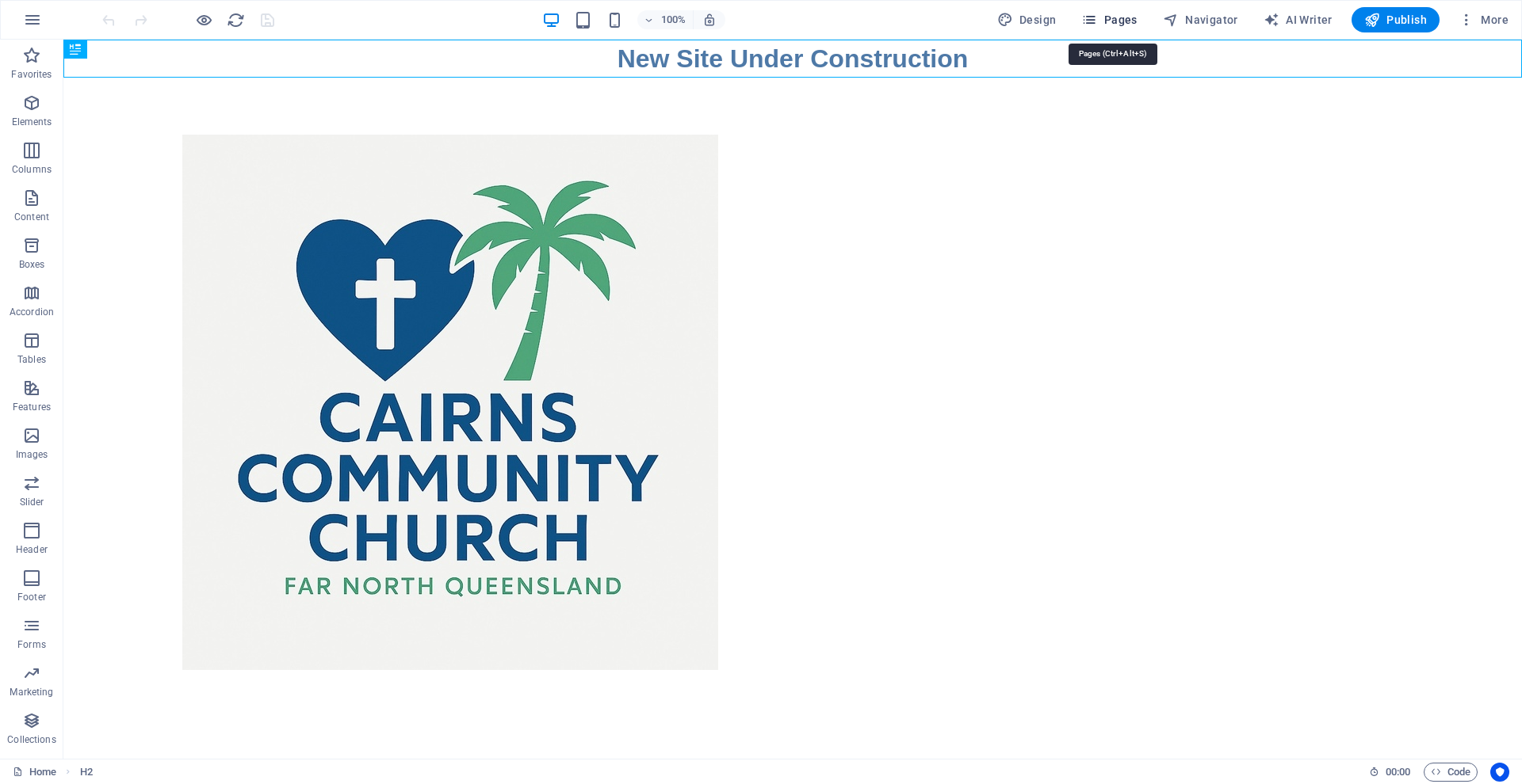
click at [1117, 19] on span "Pages" at bounding box center [1109, 19] width 56 height 16
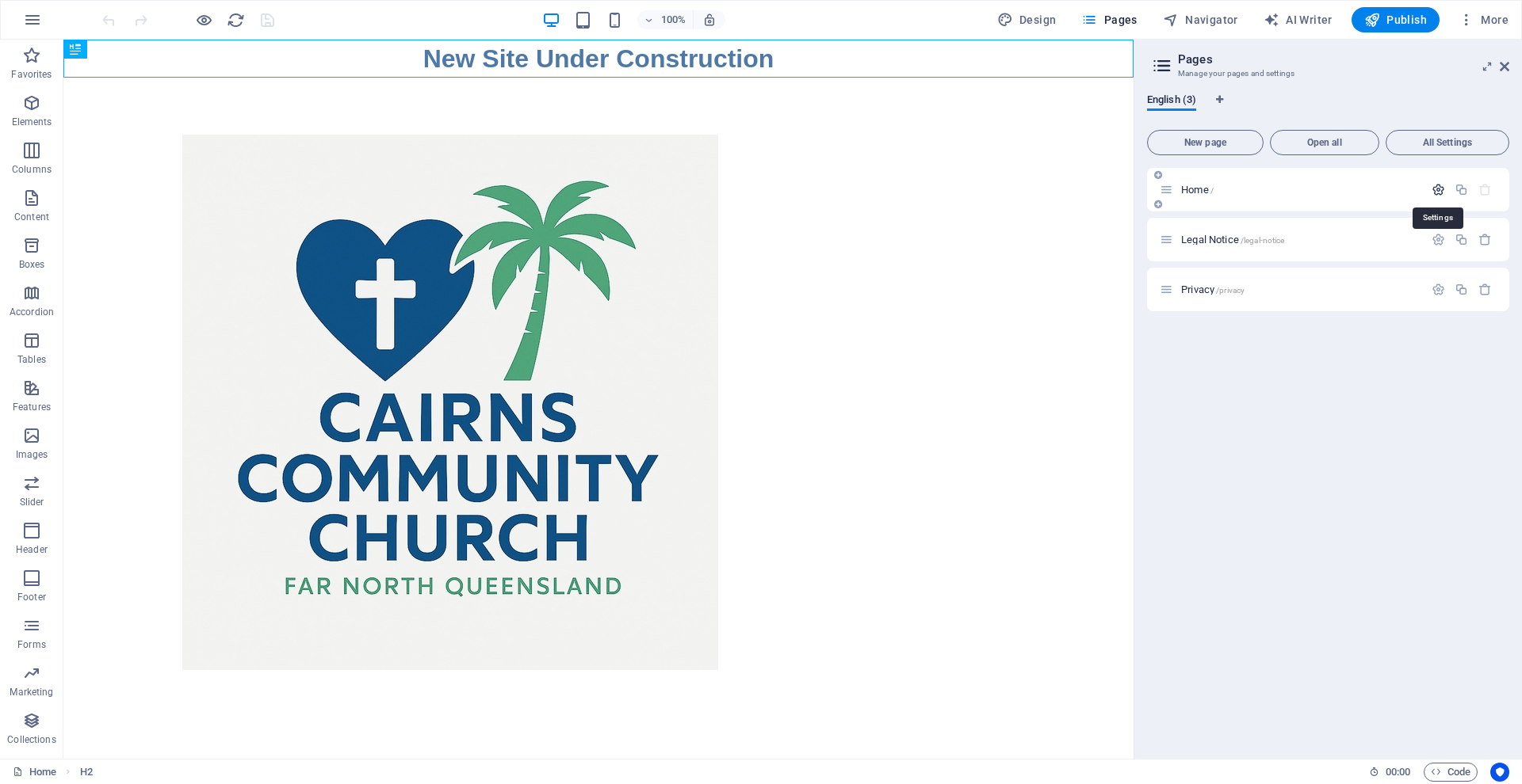
click at [1439, 193] on icon "button" at bounding box center [1437, 189] width 13 height 13
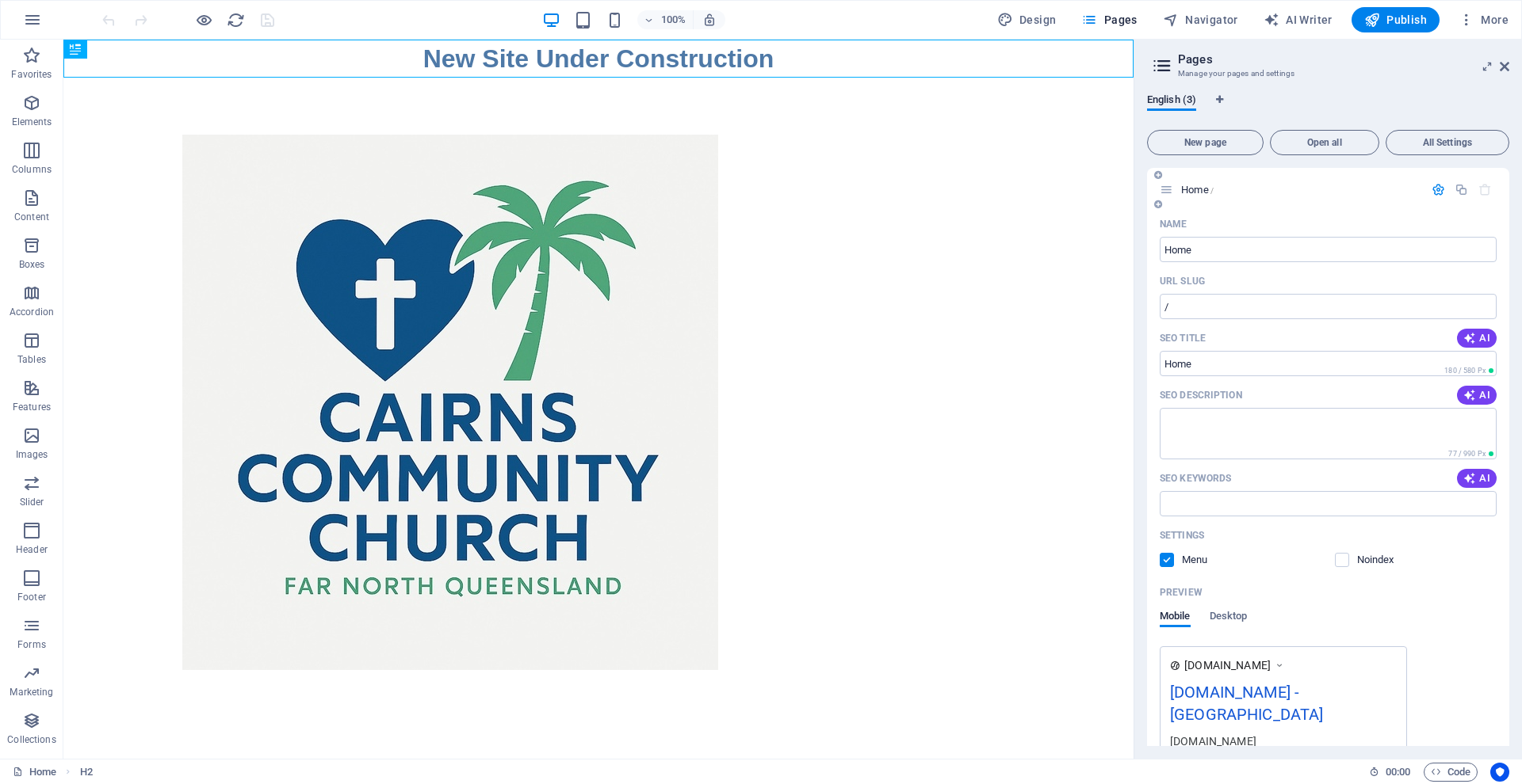
click at [1314, 690] on div "[DOMAIN_NAME] - [GEOGRAPHIC_DATA]" at bounding box center [1283, 707] width 227 height 53
click at [1306, 696] on div "[DOMAIN_NAME] - [GEOGRAPHIC_DATA]" at bounding box center [1283, 707] width 227 height 53
click at [1306, 697] on div "[DOMAIN_NAME] - [GEOGRAPHIC_DATA]" at bounding box center [1283, 707] width 227 height 53
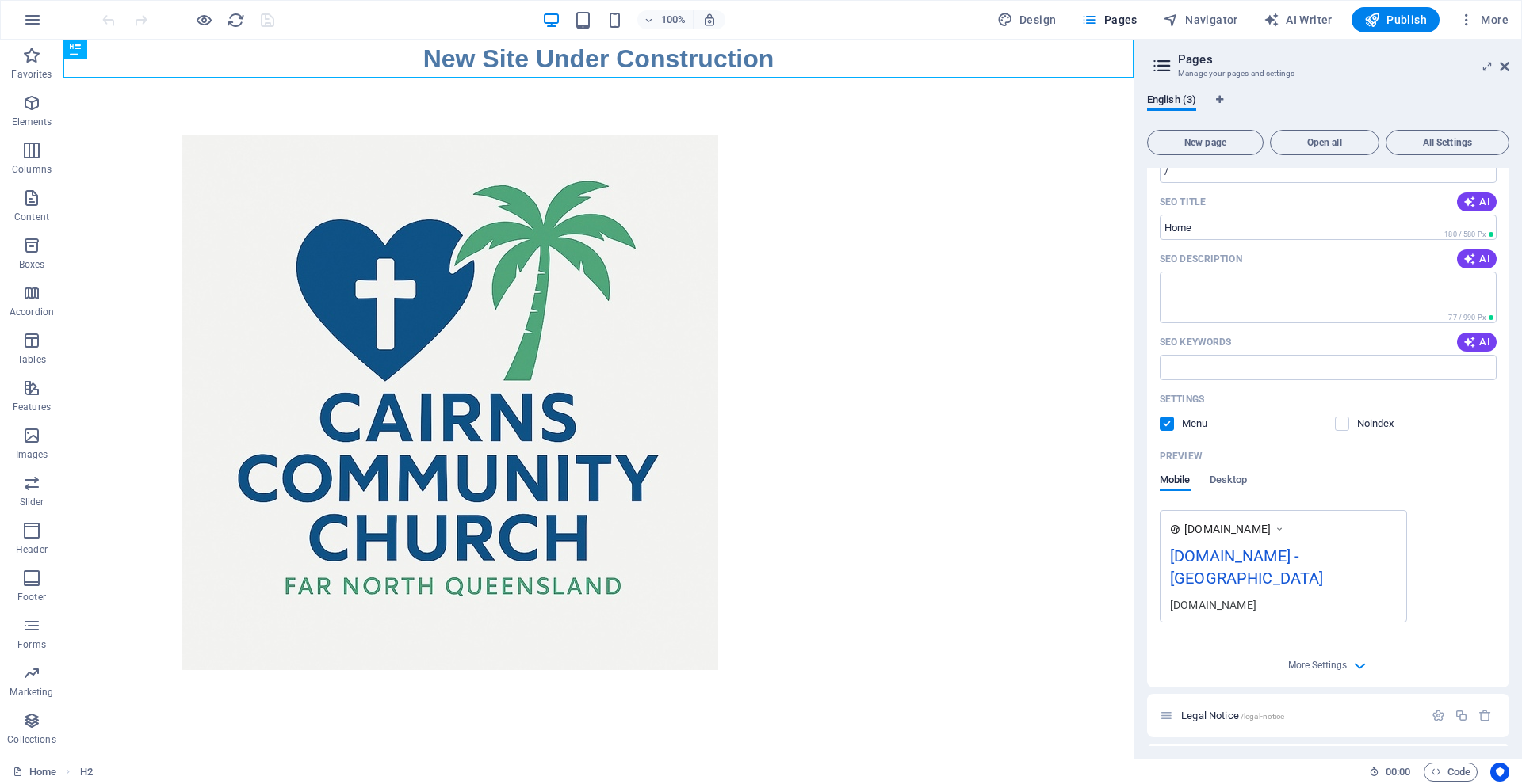
scroll to position [135, 0]
click at [1296, 558] on div "[DOMAIN_NAME] - [GEOGRAPHIC_DATA]" at bounding box center [1283, 571] width 227 height 53
click at [1295, 558] on div "[DOMAIN_NAME] - [GEOGRAPHIC_DATA]" at bounding box center [1283, 571] width 227 height 53
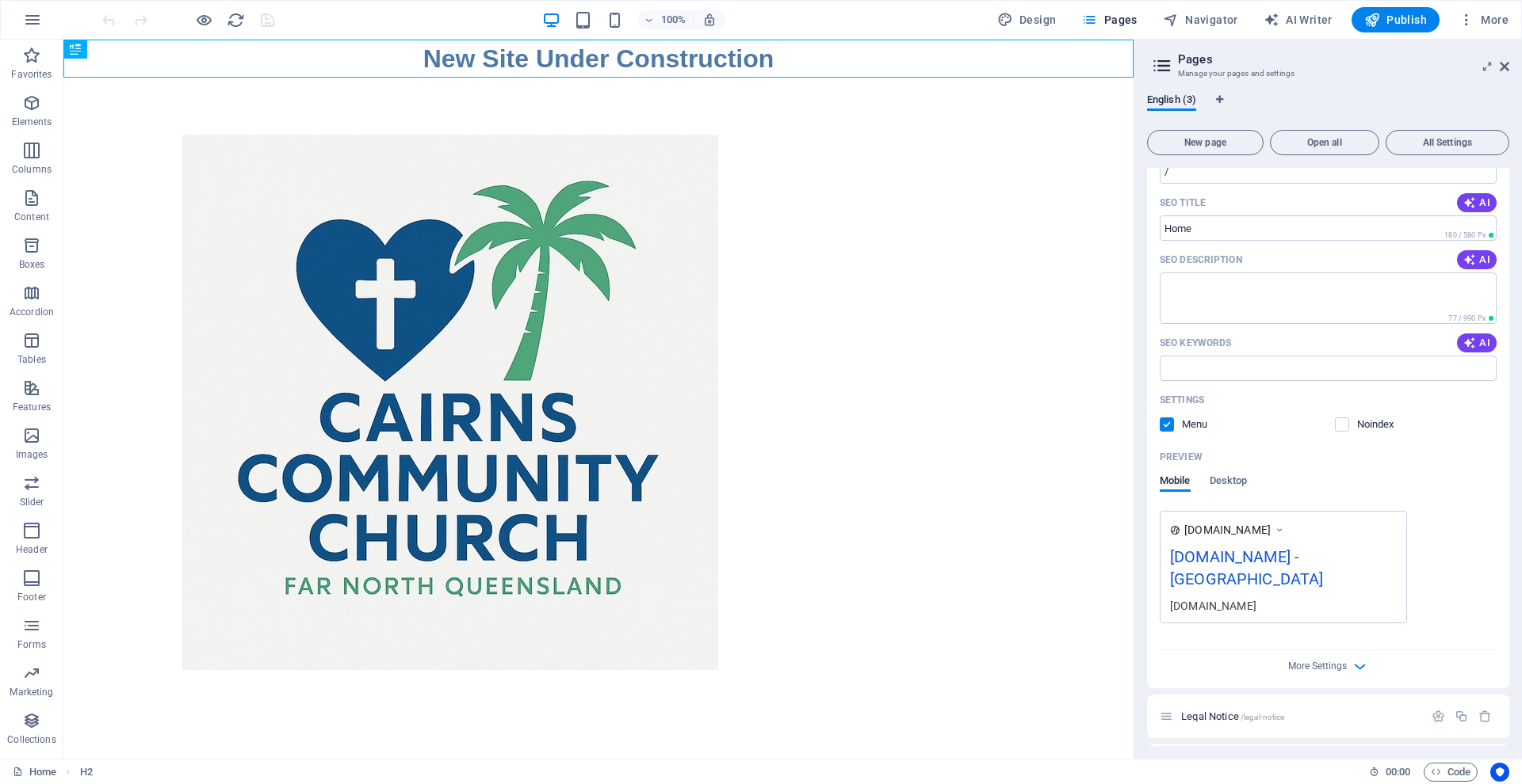
click at [1295, 558] on div "[DOMAIN_NAME] - [GEOGRAPHIC_DATA]" at bounding box center [1283, 571] width 227 height 53
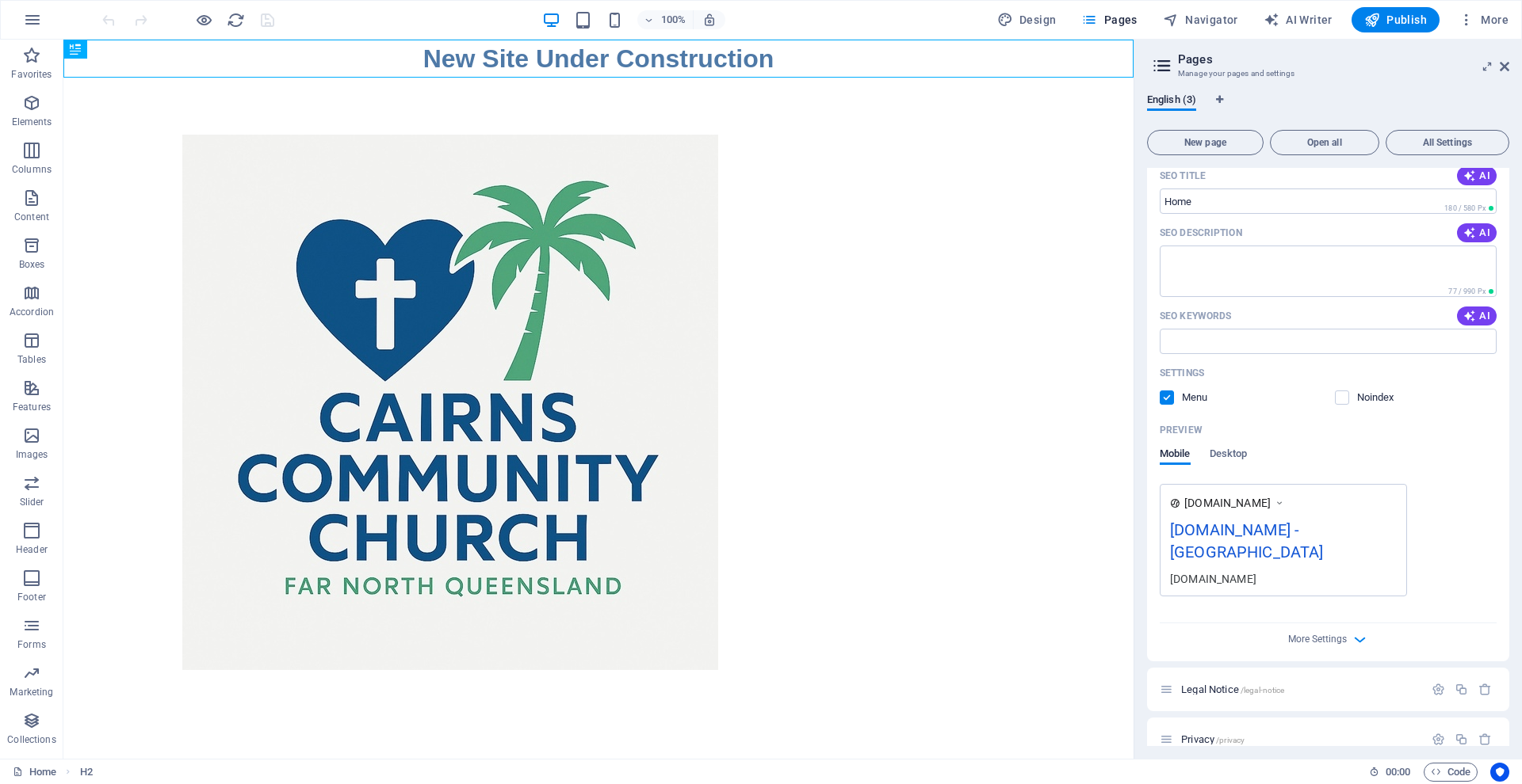
scroll to position [162, 0]
click at [1353, 631] on icon "button" at bounding box center [1359, 640] width 19 height 19
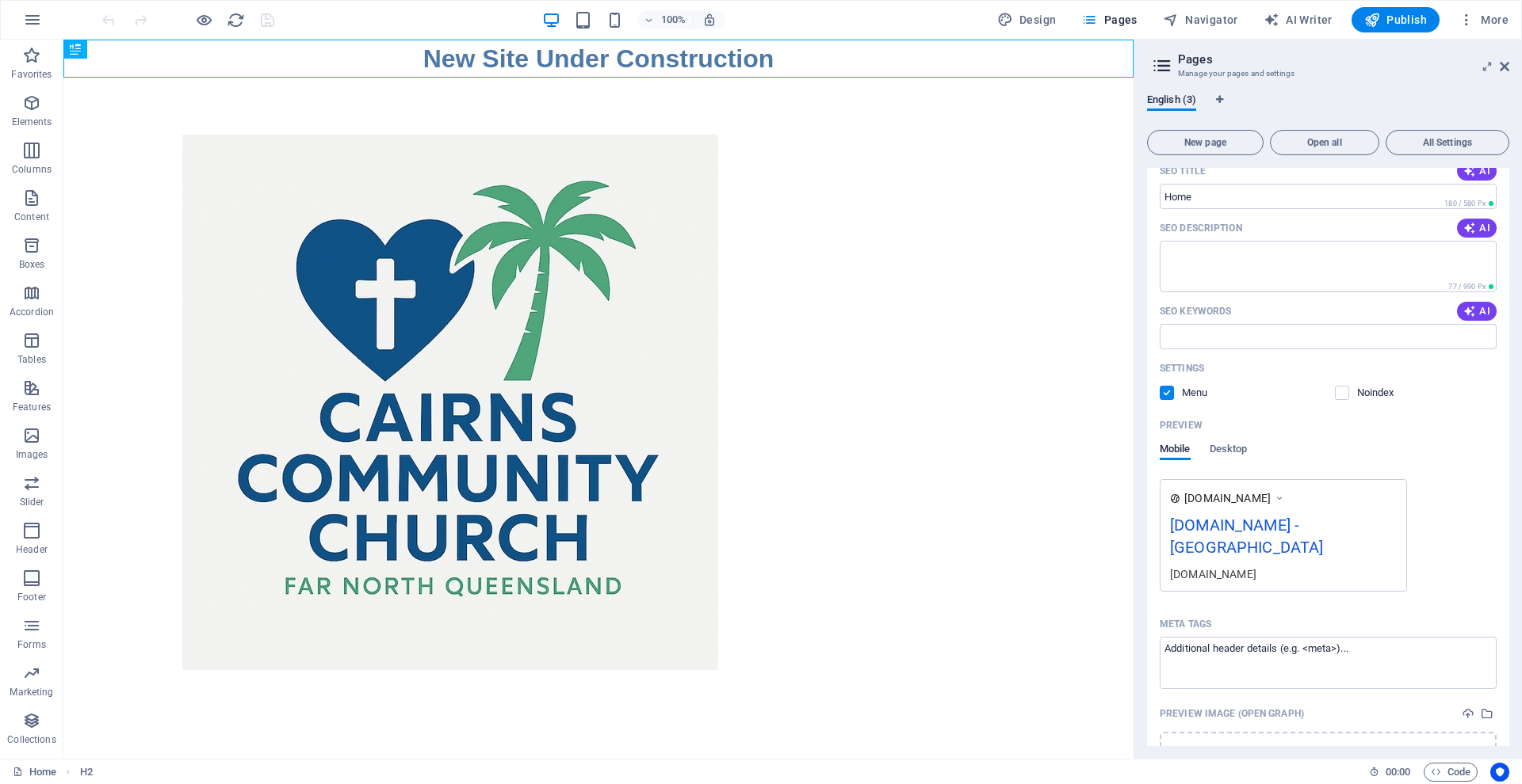
scroll to position [165, 0]
click at [1240, 528] on div "[DOMAIN_NAME] - [GEOGRAPHIC_DATA]" at bounding box center [1283, 542] width 227 height 53
click at [1239, 529] on div "[DOMAIN_NAME] - [GEOGRAPHIC_DATA]" at bounding box center [1283, 542] width 227 height 53
click at [1283, 524] on div "[DOMAIN_NAME] - [GEOGRAPHIC_DATA]" at bounding box center [1283, 542] width 227 height 53
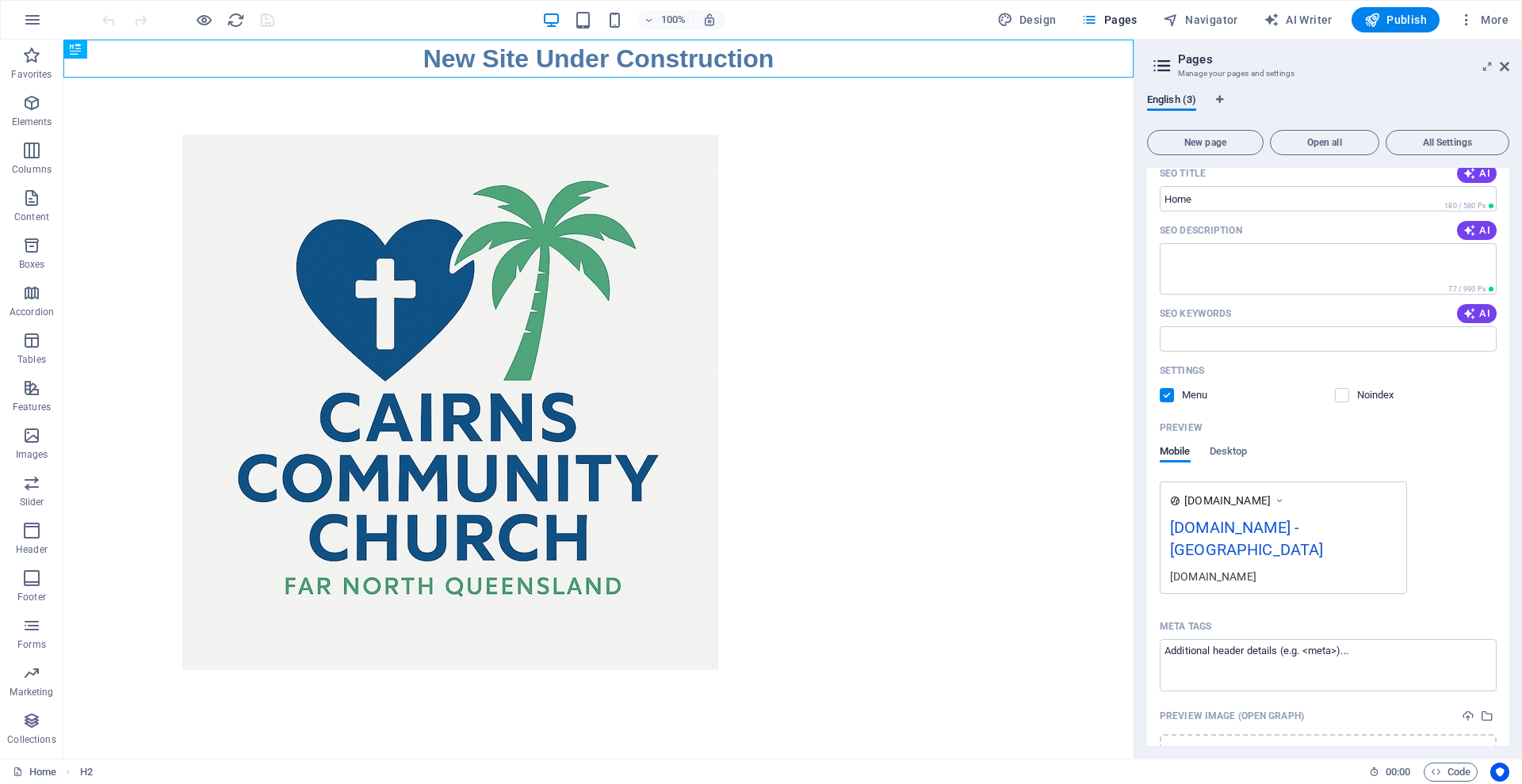
click at [1223, 568] on div "[DOMAIN_NAME]" at bounding box center [1283, 576] width 227 height 17
click at [1284, 501] on icon at bounding box center [1279, 501] width 11 height 16
click at [1284, 497] on icon at bounding box center [1279, 501] width 11 height 16
click at [1290, 524] on div "[DOMAIN_NAME] - [GEOGRAPHIC_DATA]" at bounding box center [1283, 542] width 227 height 53
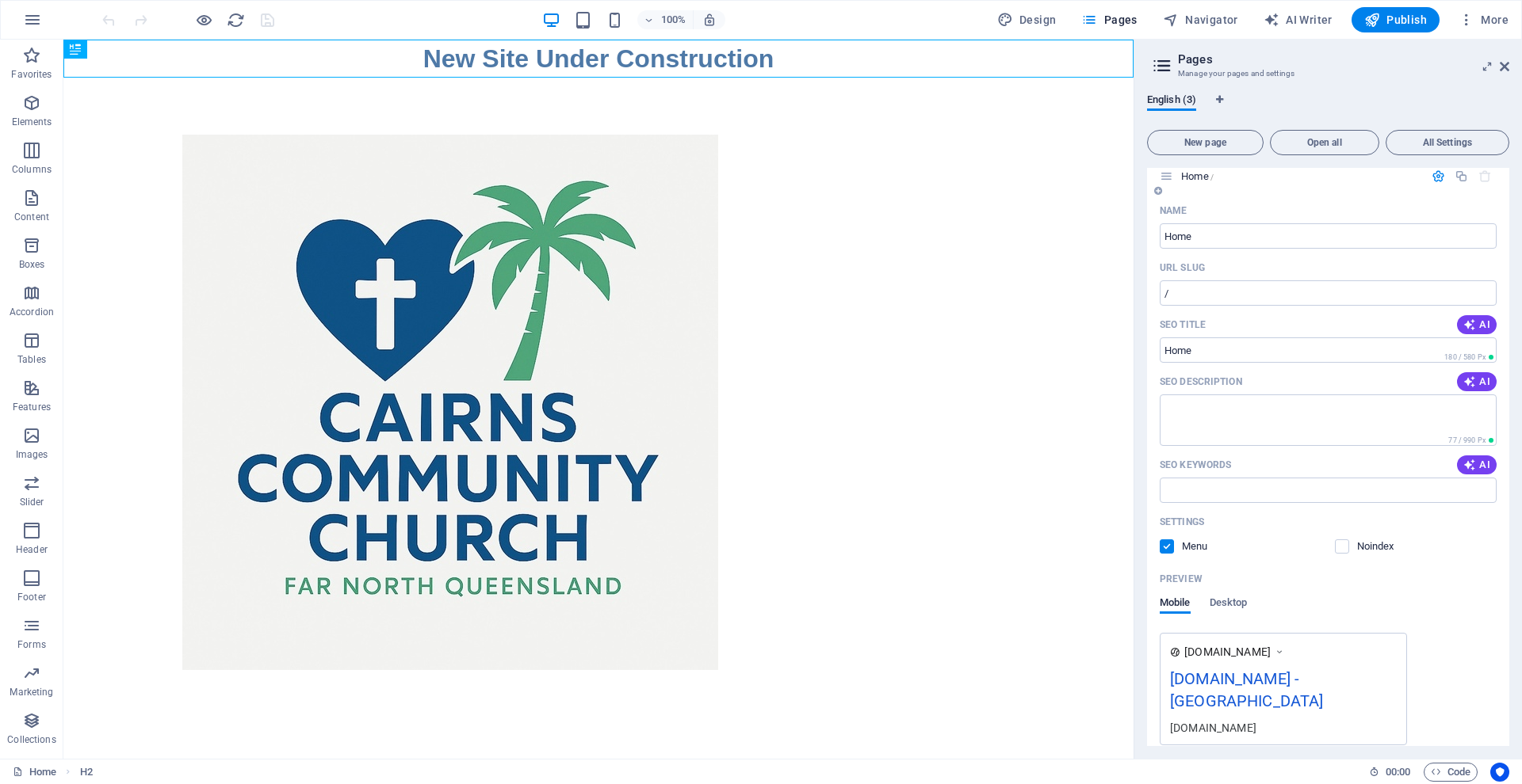
scroll to position [0, 0]
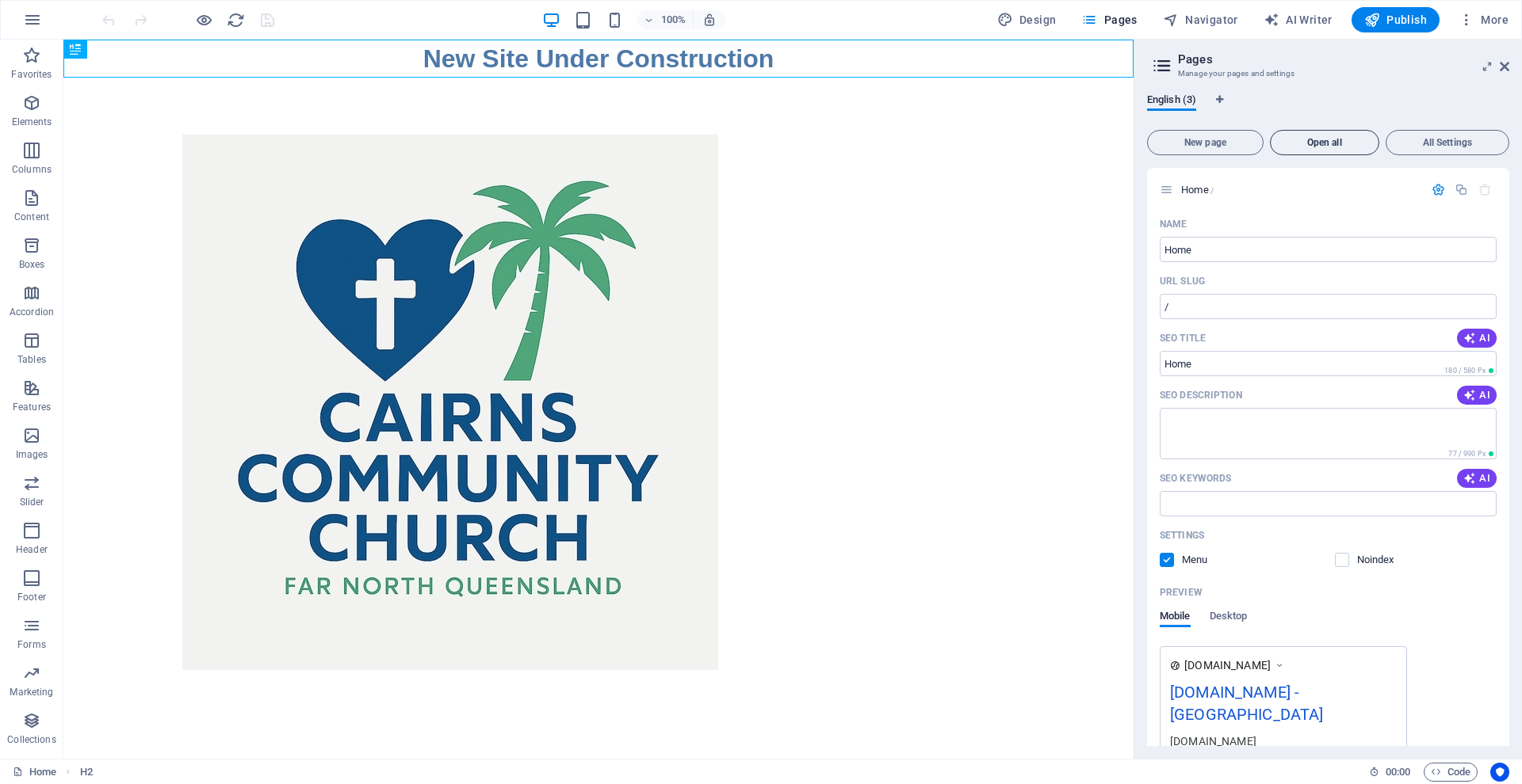
click at [1326, 138] on span "Open all" at bounding box center [1324, 142] width 95 height 10
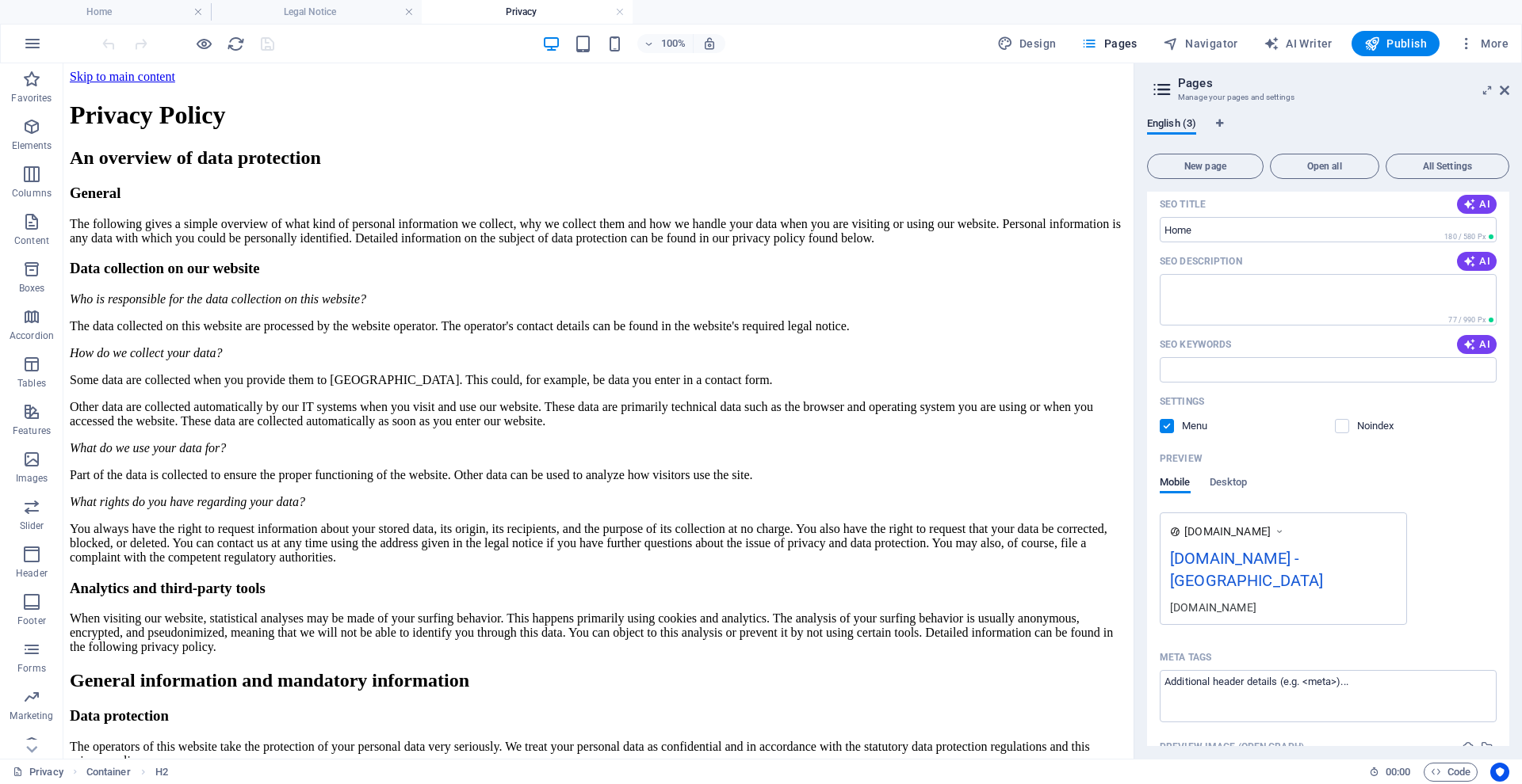
scroll to position [158, 0]
click at [1308, 561] on div "[DOMAIN_NAME] - [GEOGRAPHIC_DATA]" at bounding box center [1283, 572] width 227 height 53
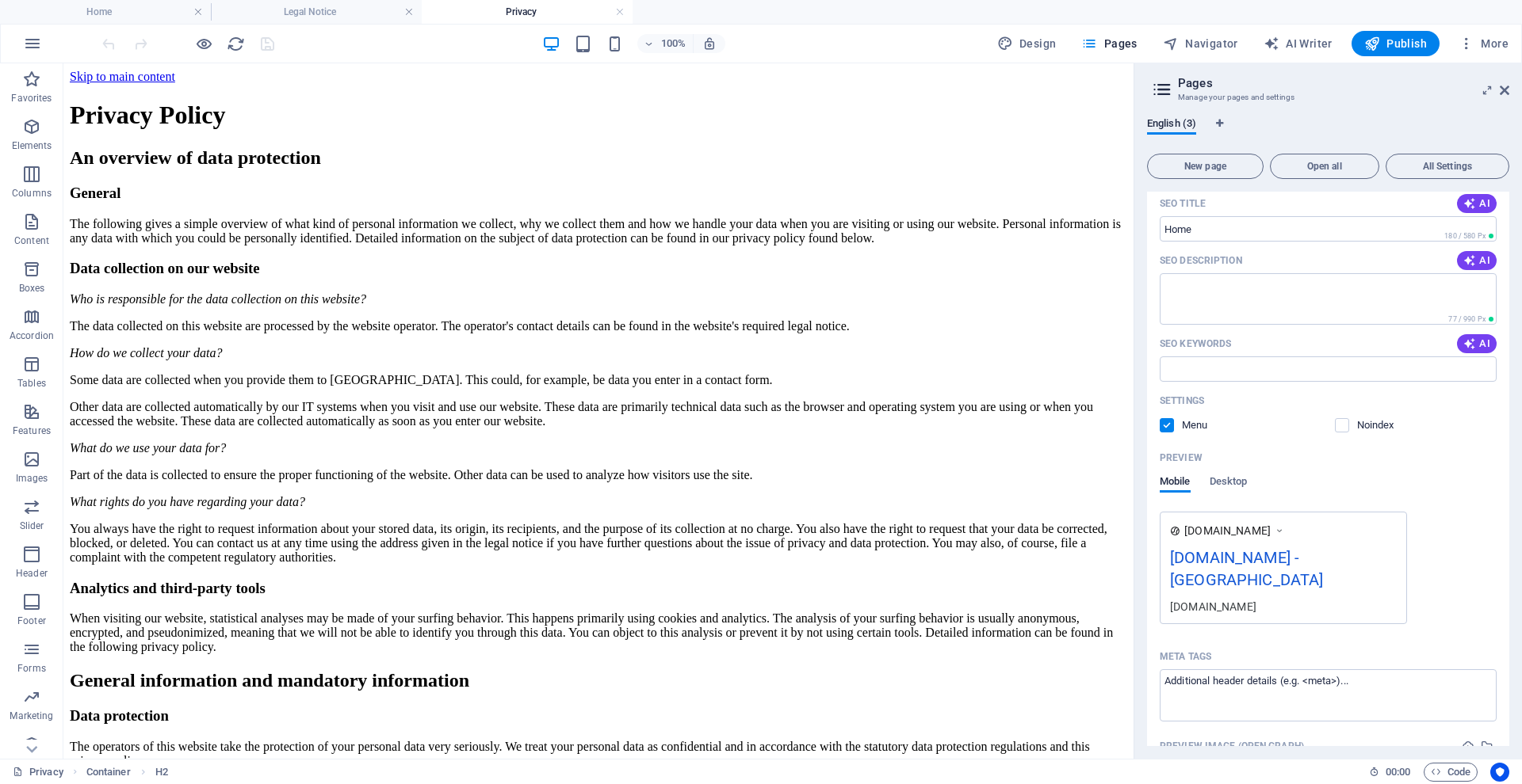
click at [1308, 561] on div "[DOMAIN_NAME] - [GEOGRAPHIC_DATA]" at bounding box center [1283, 572] width 227 height 53
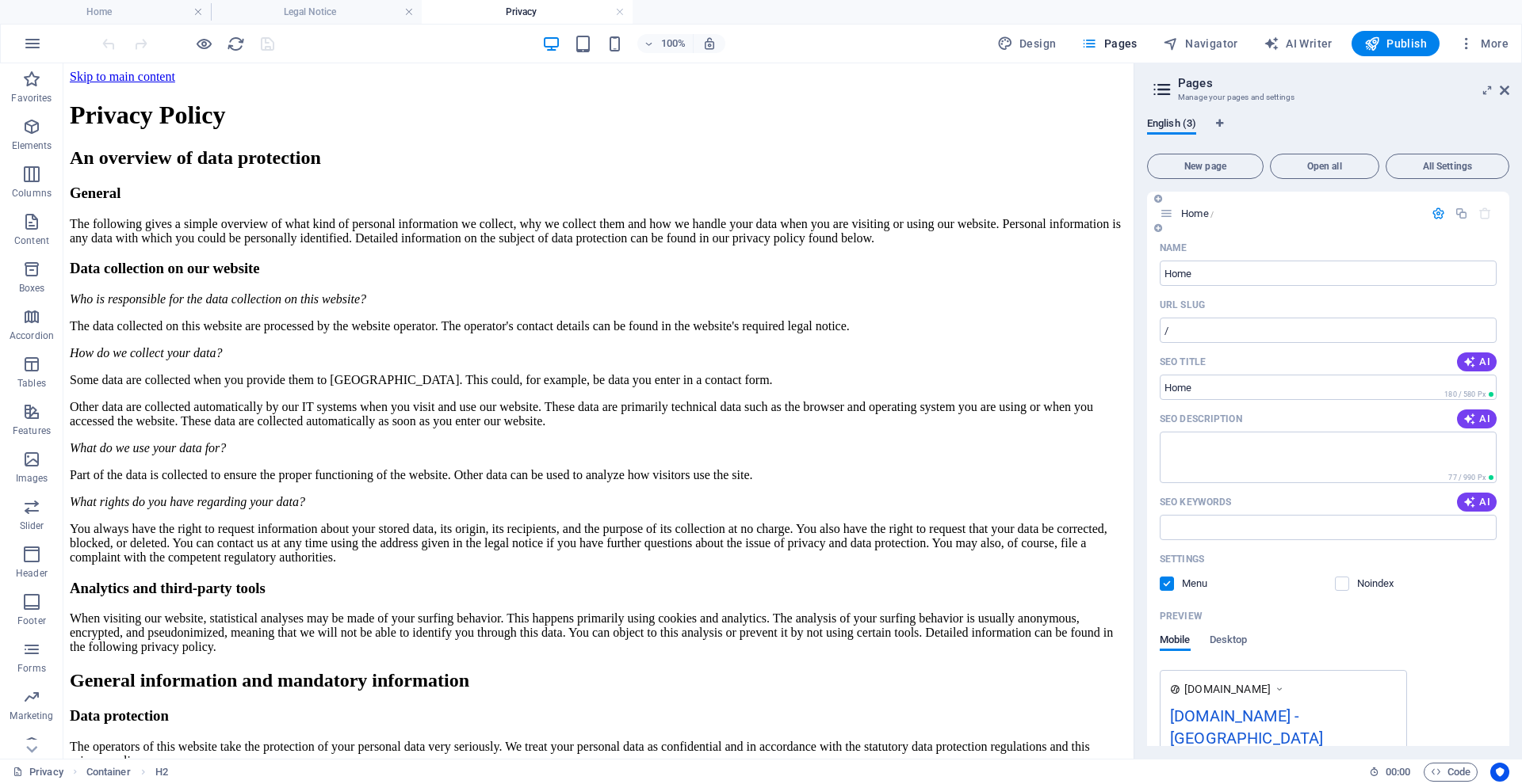
scroll to position [0, 0]
click at [1170, 89] on icon at bounding box center [1162, 89] width 24 height 22
click at [1199, 89] on h2 "Pages" at bounding box center [1343, 83] width 331 height 14
click at [1438, 211] on icon "button" at bounding box center [1437, 213] width 13 height 13
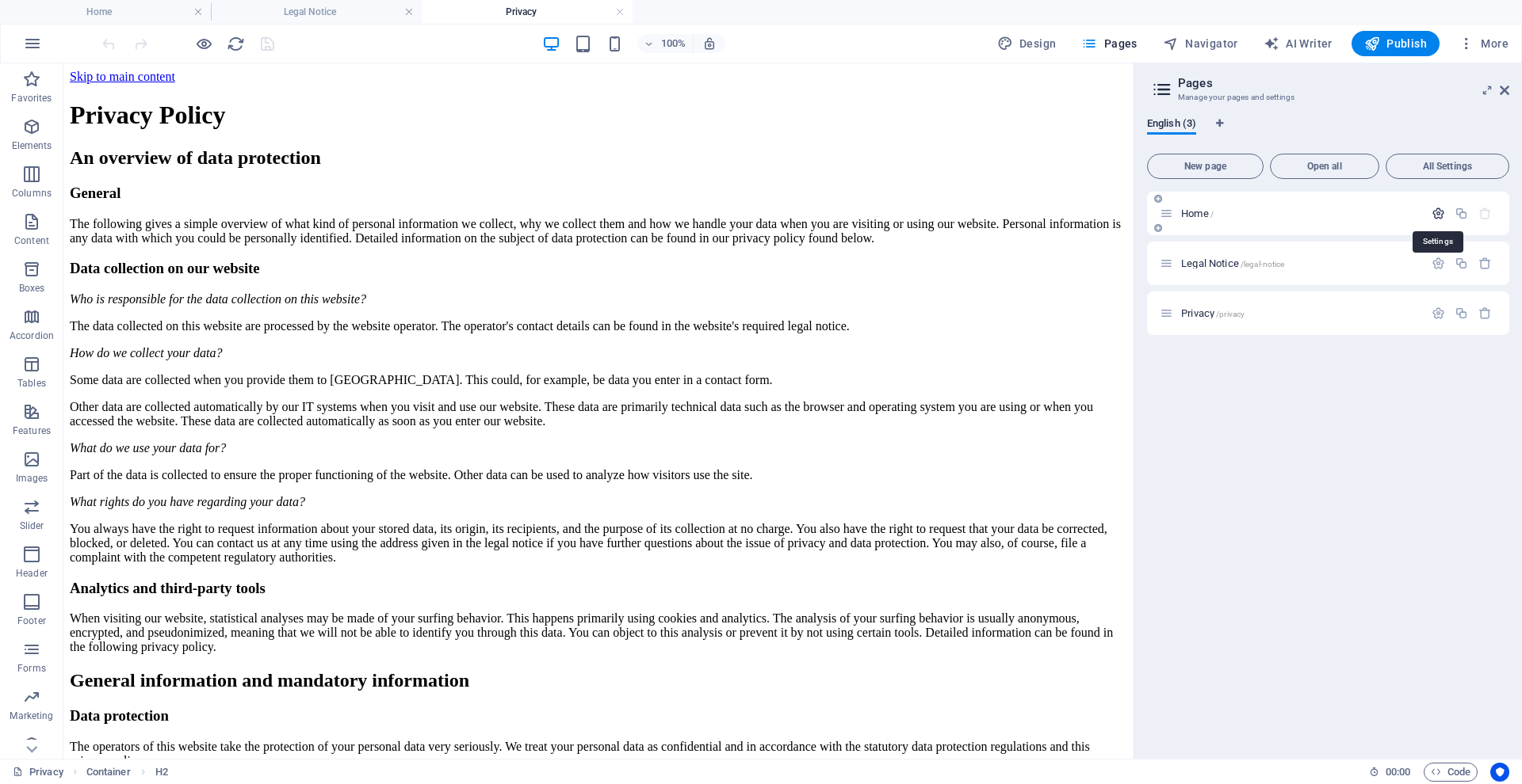
click at [1438, 211] on icon "button" at bounding box center [1437, 213] width 13 height 13
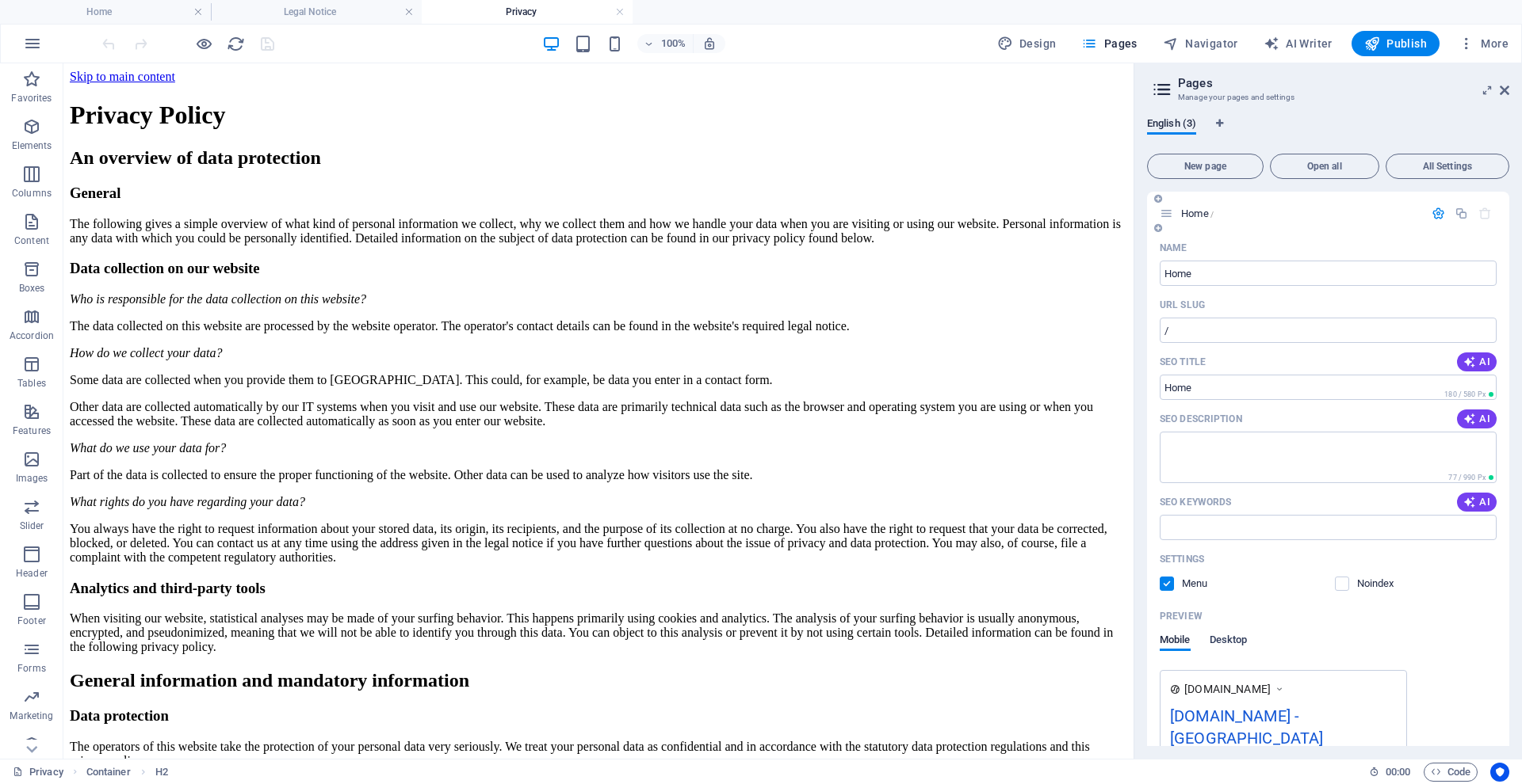
click at [1218, 637] on span "Desktop" at bounding box center [1228, 641] width 38 height 22
click at [1239, 699] on div "[DOMAIN_NAME] - [GEOGRAPHIC_DATA]" at bounding box center [1328, 698] width 316 height 17
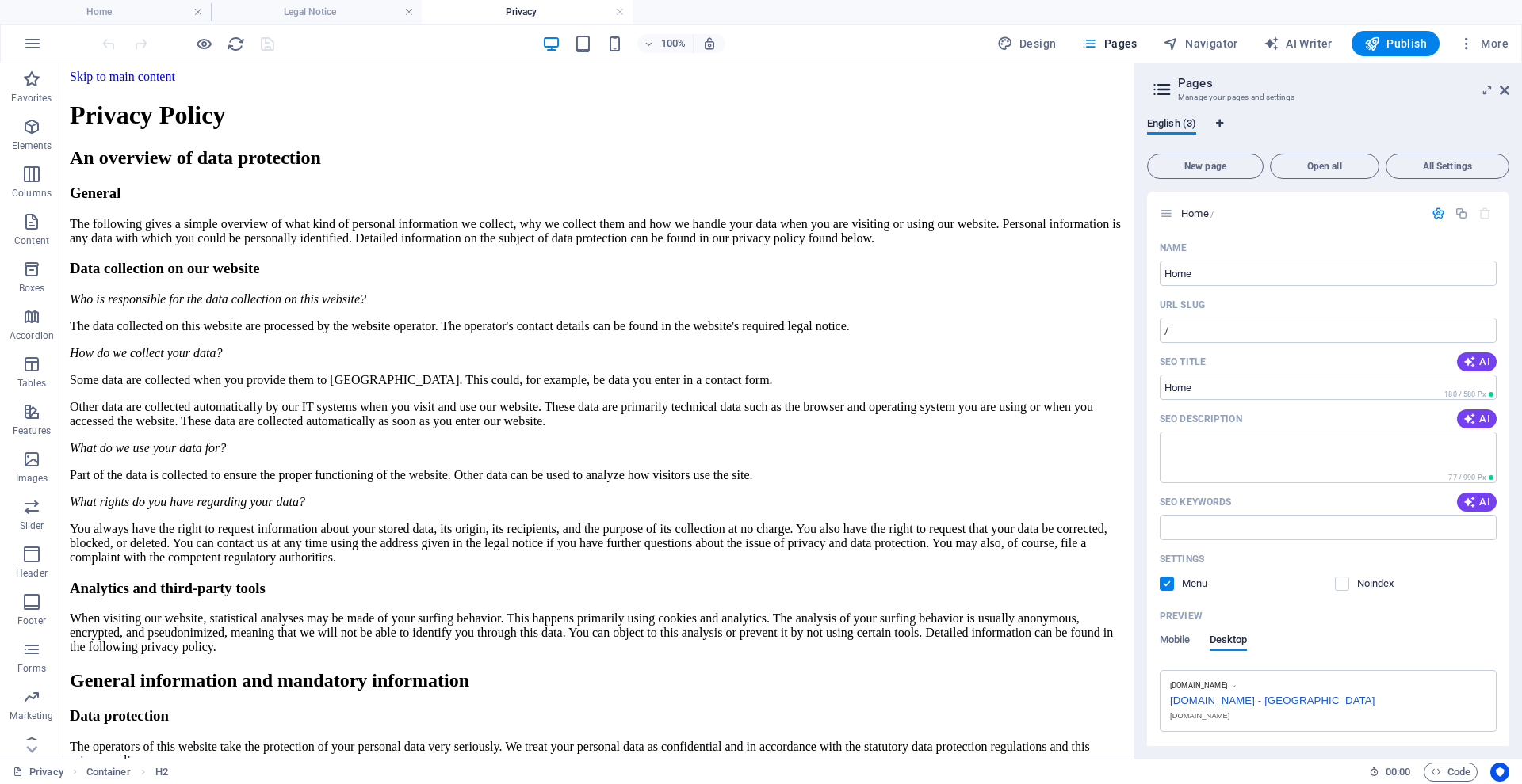
click at [1220, 123] on icon "Language Tabs" at bounding box center [1219, 124] width 7 height 10
select select "41"
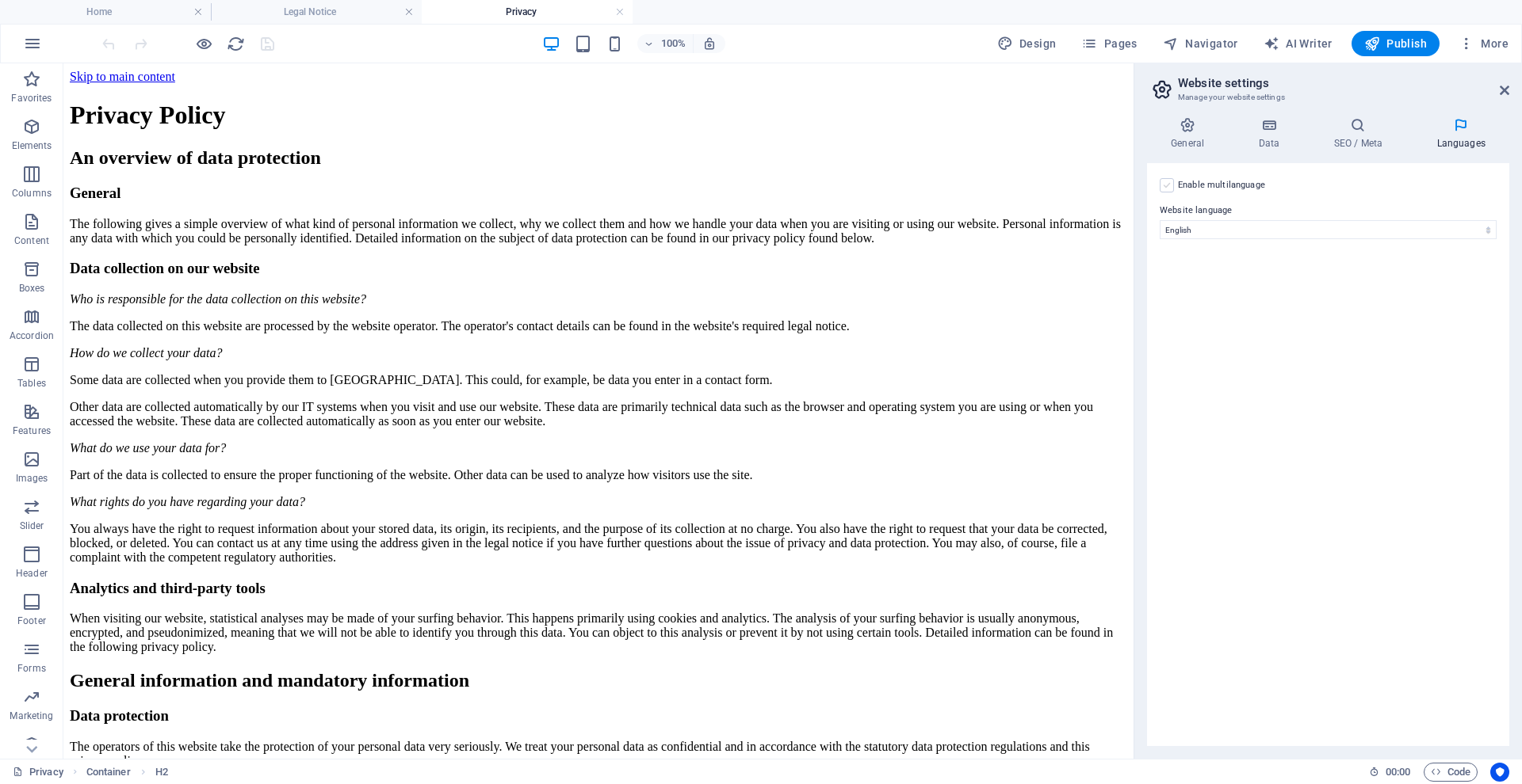
click at [1166, 182] on label at bounding box center [1167, 185] width 14 height 14
click at [0, 0] on input "Enable multilanguage To disable multilanguage delete all languages until only o…" at bounding box center [0, 0] width 0 height 0
select select
click at [1166, 182] on label at bounding box center [1167, 185] width 14 height 14
click at [0, 0] on input "Enable multilanguage To disable multilanguage delete all languages until only o…" at bounding box center [0, 0] width 0 height 0
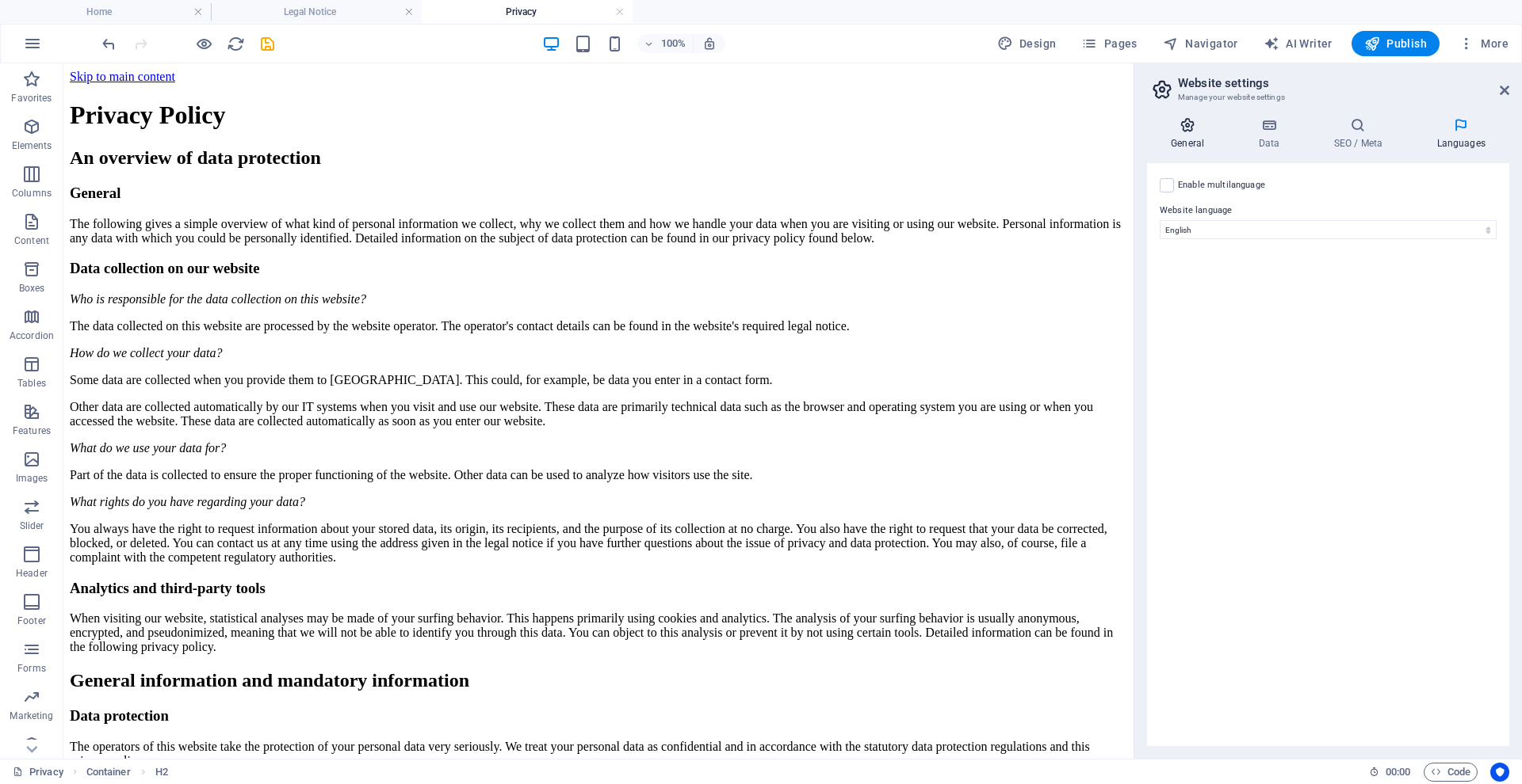
click at [1182, 125] on icon at bounding box center [1187, 125] width 81 height 16
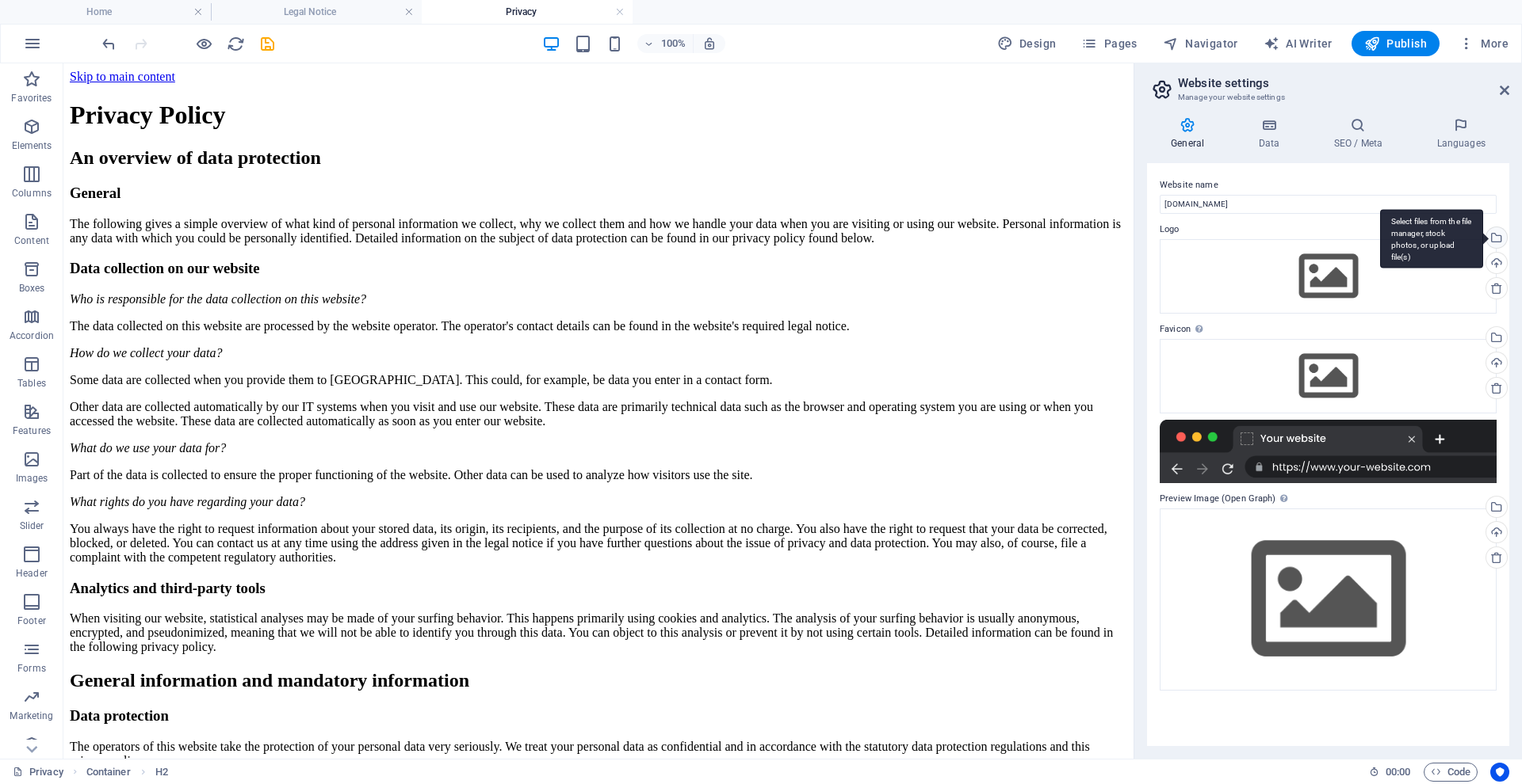
click at [1497, 237] on div "Select files from the file manager, stock photos, or upload file(s)" at bounding box center [1495, 239] width 24 height 24
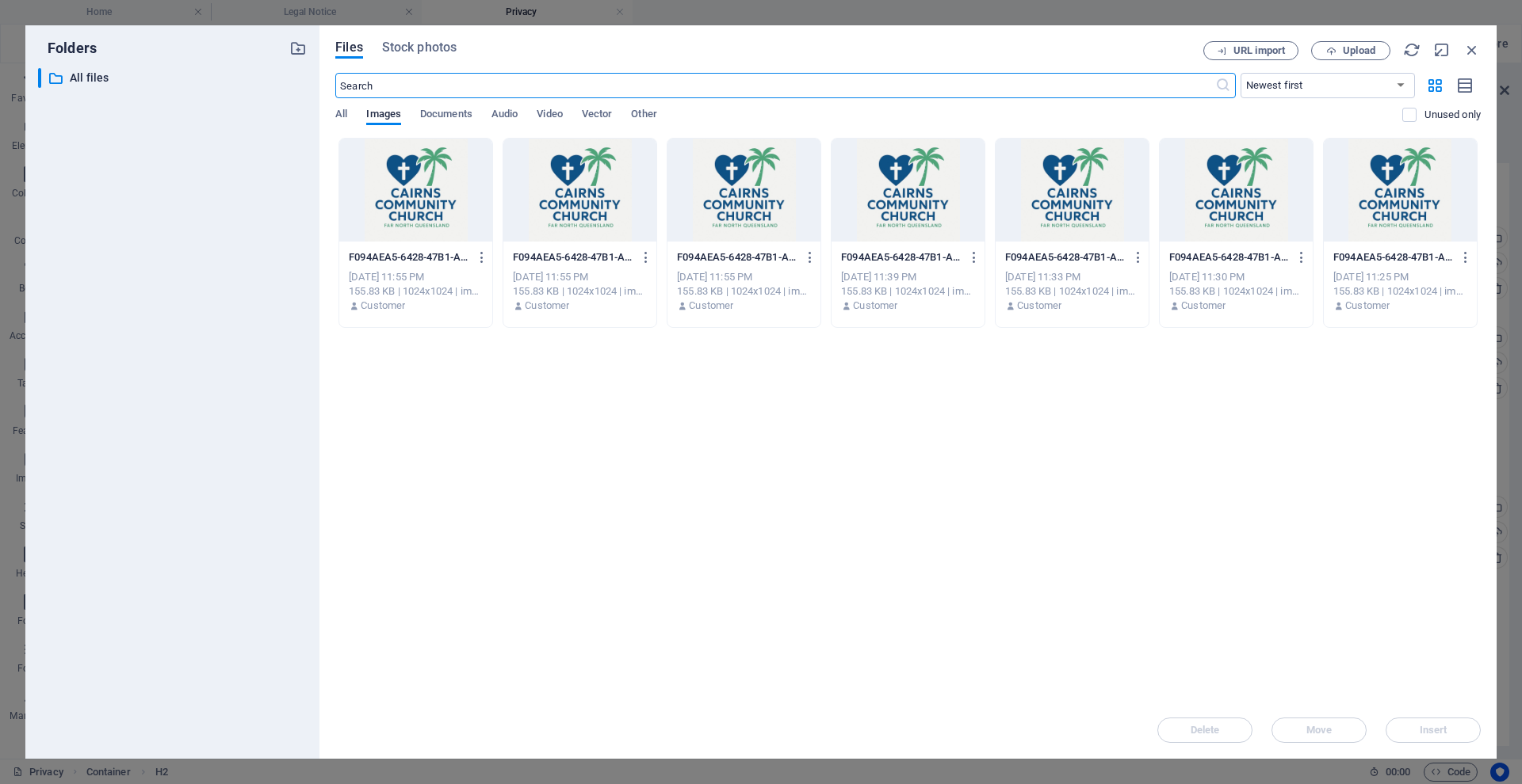
click at [394, 194] on div at bounding box center [415, 190] width 153 height 103
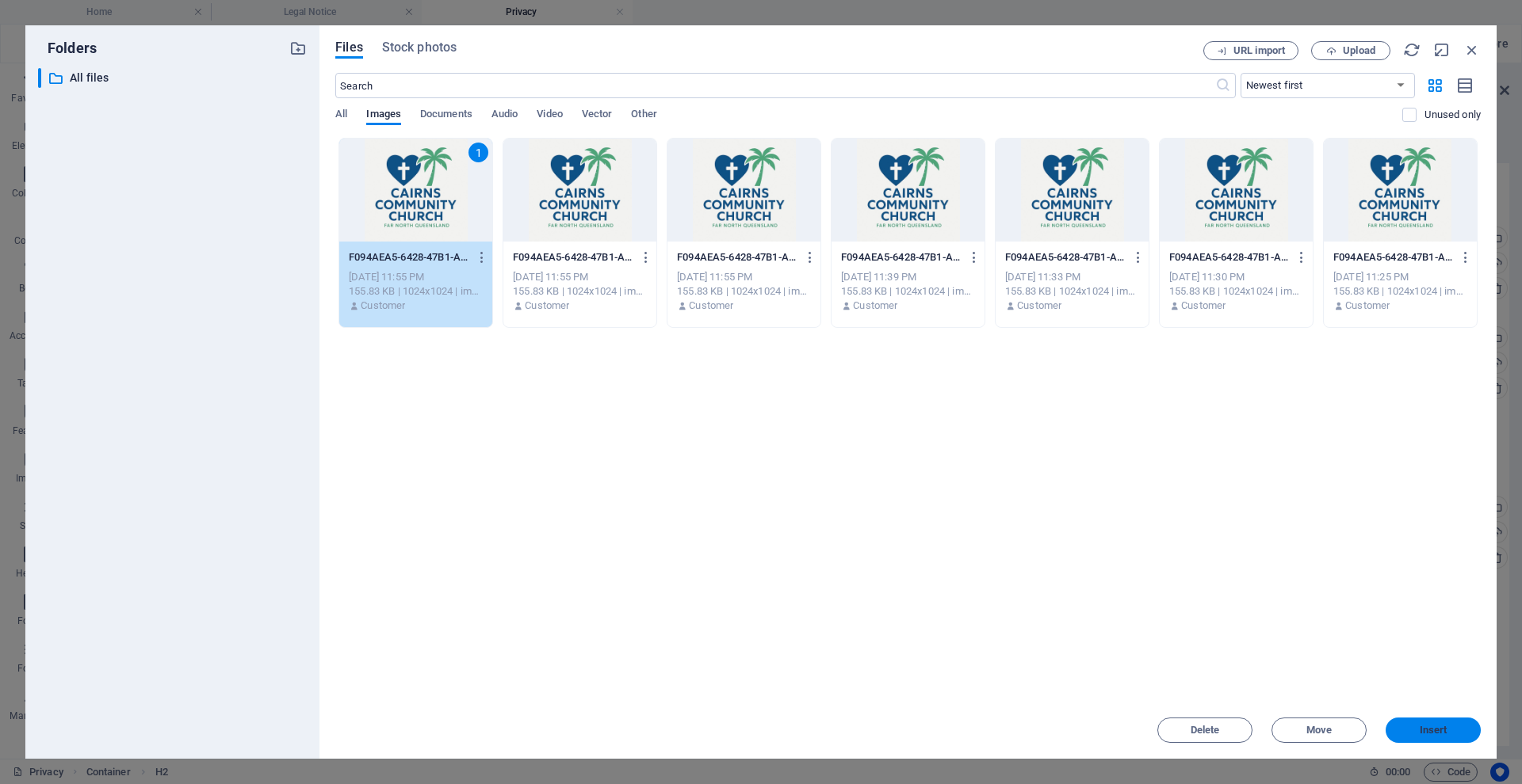
click at [1438, 726] on span "Insert" at bounding box center [1433, 730] width 27 height 10
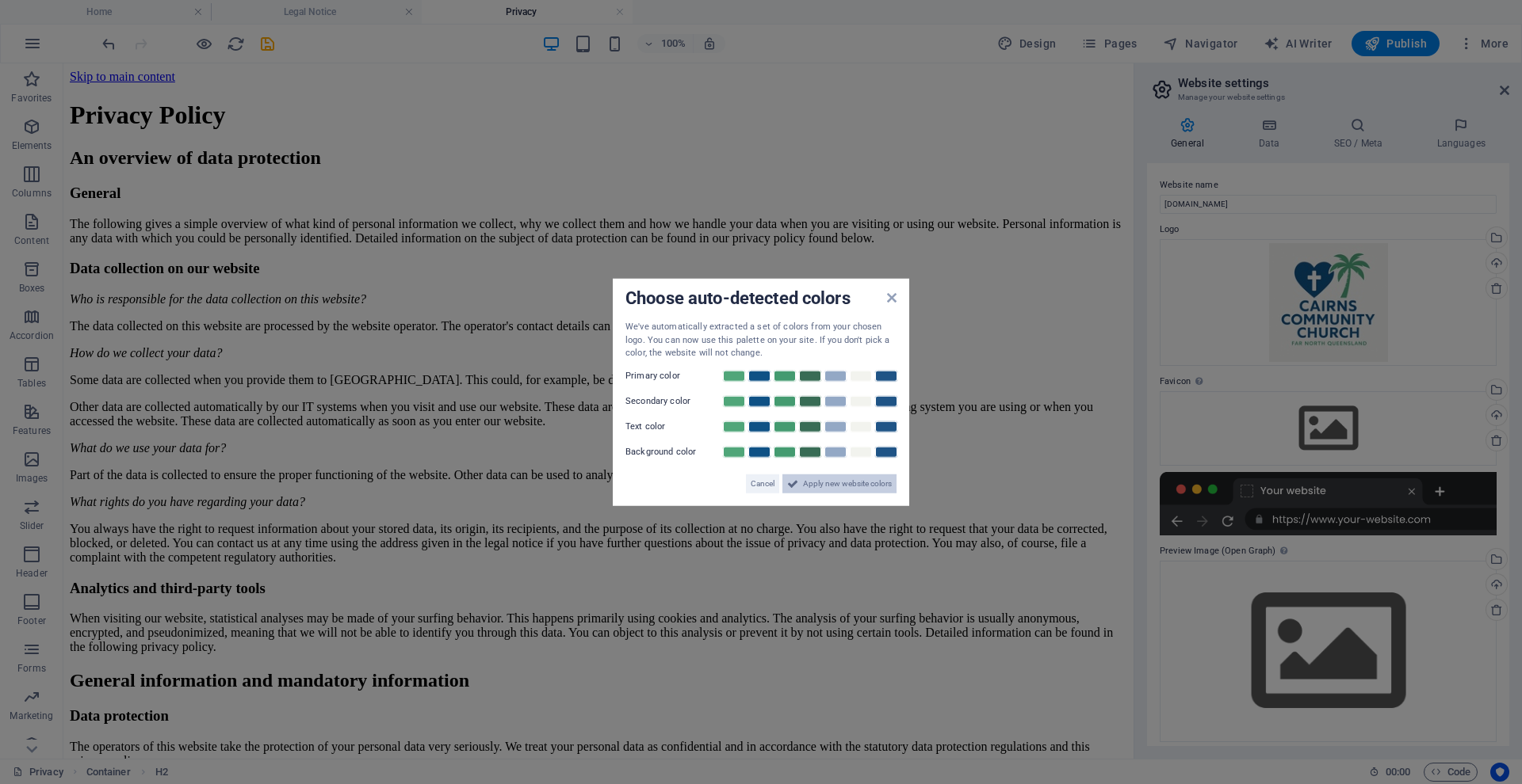
click at [814, 479] on span "Apply new website colors" at bounding box center [847, 484] width 88 height 19
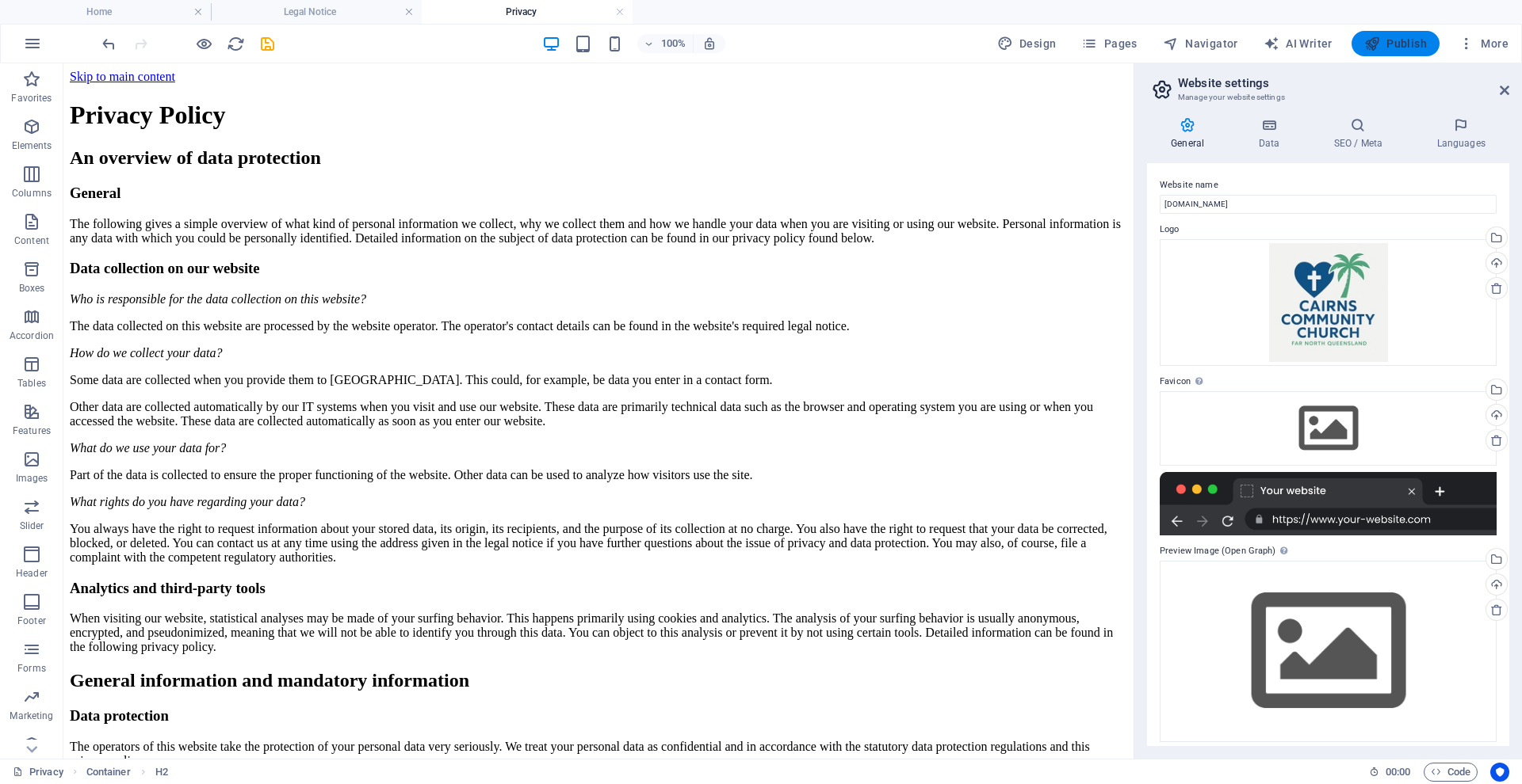
click at [1369, 40] on icon "button" at bounding box center [1372, 43] width 16 height 16
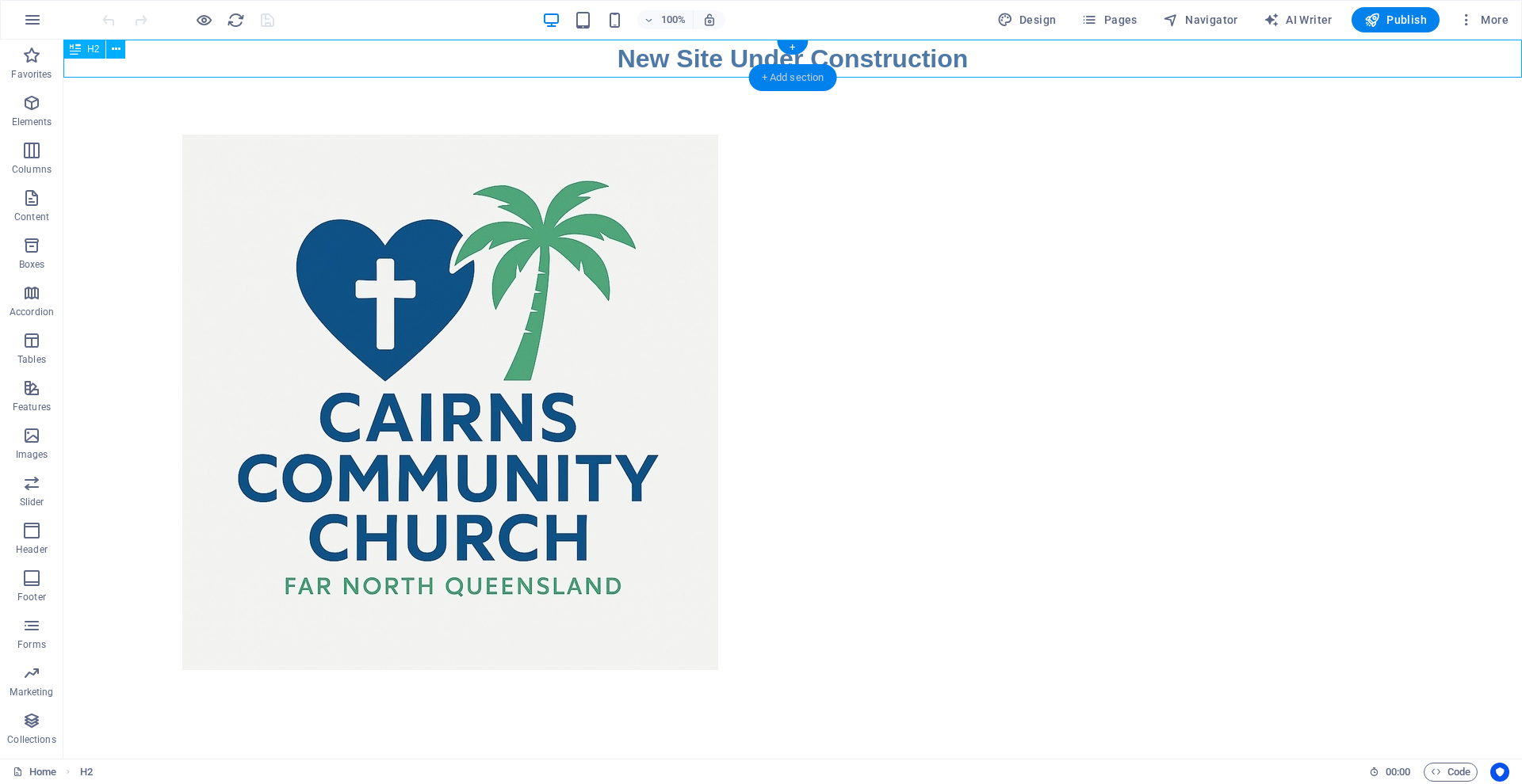
click at [791, 71] on div "+ Add section" at bounding box center [793, 78] width 88 height 27
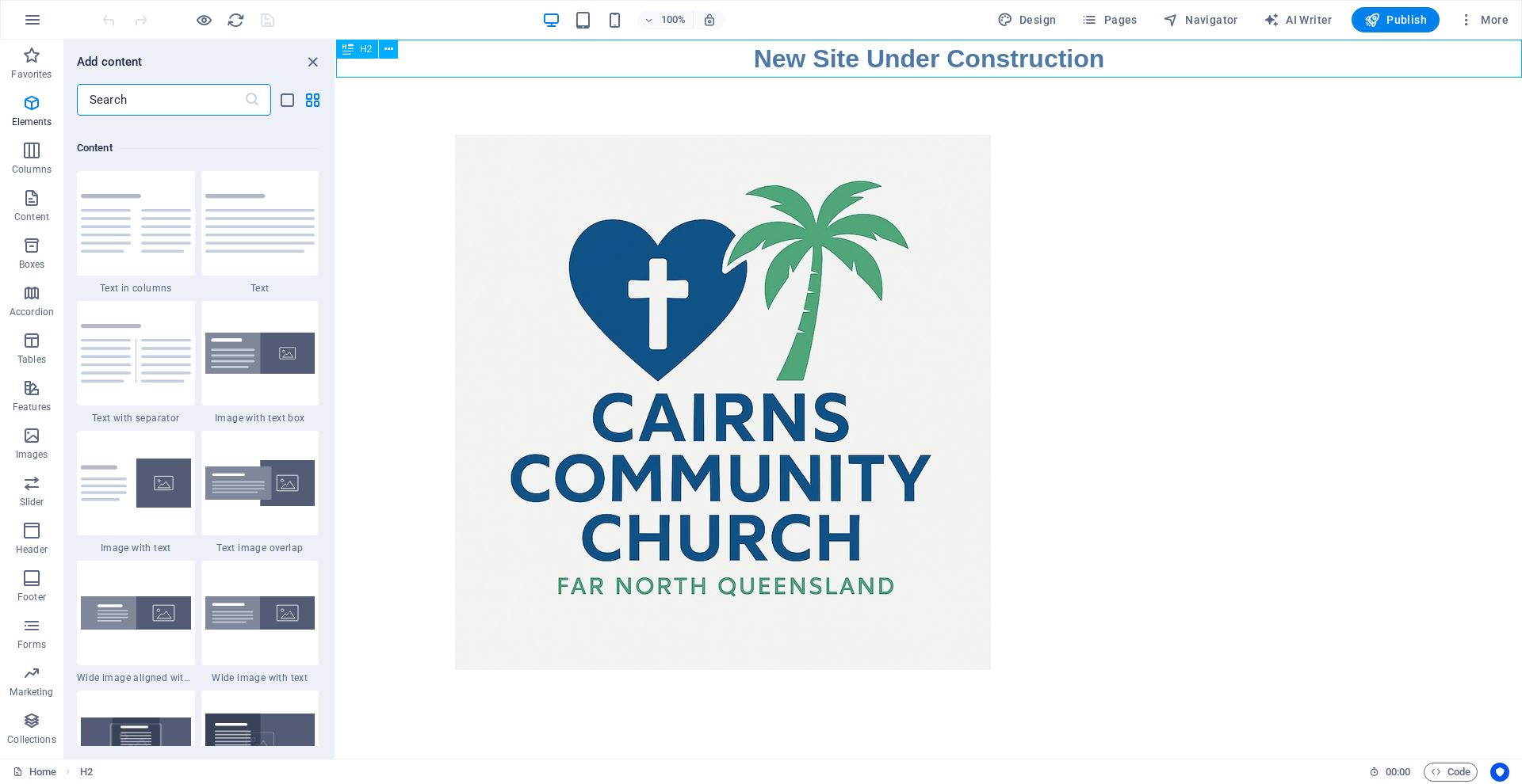
scroll to position [2771, 0]
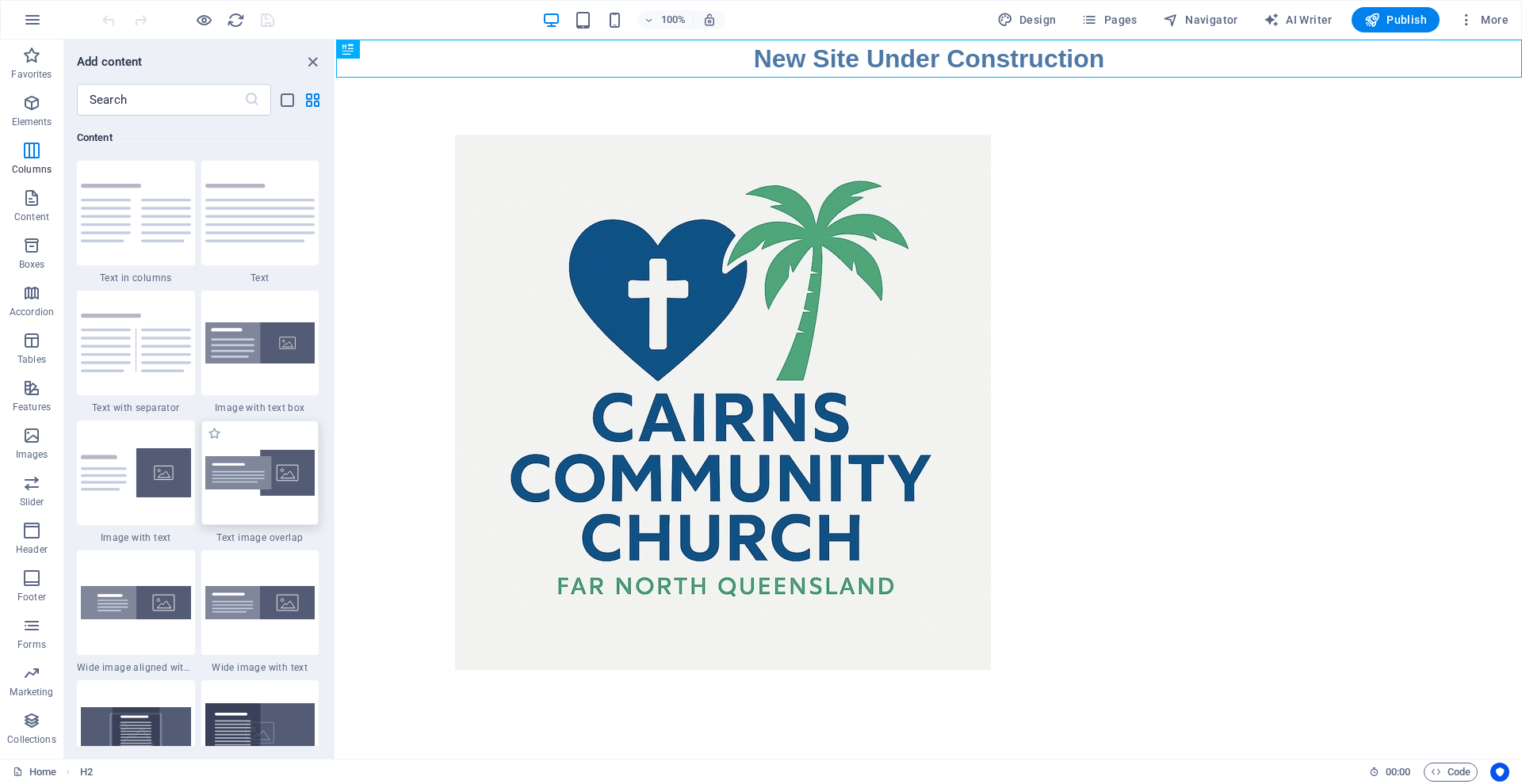
click at [269, 497] on img at bounding box center [260, 473] width 110 height 47
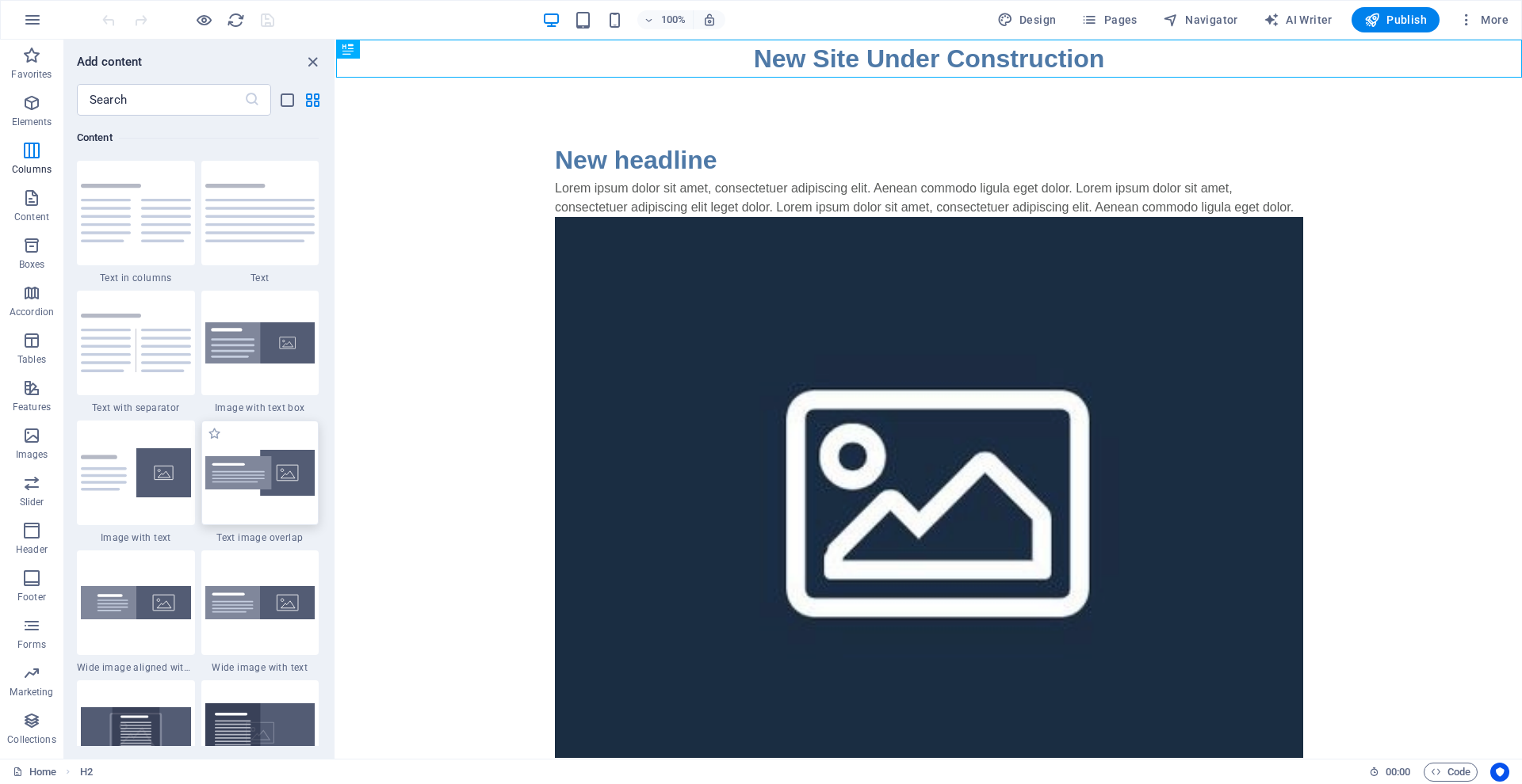
select select "rem"
select select "px"
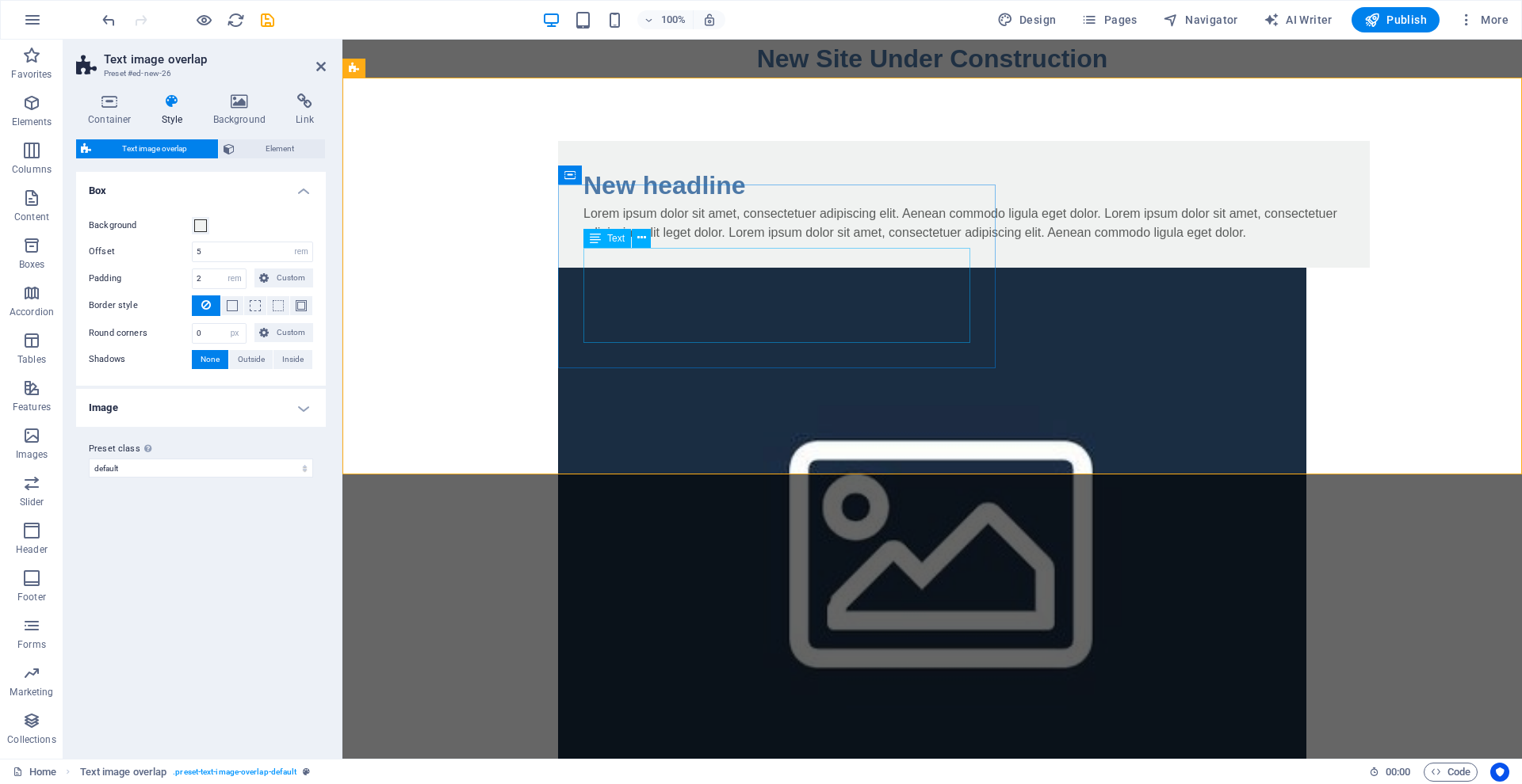
click at [621, 241] on span "Text" at bounding box center [616, 238] width 18 height 10
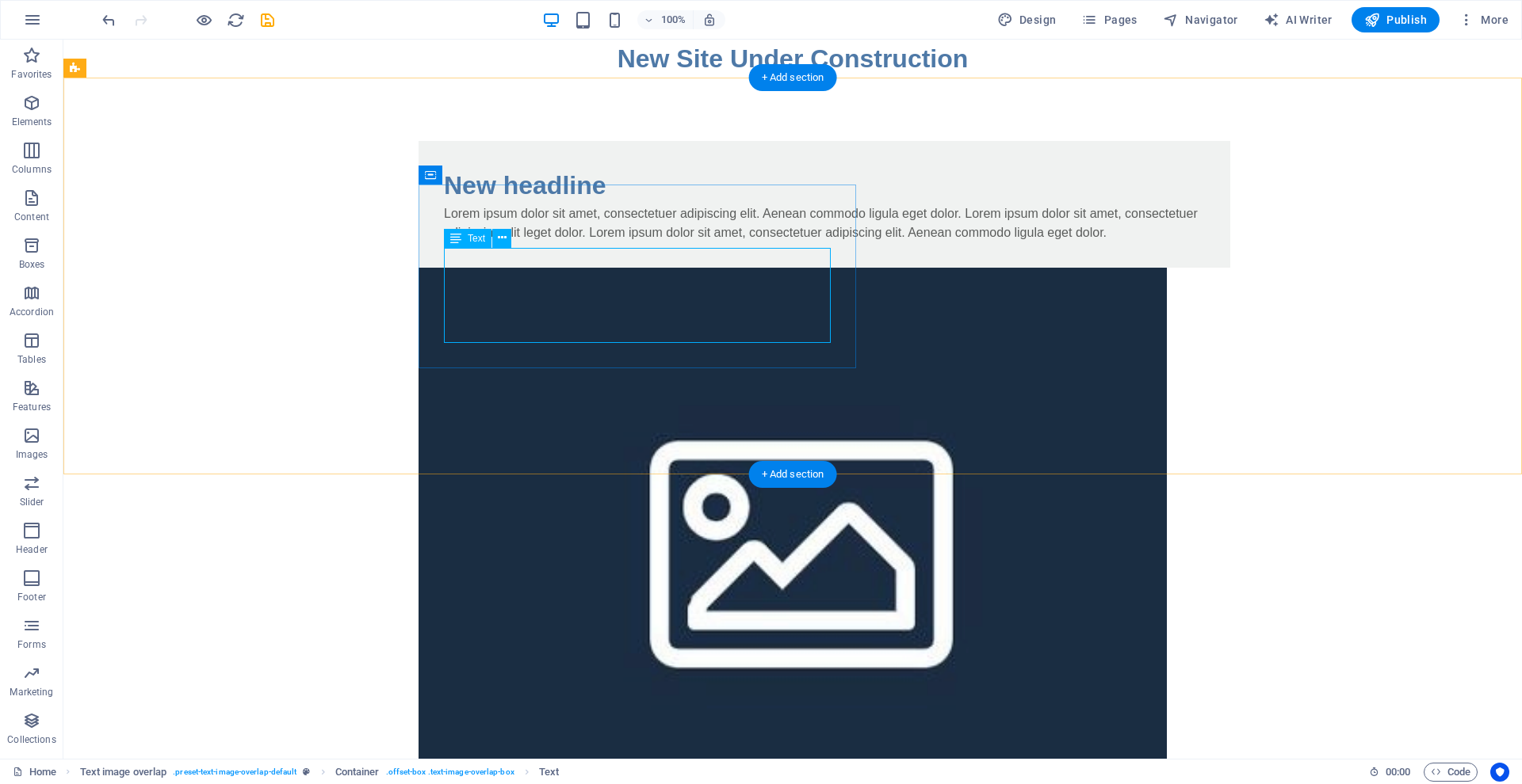
click at [479, 243] on div "Lorem ipsum dolor sit amet, consectetuer adipiscing elit. Aenean commodo ligula…" at bounding box center [823, 222] width 761 height 38
click at [477, 243] on div "Lorem ipsum dolor sit amet, consectetuer adipiscing elit. Aenean commodo ligula…" at bounding box center [823, 222] width 761 height 38
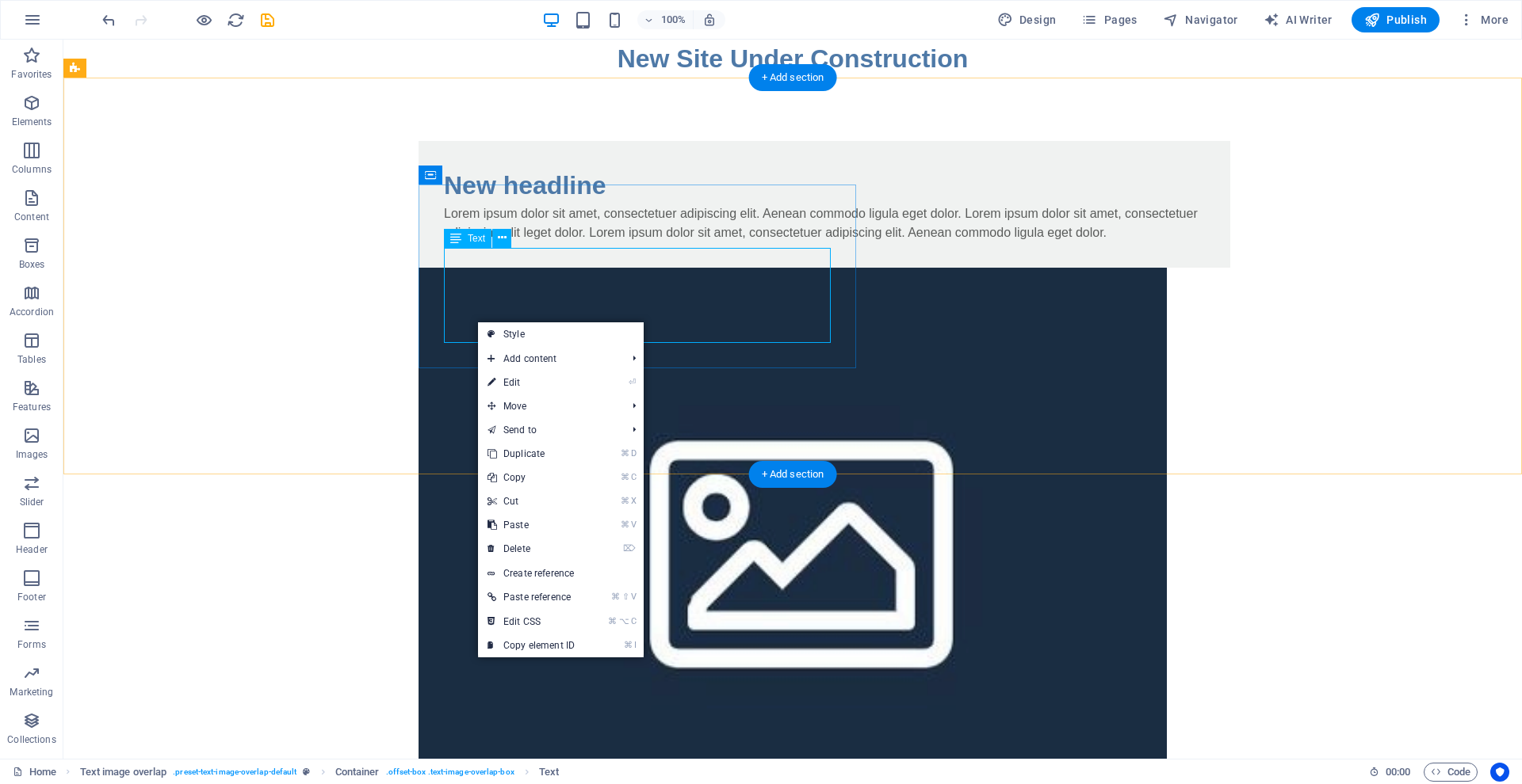
click at [577, 243] on div "Lorem ipsum dolor sit amet, consectetuer adipiscing elit. Aenean commodo ligula…" at bounding box center [823, 222] width 761 height 38
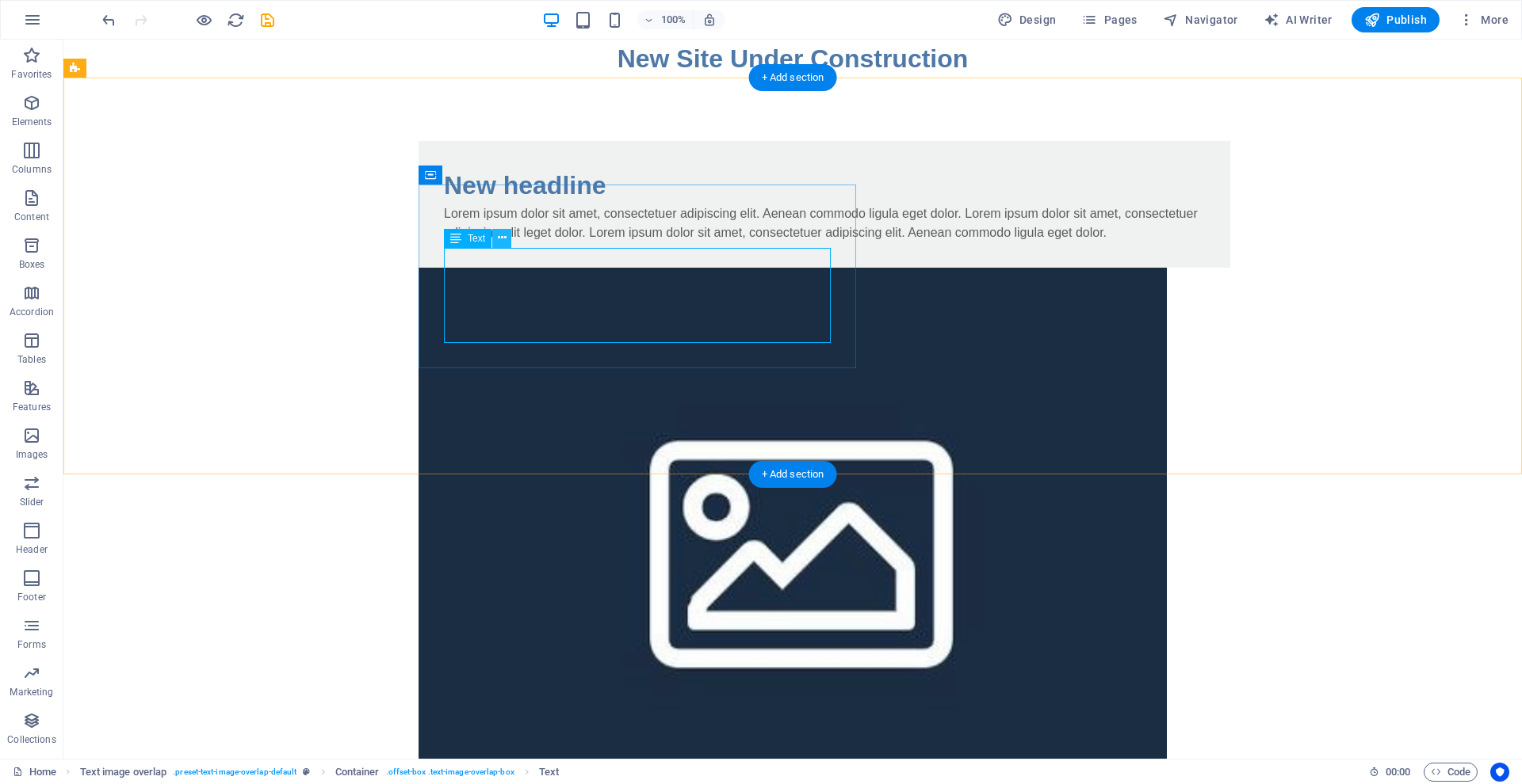
click at [502, 237] on icon at bounding box center [502, 237] width 9 height 17
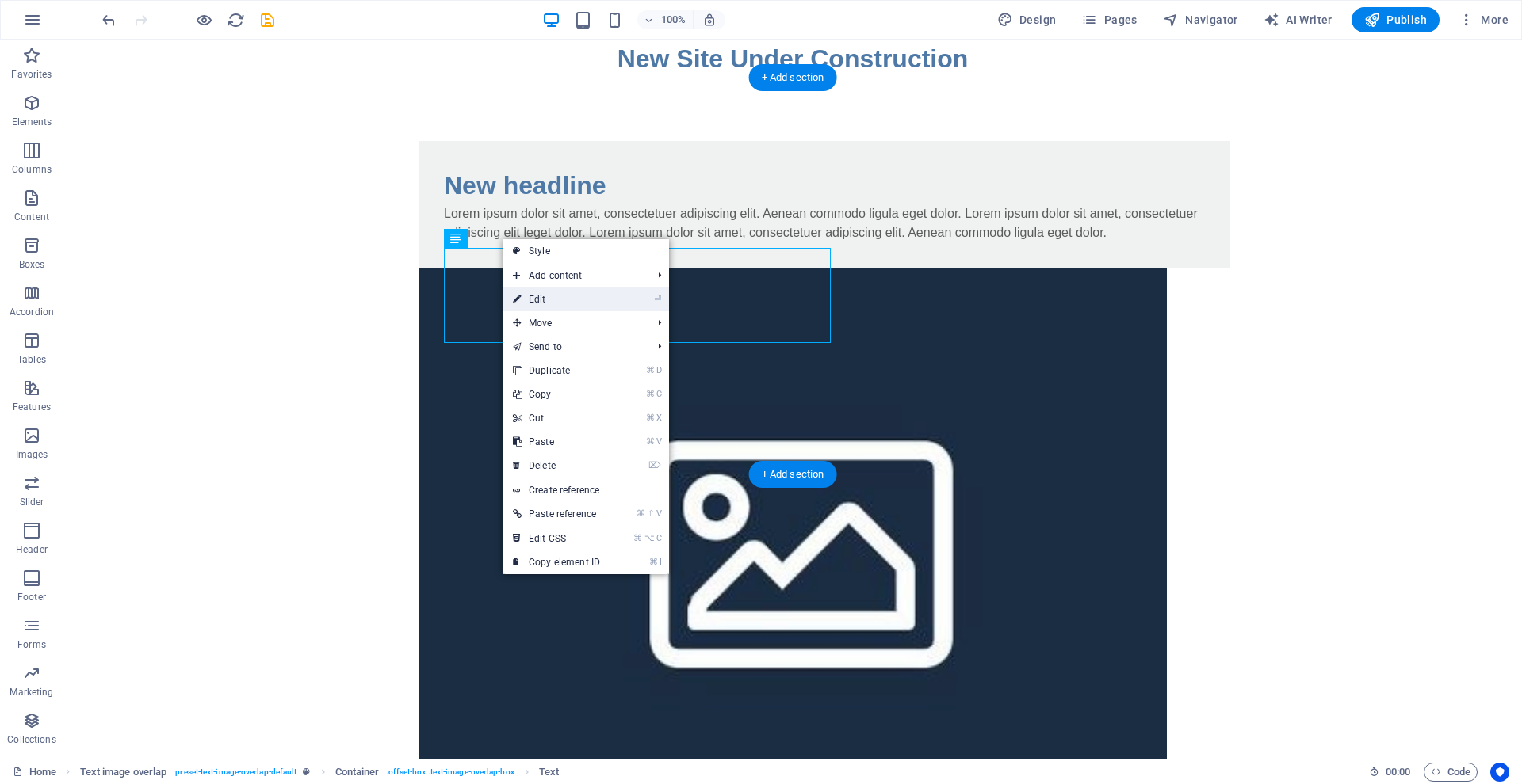
click at [540, 298] on link "⏎ Edit" at bounding box center [557, 299] width 106 height 24
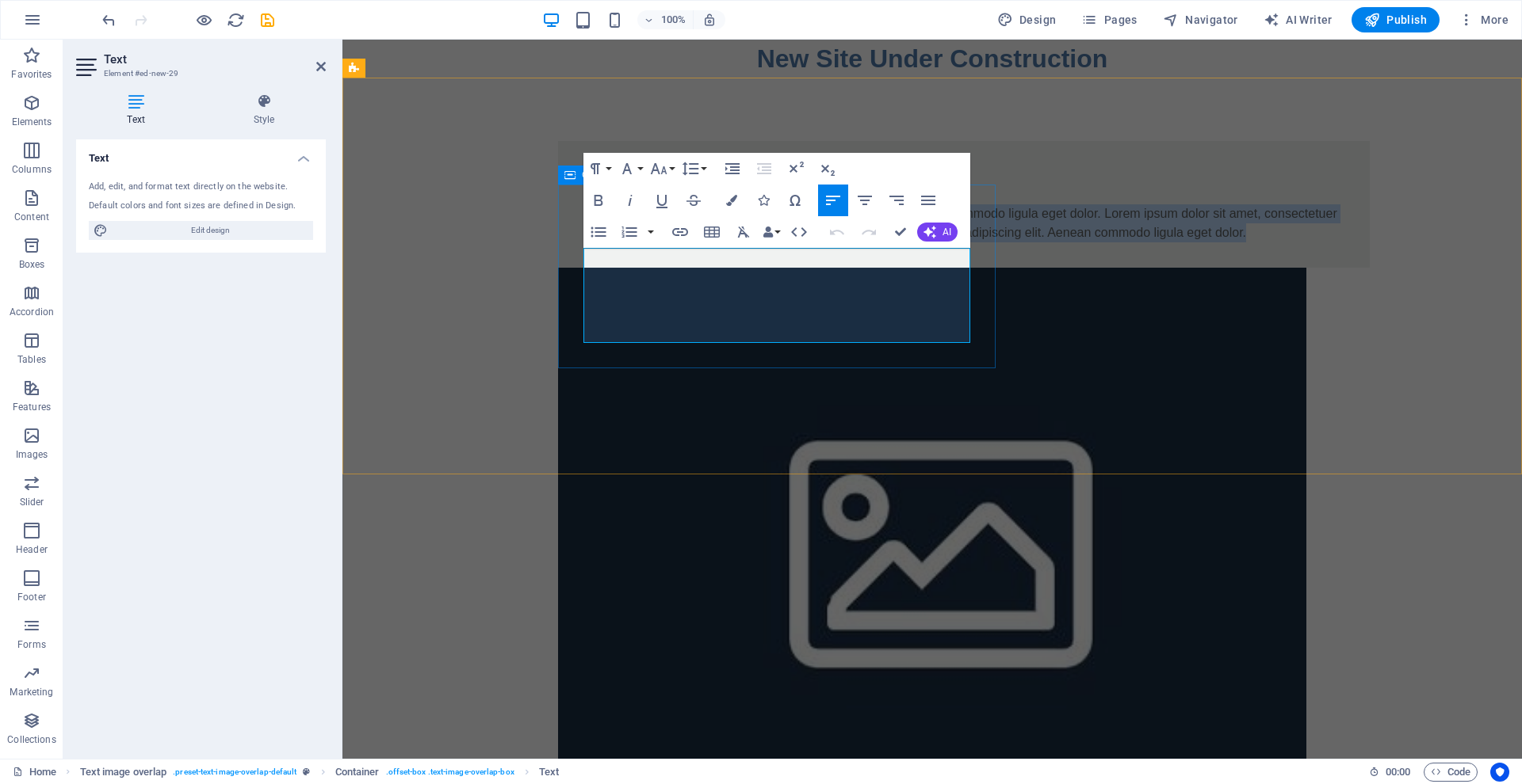
drag, startPoint x: 614, startPoint y: 335, endPoint x: 632, endPoint y: 322, distance: 22.2
click at [583, 243] on p "Lorem ipsum dolor sit amet, consectetuer adipiscing elit. Aenean commodo ligula…" at bounding box center [963, 222] width 761 height 38
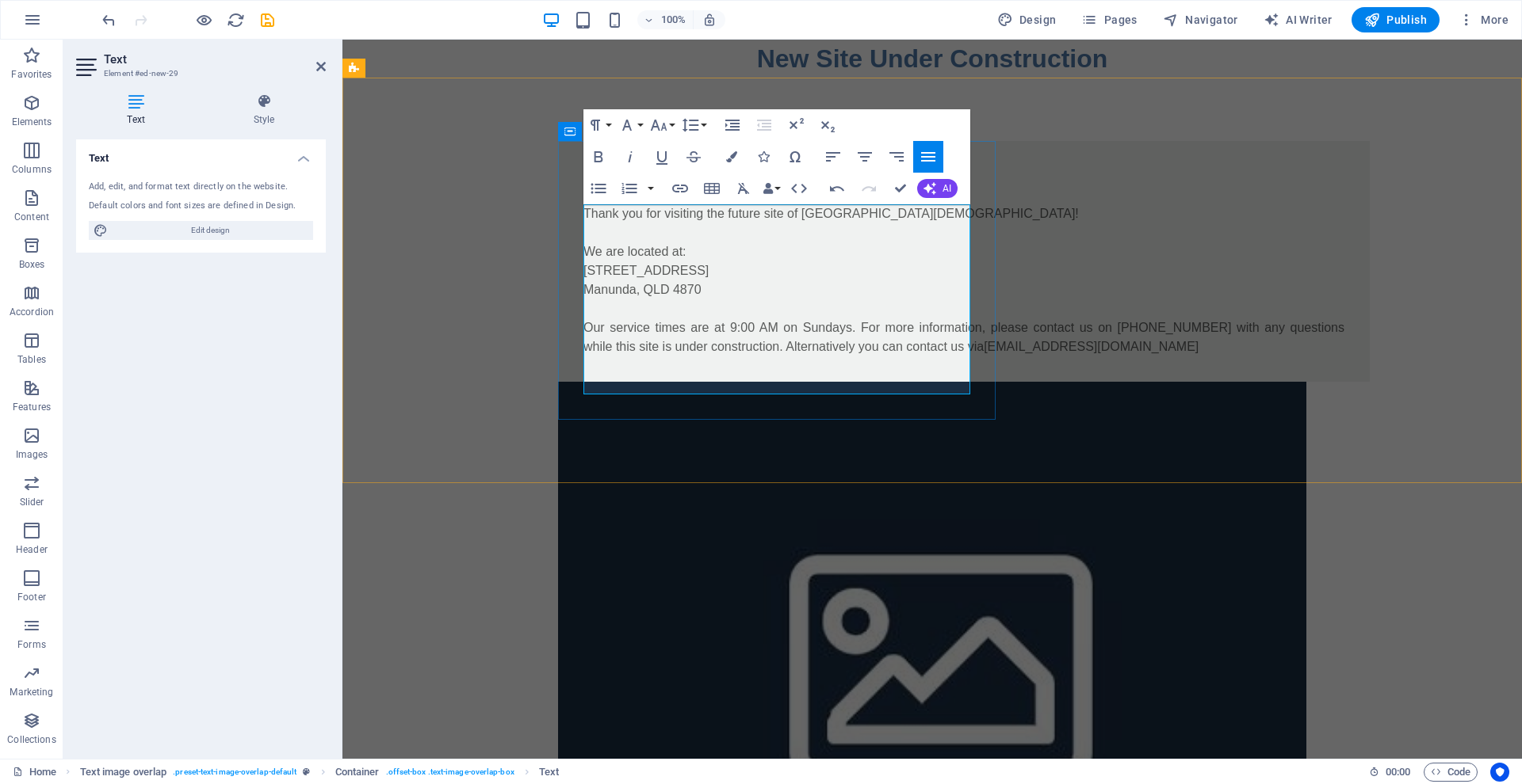
drag, startPoint x: 691, startPoint y: 386, endPoint x: 795, endPoint y: 389, distance: 104.0
click at [795, 357] on p "Thank you for visiting the future site of Cairns Community Church! We are locat…" at bounding box center [963, 280] width 761 height 152
click at [599, 152] on icon "button" at bounding box center [599, 156] width 9 height 11
drag, startPoint x: 586, startPoint y: 214, endPoint x: 954, endPoint y: 214, distance: 368.0
click at [958, 215] on p "Thank you for visiting the future site of Cairns Community Church! We are locat…" at bounding box center [963, 280] width 761 height 152
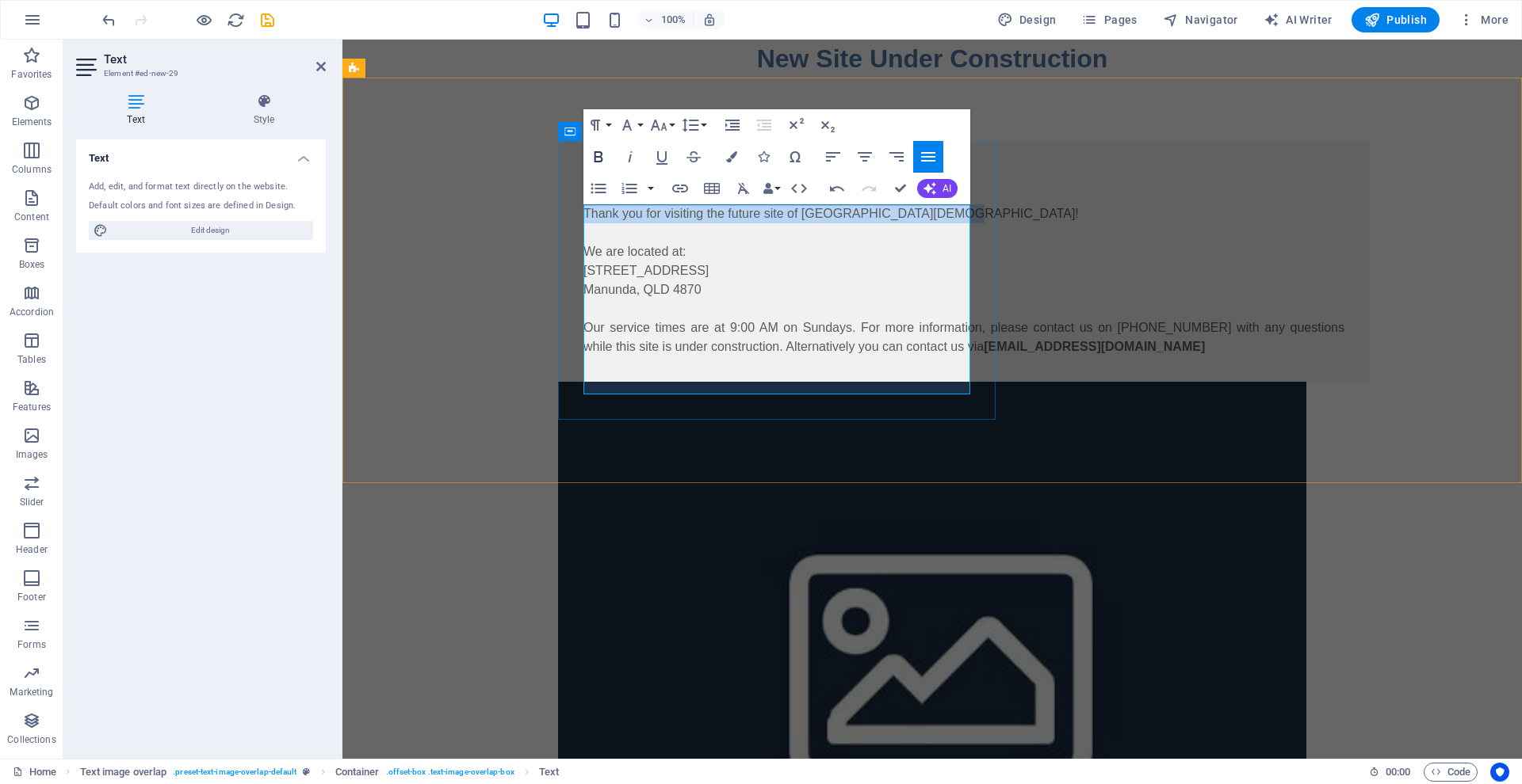
click at [600, 156] on icon "button" at bounding box center [599, 156] width 9 height 11
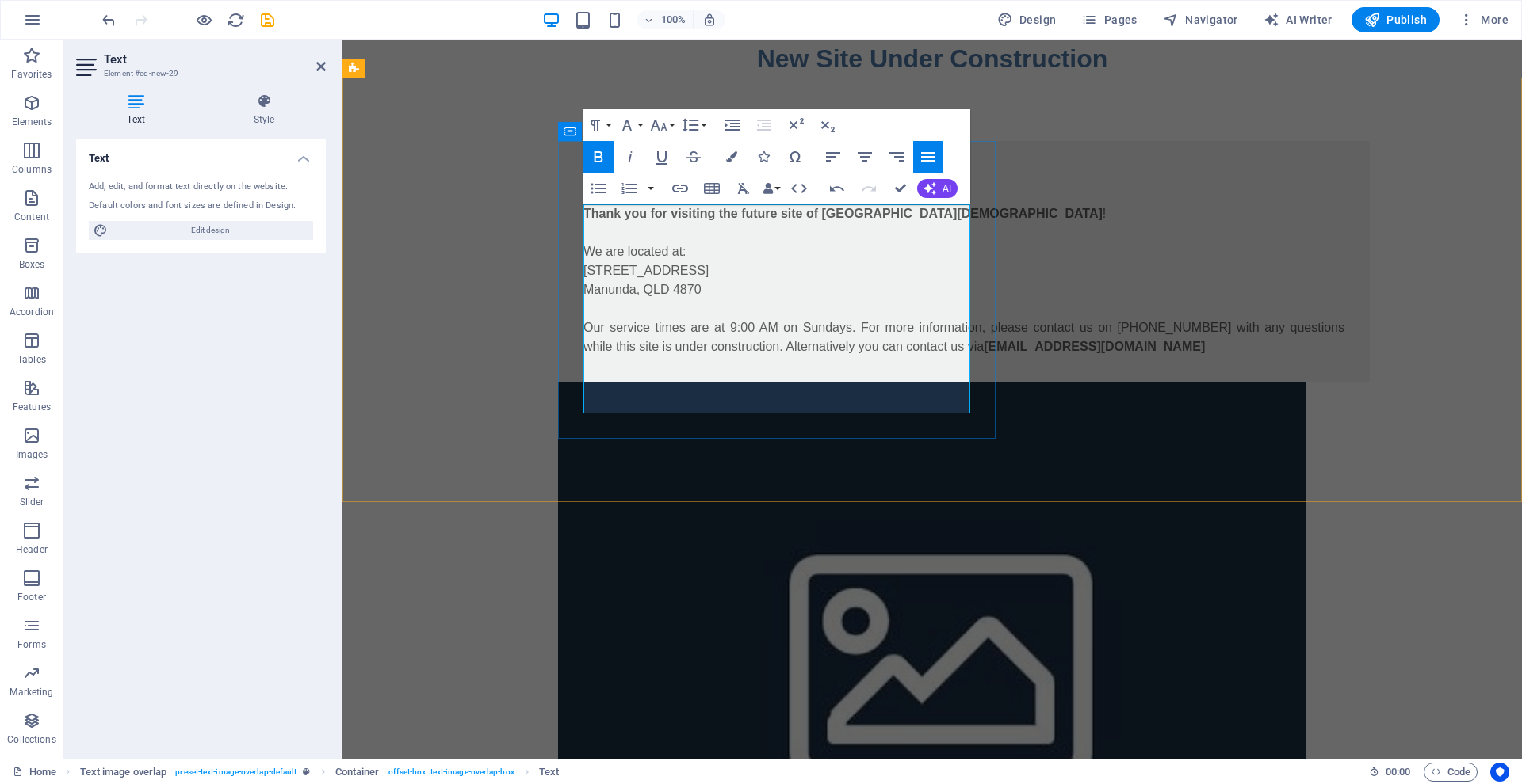
click at [636, 233] on p "Thank you for visiting the future site of Cairns Community Church ! We are loca…" at bounding box center [963, 280] width 761 height 152
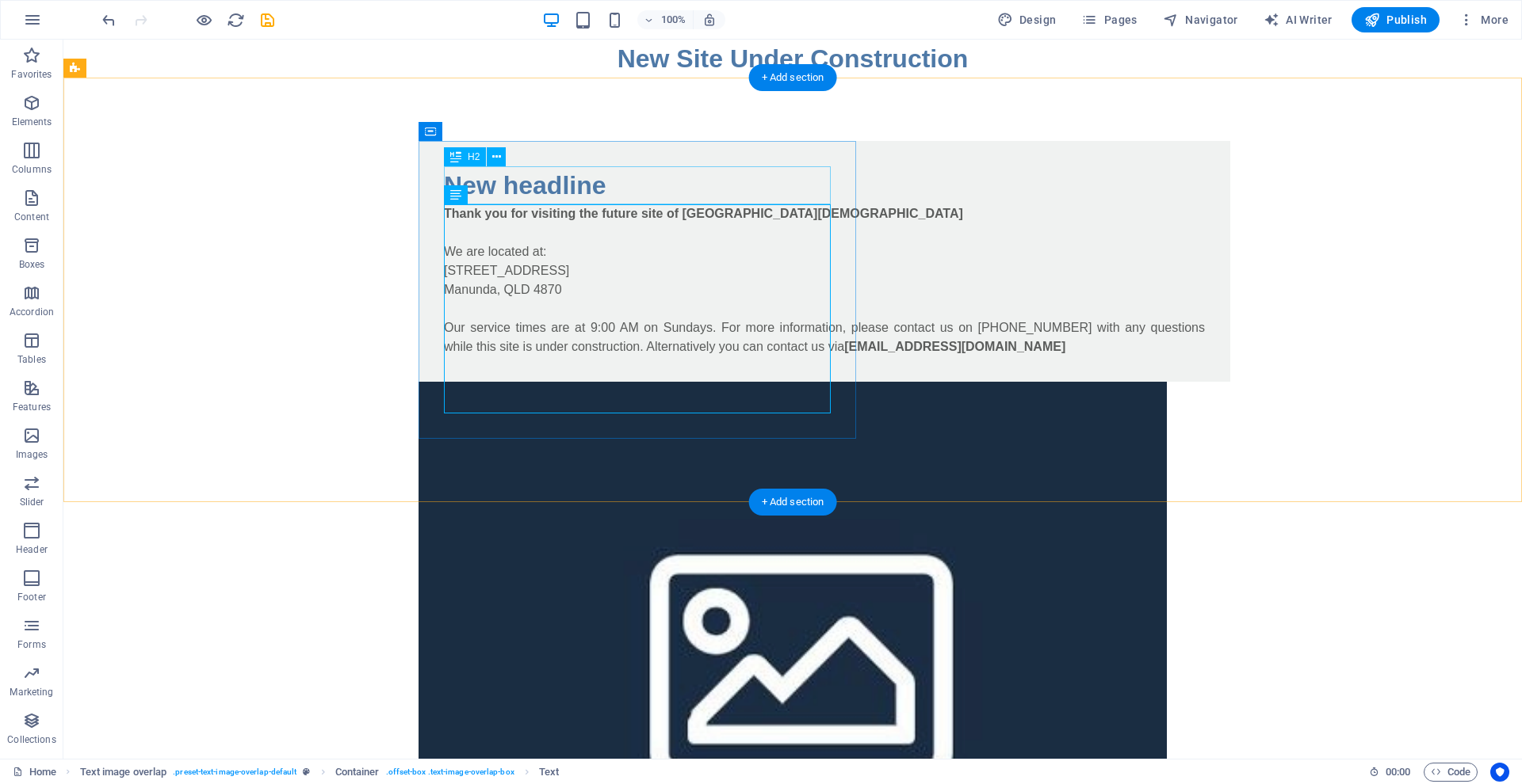
click at [541, 181] on div "New headline" at bounding box center [823, 185] width 761 height 38
click at [605, 186] on div "New headline" at bounding box center [823, 185] width 761 height 38
click at [555, 189] on div "New headline" at bounding box center [823, 185] width 761 height 38
click at [445, 182] on div "Contacts" at bounding box center [823, 185] width 761 height 38
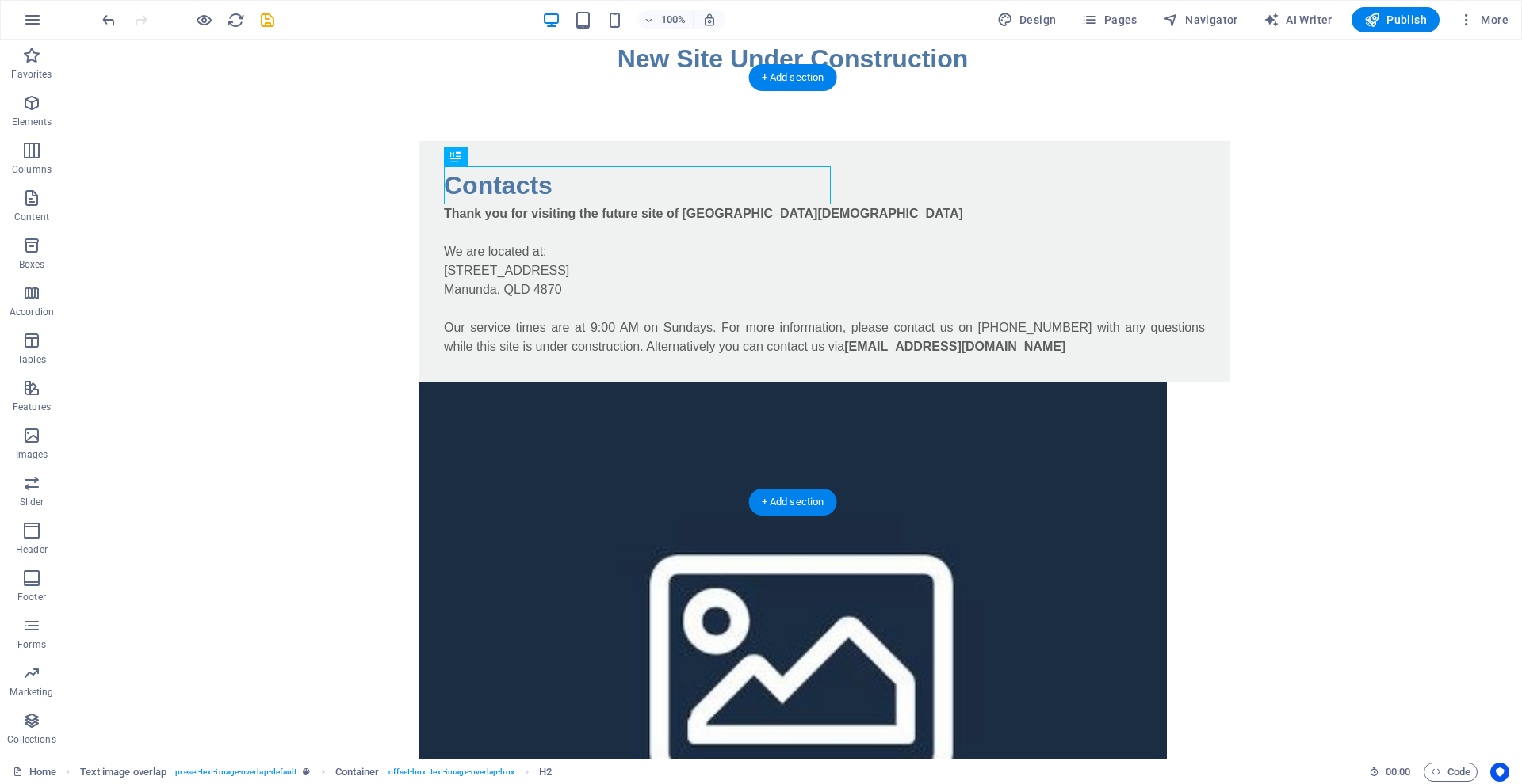
click at [453, 184] on div "Contacts" at bounding box center [823, 185] width 761 height 38
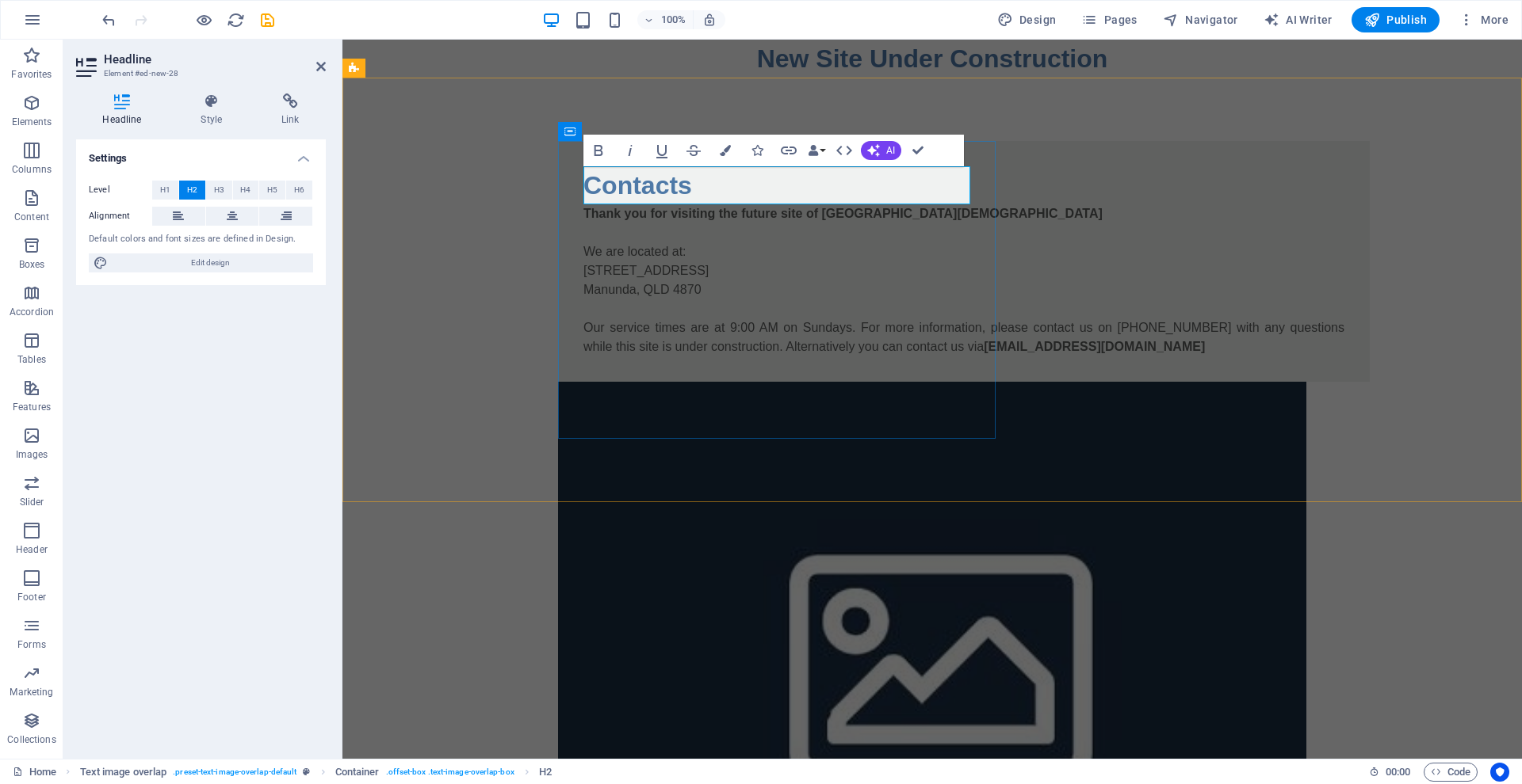
click at [587, 181] on h2 "Contacts" at bounding box center [963, 185] width 761 height 38
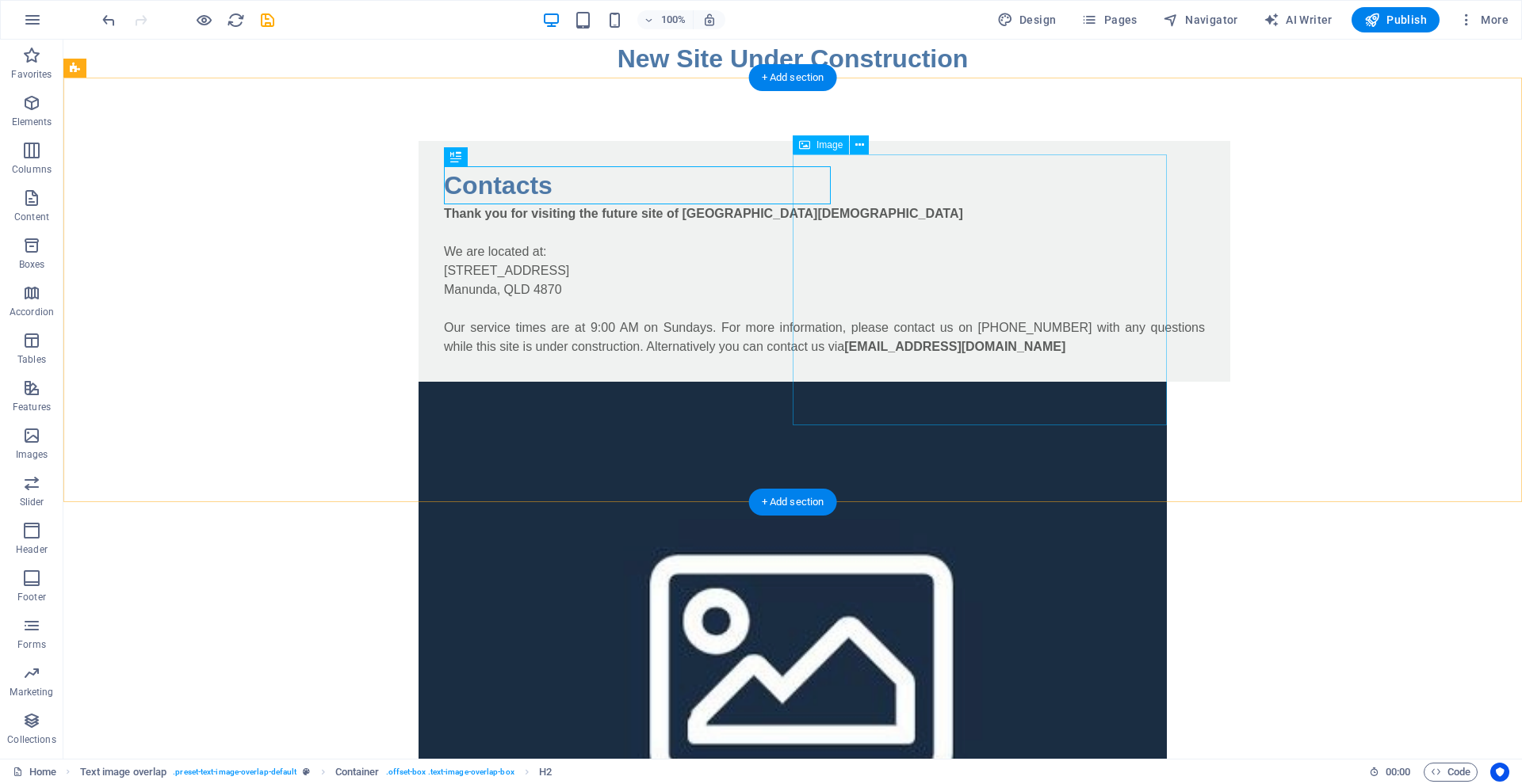
click at [958, 381] on figure at bounding box center [792, 652] width 748 height 541
click at [958, 381] on figure at bounding box center [792, 652] width 748 height 541
click at [955, 381] on figure at bounding box center [792, 652] width 748 height 541
select select "%"
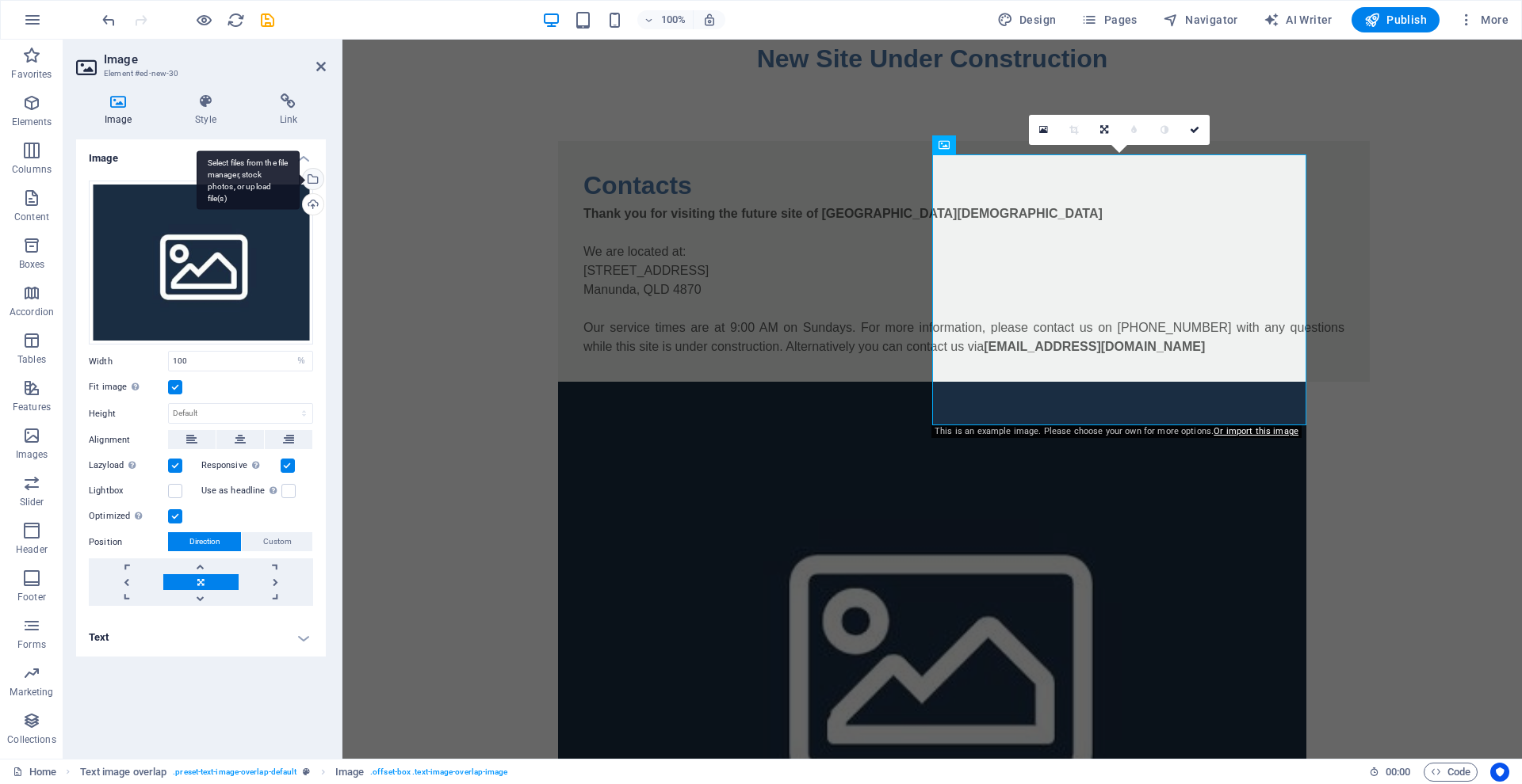
click at [314, 179] on div "Select files from the file manager, stock photos, or upload file(s)" at bounding box center [311, 180] width 24 height 24
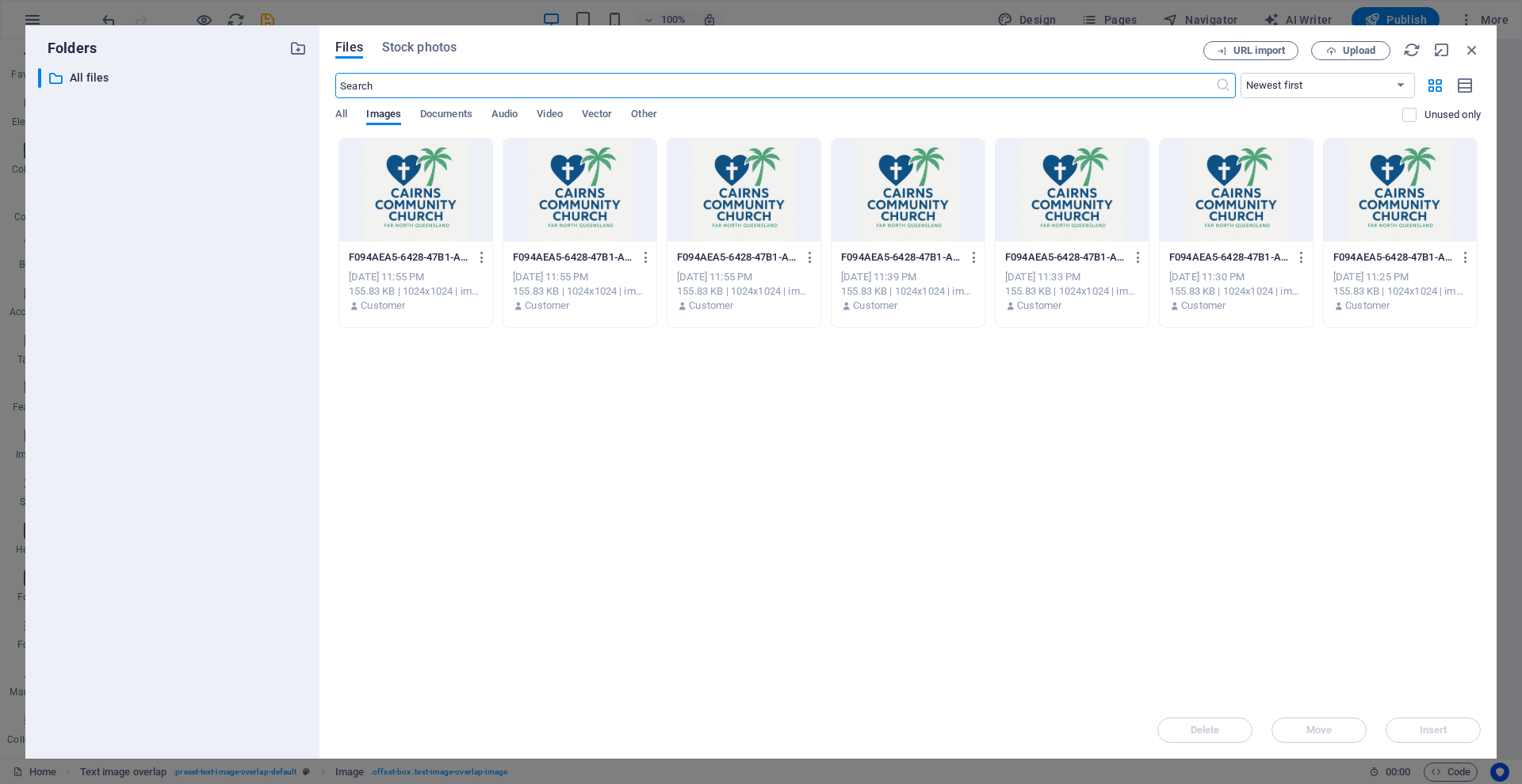
click at [394, 190] on div at bounding box center [415, 190] width 153 height 103
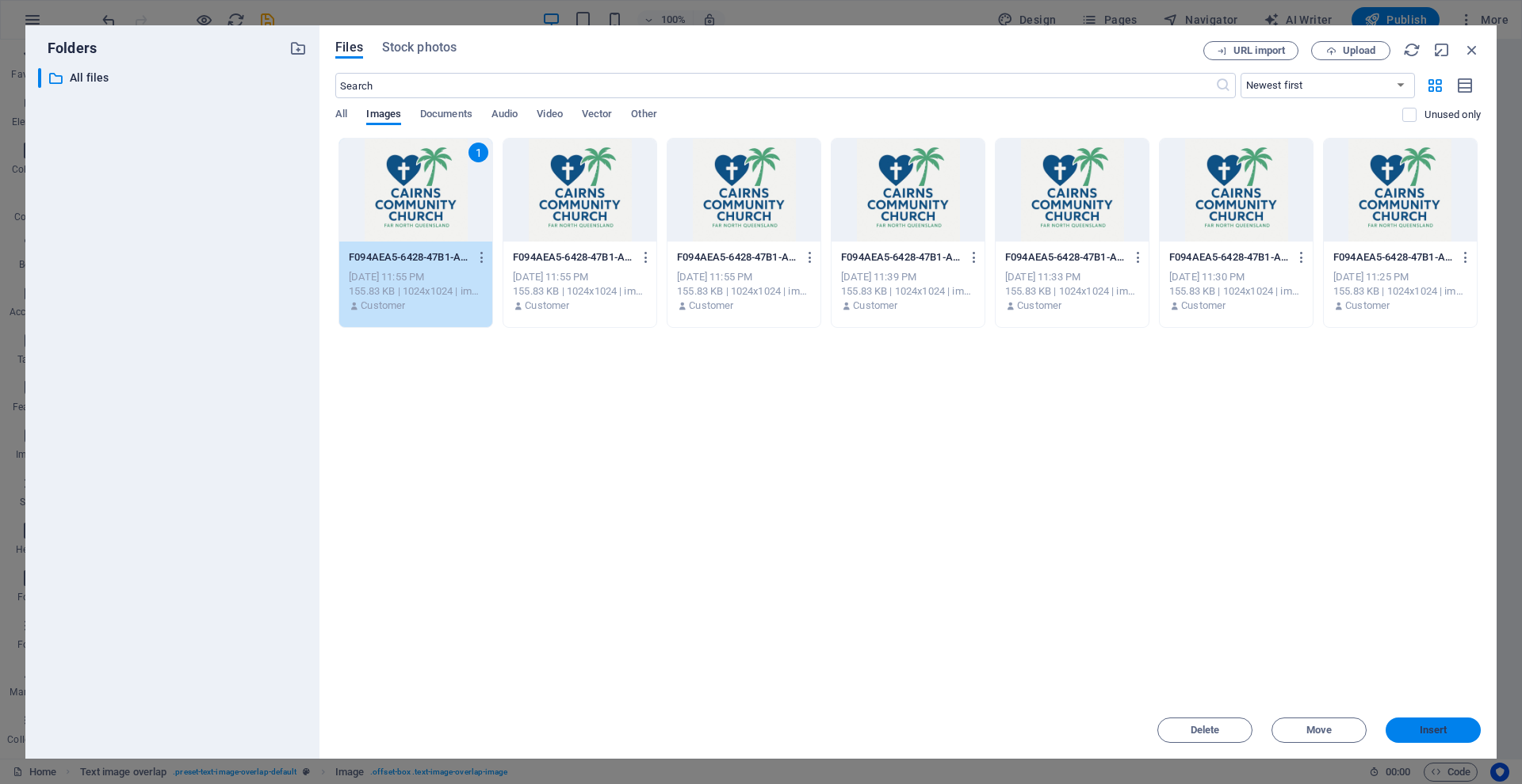
click at [1420, 726] on span "Insert" at bounding box center [1433, 730] width 27 height 10
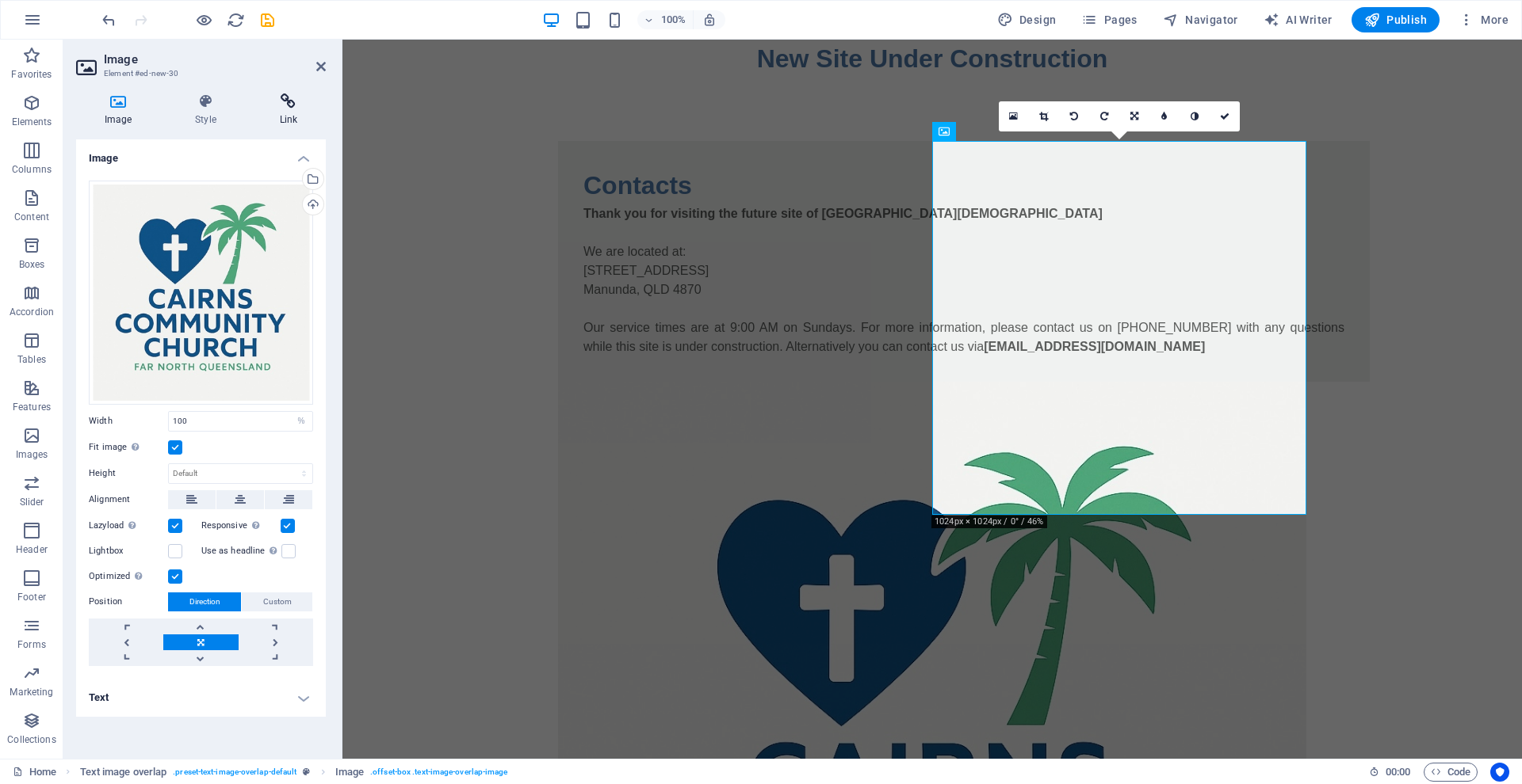
click at [285, 104] on icon at bounding box center [288, 102] width 74 height 16
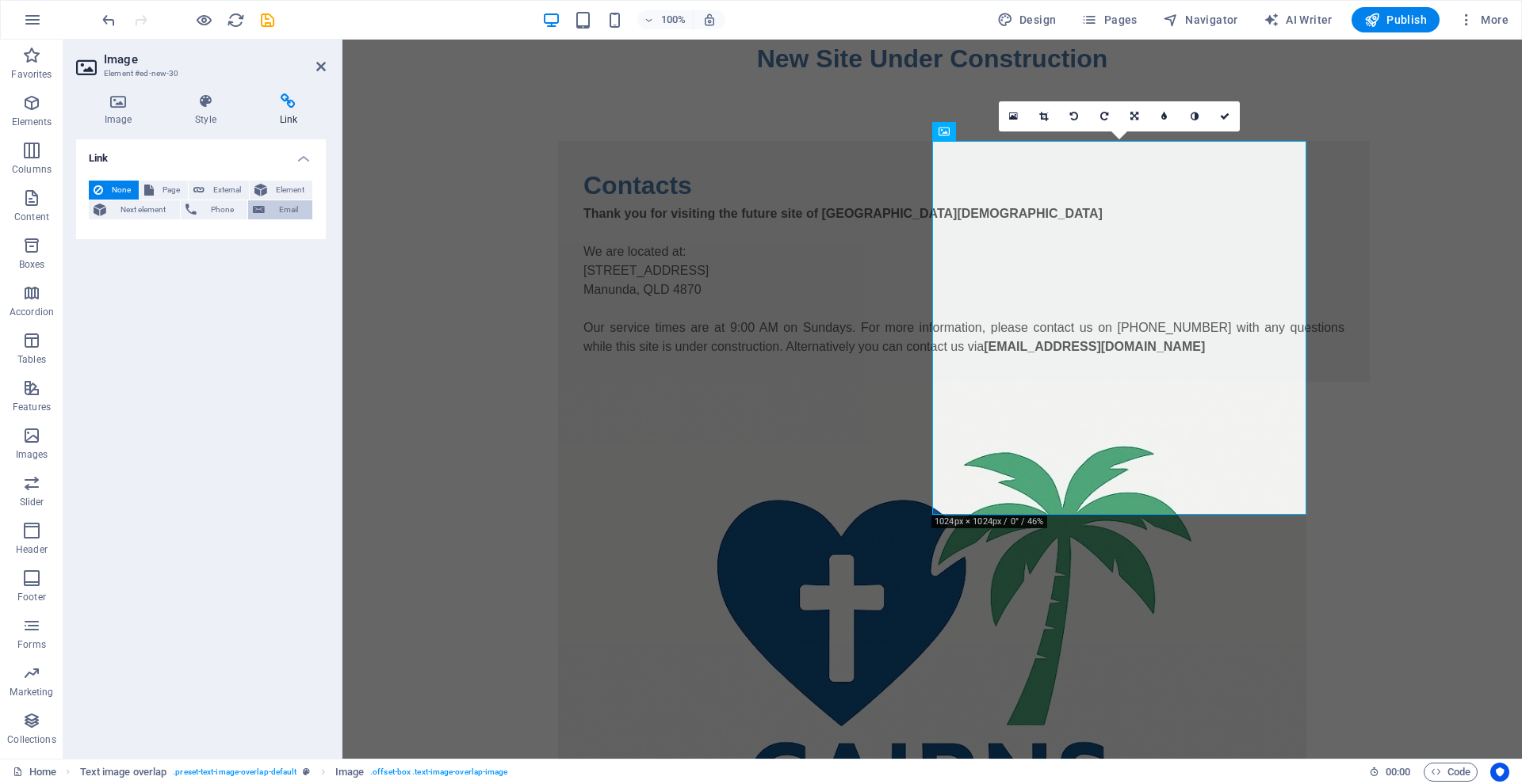
click at [278, 204] on span "Email" at bounding box center [288, 210] width 38 height 19
type input "[EMAIL_ADDRESS][DOMAIN_NAME]"
click at [318, 65] on icon at bounding box center [321, 66] width 10 height 12
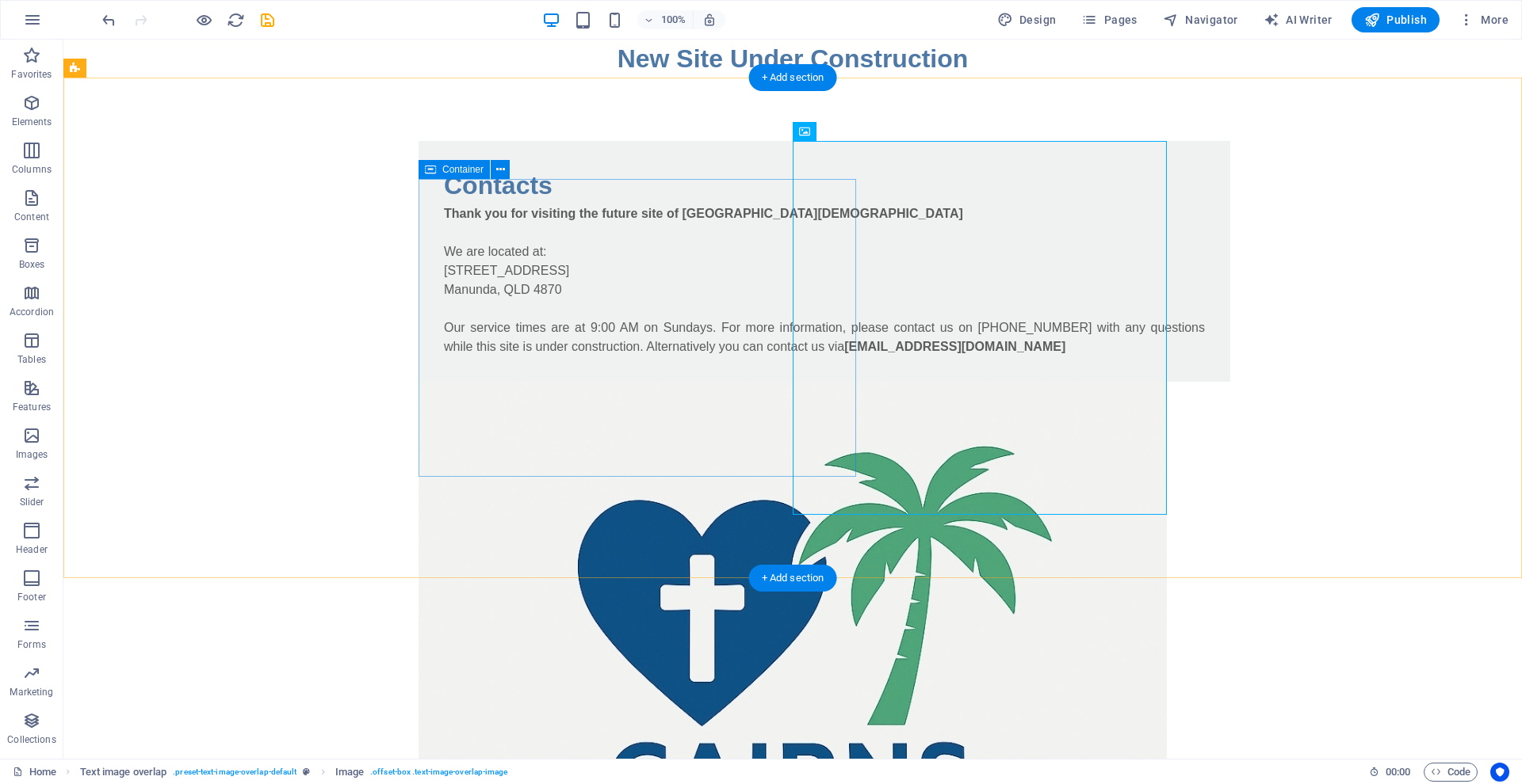
click at [612, 192] on div "Contacts Thank you for visiting the future site of Cairns Community Church We a…" at bounding box center [824, 261] width 812 height 241
click at [879, 381] on figure at bounding box center [792, 755] width 748 height 748
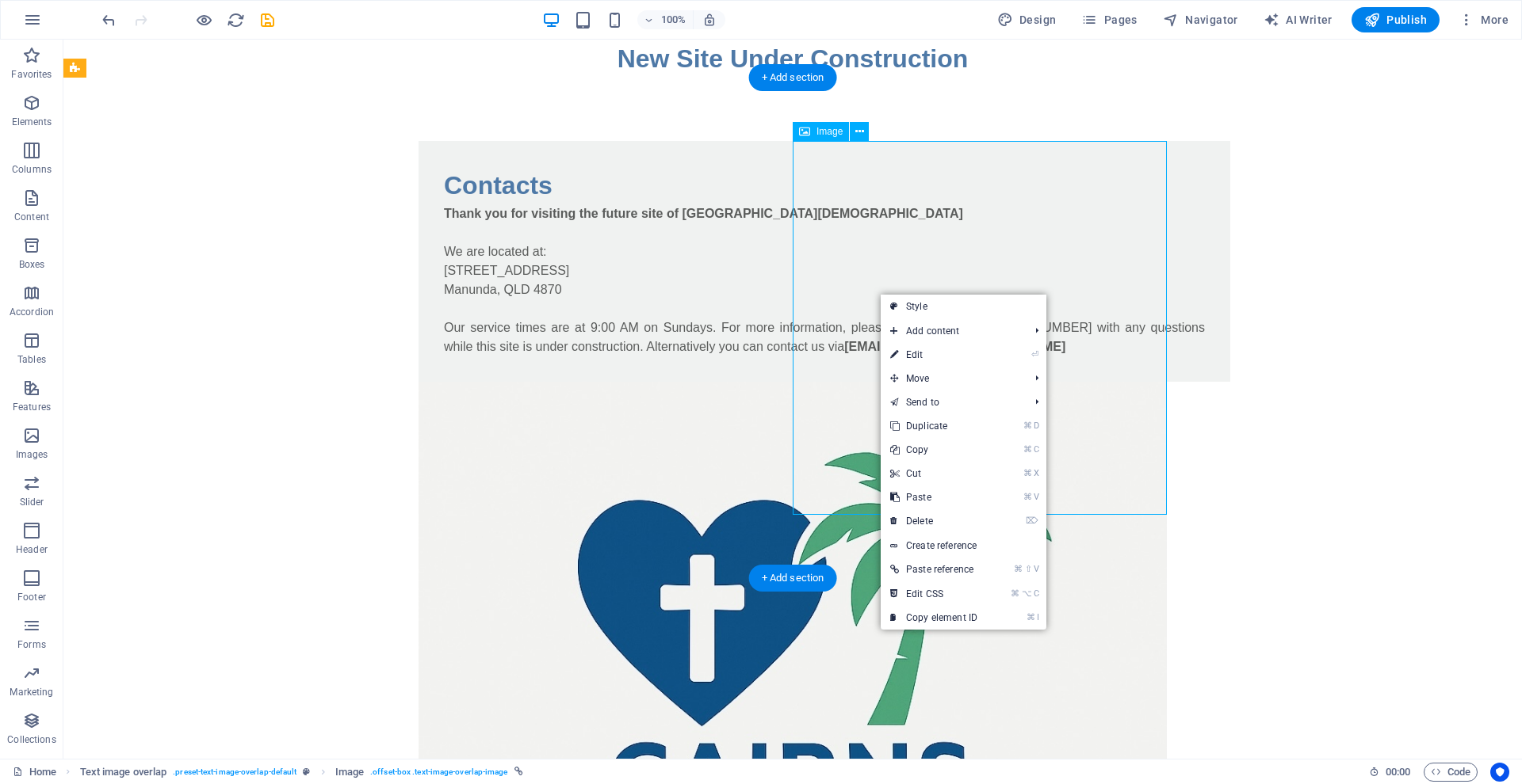
click at [879, 381] on figure at bounding box center [792, 755] width 748 height 748
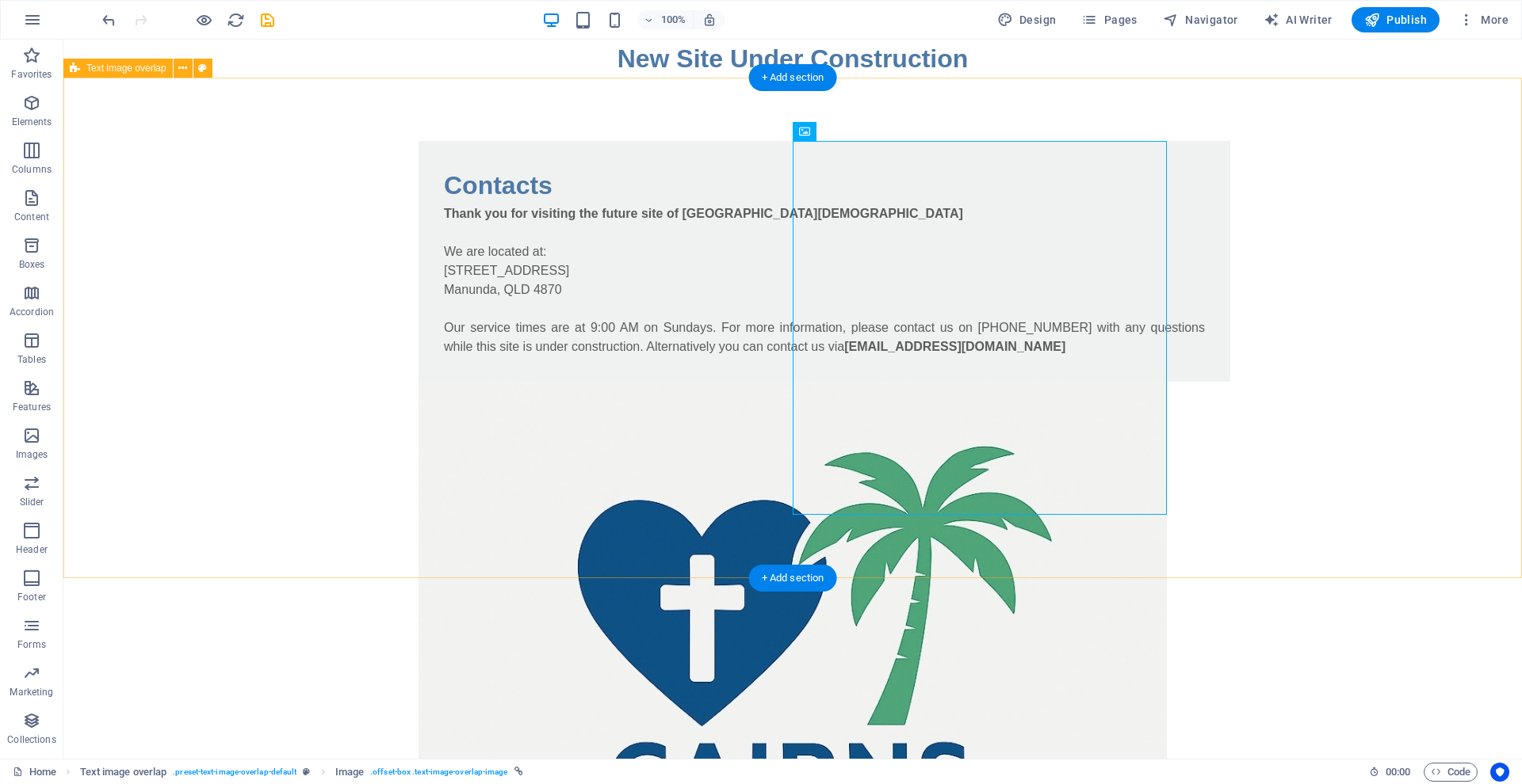
click at [937, 140] on div "Contacts Thank you for visiting the future site of Cairns Community Church We a…" at bounding box center [792, 635] width 1458 height 1115
click at [932, 381] on figure at bounding box center [792, 755] width 748 height 748
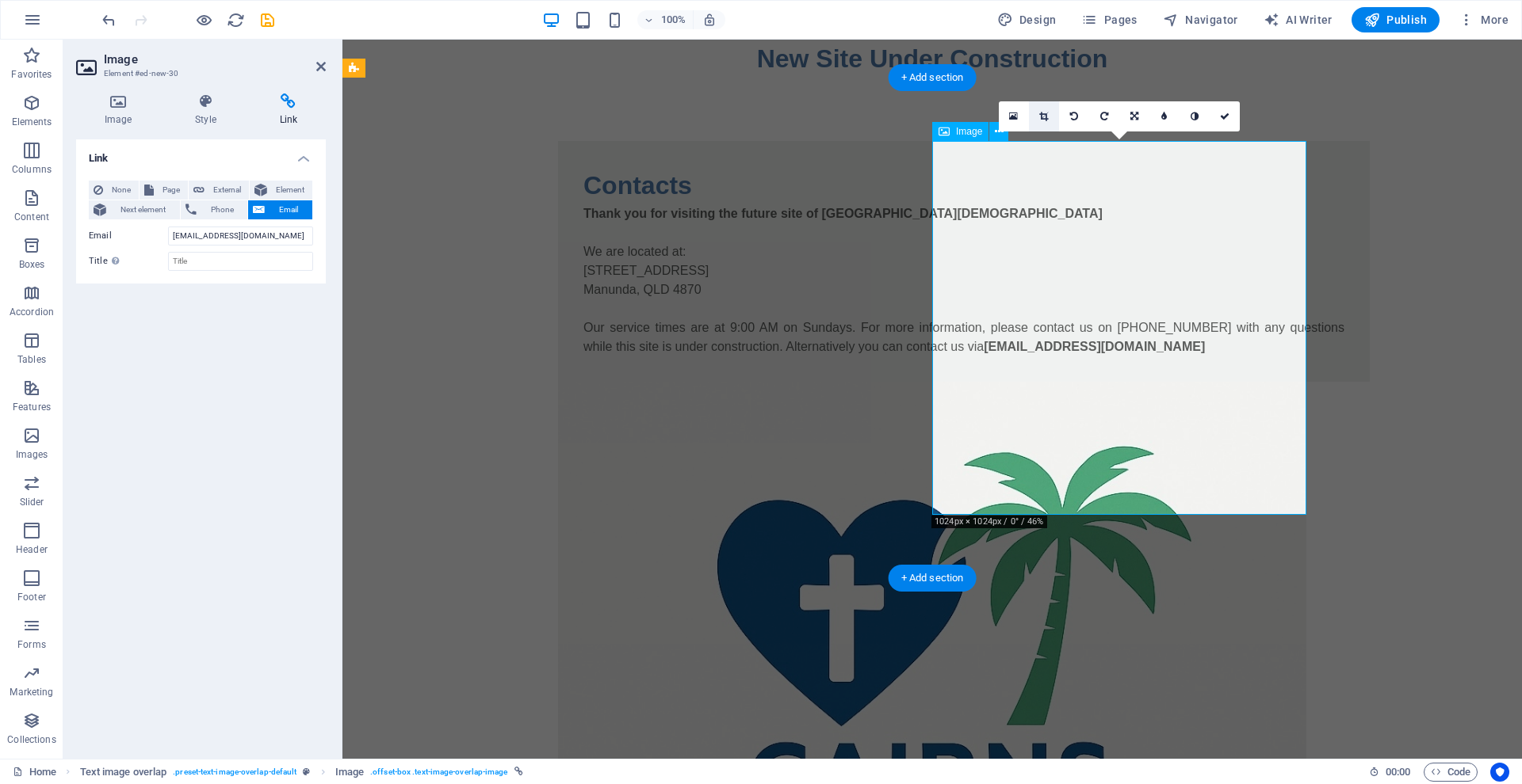
click at [1041, 115] on icon at bounding box center [1043, 117] width 9 height 10
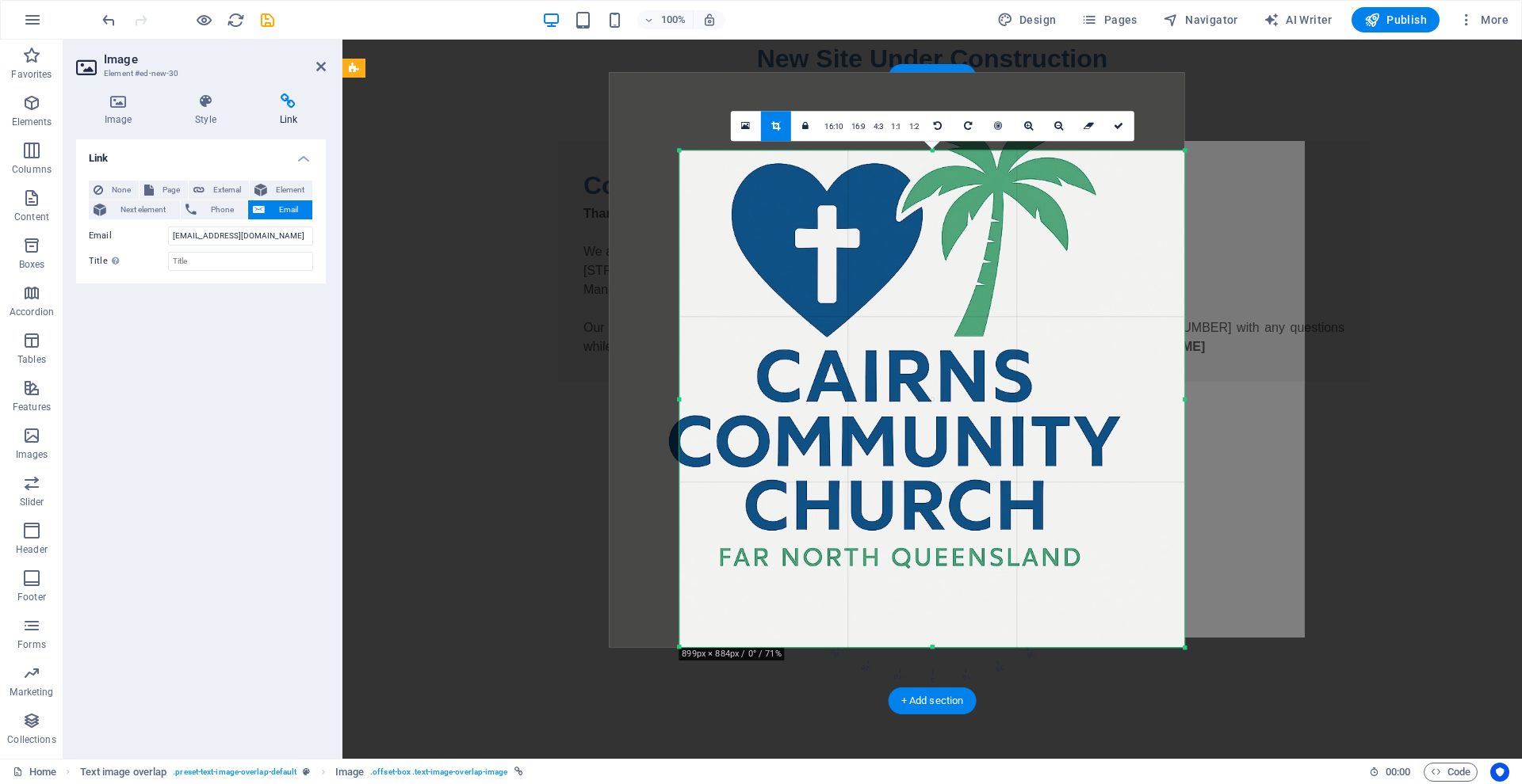
drag, startPoint x: 644, startPoint y: 114, endPoint x: 714, endPoint y: 192, distance: 104.8
click at [714, 192] on div "180 170 160 150 140 130 120 110 100 90 80 70 60 50 40 30 20 10 0 -10 -20 -30 -4…" at bounding box center [932, 398] width 505 height 497
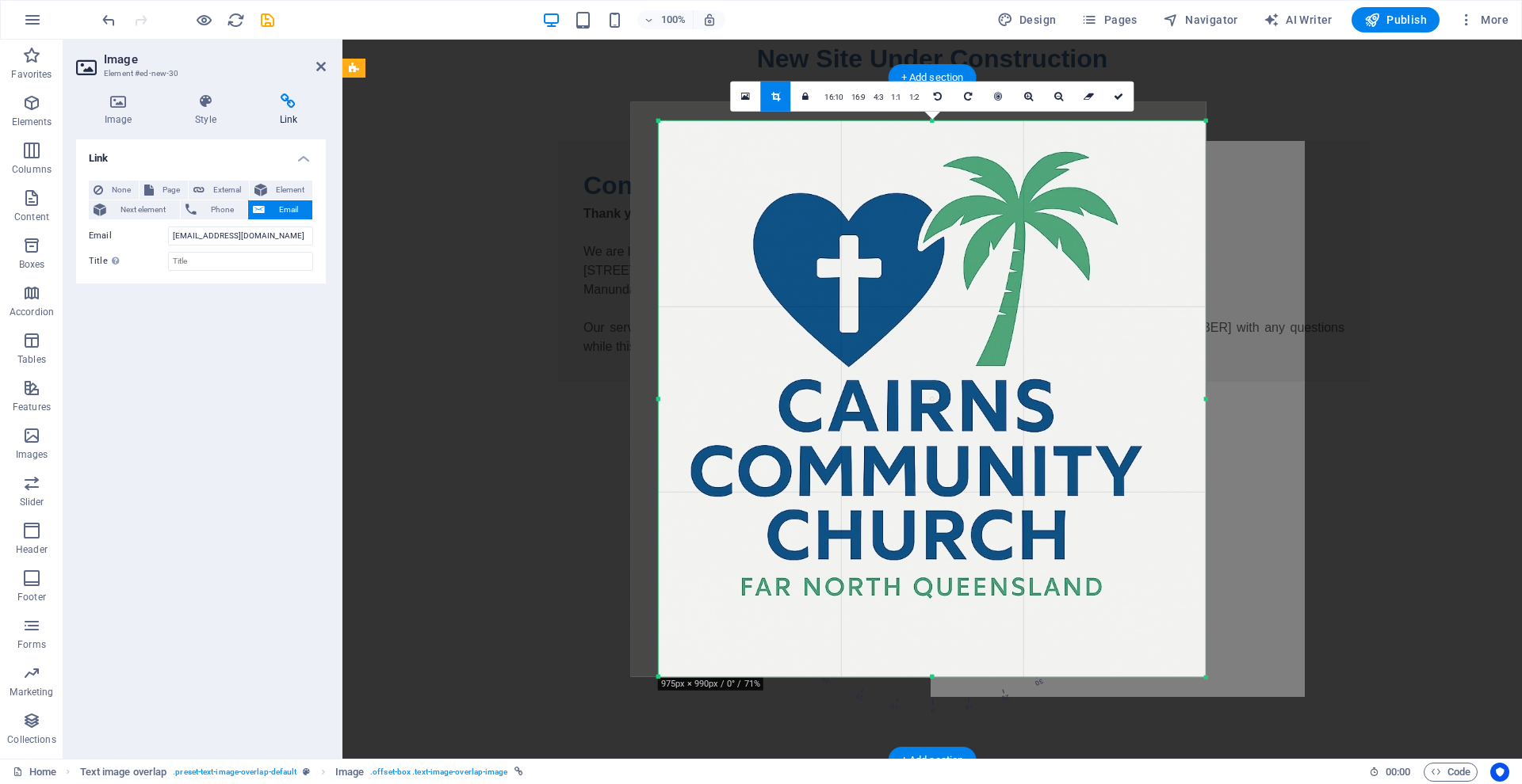
drag, startPoint x: 681, startPoint y: 153, endPoint x: 638, endPoint y: 94, distance: 73.0
click at [659, 121] on div "180 170 160 150 140 130 120 110 100 90 80 70 60 50 40 30 20 10 0 -10 -20 -30 -4…" at bounding box center [932, 399] width 547 height 556
click at [935, 95] on icon at bounding box center [937, 96] width 8 height 10
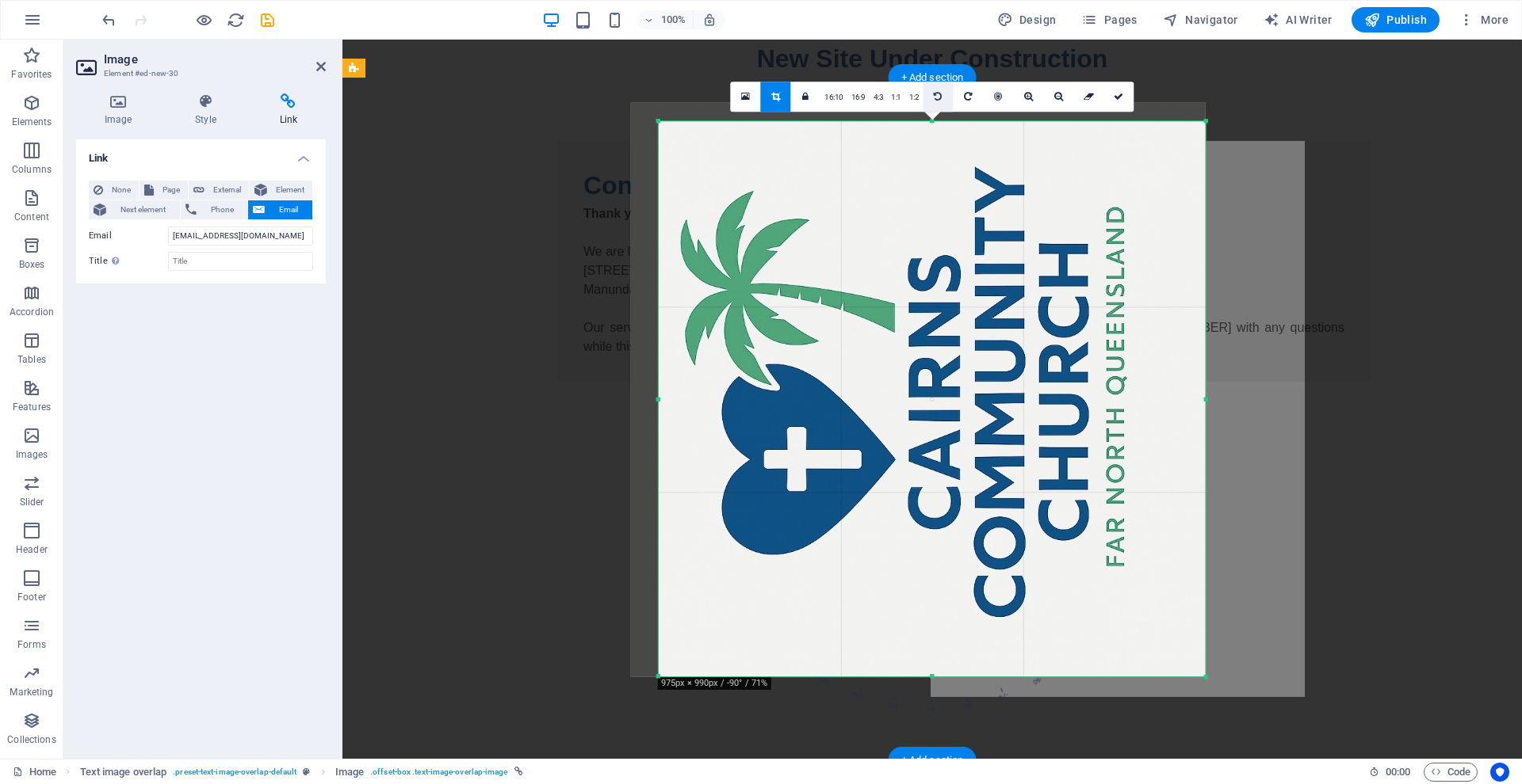
click at [935, 95] on icon at bounding box center [937, 96] width 8 height 10
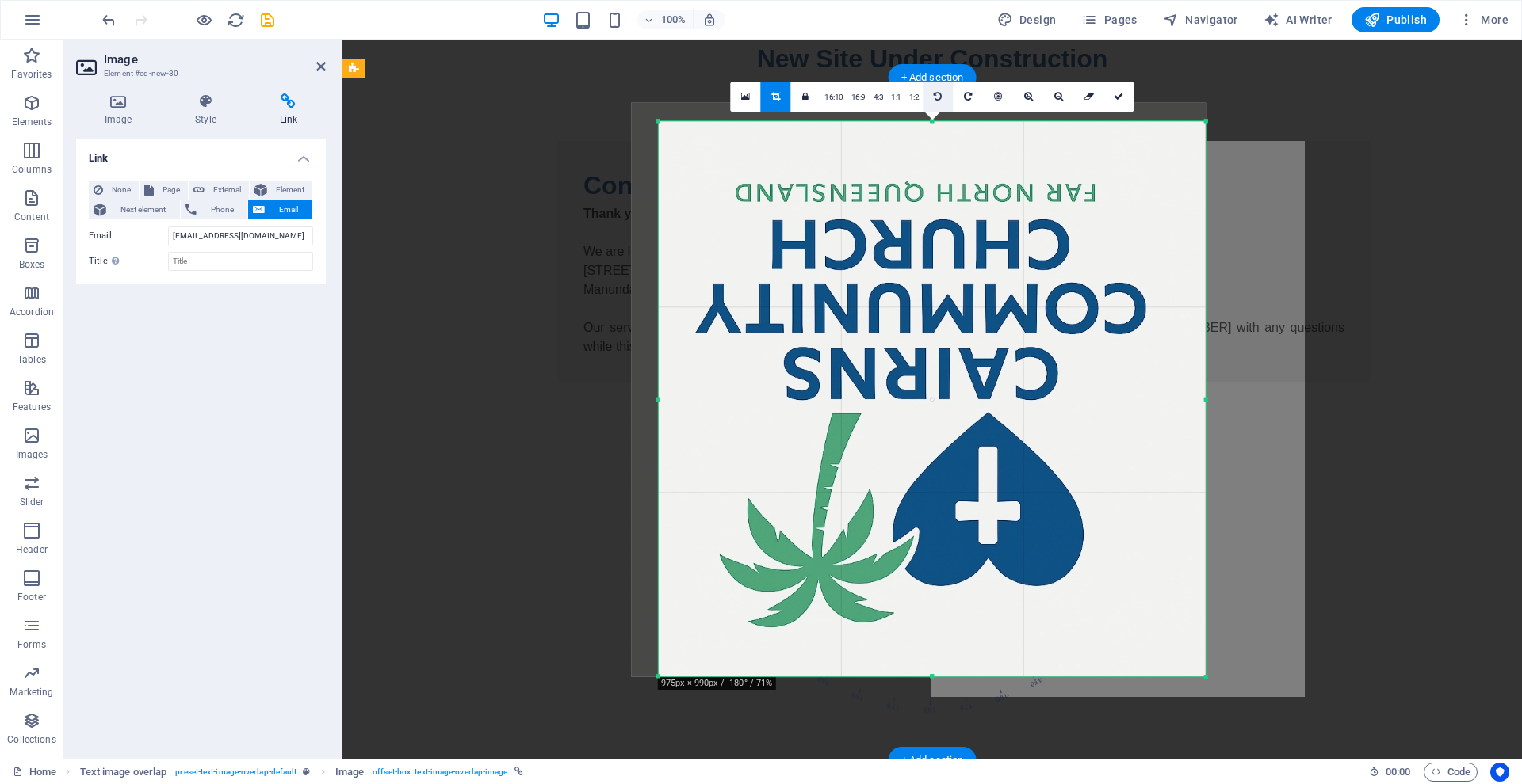
click at [935, 95] on icon at bounding box center [937, 96] width 8 height 10
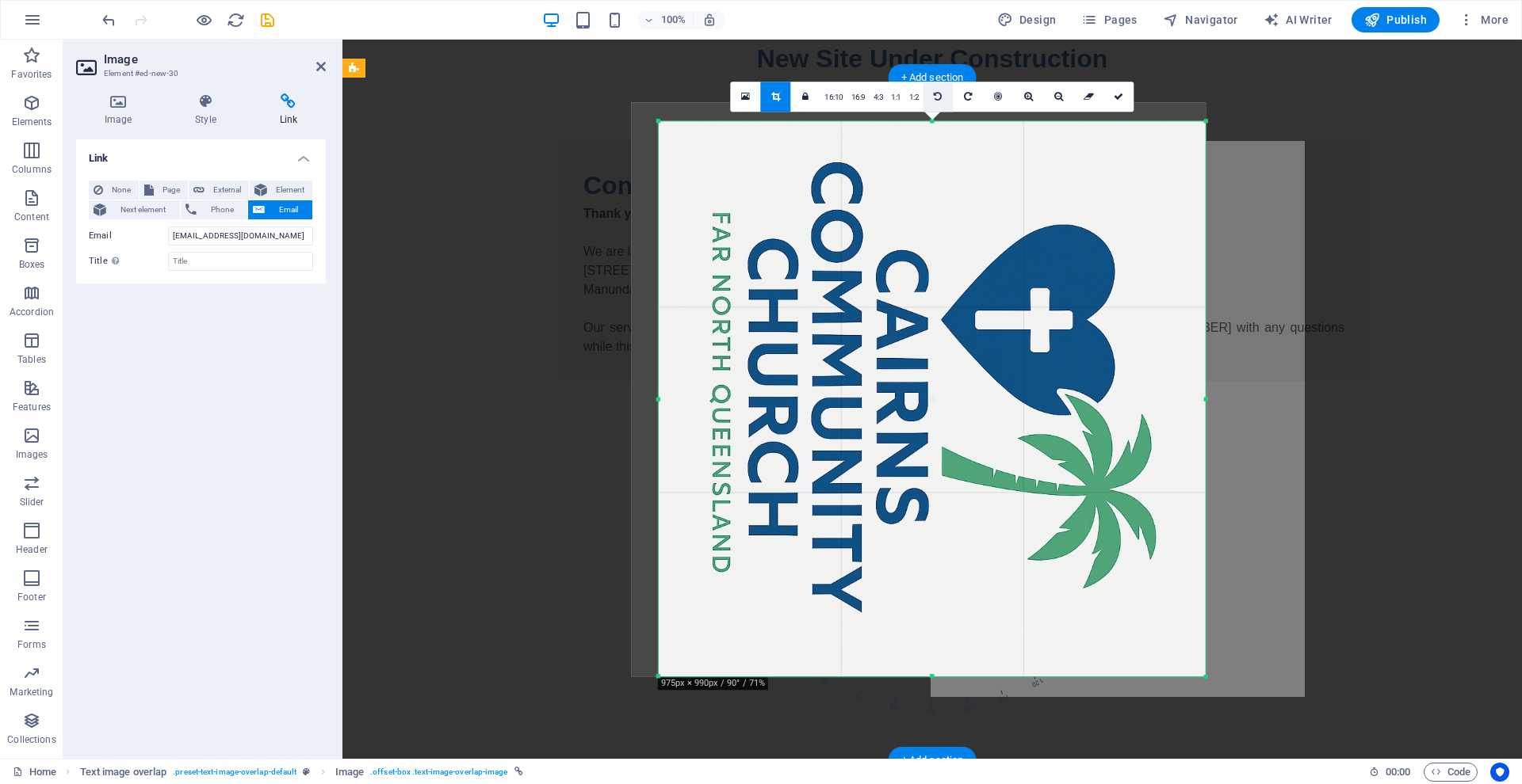
click at [935, 95] on icon at bounding box center [937, 96] width 8 height 10
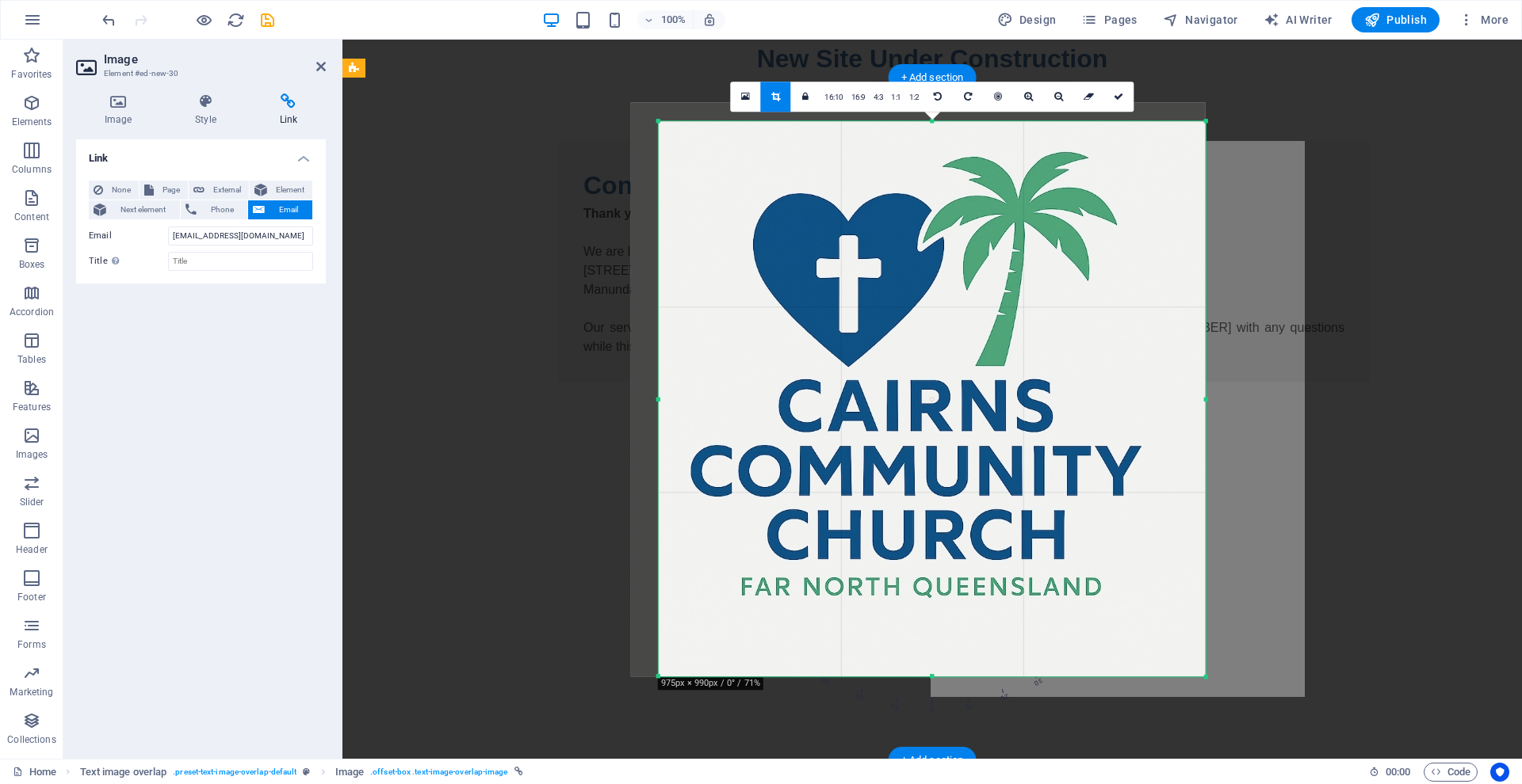
click at [549, 93] on div at bounding box center [932, 90] width 1179 height 102
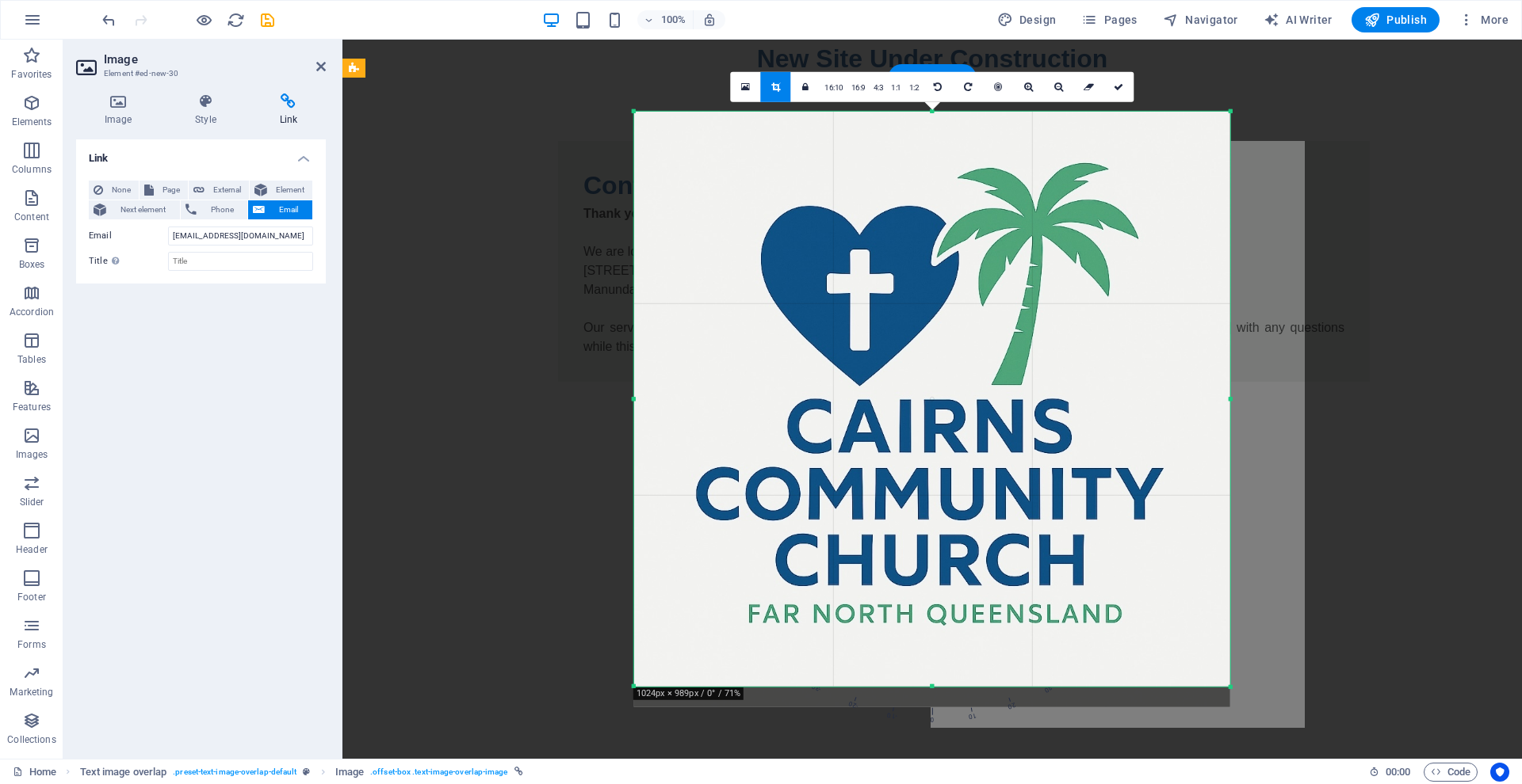
drag, startPoint x: 658, startPoint y: 121, endPoint x: 609, endPoint y: 89, distance: 58.5
click at [609, 89] on div "Drag here to replace the existing content. Press “Ctrl” if you want to create a…" at bounding box center [932, 399] width 1179 height 720
click at [1120, 83] on icon at bounding box center [1118, 87] width 10 height 10
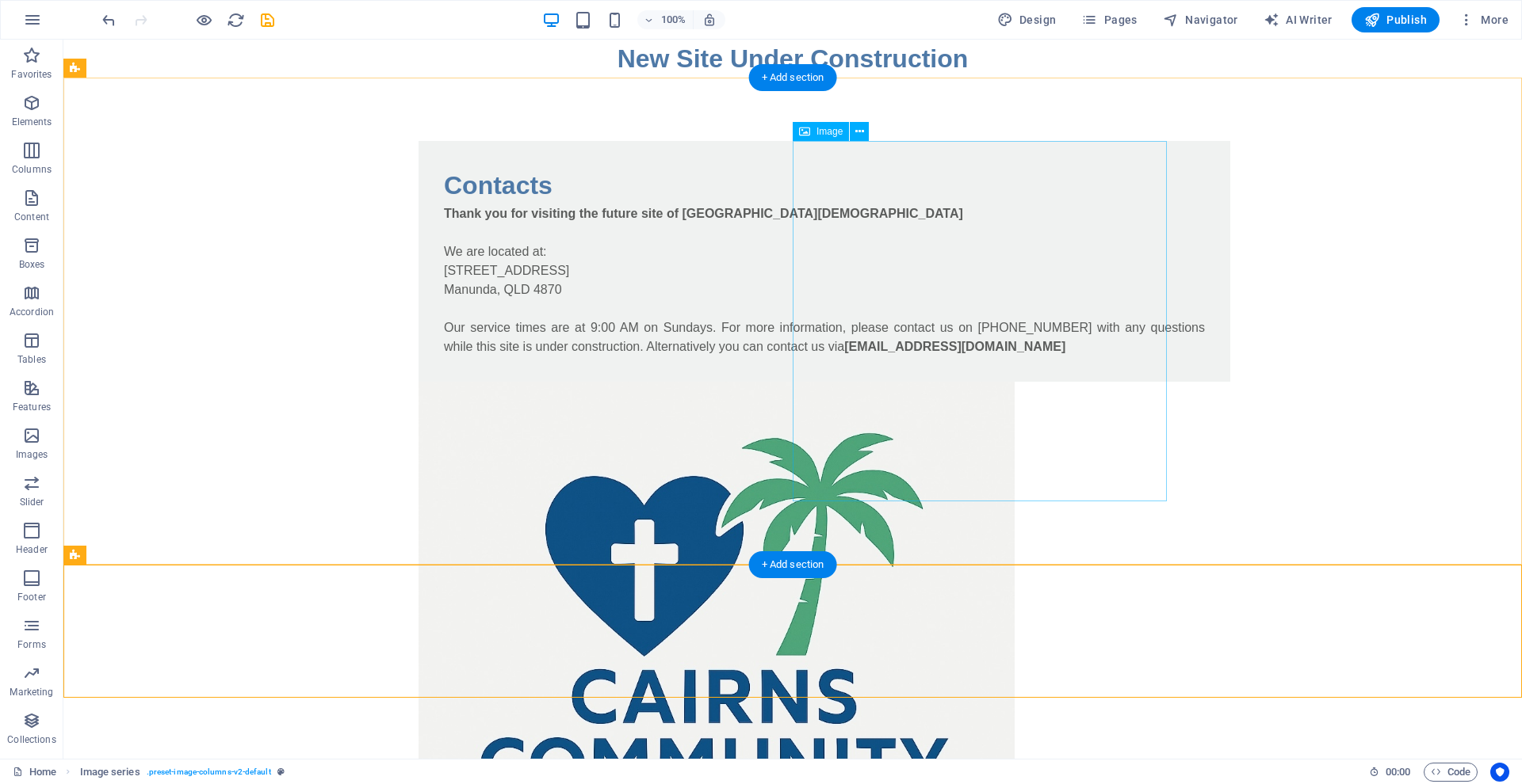
click at [921, 381] on figure at bounding box center [792, 668] width 748 height 575
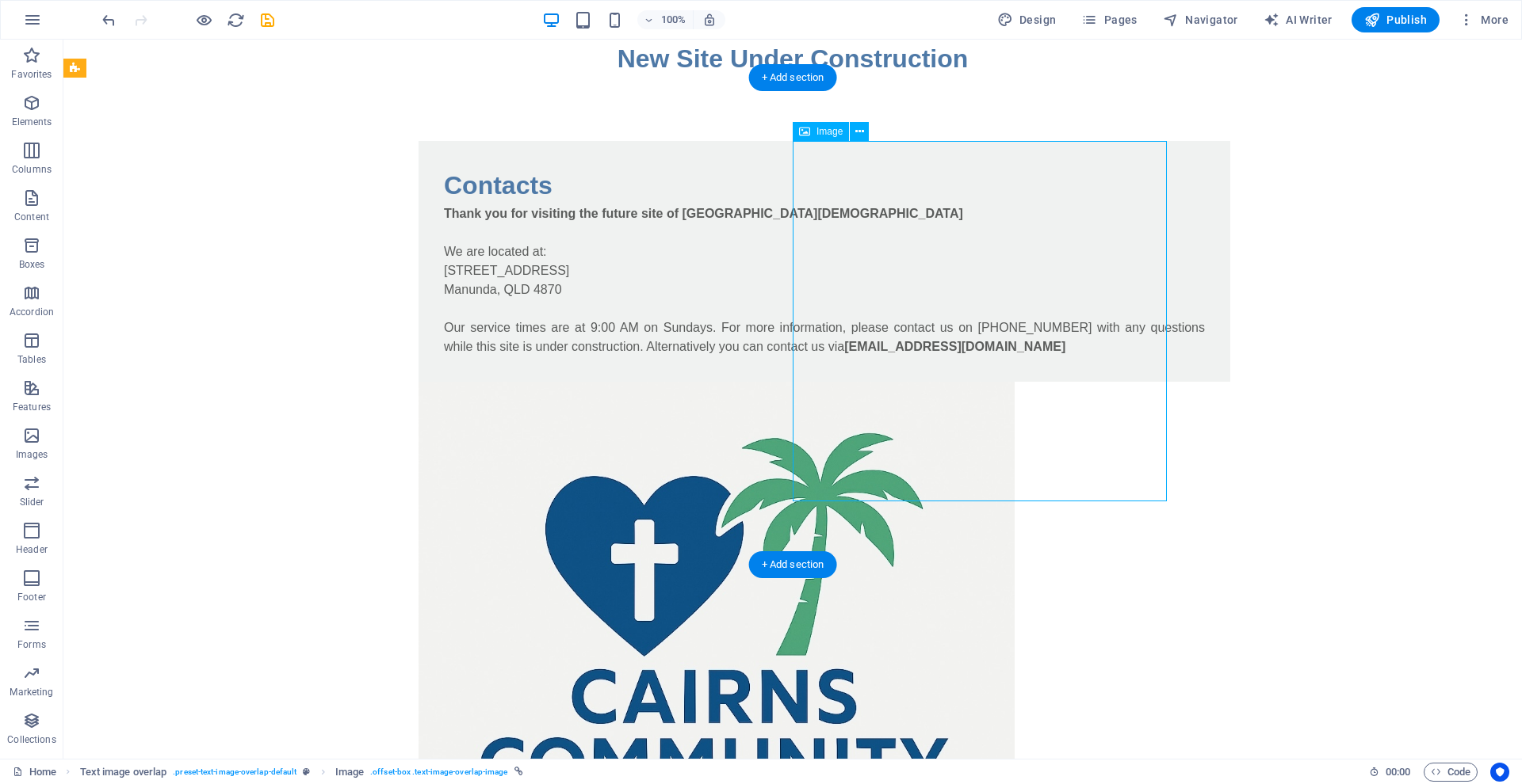
click at [921, 381] on figure at bounding box center [792, 668] width 748 height 575
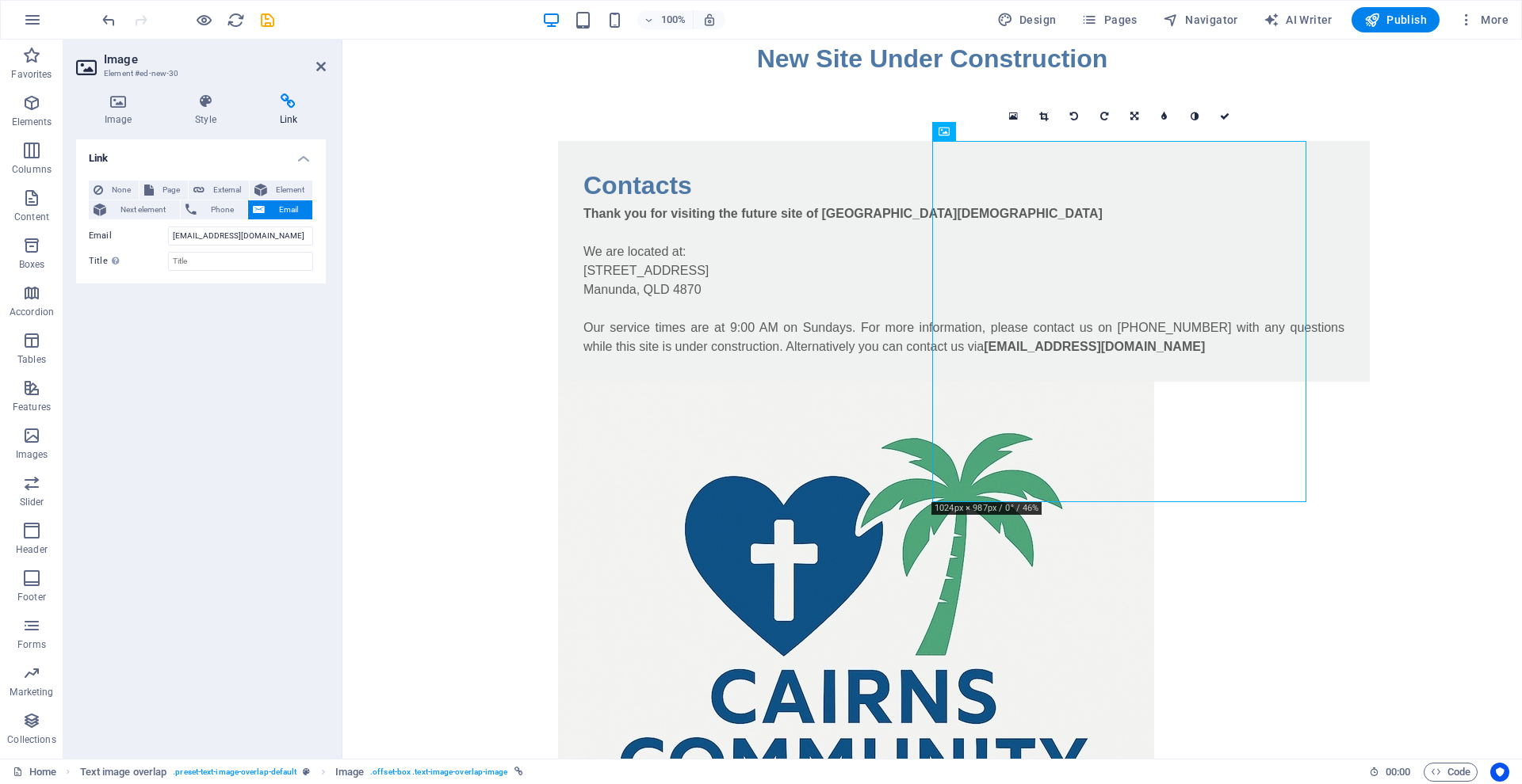
drag, startPoint x: 979, startPoint y: 127, endPoint x: 1054, endPoint y: 134, distance: 75.3
click at [1054, 134] on div "Drag here to replace the existing content. Press “Ctrl” if you want to create a…" at bounding box center [932, 399] width 1179 height 720
click at [822, 184] on div "Contacts Thank you for visiting the future site of Cairns Community Church We a…" at bounding box center [964, 261] width 812 height 241
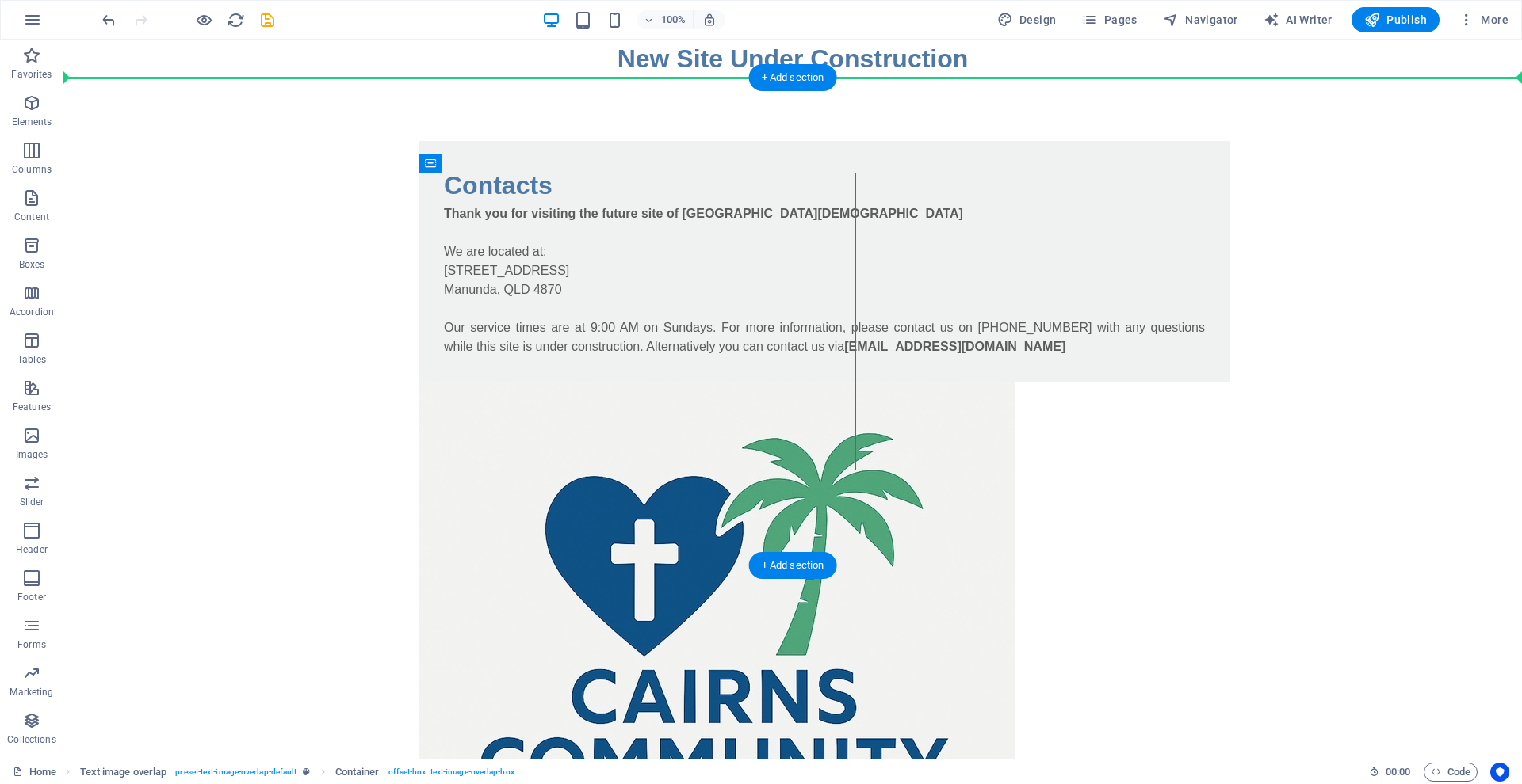
drag, startPoint x: 512, startPoint y: 200, endPoint x: 416, endPoint y: 157, distance: 105.2
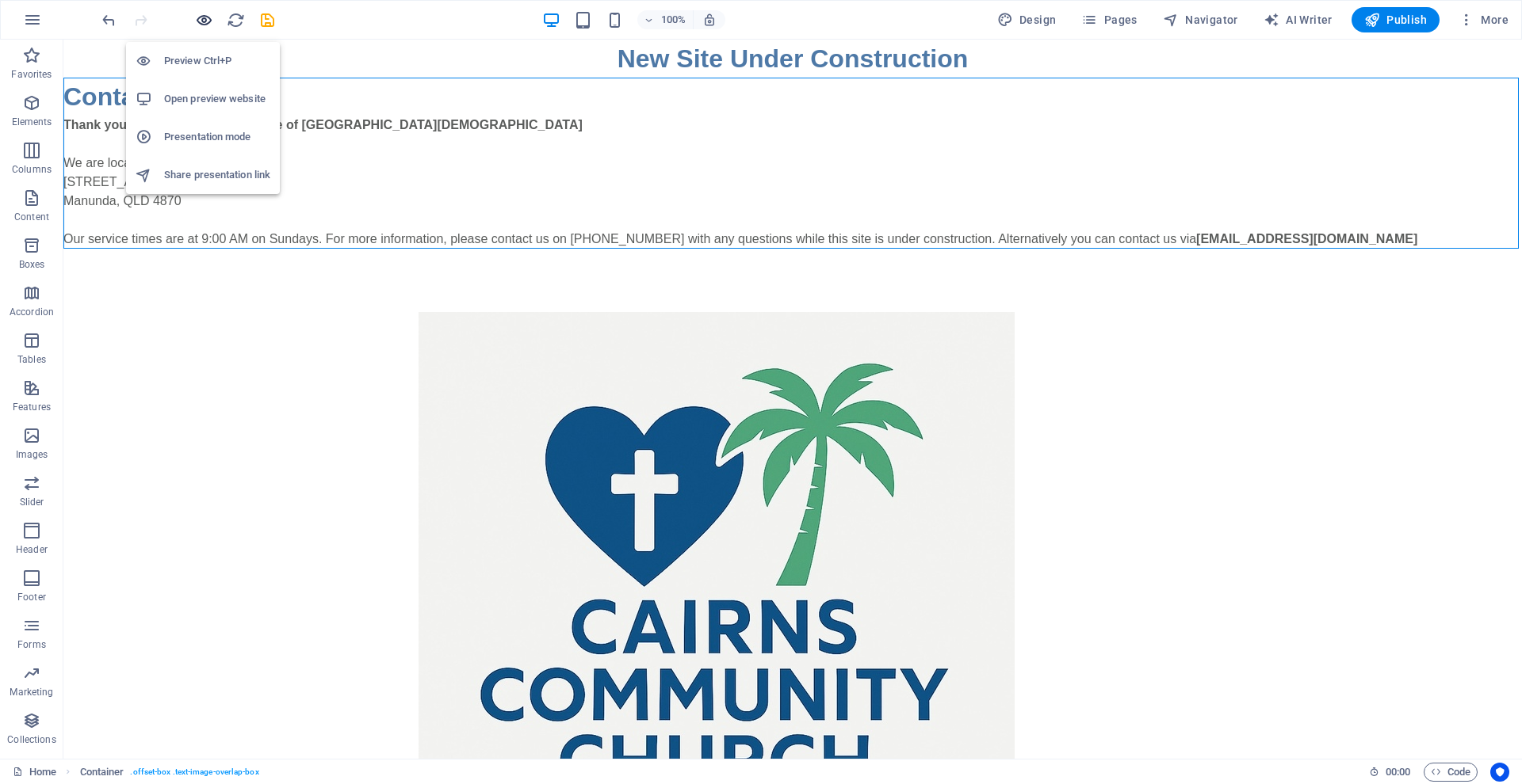
click at [204, 20] on icon "button" at bounding box center [204, 20] width 19 height 19
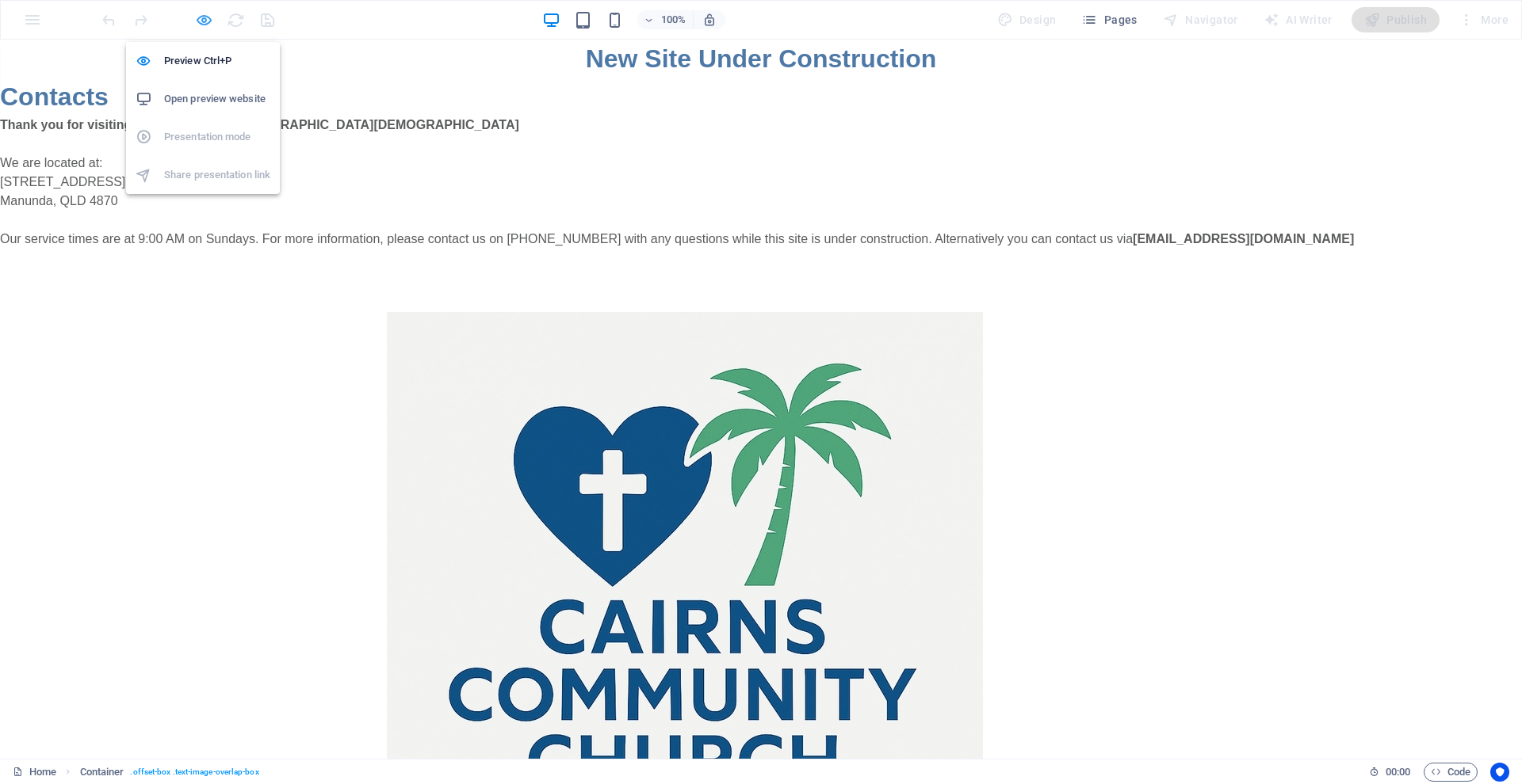
click at [203, 19] on icon "button" at bounding box center [204, 20] width 19 height 19
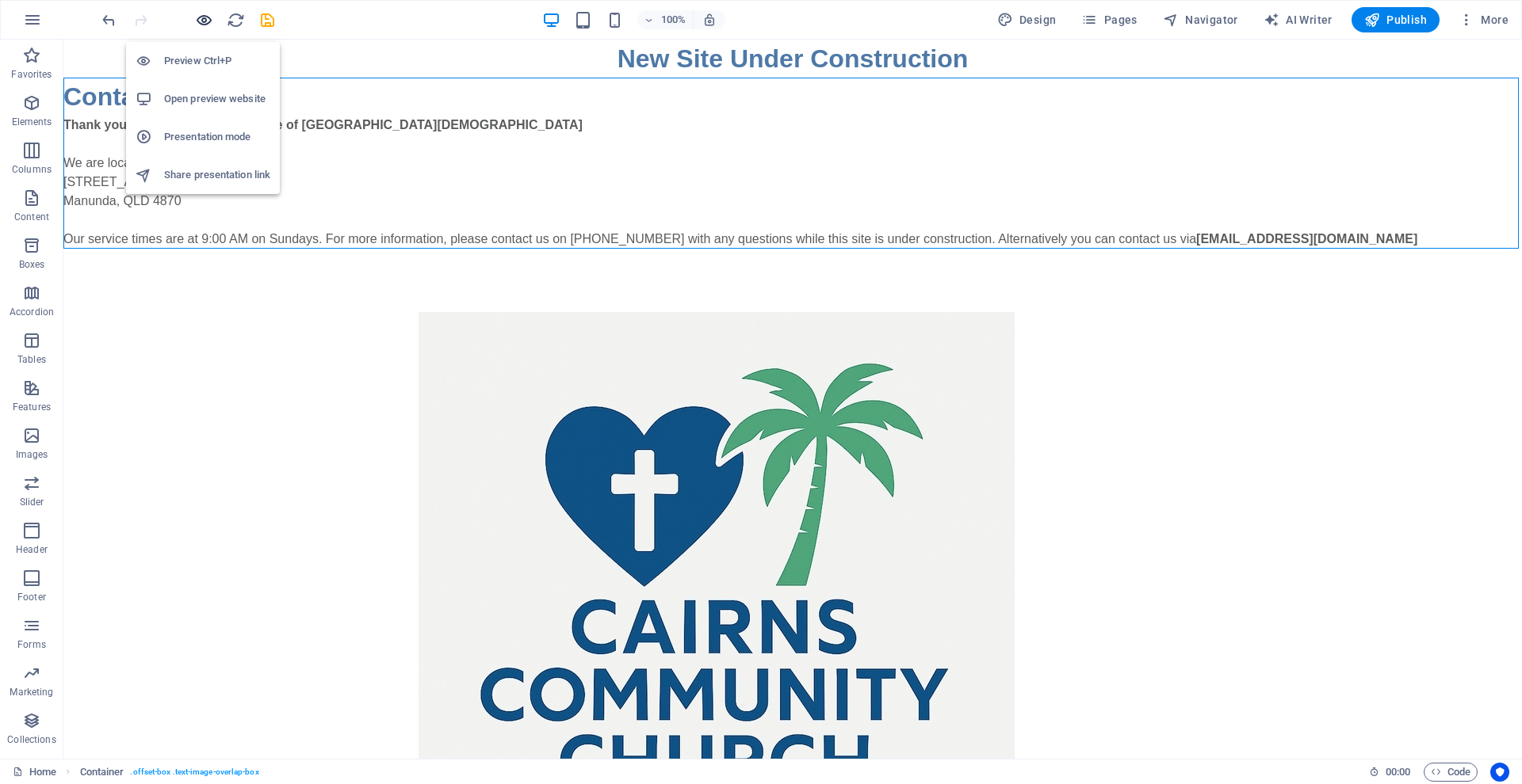
click at [203, 19] on icon "button" at bounding box center [204, 20] width 19 height 19
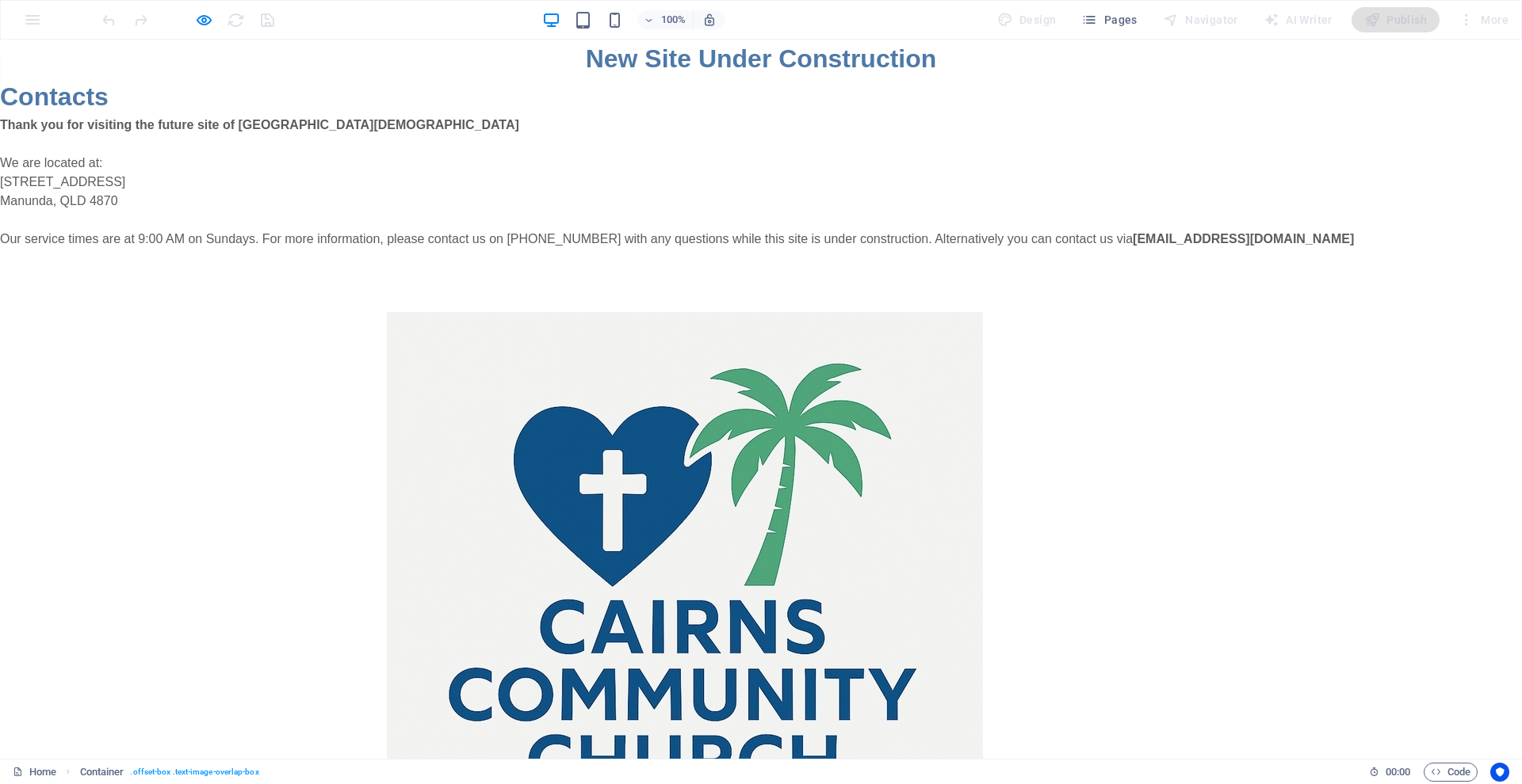
click at [829, 362] on div at bounding box center [761, 599] width 1522 height 702
click at [203, 19] on icon "button" at bounding box center [204, 20] width 19 height 19
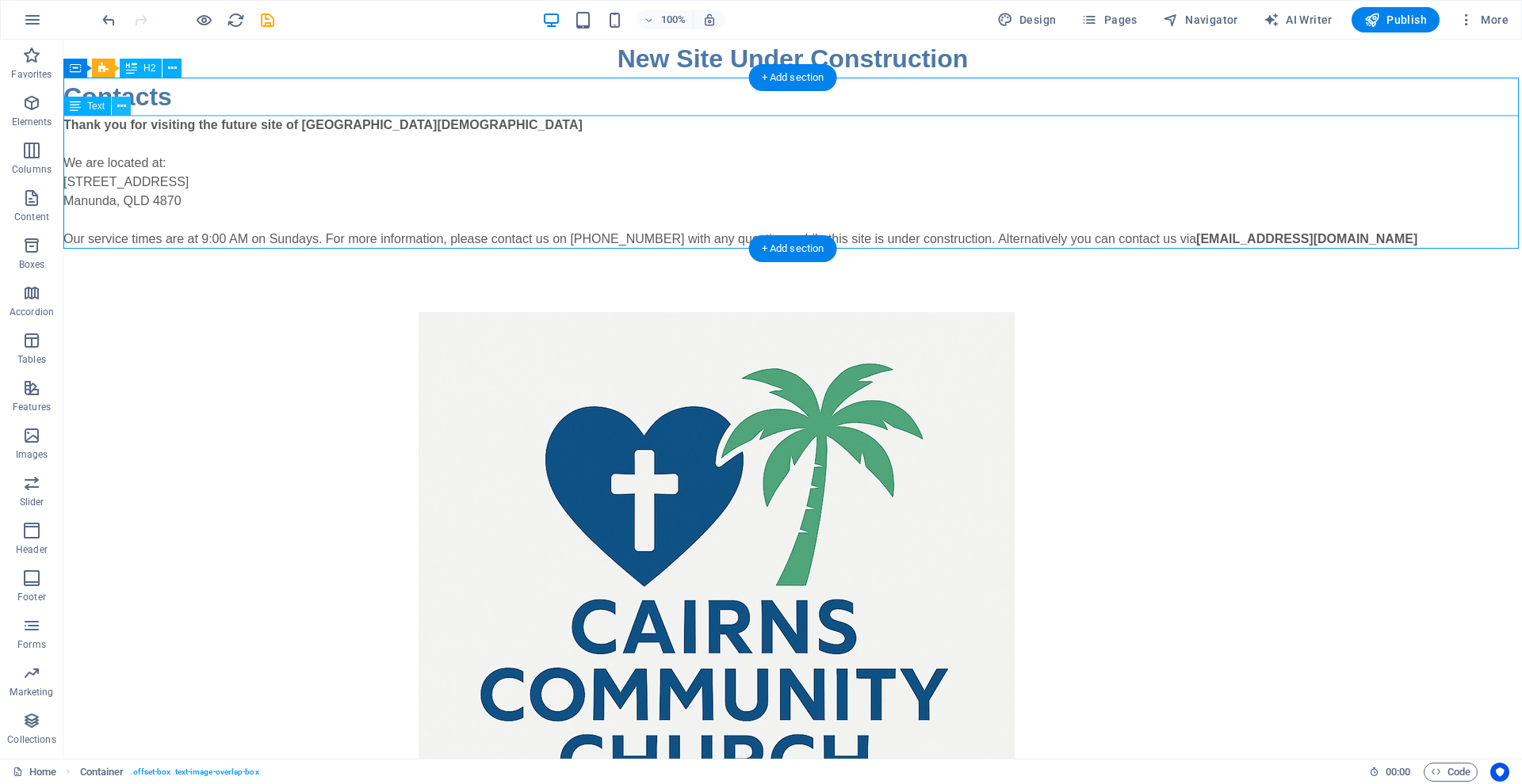
click at [117, 105] on icon at bounding box center [122, 106] width 9 height 17
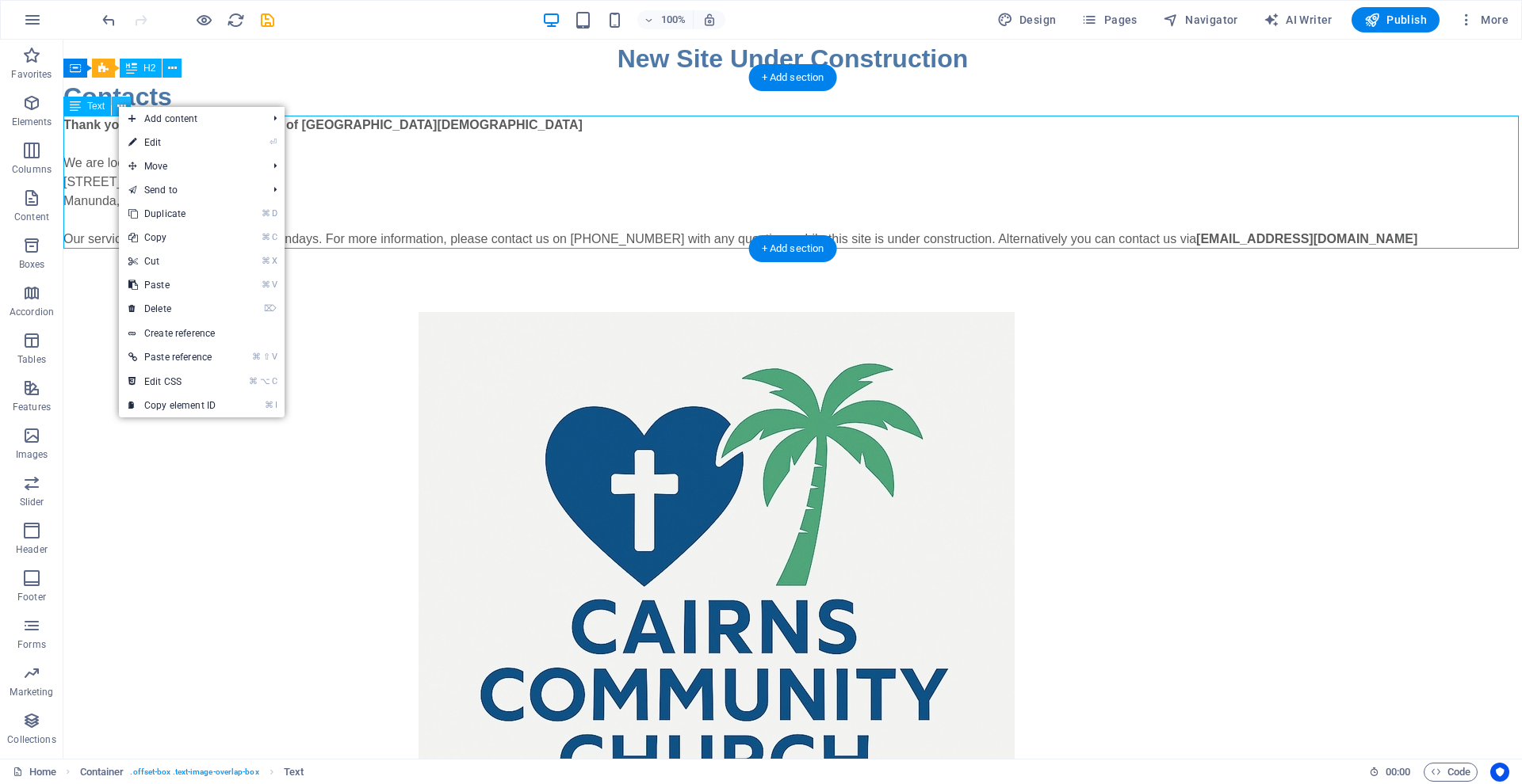
click at [117, 105] on icon at bounding box center [122, 106] width 9 height 17
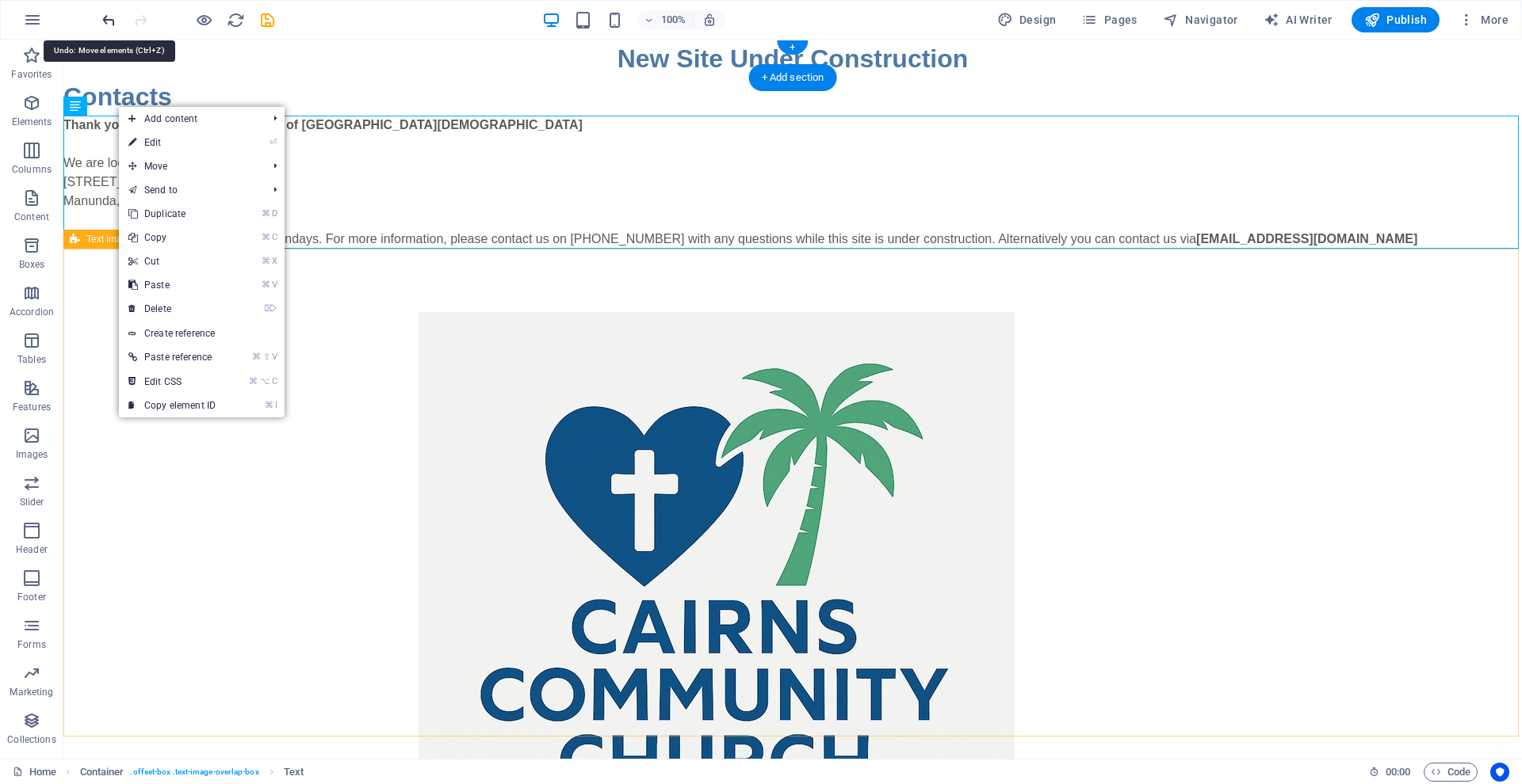
click at [108, 19] on icon "undo" at bounding box center [109, 20] width 19 height 19
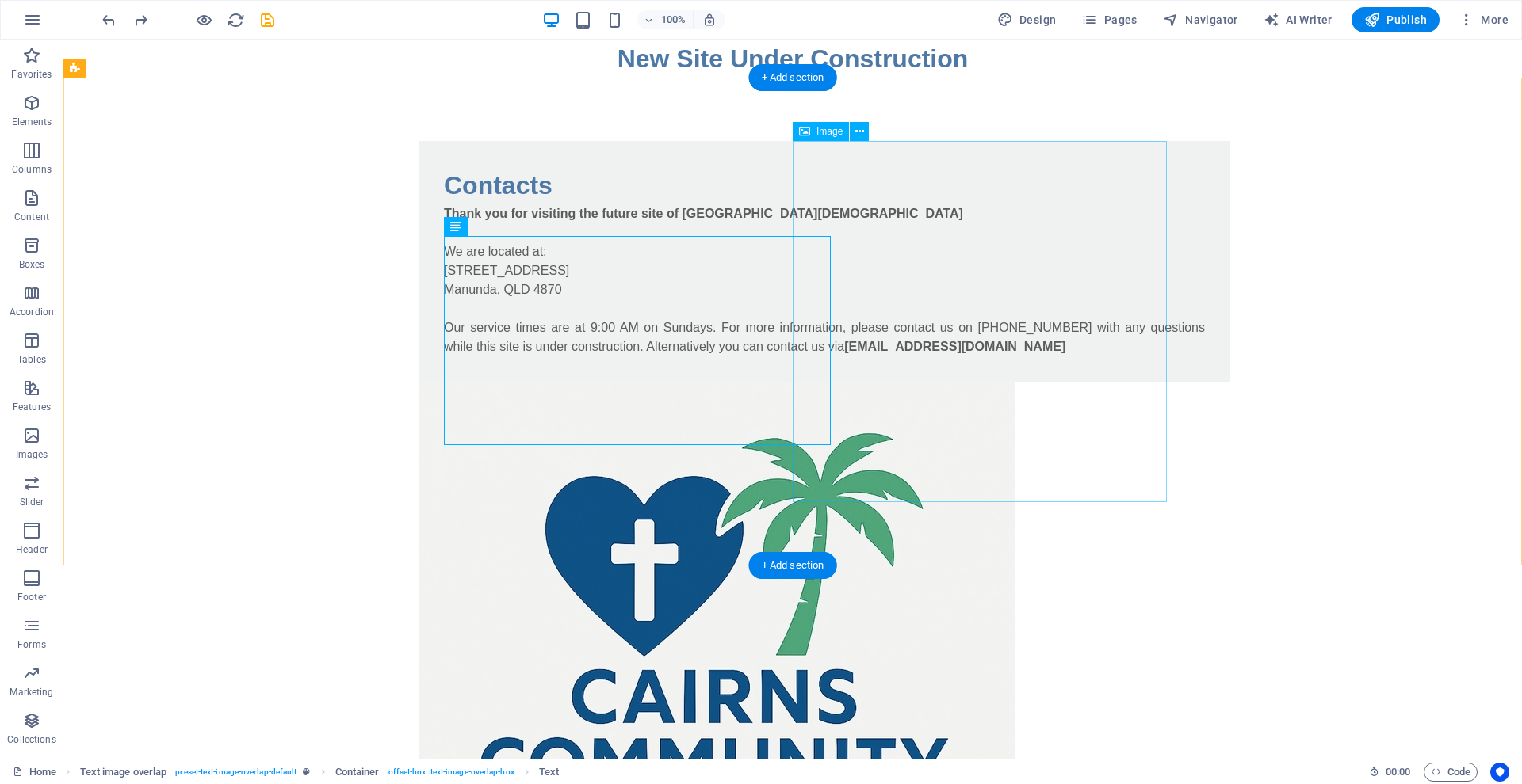
click at [857, 381] on figure at bounding box center [792, 668] width 748 height 575
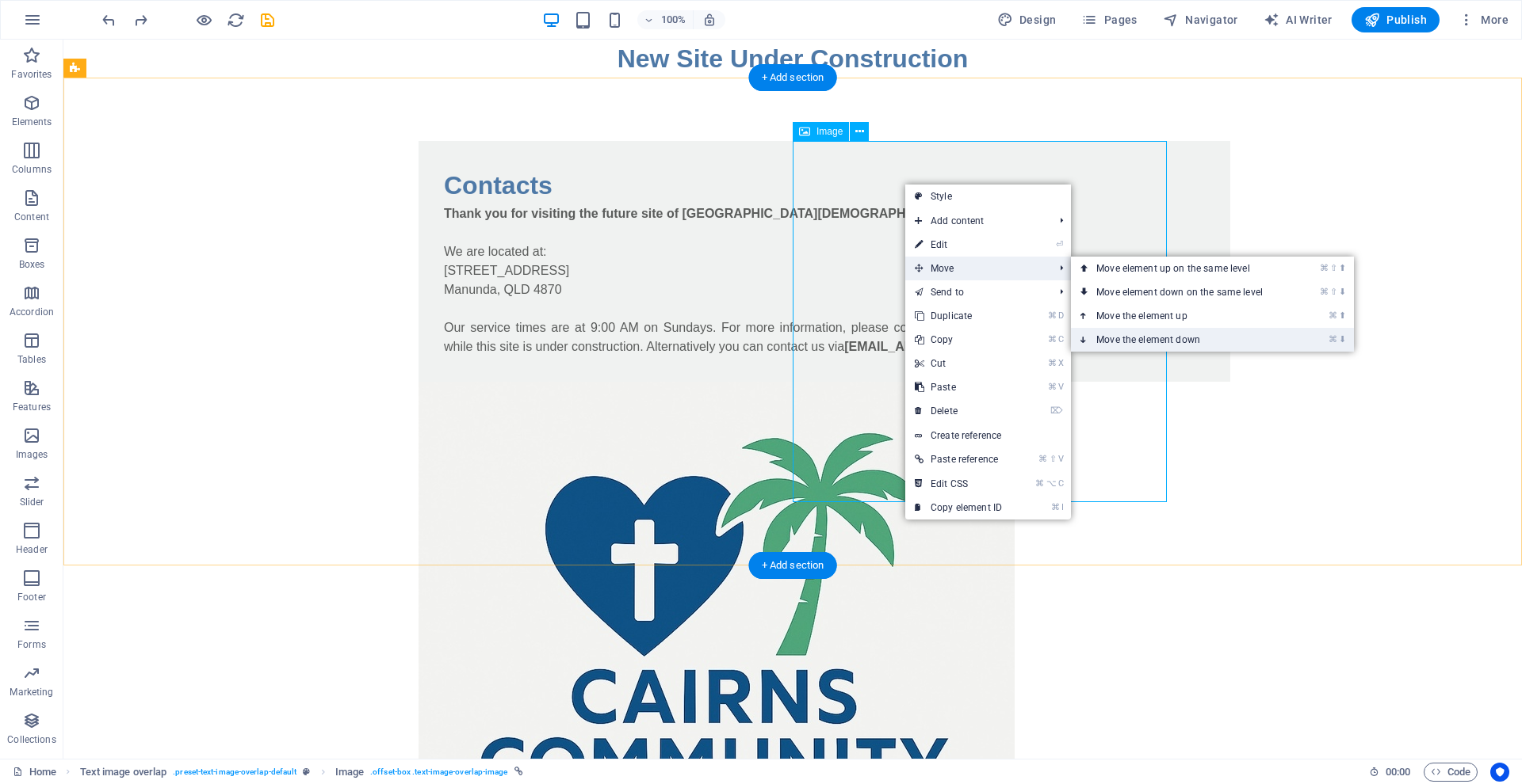
click at [1130, 335] on link "⌘ ⬇ Move the element down" at bounding box center [1182, 339] width 223 height 24
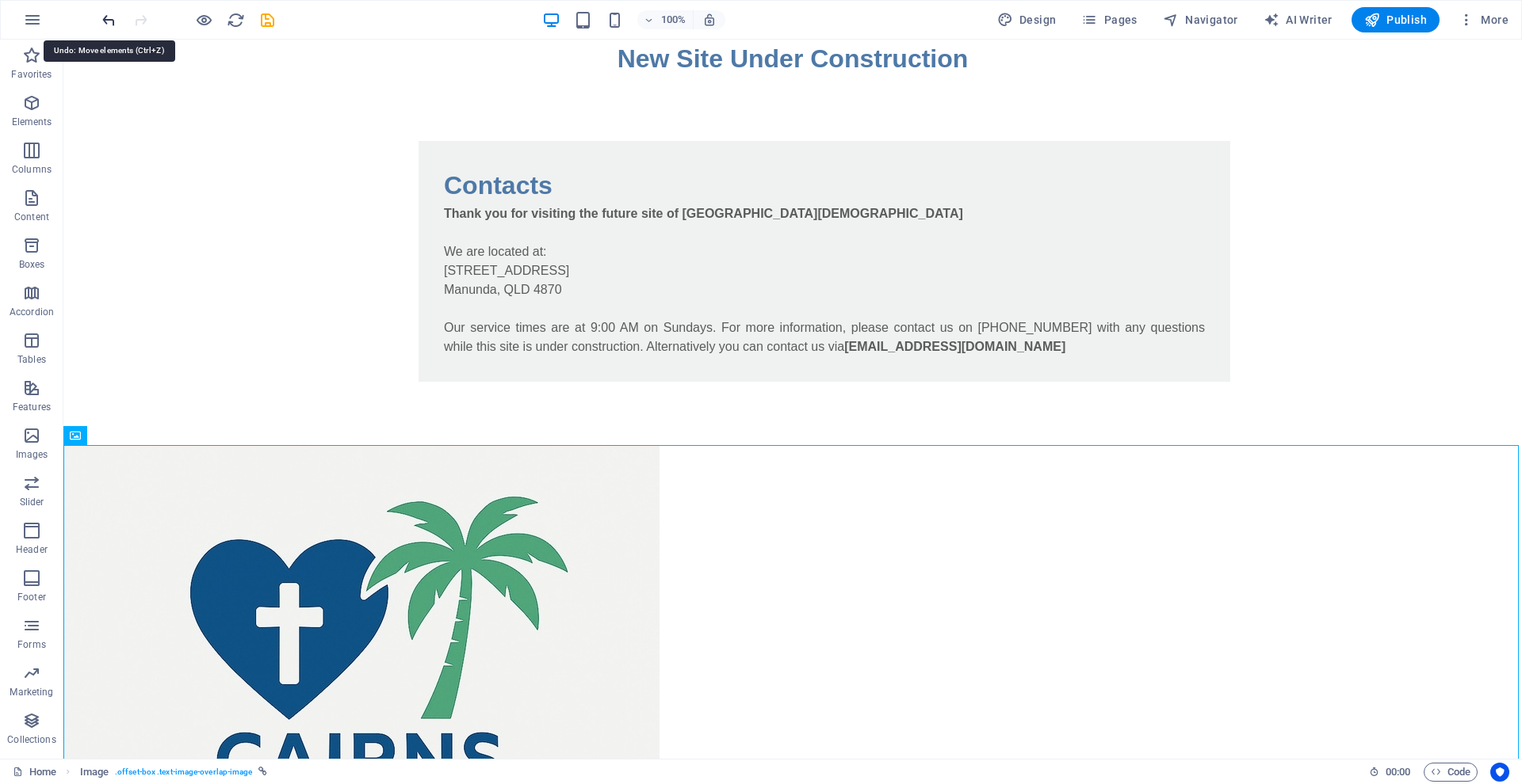
click at [109, 19] on icon "undo" at bounding box center [109, 20] width 19 height 19
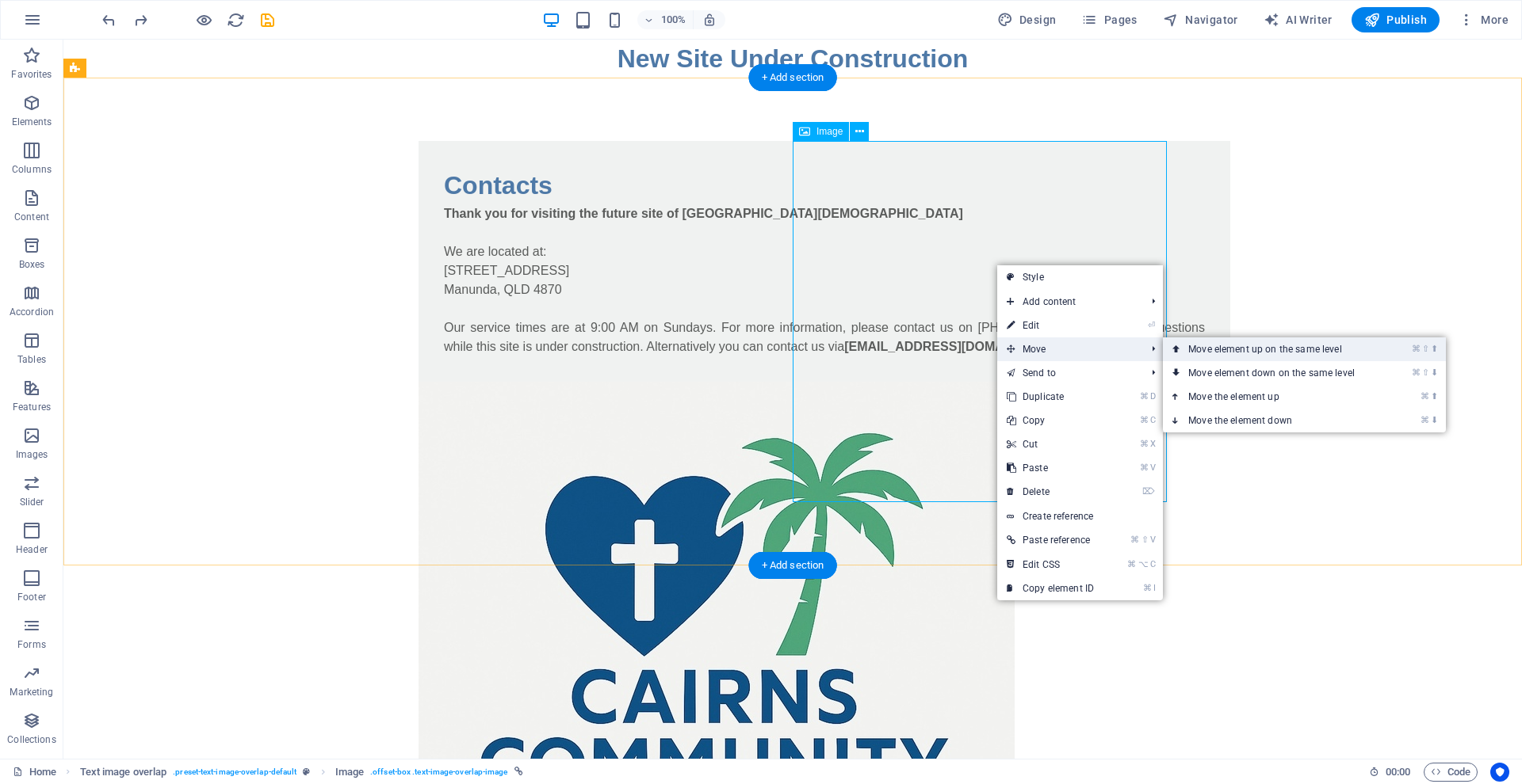
click at [1222, 346] on link "⌘ ⇧ ⬆ Move element up on the same level" at bounding box center [1274, 349] width 223 height 24
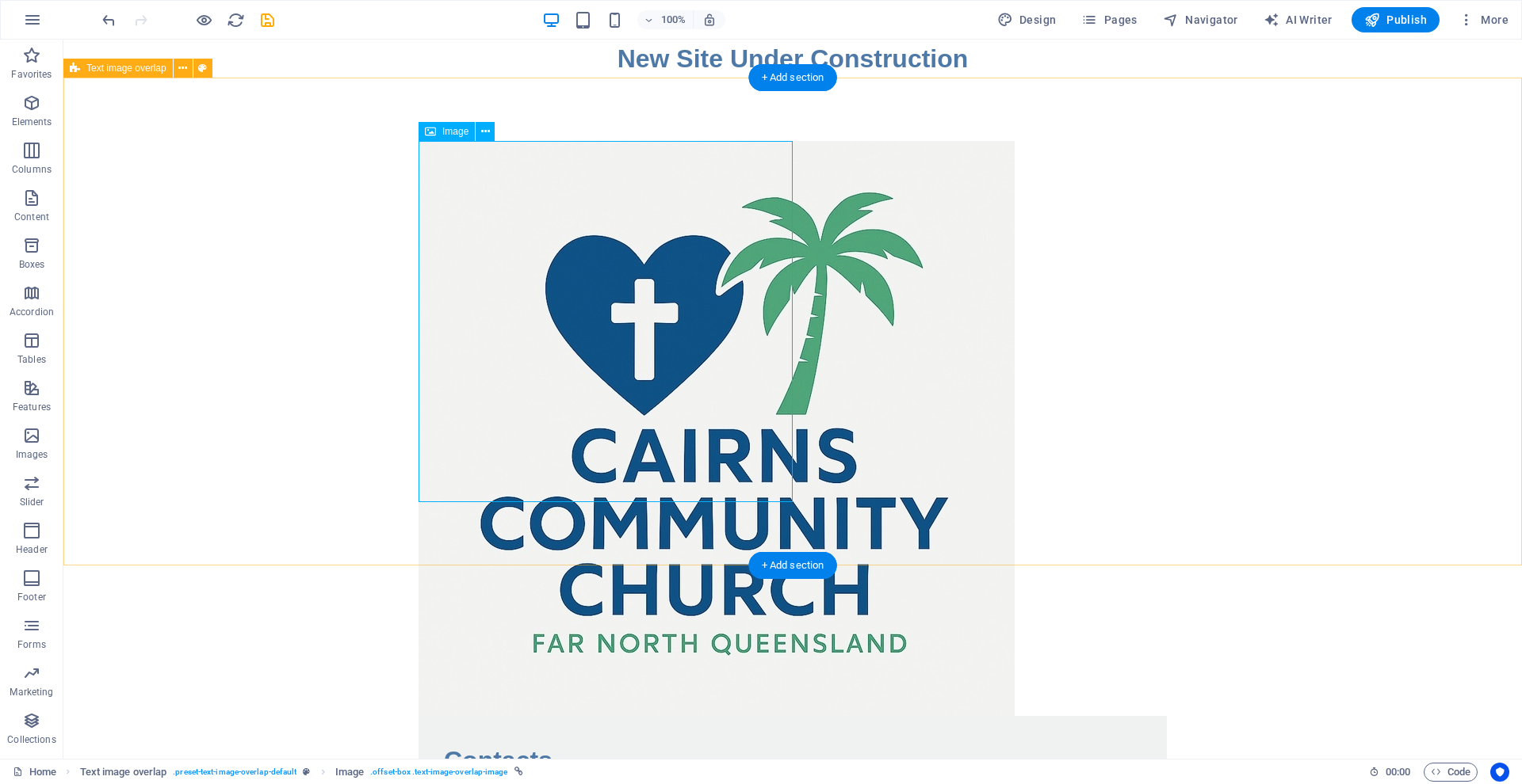
click at [1213, 370] on div "Contacts Thank you for visiting the future site of Cairns Community Church We a…" at bounding box center [792, 549] width 1458 height 943
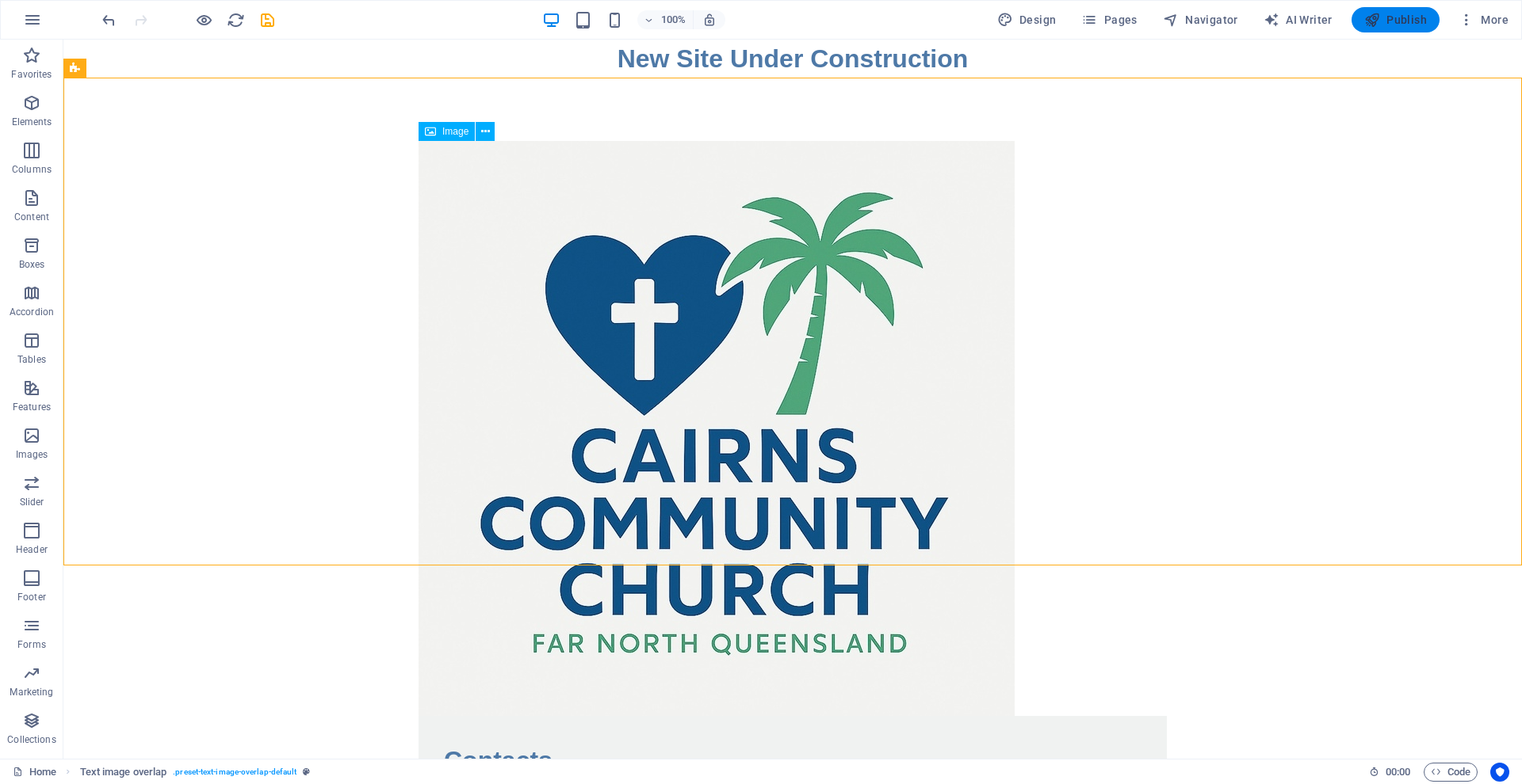
click at [1400, 19] on span "Publish" at bounding box center [1395, 19] width 63 height 16
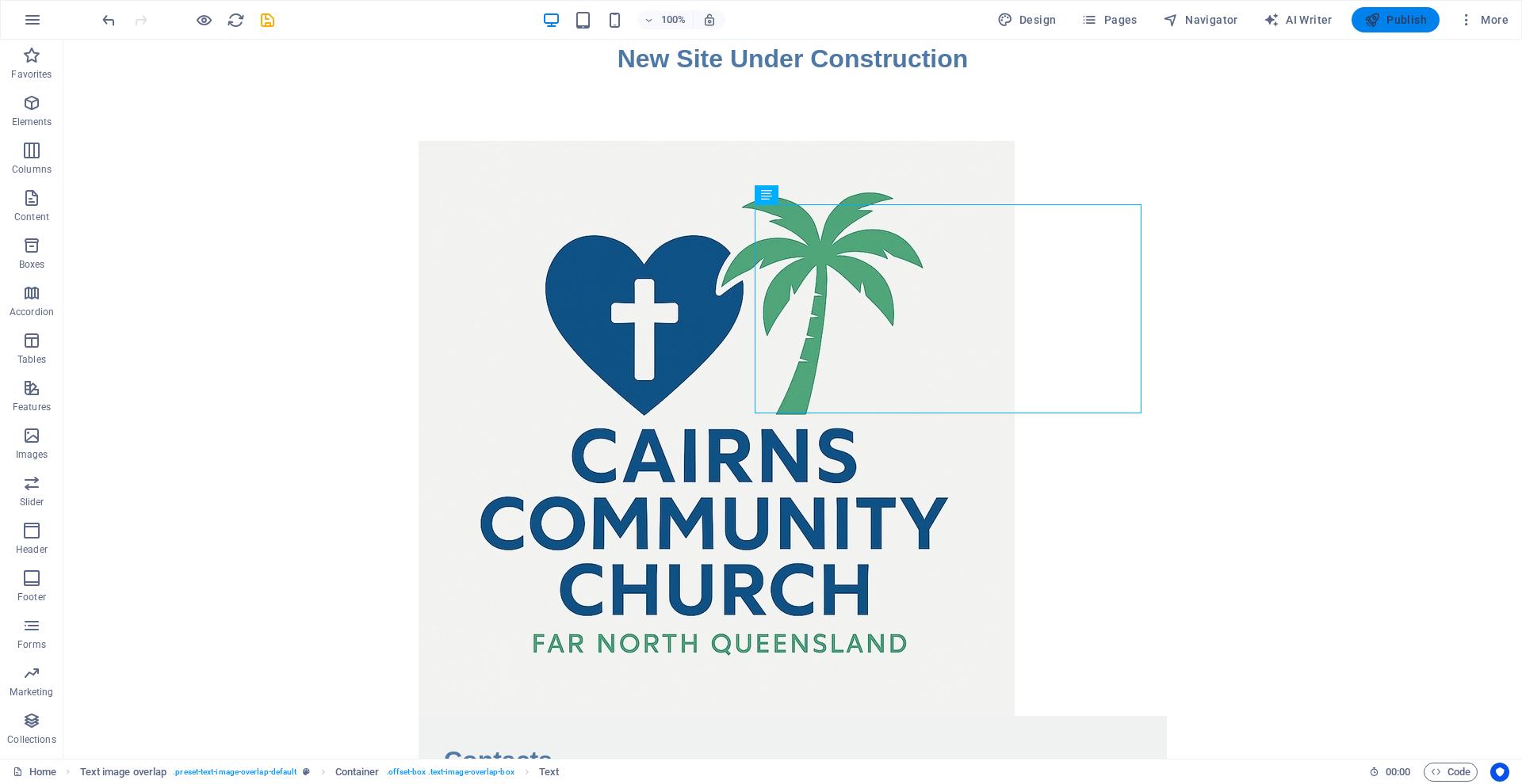
click at [1391, 26] on span "Publish" at bounding box center [1395, 19] width 63 height 16
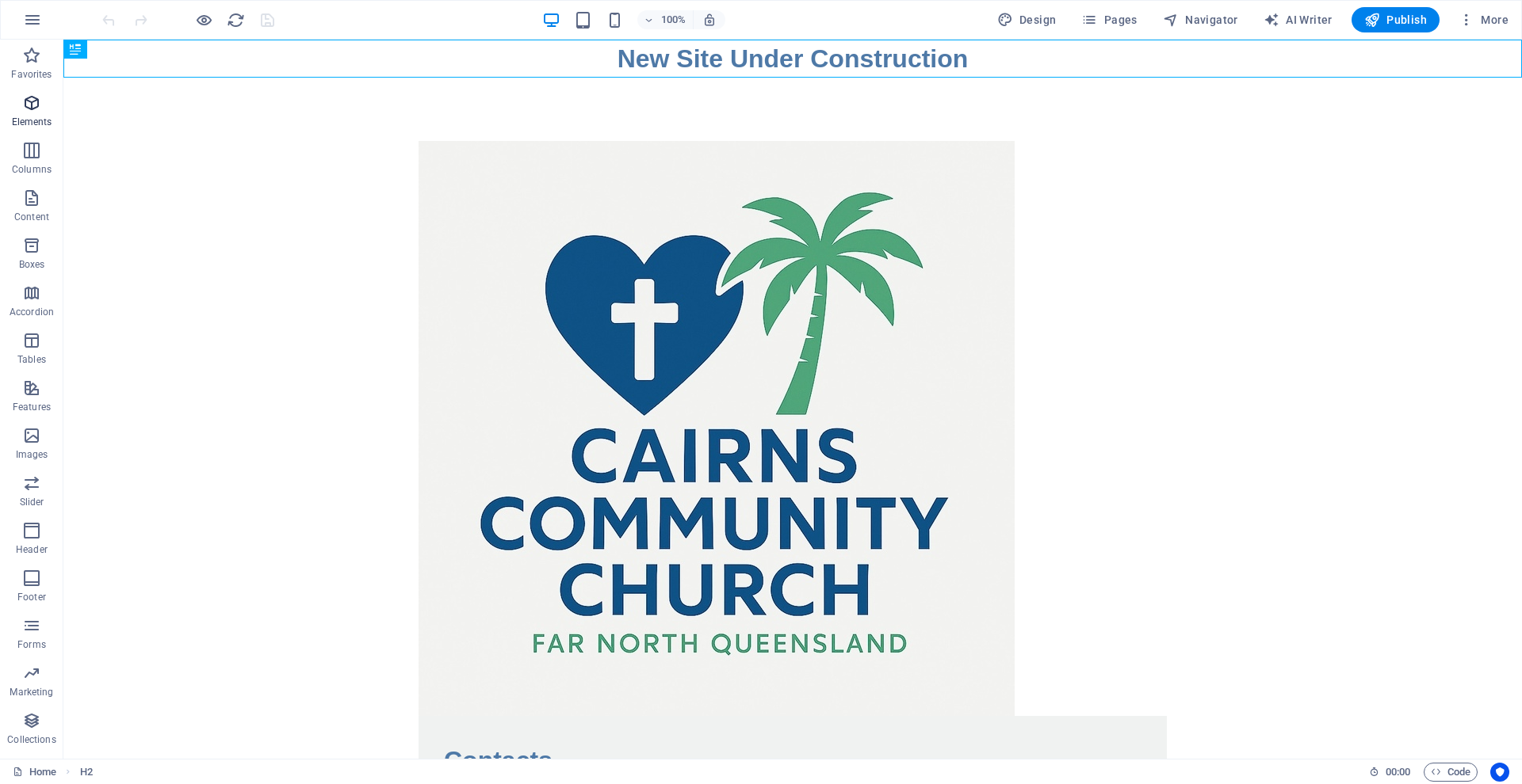
click at [36, 104] on icon "button" at bounding box center [32, 103] width 19 height 19
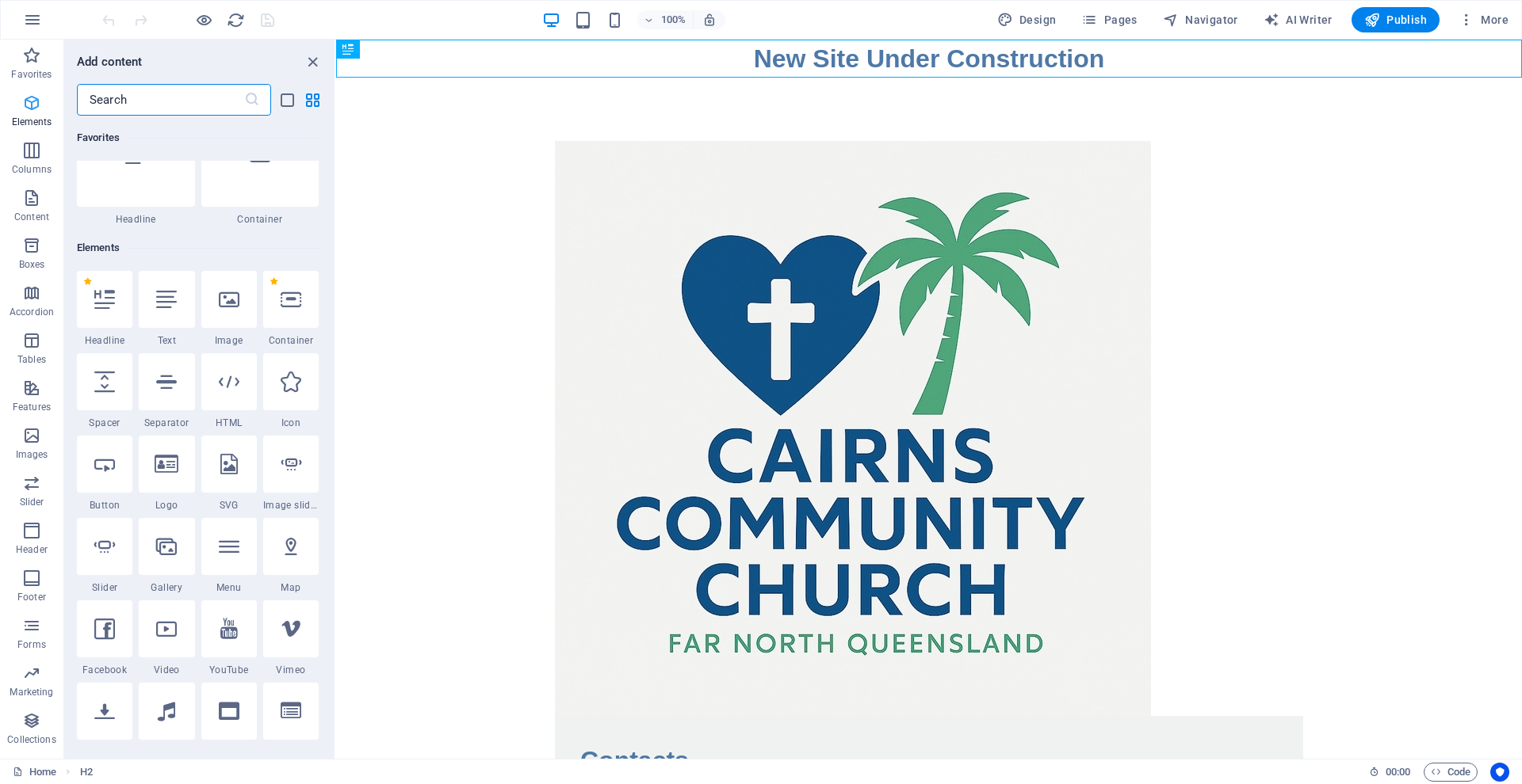
scroll to position [169, 0]
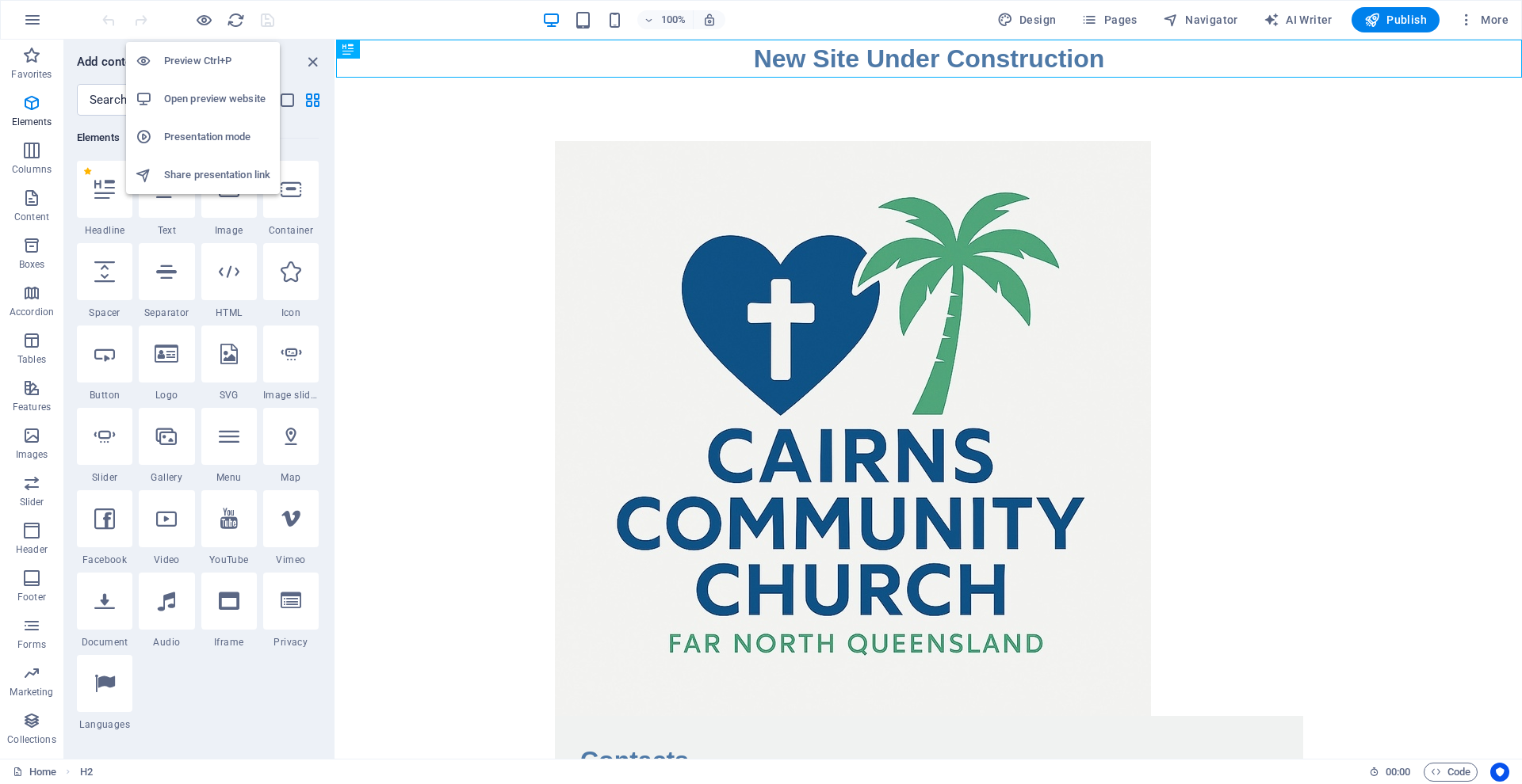
click at [187, 57] on h6 "Preview Ctrl+P" at bounding box center [217, 61] width 106 height 19
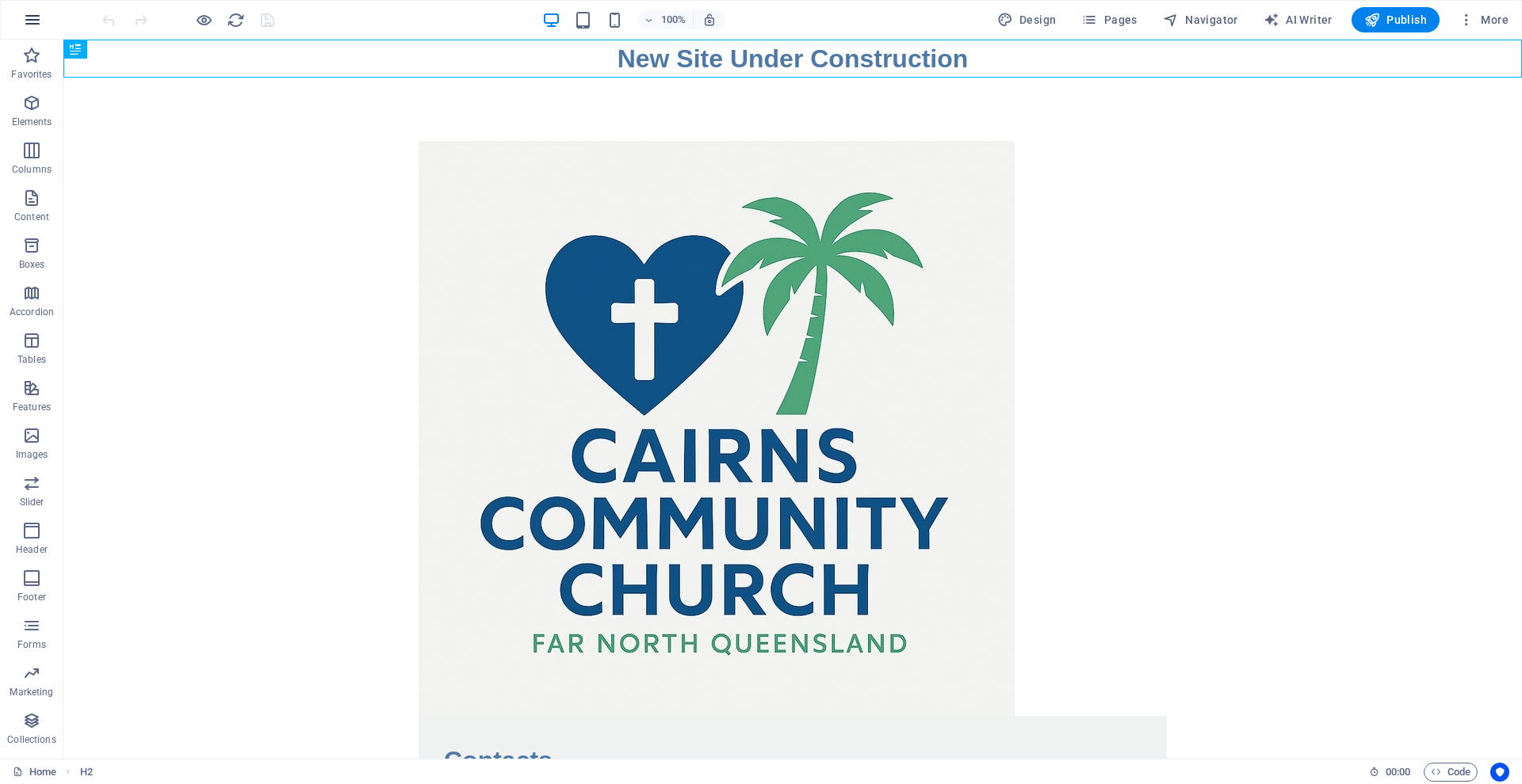
click at [33, 18] on icon "button" at bounding box center [33, 20] width 19 height 19
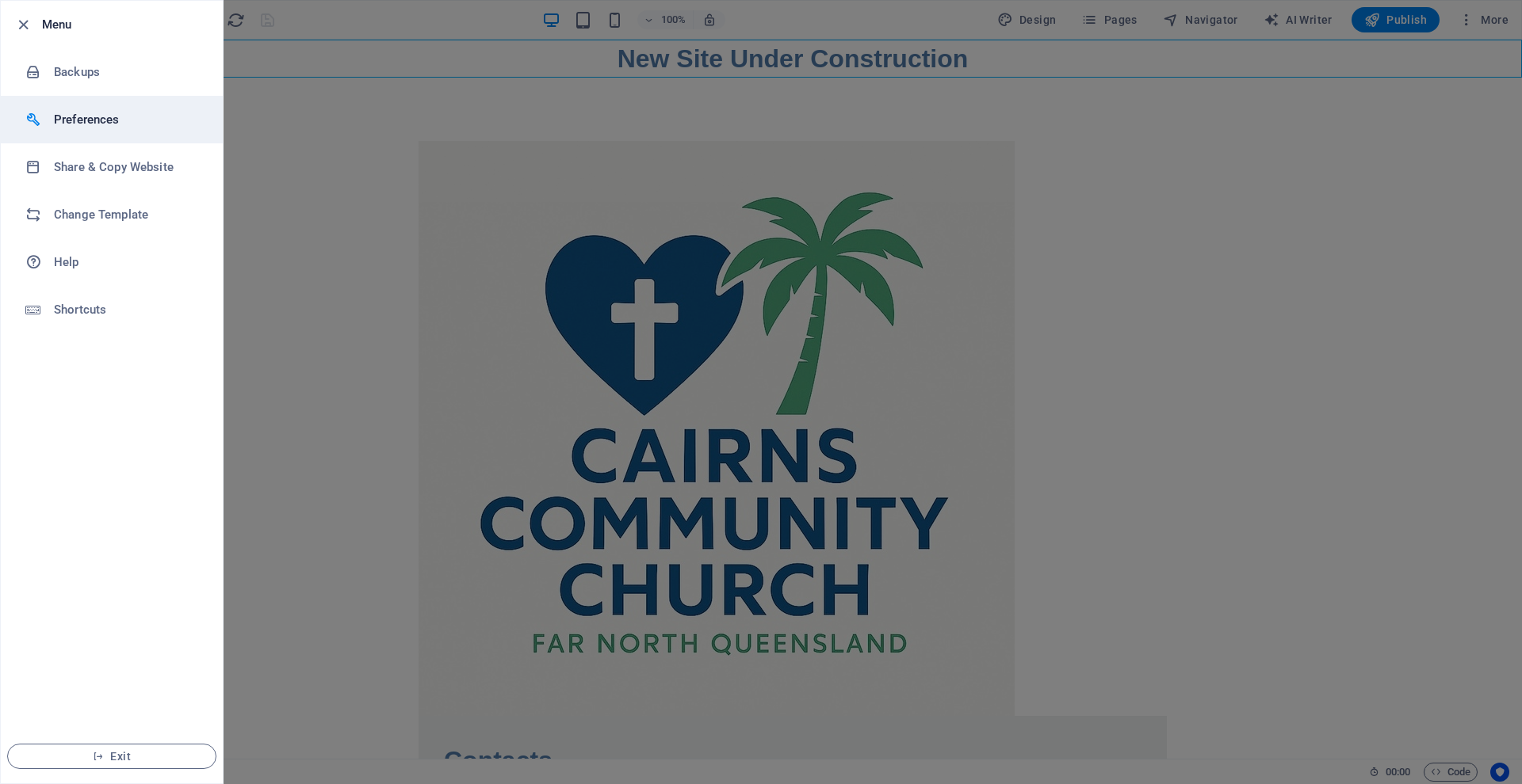
click at [65, 119] on h6 "Preferences" at bounding box center [127, 120] width 147 height 19
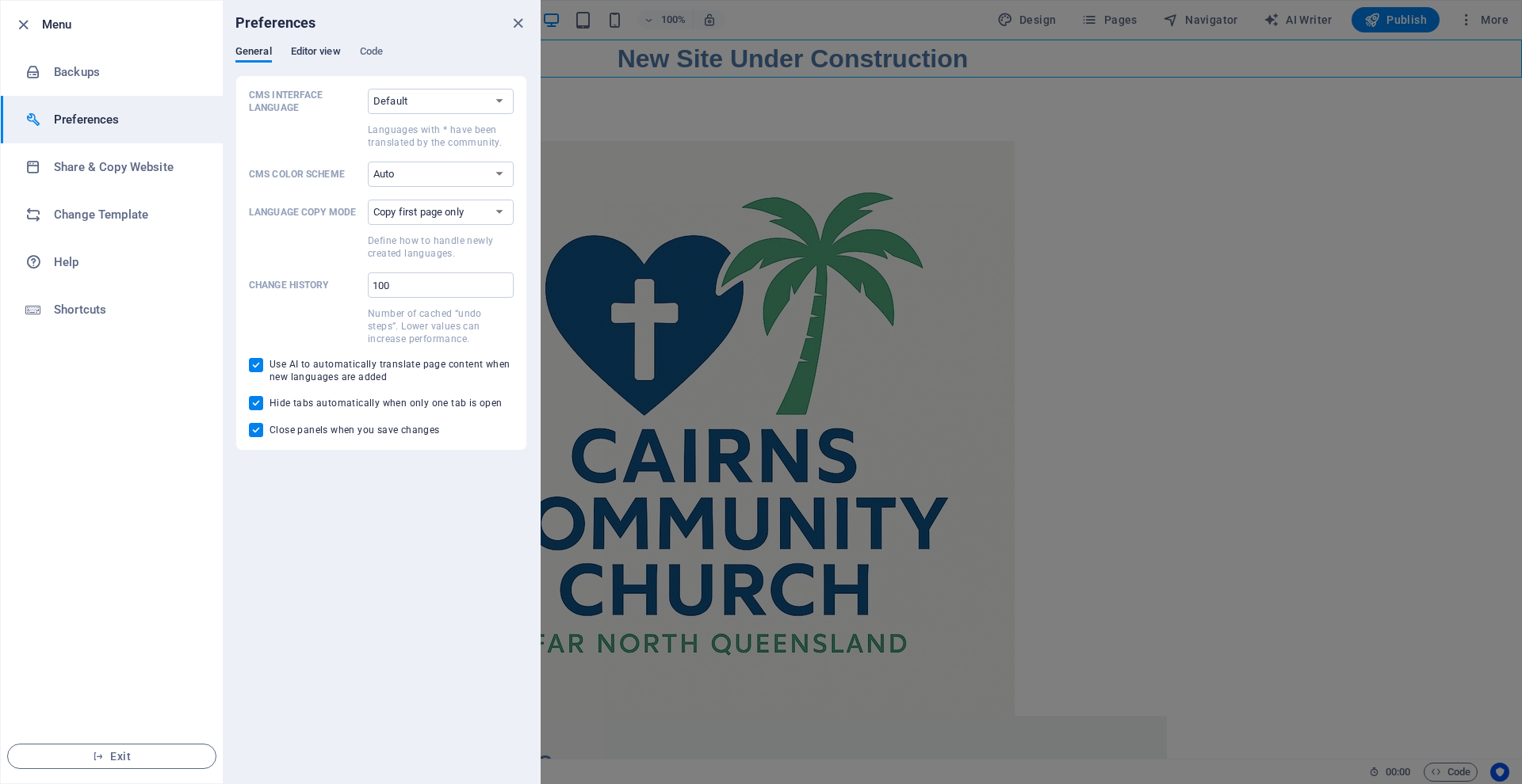
click at [330, 50] on span "Editor view" at bounding box center [315, 53] width 50 height 22
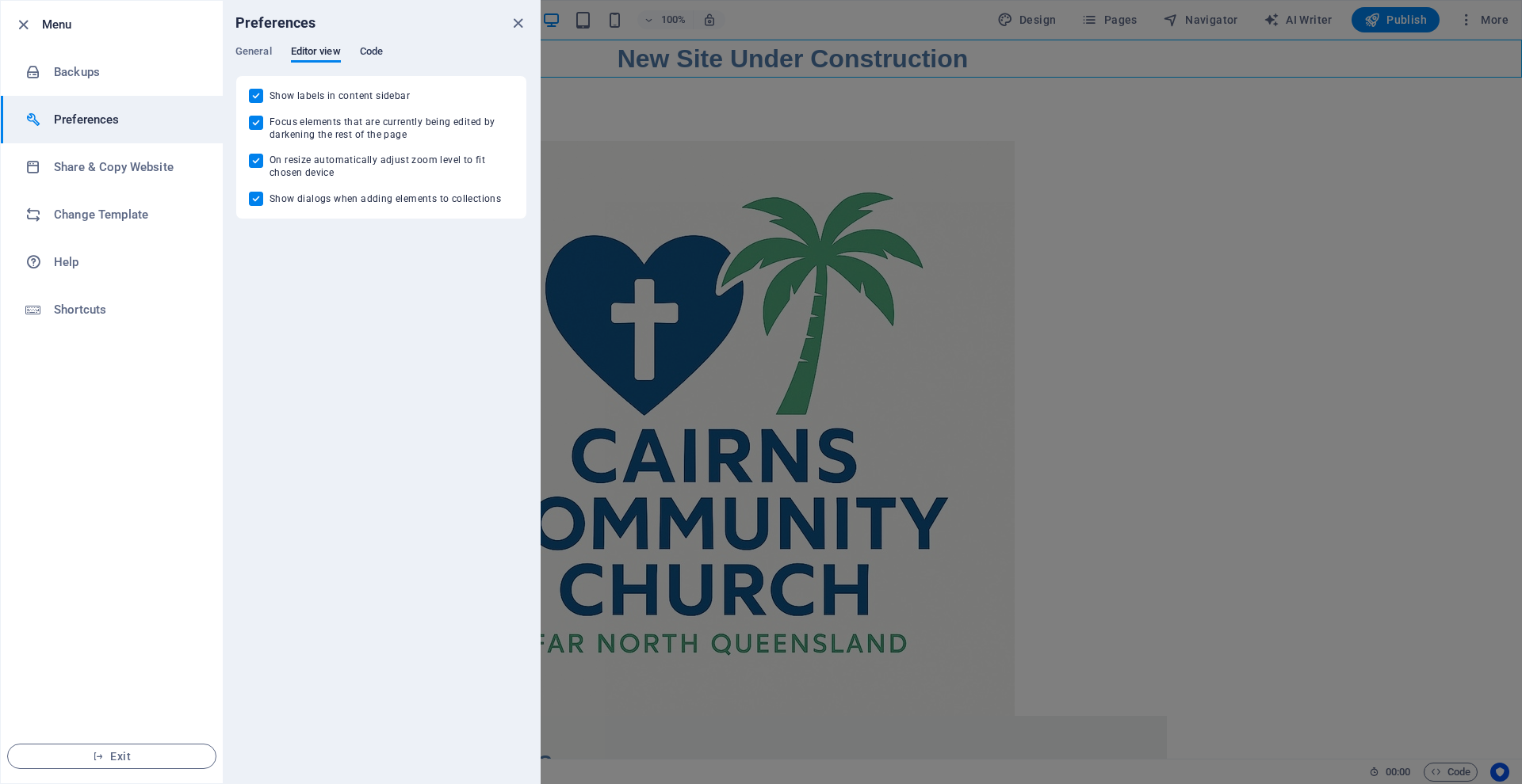
click at [381, 49] on span "Code" at bounding box center [371, 53] width 23 height 22
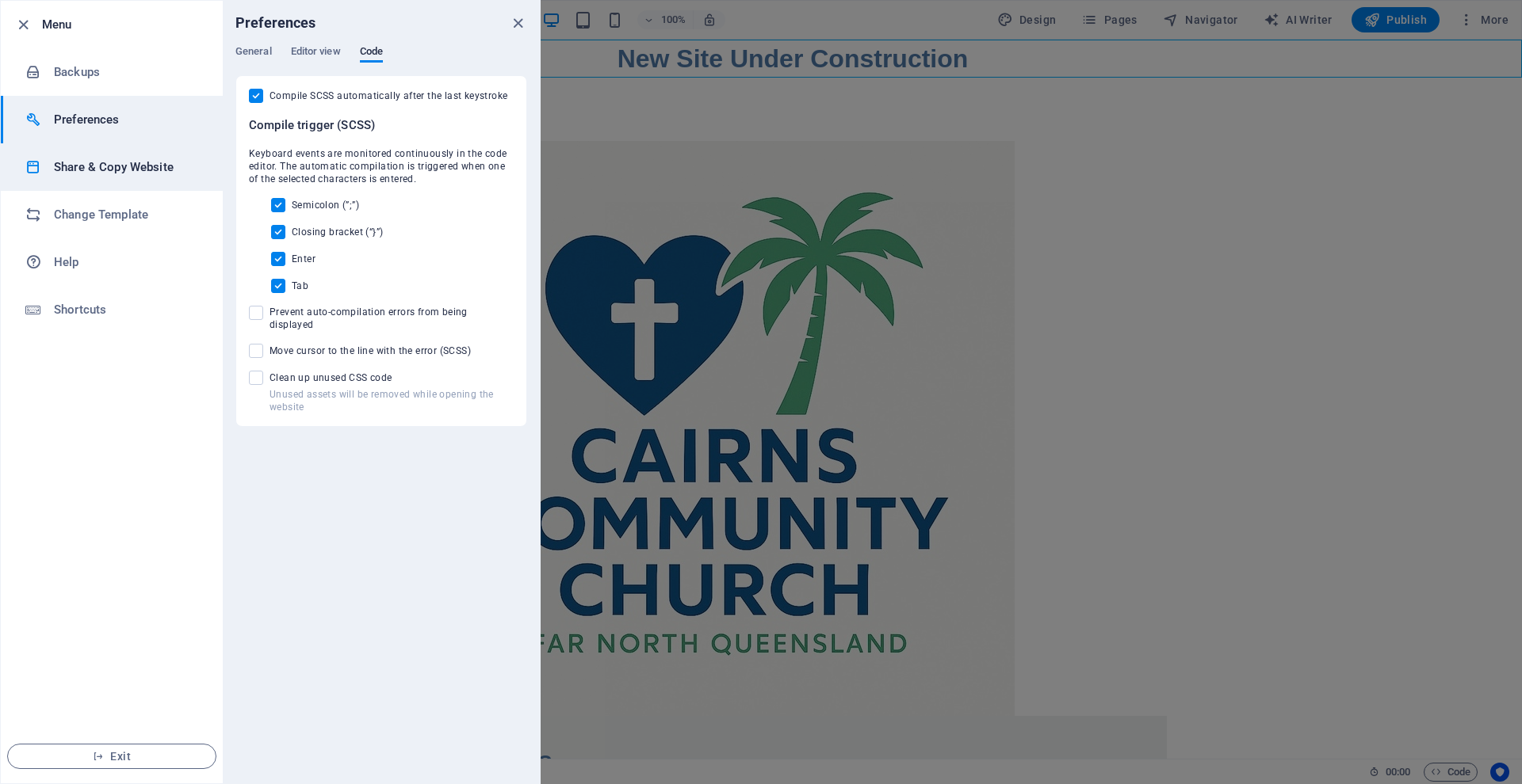
click at [151, 167] on h6 "Share & Copy Website" at bounding box center [127, 168] width 147 height 19
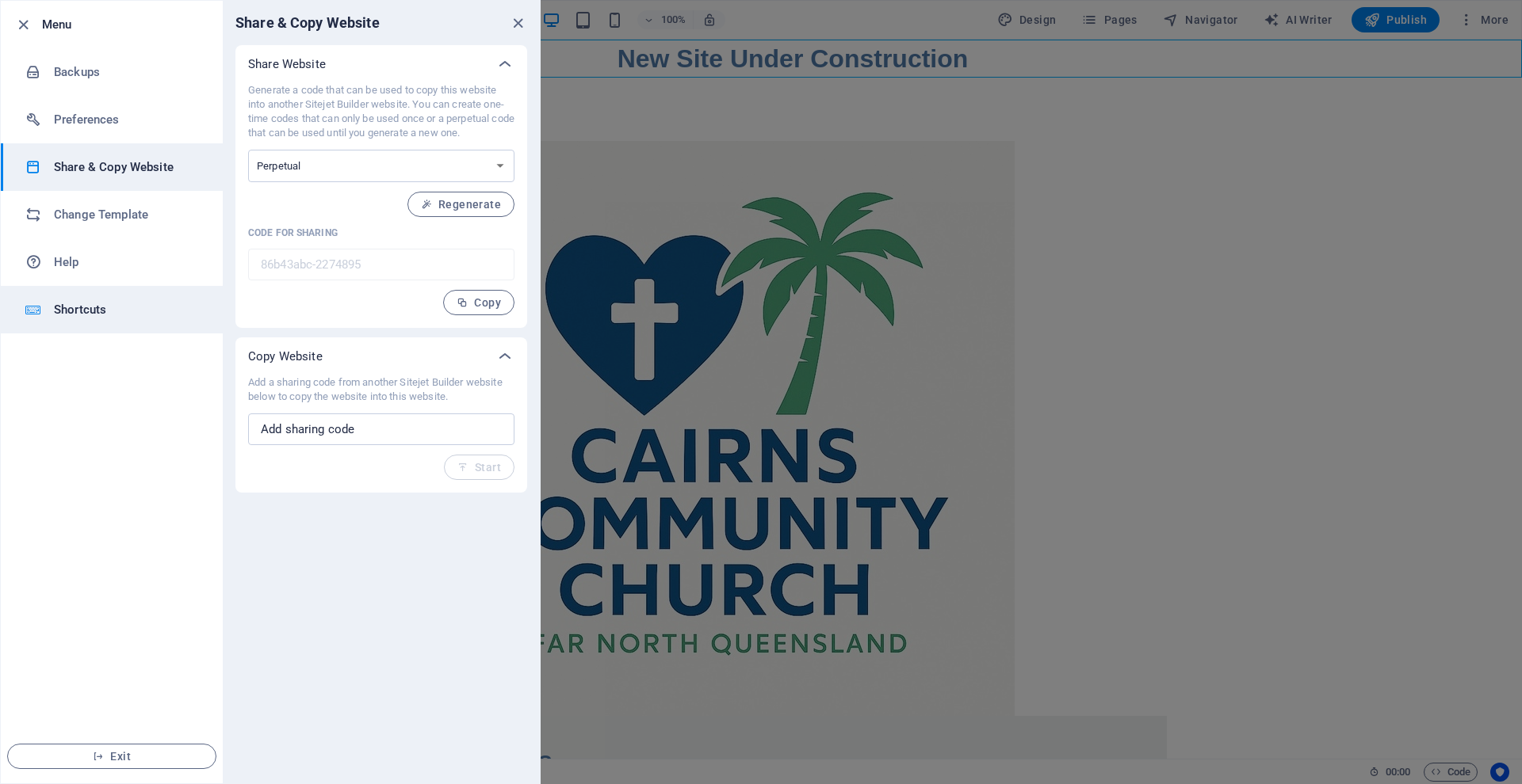
click at [89, 313] on h6 "Shortcuts" at bounding box center [127, 310] width 147 height 19
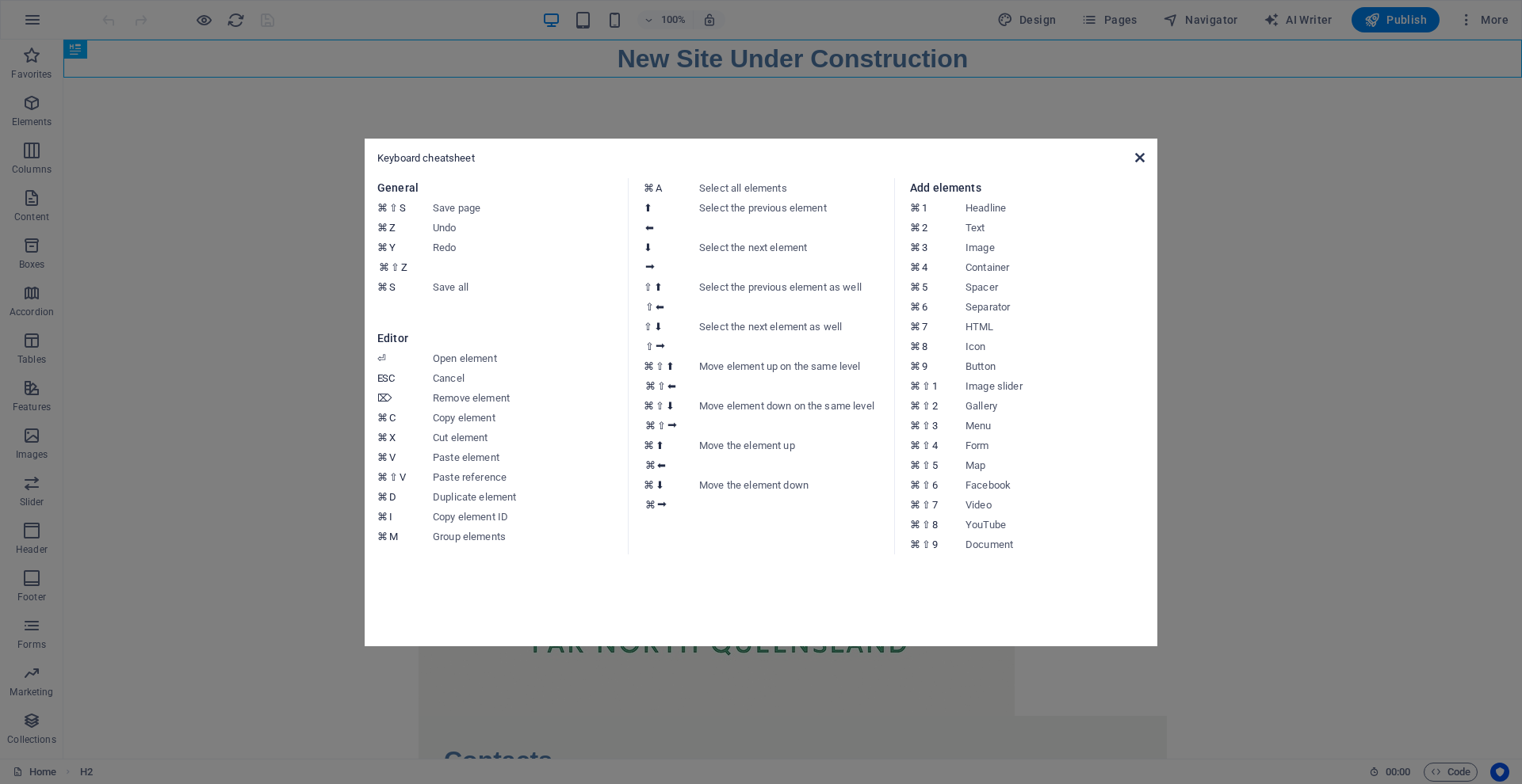
drag, startPoint x: 1138, startPoint y: 157, endPoint x: 1075, endPoint y: 118, distance: 74.1
click at [1138, 157] on icon at bounding box center [1140, 157] width 10 height 12
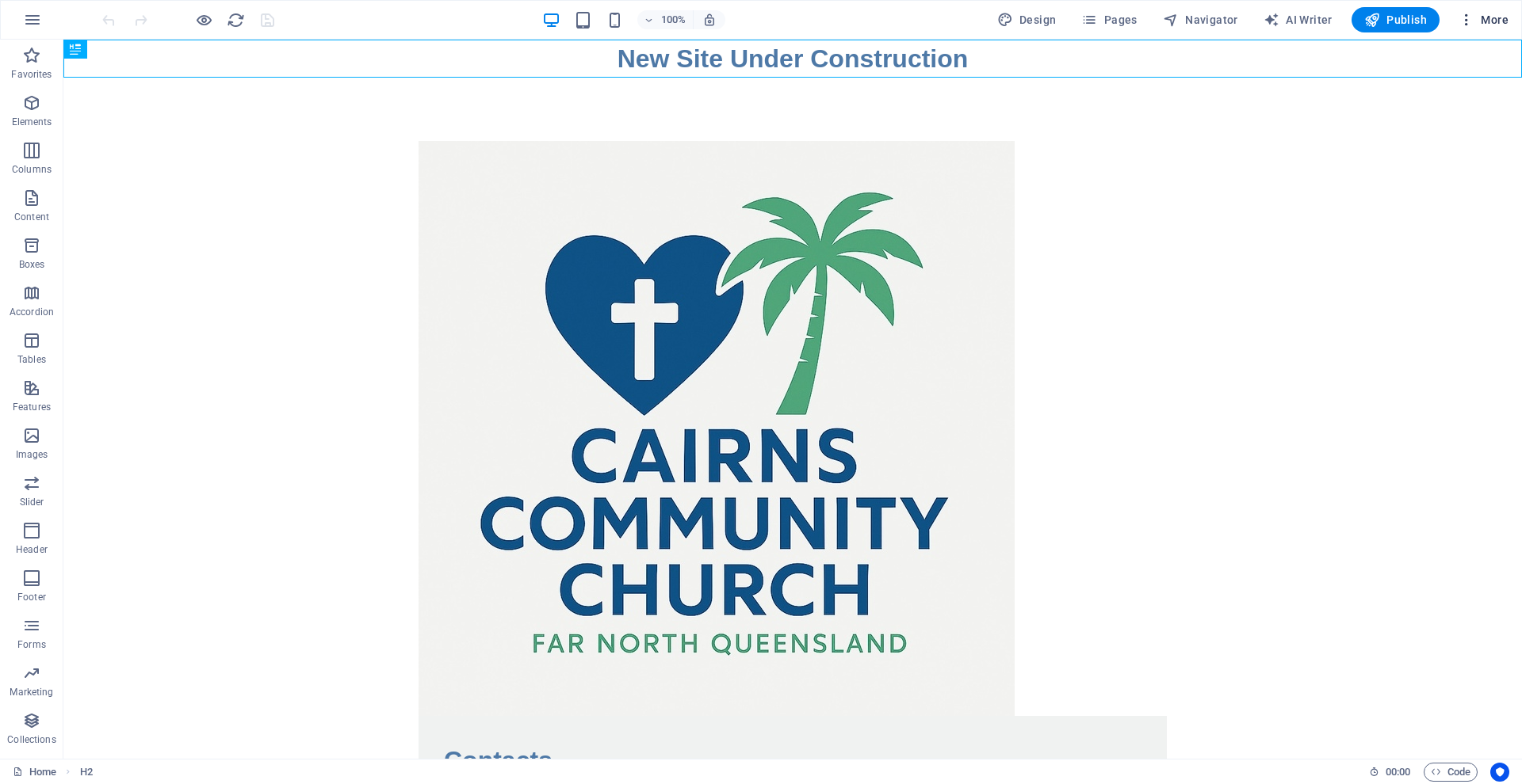
click at [1469, 19] on icon "button" at bounding box center [1466, 19] width 16 height 16
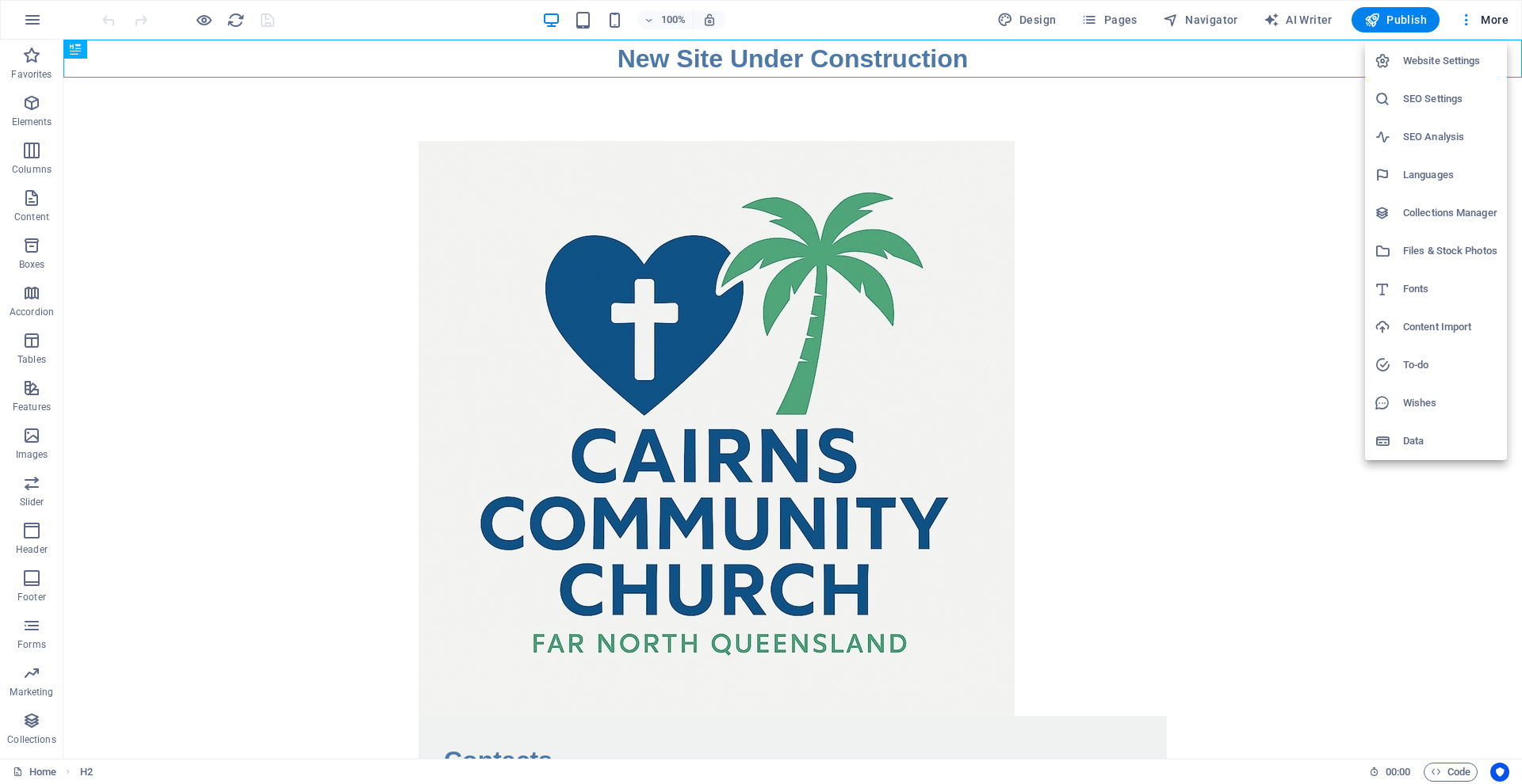
click at [1427, 57] on h6 "Website Settings" at bounding box center [1450, 61] width 95 height 19
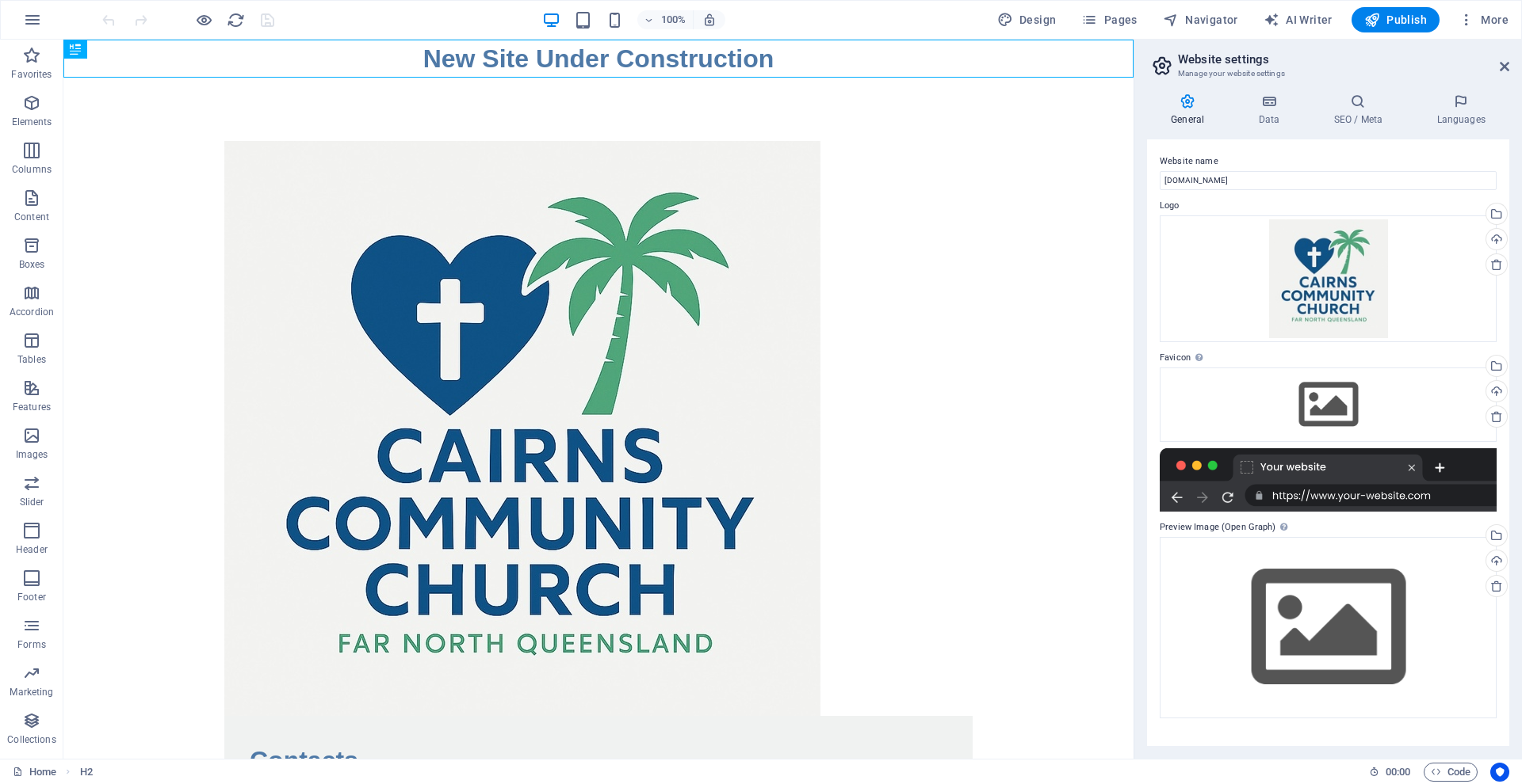
click at [1188, 106] on icon at bounding box center [1187, 102] width 81 height 16
click at [1477, 19] on span "More" at bounding box center [1483, 19] width 50 height 16
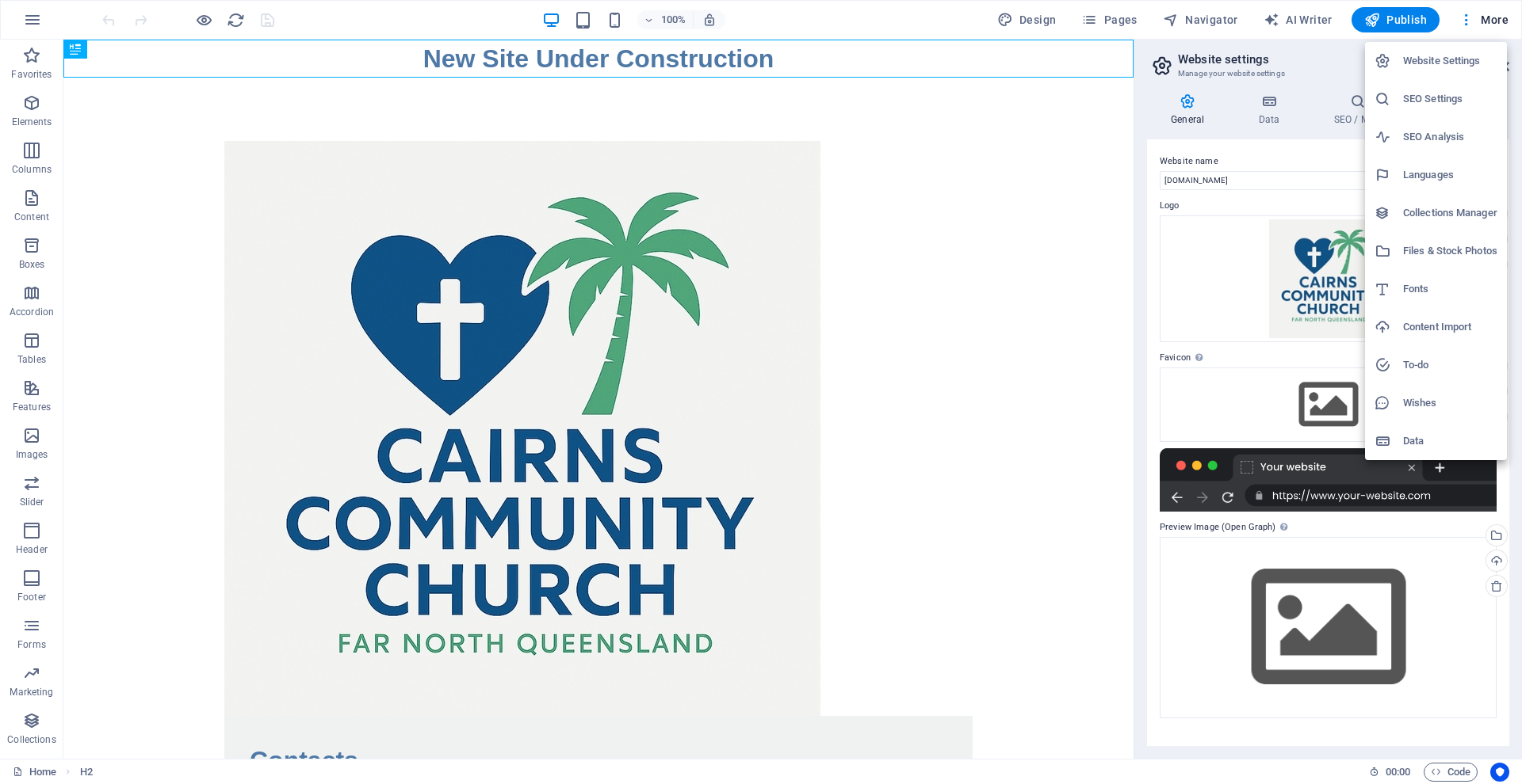
click at [1408, 96] on h6 "SEO Settings" at bounding box center [1450, 99] width 95 height 19
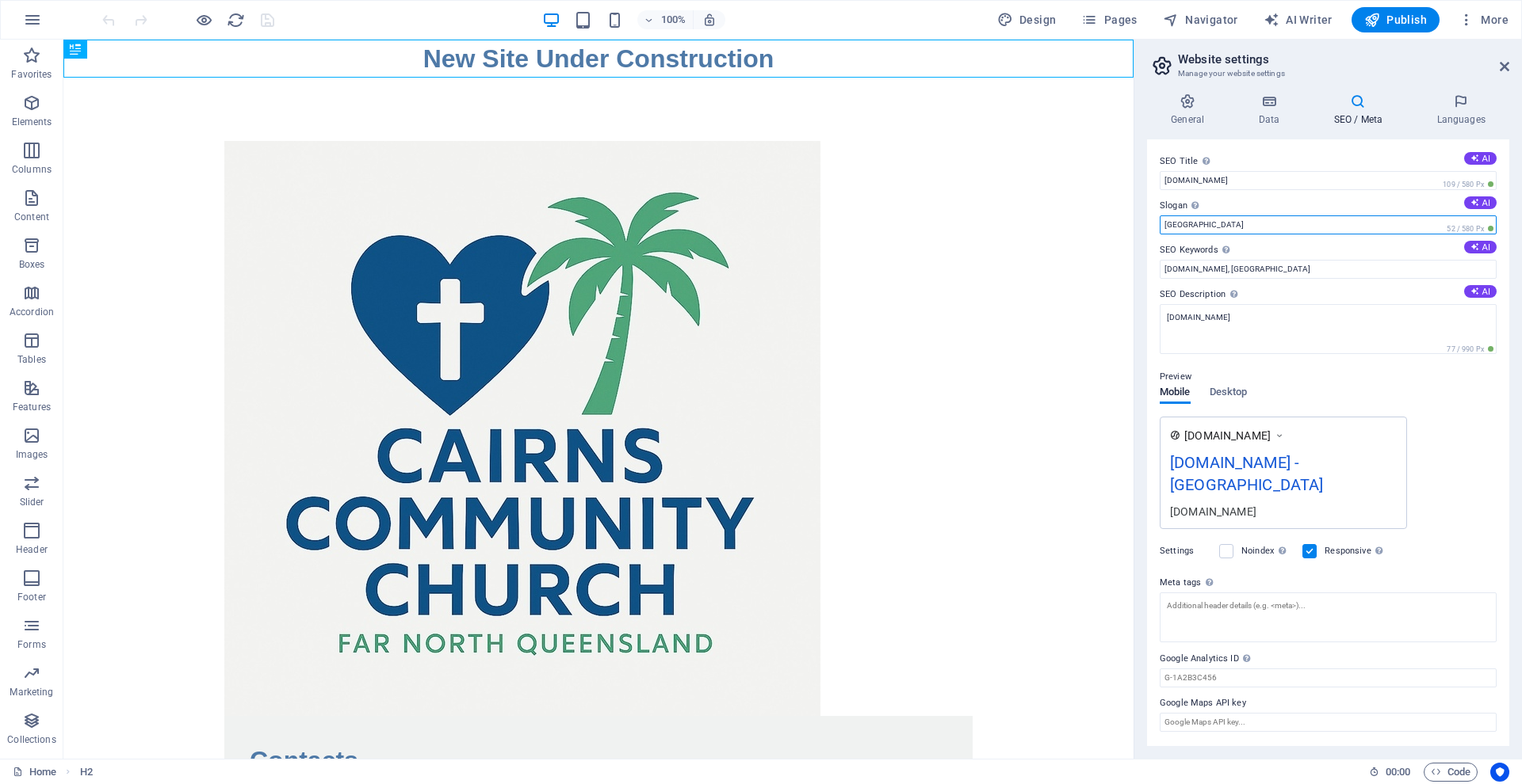
click at [1186, 224] on input "Berlin" at bounding box center [1328, 225] width 337 height 19
type input "B"
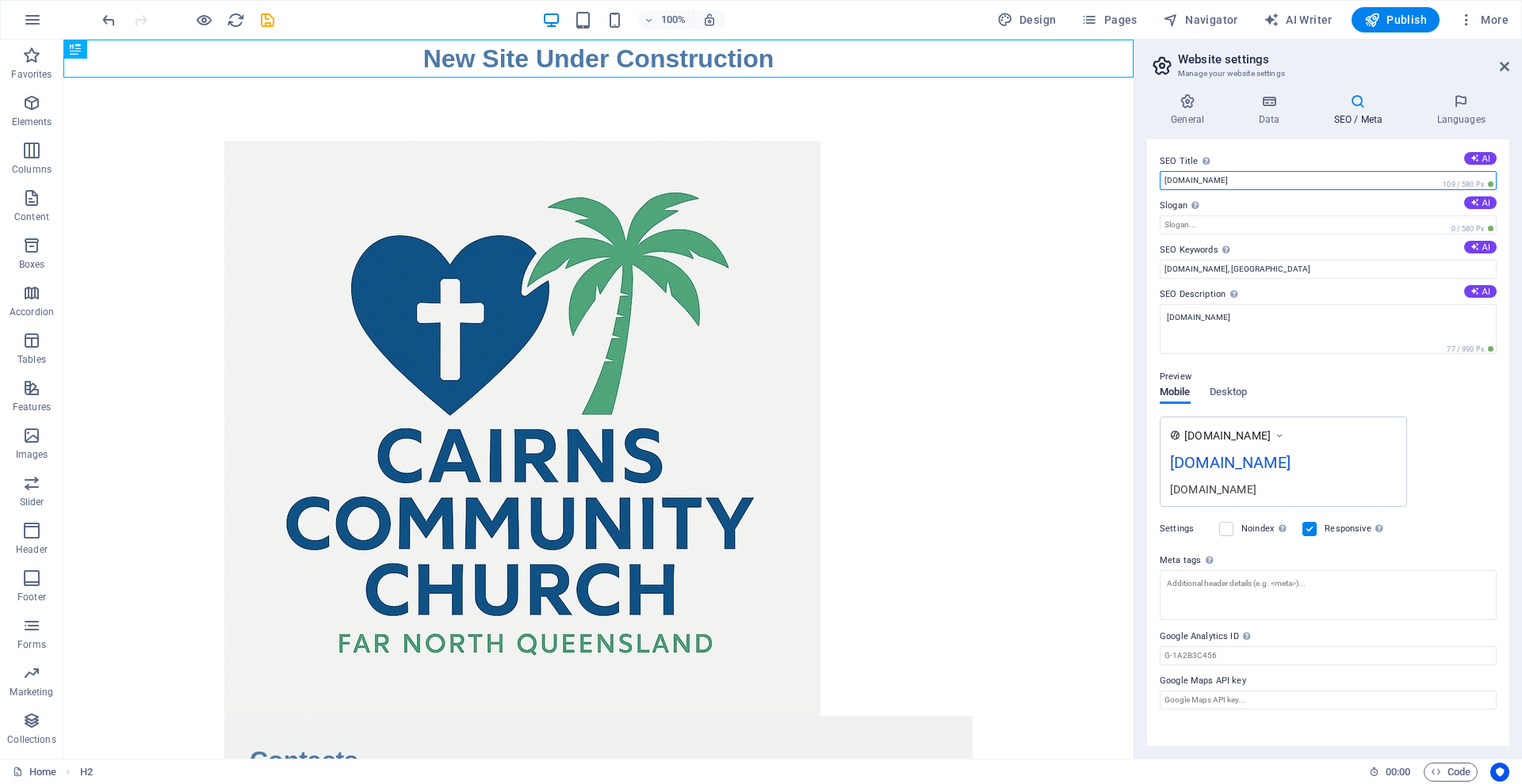
click at [1259, 173] on input "[DOMAIN_NAME]" at bounding box center [1328, 181] width 337 height 19
click at [1187, 116] on h4 "General" at bounding box center [1190, 110] width 87 height 34
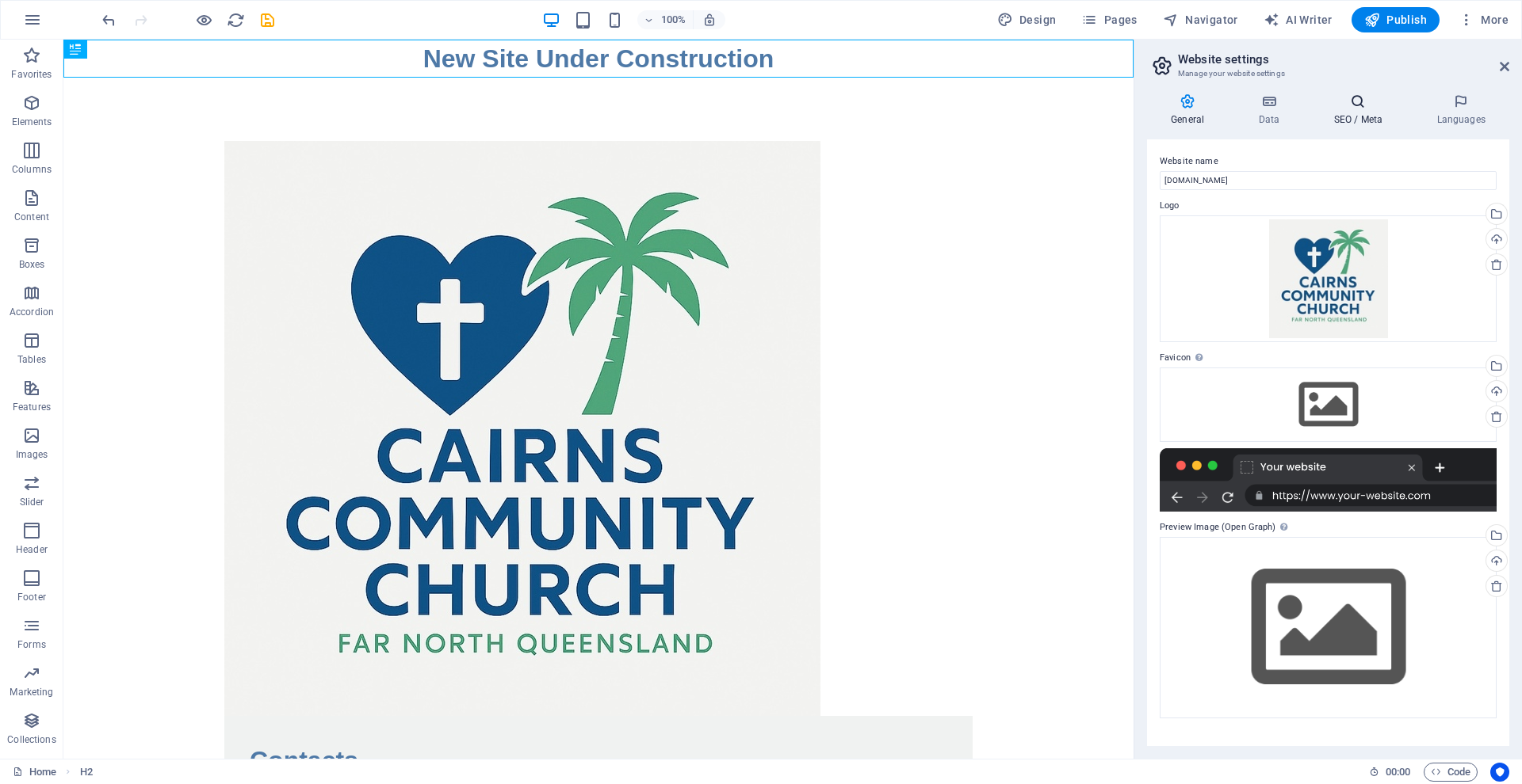
click at [1357, 107] on icon at bounding box center [1357, 102] width 96 height 16
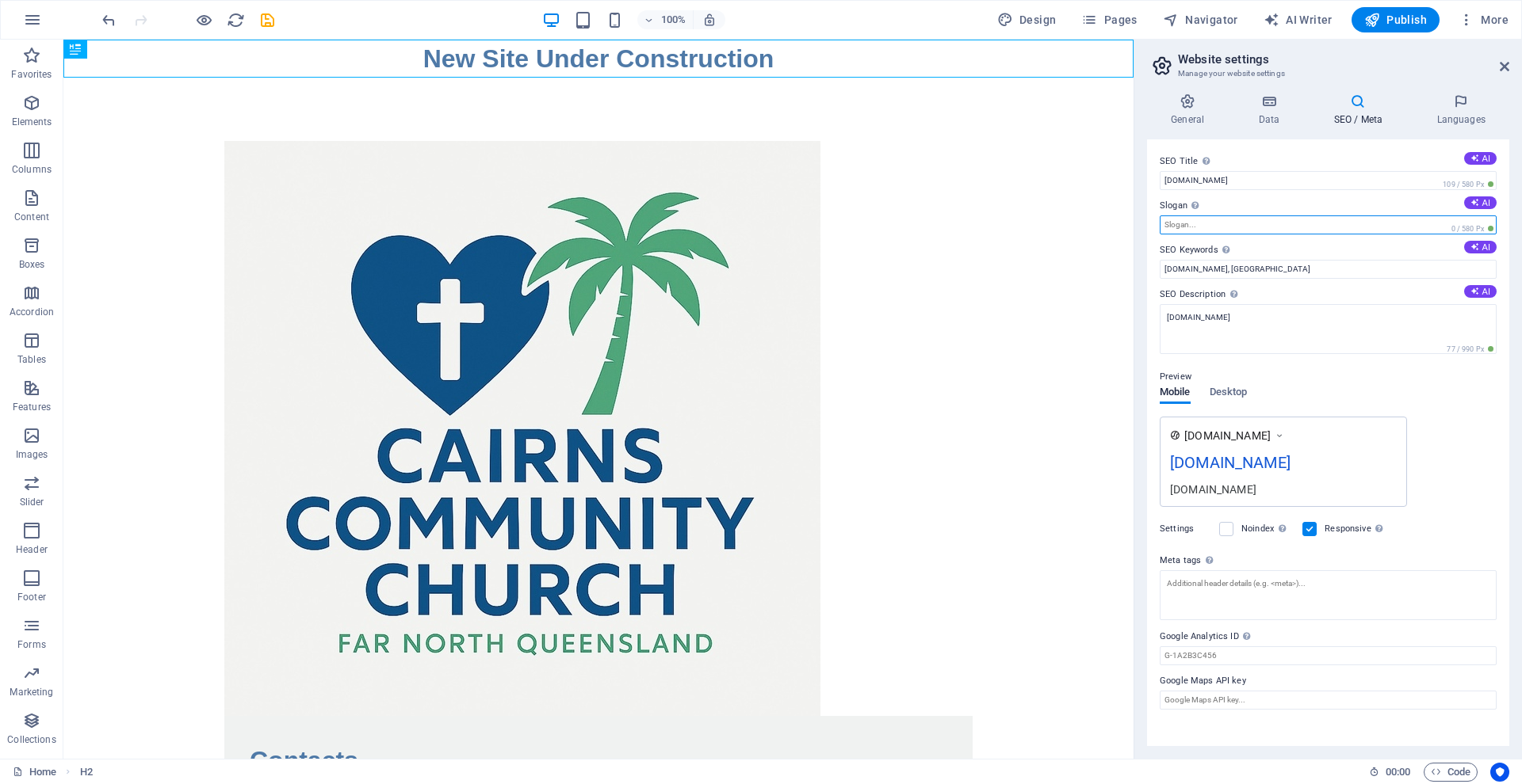
click at [1177, 222] on input "Slogan The slogan of your website. AI" at bounding box center [1328, 225] width 337 height 19
click at [1238, 267] on input "cairnscc.org, Berlin" at bounding box center [1328, 269] width 337 height 19
type input "cairnscc.org,"
click at [1172, 226] on input "Slogan The slogan of your website. AI" at bounding box center [1328, 225] width 337 height 19
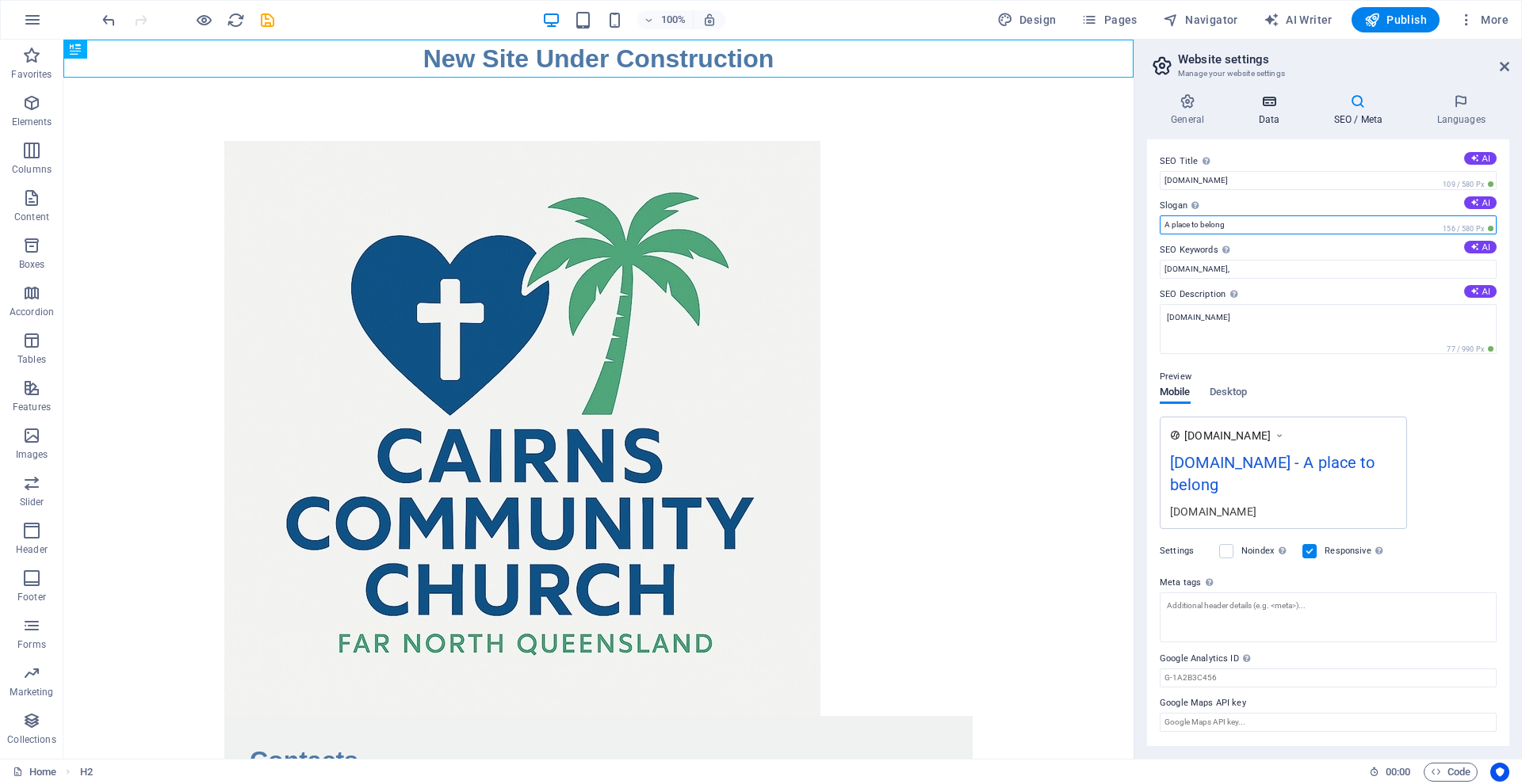
type input "A place to belong"
click at [1268, 106] on icon at bounding box center [1268, 102] width 69 height 16
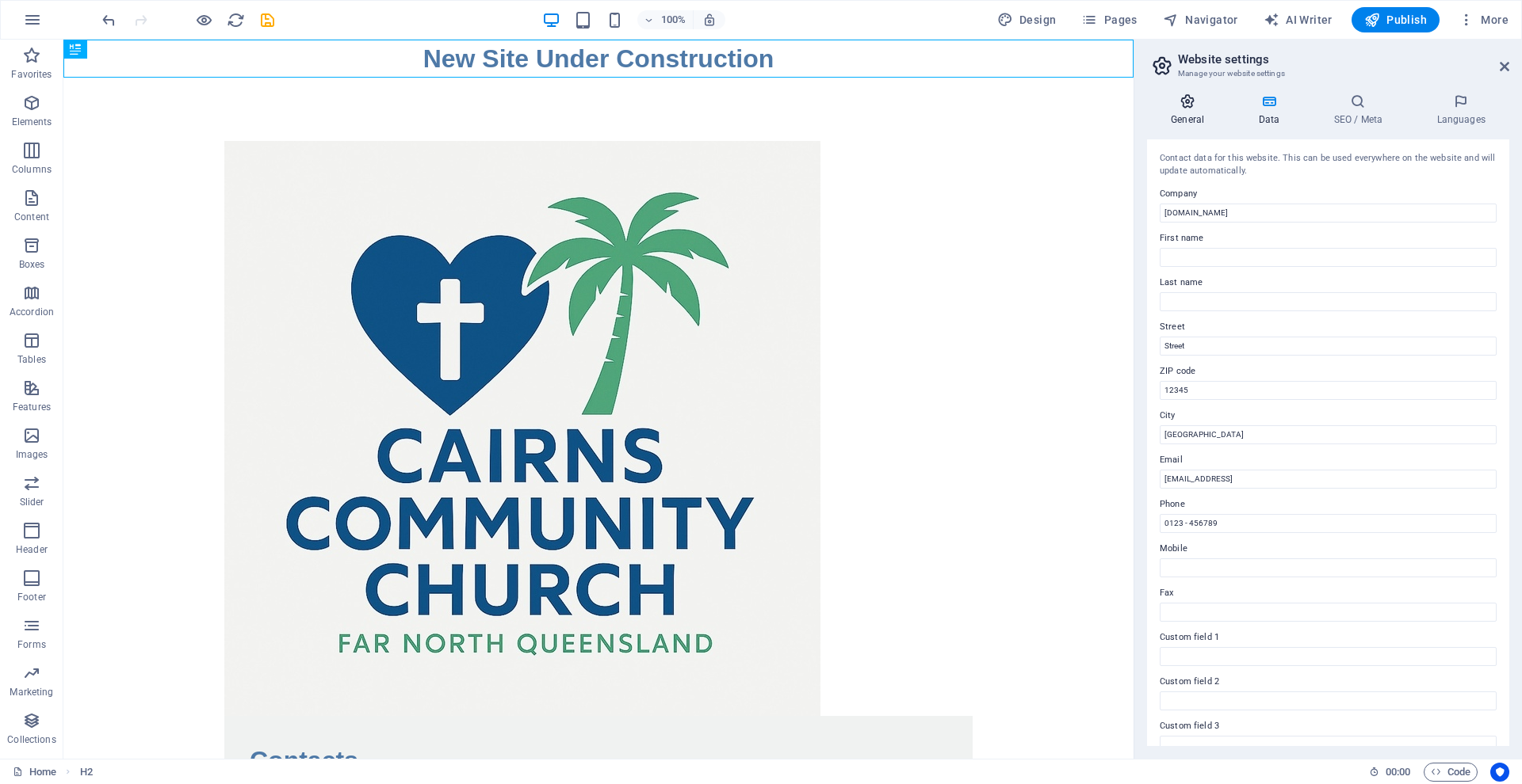
click at [1181, 111] on h4 "General" at bounding box center [1190, 110] width 87 height 34
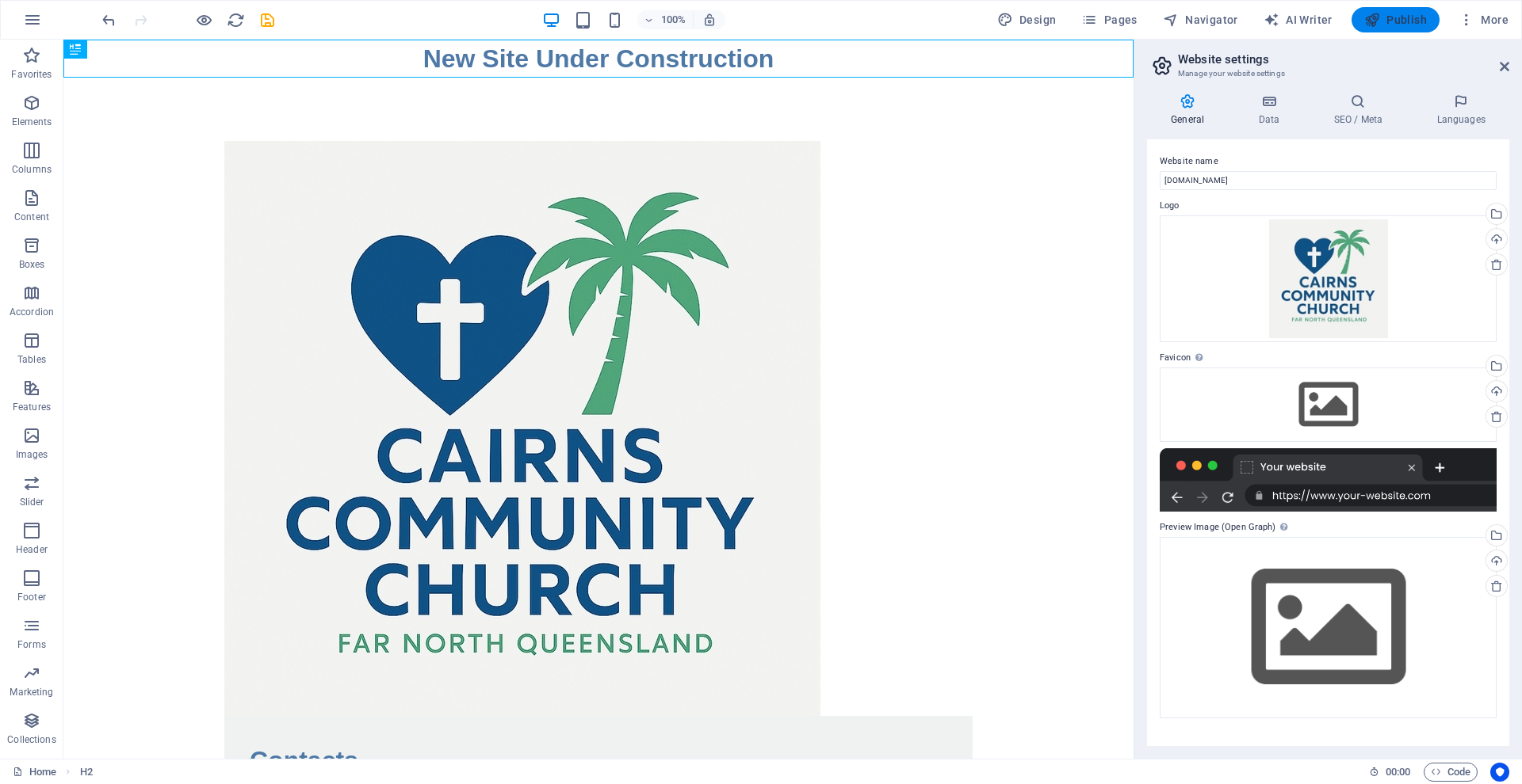
click at [1388, 20] on span "Publish" at bounding box center [1395, 19] width 63 height 16
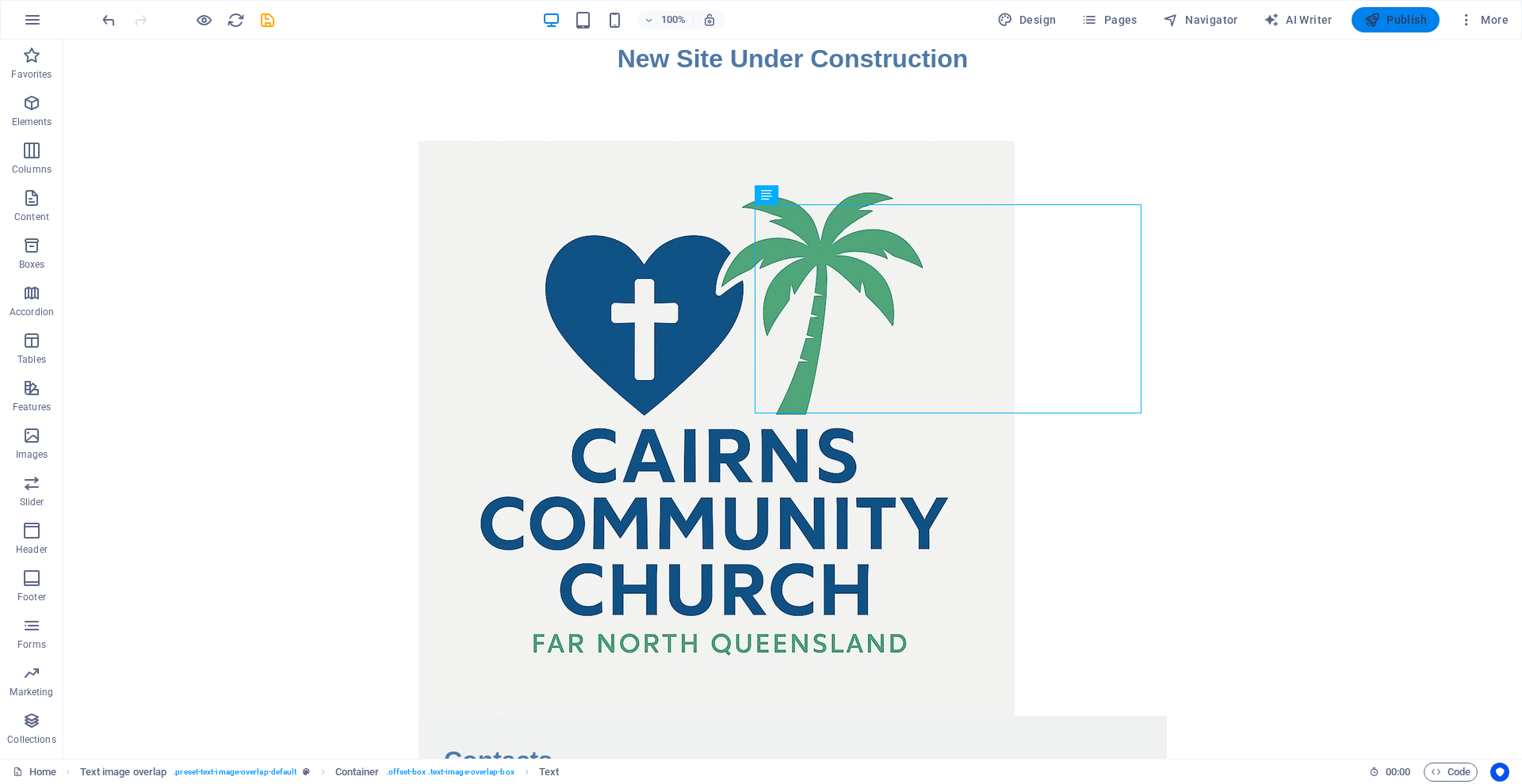
click at [1397, 21] on span "Publish" at bounding box center [1395, 19] width 63 height 16
